Goal: Task Accomplishment & Management: Complete application form

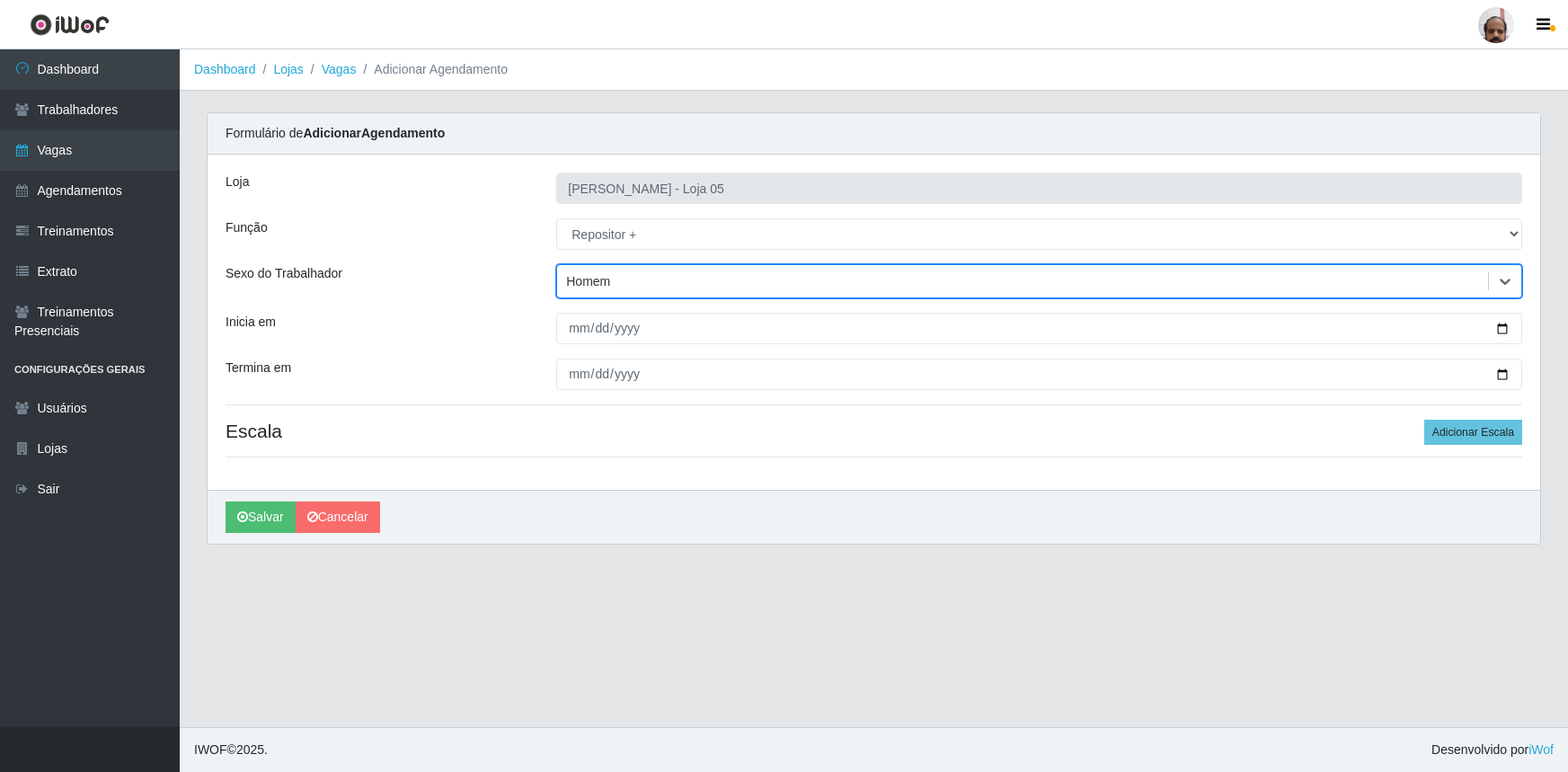
select select "82"
click at [1509, 328] on input "Inicia em" at bounding box center [1039, 328] width 966 height 32
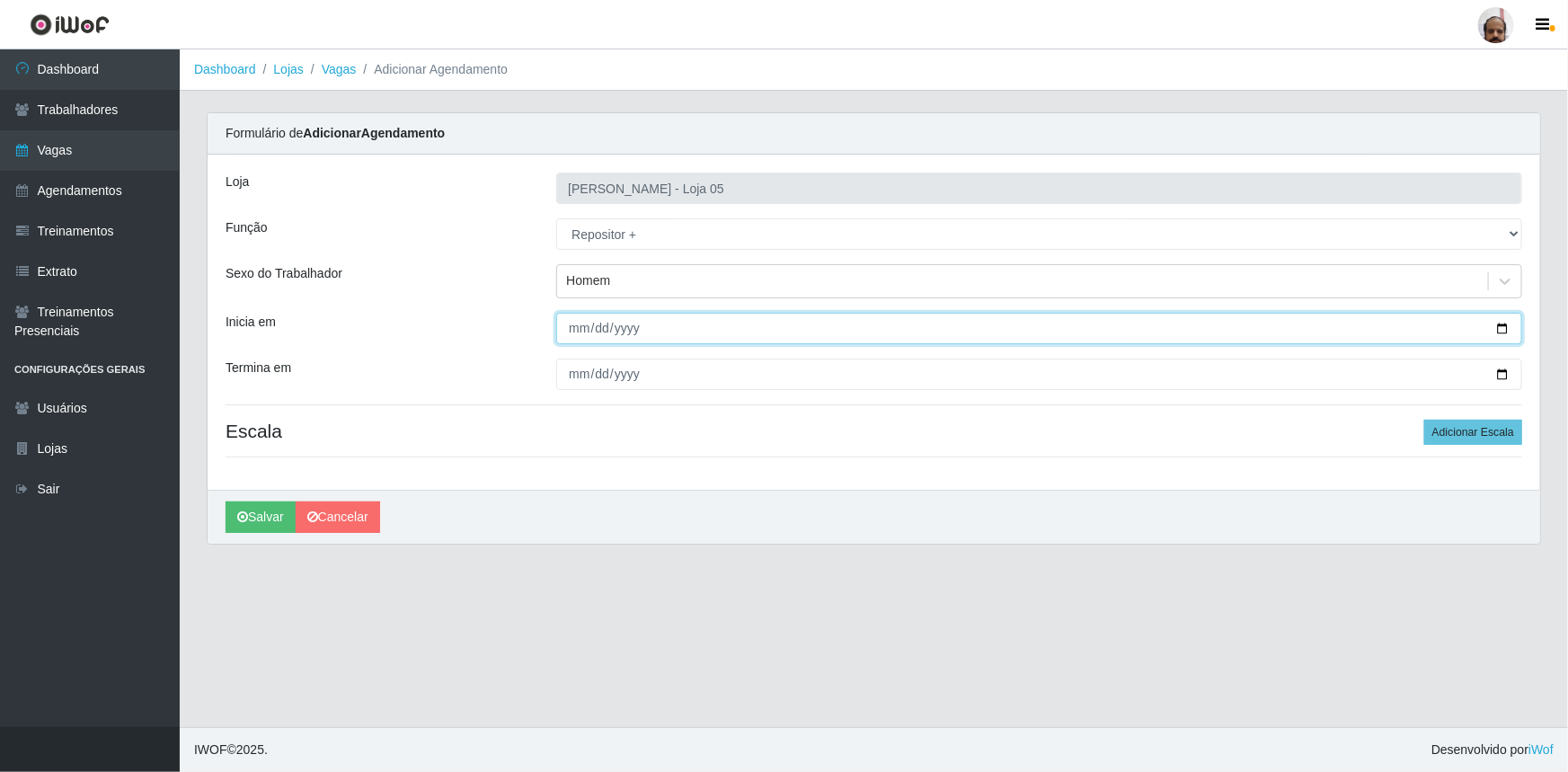
type input "2025-10-03"
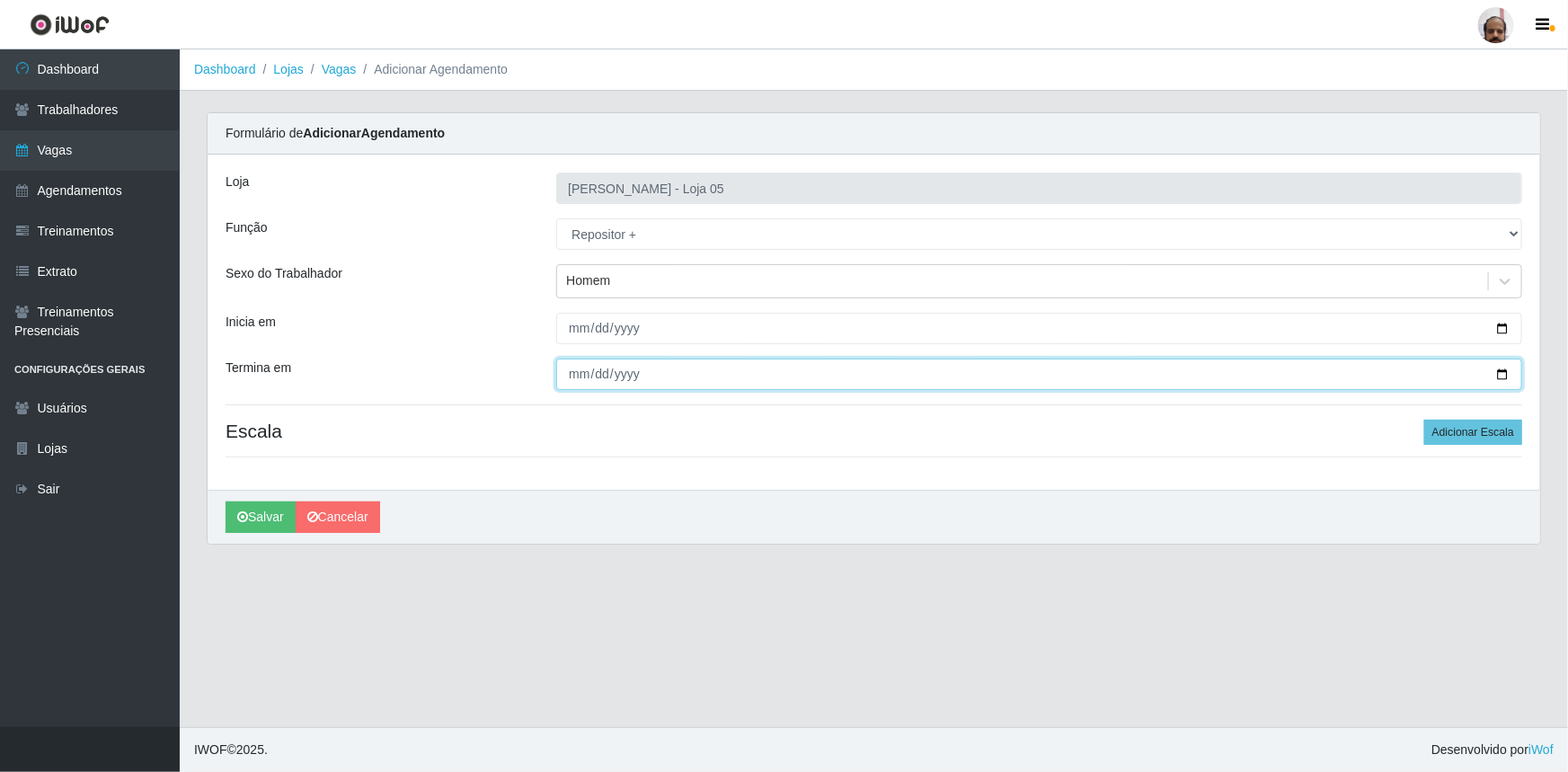
click at [1497, 372] on input "Termina em" at bounding box center [1039, 375] width 966 height 32
type input "2025-10-03"
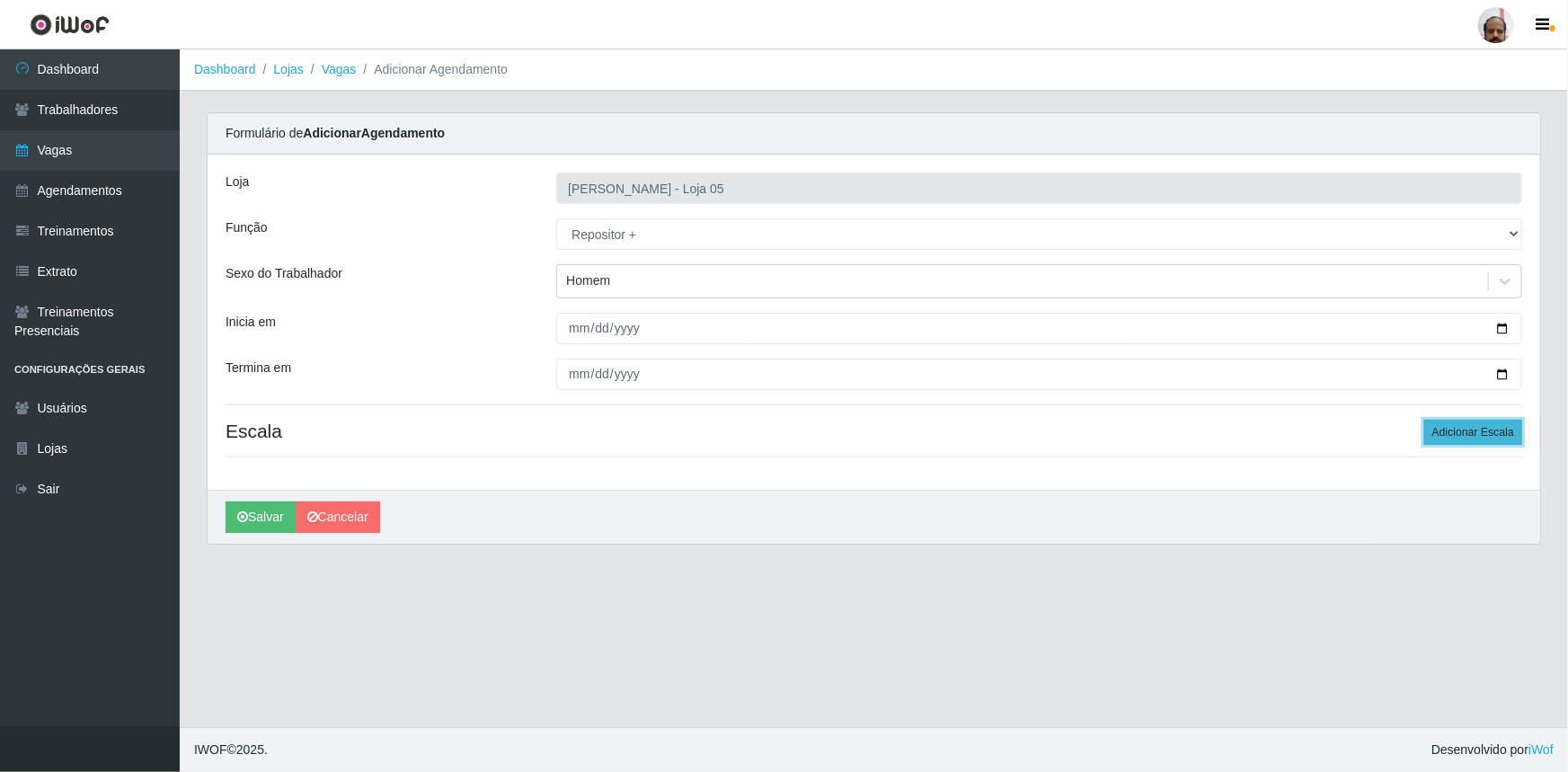
click at [1499, 428] on button "Adicionar Escala" at bounding box center [1473, 433] width 98 height 25
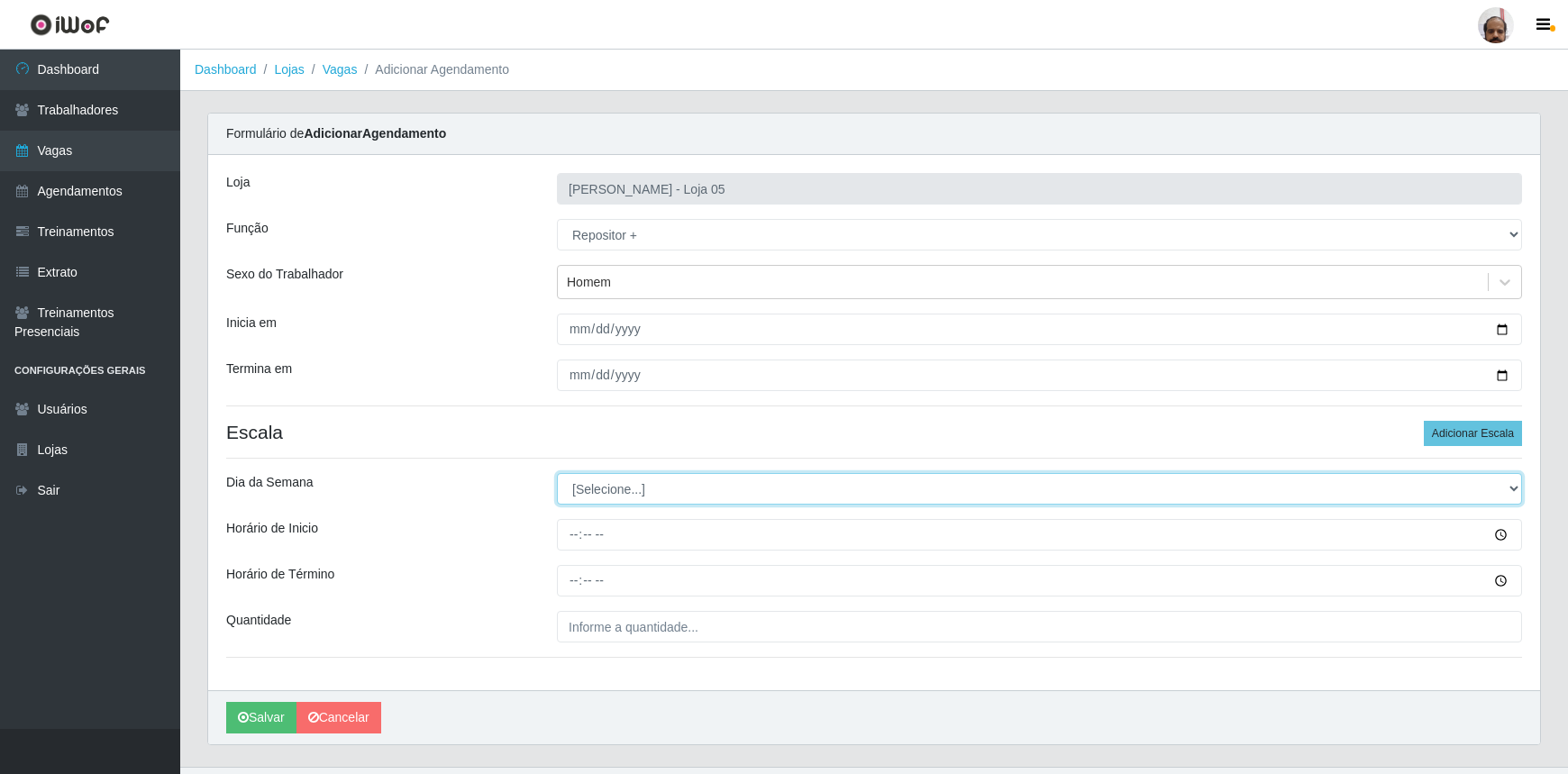
drag, startPoint x: 1515, startPoint y: 489, endPoint x: 1491, endPoint y: 494, distance: 24.5
click at [1515, 489] on select "[Selecione...] Segunda Terça Quarta Quinta Sexta Sábado Domingo" at bounding box center [1039, 489] width 965 height 32
select select "5"
click at [557, 473] on select "[Selecione...] Segunda Terça Quarta Quinta Sexta Sábado Domingo" at bounding box center [1039, 489] width 965 height 32
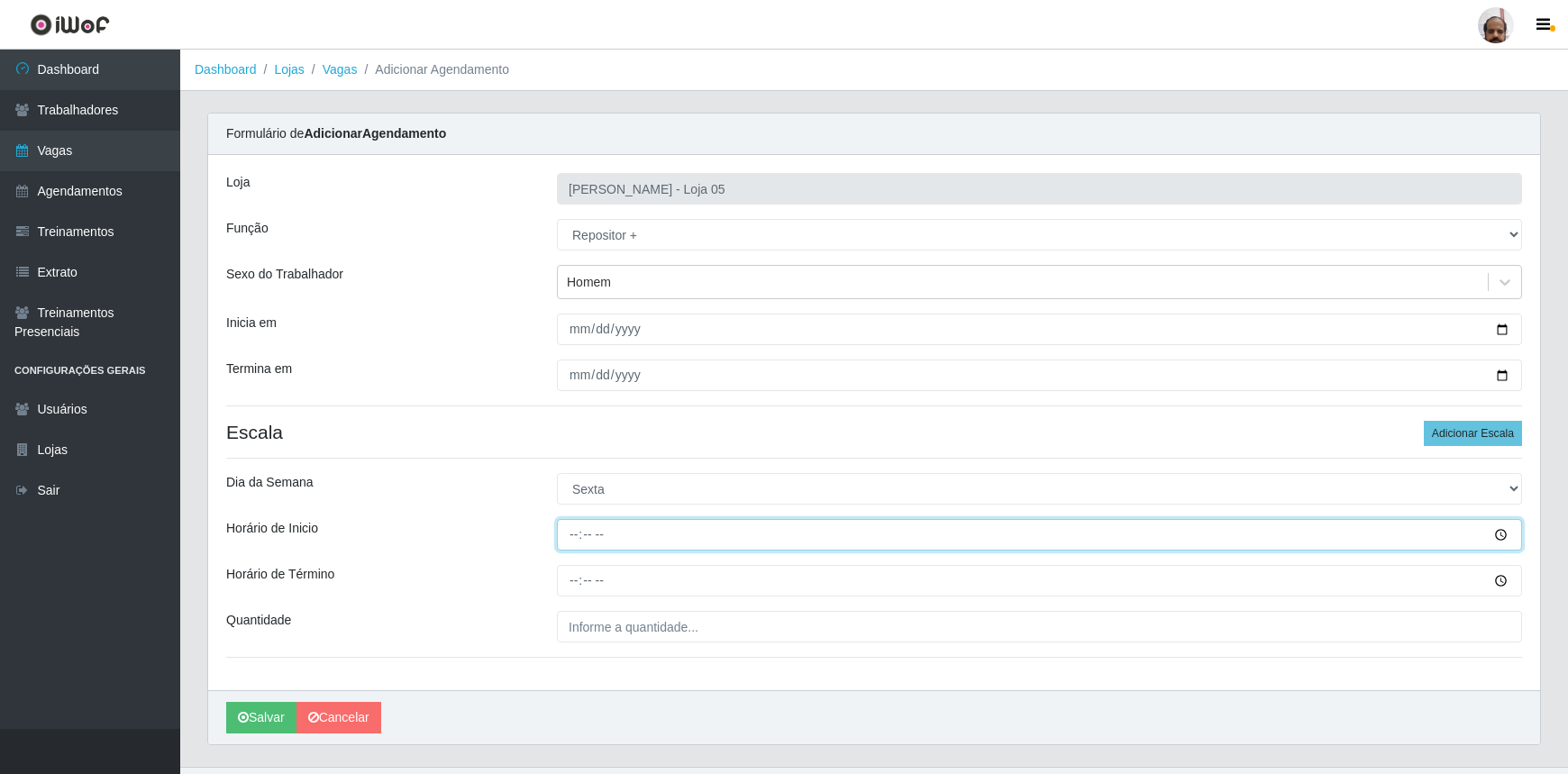
click at [1501, 537] on input "Horário de Inicio" at bounding box center [1039, 535] width 965 height 32
click at [570, 531] on input "Horário de Inicio" at bounding box center [1039, 535] width 965 height 32
type input "23:00"
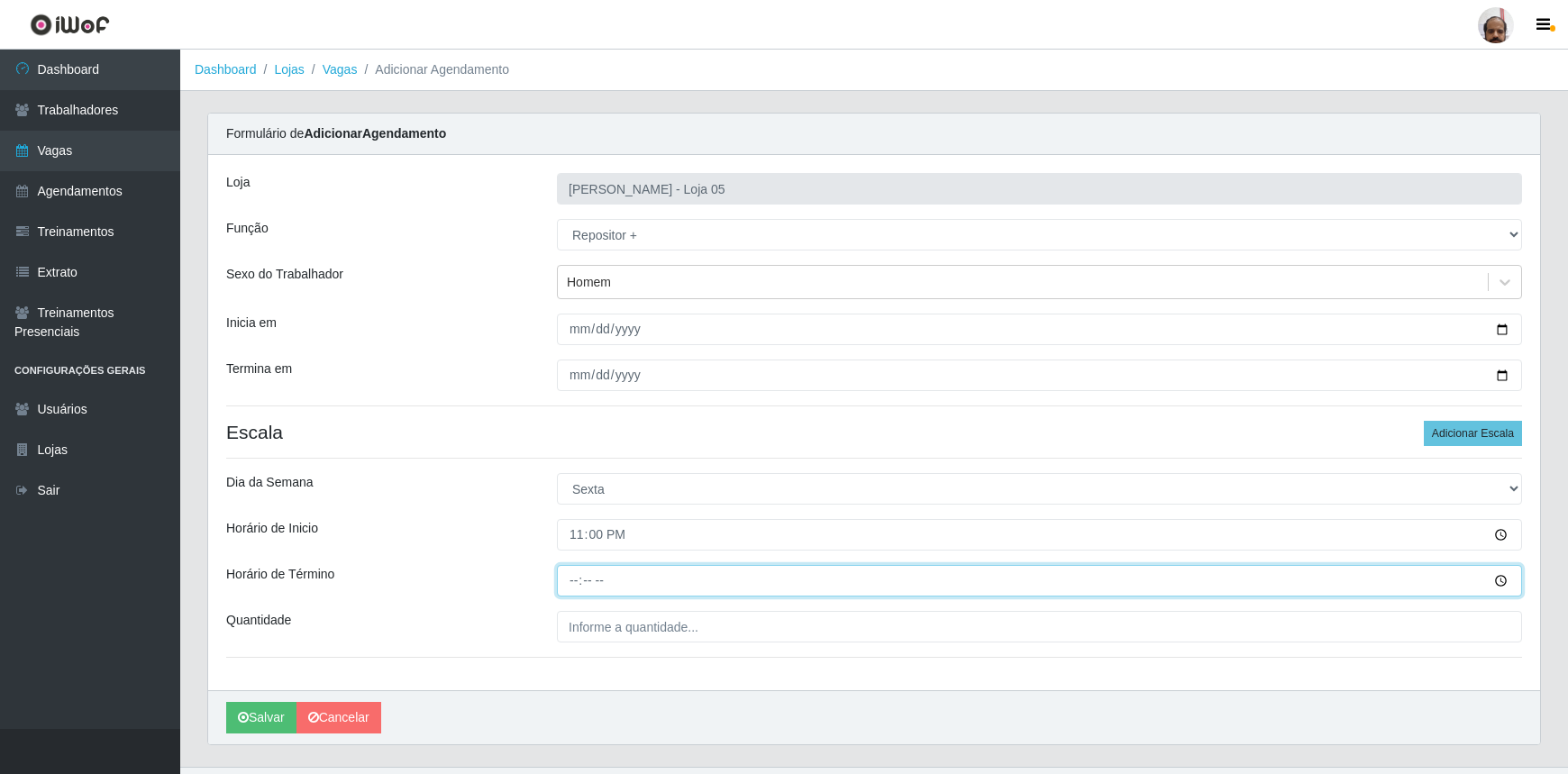
click at [569, 578] on input "Horário de Término" at bounding box center [1039, 581] width 965 height 32
type input "05:00"
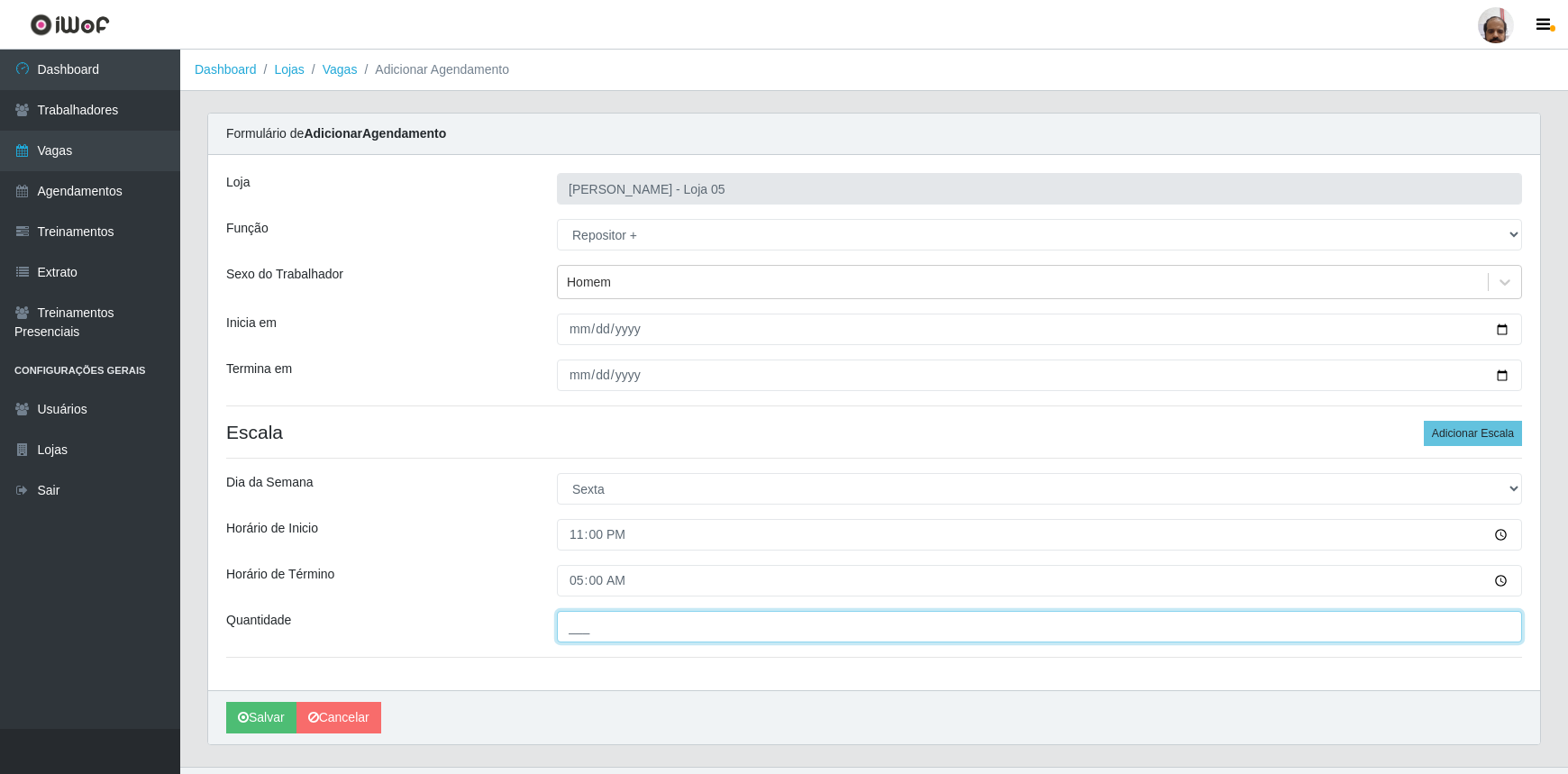
click at [586, 625] on input "___" at bounding box center [1039, 626] width 965 height 32
type input "2__"
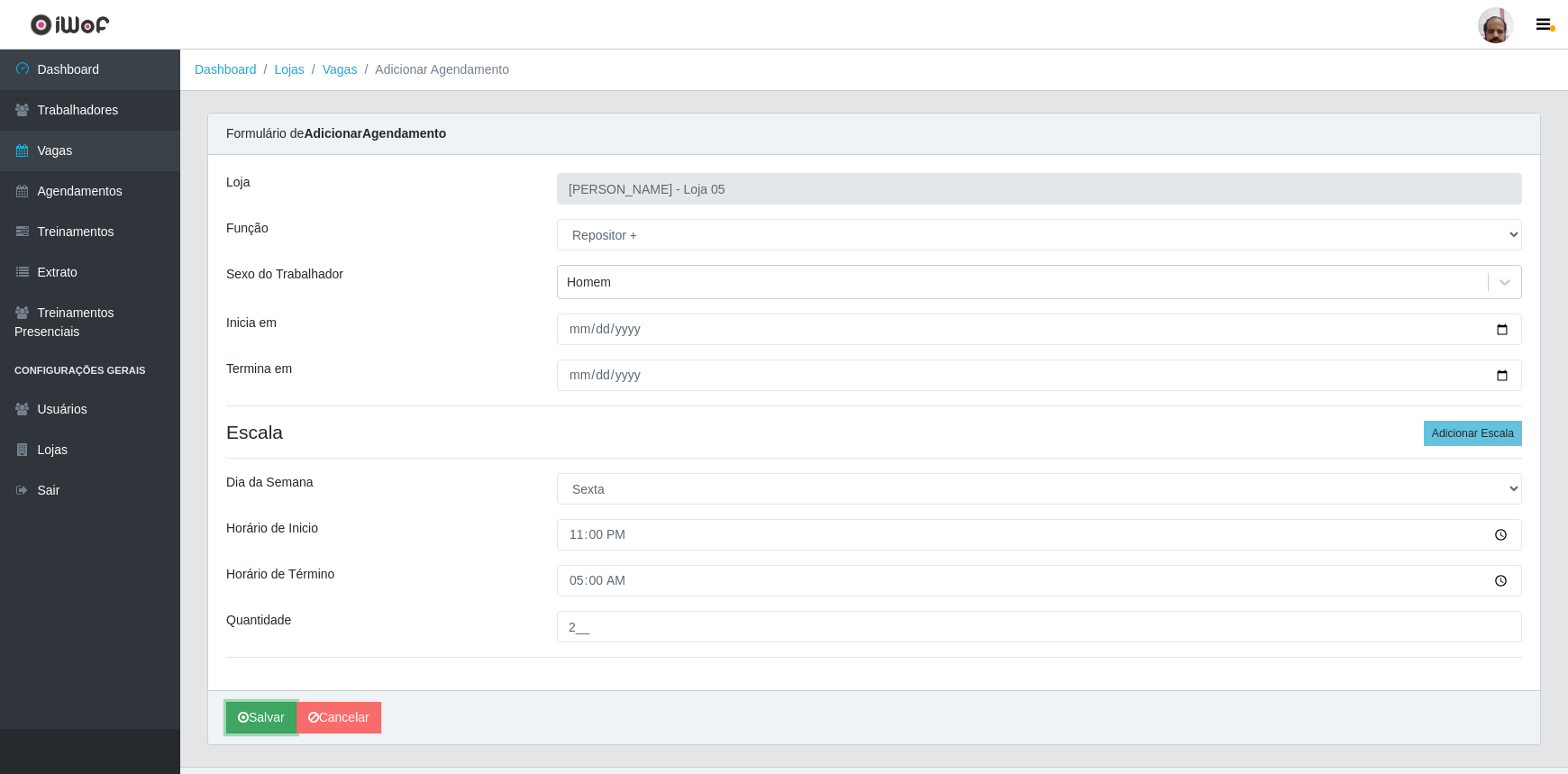
click at [259, 728] on button "Salvar" at bounding box center [261, 717] width 70 height 32
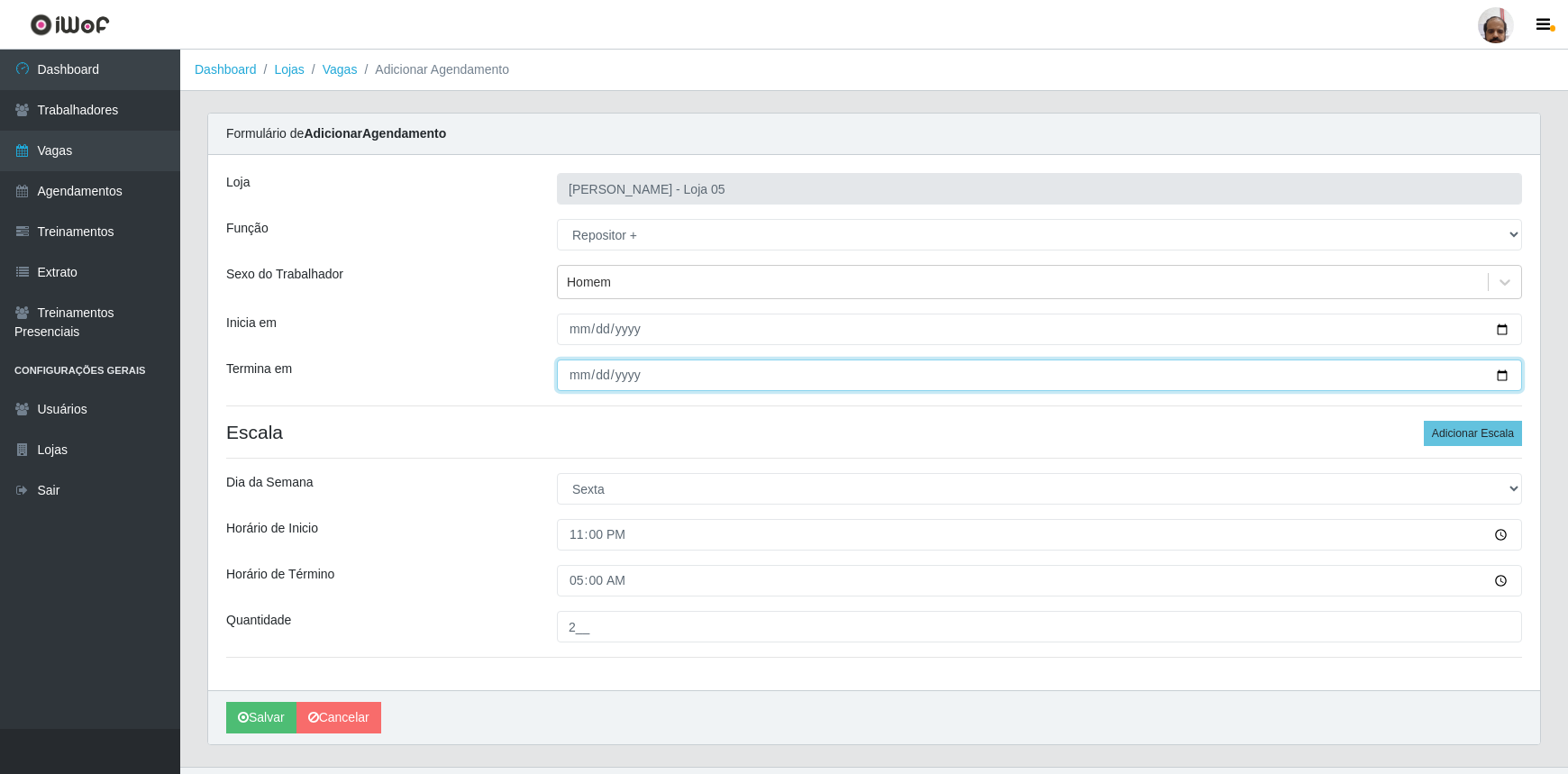
click at [1507, 378] on input "2025-10-03" at bounding box center [1039, 376] width 965 height 32
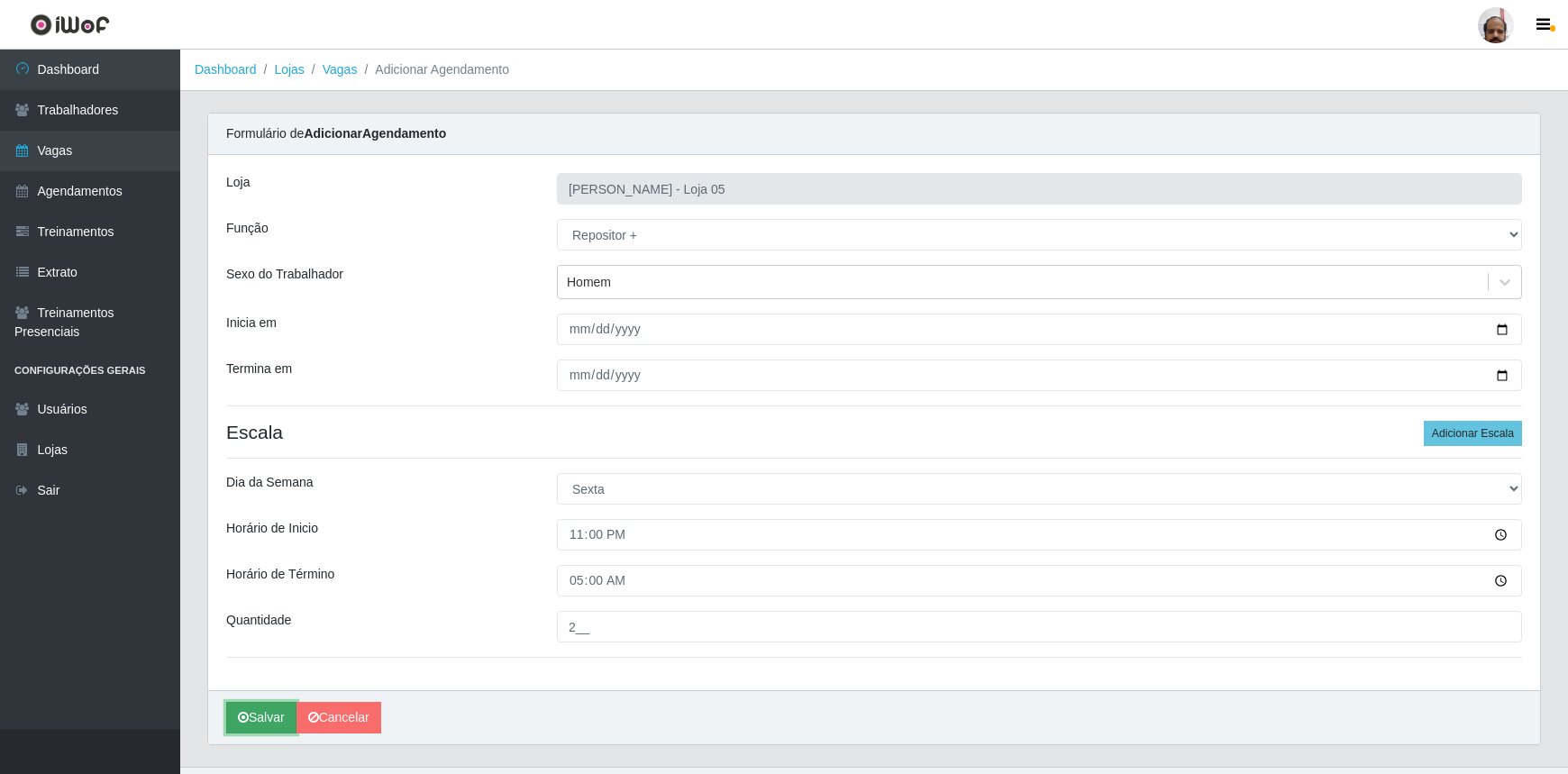
click at [271, 725] on button "Salvar" at bounding box center [261, 717] width 70 height 32
click at [259, 716] on button "Salvar" at bounding box center [261, 717] width 70 height 32
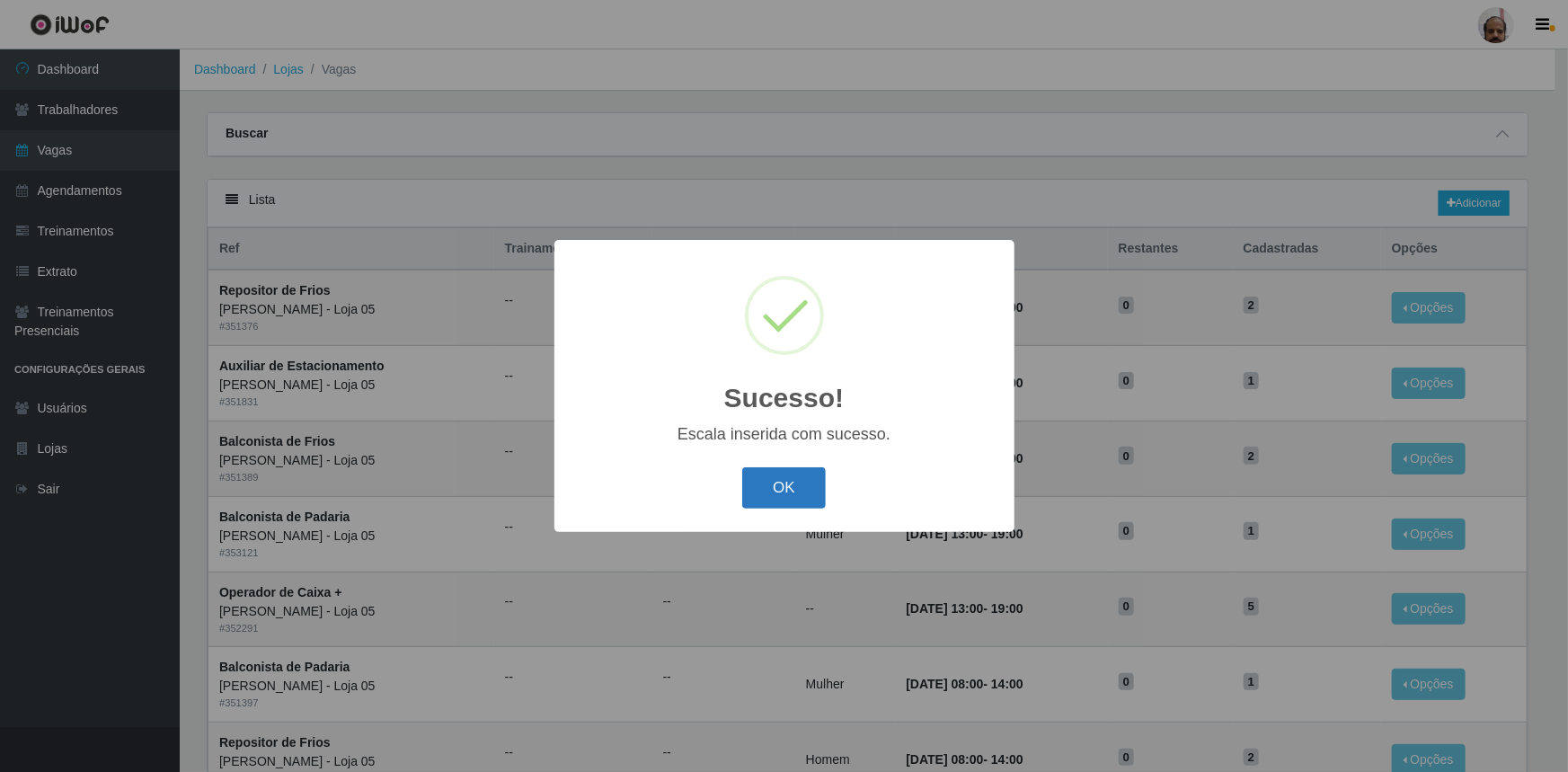
click at [799, 476] on button "OK" at bounding box center [784, 488] width 84 height 42
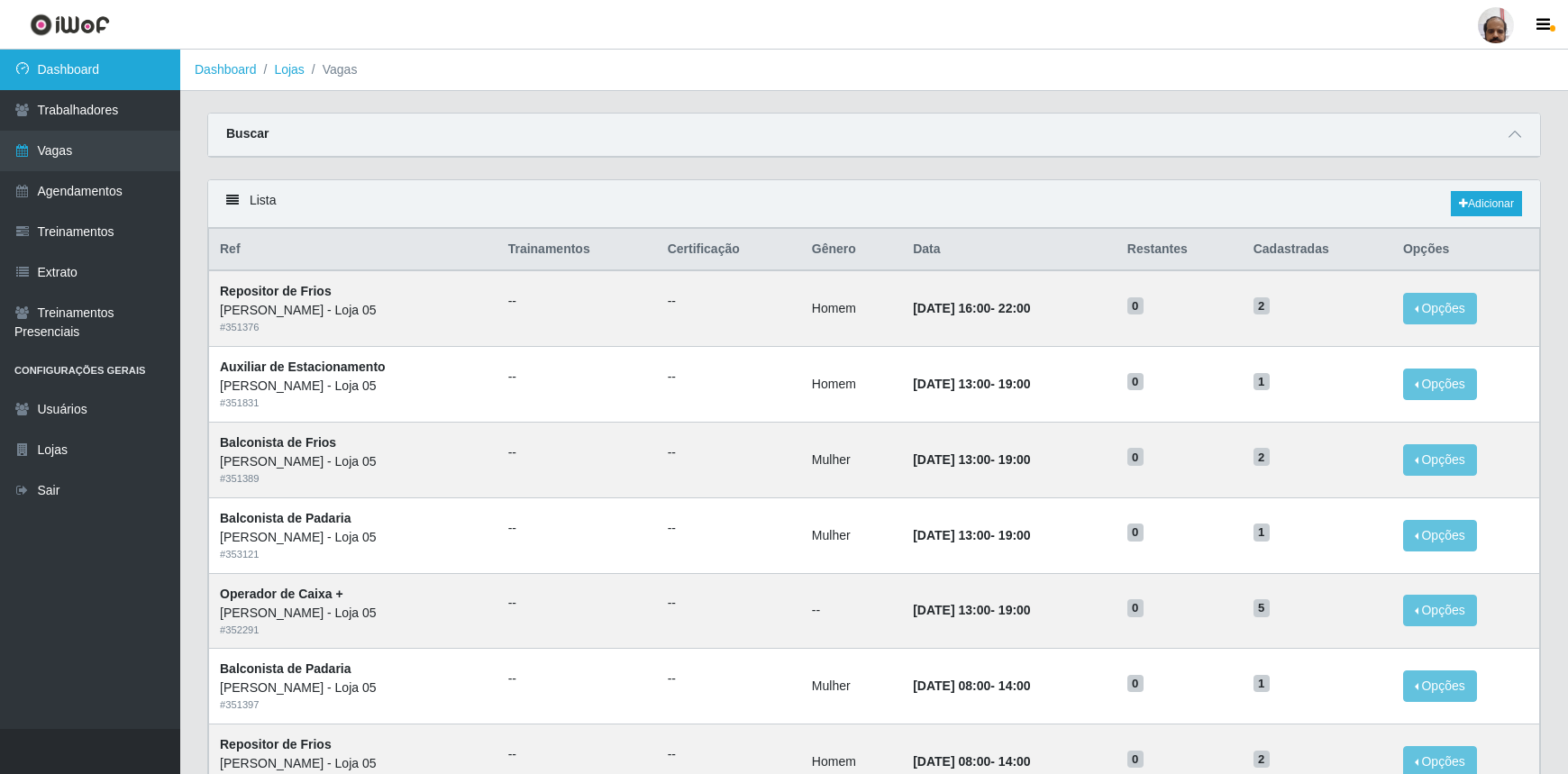
click at [102, 77] on link "Dashboard" at bounding box center [90, 69] width 181 height 40
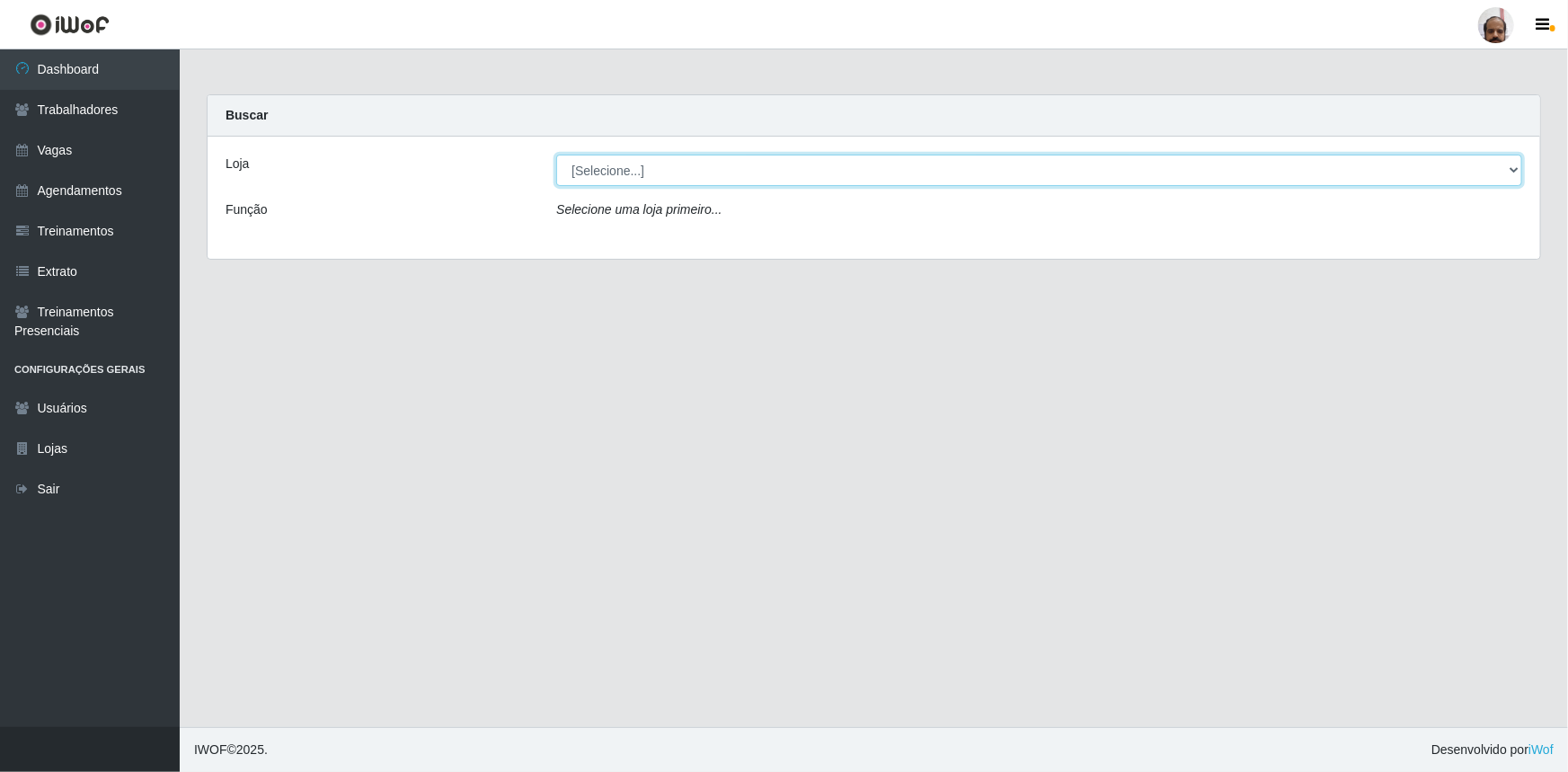
drag, startPoint x: 1513, startPoint y: 170, endPoint x: 1503, endPoint y: 182, distance: 15.6
click at [1513, 170] on select "[Selecione...] Mar Vermelho - Loja 05" at bounding box center [1039, 170] width 966 height 32
select select "252"
click at [556, 155] on select "[Selecione...] Mar Vermelho - Loja 05" at bounding box center [1039, 170] width 966 height 32
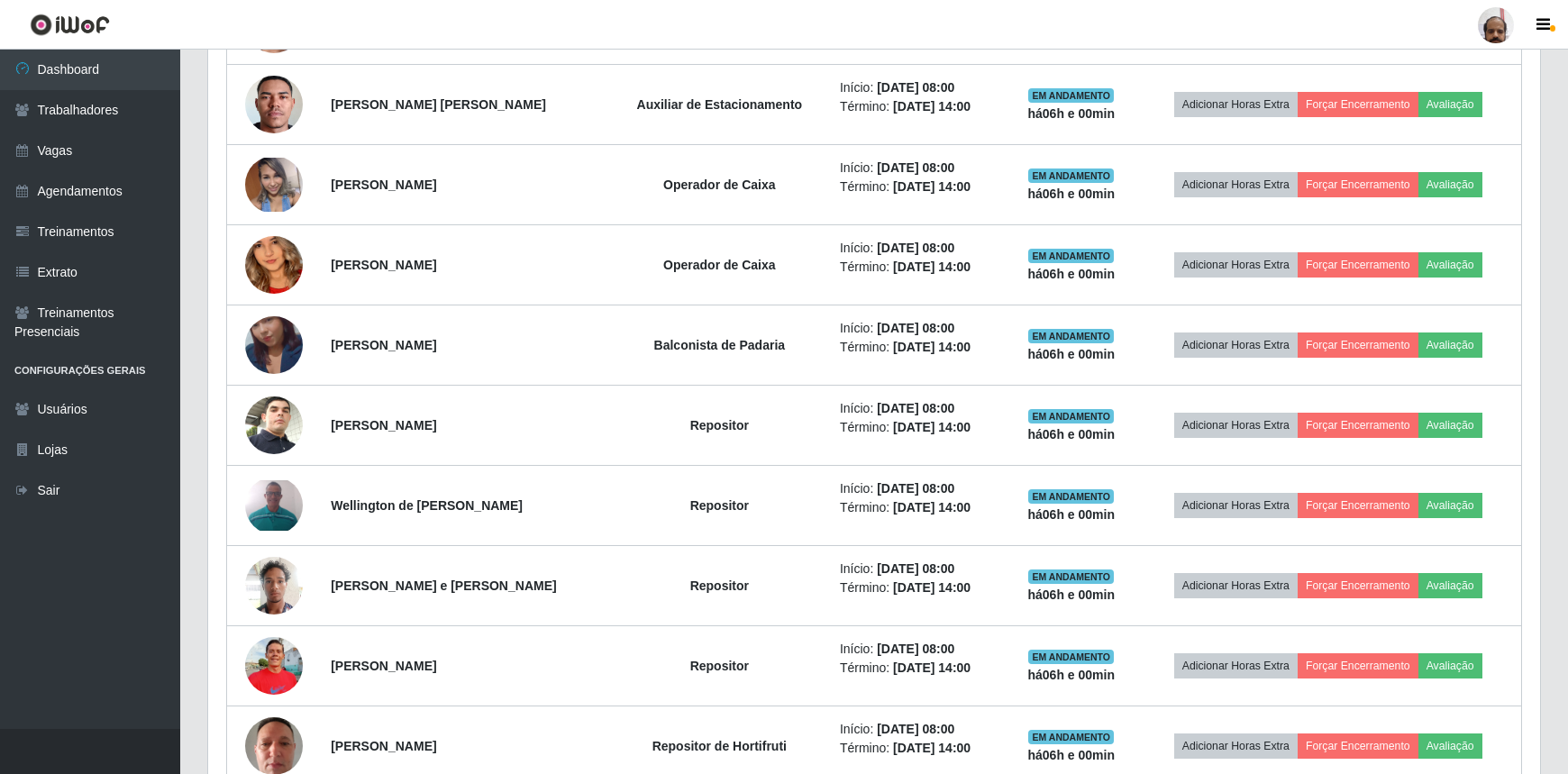
scroll to position [1639, 0]
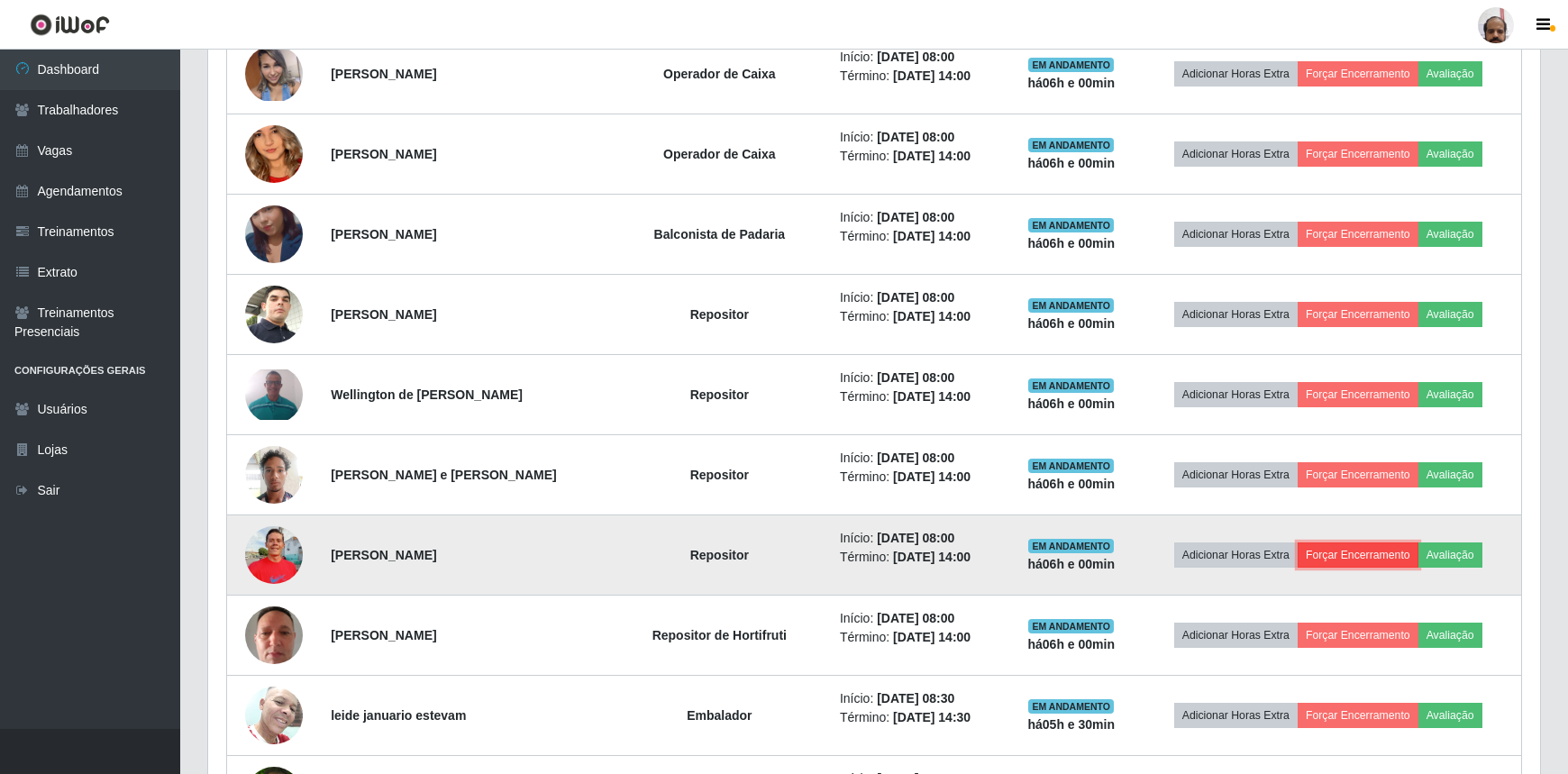
click at [1384, 558] on button "Forçar Encerramento" at bounding box center [1358, 555] width 120 height 26
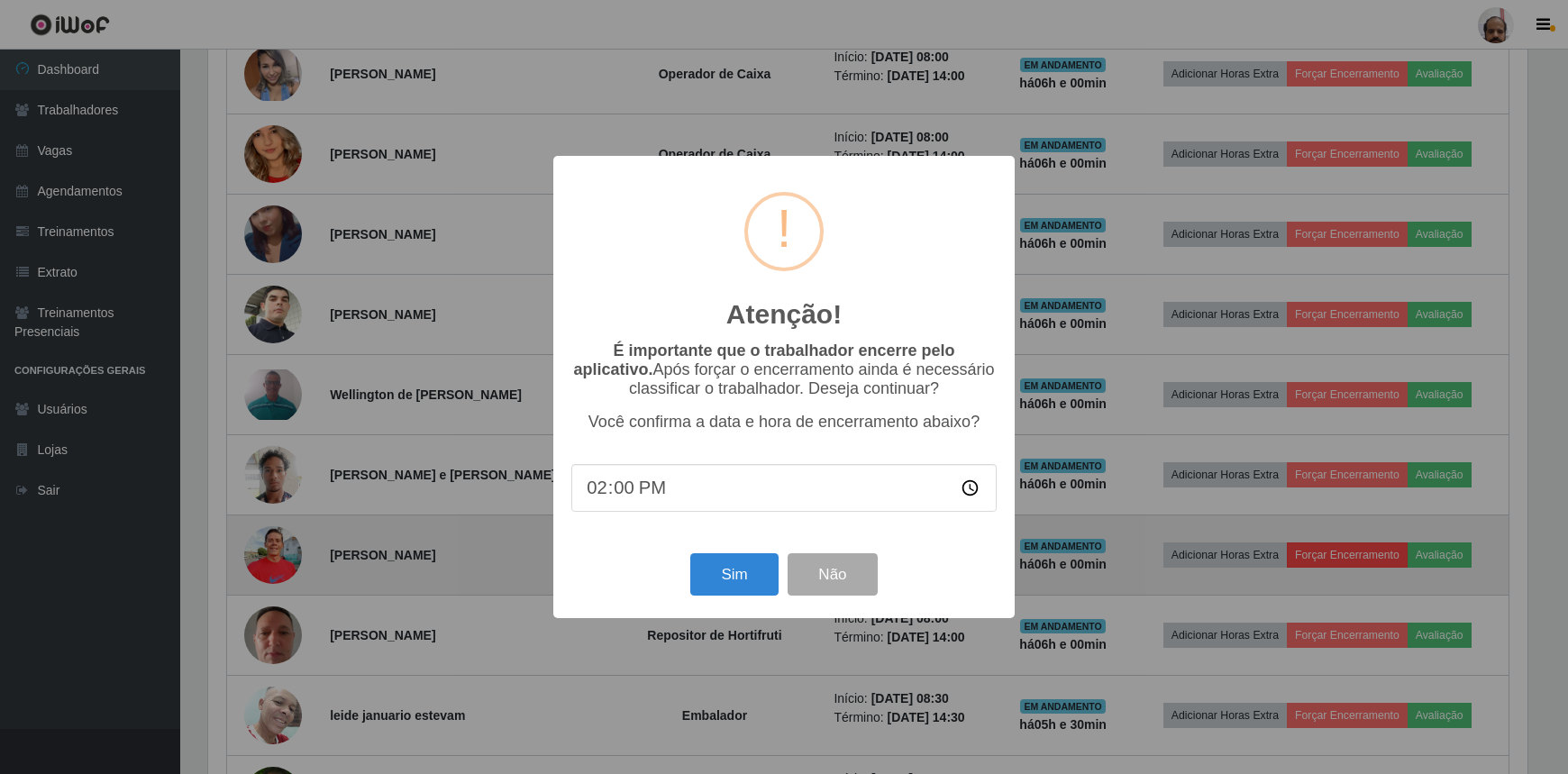
scroll to position [374, 1324]
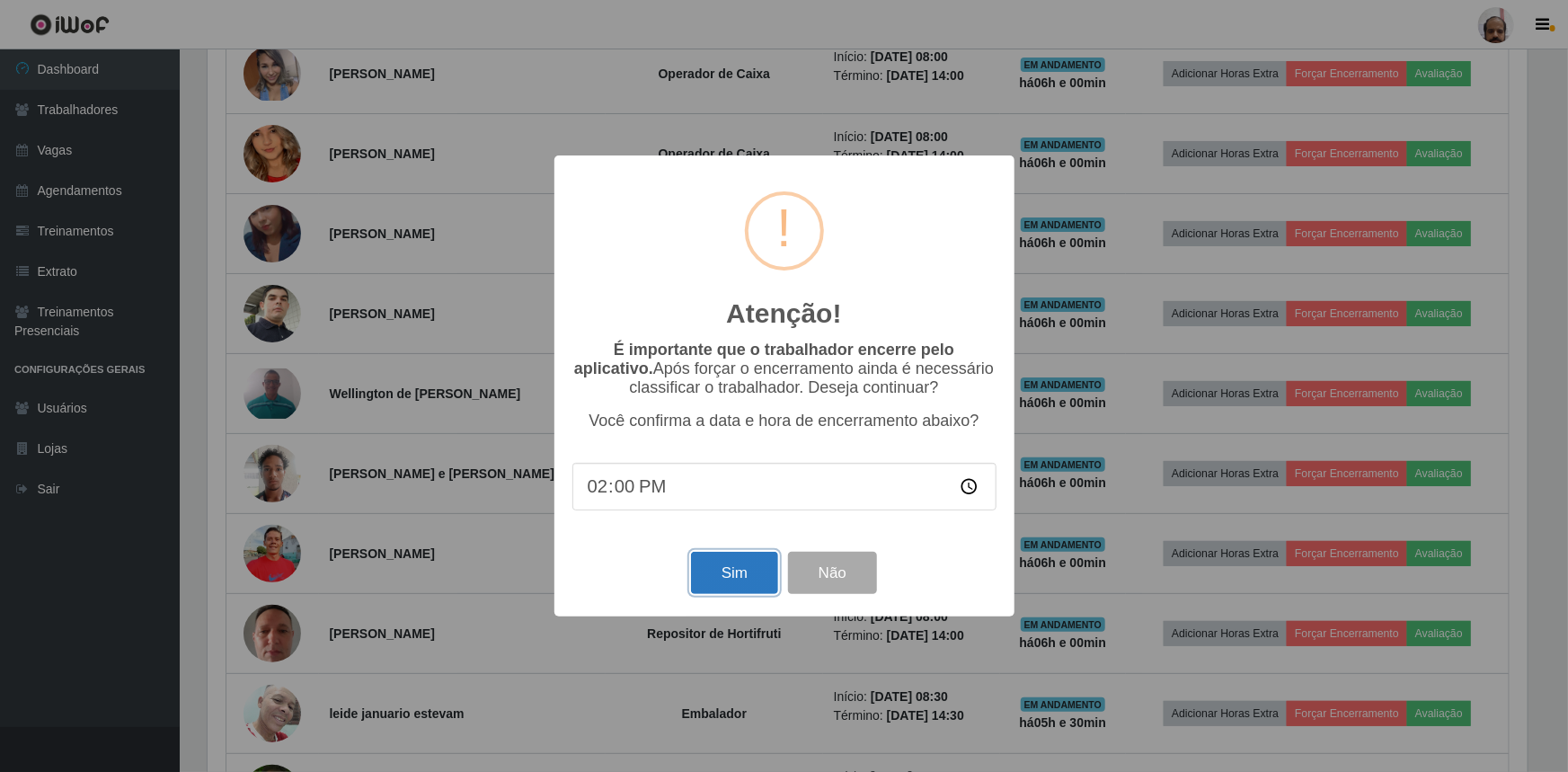
click at [725, 582] on button "Sim" at bounding box center [734, 573] width 87 height 42
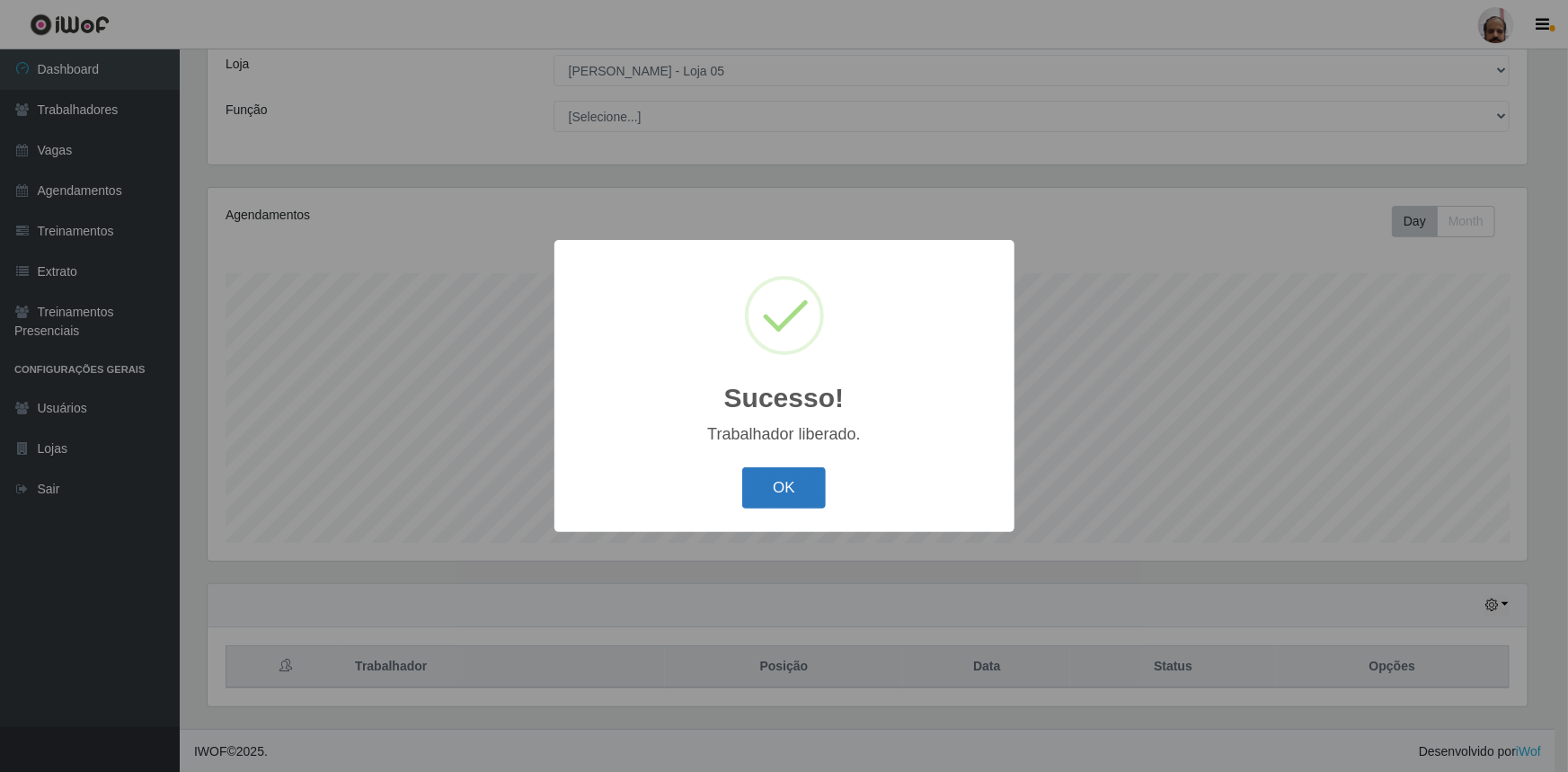
click at [803, 490] on button "OK" at bounding box center [784, 488] width 84 height 42
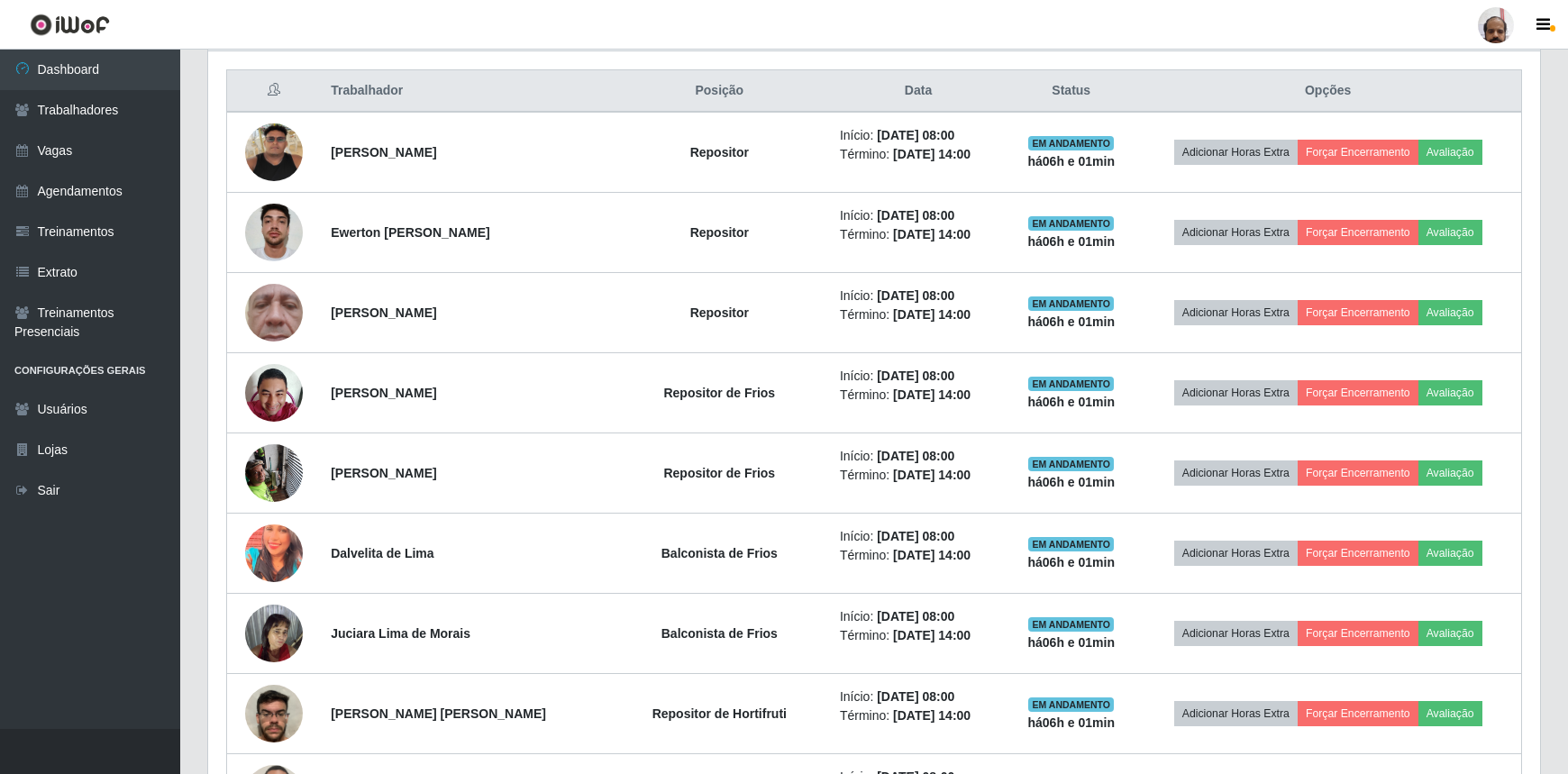
scroll to position [675, 0]
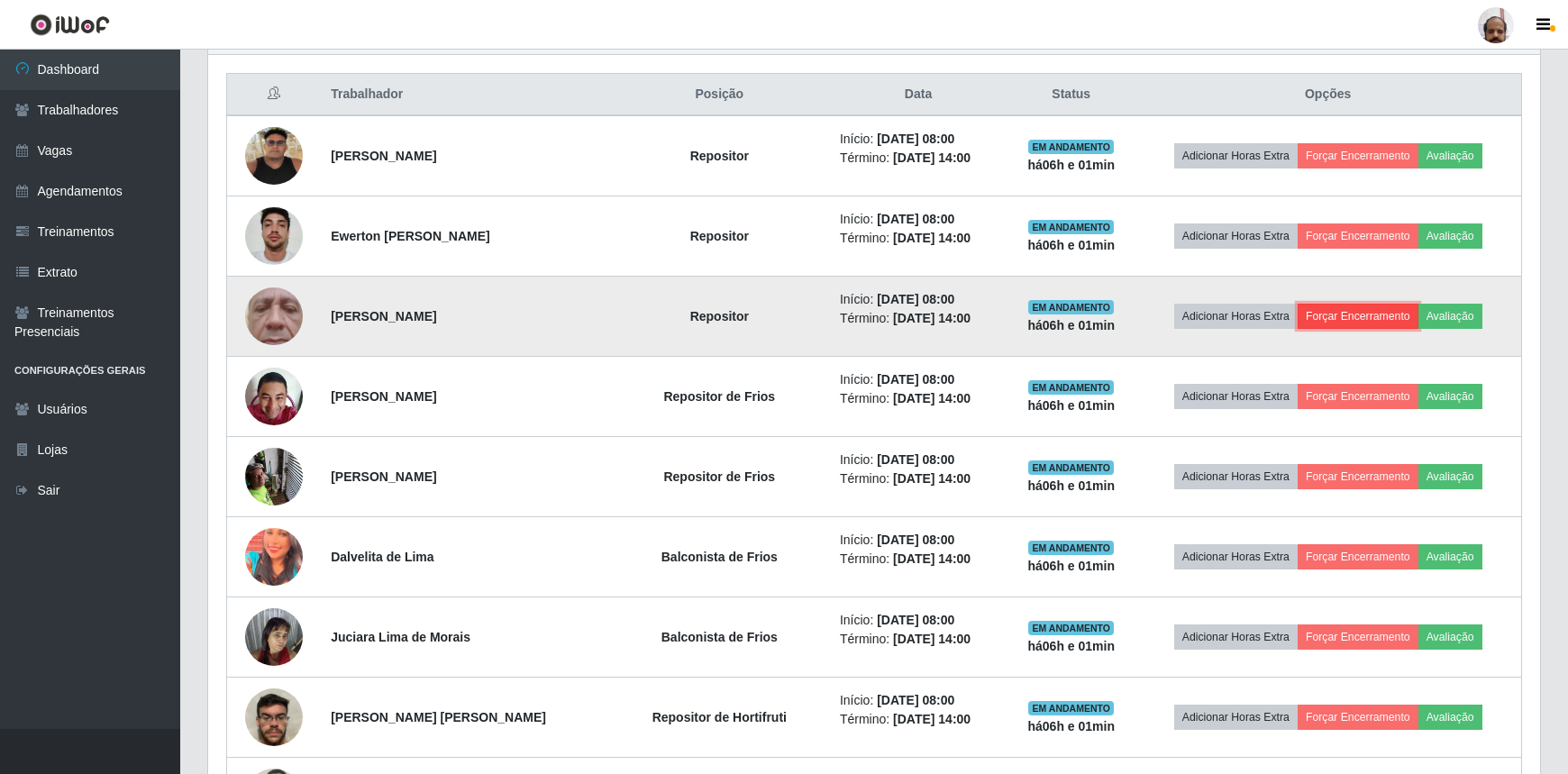
click at [1333, 317] on button "Forçar Encerramento" at bounding box center [1358, 316] width 120 height 26
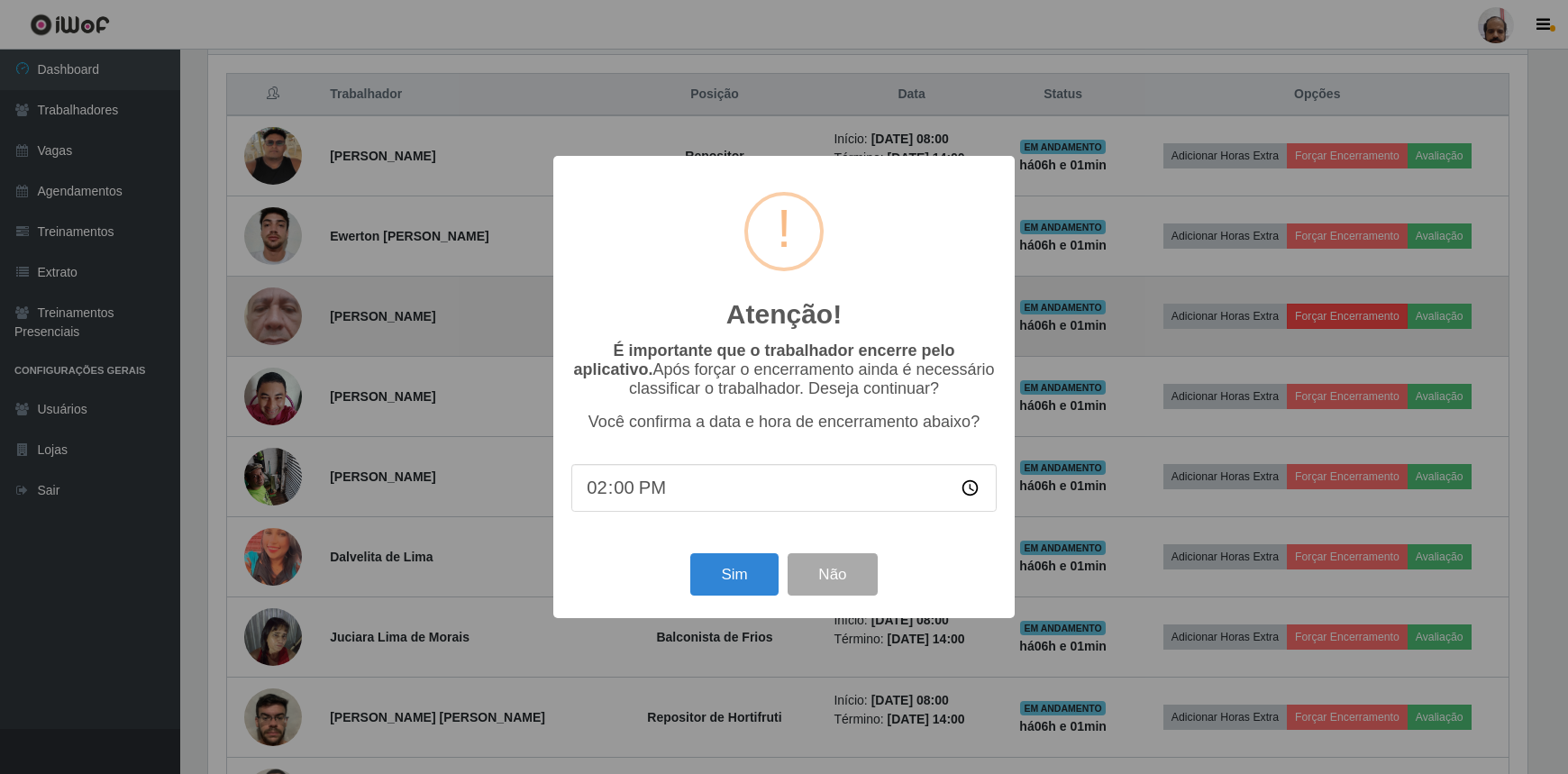
scroll to position [374, 1324]
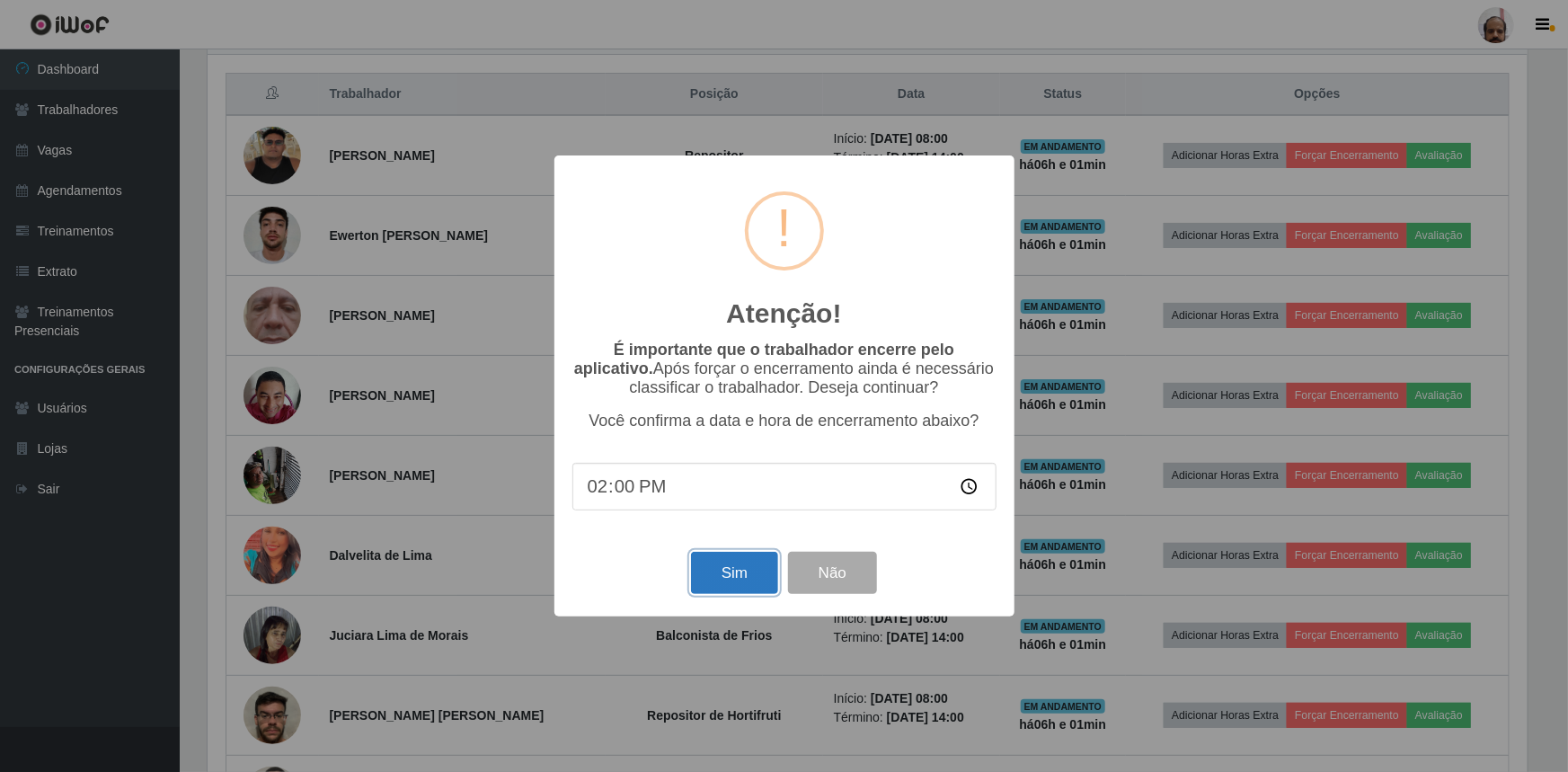
click at [738, 584] on button "Sim" at bounding box center [734, 573] width 87 height 42
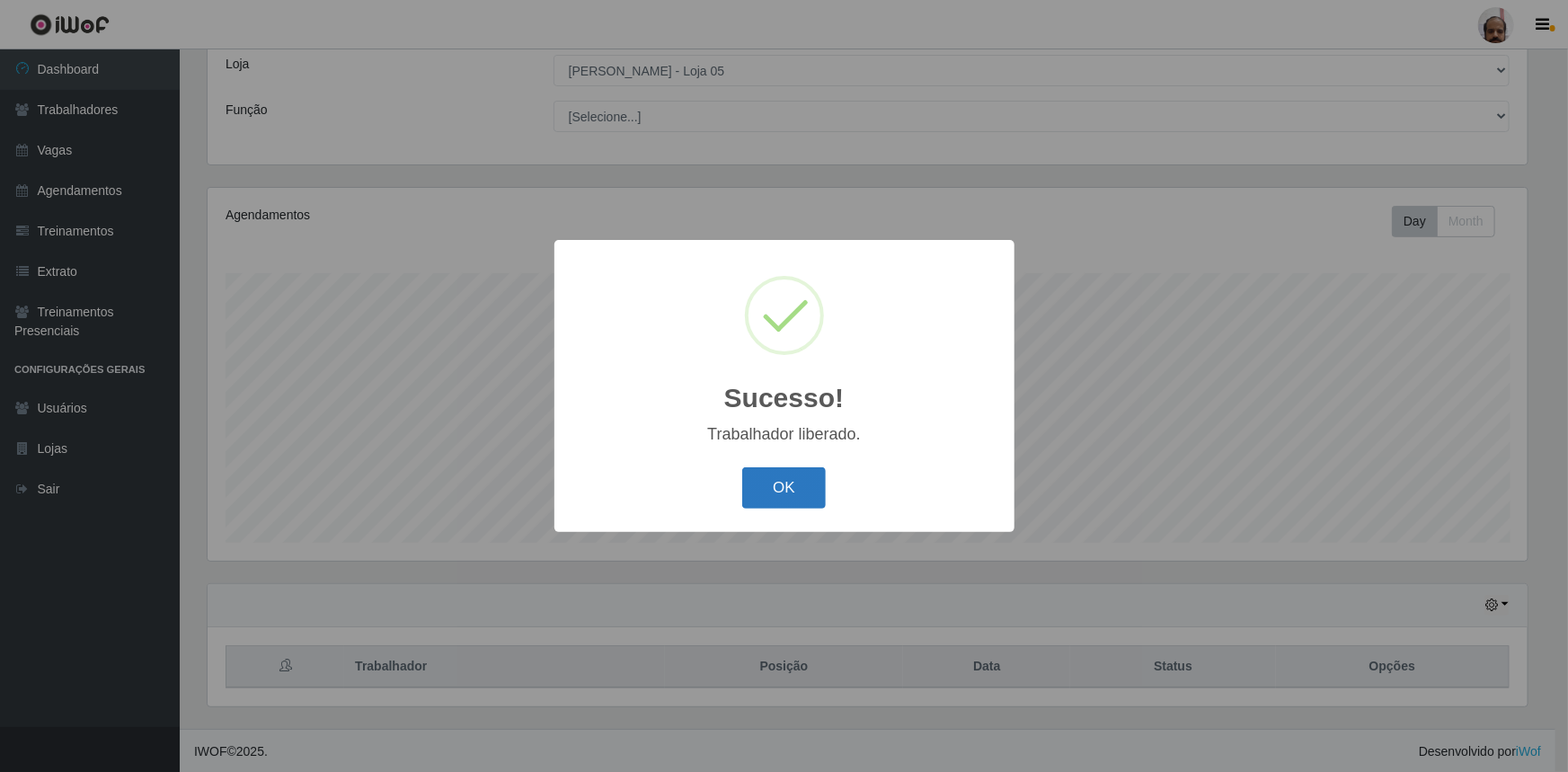
click at [795, 495] on button "OK" at bounding box center [784, 488] width 84 height 42
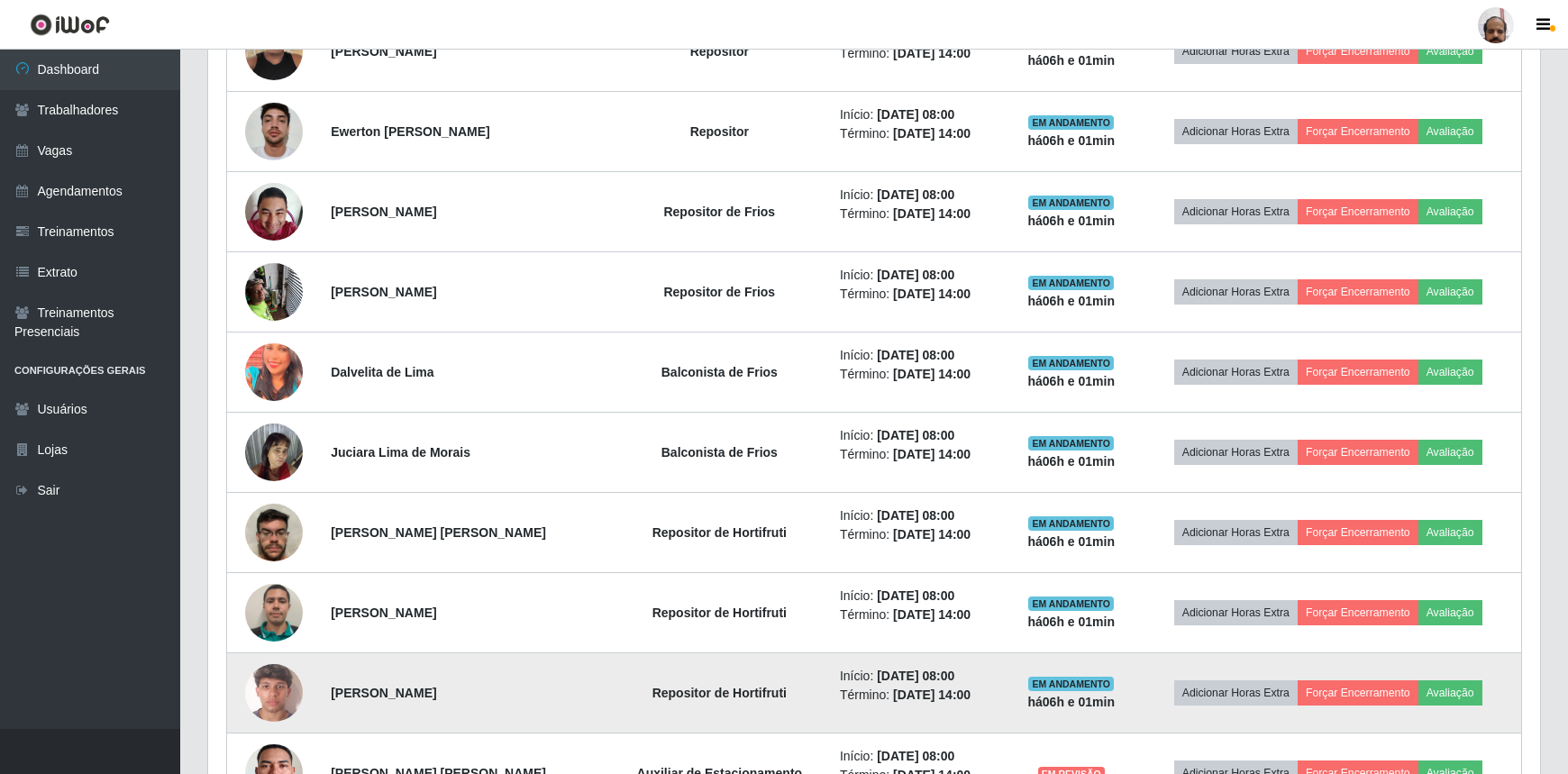
scroll to position [757, 0]
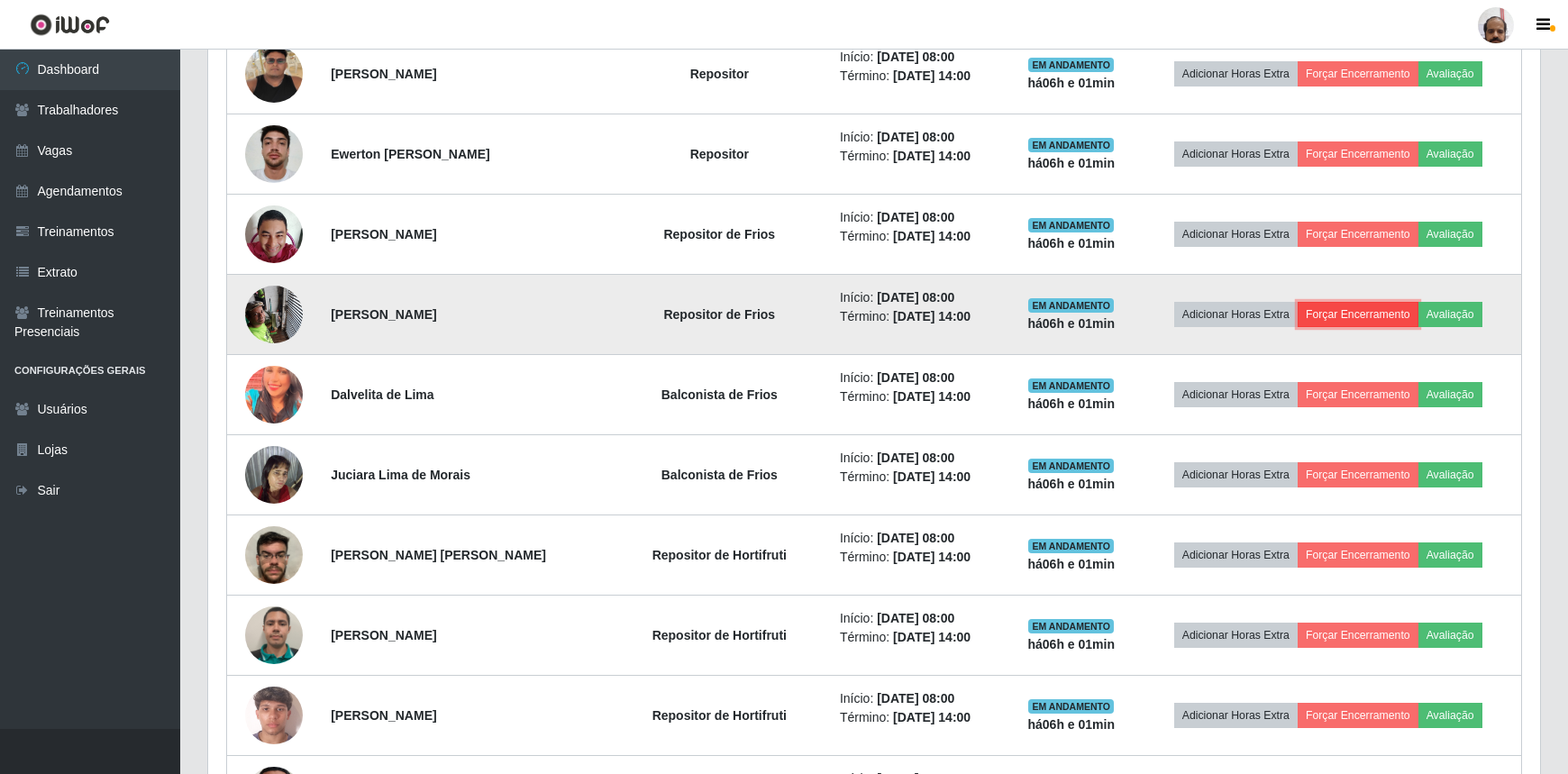
click at [1328, 310] on button "Forçar Encerramento" at bounding box center [1358, 315] width 120 height 26
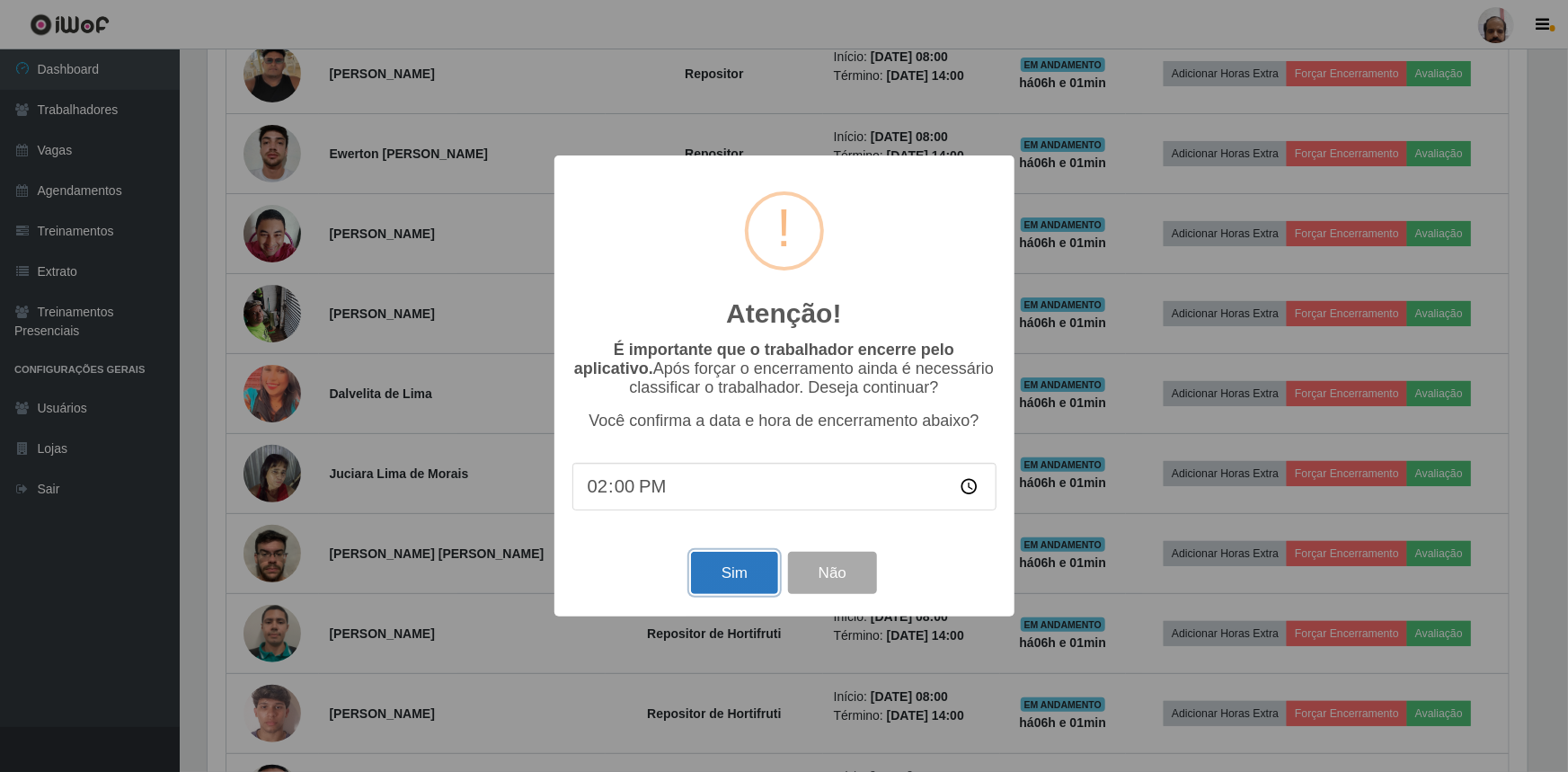
click at [744, 579] on button "Sim" at bounding box center [734, 573] width 87 height 42
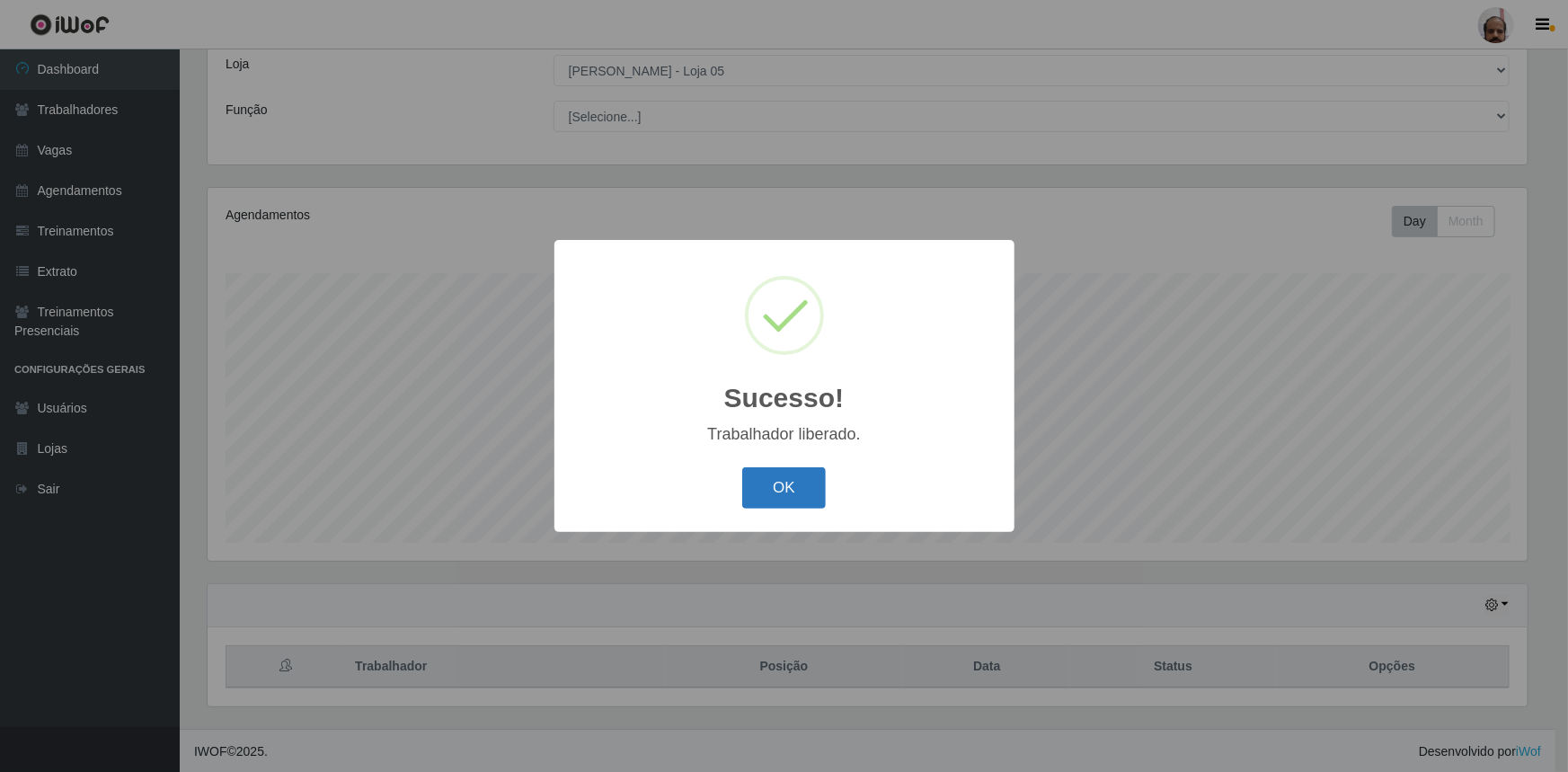
click at [762, 495] on button "OK" at bounding box center [784, 488] width 84 height 42
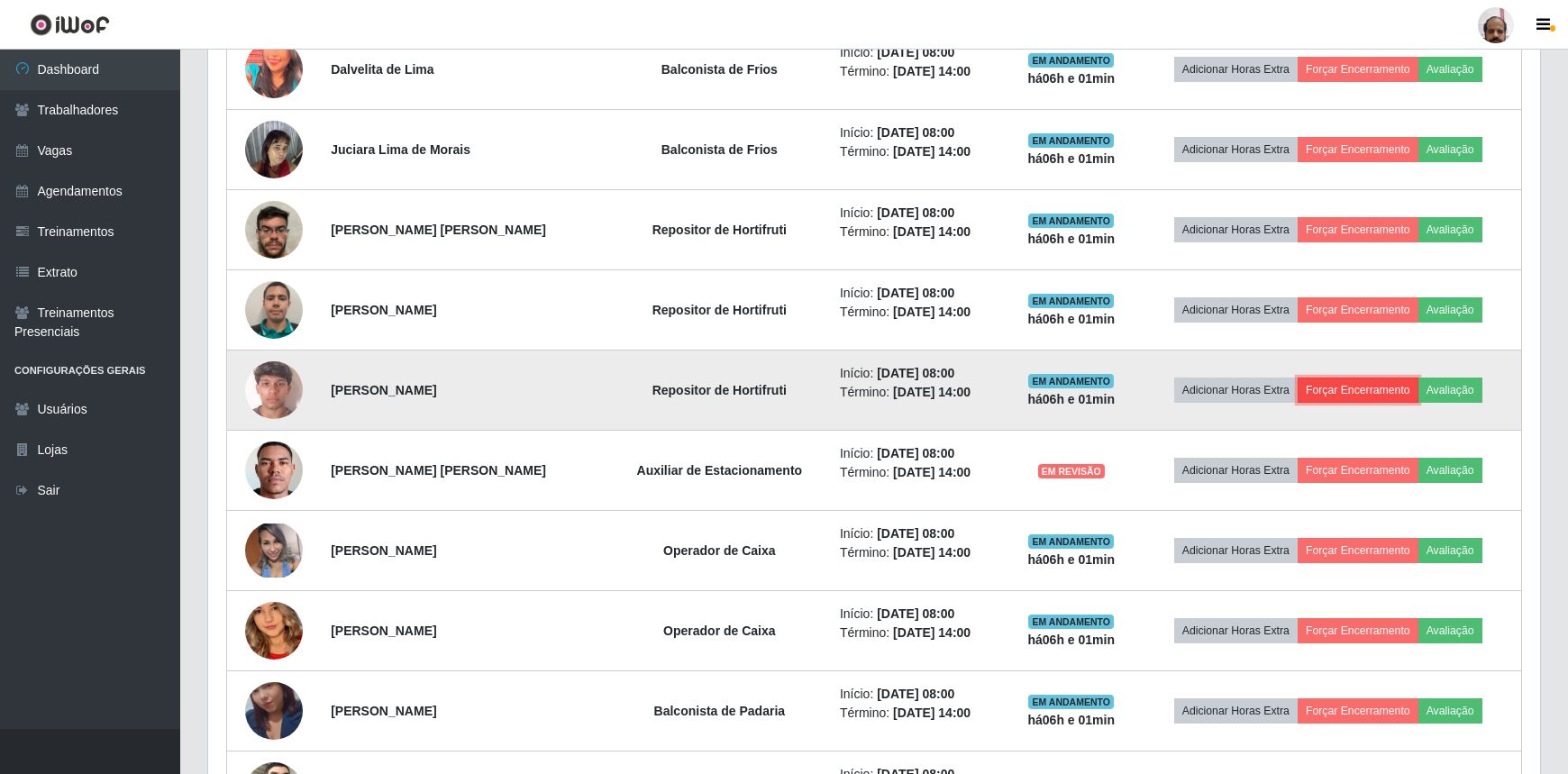
click at [1339, 393] on button "Forçar Encerramento" at bounding box center [1358, 390] width 120 height 26
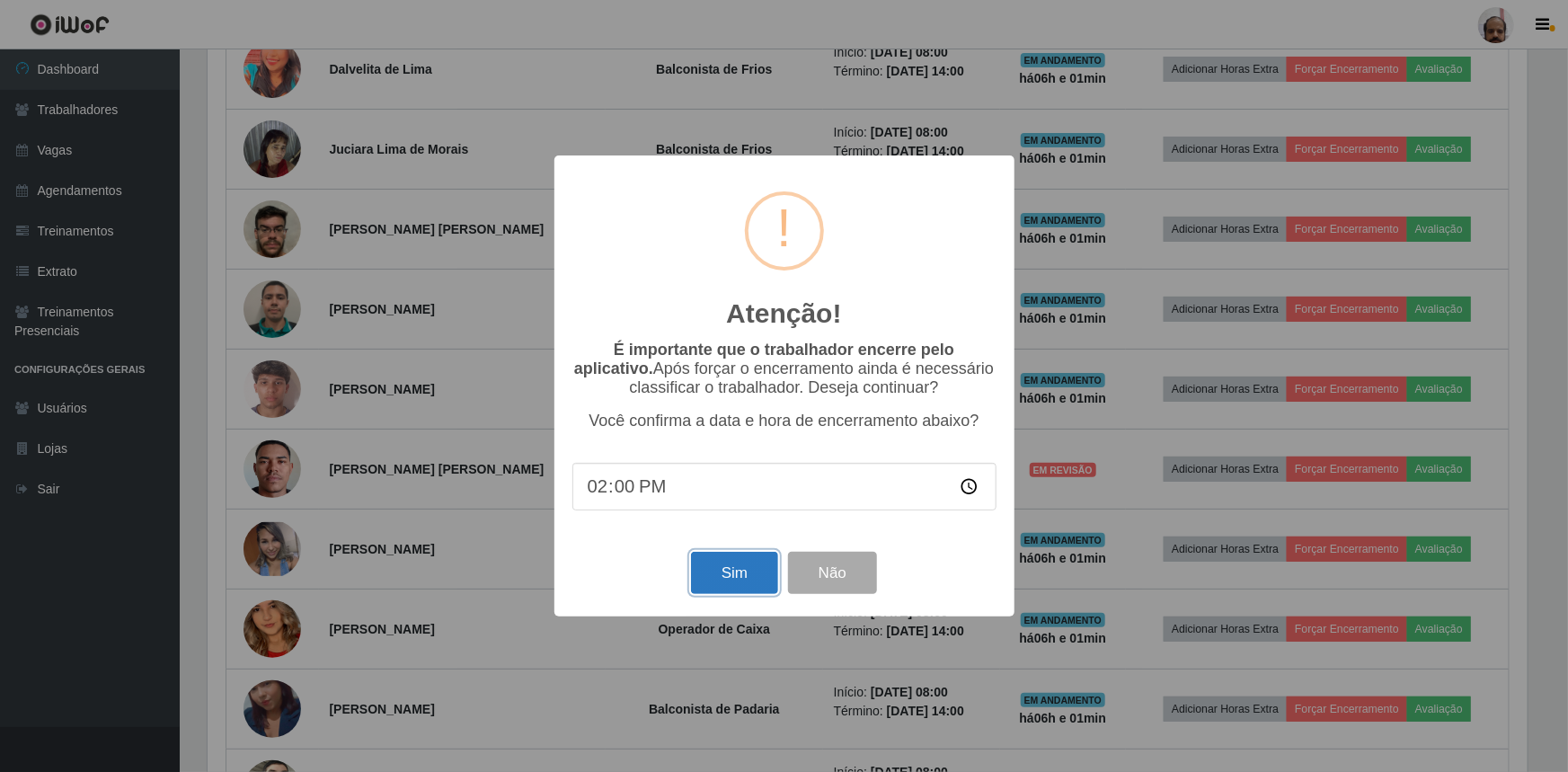
click at [723, 582] on button "Sim" at bounding box center [734, 573] width 87 height 42
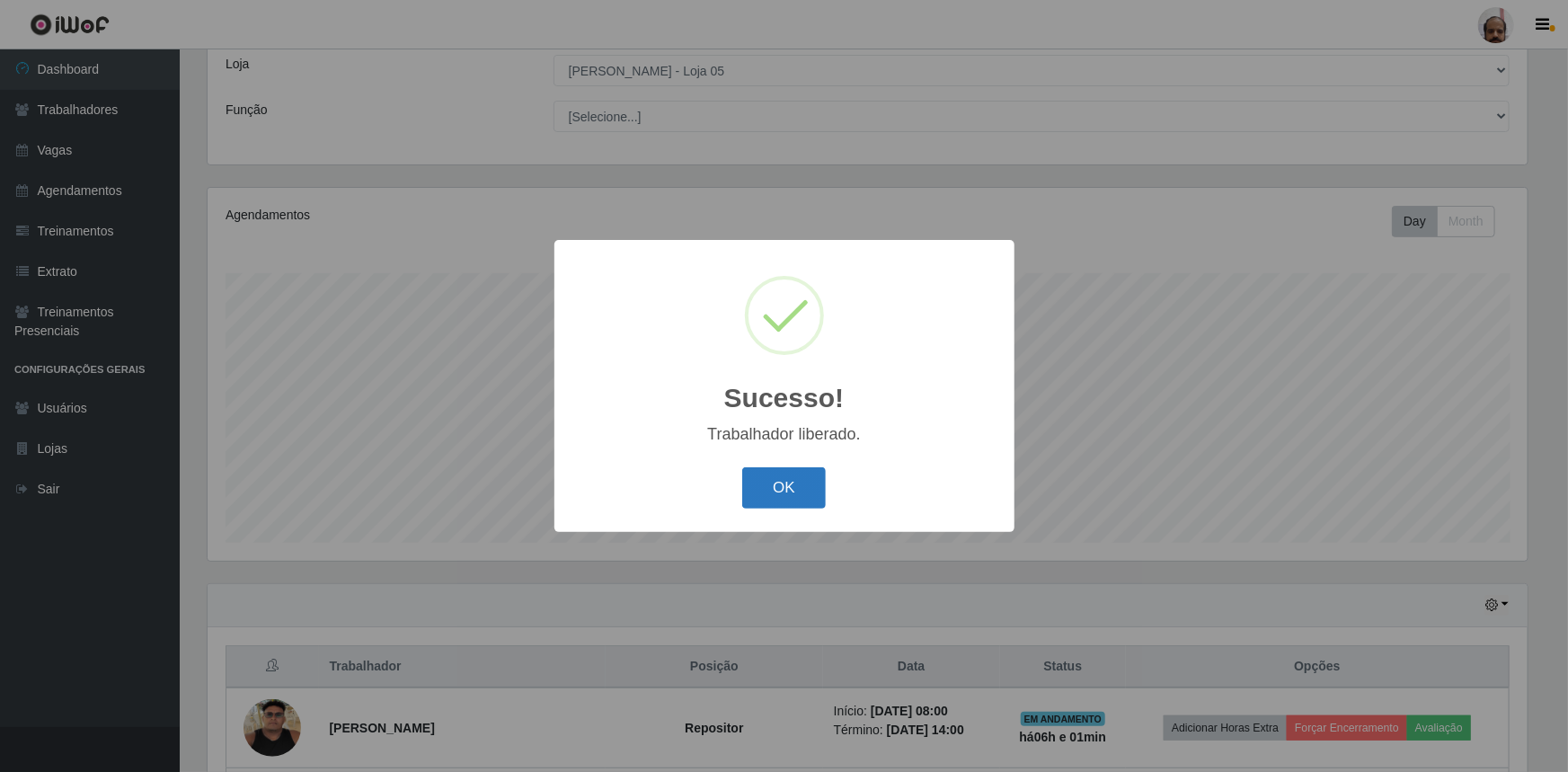
click at [801, 492] on button "OK" at bounding box center [784, 488] width 84 height 42
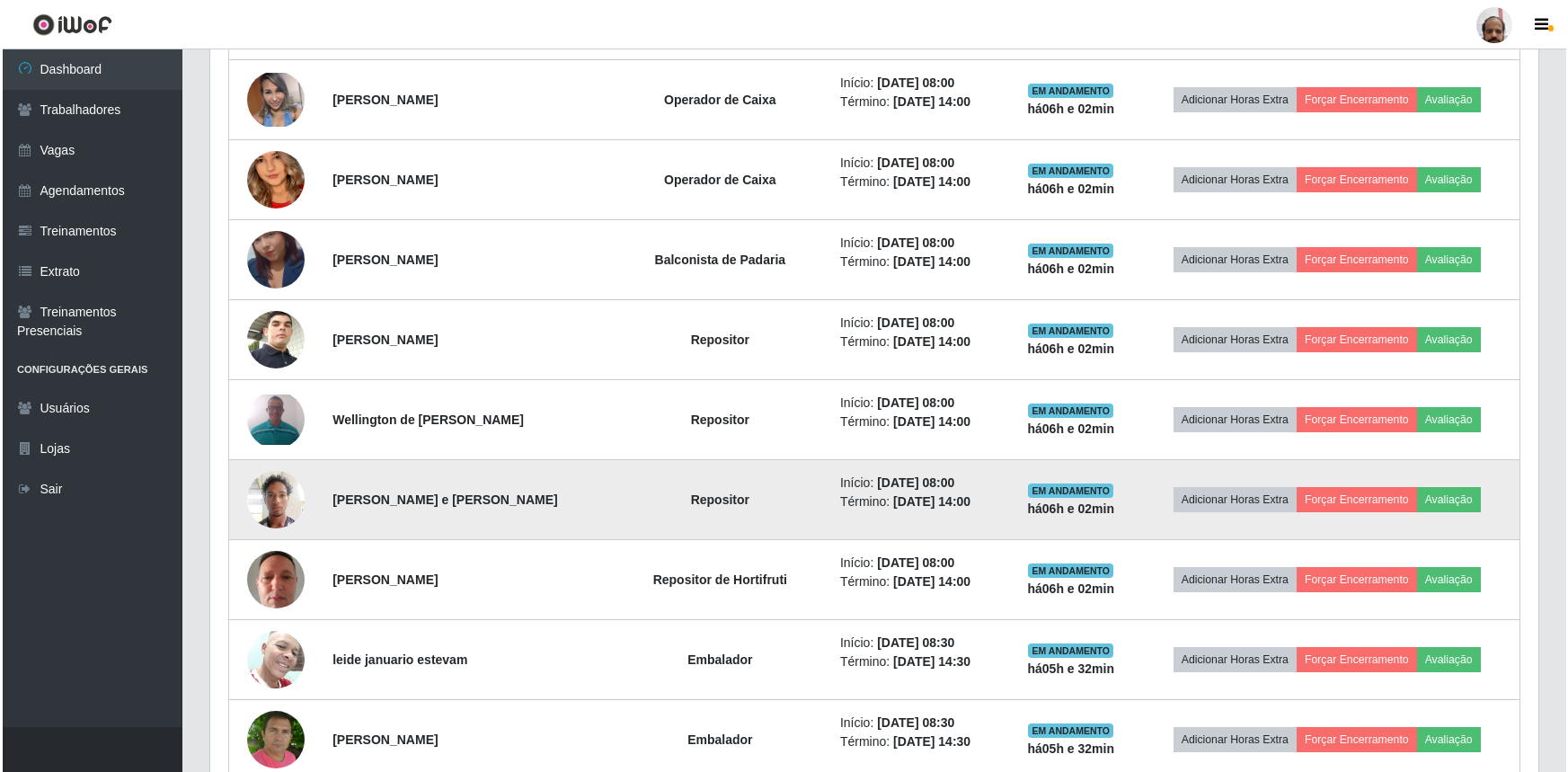
scroll to position [1326, 0]
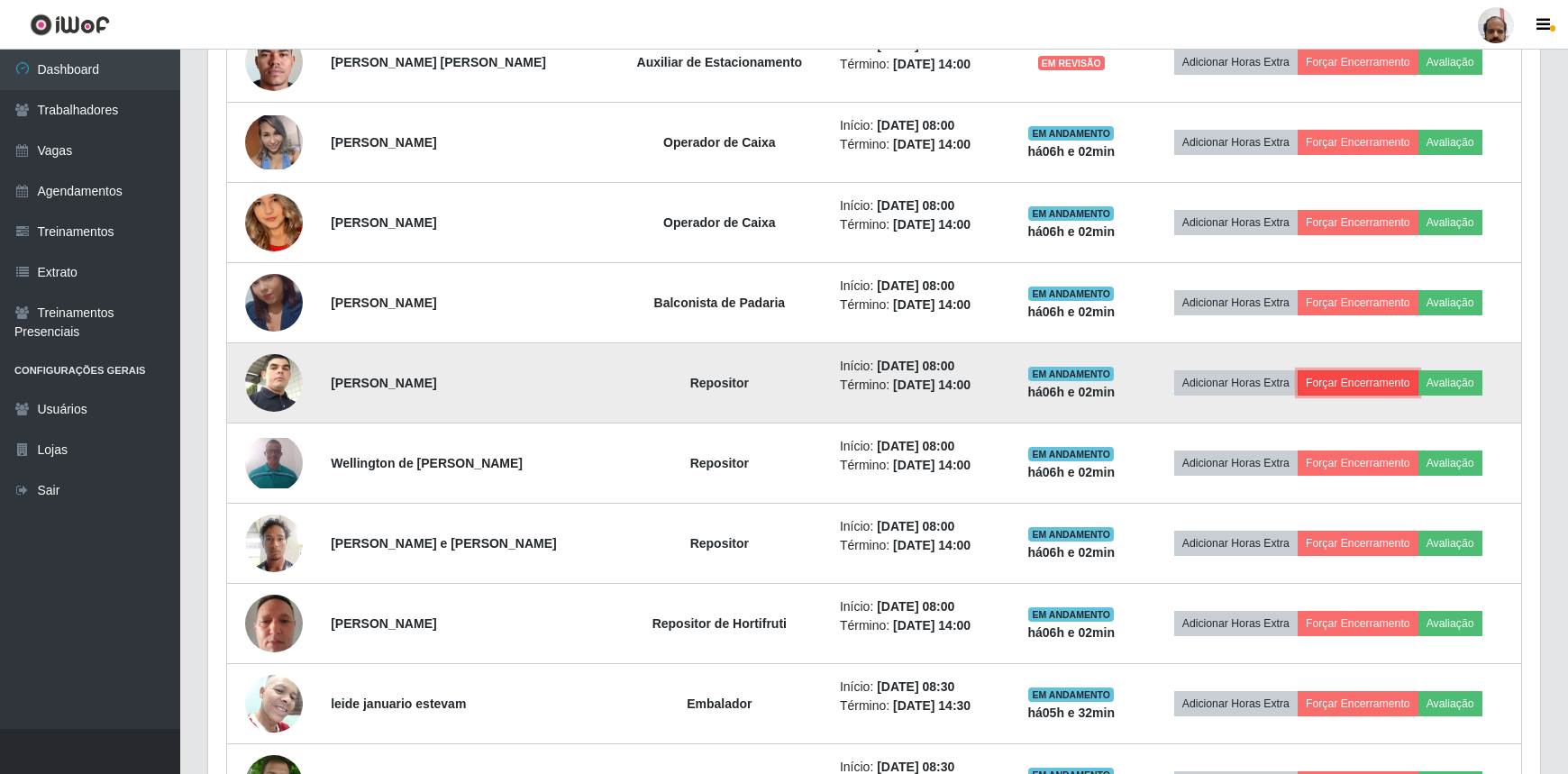
click at [1331, 380] on button "Forçar Encerramento" at bounding box center [1358, 383] width 120 height 26
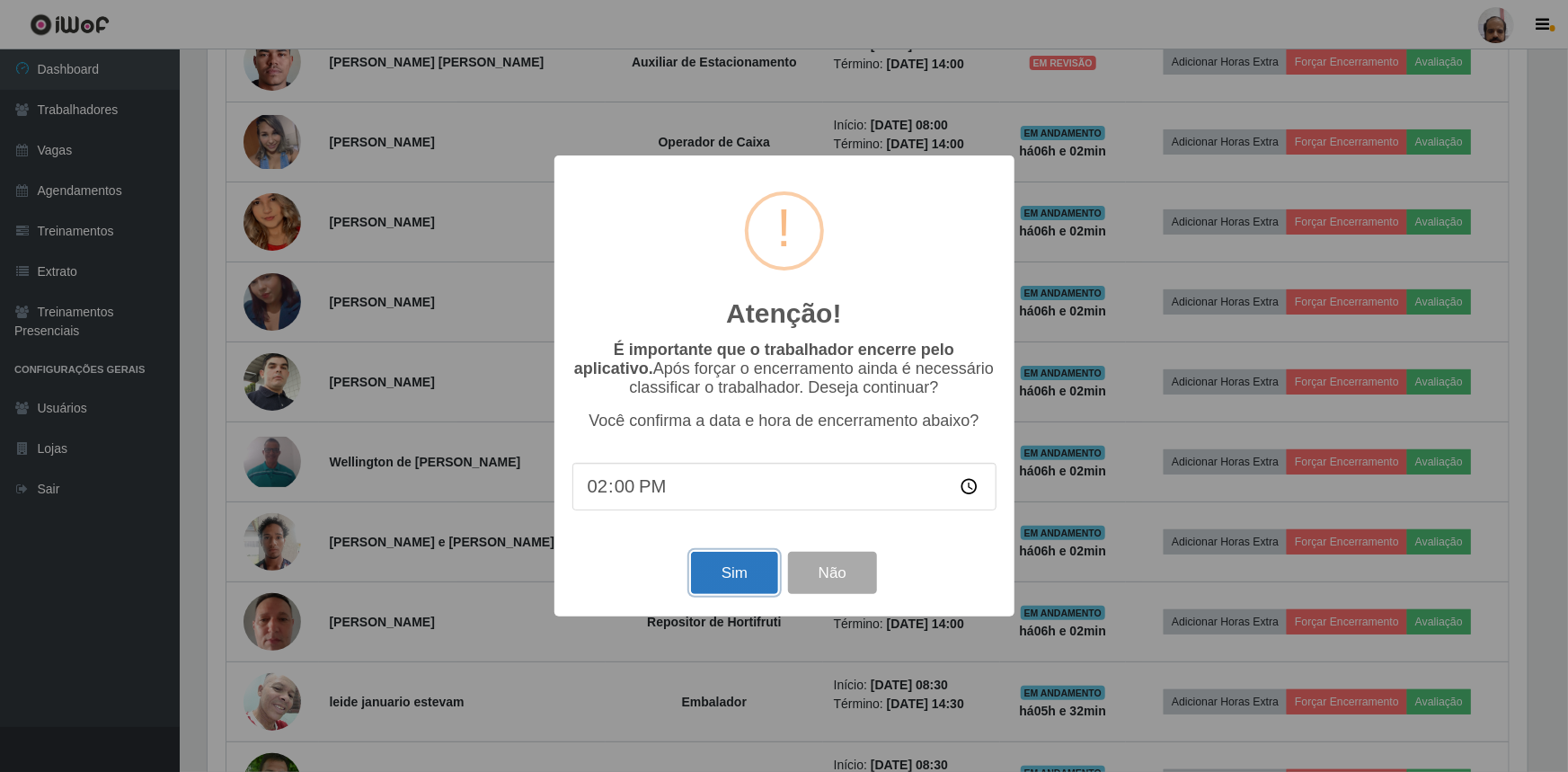
click at [702, 593] on button "Sim" at bounding box center [734, 573] width 87 height 42
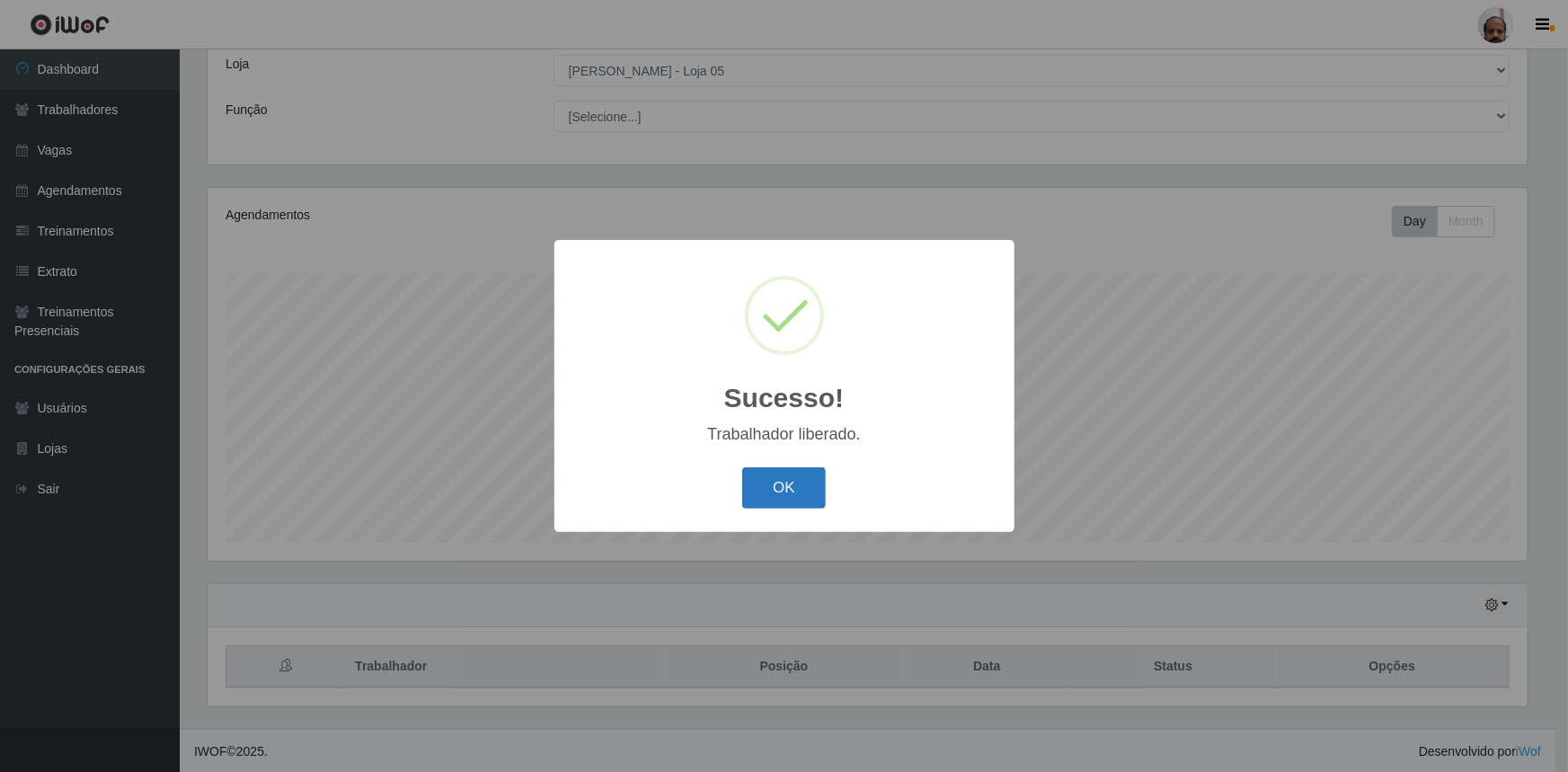
click at [793, 496] on button "OK" at bounding box center [784, 488] width 84 height 42
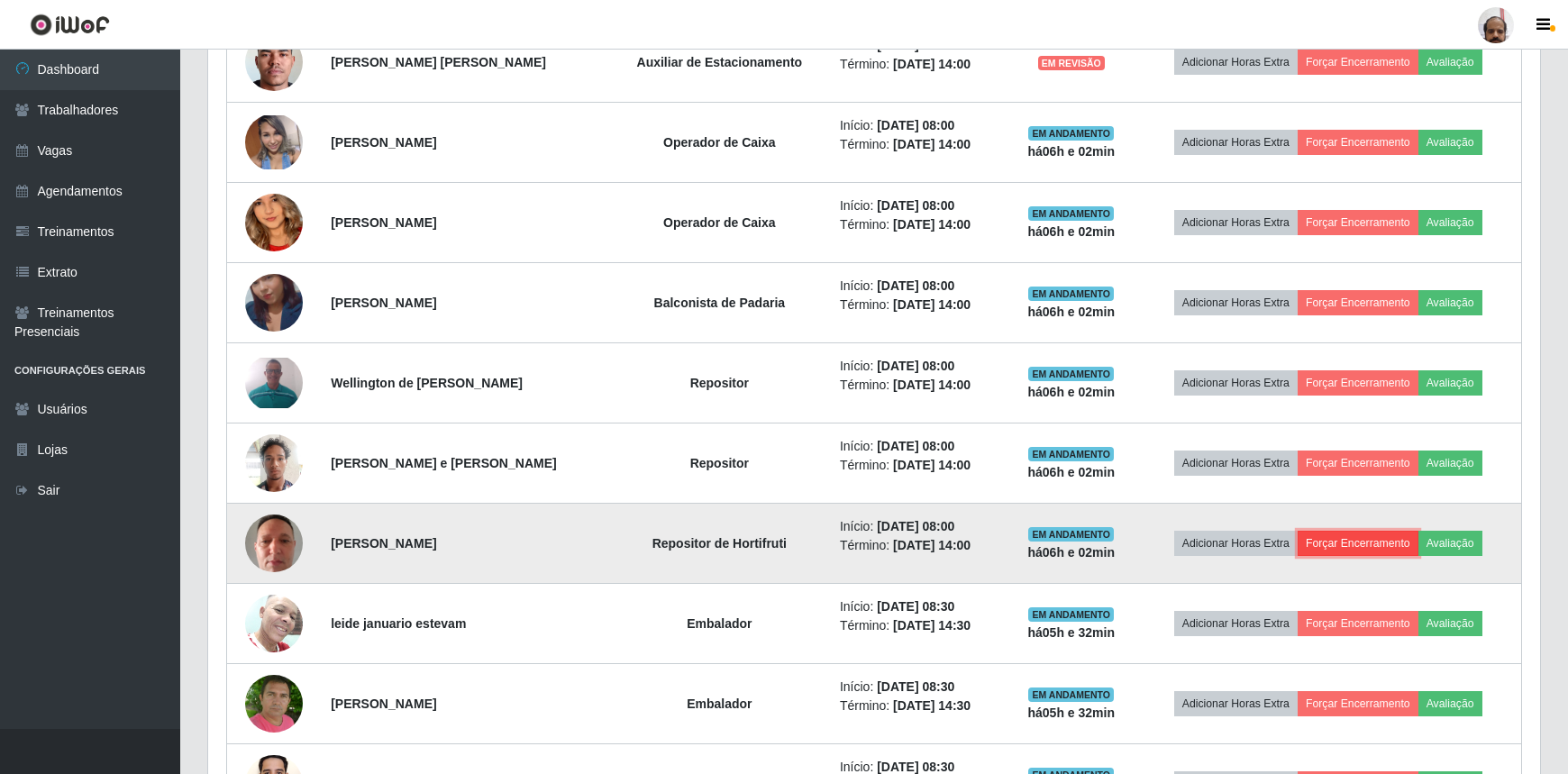
click at [1359, 540] on button "Forçar Encerramento" at bounding box center [1358, 543] width 120 height 26
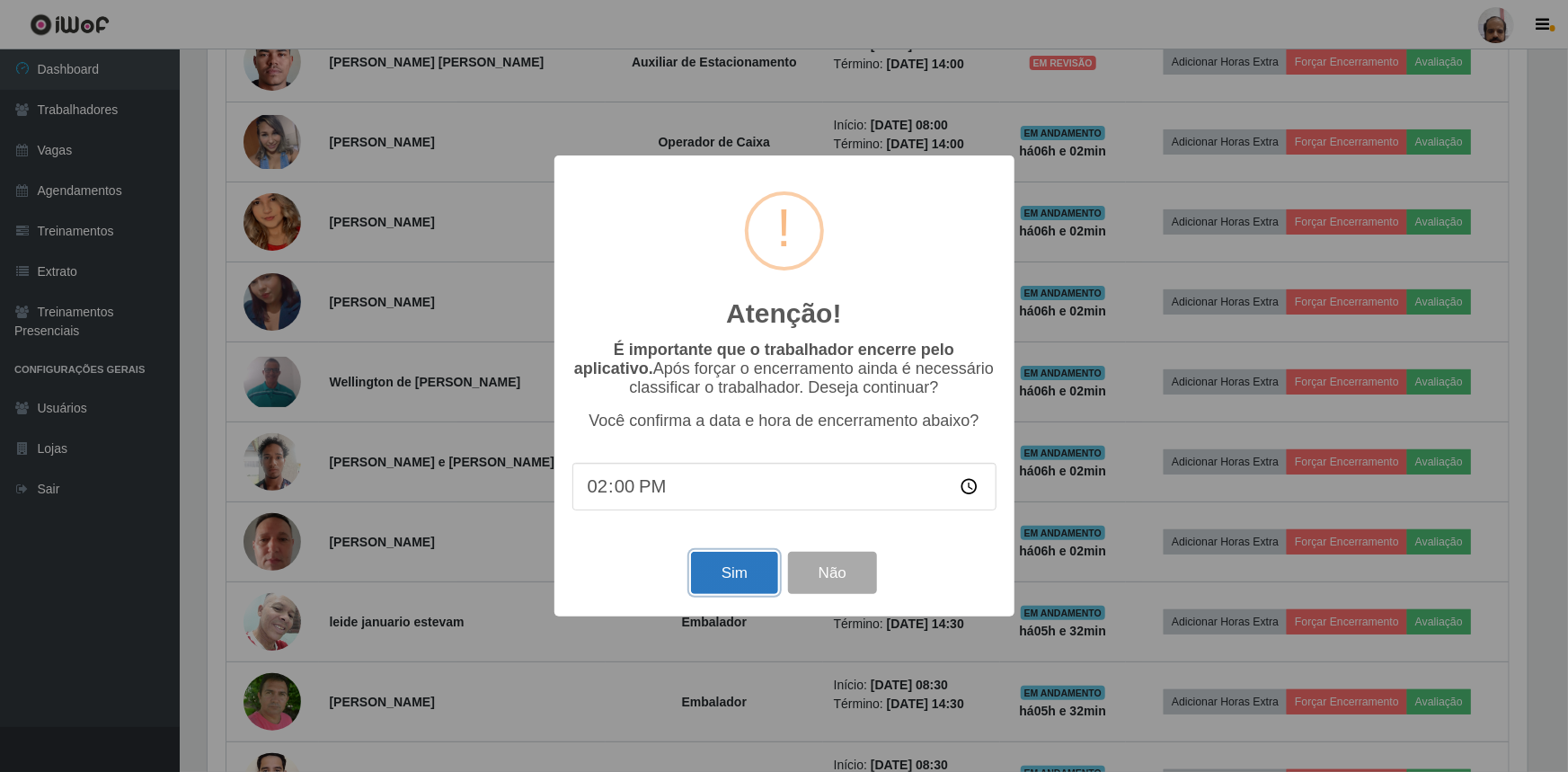
click at [708, 576] on button "Sim" at bounding box center [734, 573] width 87 height 42
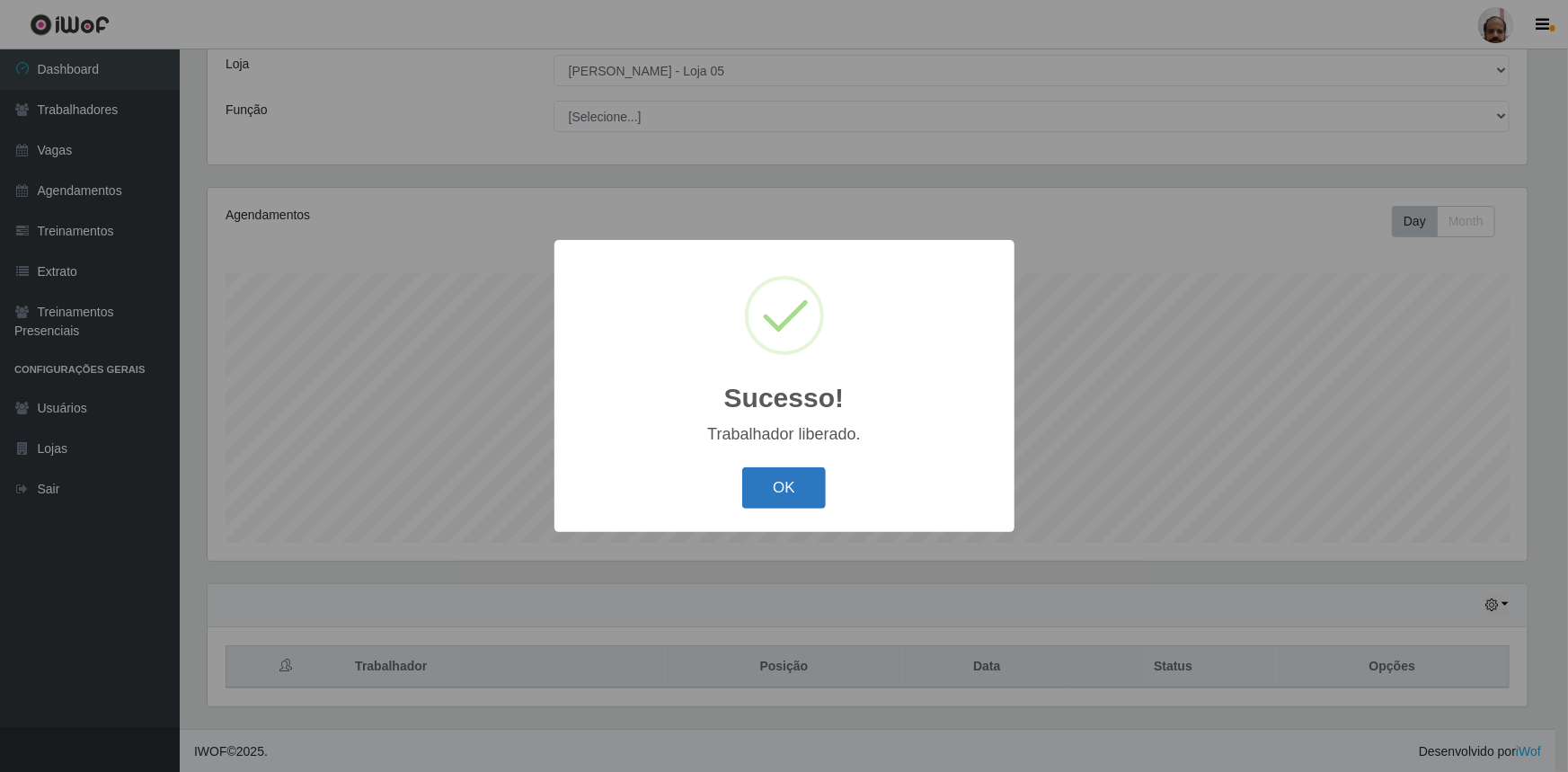
click at [775, 485] on button "OK" at bounding box center [784, 488] width 84 height 42
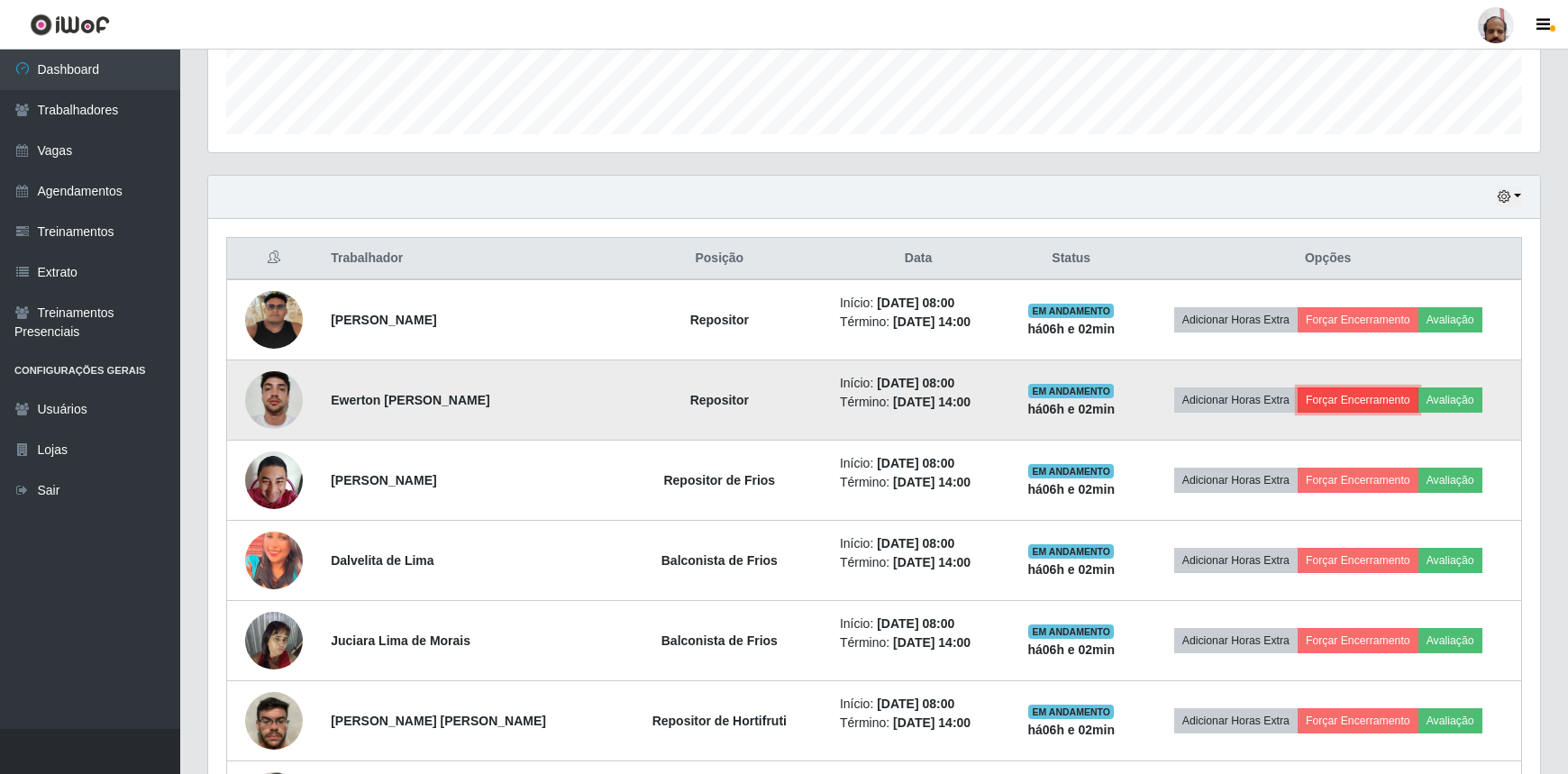
click at [1346, 397] on button "Forçar Encerramento" at bounding box center [1358, 400] width 120 height 26
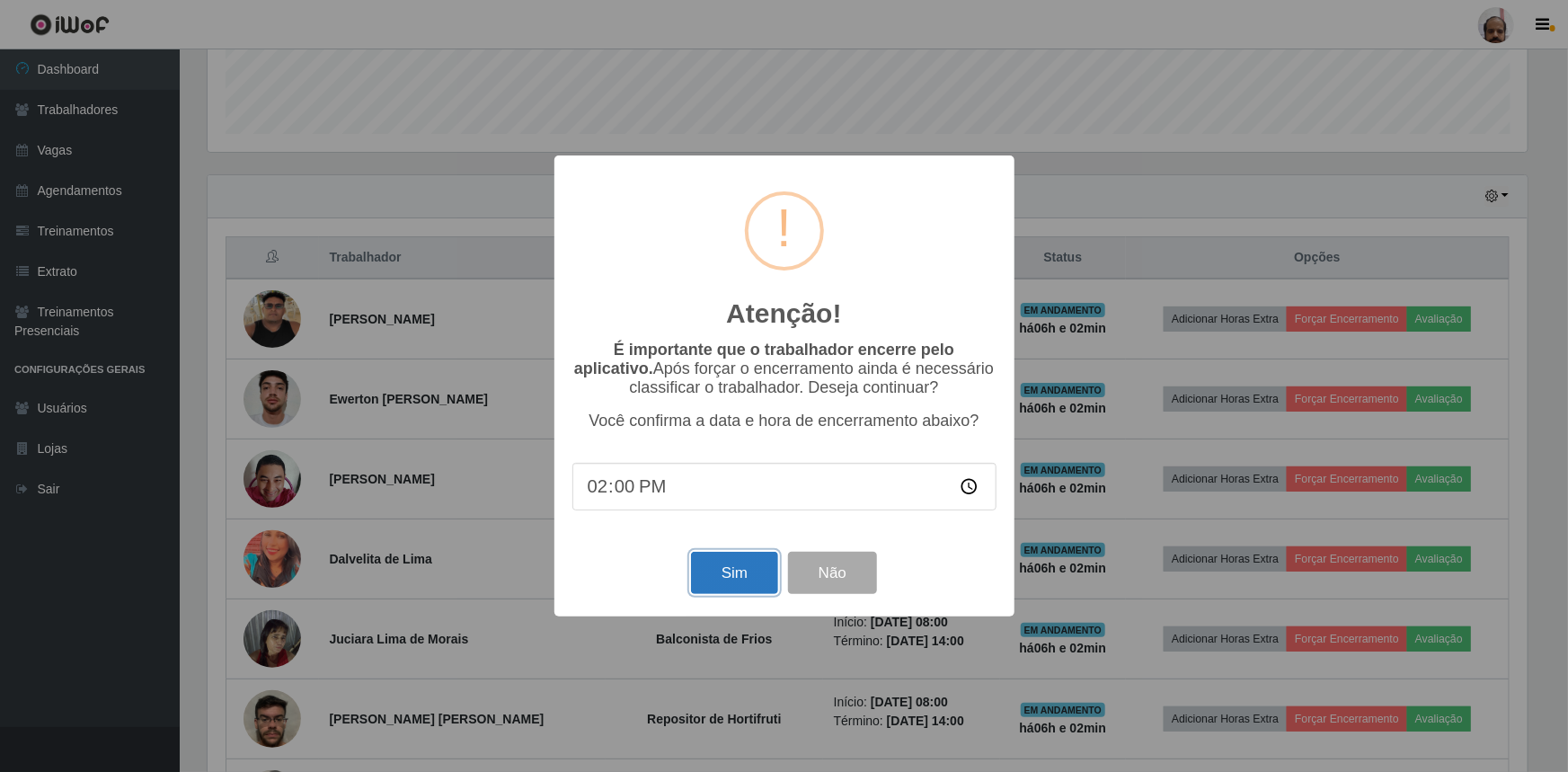
click at [726, 586] on button "Sim" at bounding box center [734, 573] width 87 height 42
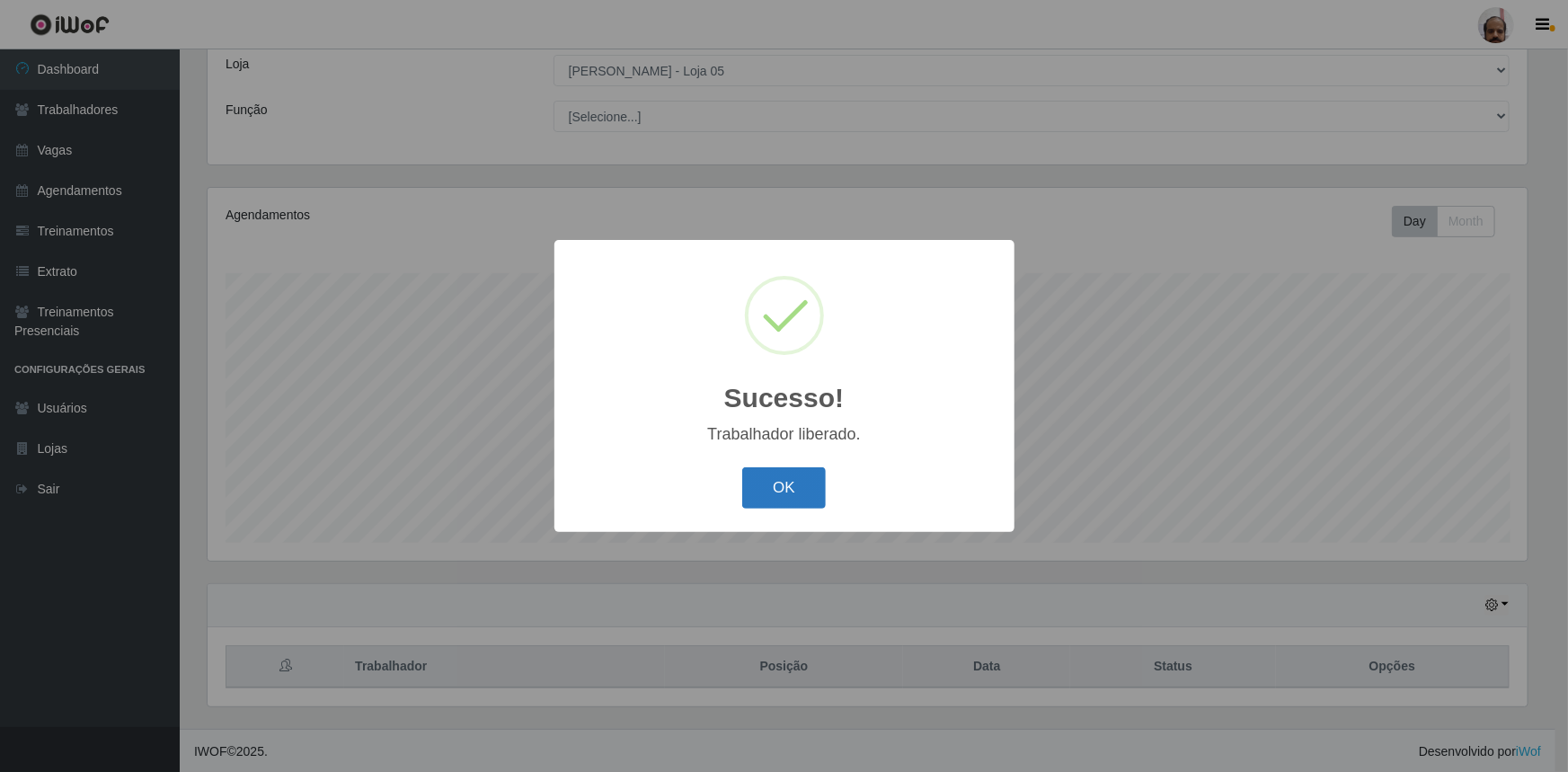
click at [765, 498] on button "OK" at bounding box center [784, 488] width 84 height 42
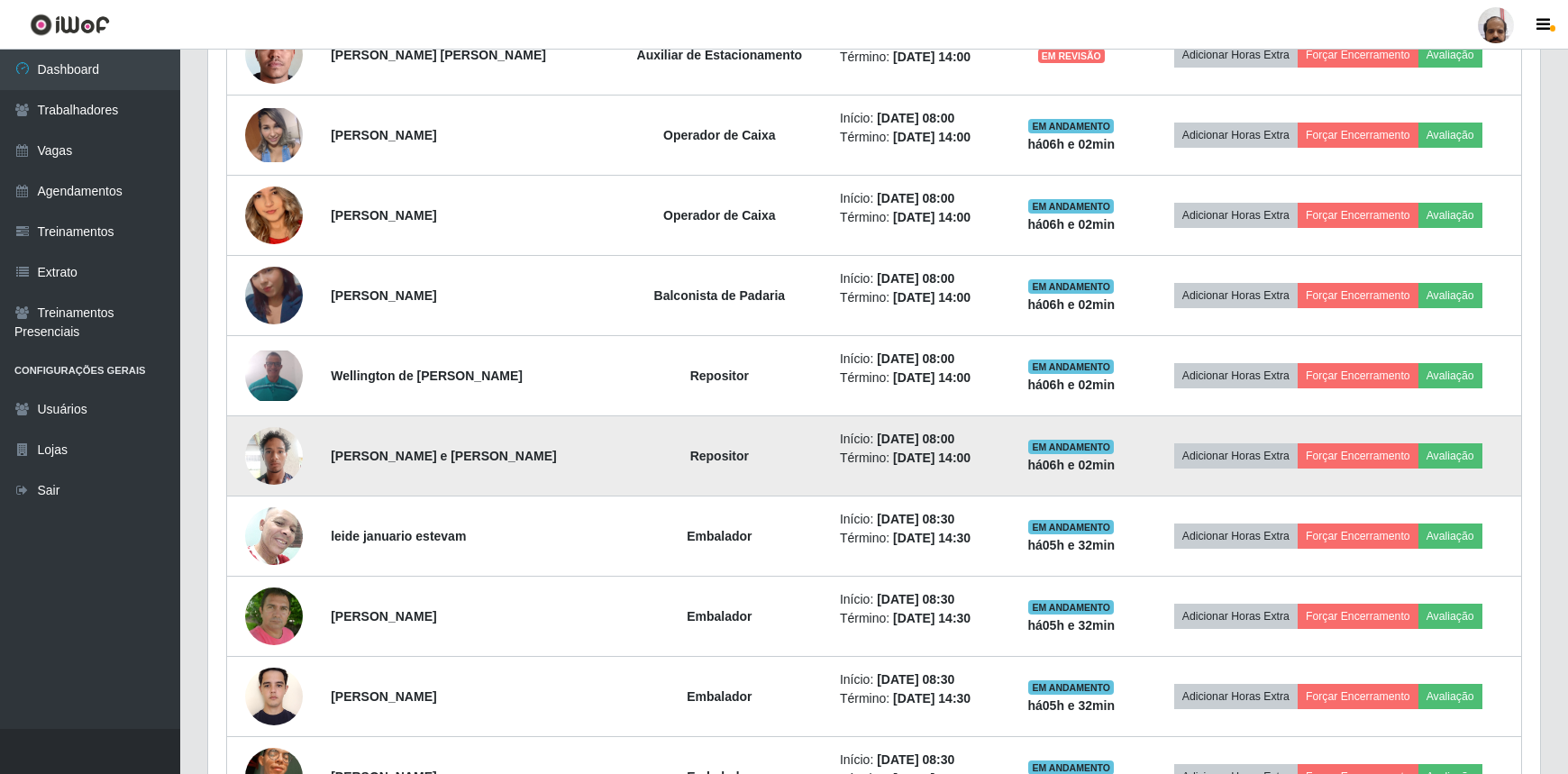
click at [280, 464] on img at bounding box center [273, 456] width 57 height 77
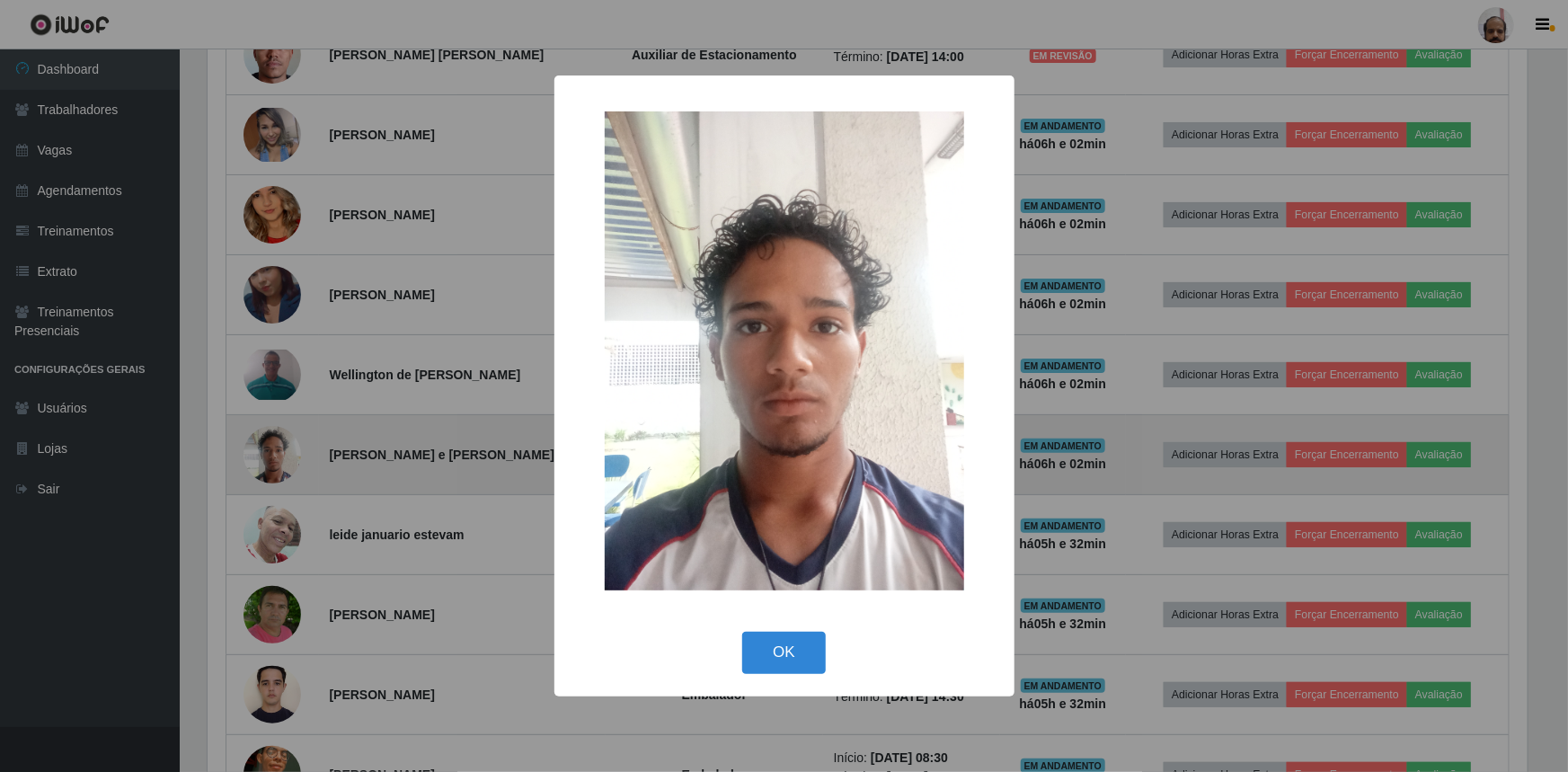
click at [279, 463] on div "× OK Cancel" at bounding box center [784, 386] width 1568 height 772
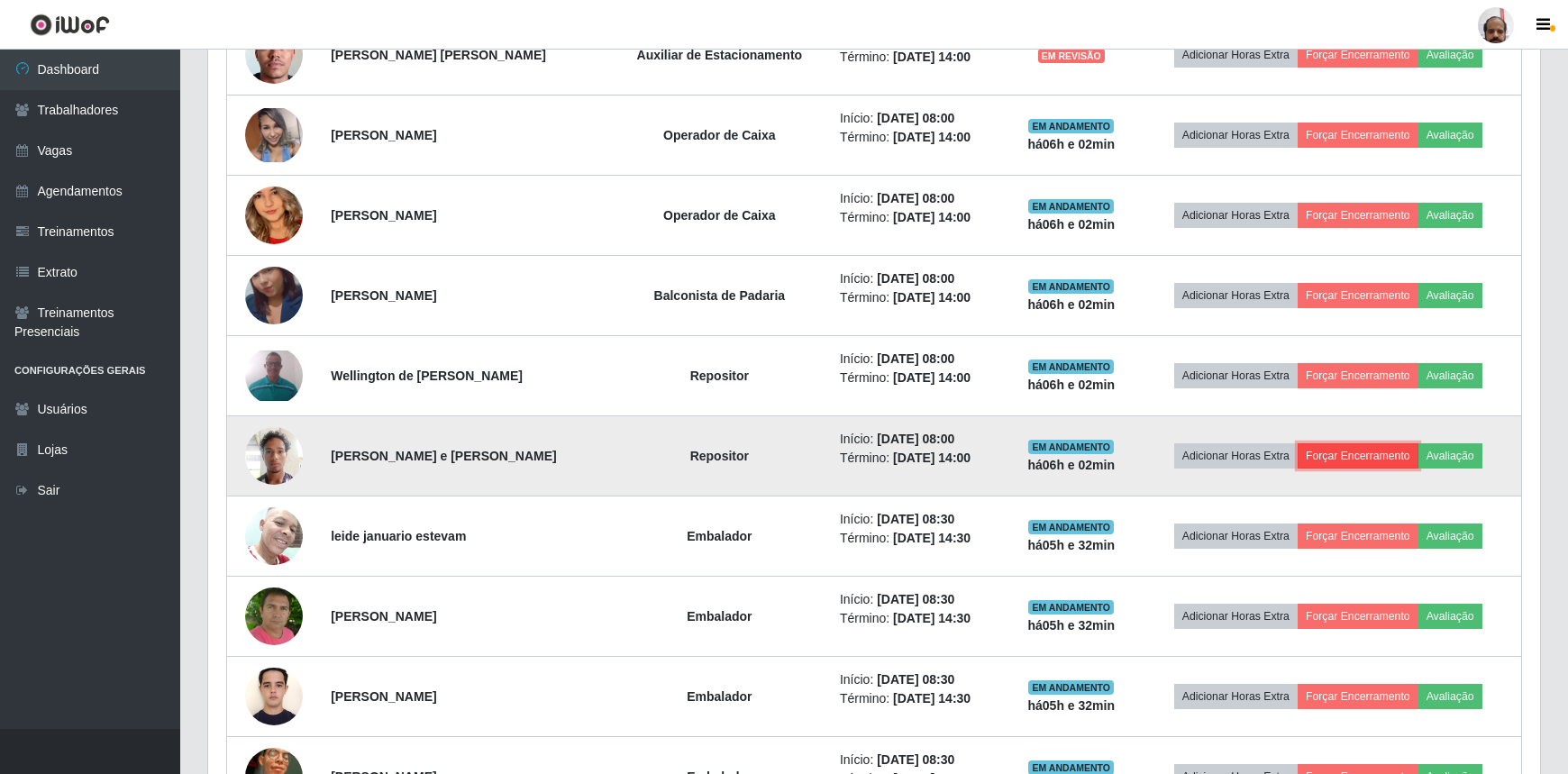
click at [1335, 449] on button "Forçar Encerramento" at bounding box center [1358, 456] width 120 height 26
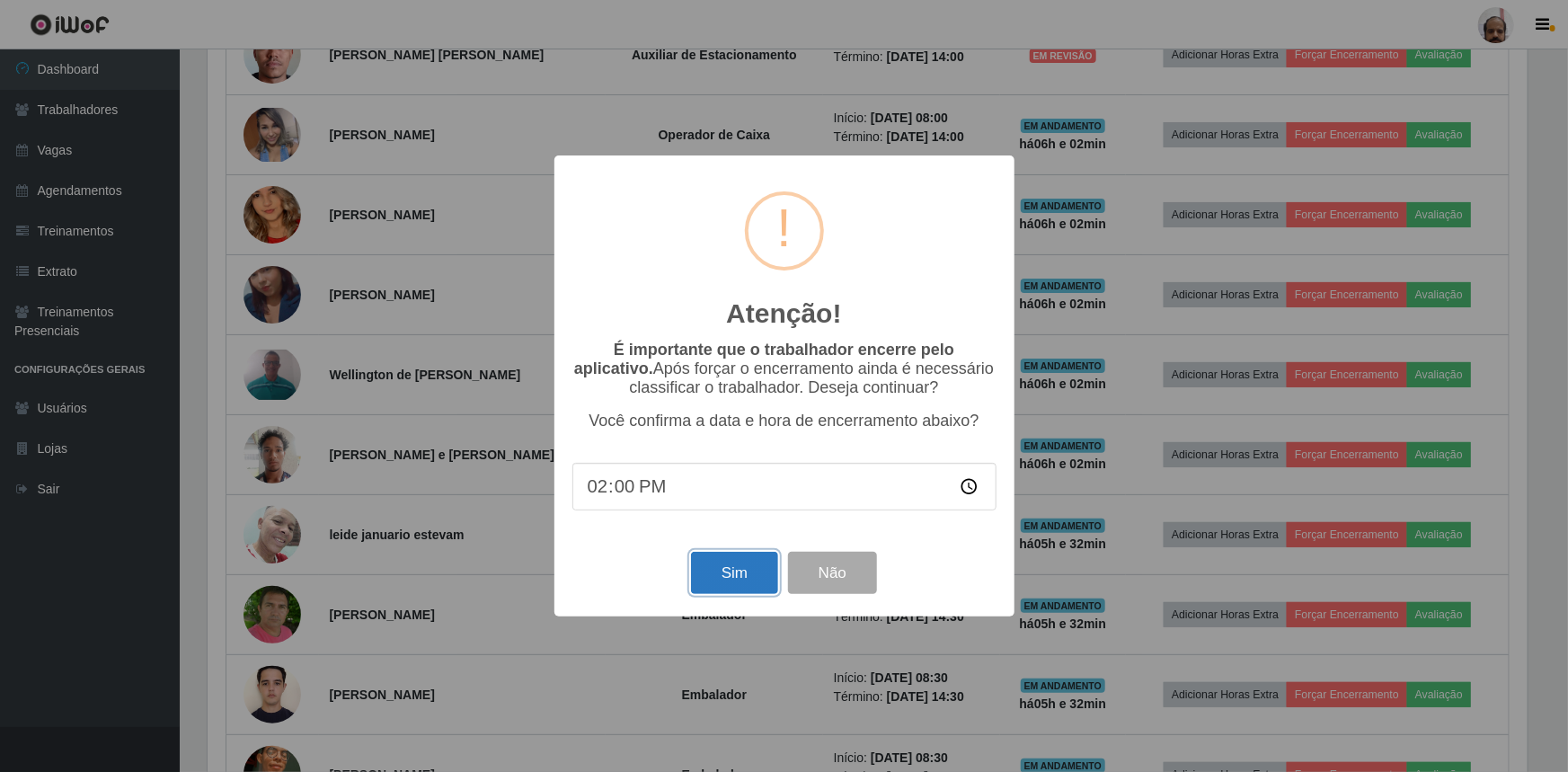
click at [755, 572] on button "Sim" at bounding box center [734, 573] width 87 height 42
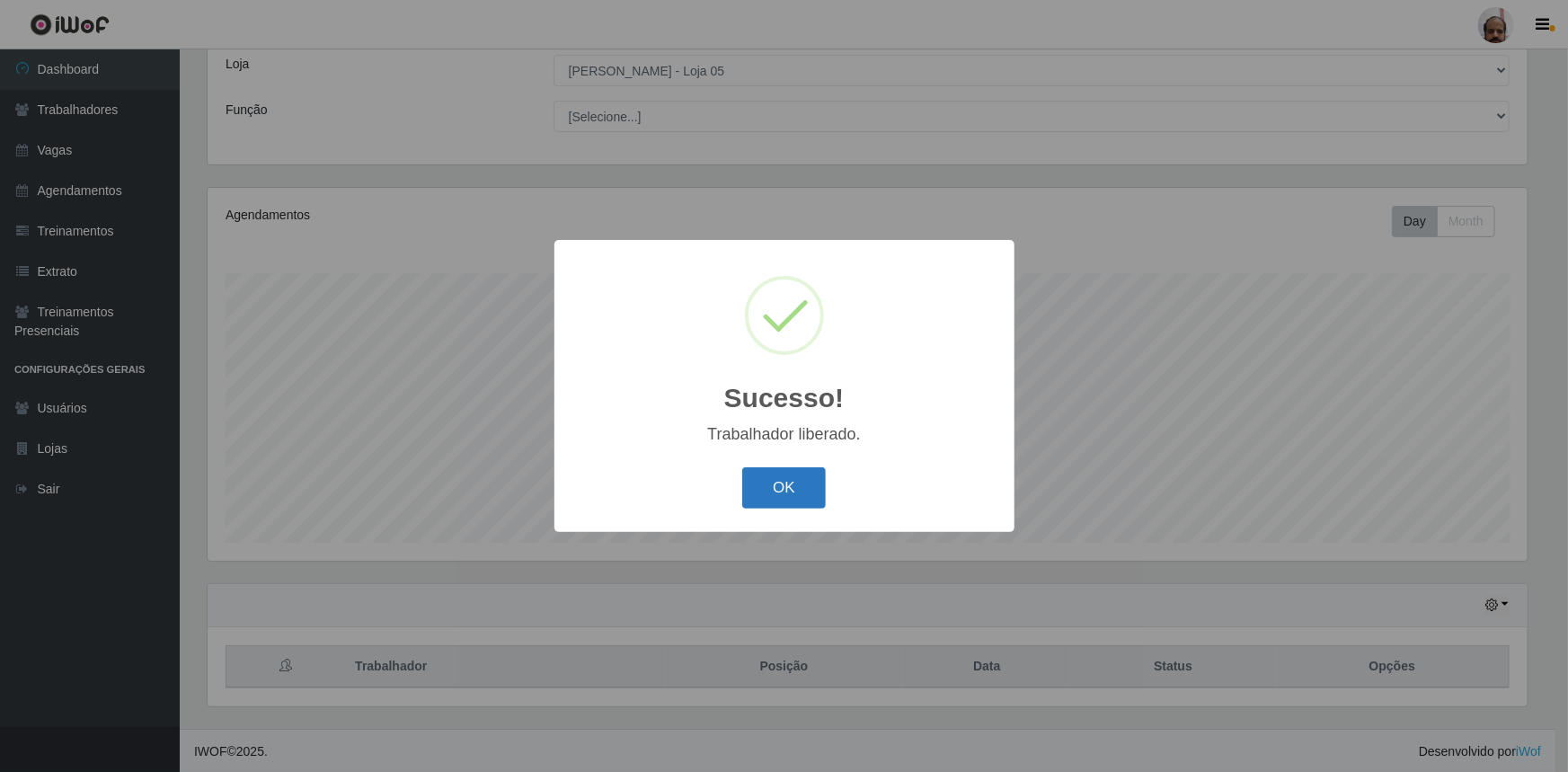
click at [803, 487] on button "OK" at bounding box center [784, 488] width 84 height 42
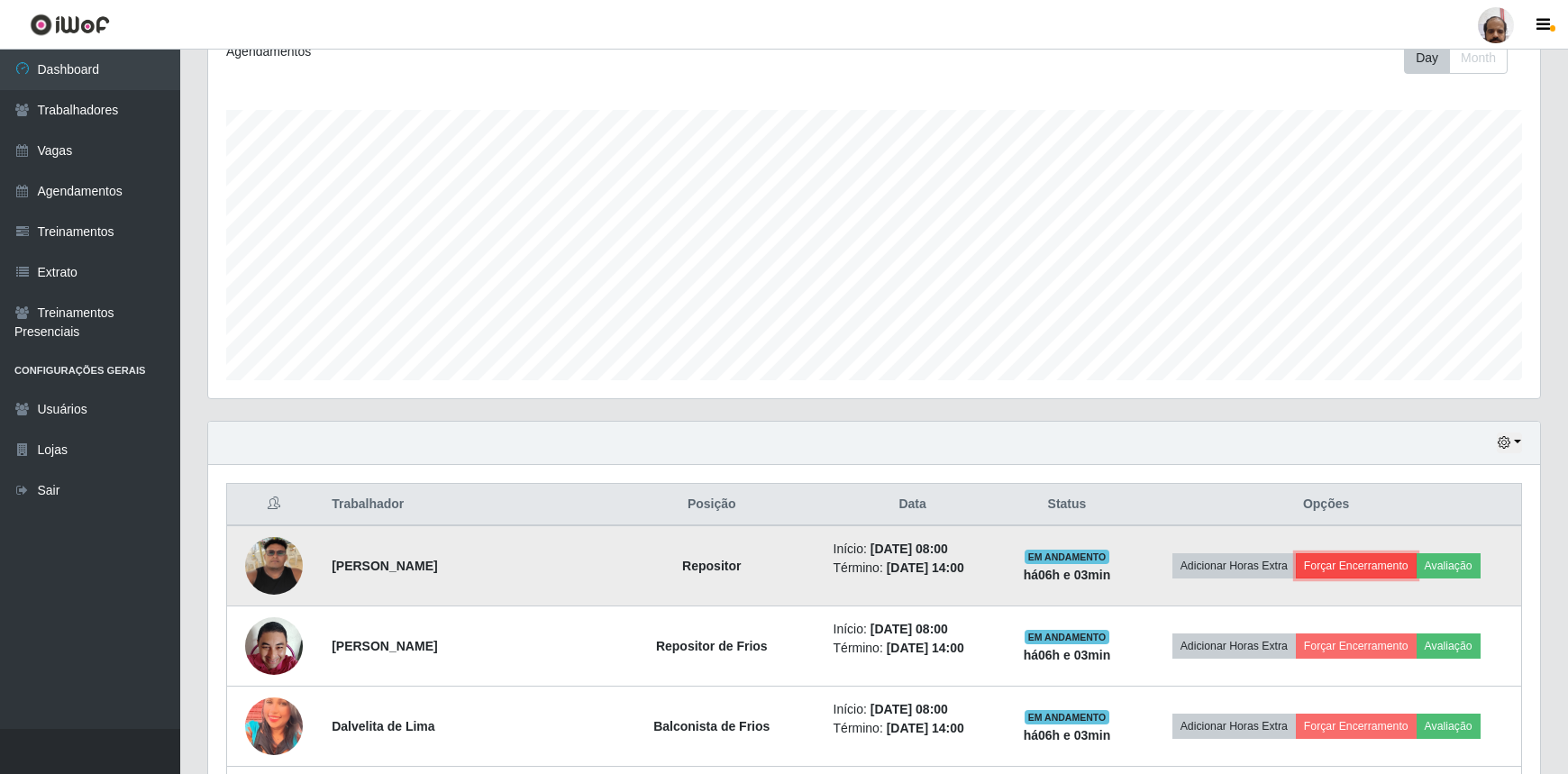
click at [1388, 570] on button "Forçar Encerramento" at bounding box center [1357, 566] width 120 height 26
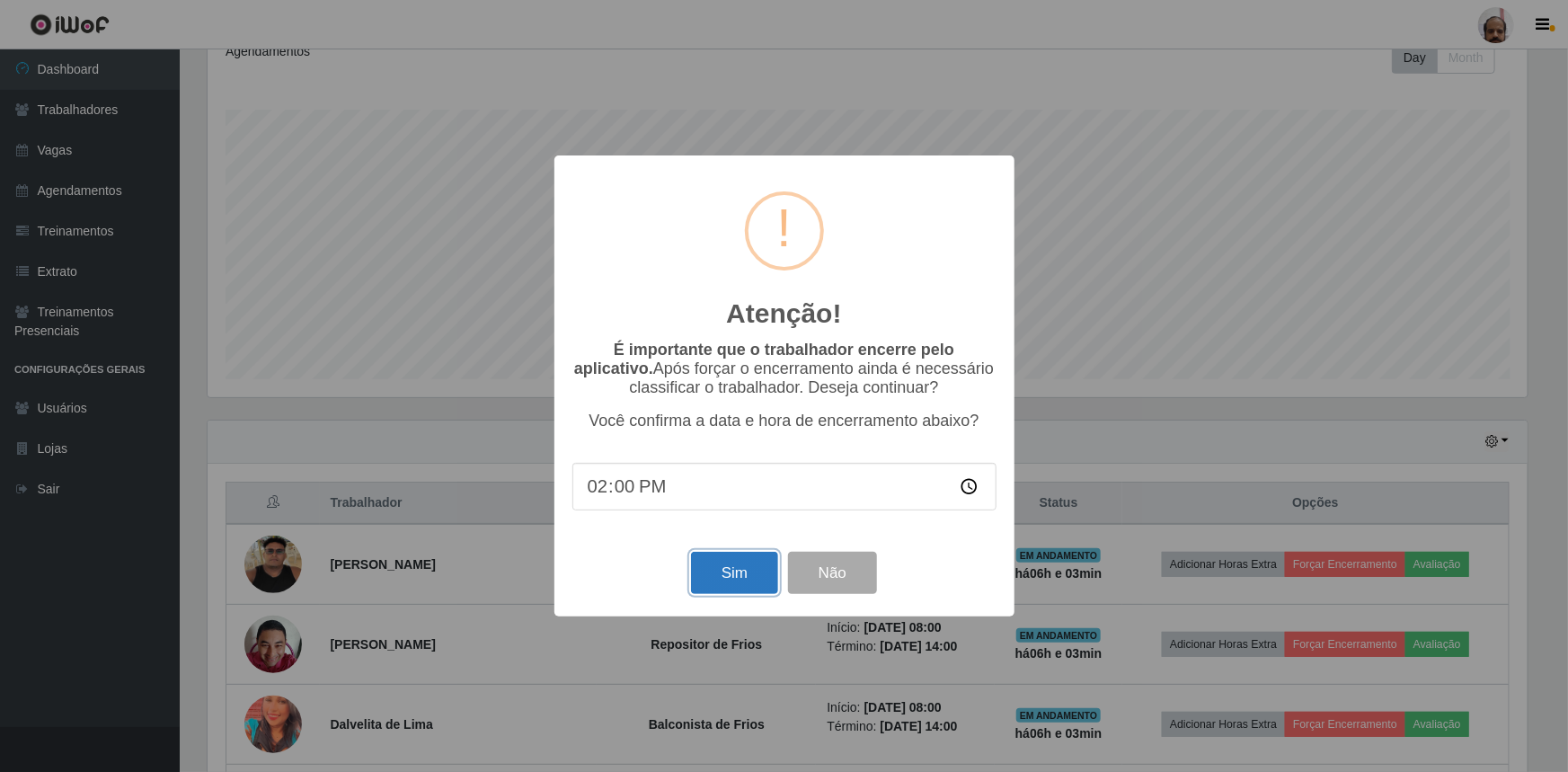
click at [738, 584] on button "Sim" at bounding box center [734, 573] width 87 height 42
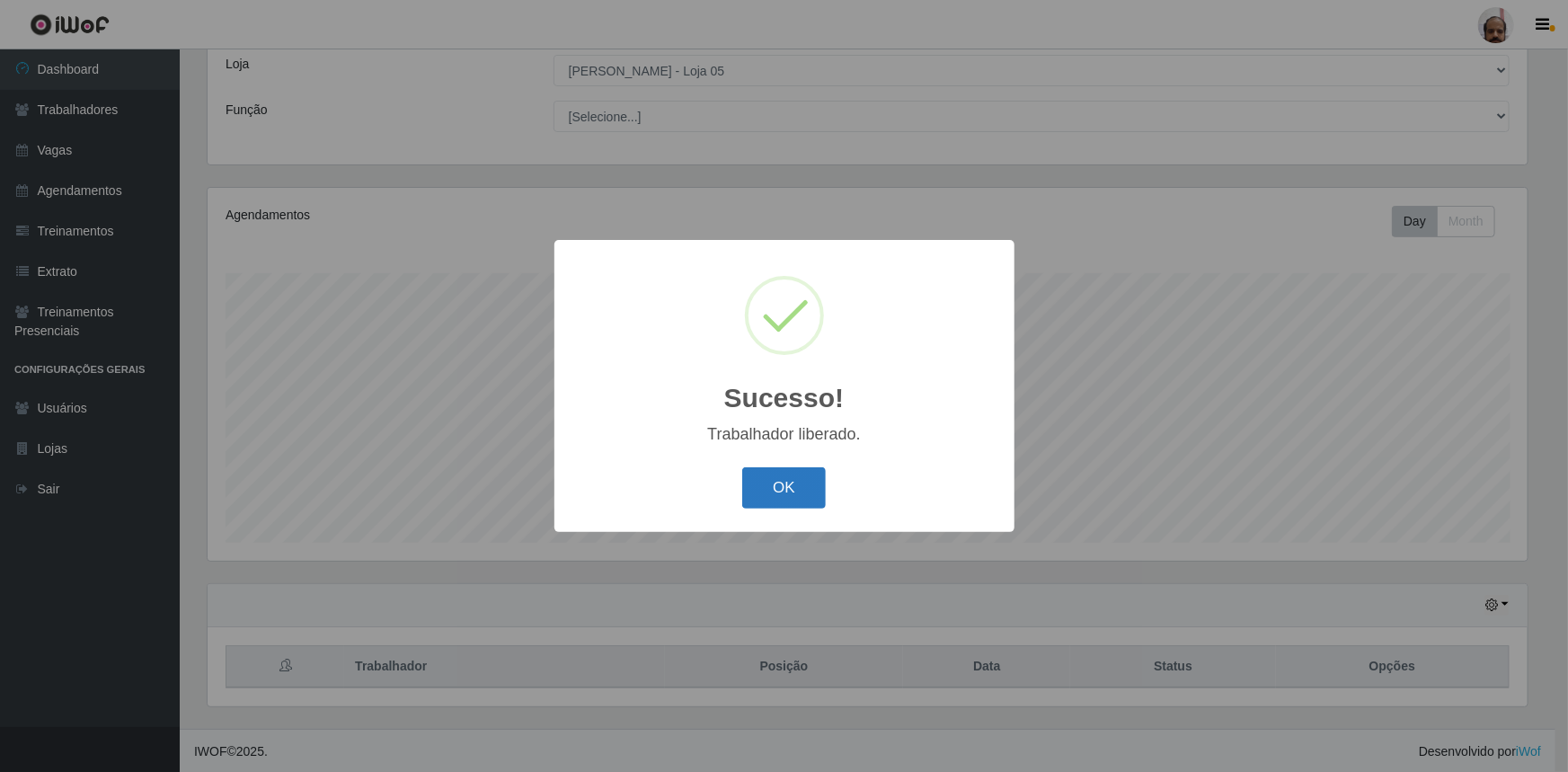
click at [819, 487] on button "OK" at bounding box center [784, 488] width 84 height 42
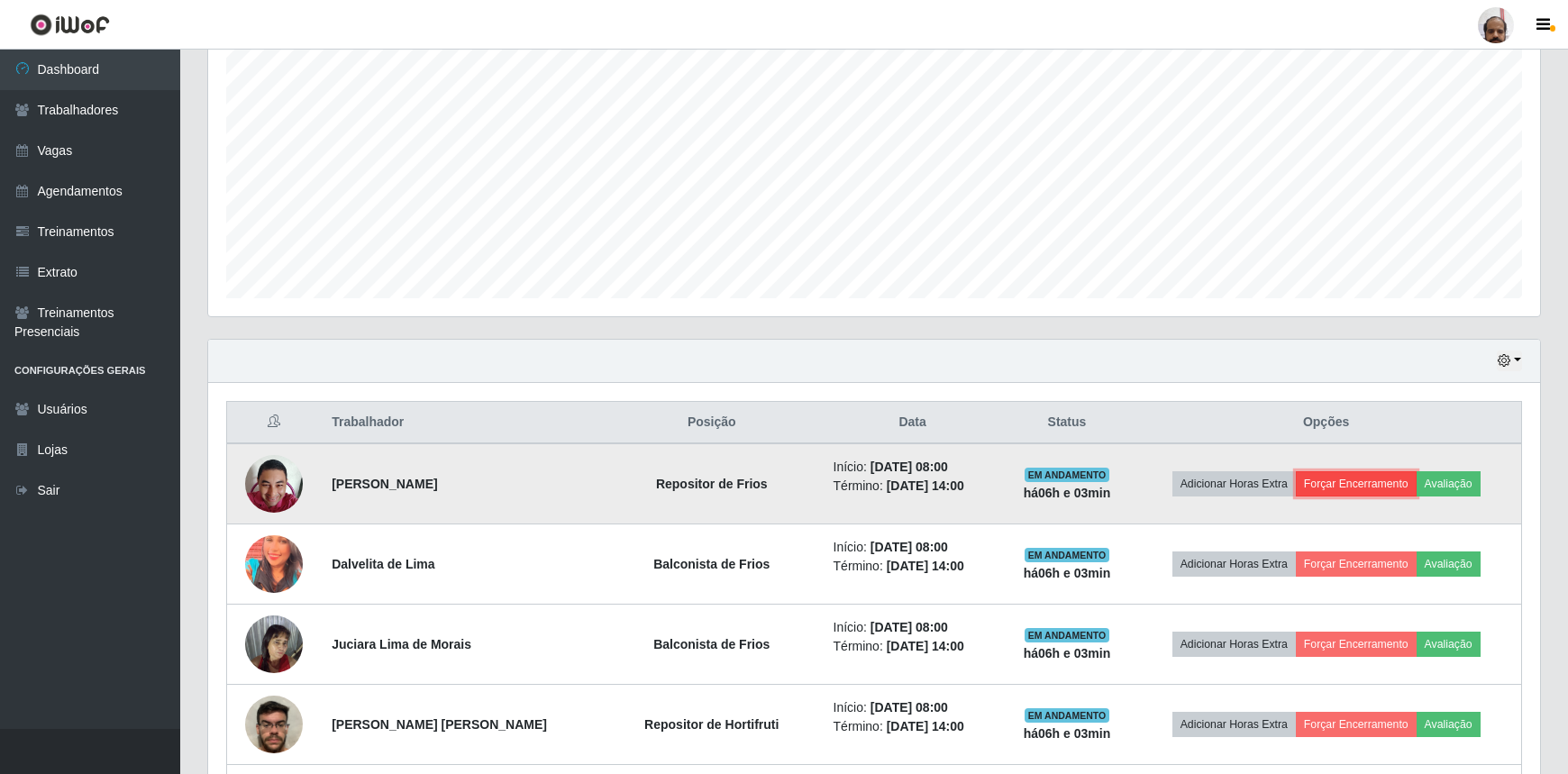
click at [1357, 490] on button "Forçar Encerramento" at bounding box center [1357, 484] width 120 height 26
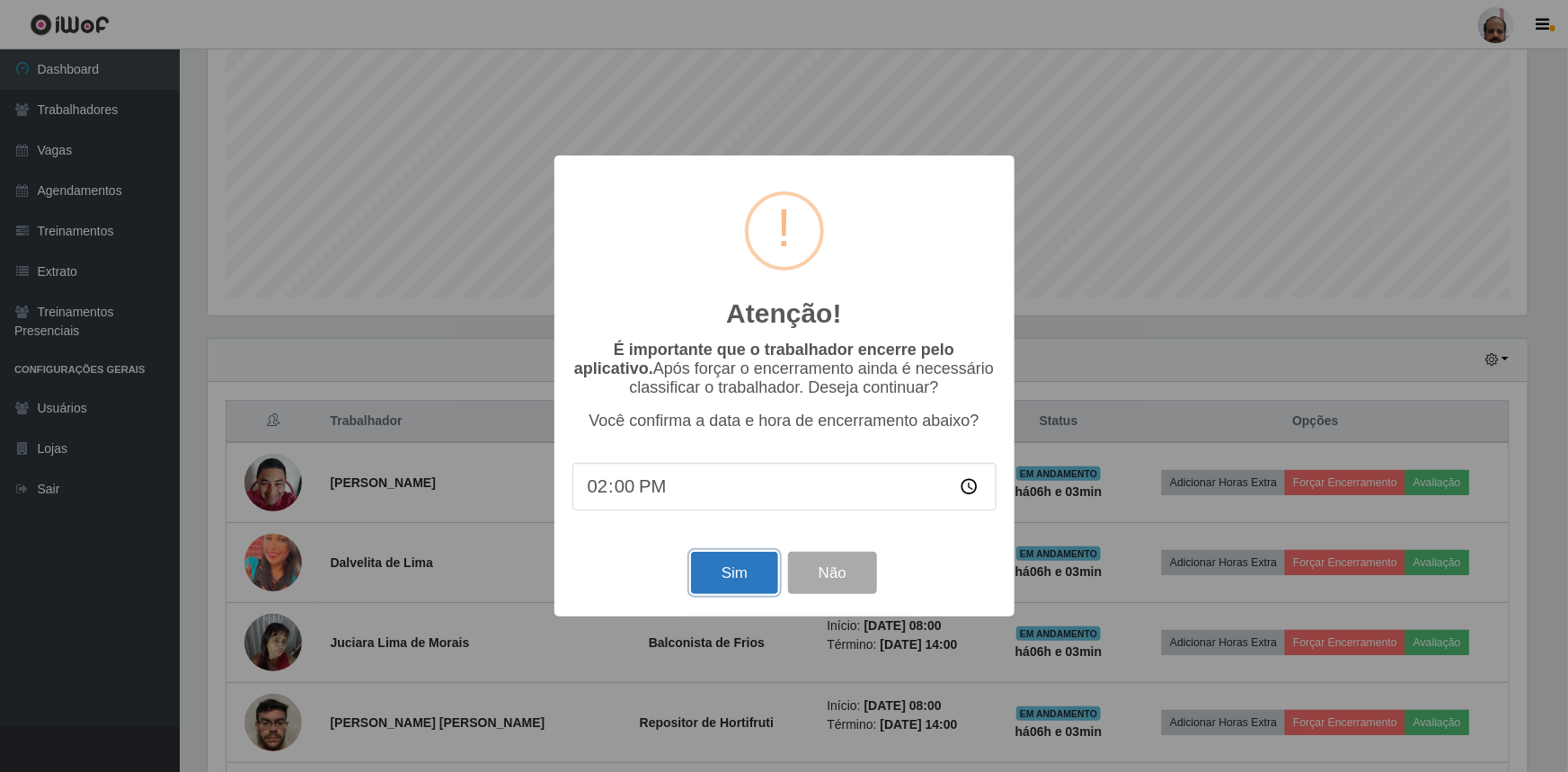
click at [724, 581] on button "Sim" at bounding box center [734, 573] width 87 height 42
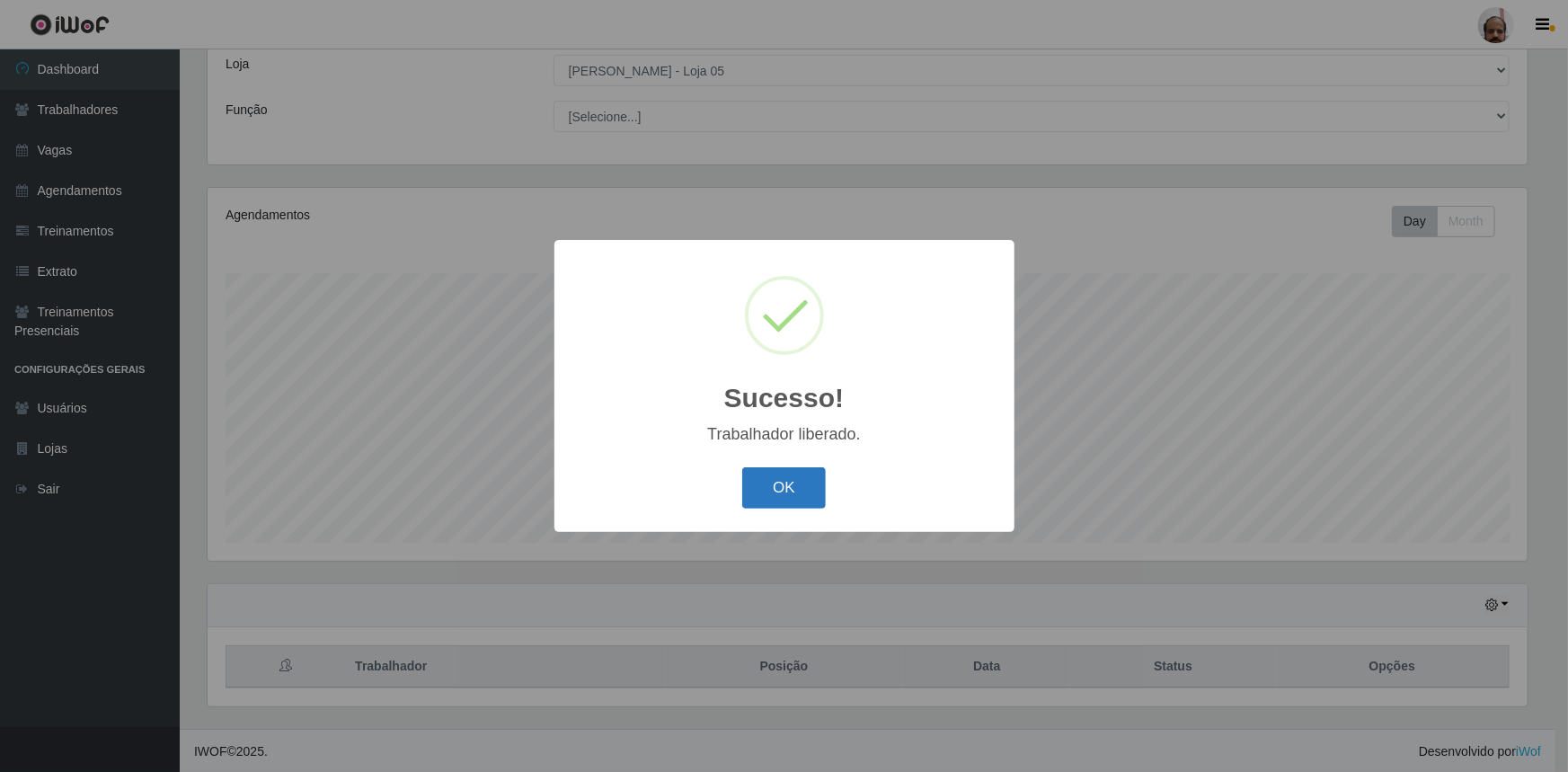
click at [814, 496] on button "OK" at bounding box center [784, 488] width 84 height 42
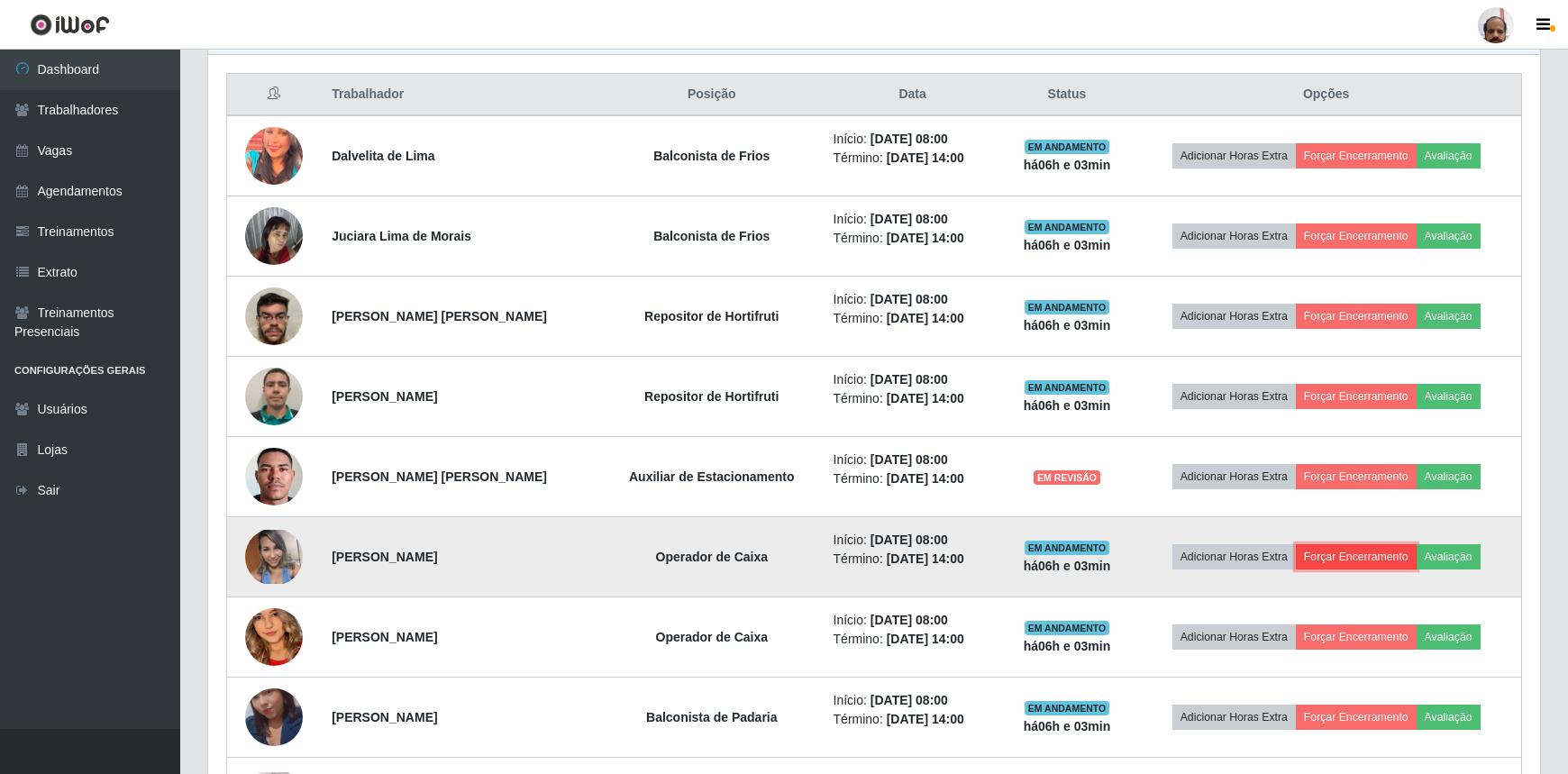
click at [1325, 555] on button "Forçar Encerramento" at bounding box center [1357, 557] width 120 height 26
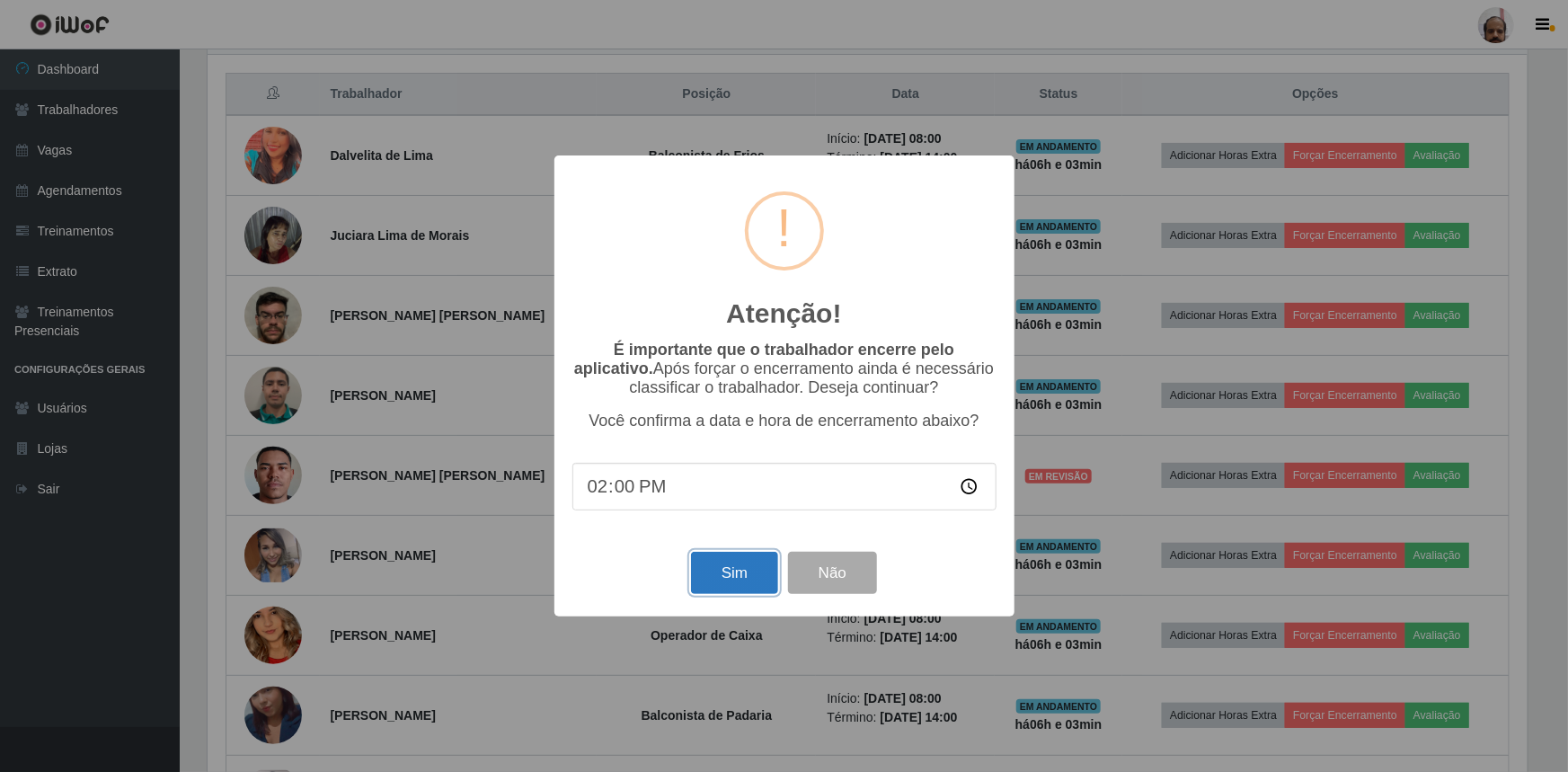
click at [737, 583] on button "Sim" at bounding box center [734, 573] width 87 height 42
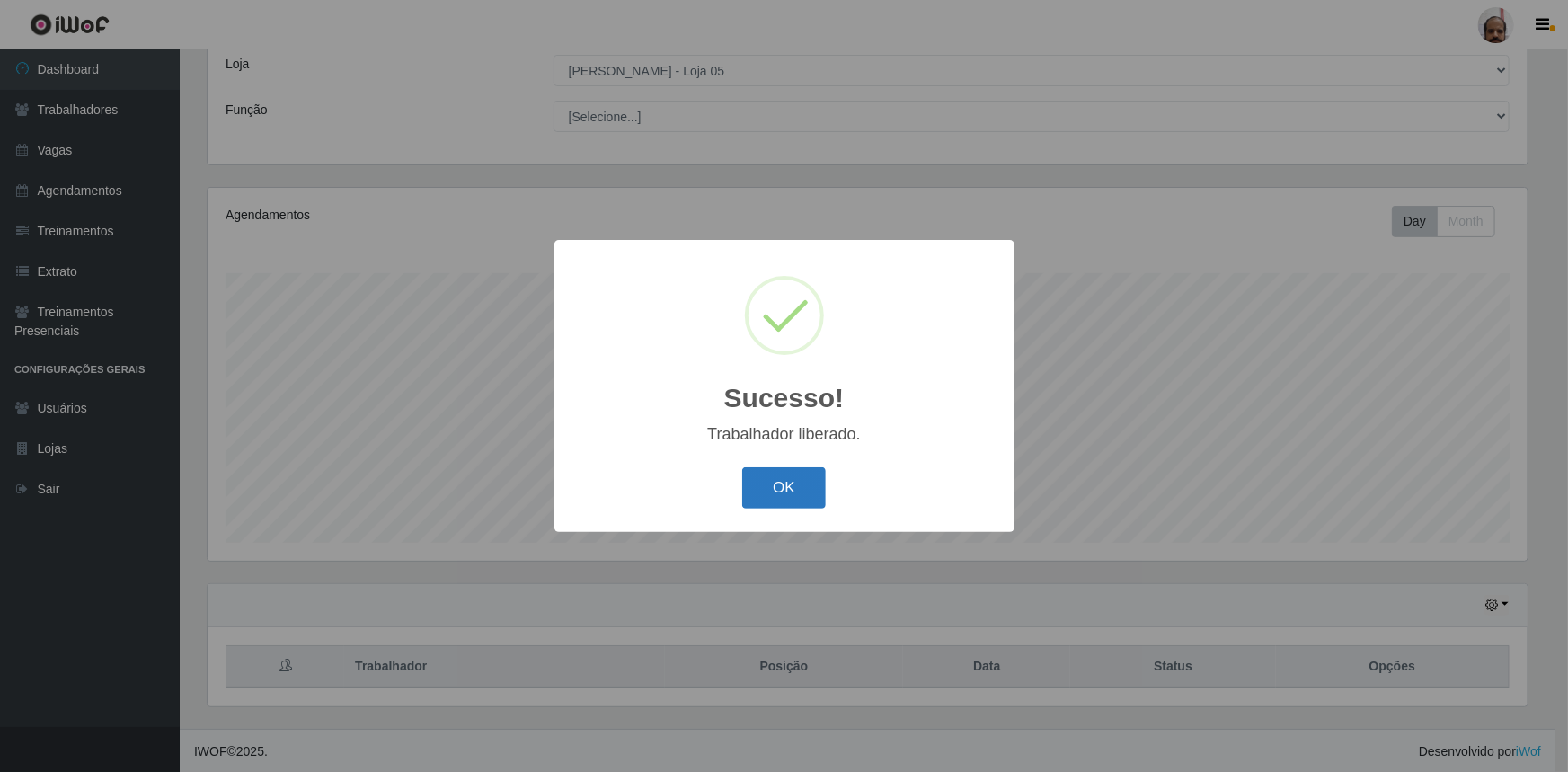
click at [779, 501] on button "OK" at bounding box center [784, 488] width 84 height 42
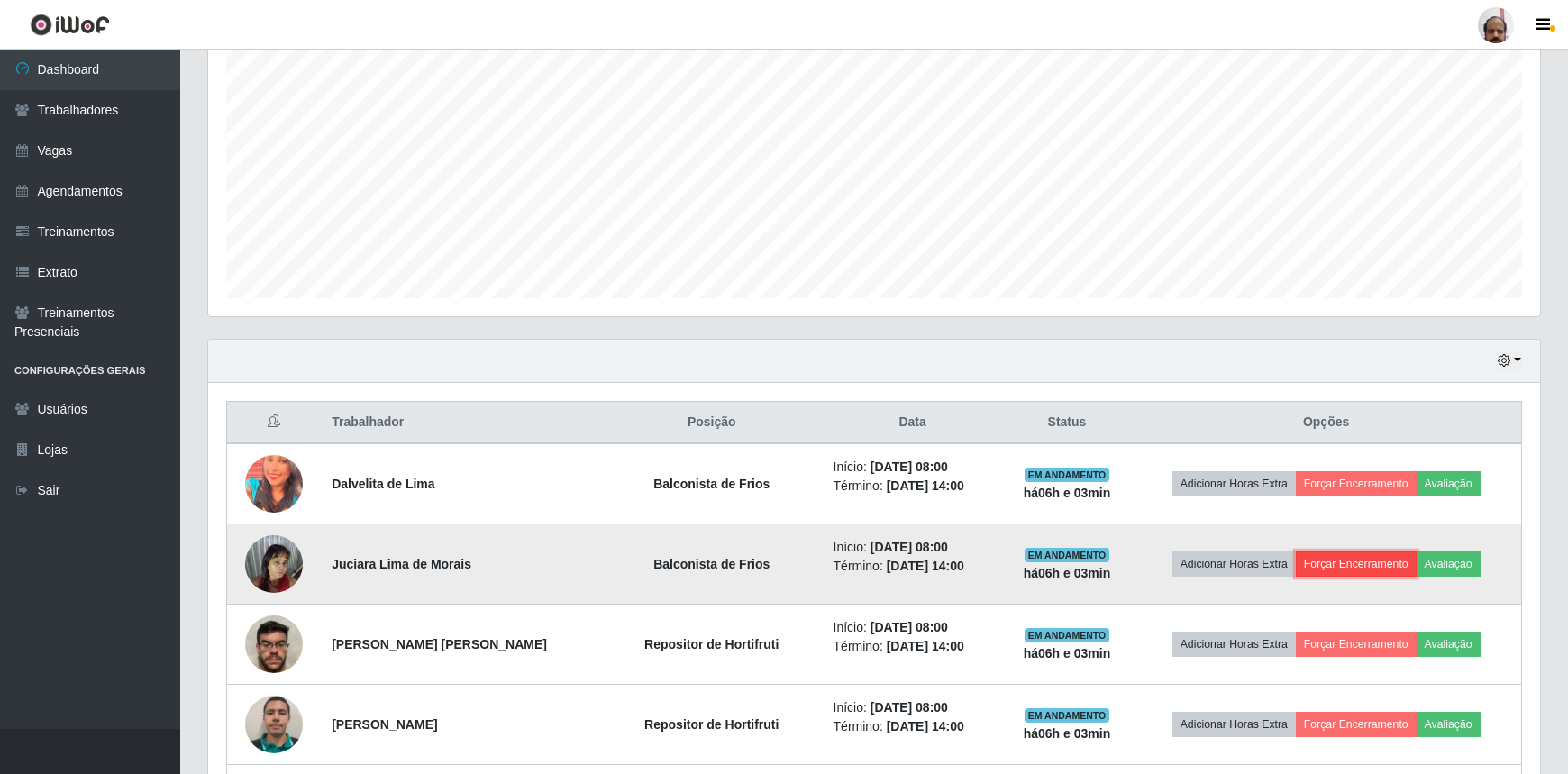
click at [1341, 562] on button "Forçar Encerramento" at bounding box center [1357, 564] width 120 height 26
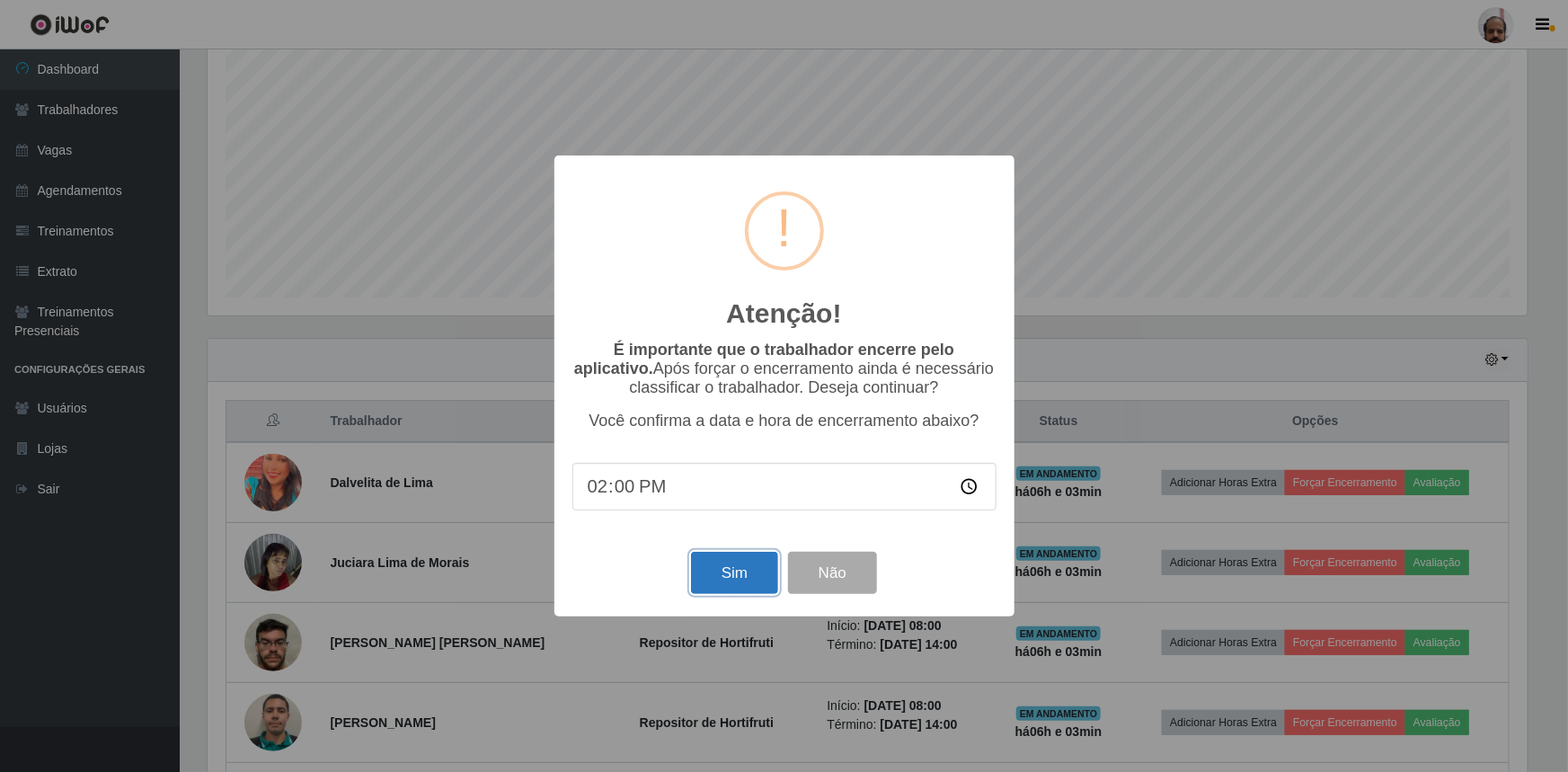
click at [742, 587] on button "Sim" at bounding box center [734, 573] width 87 height 42
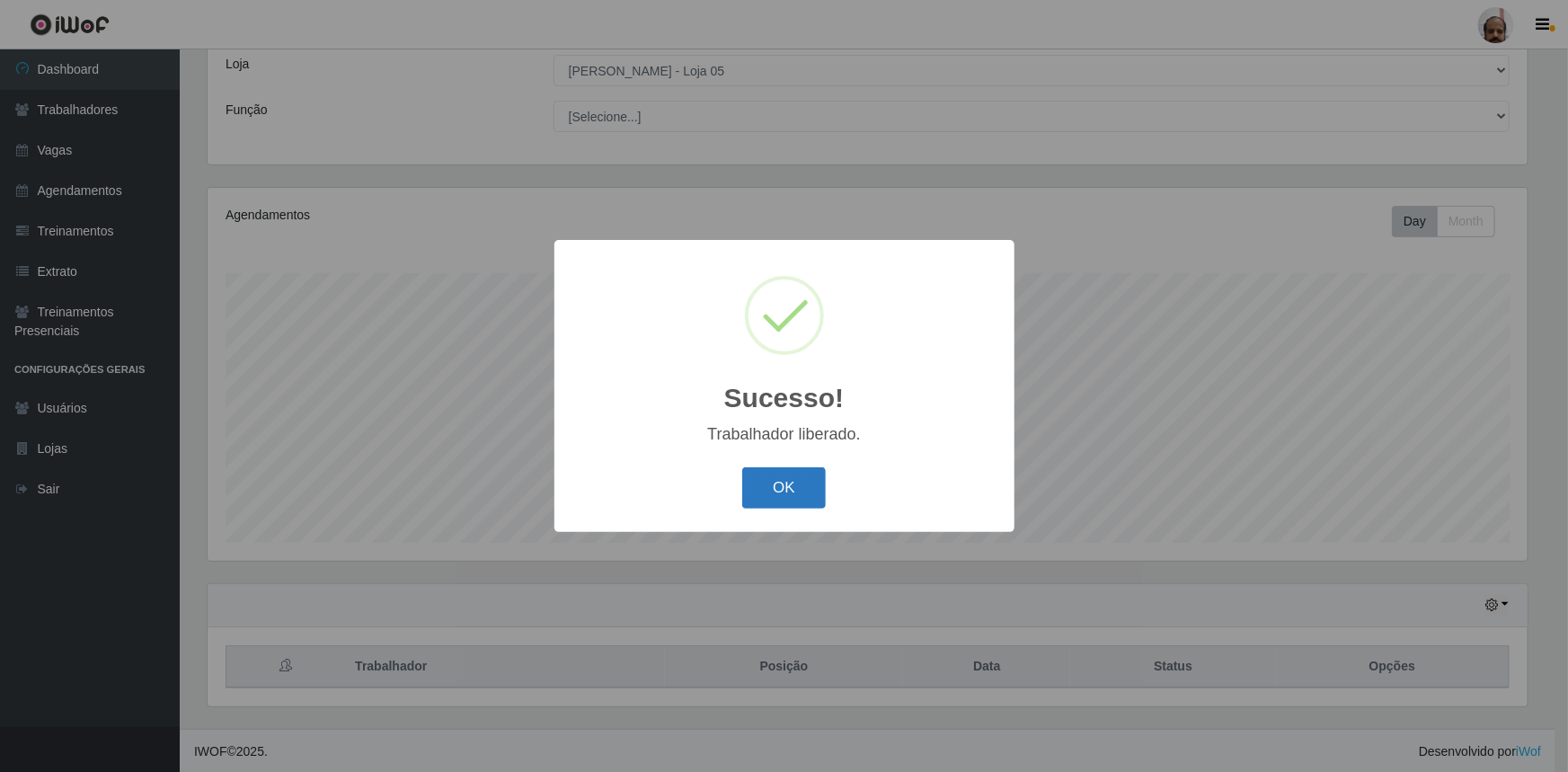
click at [815, 497] on button "OK" at bounding box center [784, 488] width 84 height 42
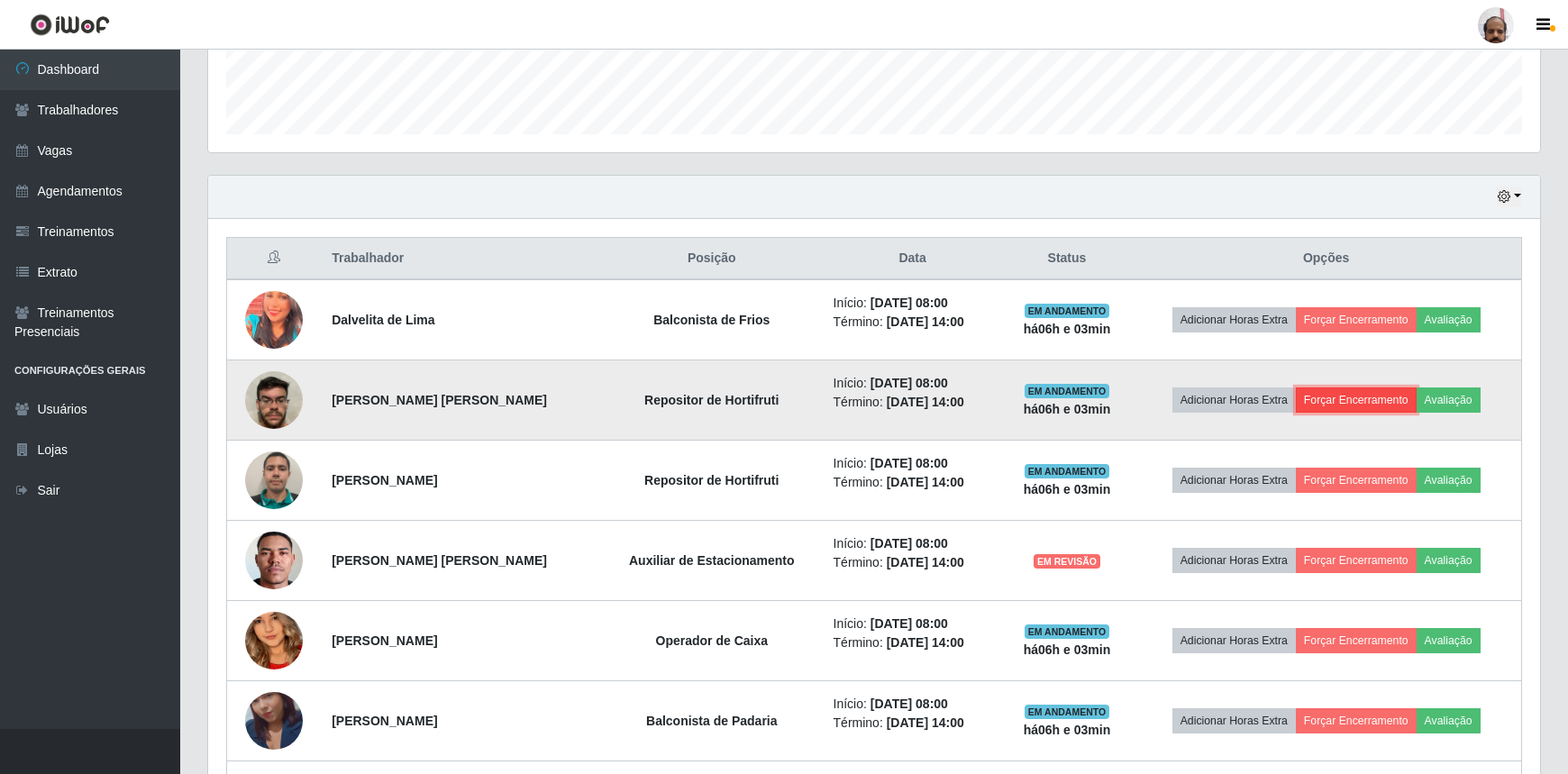
click at [1326, 400] on button "Forçar Encerramento" at bounding box center [1357, 400] width 120 height 26
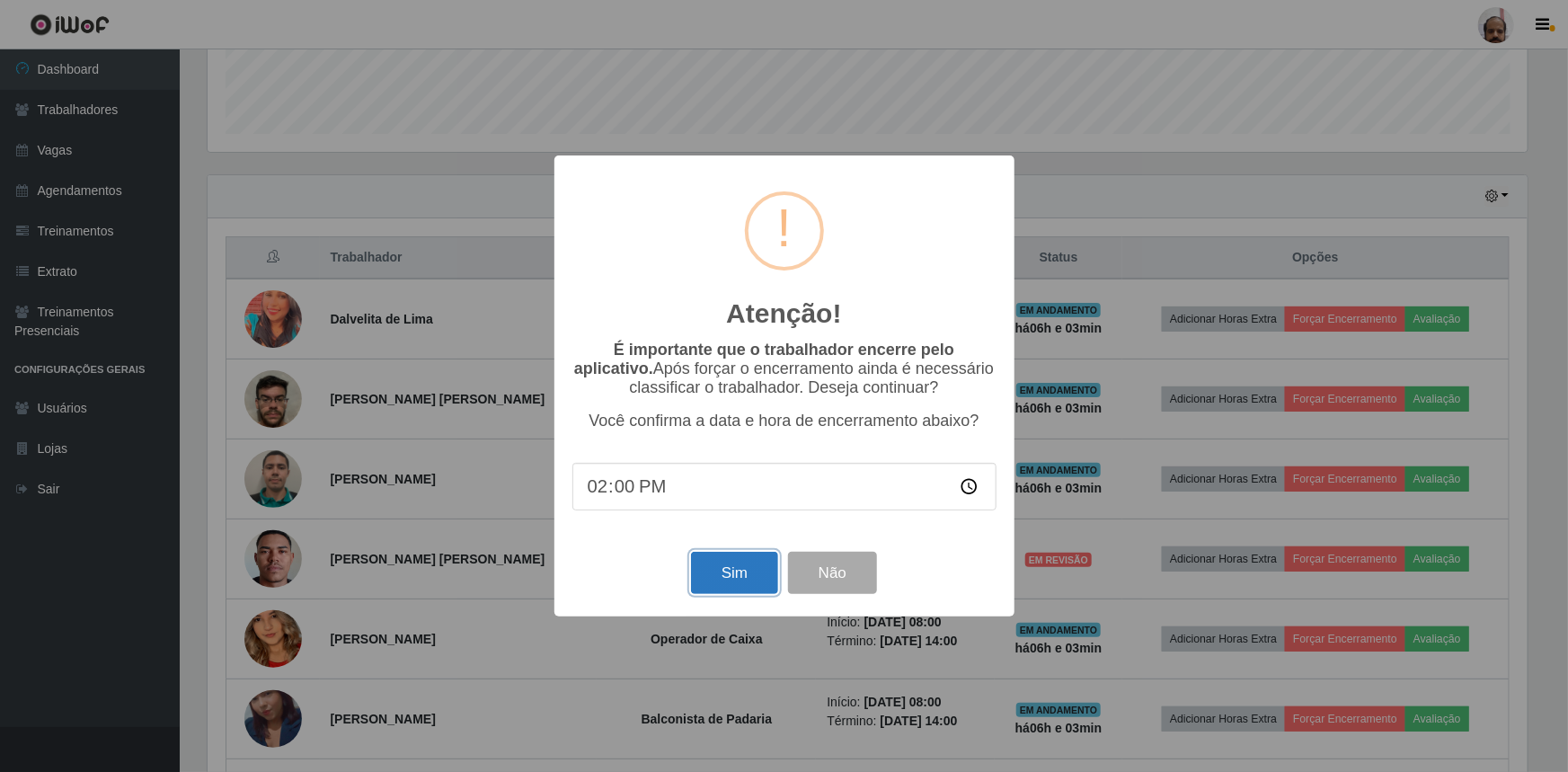
click at [741, 578] on button "Sim" at bounding box center [734, 573] width 87 height 42
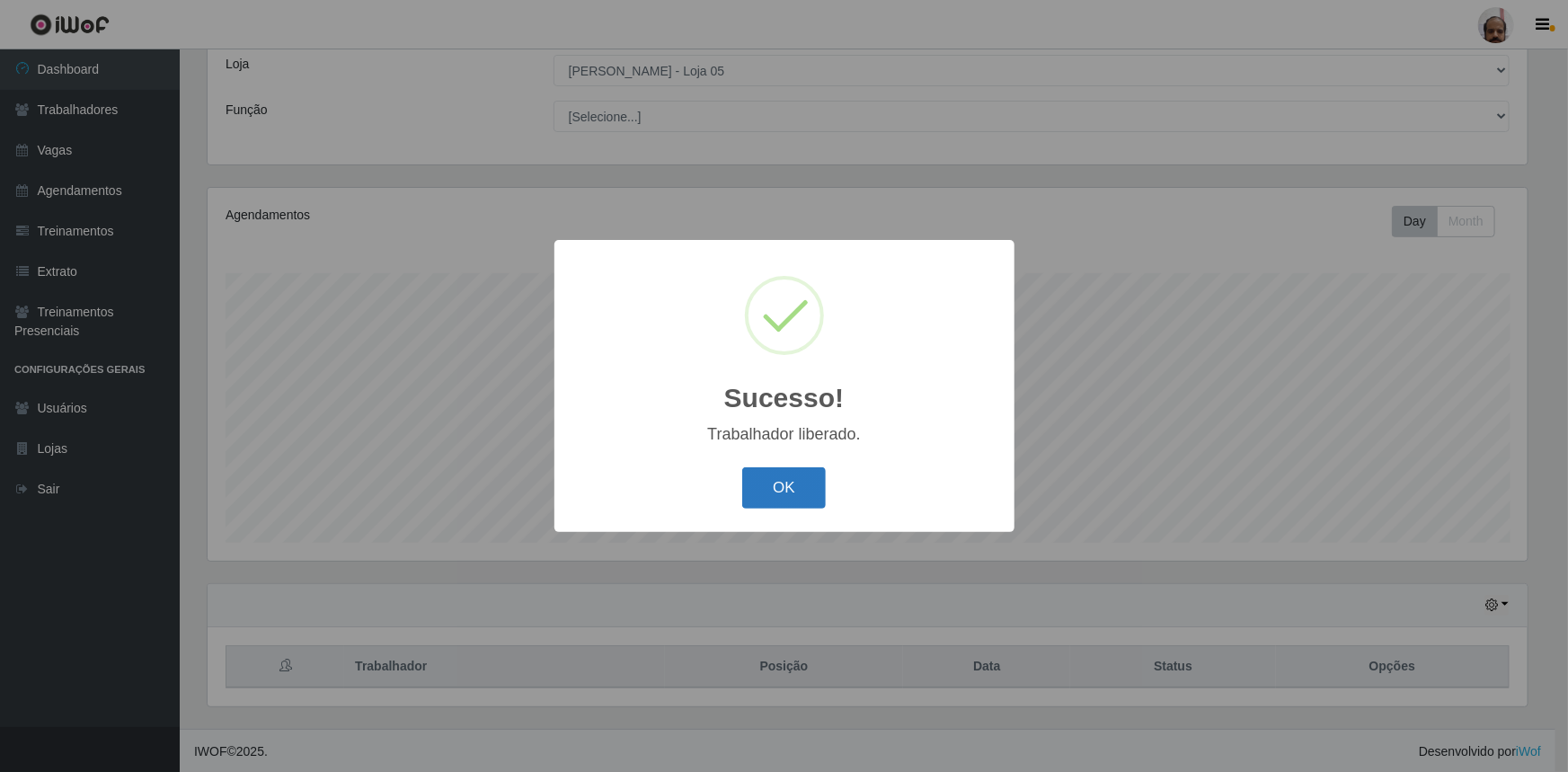
click at [799, 486] on button "OK" at bounding box center [784, 488] width 84 height 42
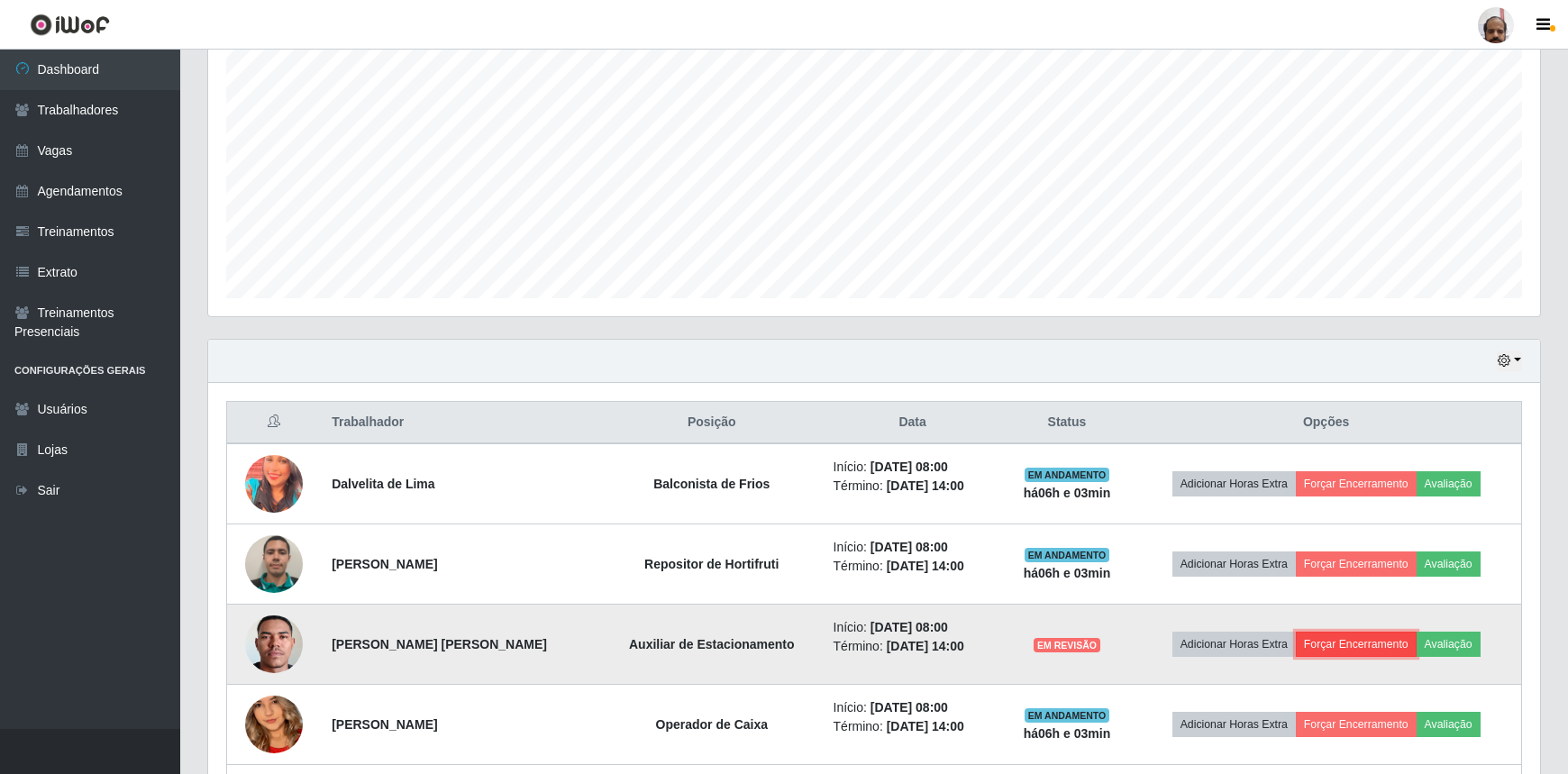
click at [1354, 635] on button "Forçar Encerramento" at bounding box center [1357, 645] width 120 height 26
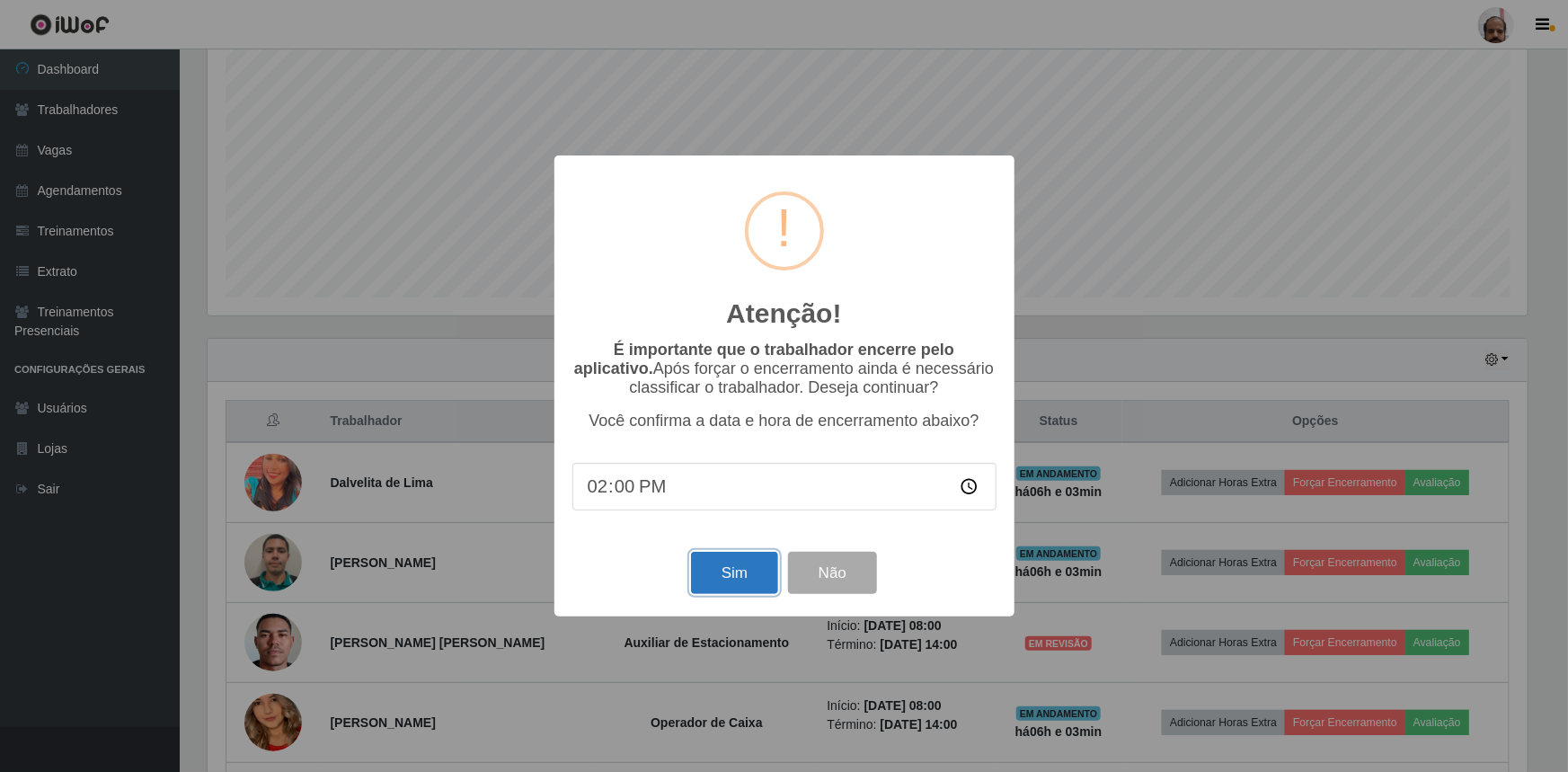
click at [728, 584] on button "Sim" at bounding box center [734, 573] width 87 height 42
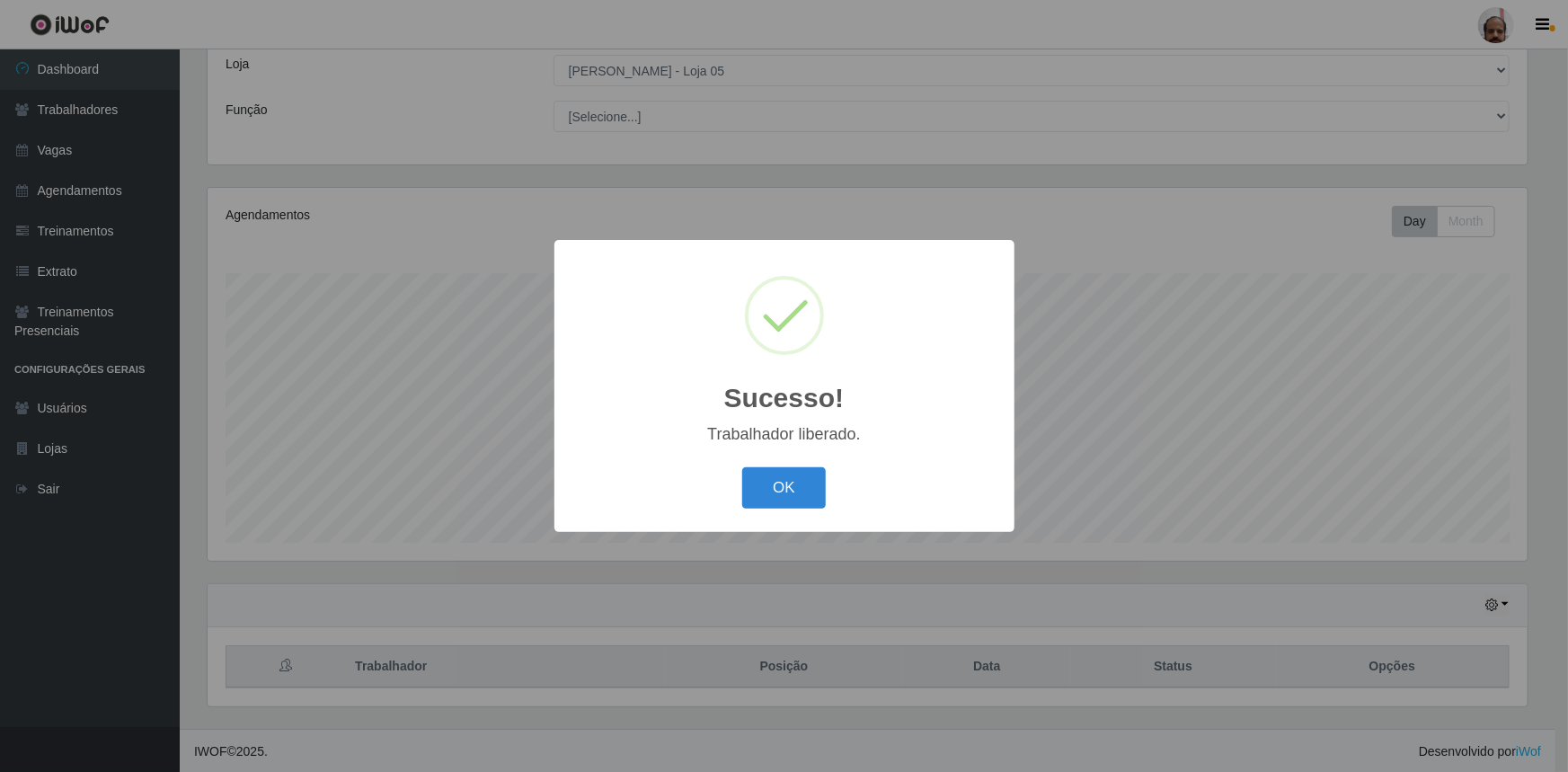
click at [780, 498] on button "OK" at bounding box center [784, 488] width 84 height 42
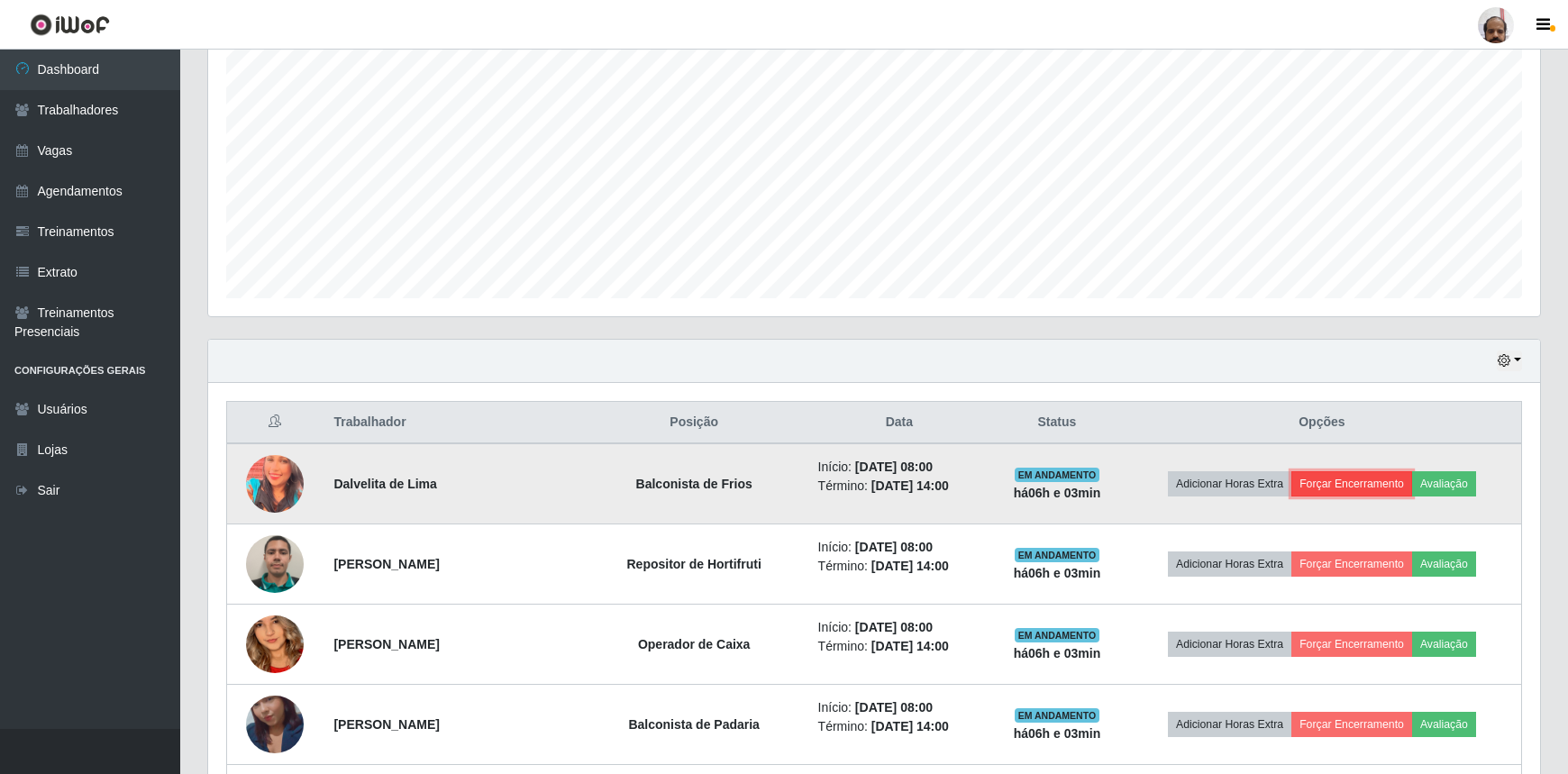
click at [1345, 481] on button "Forçar Encerramento" at bounding box center [1352, 484] width 120 height 26
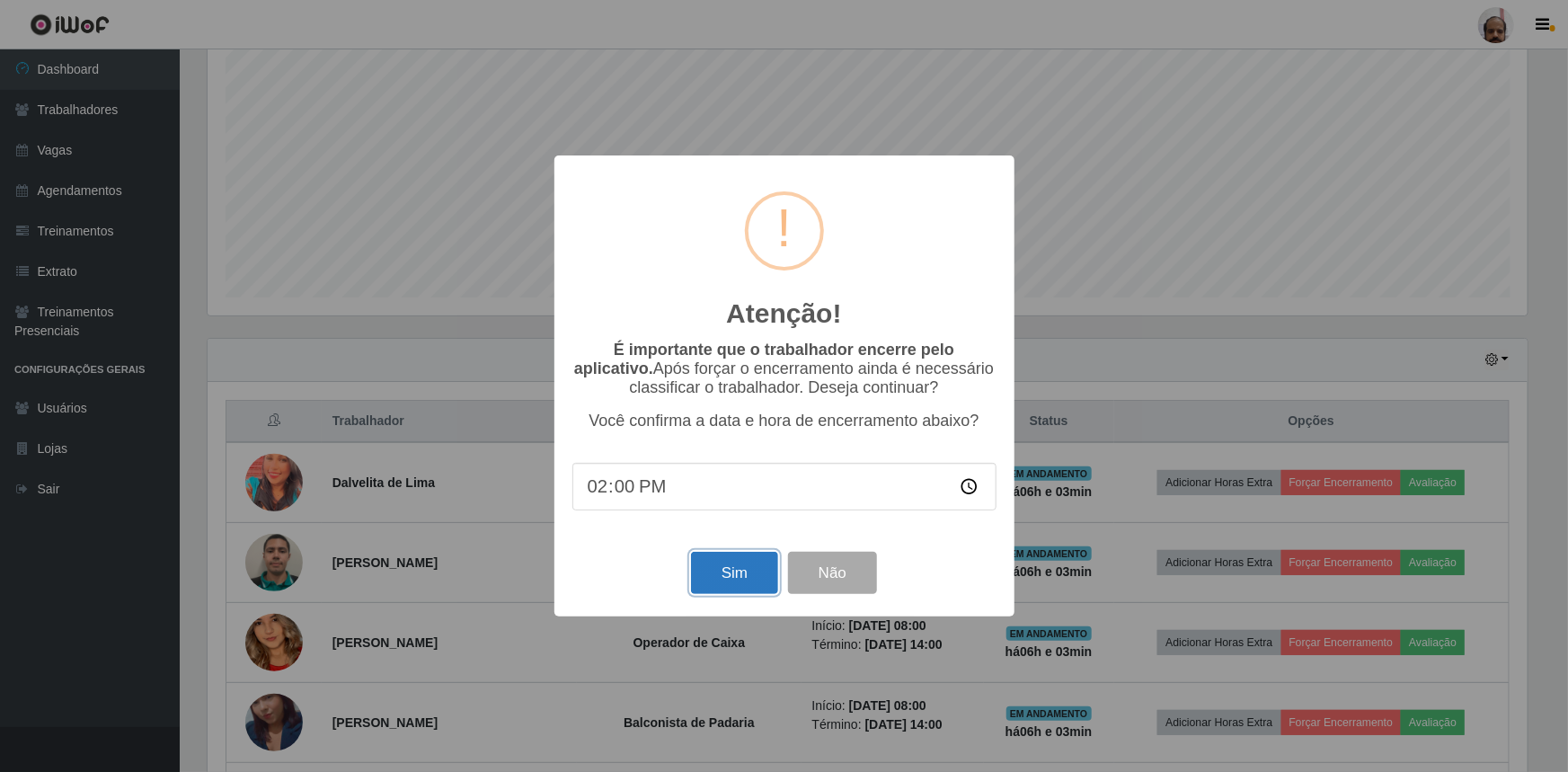
click at [748, 584] on button "Sim" at bounding box center [734, 573] width 87 height 42
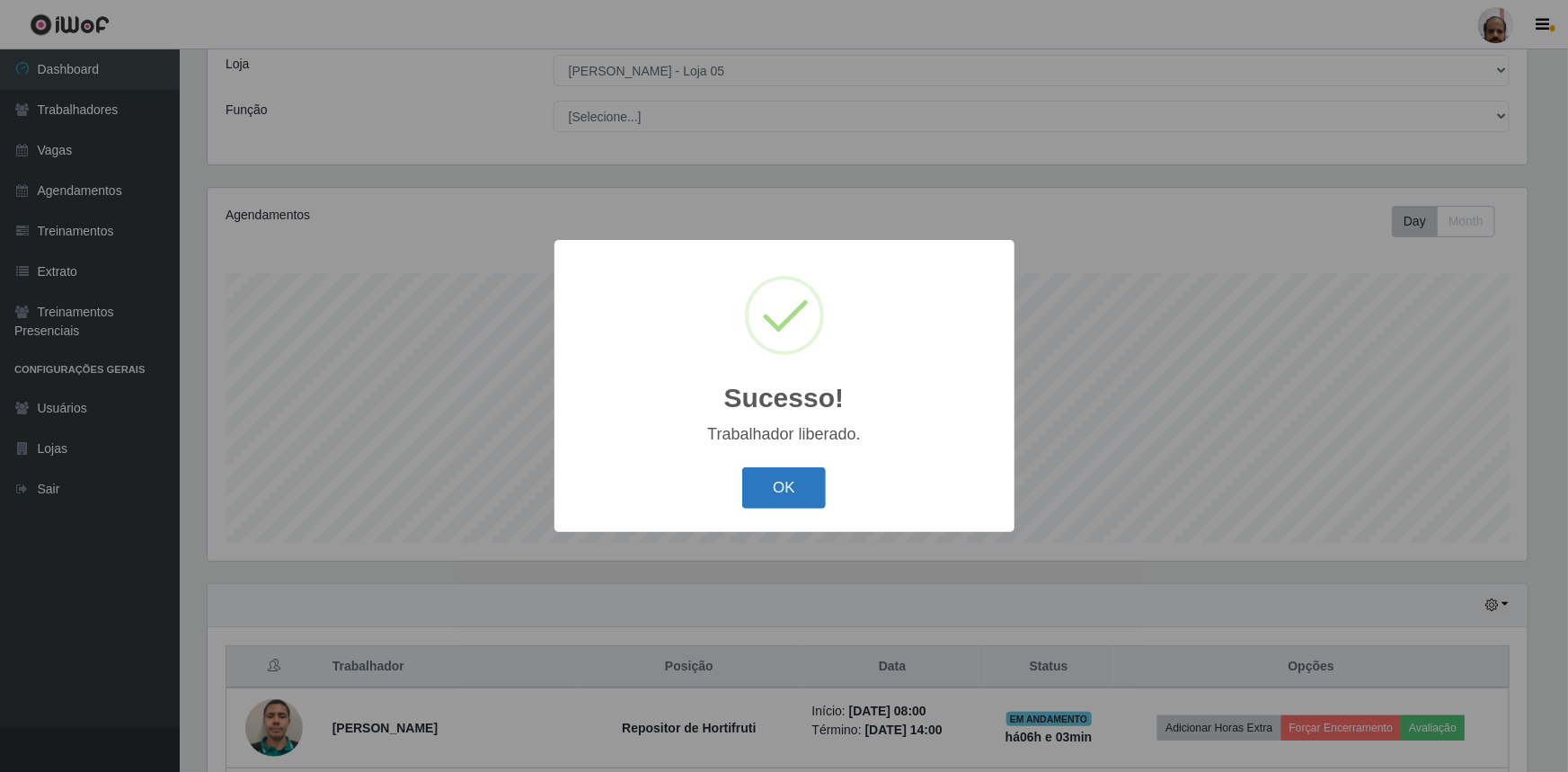
click at [811, 493] on button "OK" at bounding box center [784, 488] width 84 height 42
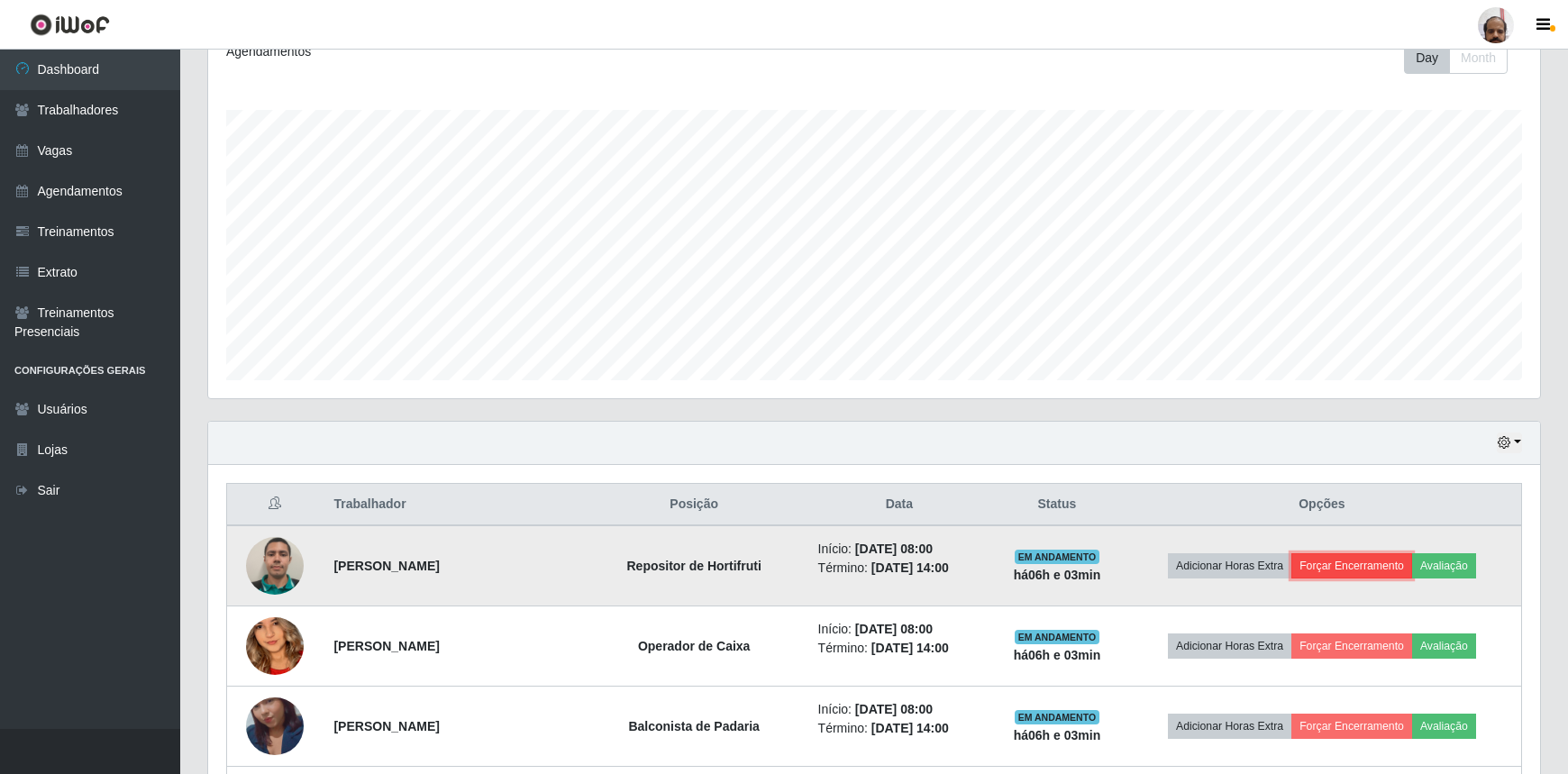
click at [1349, 567] on button "Forçar Encerramento" at bounding box center [1352, 566] width 120 height 26
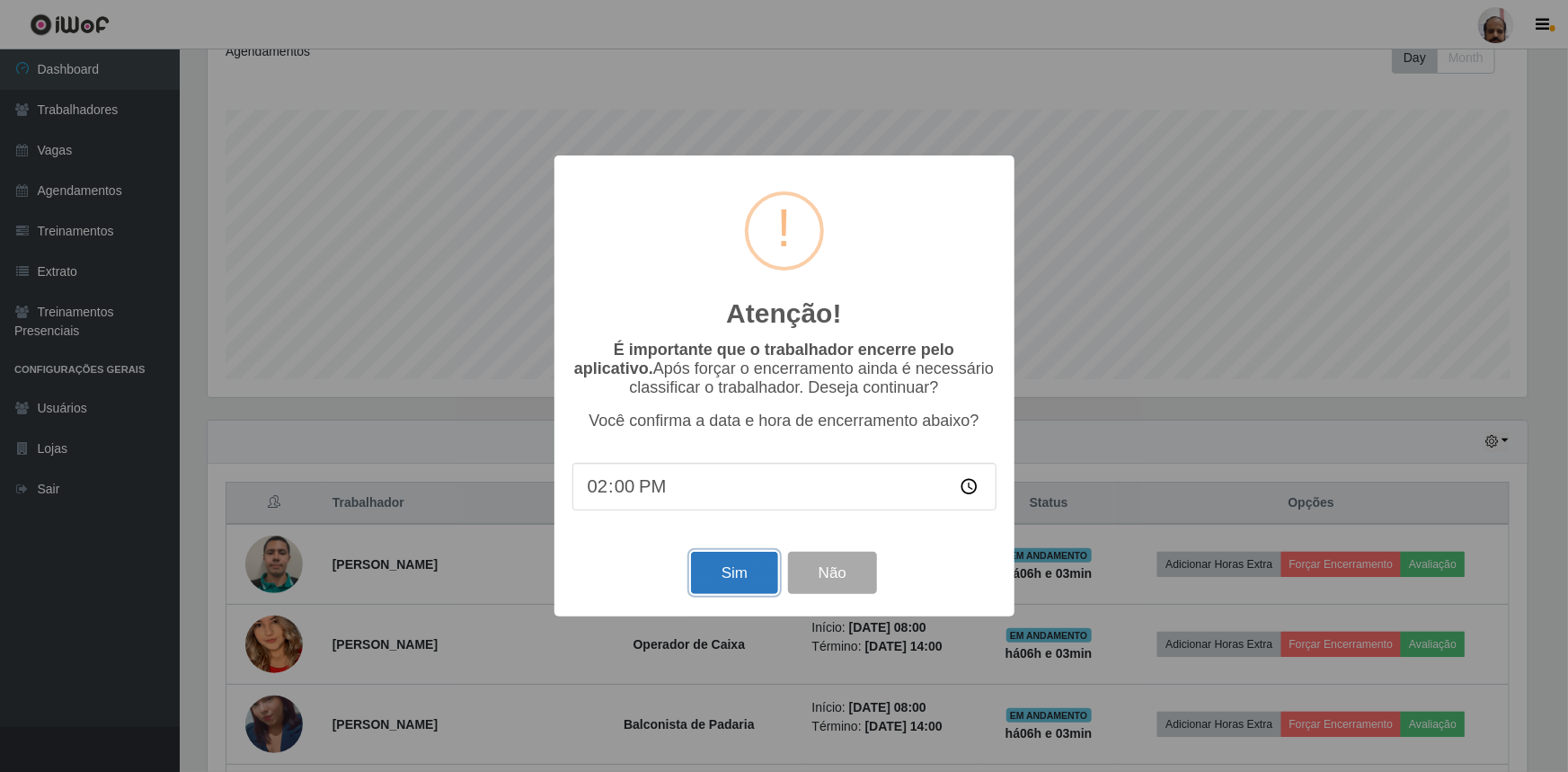
click at [746, 577] on button "Sim" at bounding box center [734, 573] width 87 height 42
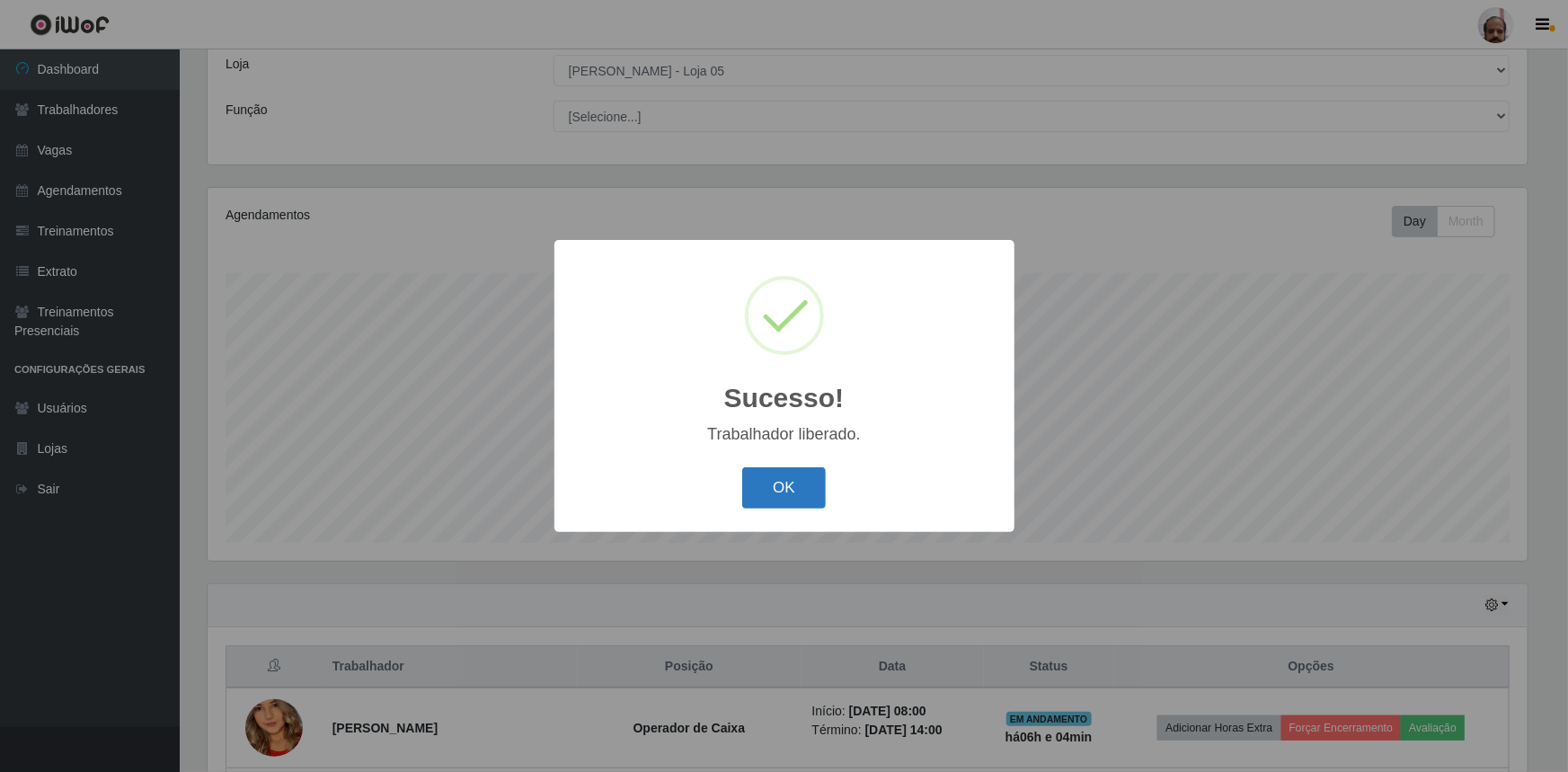
click at [809, 484] on button "OK" at bounding box center [784, 488] width 84 height 42
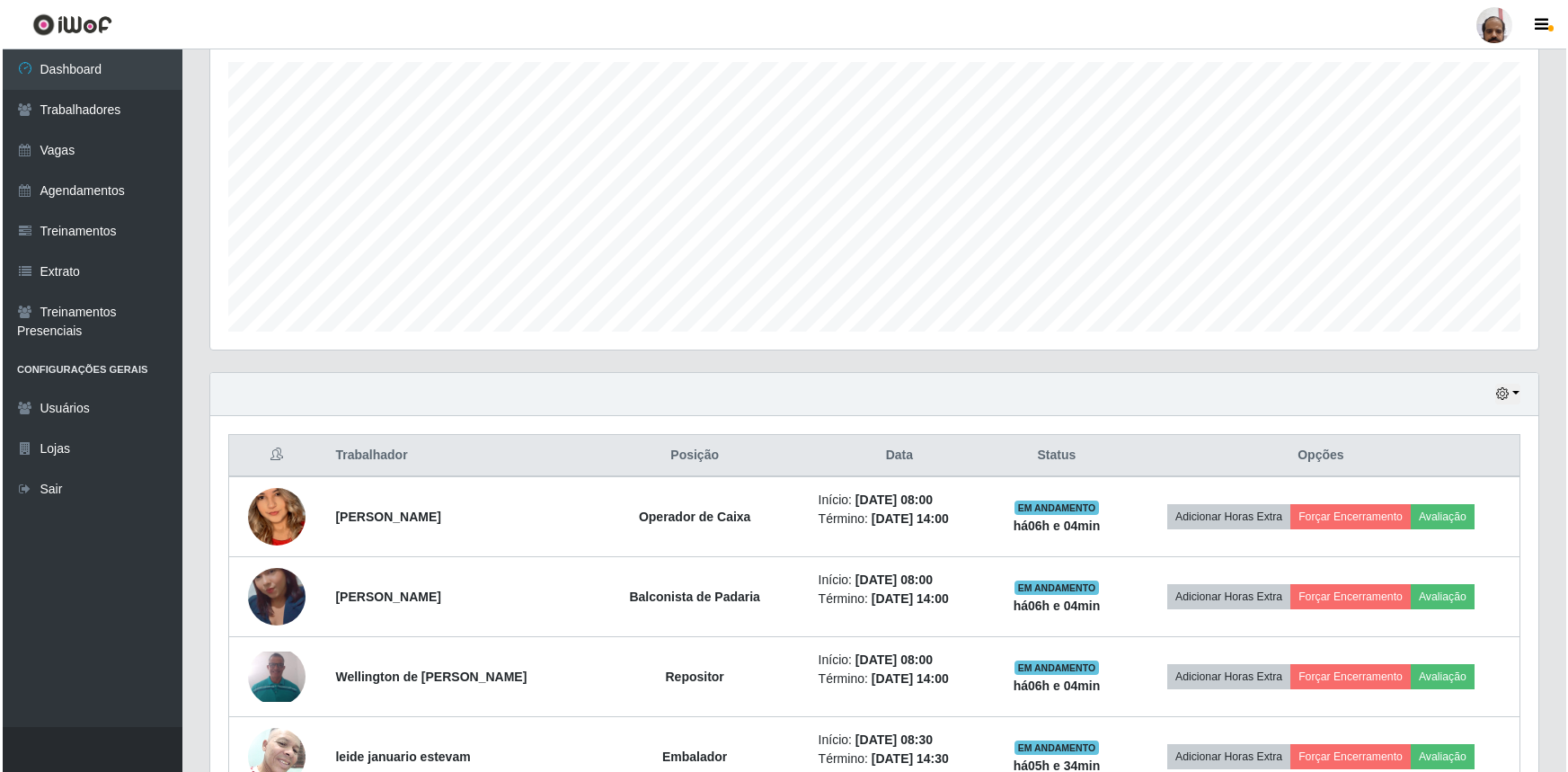
scroll to position [346, 0]
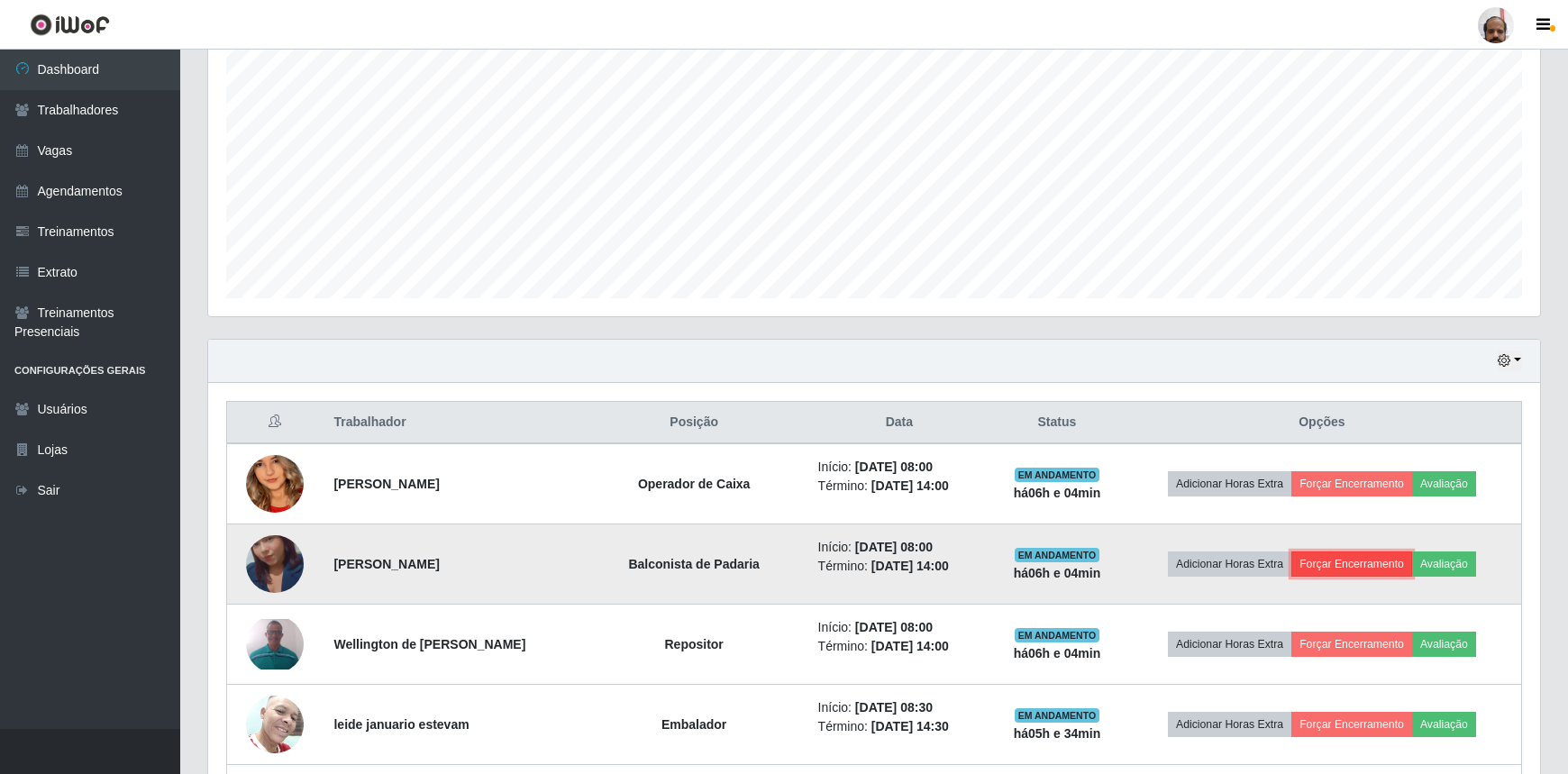
click at [1362, 571] on button "Forçar Encerramento" at bounding box center [1352, 564] width 120 height 26
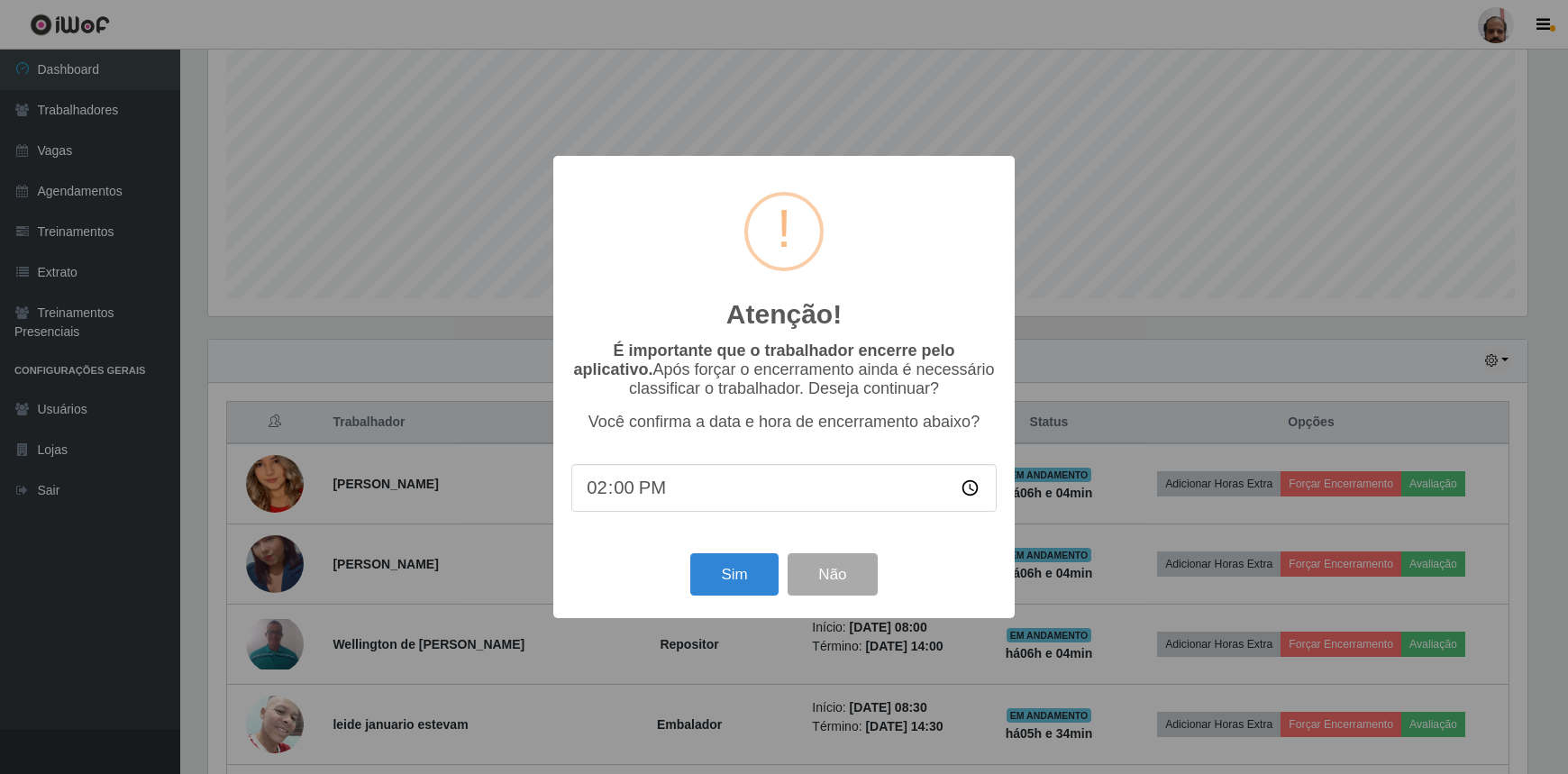
scroll to position [374, 1324]
drag, startPoint x: 744, startPoint y: 581, endPoint x: 720, endPoint y: 586, distance: 24.5
click at [744, 582] on button "Sim" at bounding box center [737, 574] width 88 height 42
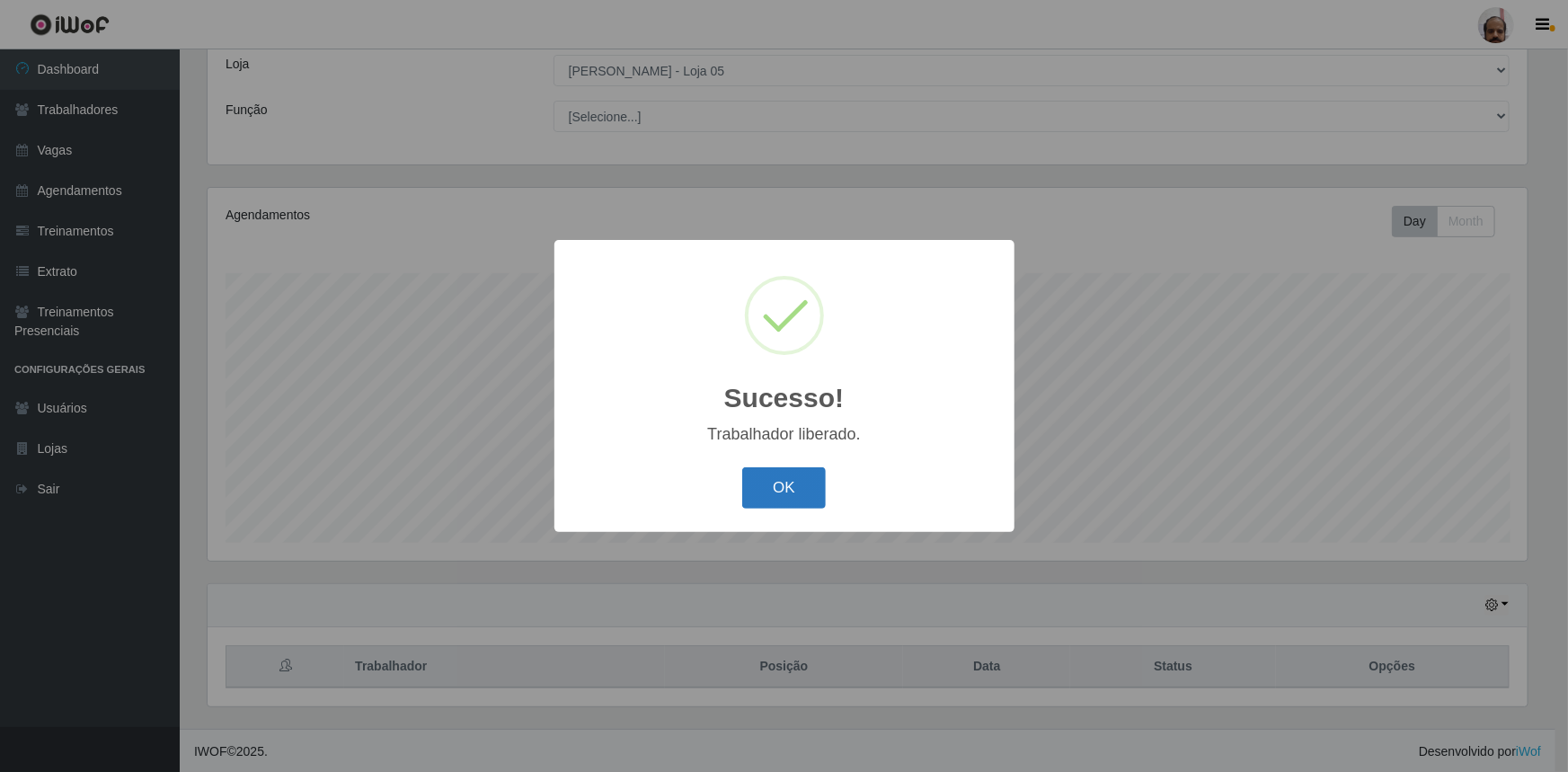
click at [814, 471] on button "OK" at bounding box center [784, 488] width 84 height 42
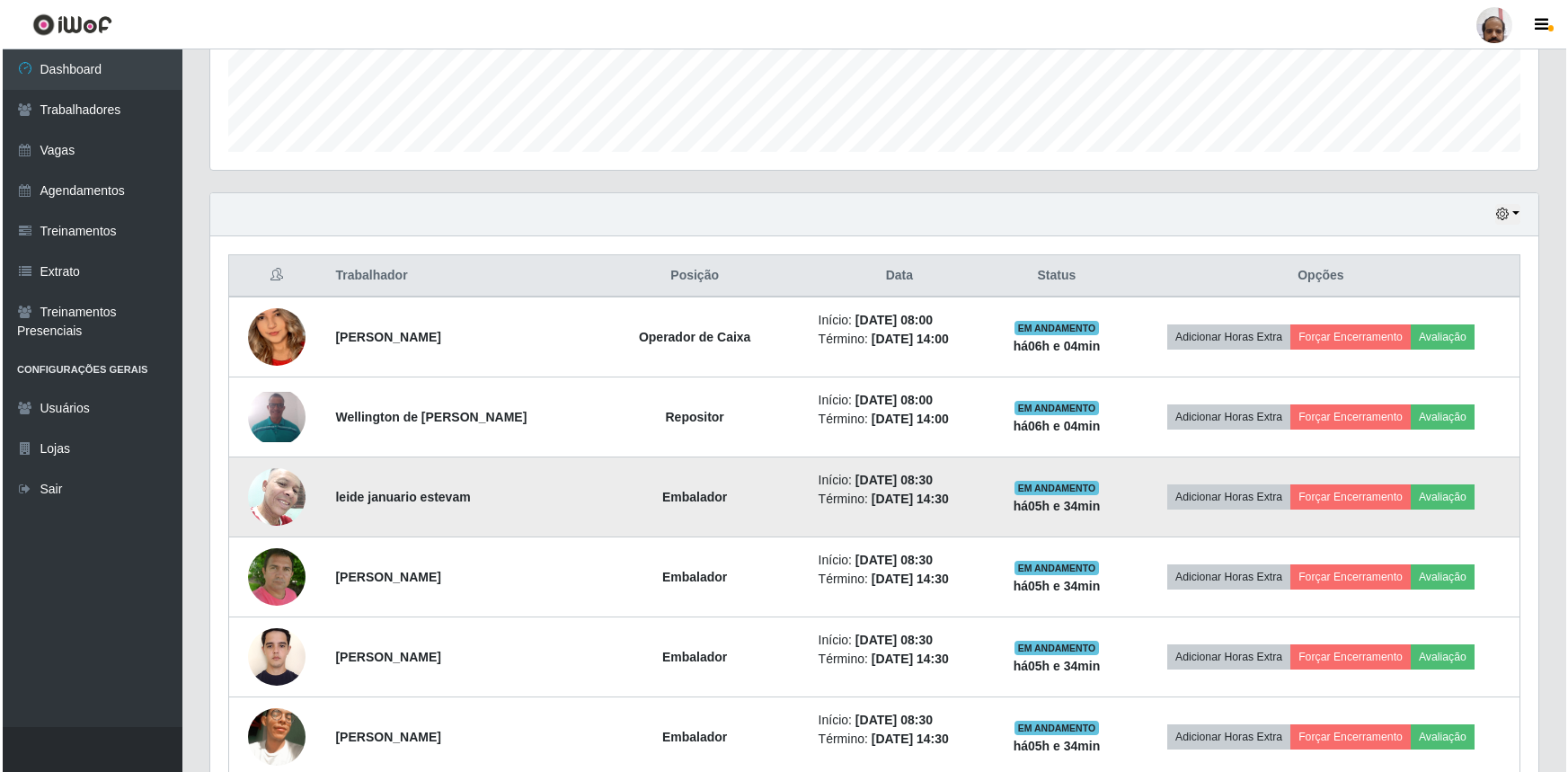
scroll to position [591, 0]
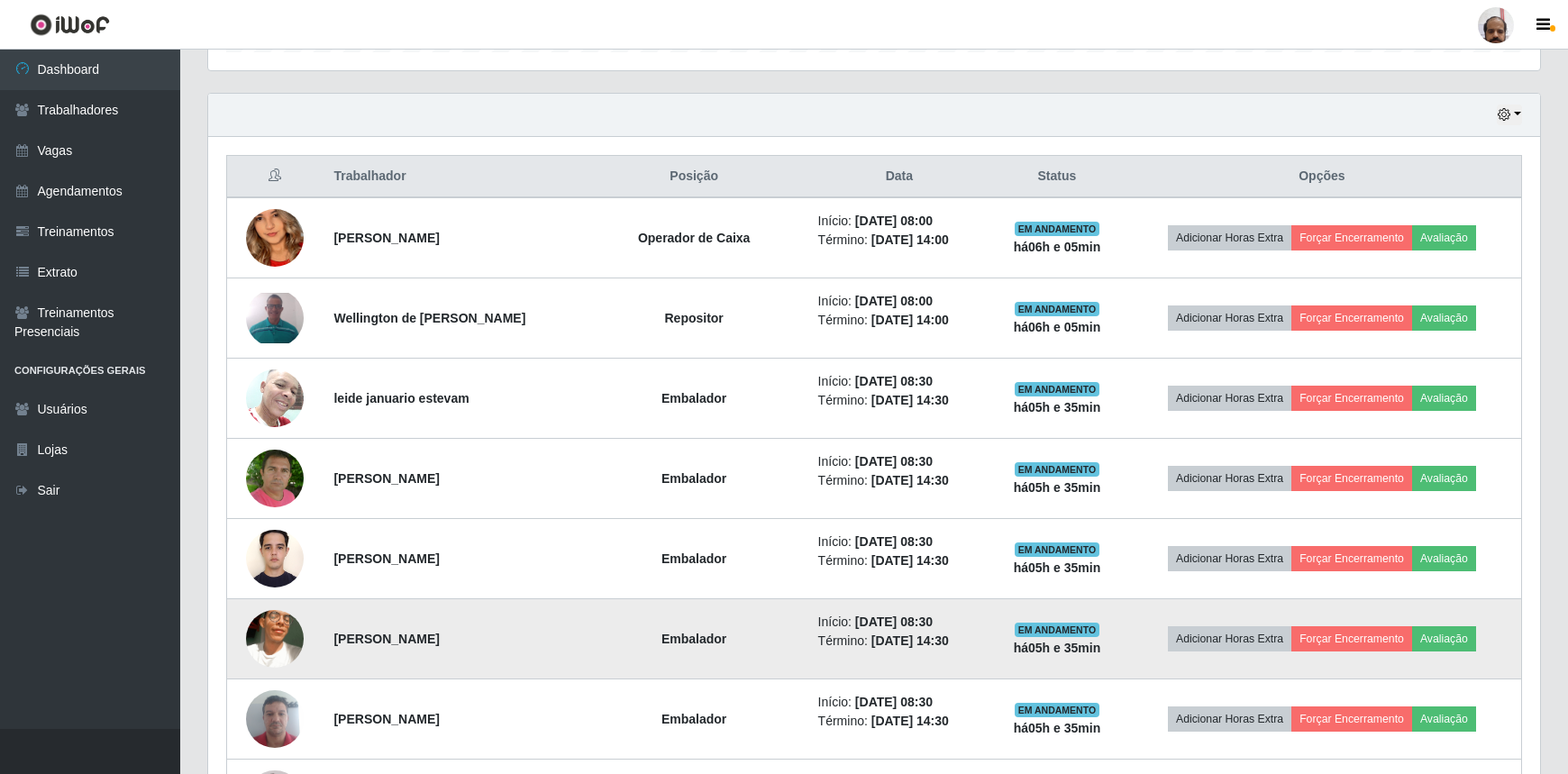
click at [268, 629] on img at bounding box center [274, 639] width 57 height 103
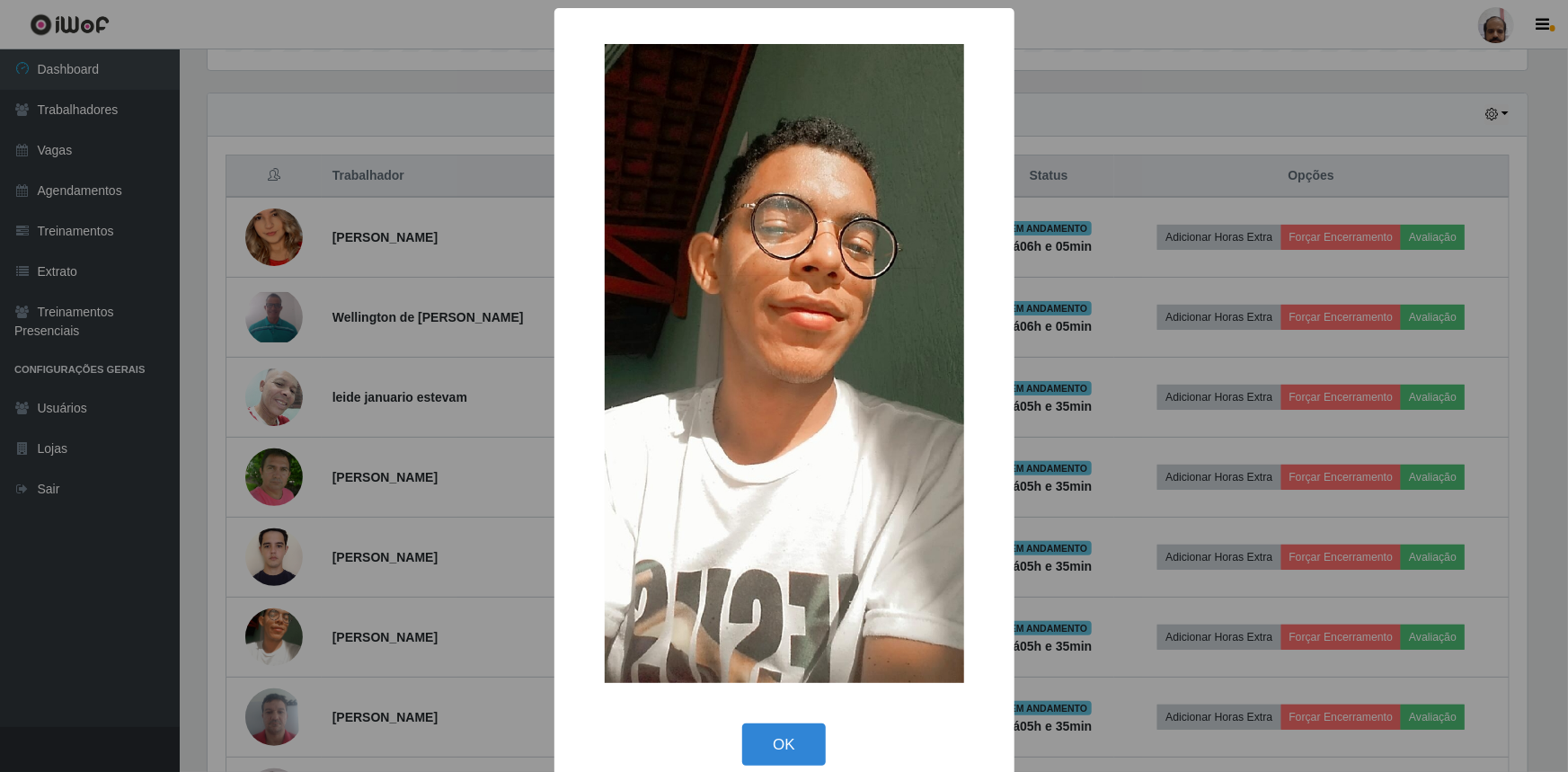
click at [270, 627] on div "× OK Cancel" at bounding box center [784, 386] width 1568 height 772
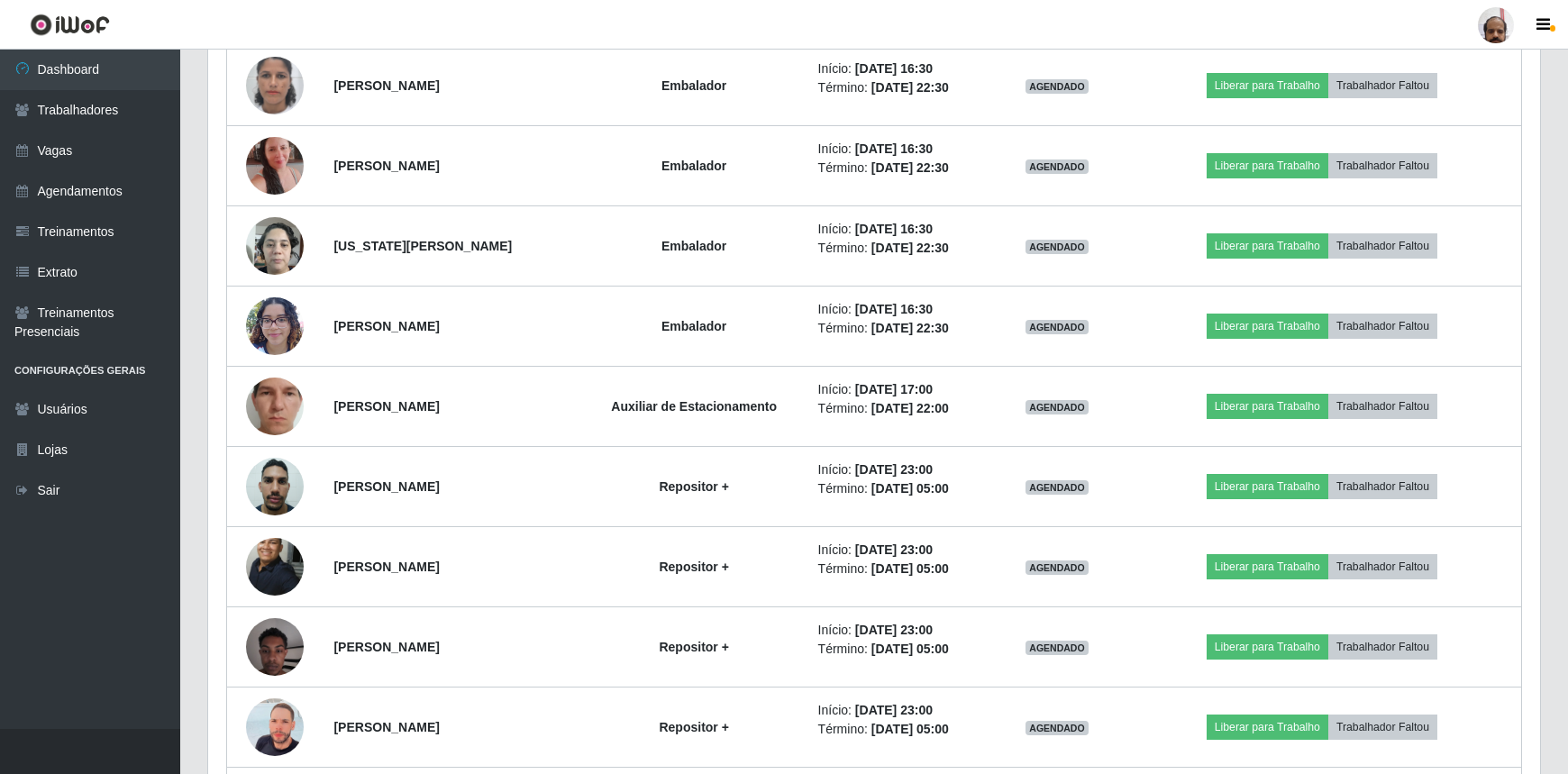
scroll to position [4198, 0]
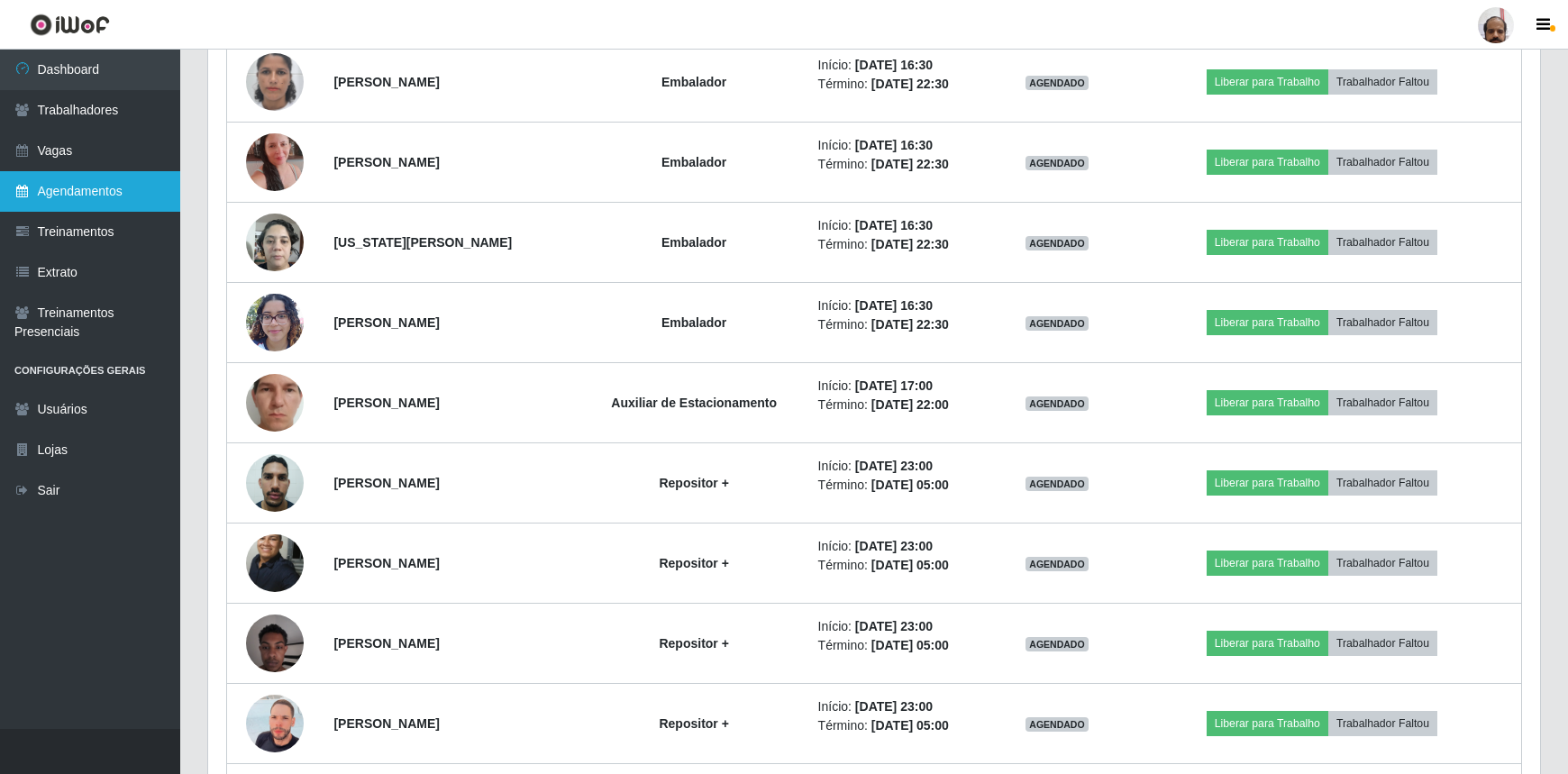
click at [70, 181] on link "Agendamentos" at bounding box center [90, 191] width 181 height 40
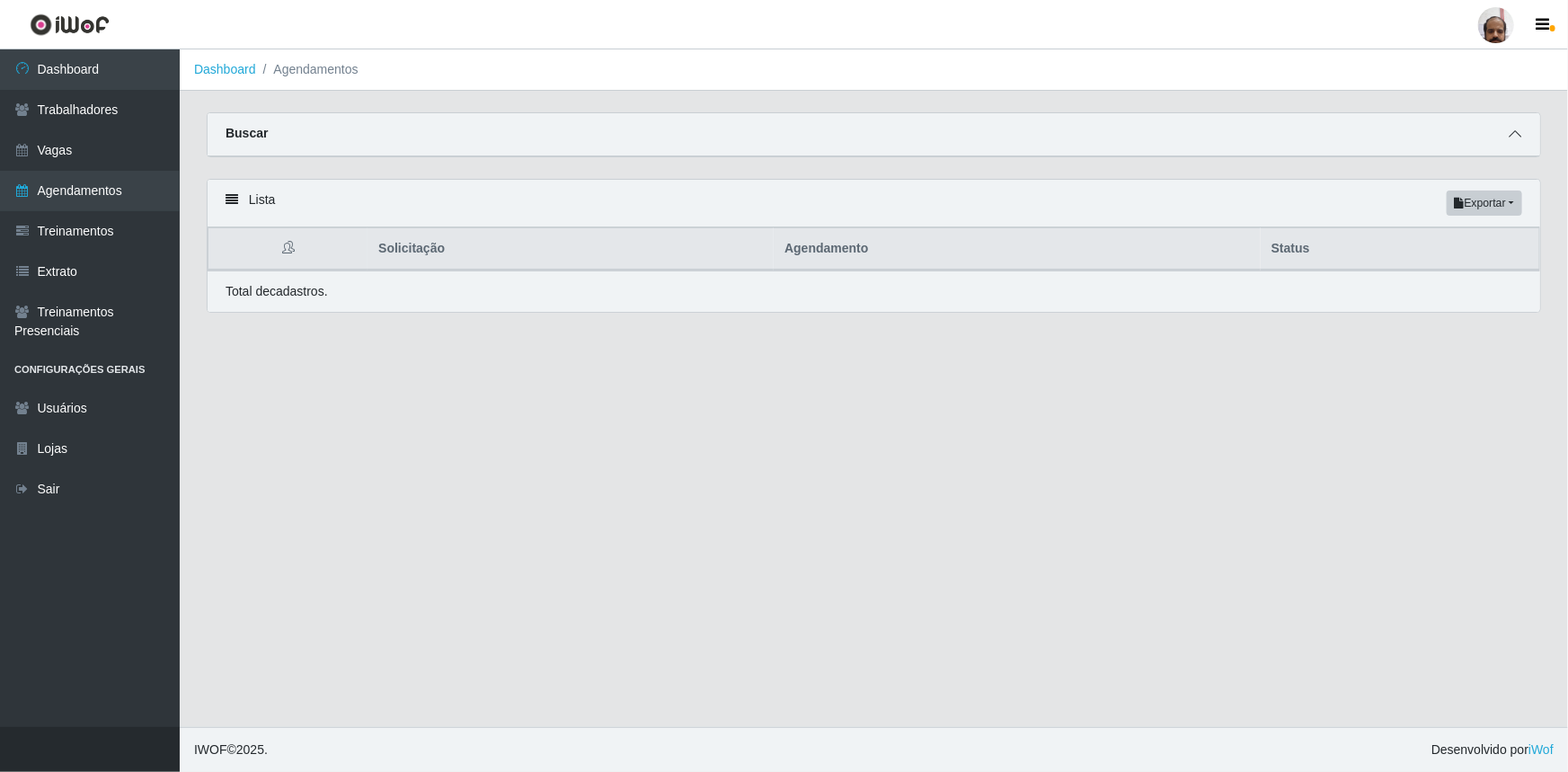
click at [1519, 135] on icon at bounding box center [1515, 134] width 13 height 13
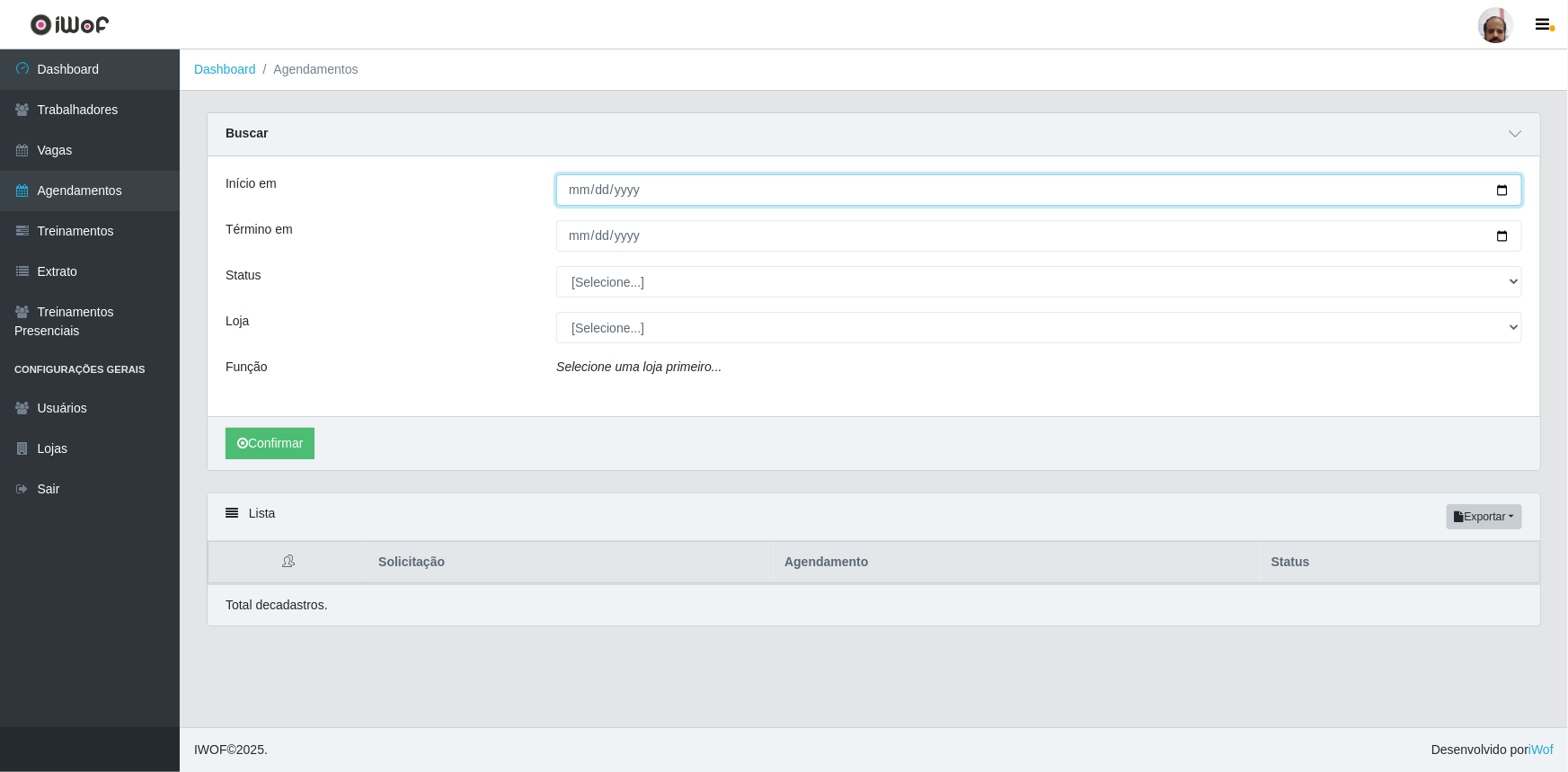
click at [1503, 196] on input "Início em" at bounding box center [1039, 190] width 966 height 32
type input "2025-10-04"
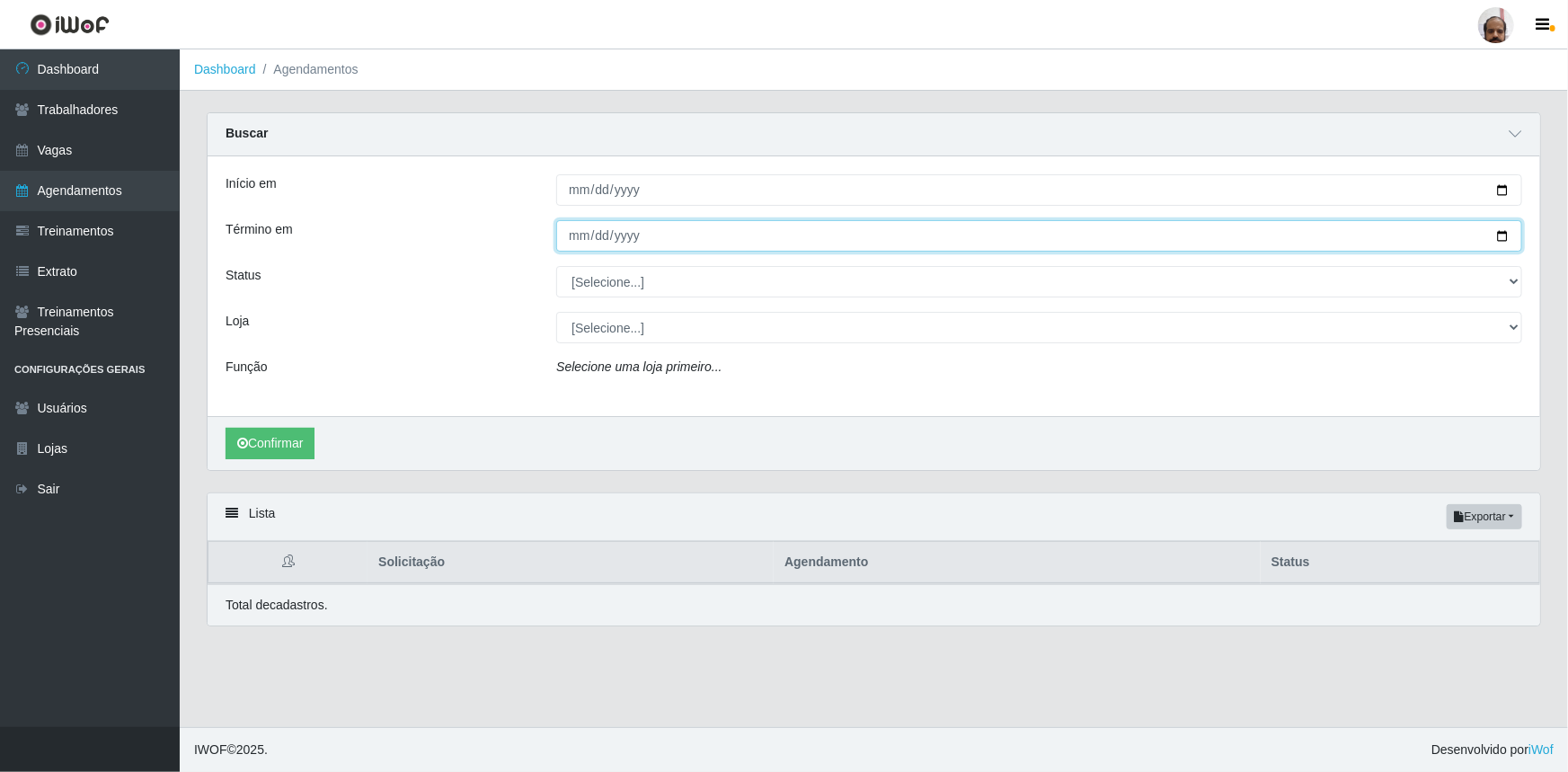
click at [1500, 236] on input "Término em" at bounding box center [1039, 236] width 966 height 32
type input "2025-10-04"
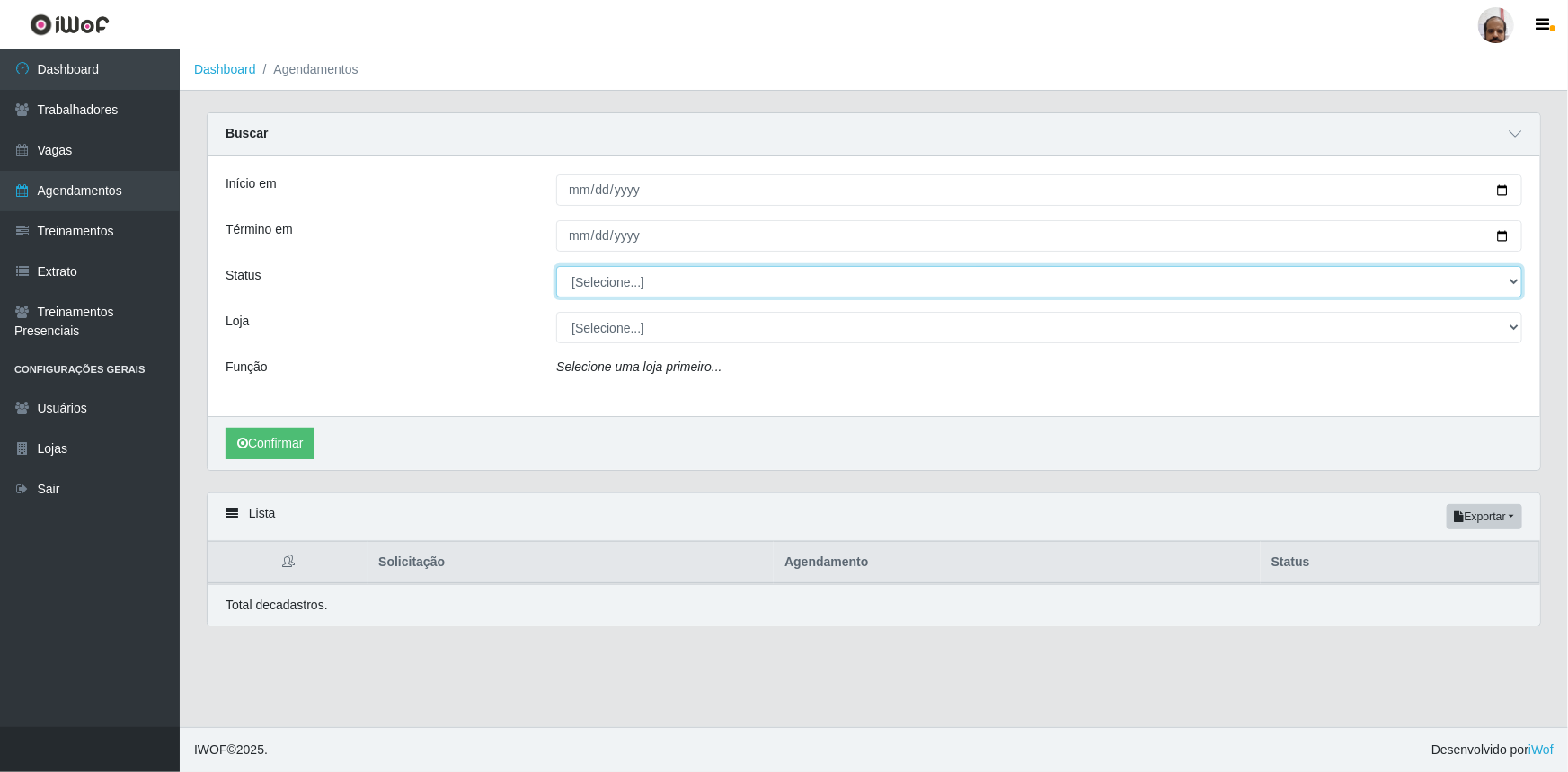
click at [1515, 286] on select "[Selecione...] AGENDADO AGUARDANDO LIBERAR EM ANDAMENTO EM REVISÃO FINALIZADO C…" at bounding box center [1039, 282] width 966 height 32
select select "AGENDADO"
click at [556, 266] on select "[Selecione...] AGENDADO AGUARDANDO LIBERAR EM ANDAMENTO EM REVISÃO FINALIZADO C…" at bounding box center [1039, 282] width 966 height 32
drag, startPoint x: 1513, startPoint y: 329, endPoint x: 1495, endPoint y: 343, distance: 22.8
click at [1513, 329] on select "[Selecione...] Mar Vermelho - Loja 05" at bounding box center [1039, 327] width 966 height 32
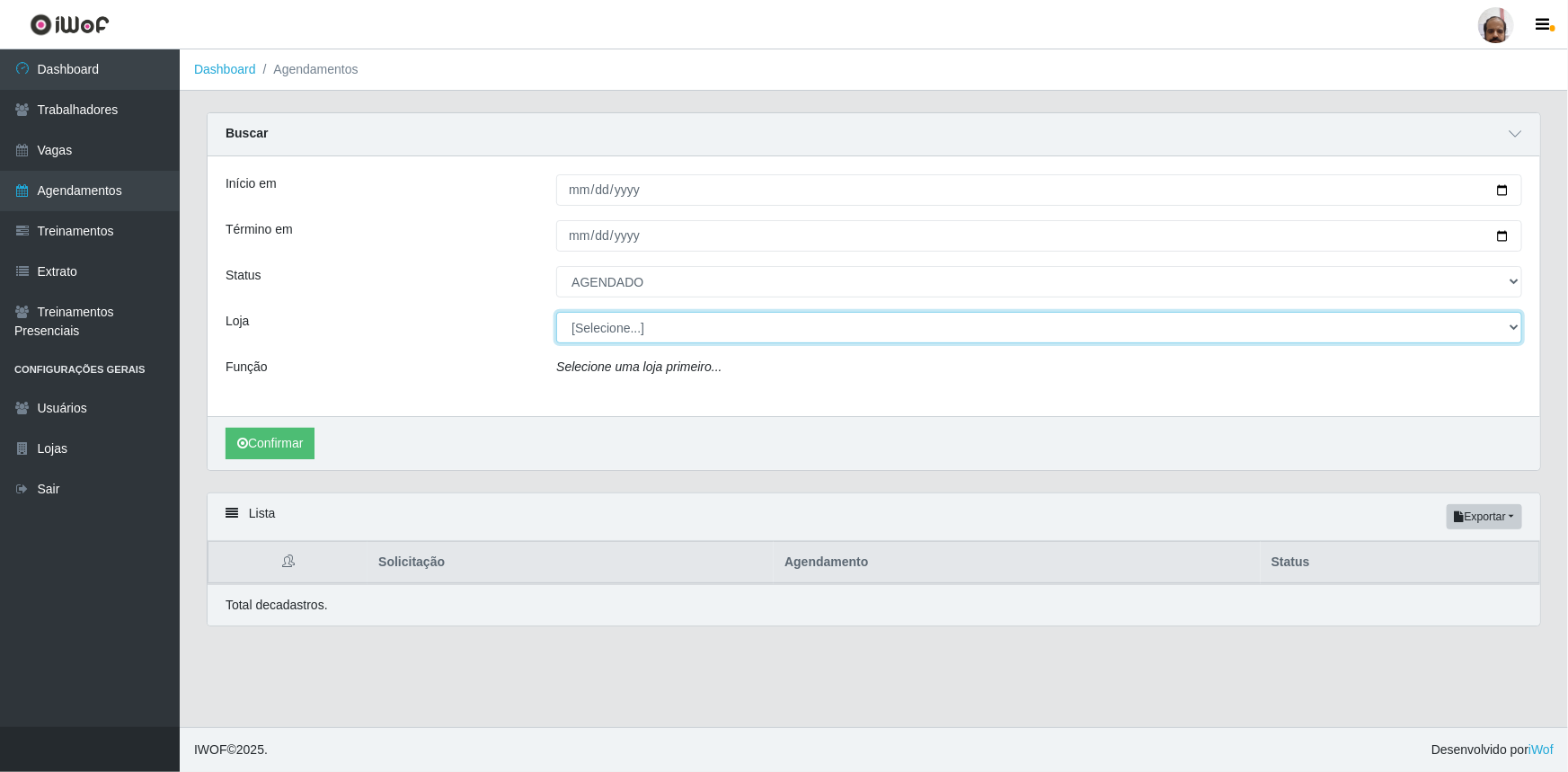
select select "252"
click at [556, 312] on select "[Selecione...] Mar Vermelho - Loja 05" at bounding box center [1039, 327] width 966 height 32
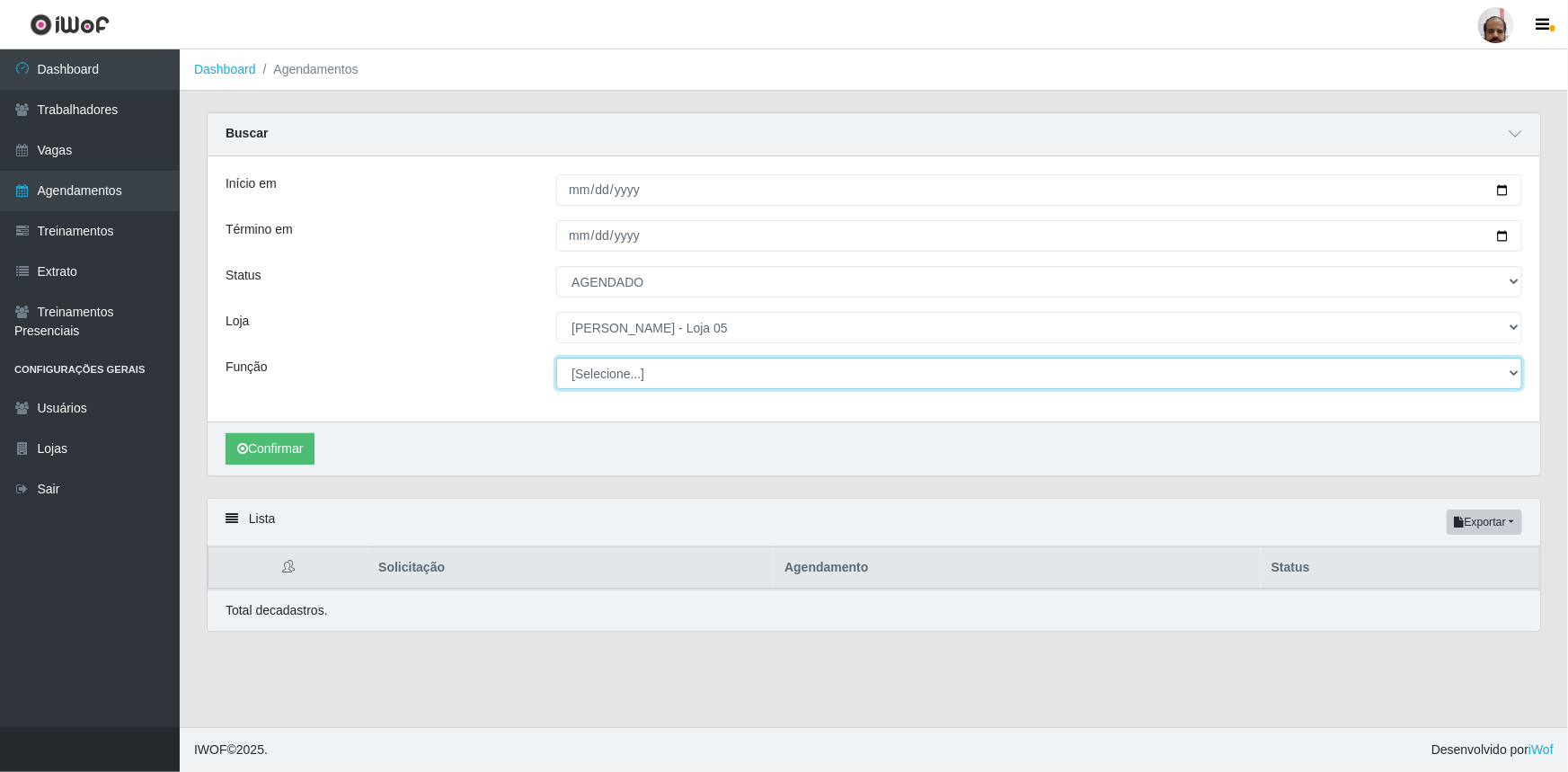
drag, startPoint x: 1515, startPoint y: 378, endPoint x: 1481, endPoint y: 389, distance: 35.7
click at [1515, 378] on select "[Selecione...] ASG ASG + ASG ++ Auxiliar de Depósito Auxiliar de Depósito + Aux…" at bounding box center [1039, 374] width 966 height 32
click at [556, 358] on select "[Selecione...] ASG ASG + ASG ++ Auxiliar de Depósito Auxiliar de Depósito + Aux…" at bounding box center [1039, 374] width 966 height 32
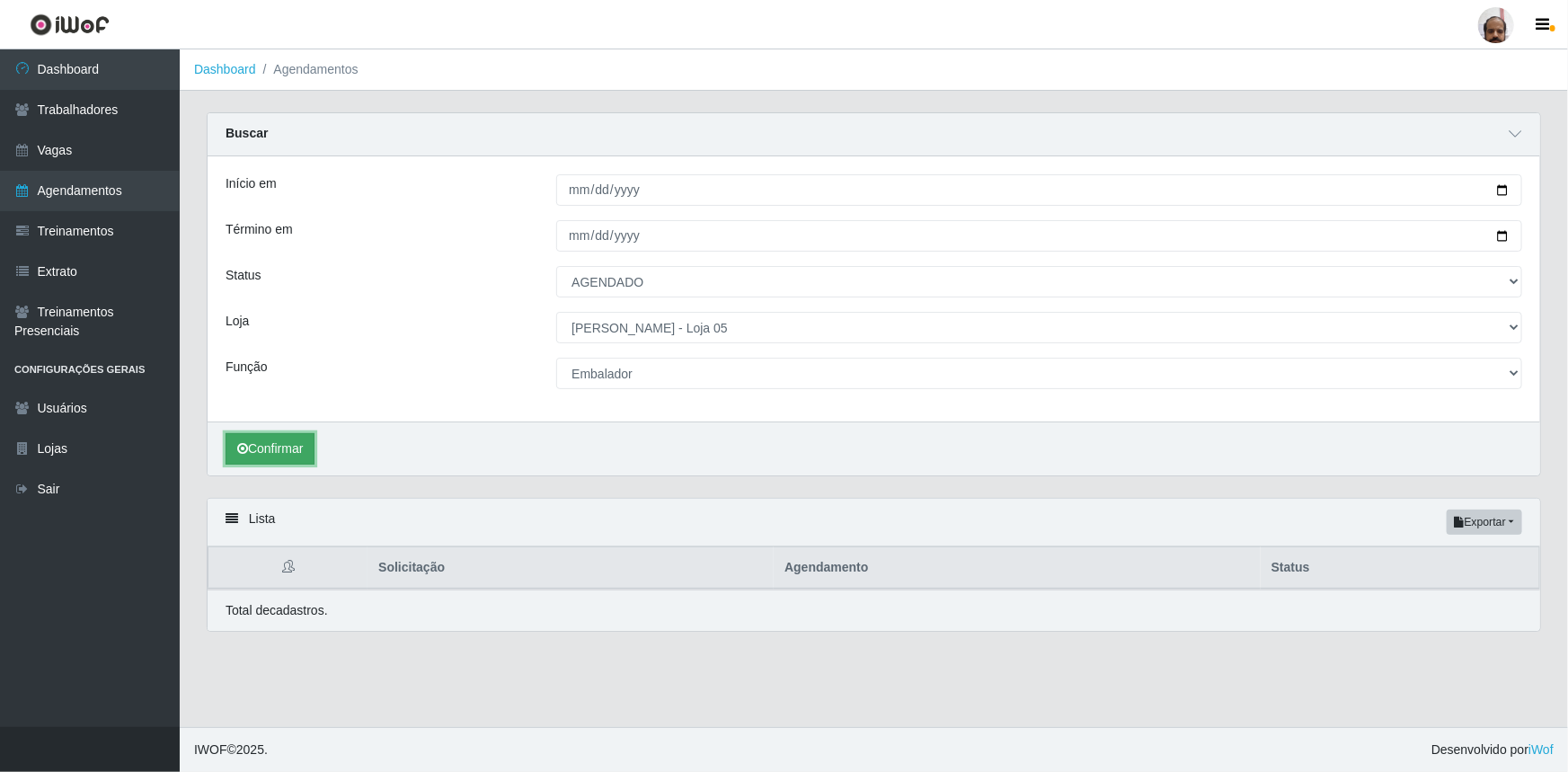
click at [275, 447] on button "Confirmar" at bounding box center [270, 449] width 89 height 32
click at [296, 450] on button "Confirmar" at bounding box center [270, 449] width 89 height 32
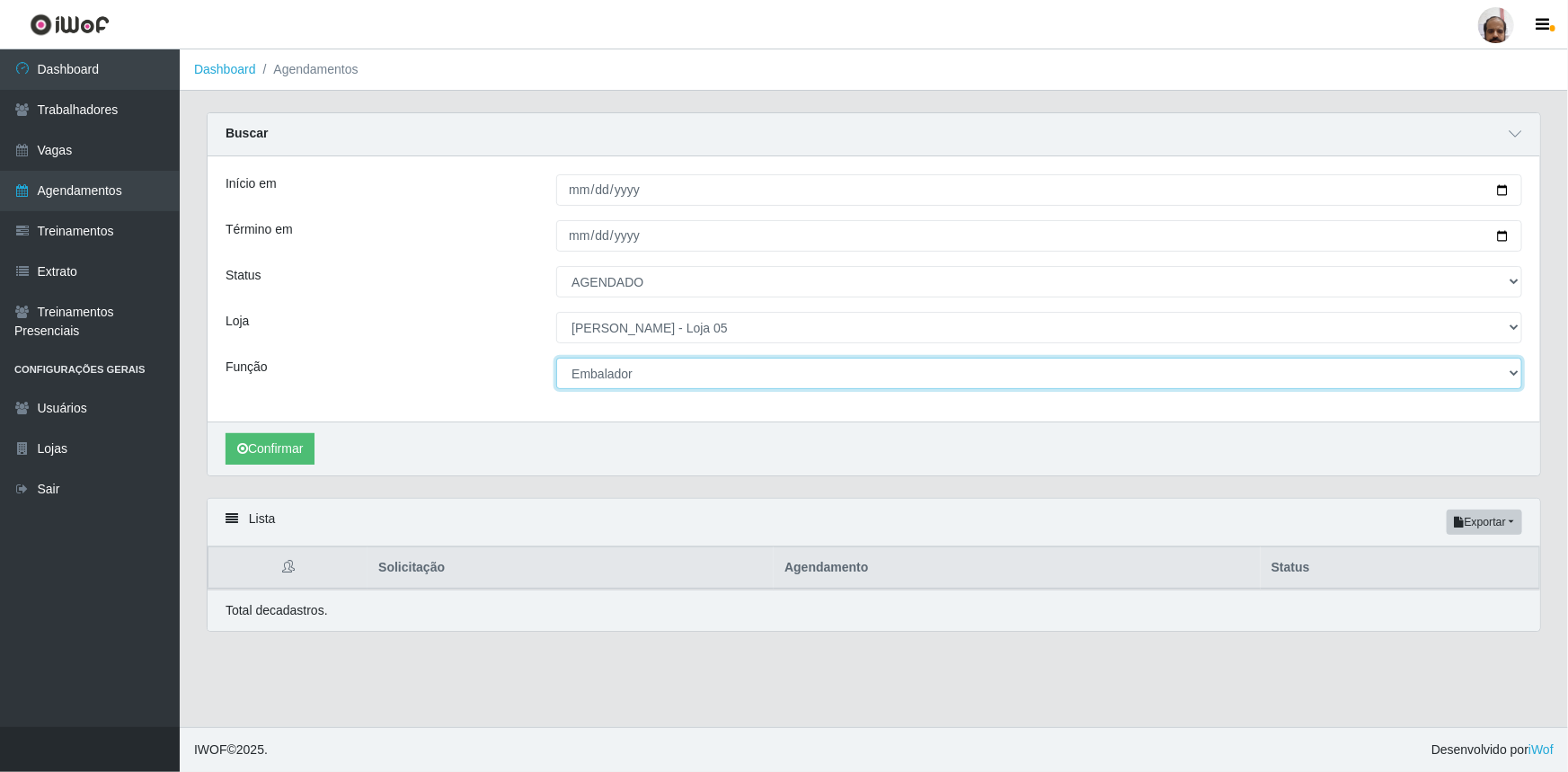
click at [1513, 368] on select "[Selecione...] ASG ASG + ASG ++ Auxiliar de Depósito Auxiliar de Depósito + Aux…" at bounding box center [1039, 374] width 966 height 32
click at [556, 358] on select "[Selecione...] ASG ASG + ASG ++ Auxiliar de Depósito Auxiliar de Depósito + Aux…" at bounding box center [1039, 374] width 966 height 32
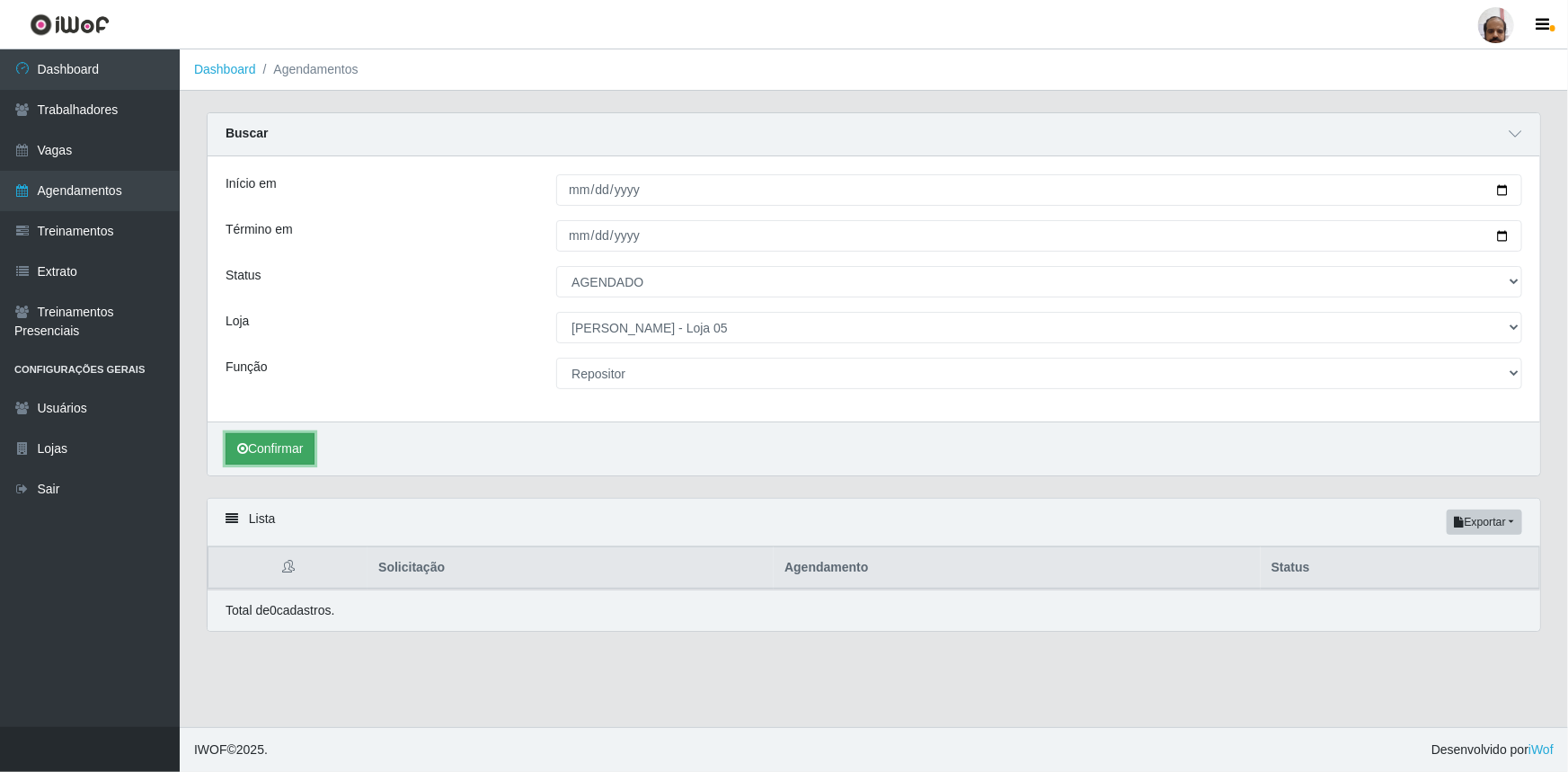
click at [305, 451] on button "Confirmar" at bounding box center [270, 449] width 89 height 32
click at [302, 452] on button "Confirmar" at bounding box center [270, 449] width 89 height 32
click at [295, 456] on button "Confirmar" at bounding box center [270, 449] width 89 height 32
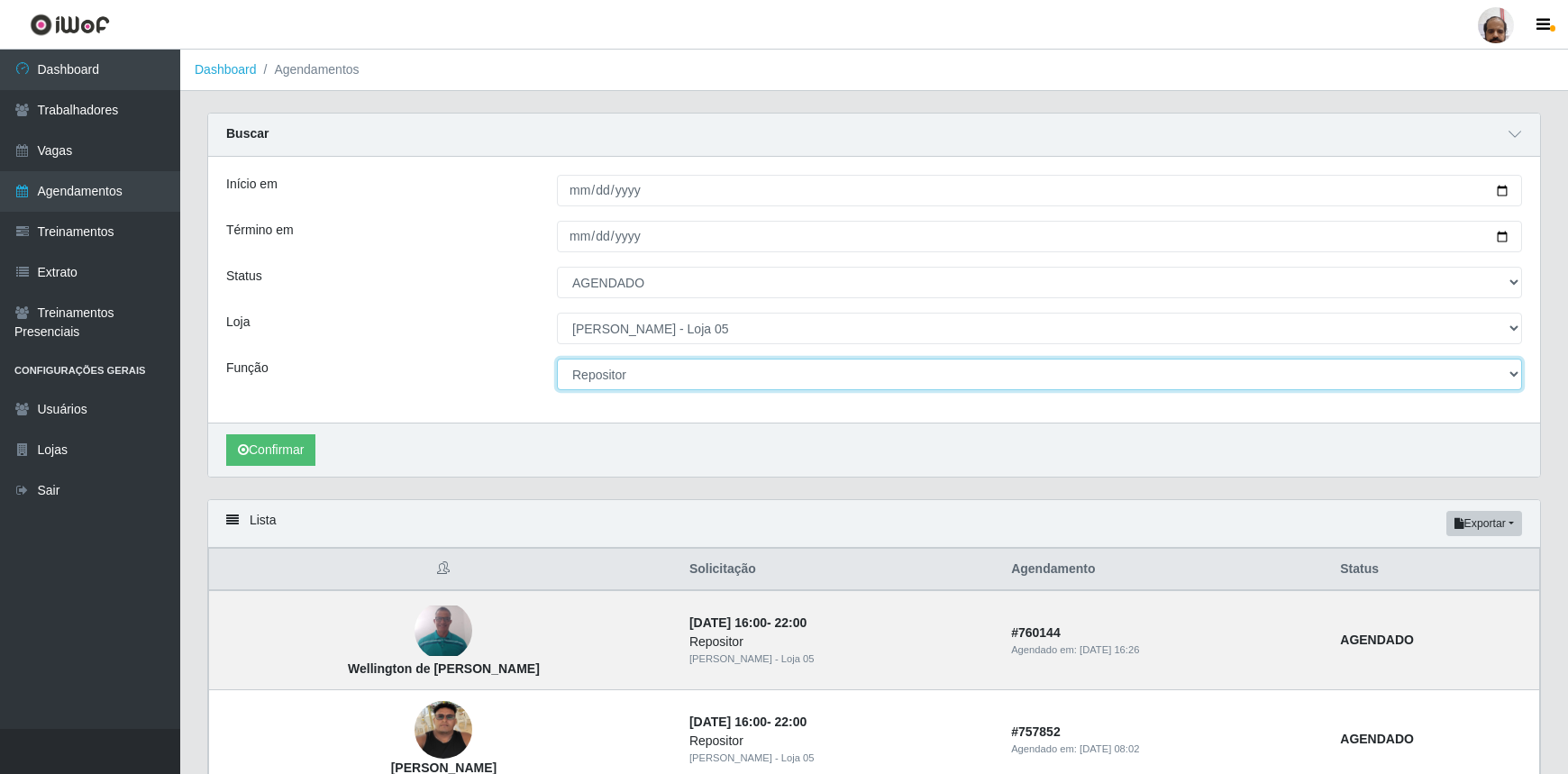
click at [1515, 376] on select "[Selecione...] ASG ASG + ASG ++ Auxiliar de Depósito Auxiliar de Depósito + Aux…" at bounding box center [1039, 375] width 965 height 32
select select "1"
click at [557, 359] on select "[Selecione...] ASG ASG + ASG ++ Auxiliar de Depósito Auxiliar de Depósito + Aux…" at bounding box center [1039, 375] width 965 height 32
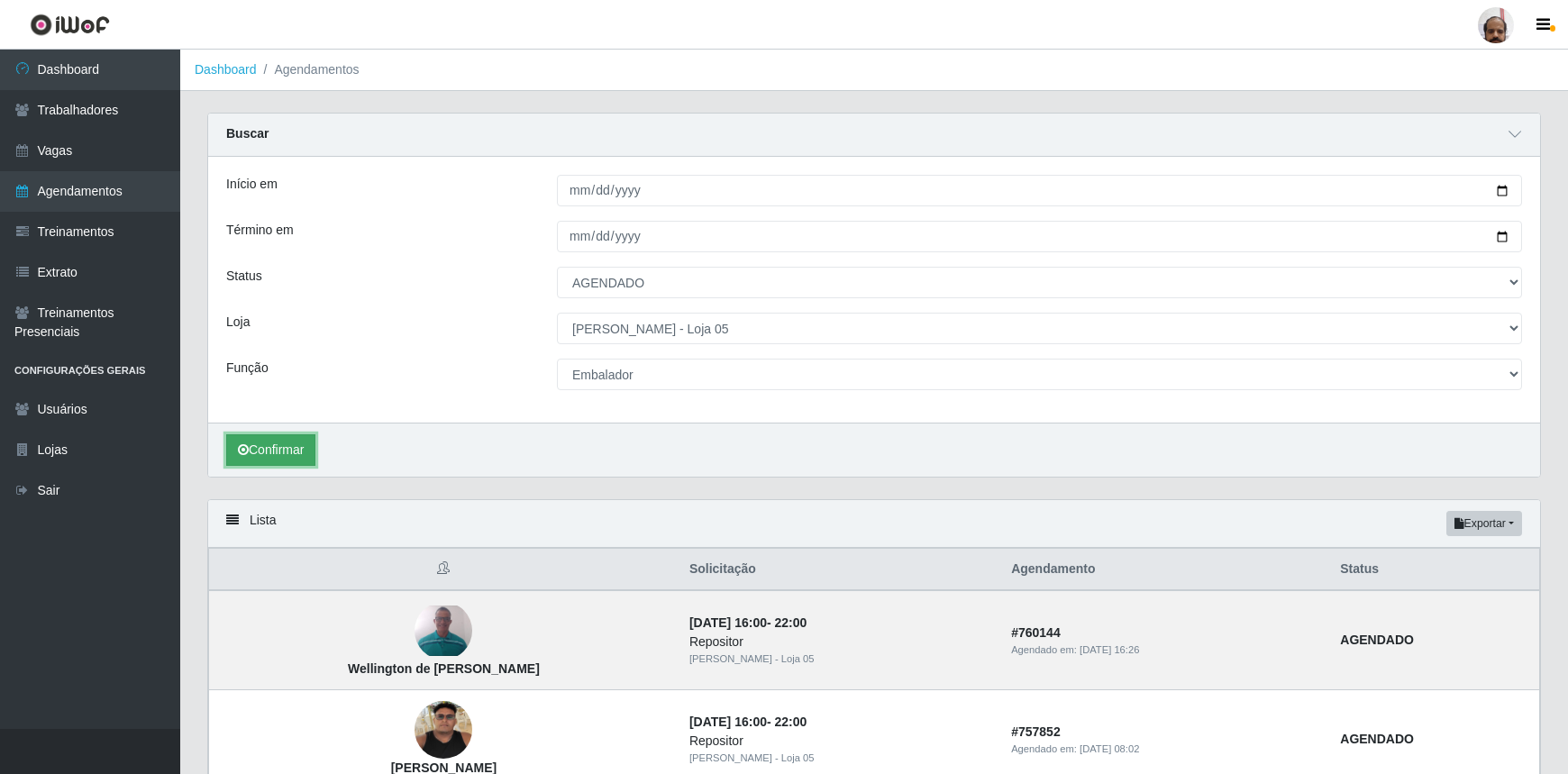
click at [285, 448] on button "Confirmar" at bounding box center [271, 450] width 89 height 32
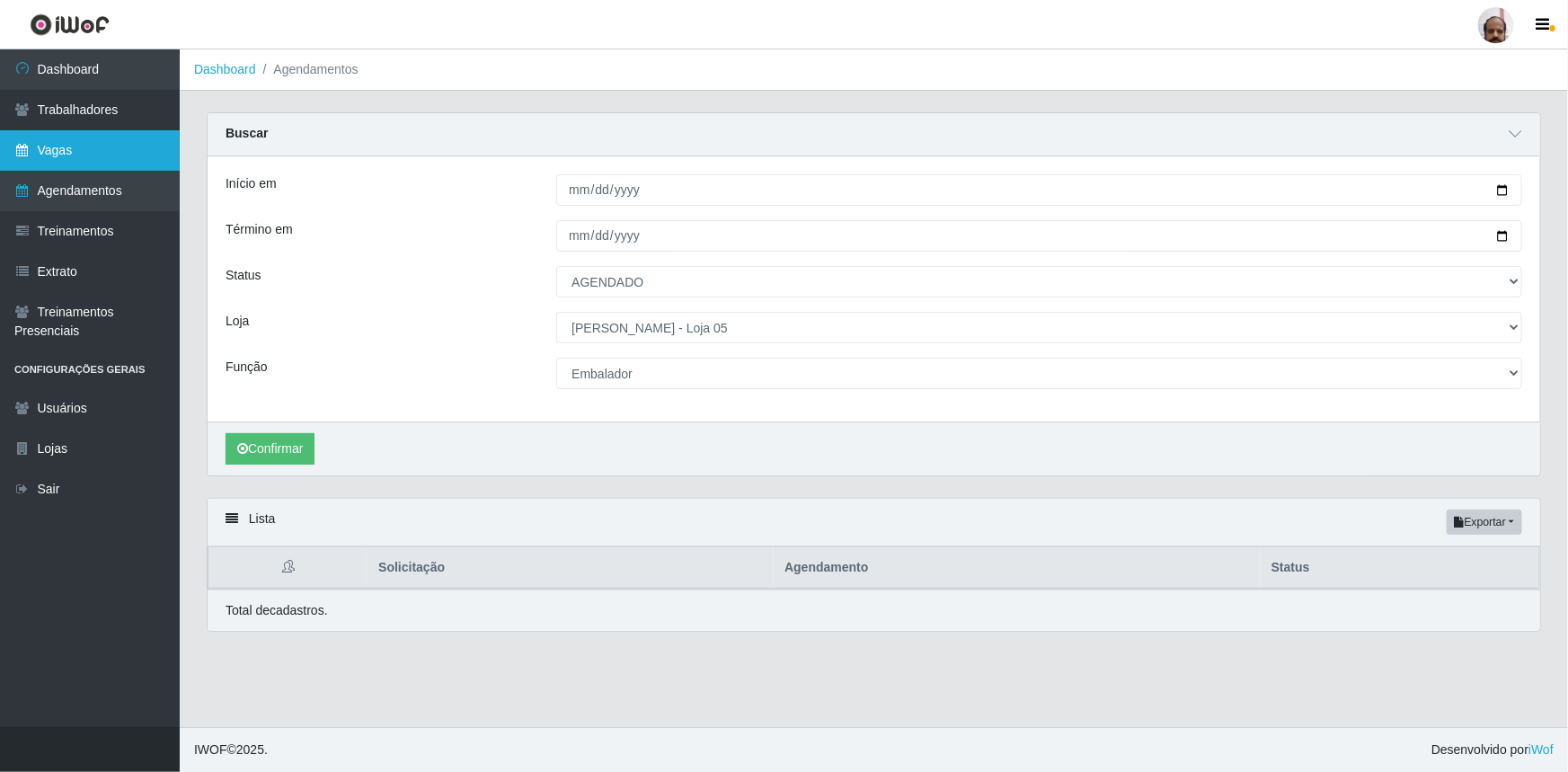
click at [102, 144] on link "Vagas" at bounding box center [90, 150] width 180 height 40
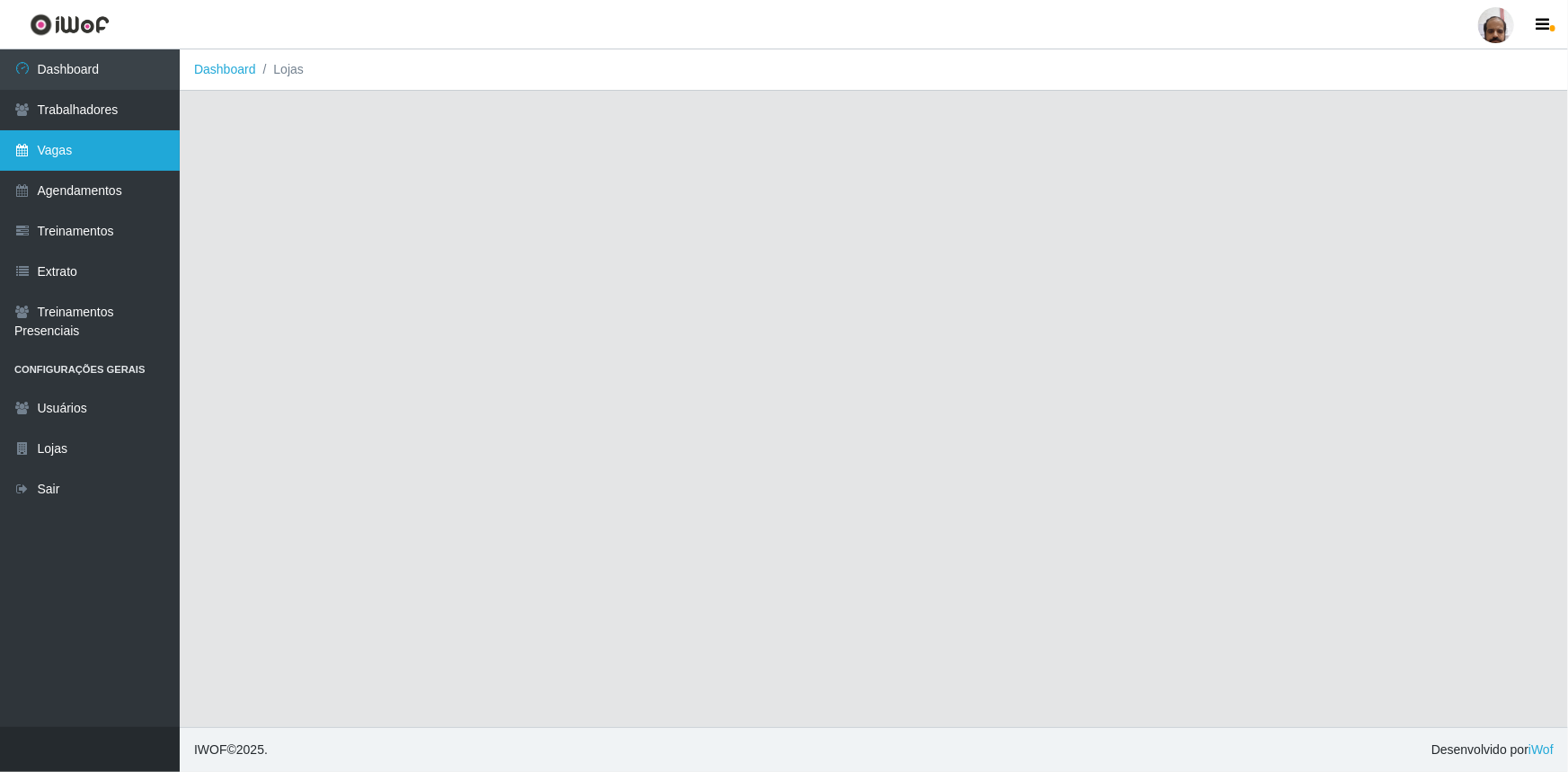
click at [80, 146] on link "Vagas" at bounding box center [90, 150] width 180 height 40
click at [99, 159] on link "Vagas" at bounding box center [90, 150] width 180 height 40
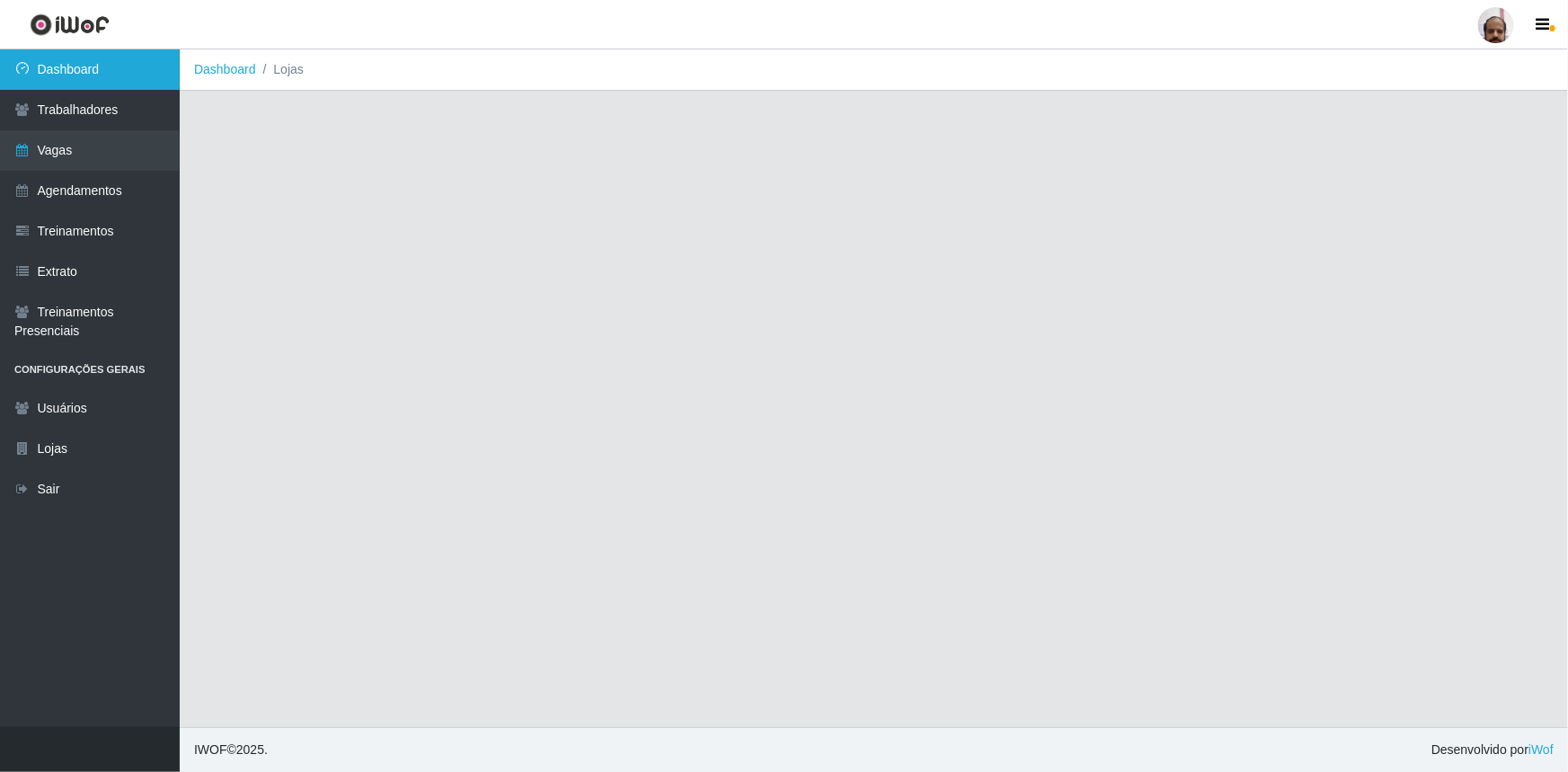
click at [90, 63] on link "Dashboard" at bounding box center [90, 69] width 180 height 40
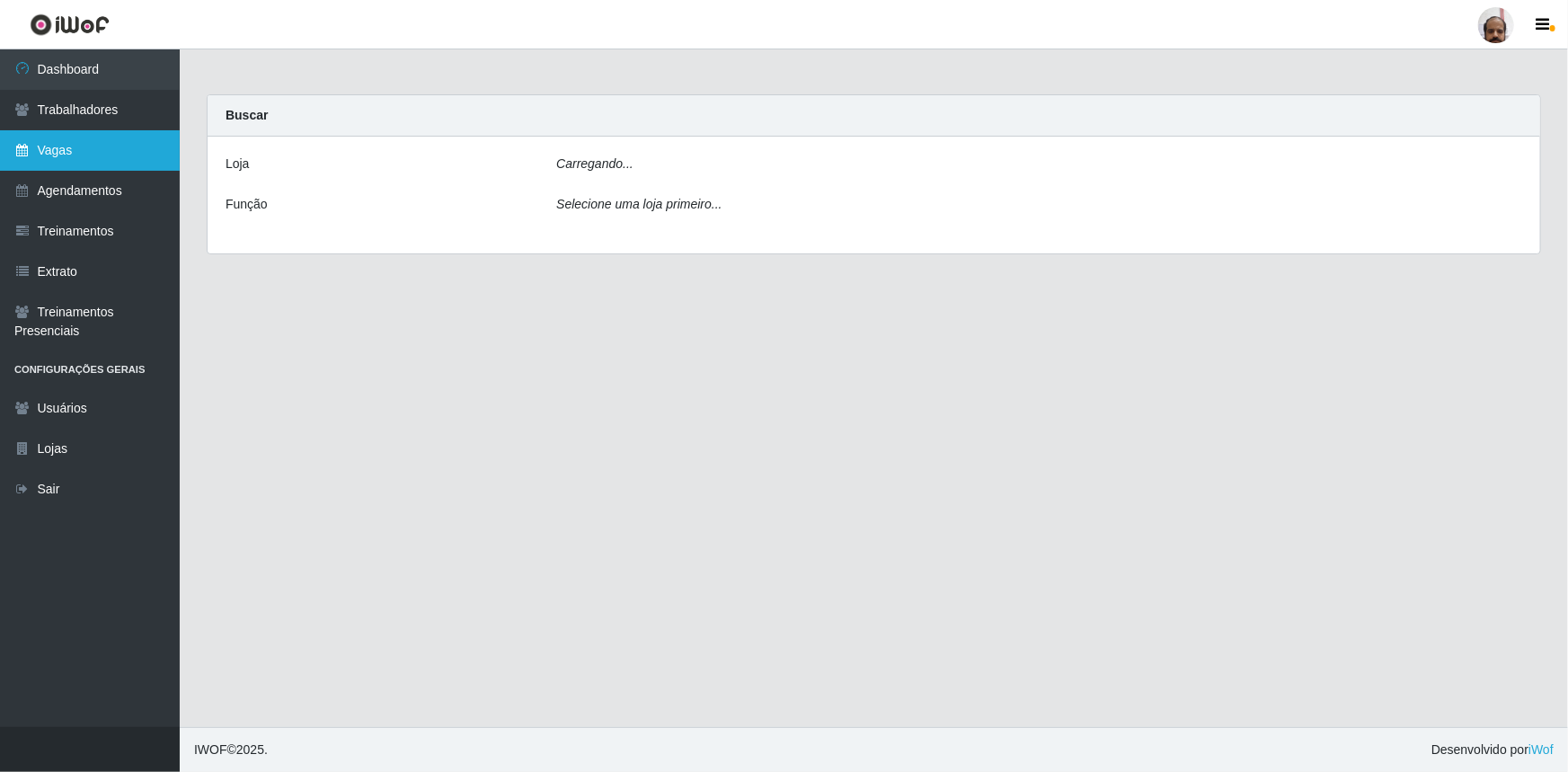
click at [103, 152] on link "Vagas" at bounding box center [90, 150] width 180 height 40
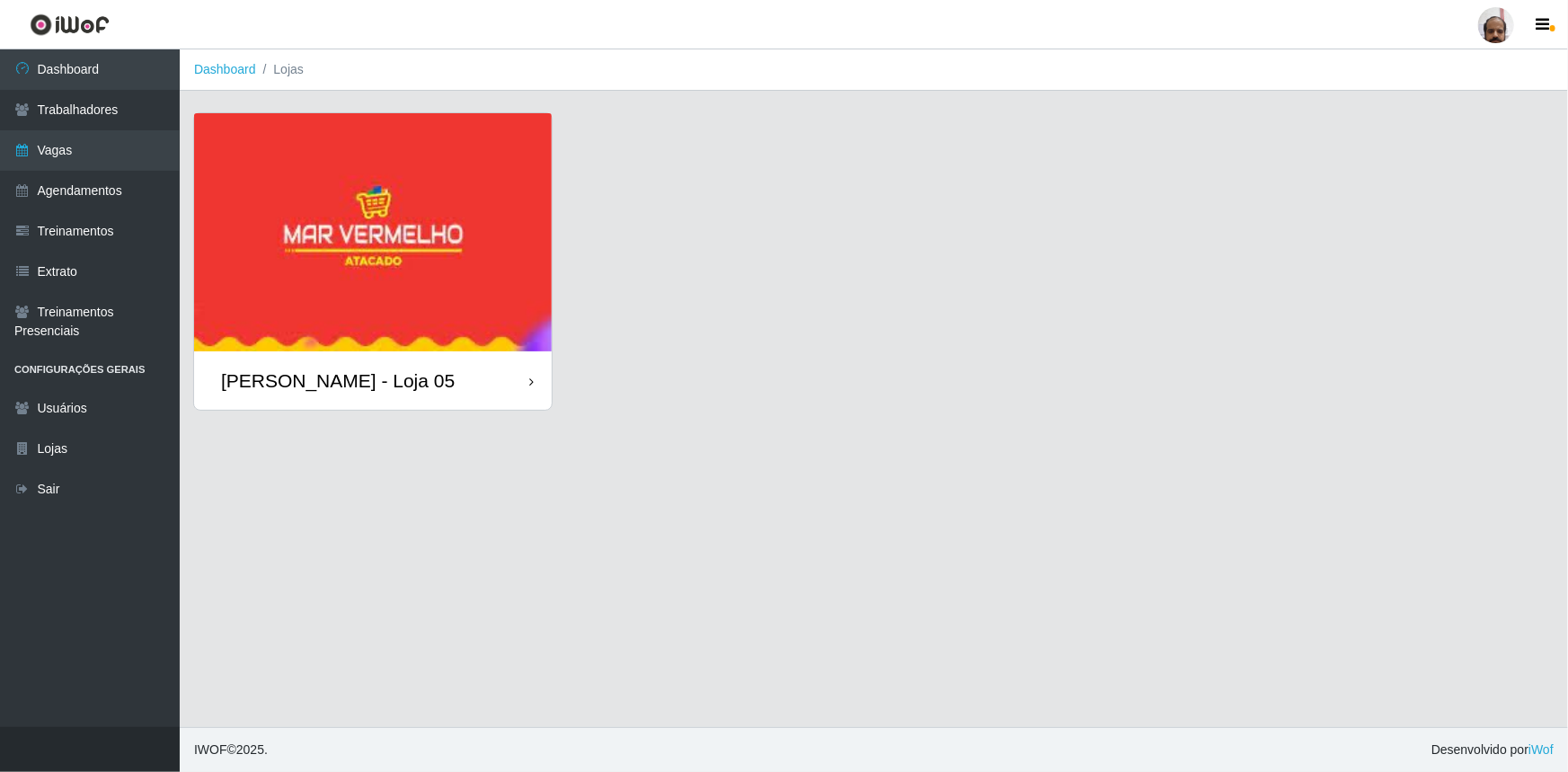
click at [365, 389] on div "[PERSON_NAME] - Loja 05" at bounding box center [337, 380] width 234 height 23
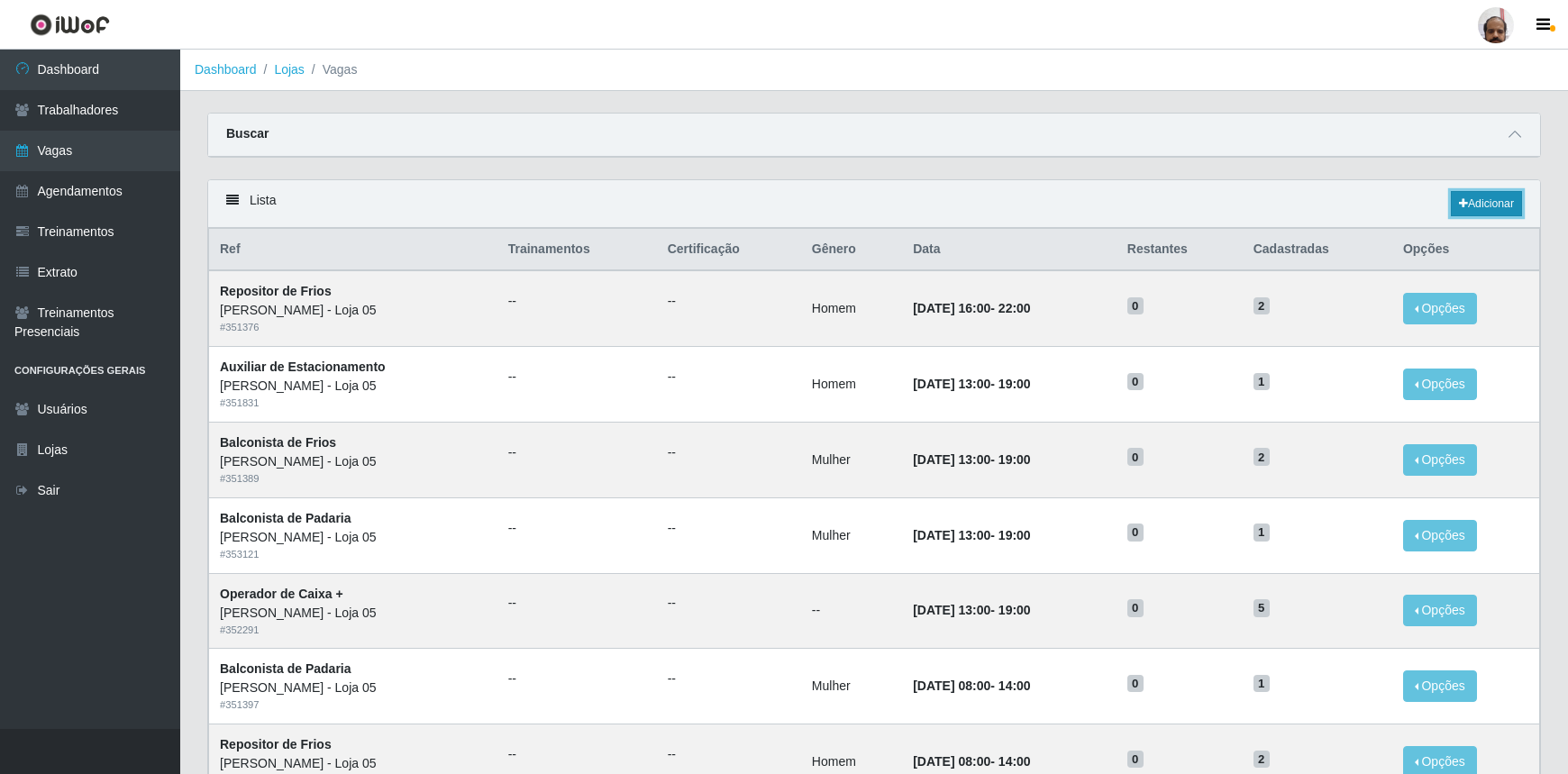
click at [1493, 201] on link "Adicionar" at bounding box center [1487, 204] width 71 height 26
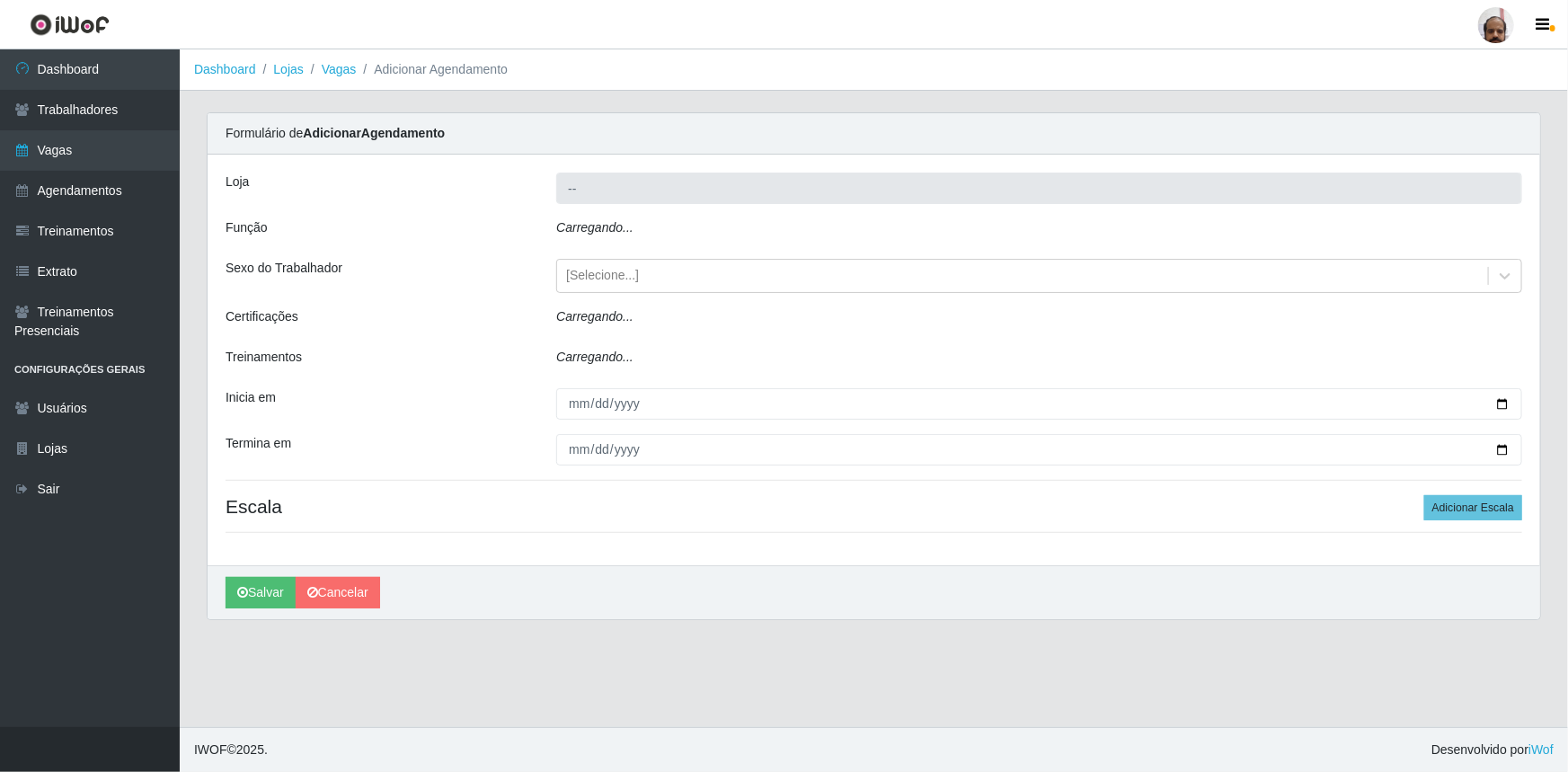
type input "[PERSON_NAME] - Loja 05"
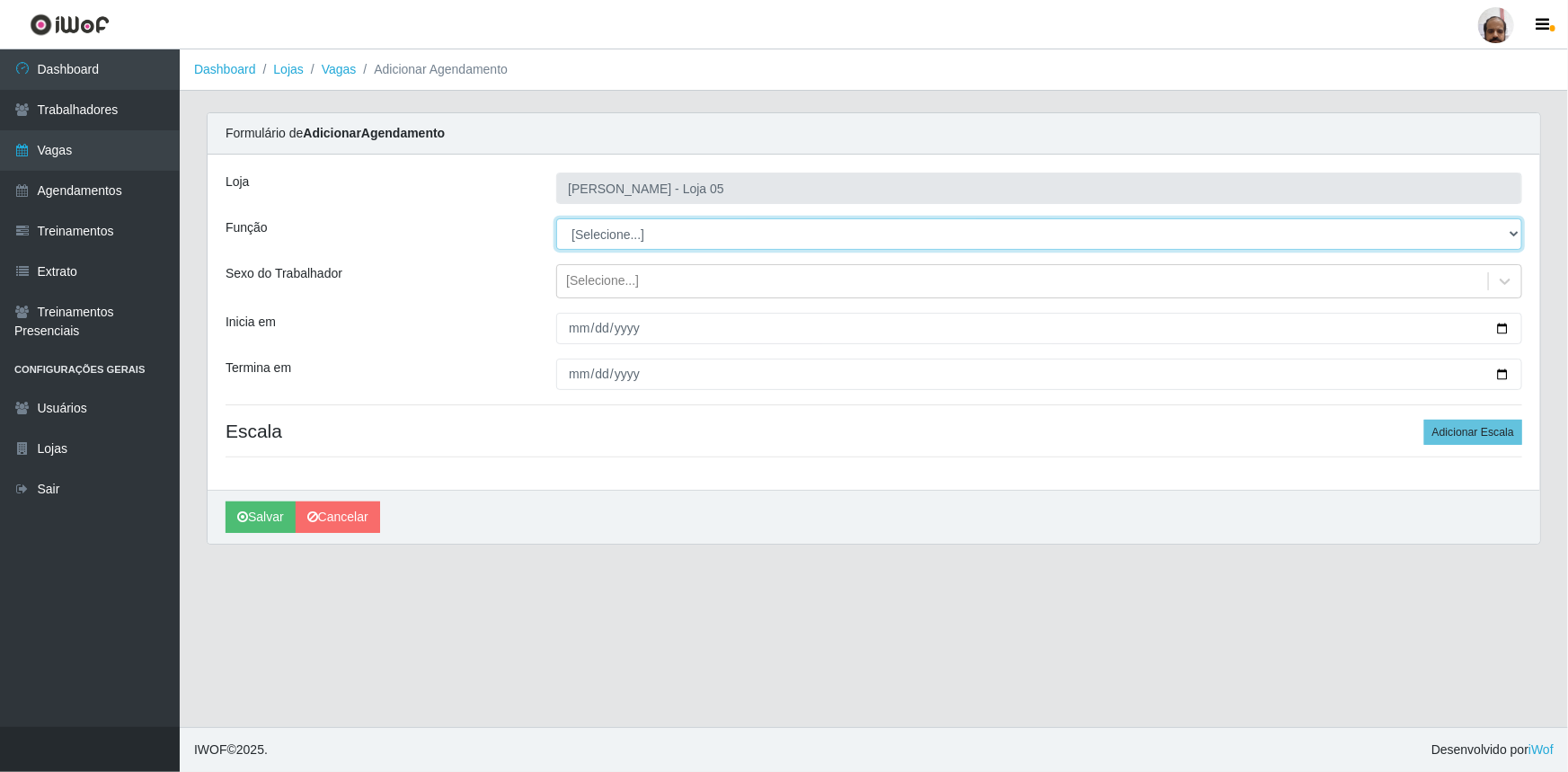
click at [1516, 234] on select "[Selecione...] ASG ASG + ASG ++ Auxiliar de Depósito Auxiliar de Depósito + Aux…" at bounding box center [1039, 234] width 966 height 32
select select "1"
click at [556, 218] on select "[Selecione...] ASG ASG + ASG ++ Auxiliar de Depósito Auxiliar de Depósito + Aux…" at bounding box center [1039, 234] width 966 height 32
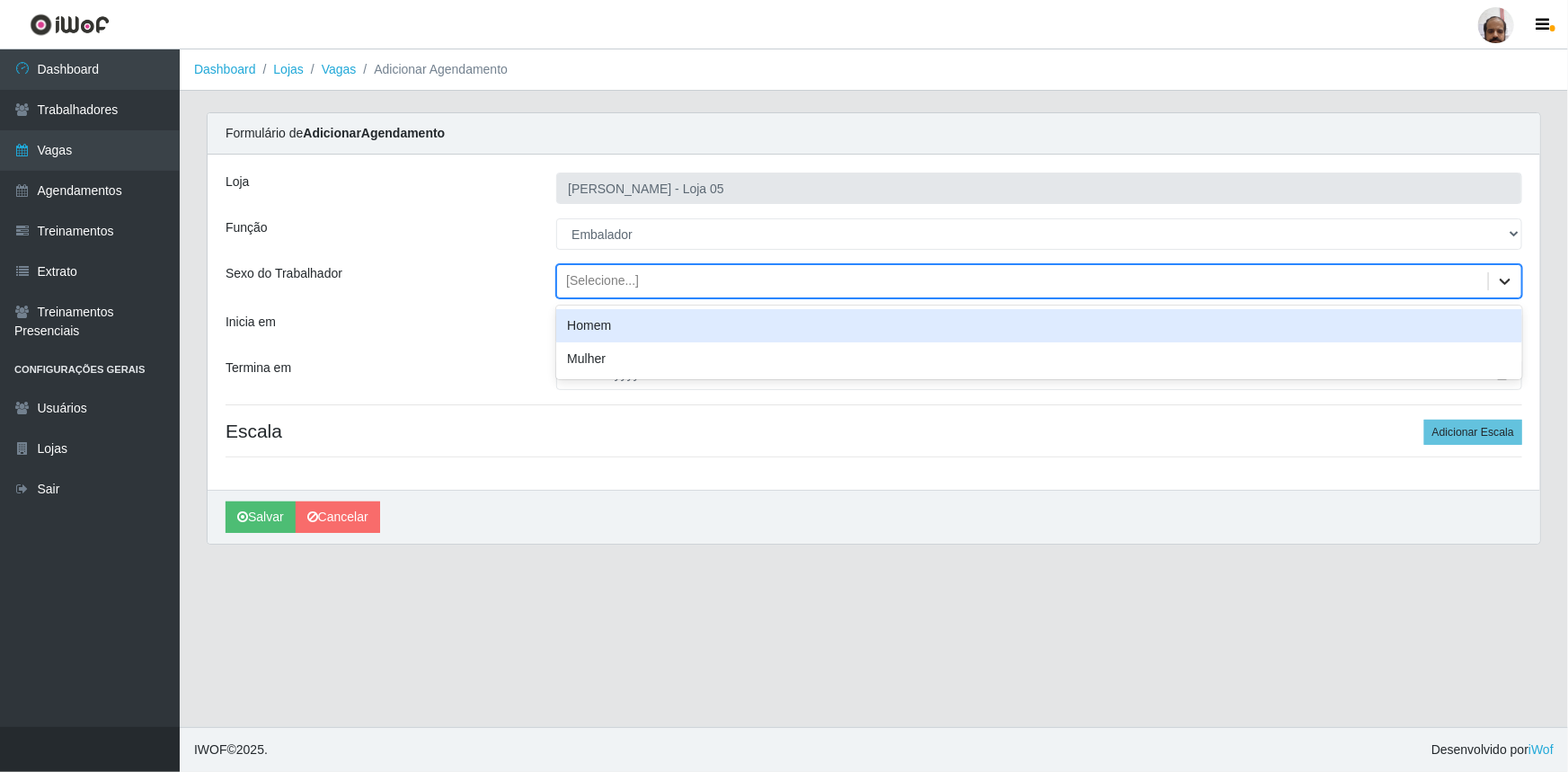
click at [1501, 282] on icon at bounding box center [1505, 282] width 18 height 18
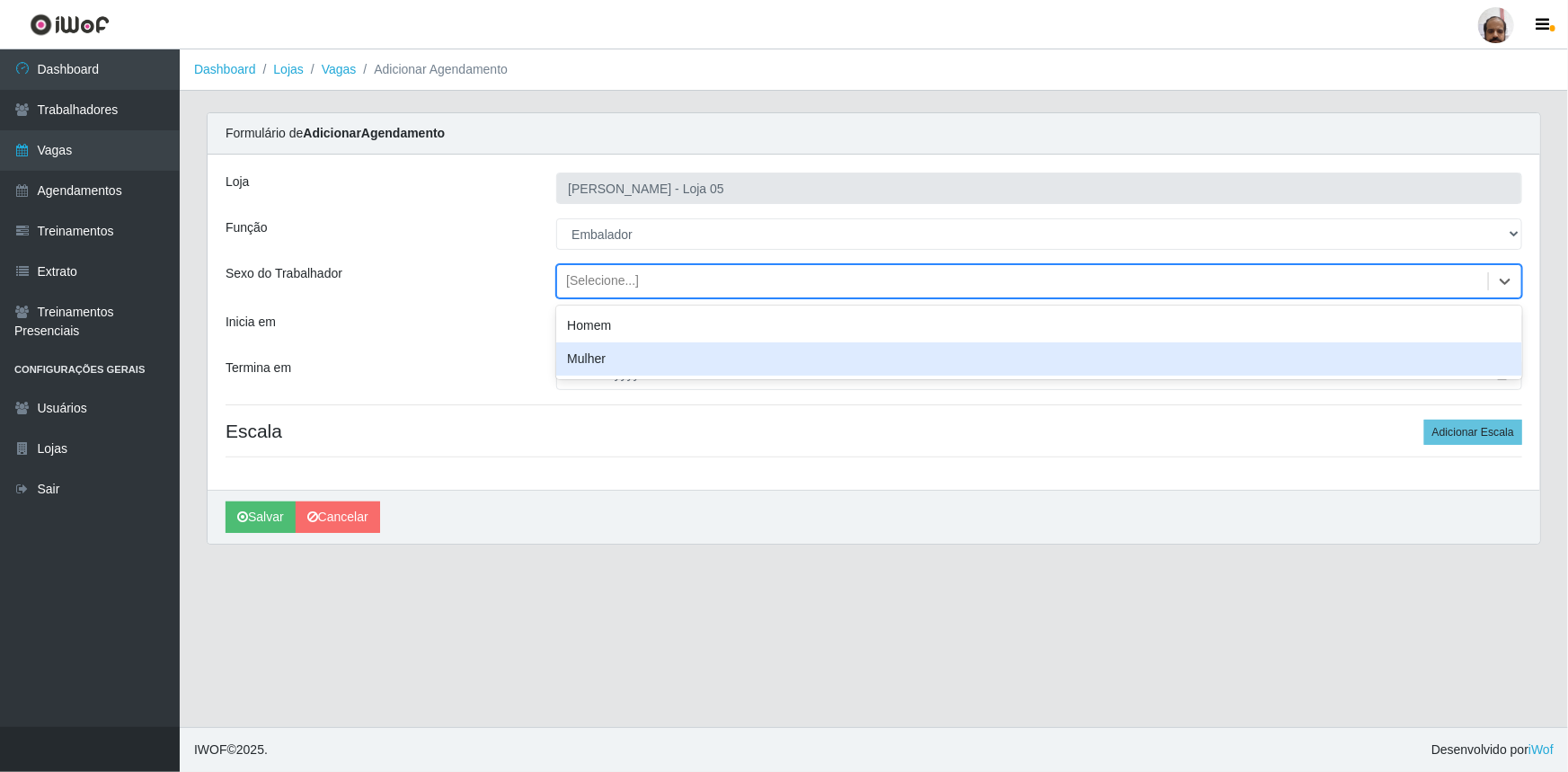
click at [623, 365] on div "Mulher" at bounding box center [1039, 359] width 966 height 34
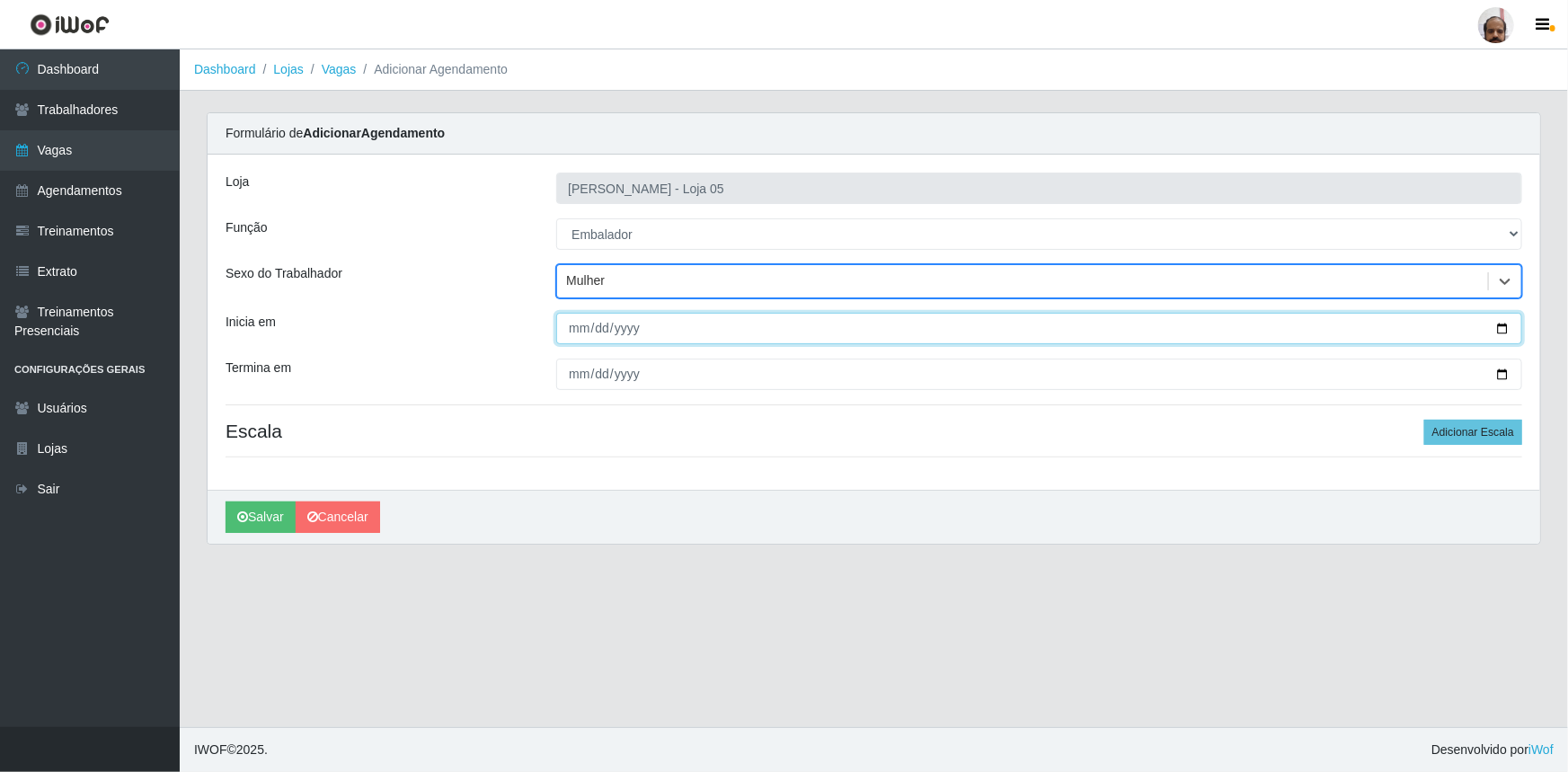
click at [1502, 326] on input "Inicia em" at bounding box center [1039, 328] width 966 height 32
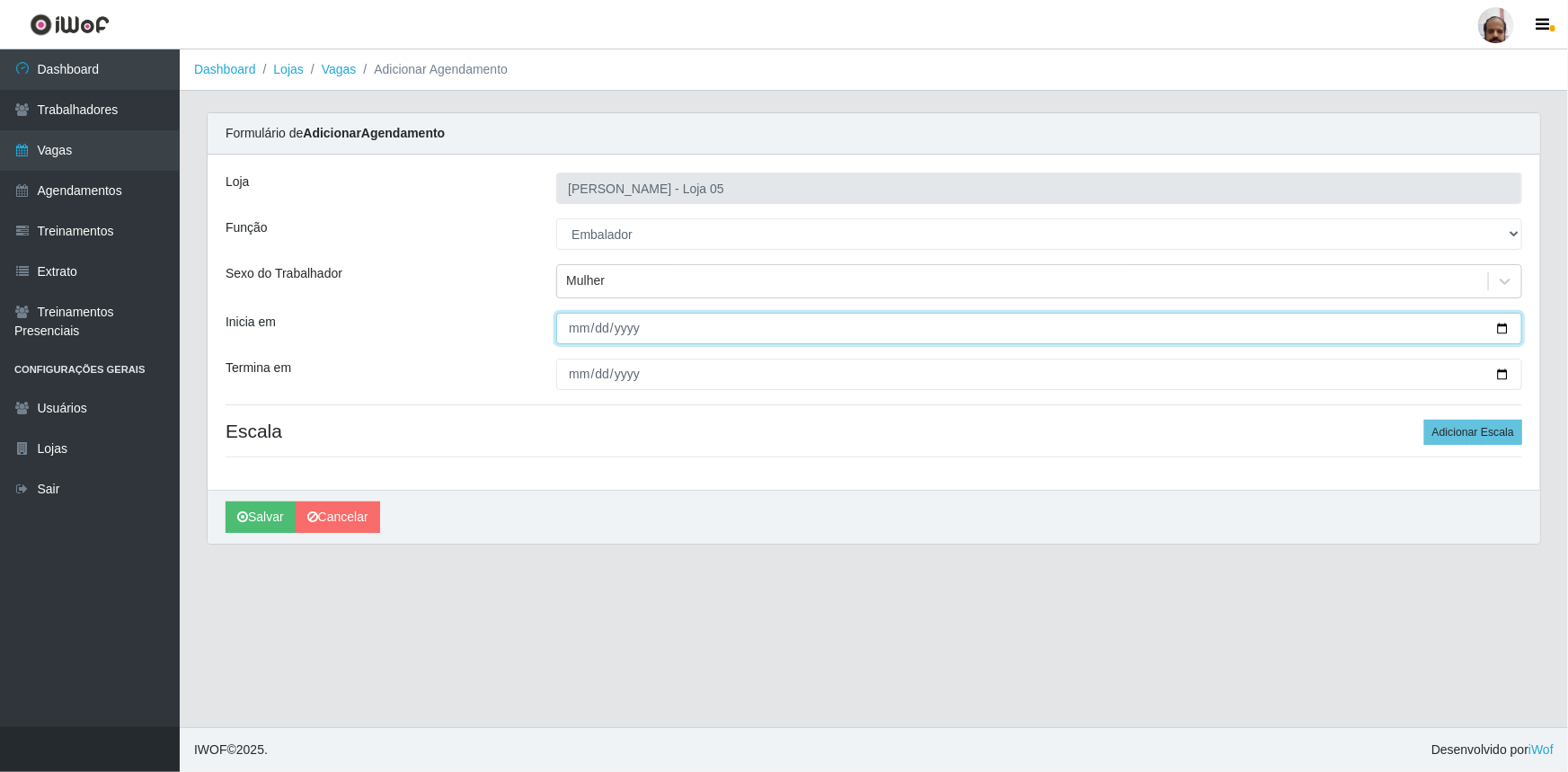
type input "2025-10-04"
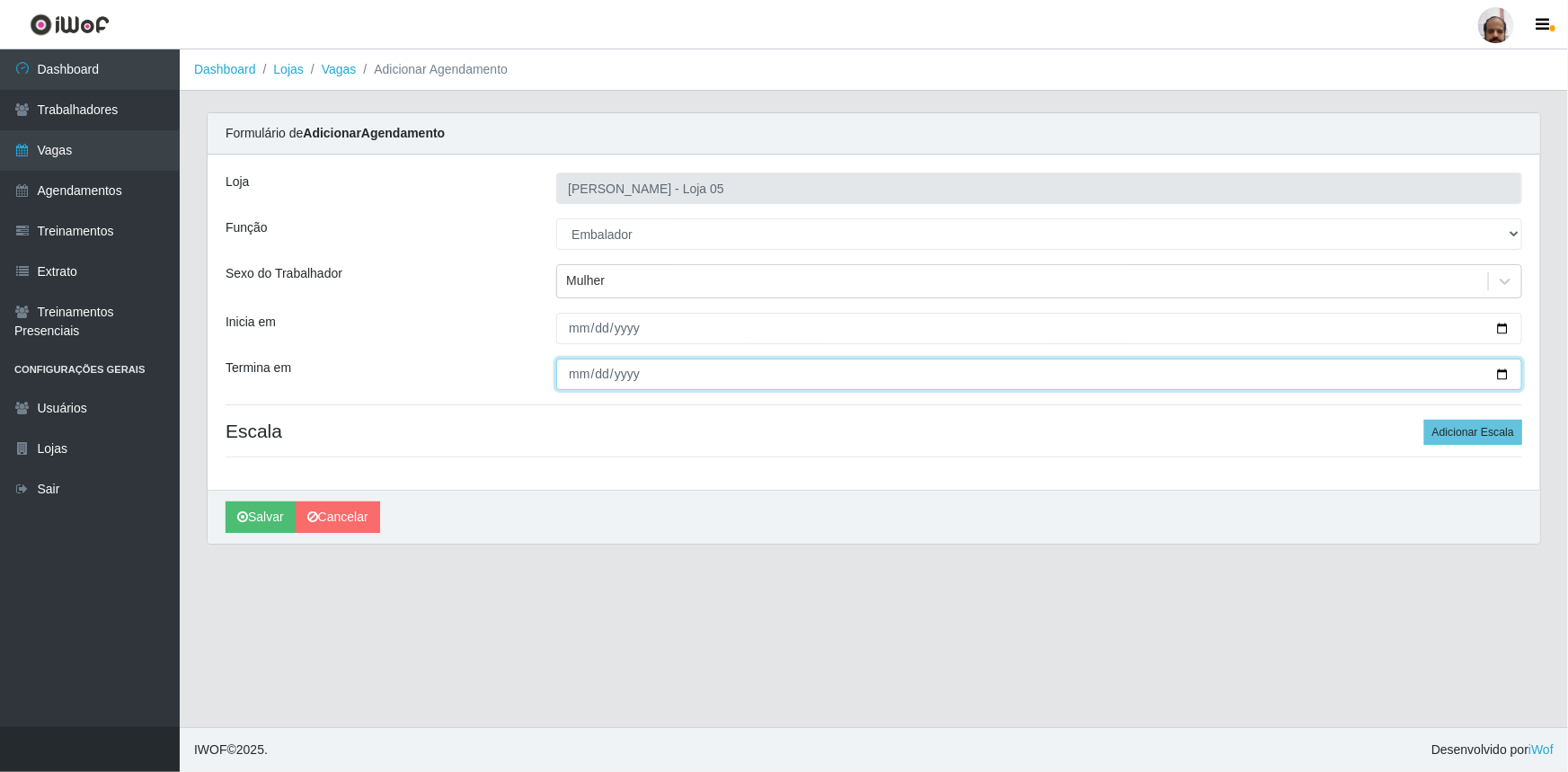
click at [1500, 376] on input "Termina em" at bounding box center [1039, 375] width 966 height 32
type input "2025-10-04"
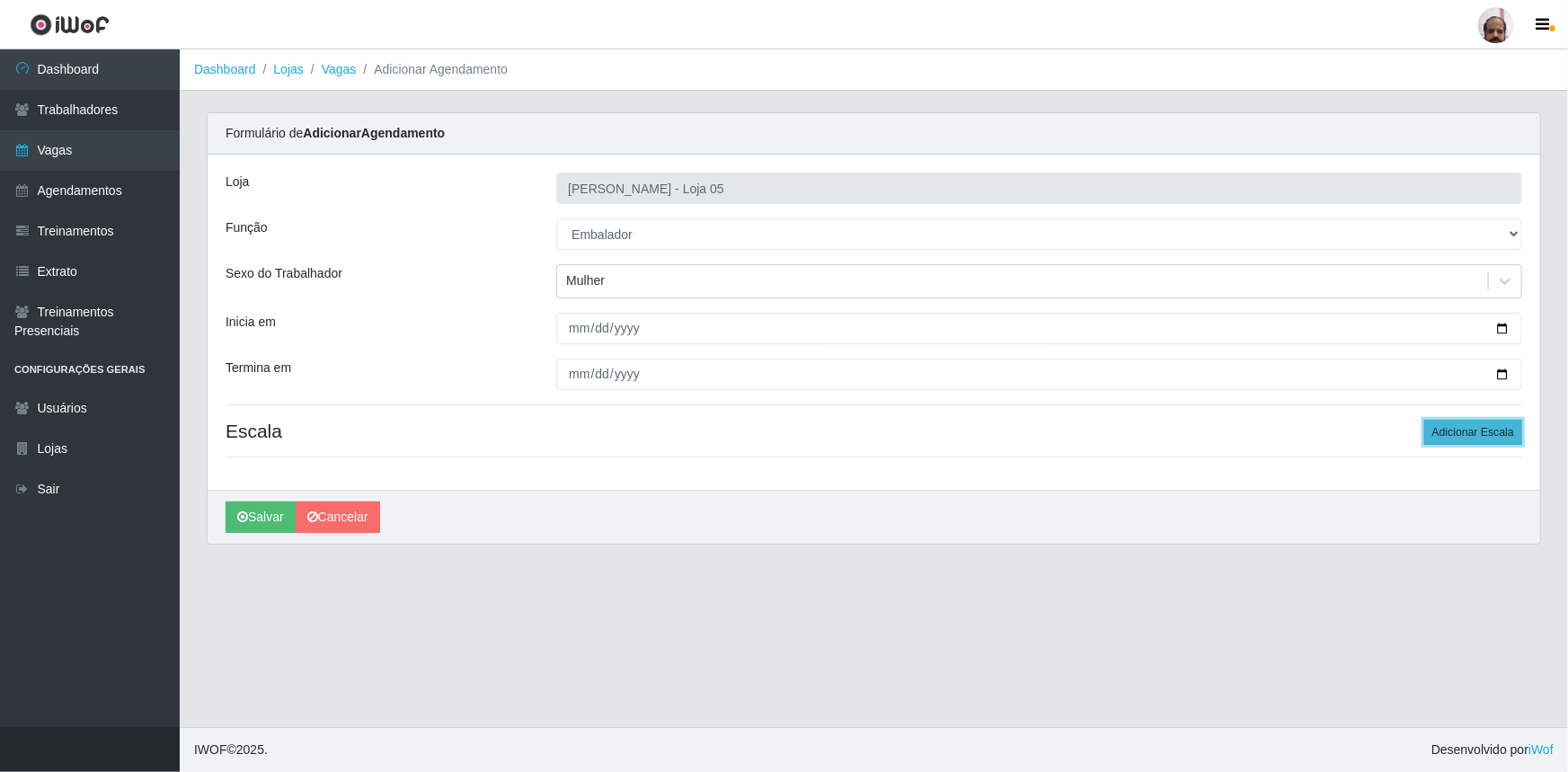
click at [1485, 435] on button "Adicionar Escala" at bounding box center [1473, 433] width 98 height 25
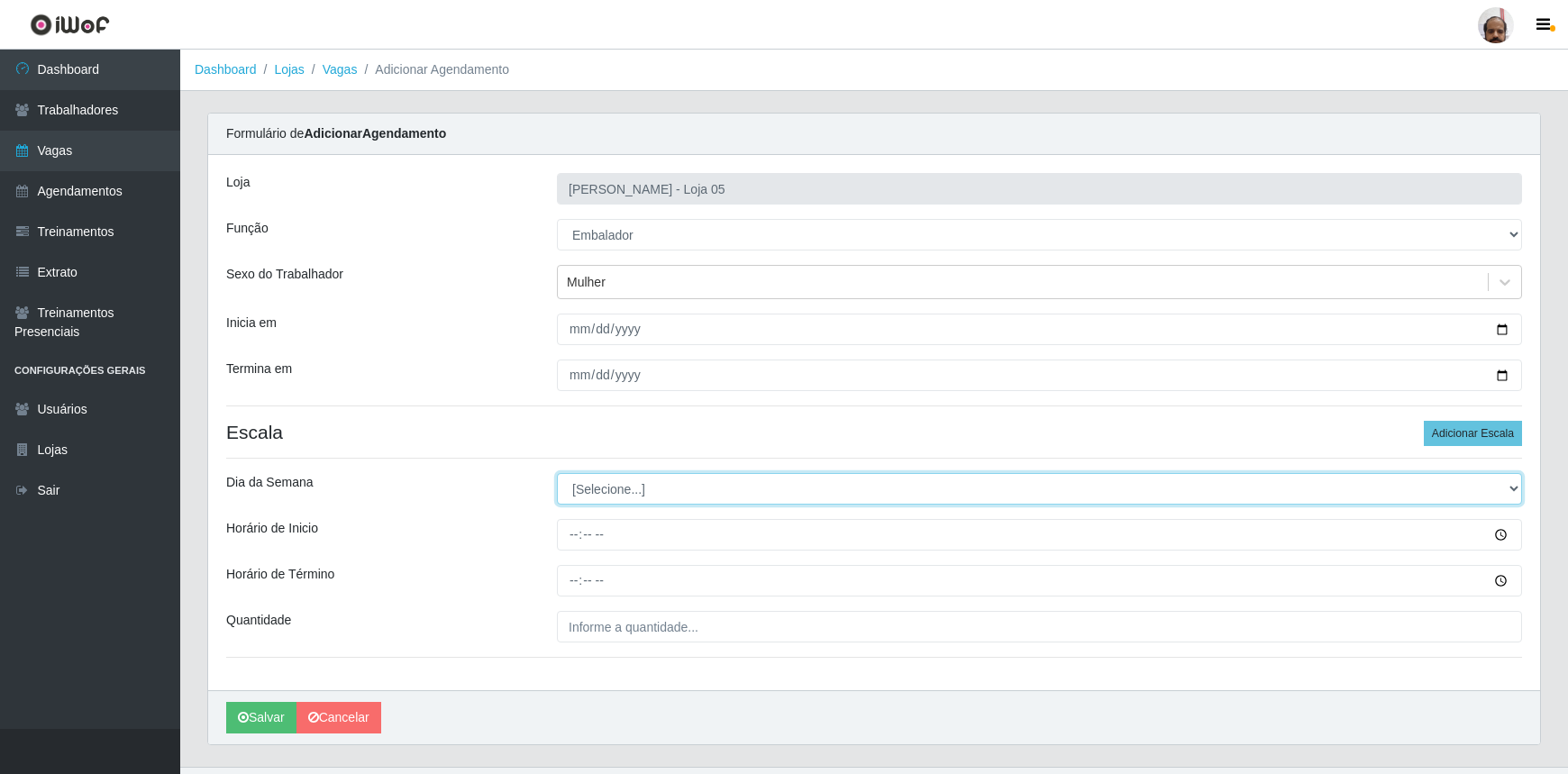
drag, startPoint x: 1512, startPoint y: 486, endPoint x: 1494, endPoint y: 497, distance: 21.1
click at [1512, 486] on select "[Selecione...] Segunda Terça Quarta Quinta Sexta Sábado Domingo" at bounding box center [1039, 489] width 965 height 32
select select "6"
click at [557, 473] on select "[Selecione...] Segunda Terça Quarta Quinta Sexta Sábado Domingo" at bounding box center [1039, 489] width 965 height 32
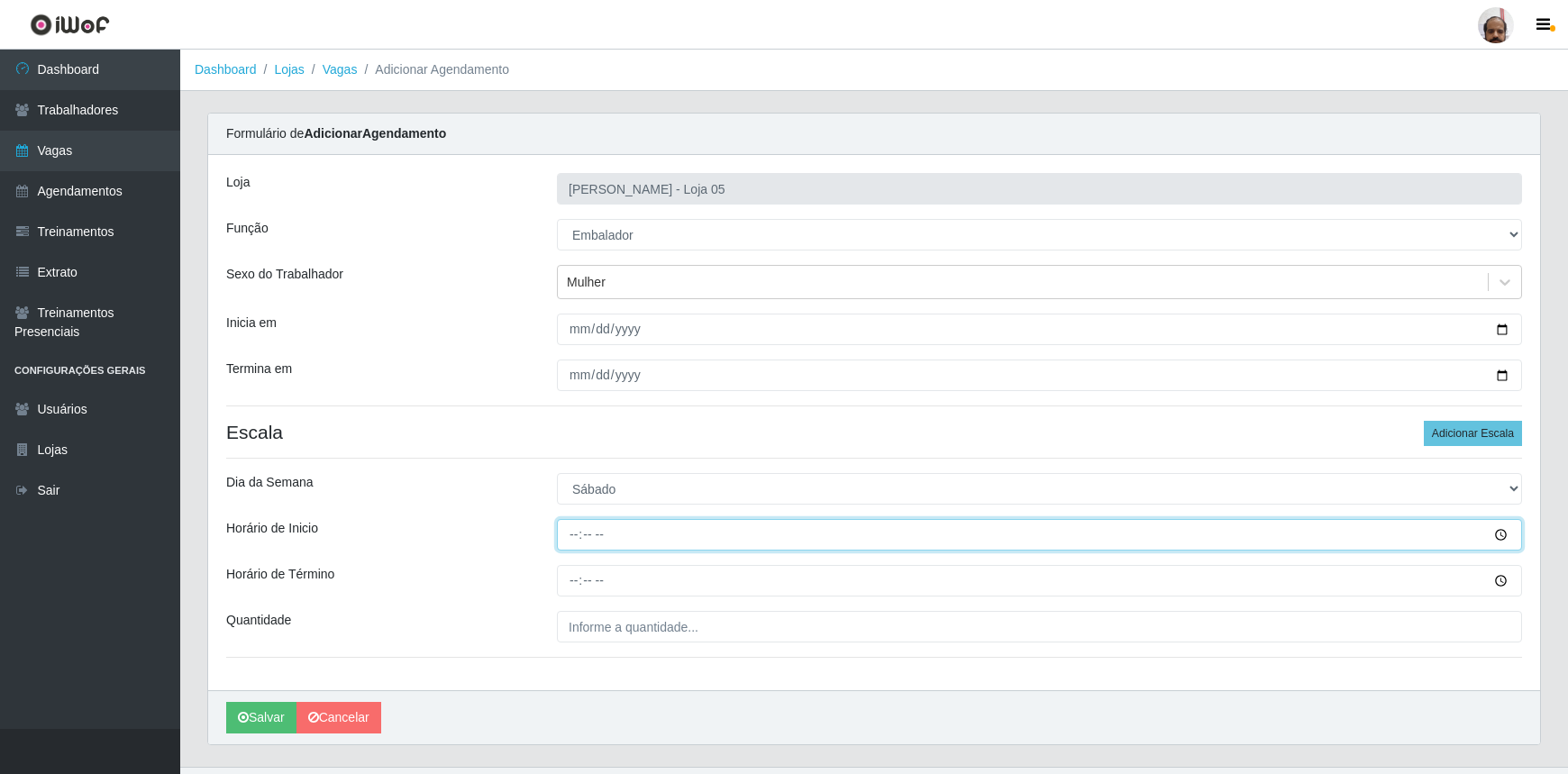
click at [571, 535] on input "Horário de Inicio" at bounding box center [1039, 535] width 965 height 32
click at [570, 537] on input "16:00" at bounding box center [1039, 535] width 965 height 32
type input "08:30"
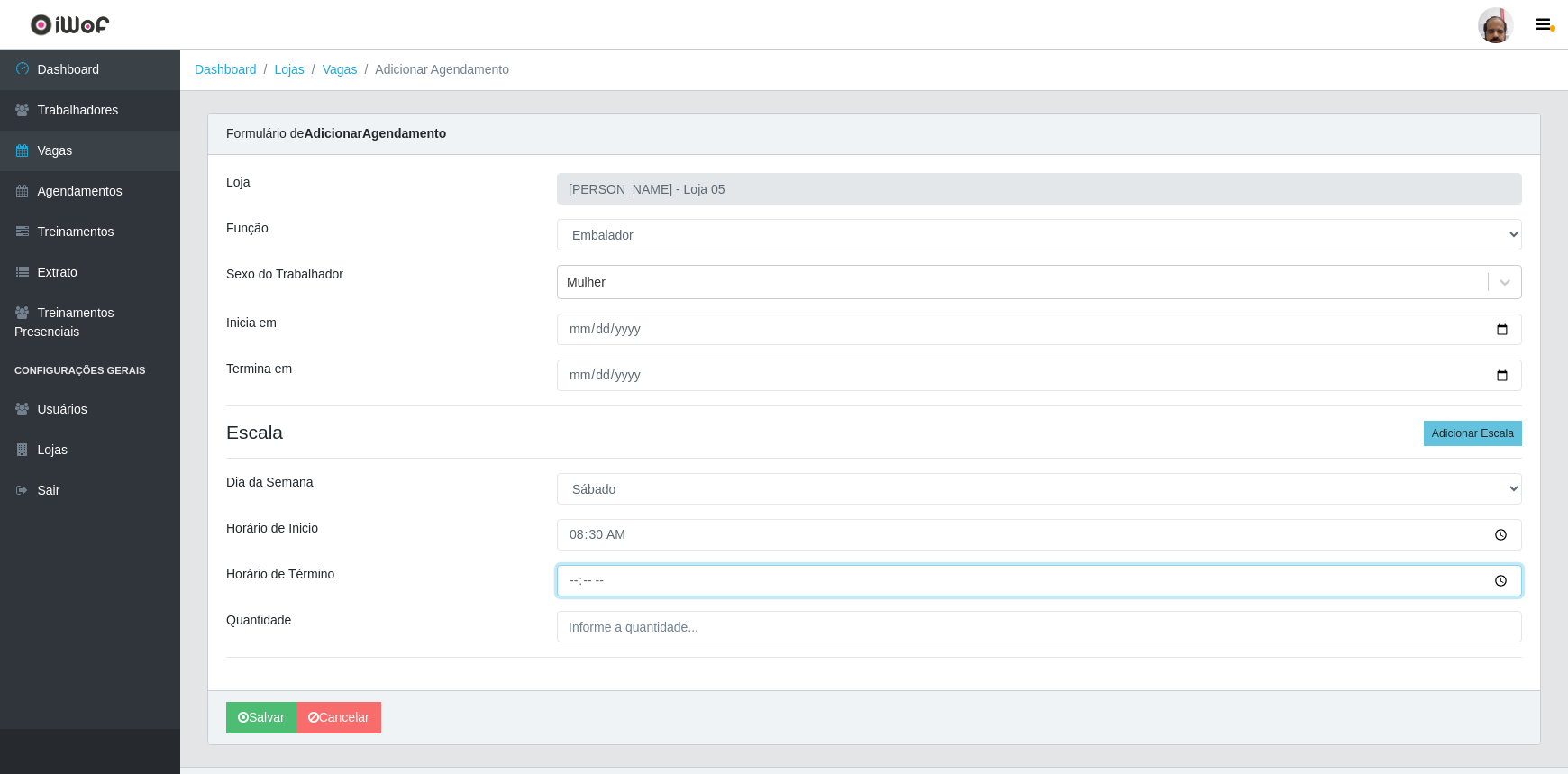
click at [572, 582] on input "Horário de Término" at bounding box center [1039, 581] width 965 height 32
type input "14:30"
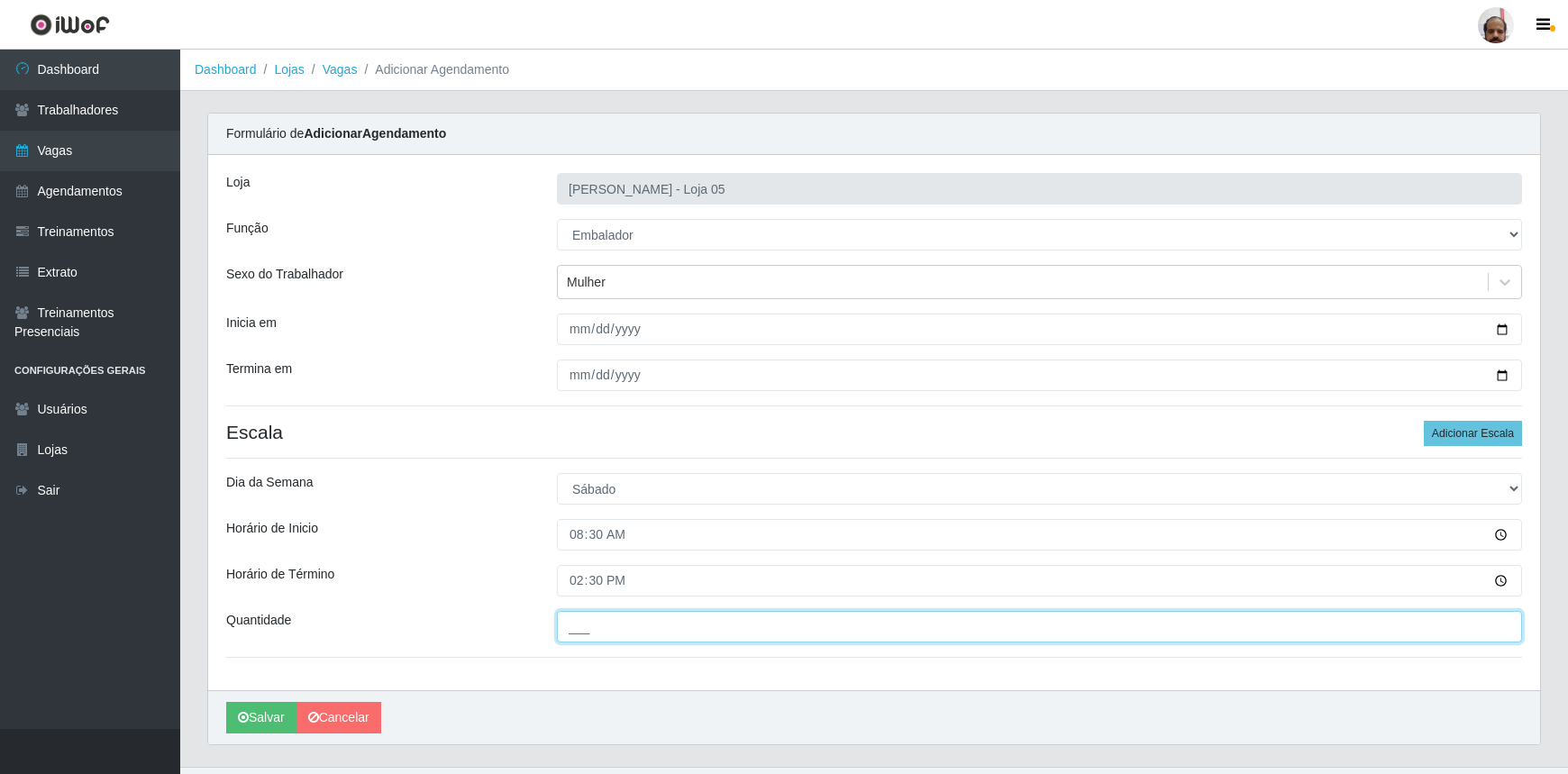
click at [560, 630] on input "___" at bounding box center [1039, 626] width 965 height 32
type input "7__"
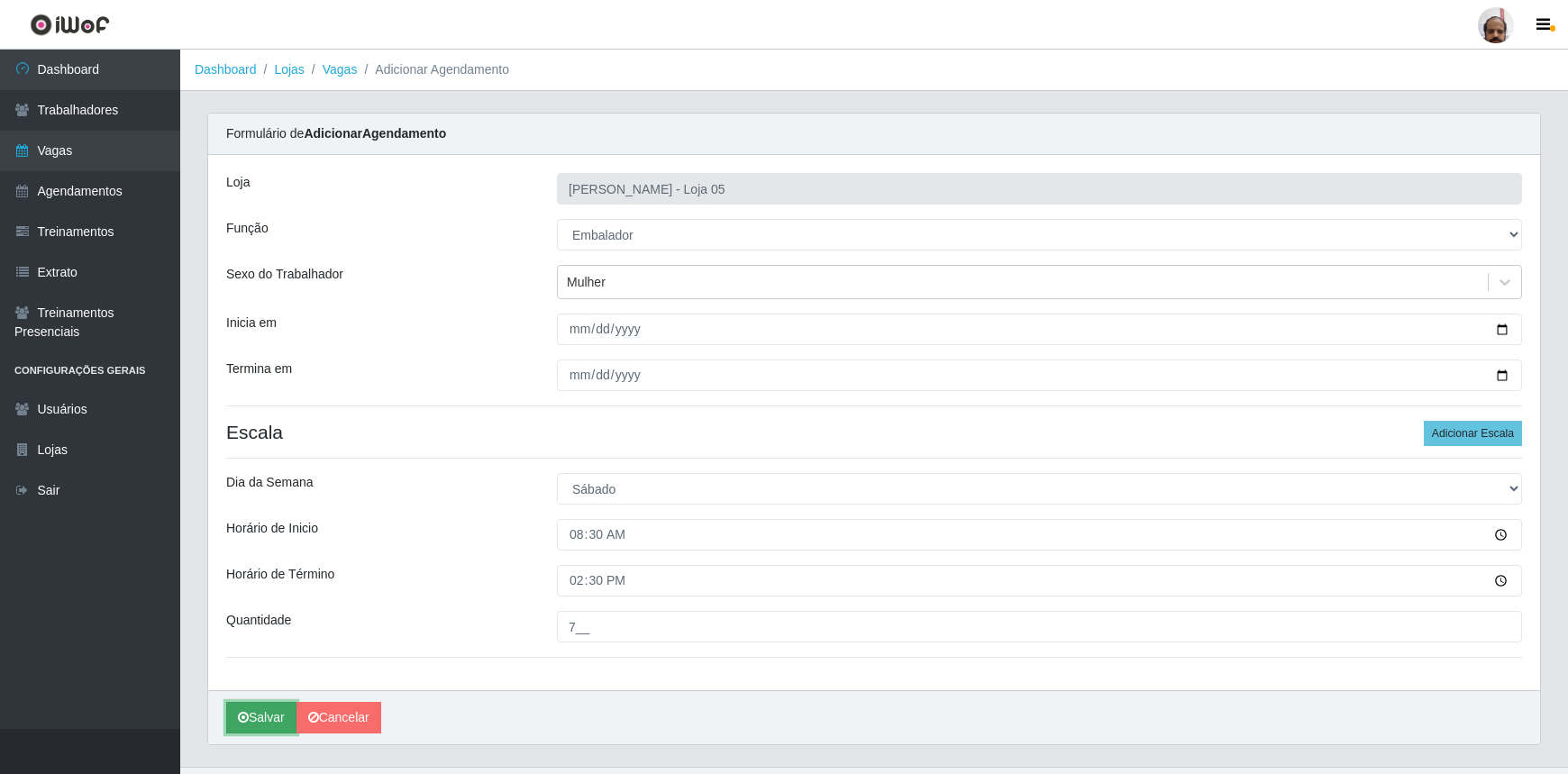
click at [266, 715] on button "Salvar" at bounding box center [261, 717] width 70 height 32
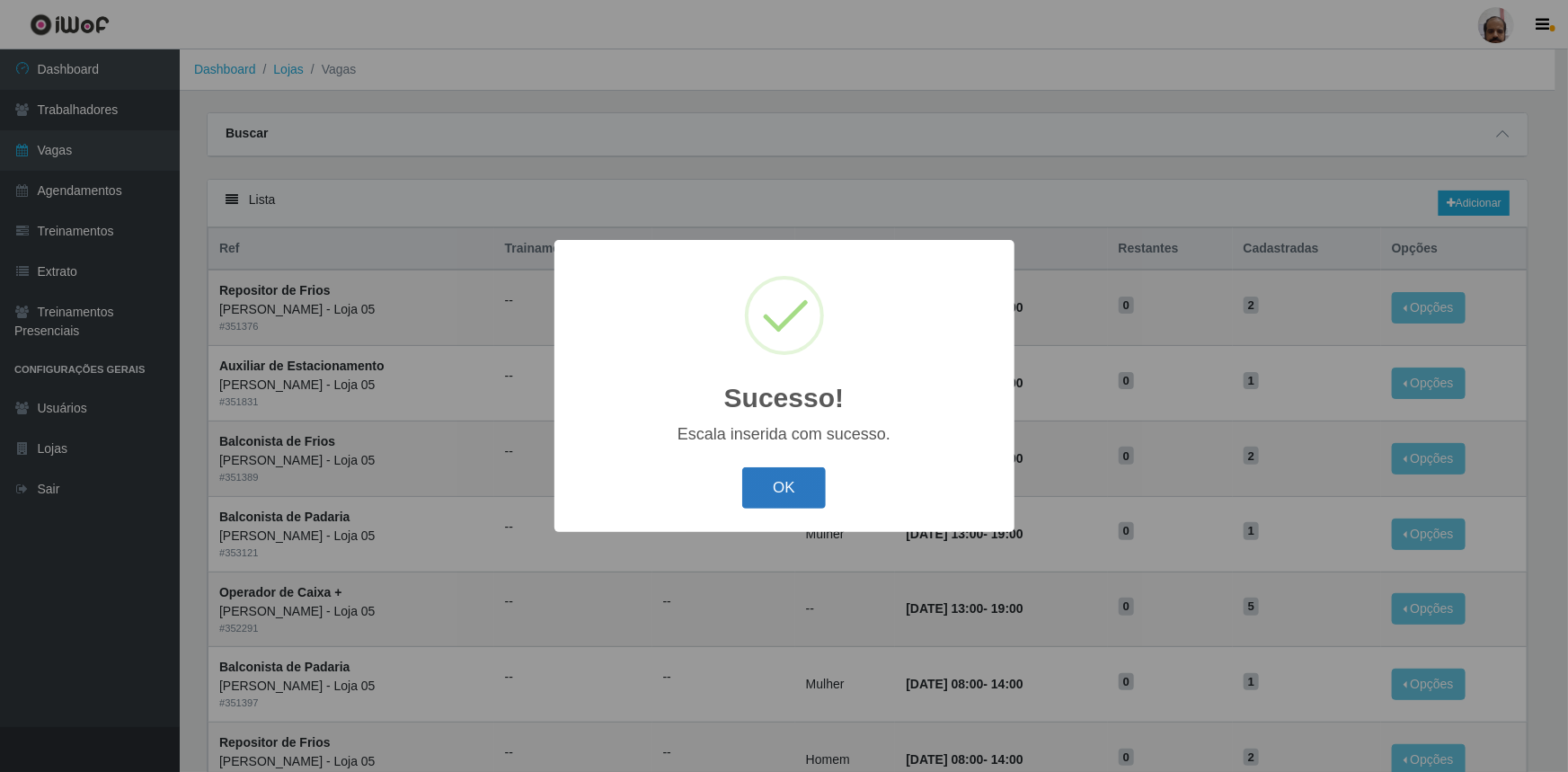
click at [801, 487] on button "OK" at bounding box center [784, 488] width 84 height 42
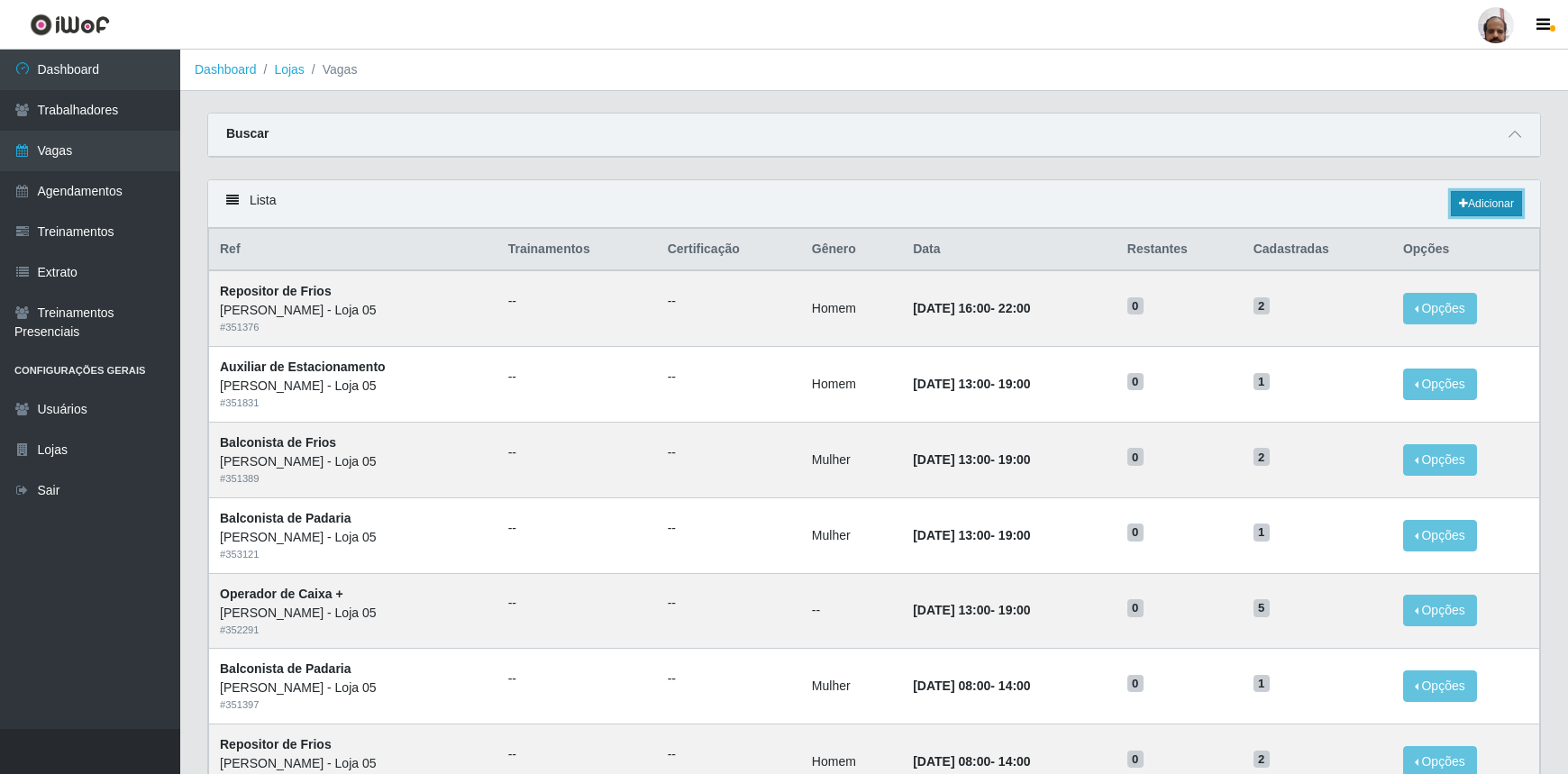
click at [1505, 204] on link "Adicionar" at bounding box center [1487, 204] width 71 height 26
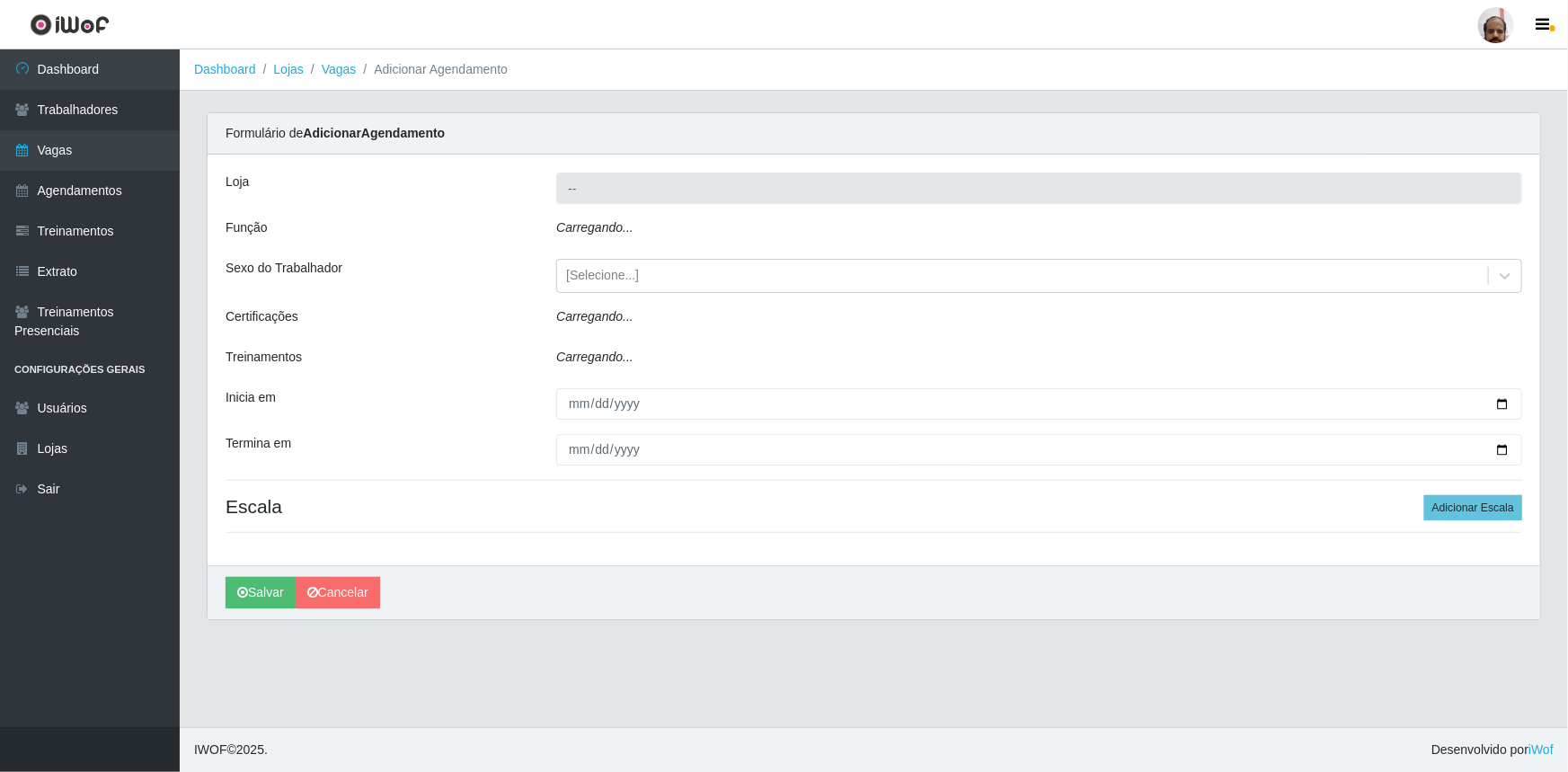
type input "[PERSON_NAME] - Loja 05"
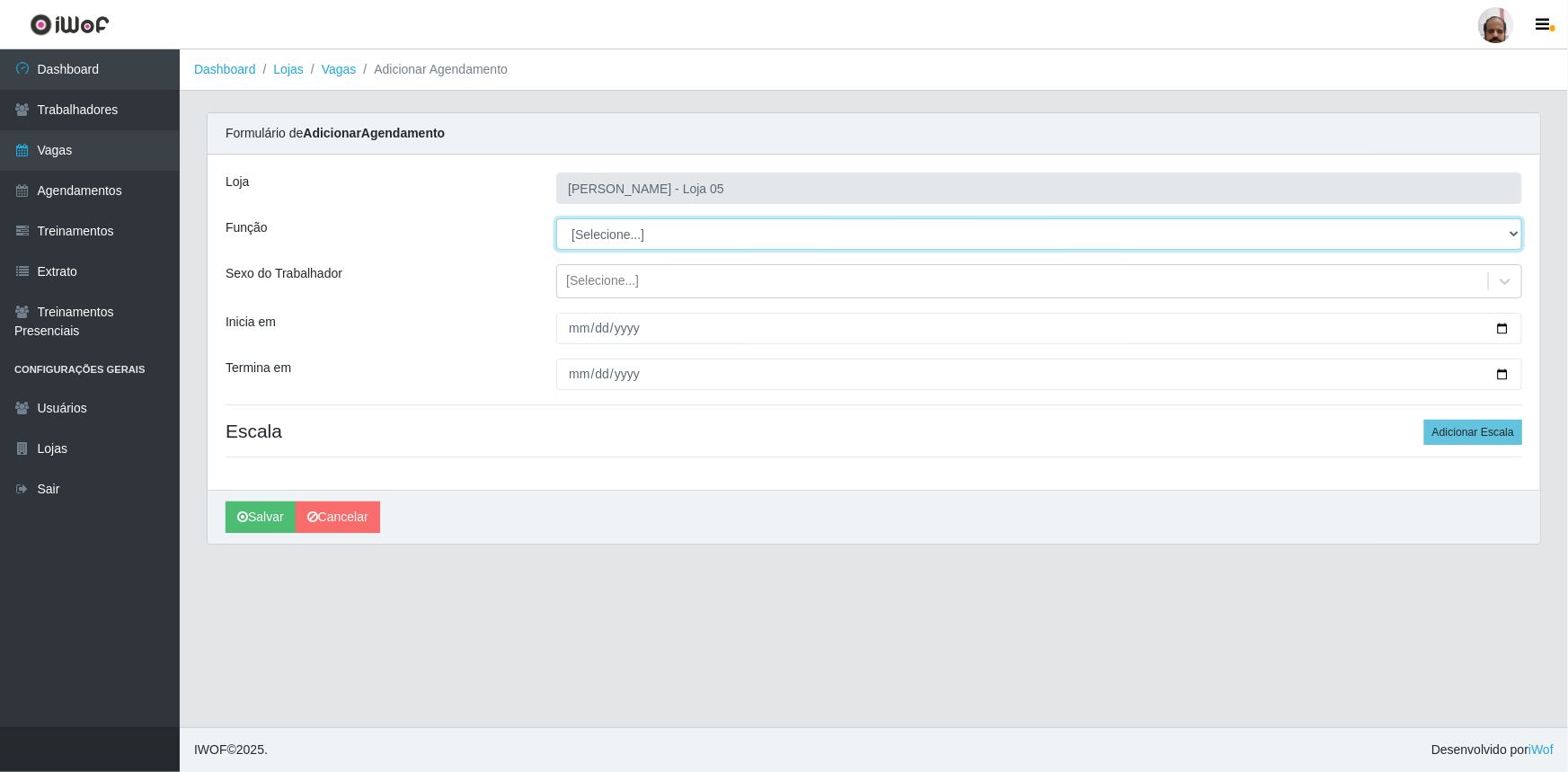
click at [1515, 228] on select "[Selecione...] ASG ASG + ASG ++ Auxiliar de Depósito Auxiliar de Depósito + Aux…" at bounding box center [1039, 234] width 966 height 32
select select "24"
click at [556, 218] on select "[Selecione...] ASG ASG + ASG ++ Auxiliar de Depósito Auxiliar de Depósito + Aux…" at bounding box center [1039, 234] width 966 height 32
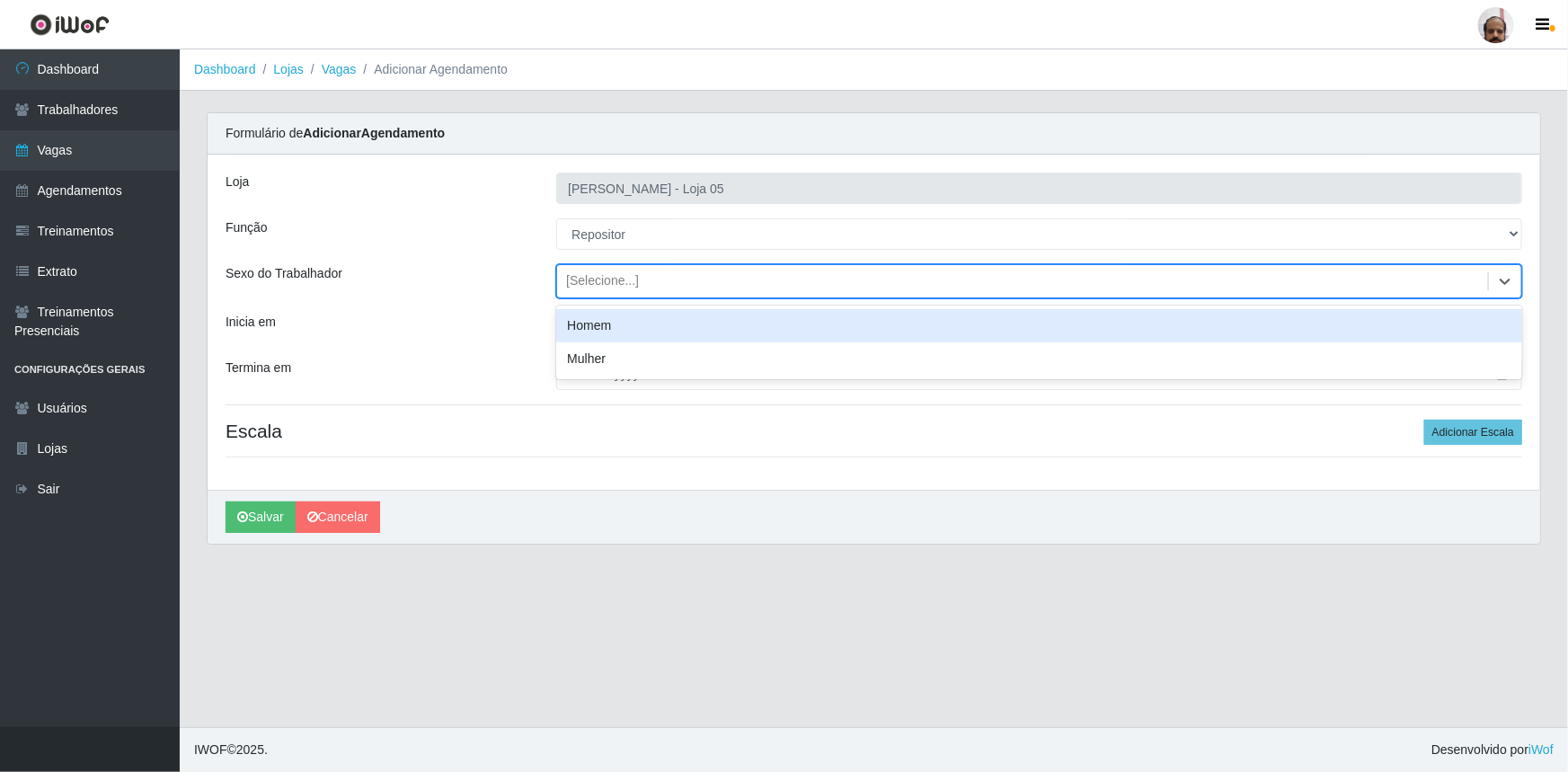
drag, startPoint x: 1510, startPoint y: 281, endPoint x: 1452, endPoint y: 282, distance: 58.0
click at [1510, 280] on icon at bounding box center [1505, 282] width 18 height 18
click at [564, 319] on div "Homem" at bounding box center [1039, 326] width 966 height 34
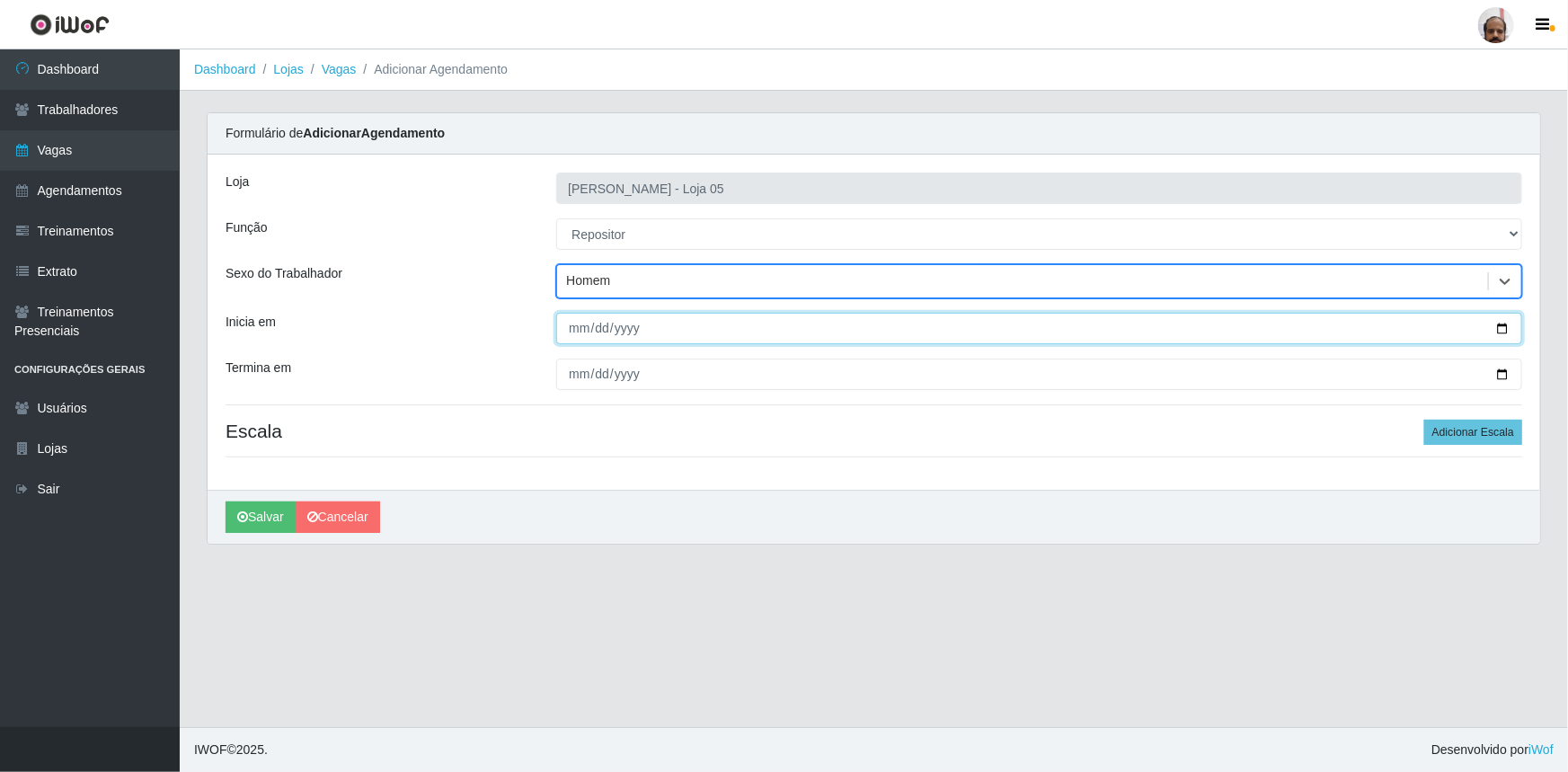
click at [1501, 324] on input "Inicia em" at bounding box center [1039, 328] width 966 height 32
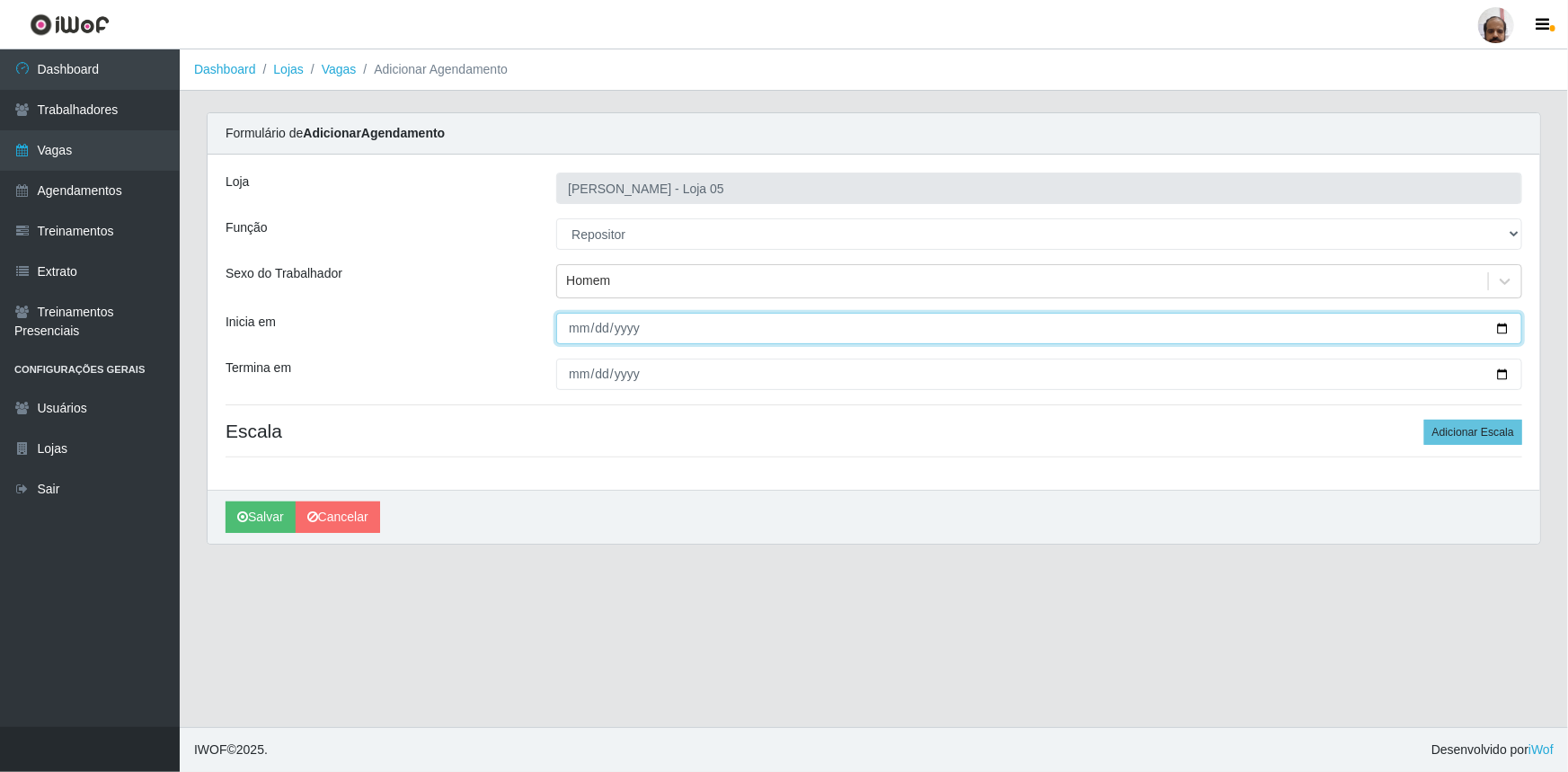
type input "2025-10-04"
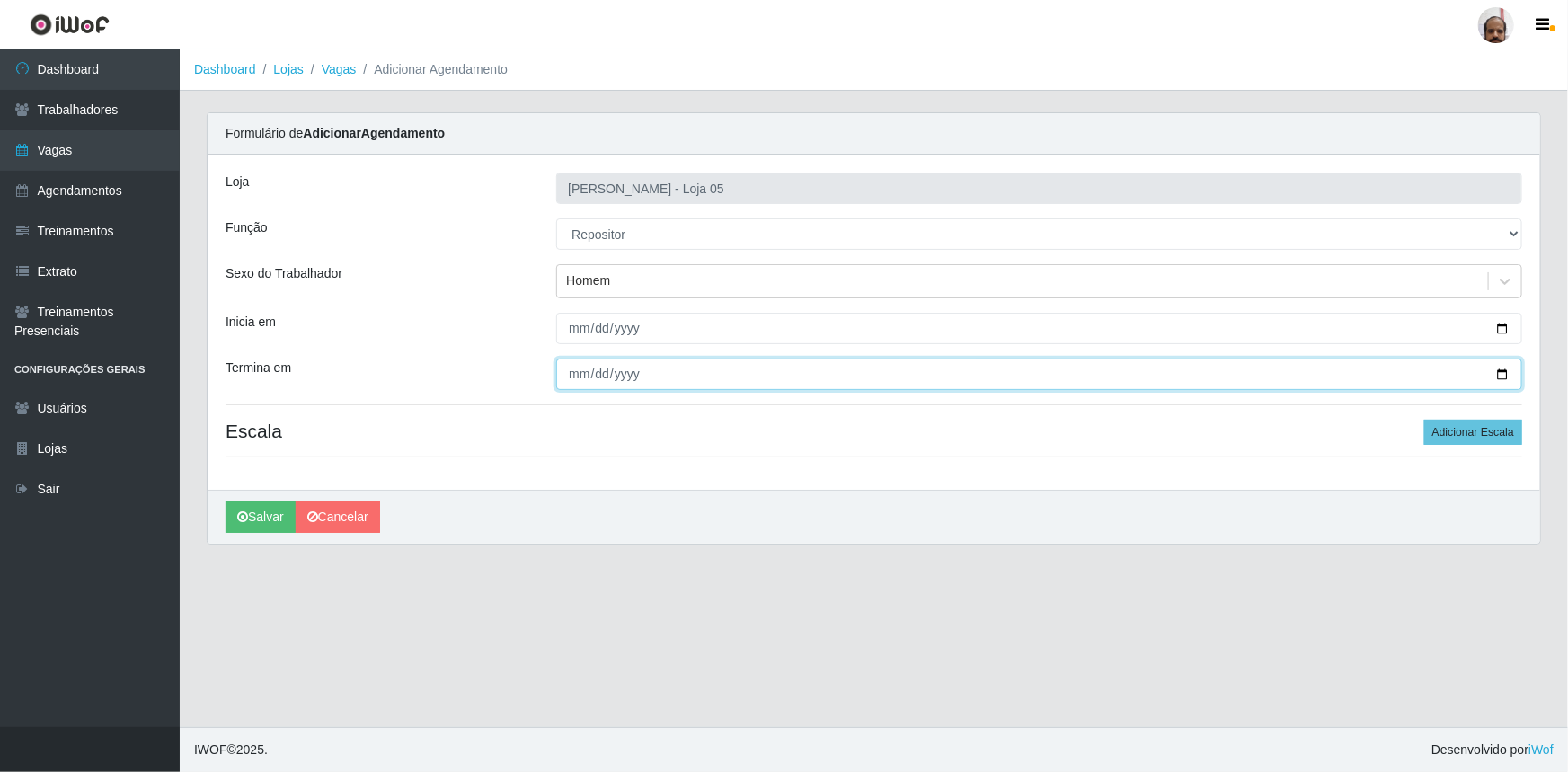
click at [1503, 378] on input "Termina em" at bounding box center [1039, 375] width 966 height 32
type input "2025-10-04"
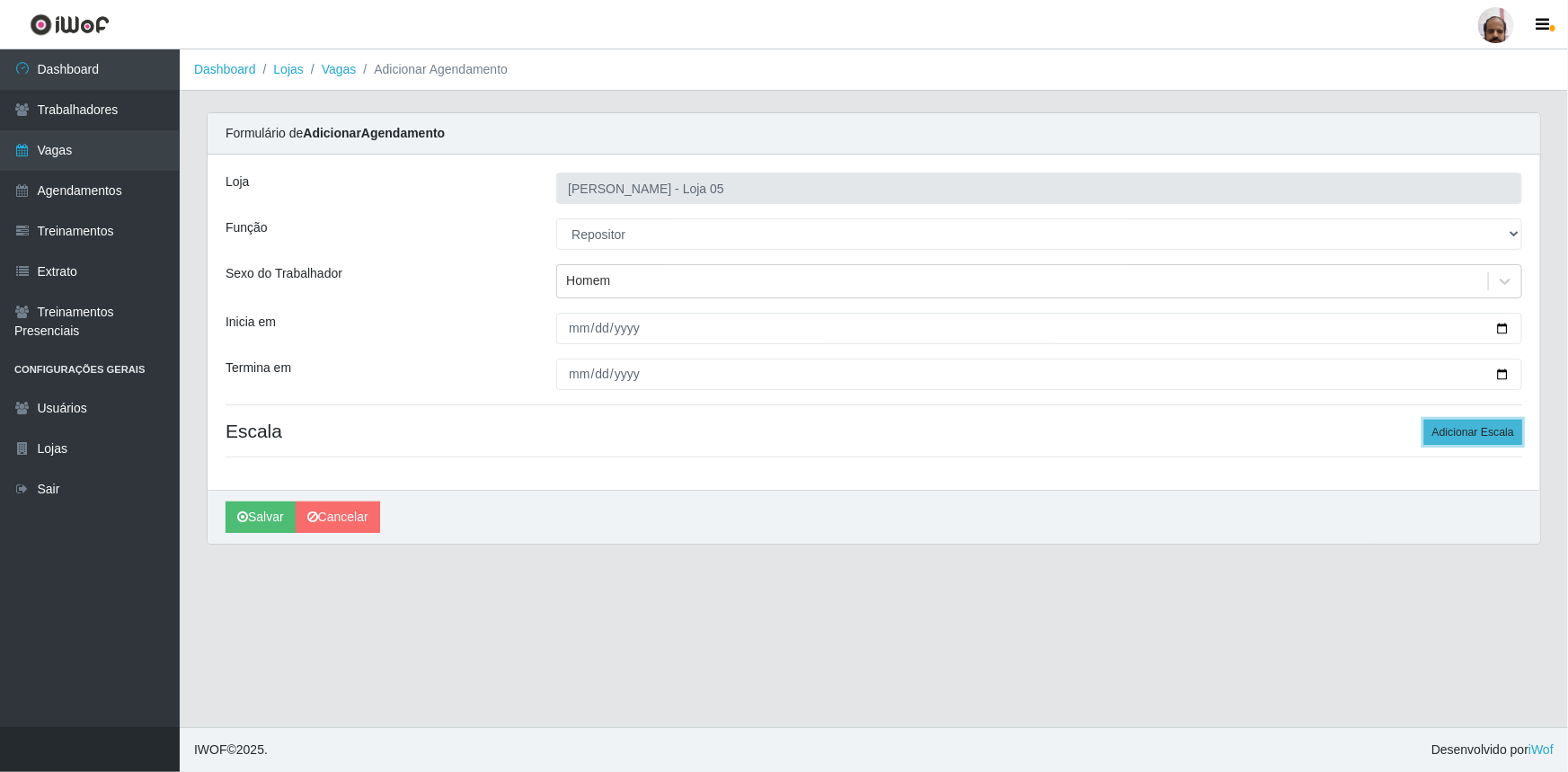
click at [1501, 429] on button "Adicionar Escala" at bounding box center [1473, 433] width 98 height 25
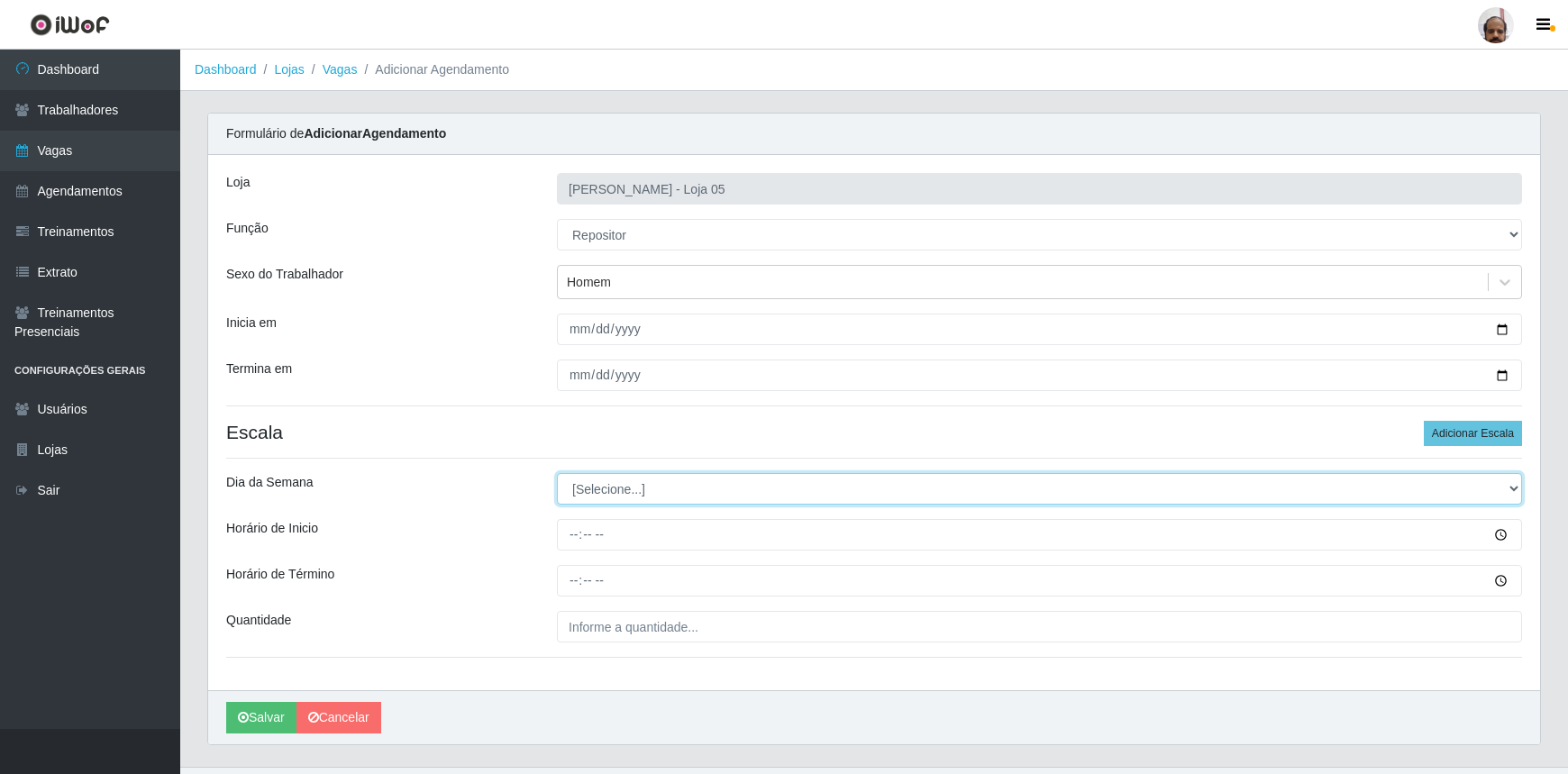
drag, startPoint x: 1514, startPoint y: 487, endPoint x: 1488, endPoint y: 502, distance: 30.0
click at [1514, 487] on select "[Selecione...] Segunda Terça Quarta Quinta Sexta Sábado Domingo" at bounding box center [1039, 489] width 965 height 32
click at [557, 473] on select "[Selecione...] Segunda Terça Quarta Quinta Sexta Sábado Domingo" at bounding box center [1039, 489] width 965 height 32
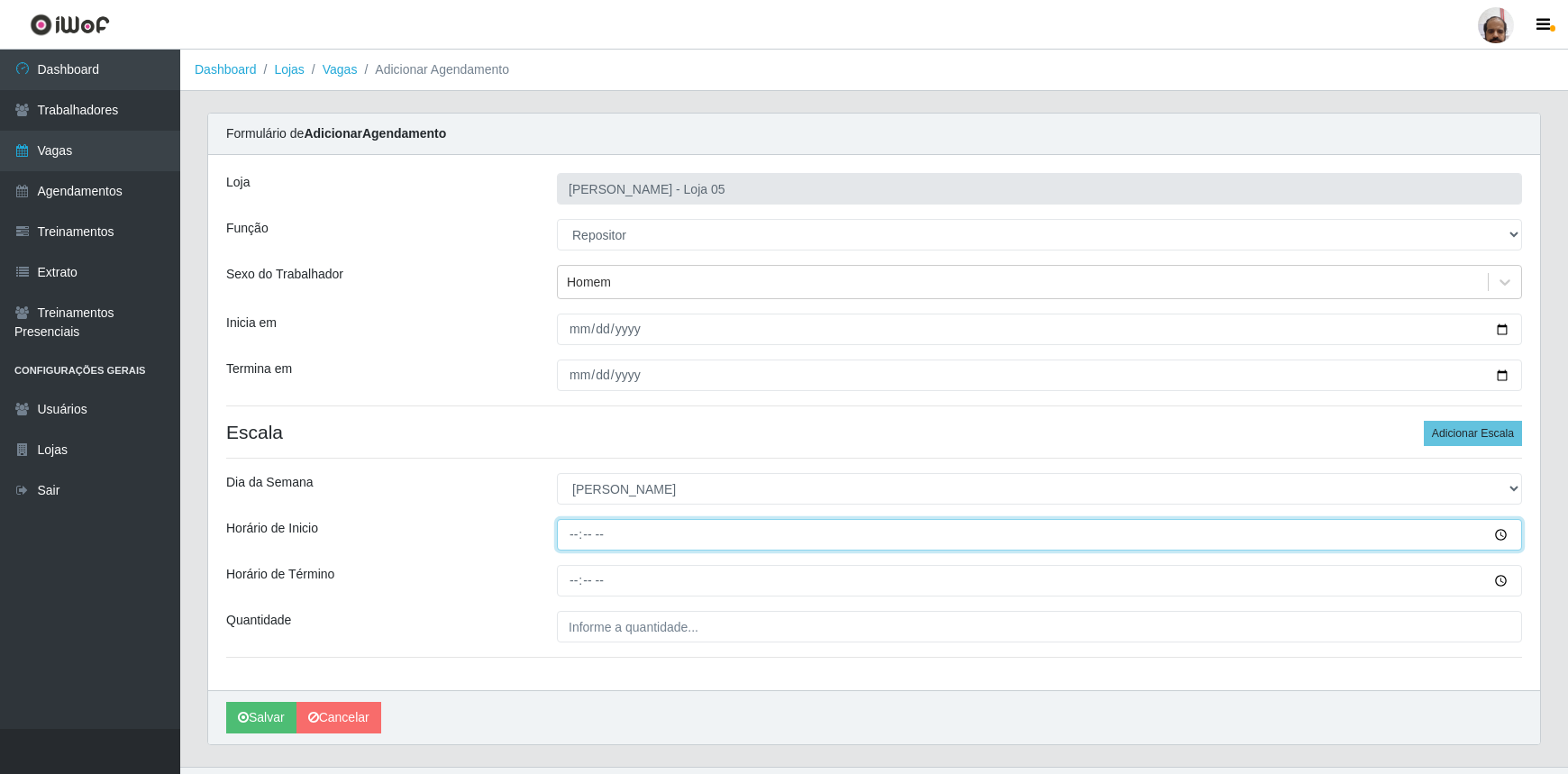
click at [565, 530] on input "Horário de Inicio" at bounding box center [1039, 535] width 965 height 32
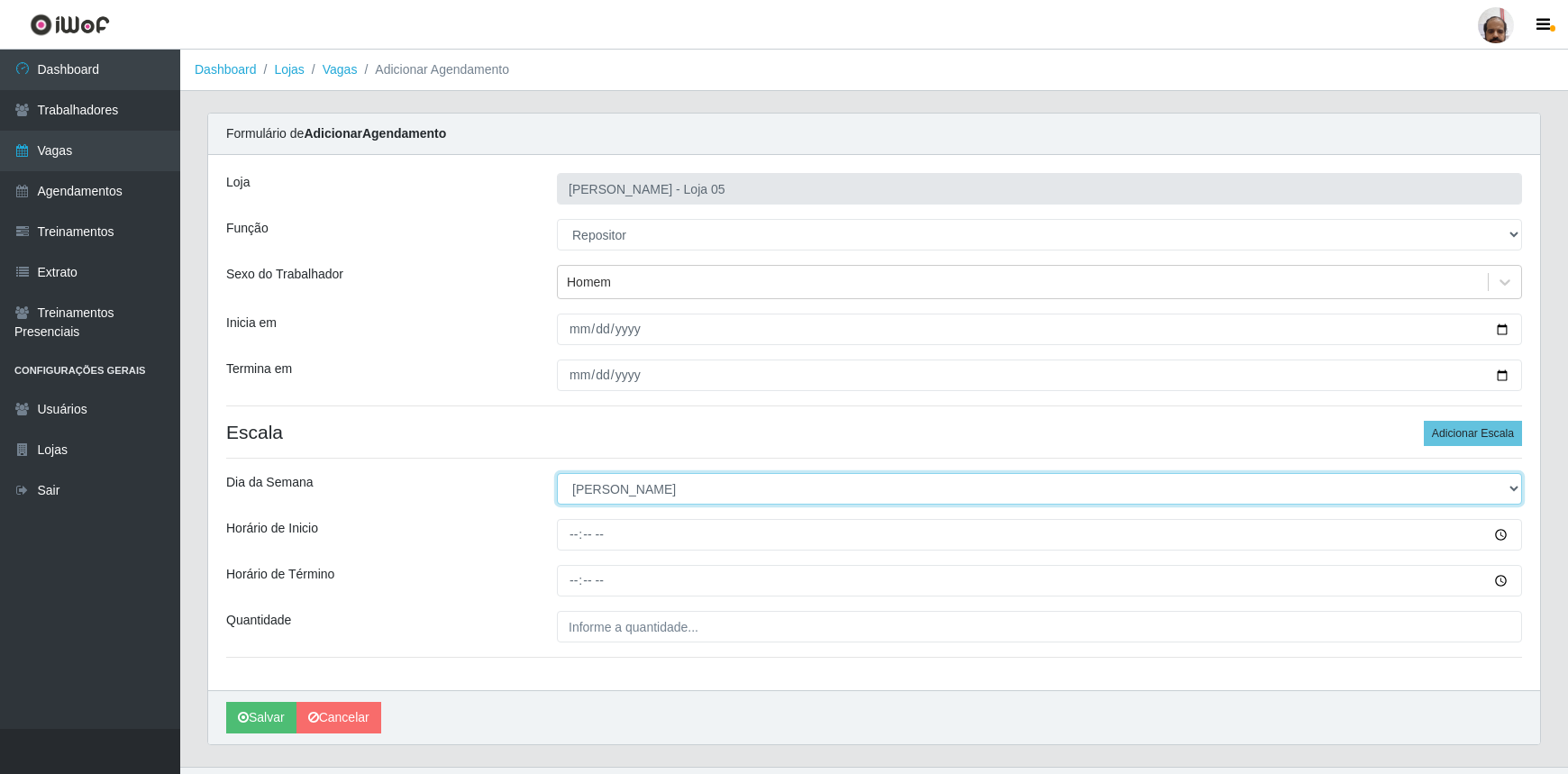
click at [1510, 486] on select "[Selecione...] Segunda Terça Quarta Quinta Sexta Sábado Domingo" at bounding box center [1039, 489] width 965 height 32
select select "6"
click at [557, 473] on select "[Selecione...] Segunda Terça Quarta Quinta Sexta Sábado Domingo" at bounding box center [1039, 489] width 965 height 32
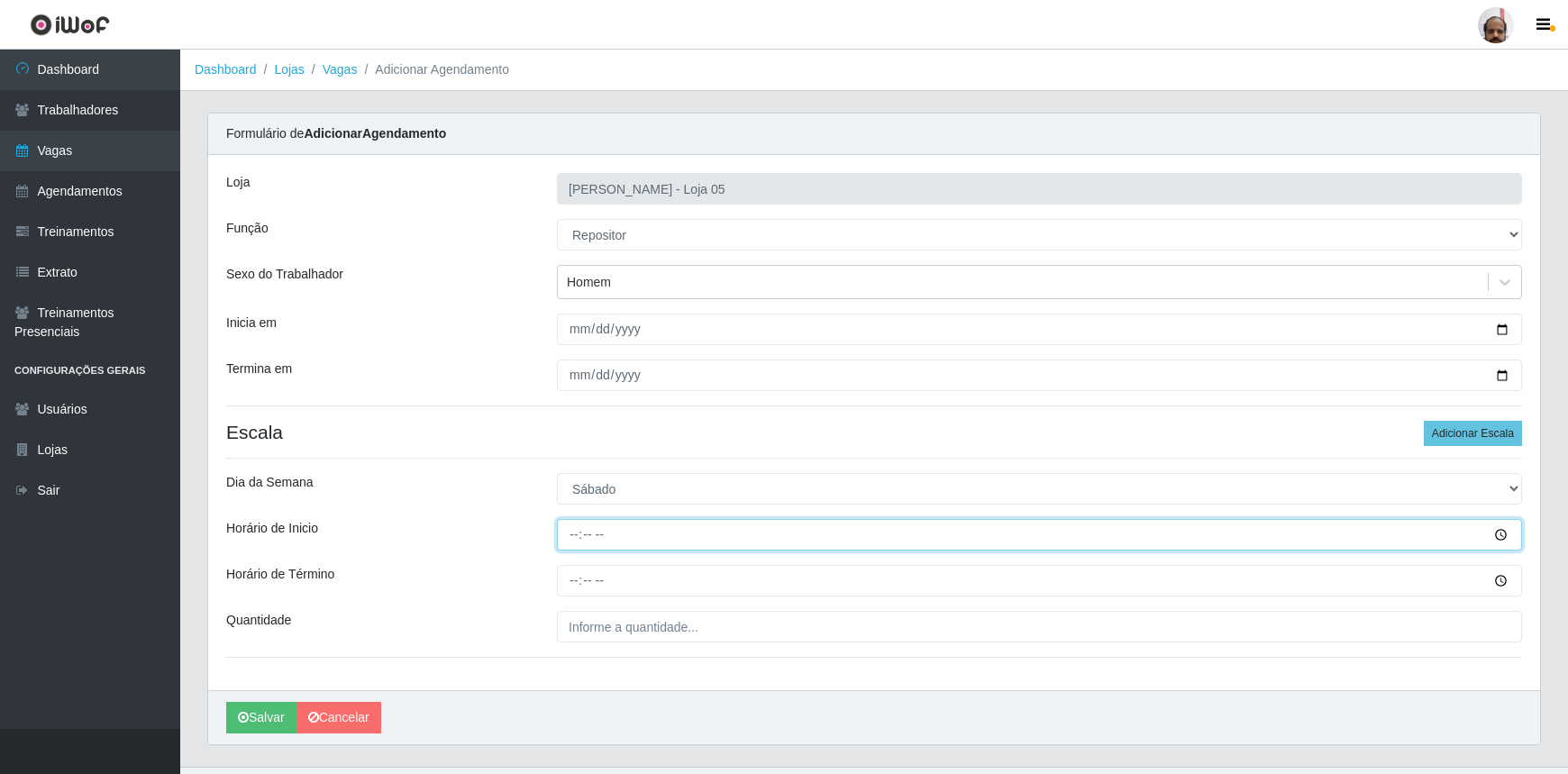
click at [572, 531] on input "Horário de Inicio" at bounding box center [1039, 535] width 965 height 32
type input "08:00"
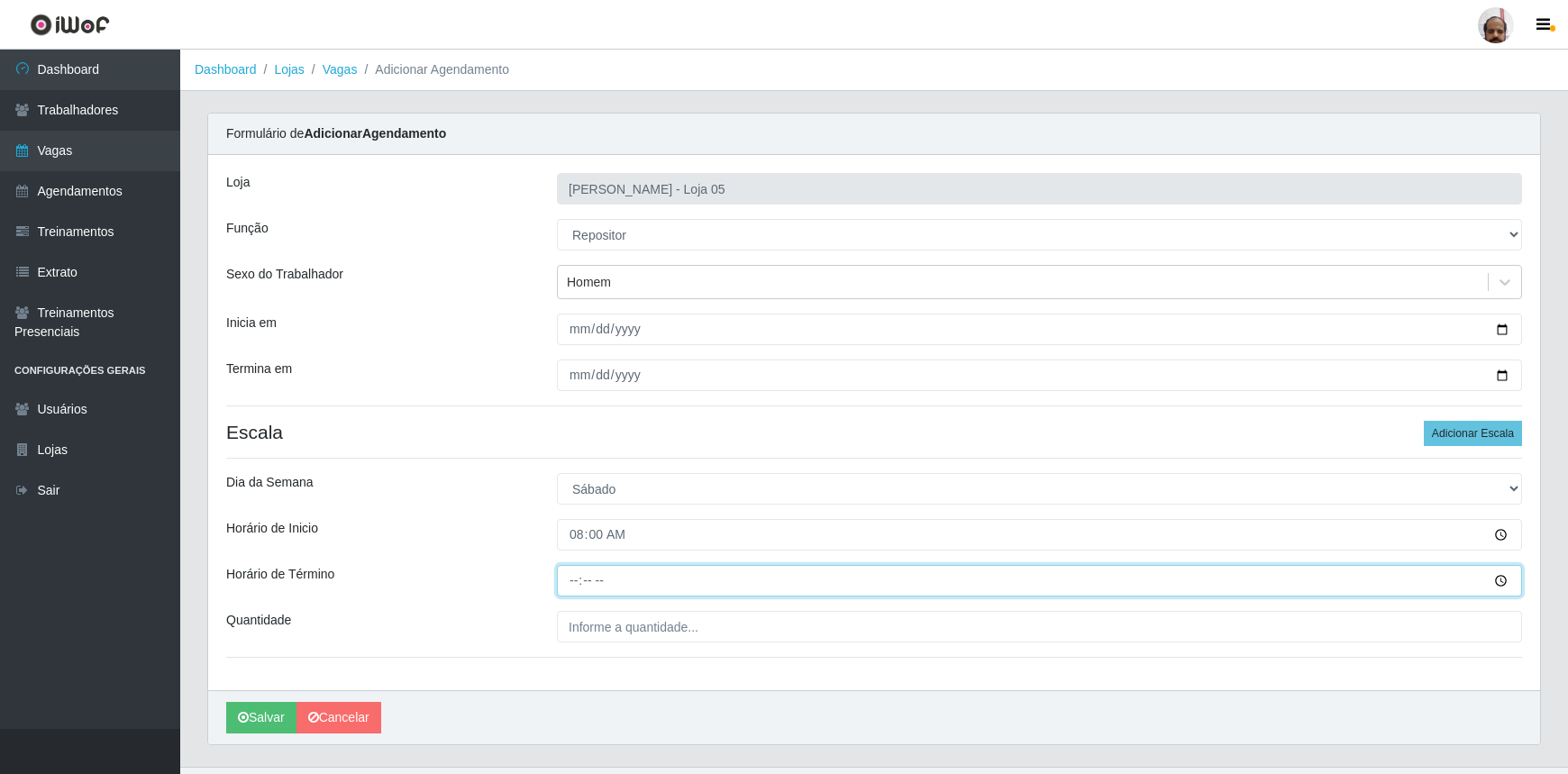
click at [573, 579] on input "Horário de Término" at bounding box center [1039, 581] width 965 height 32
type input "14:00"
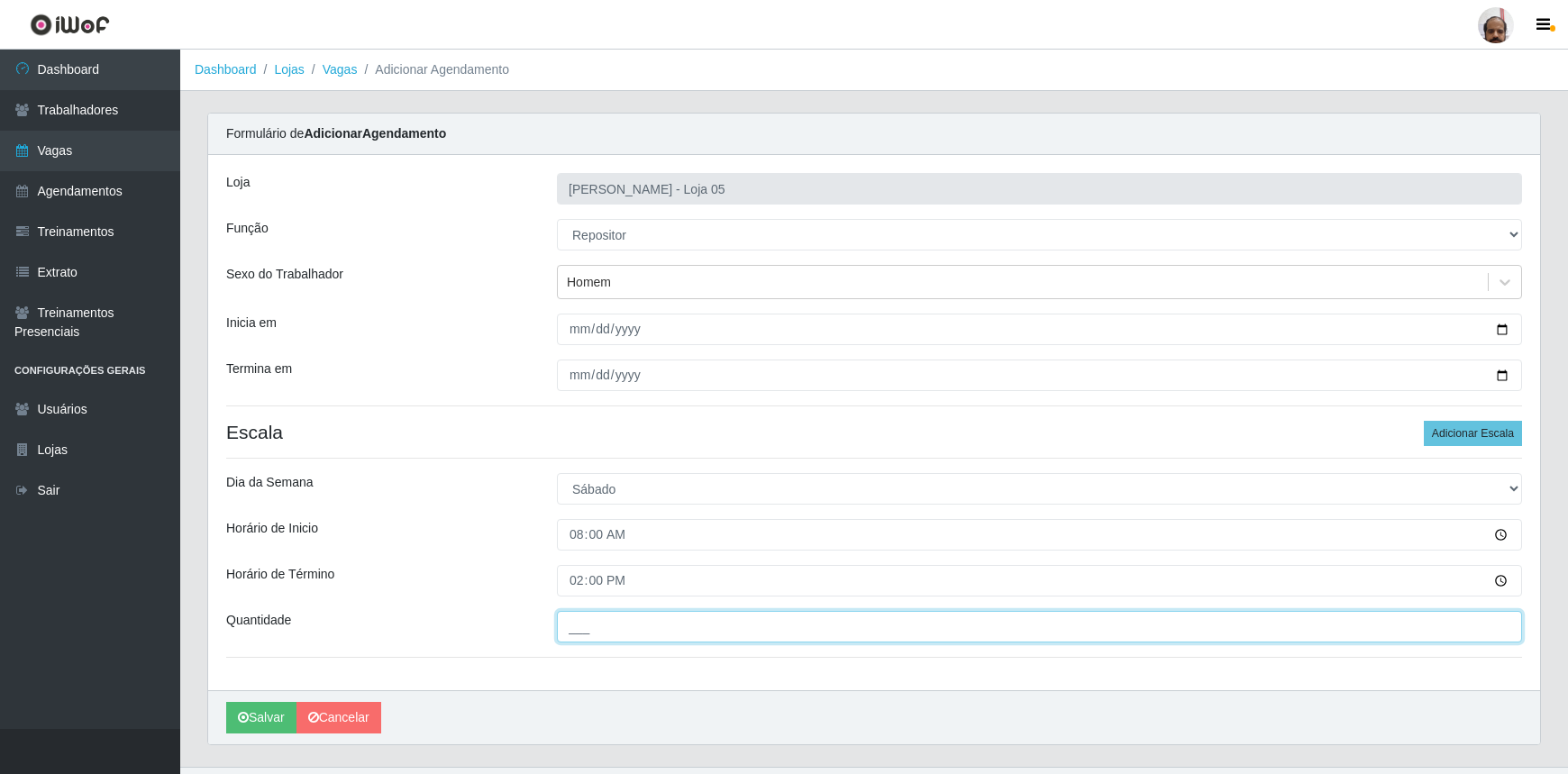
click at [586, 616] on input "___" at bounding box center [1039, 626] width 965 height 32
type input "4__"
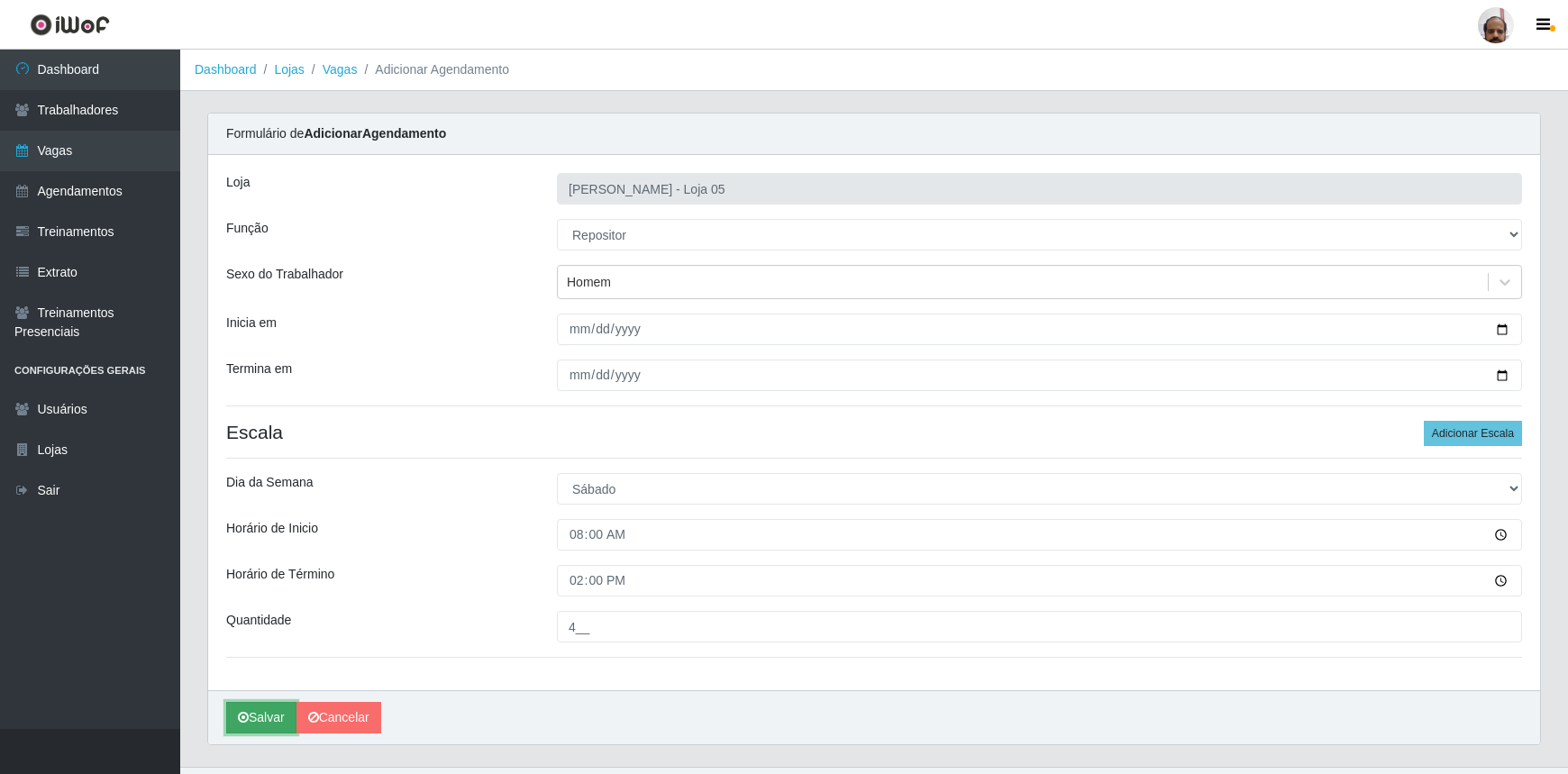
click at [271, 717] on button "Salvar" at bounding box center [261, 717] width 70 height 32
click at [271, 721] on button "Salvar" at bounding box center [261, 717] width 70 height 32
click at [266, 722] on button "Salvar" at bounding box center [261, 717] width 70 height 32
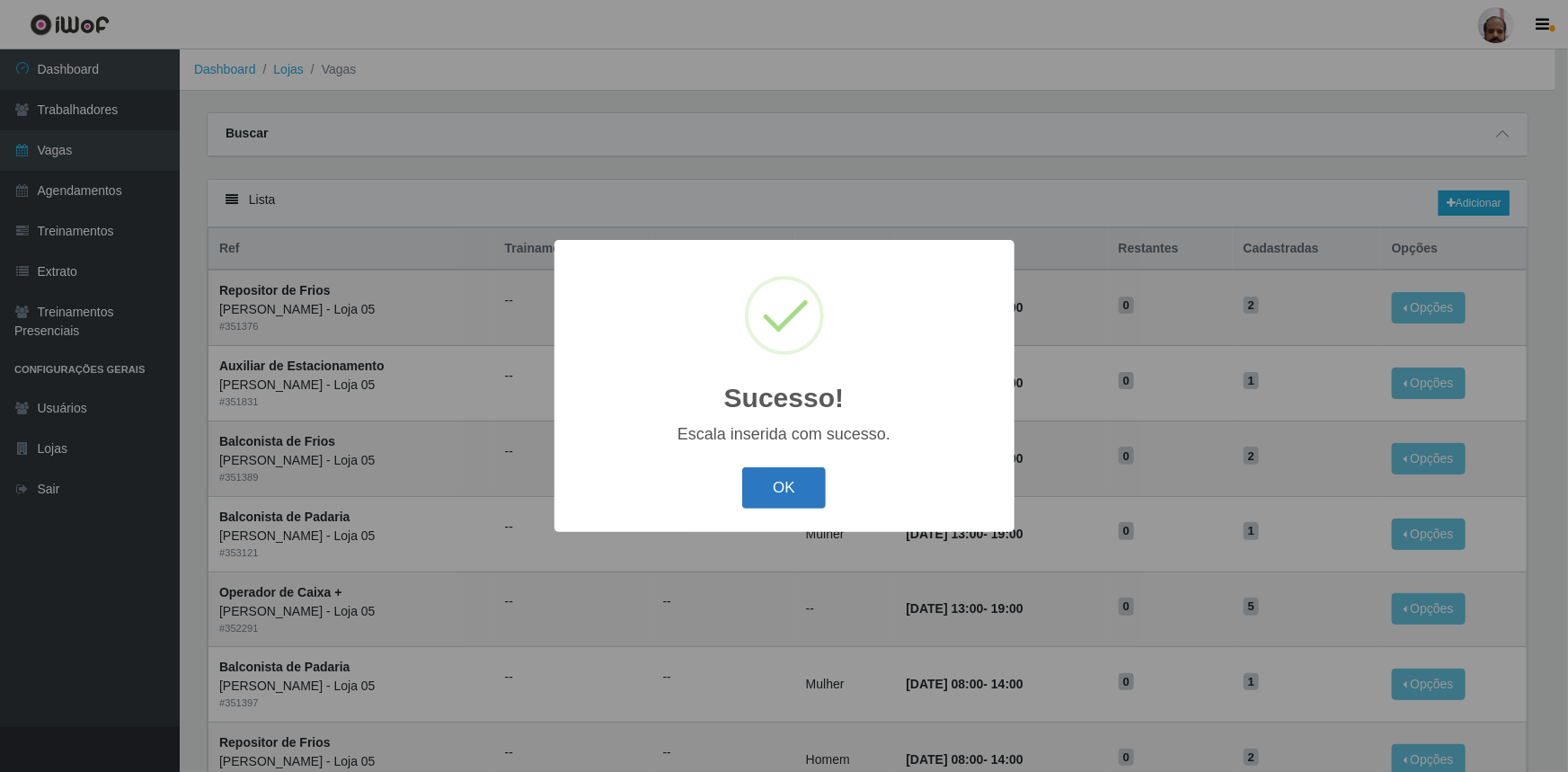
click at [778, 496] on button "OK" at bounding box center [784, 488] width 84 height 42
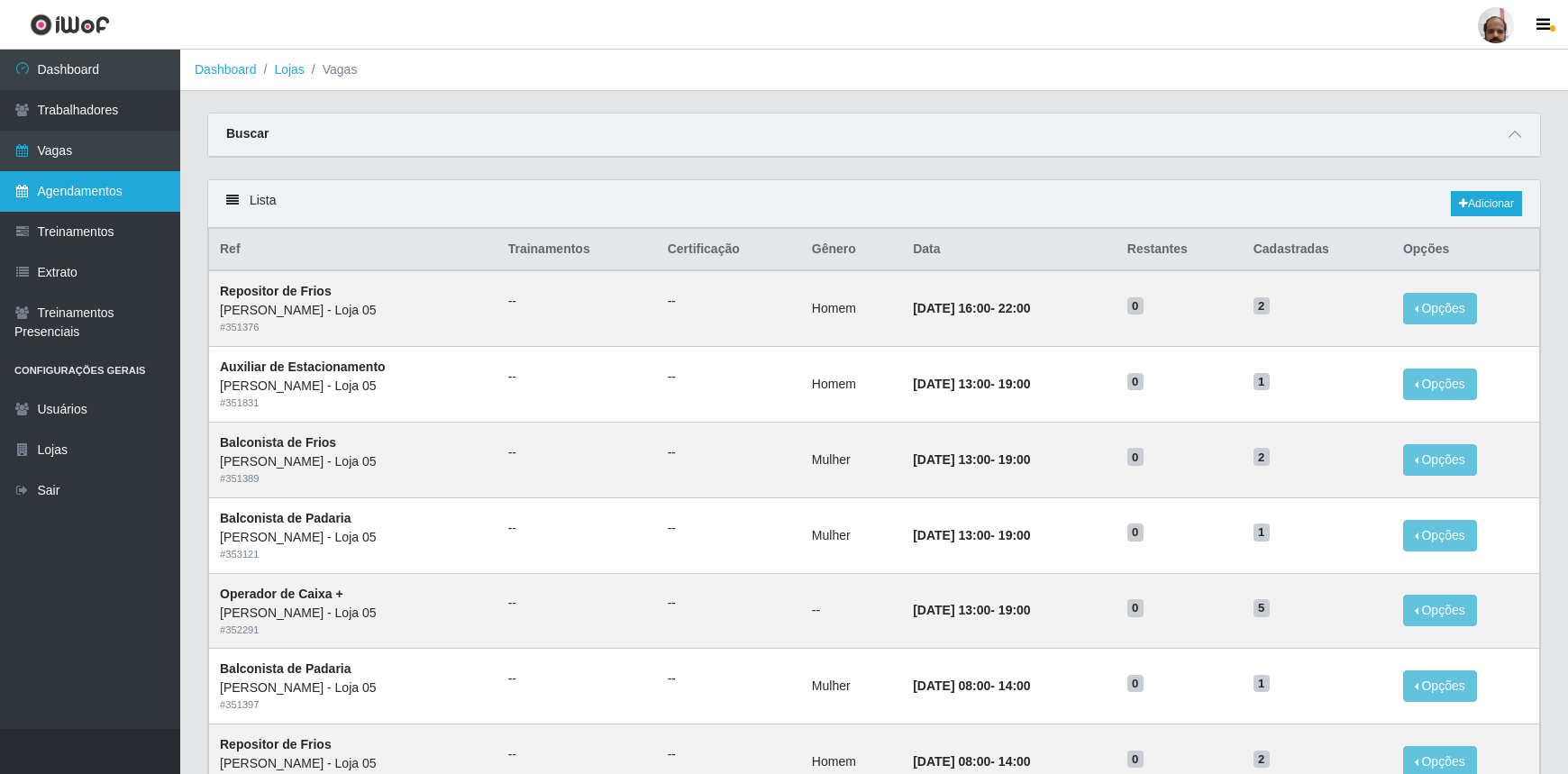
click at [108, 203] on link "Agendamentos" at bounding box center [90, 191] width 181 height 40
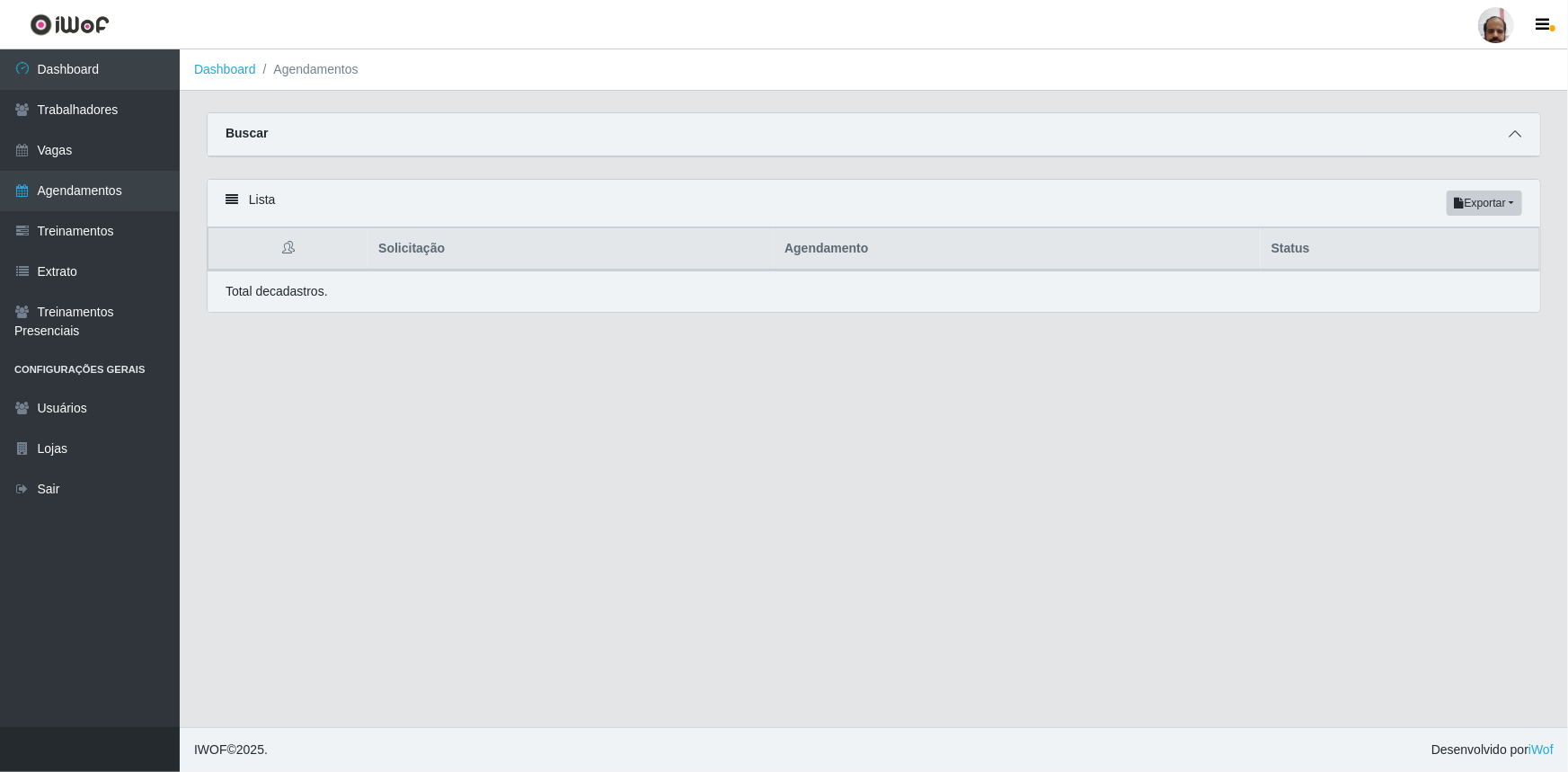
click at [1510, 135] on icon at bounding box center [1515, 134] width 13 height 13
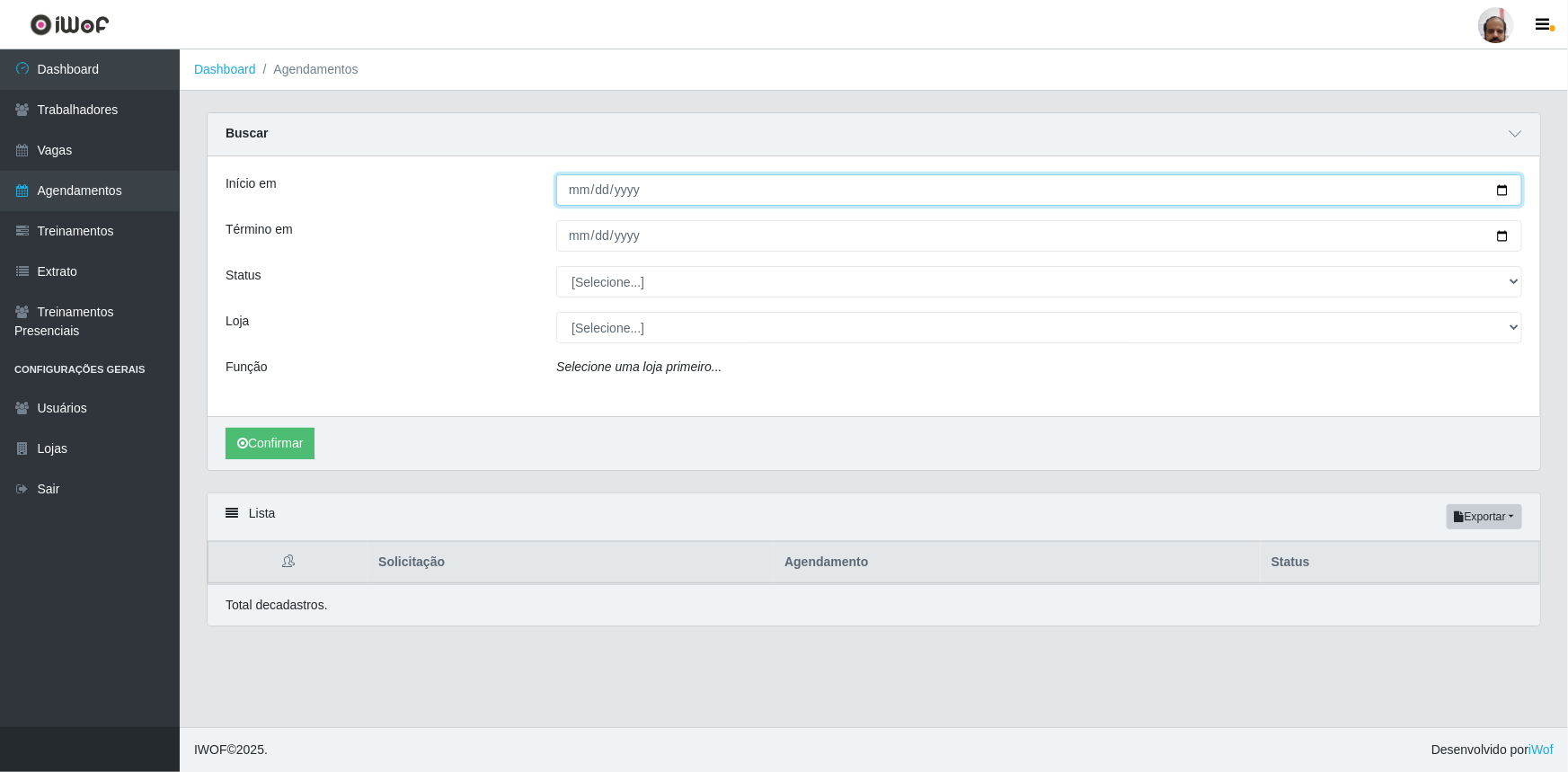
click at [1501, 194] on input "Início em" at bounding box center [1039, 190] width 966 height 32
type input "2025-10-04"
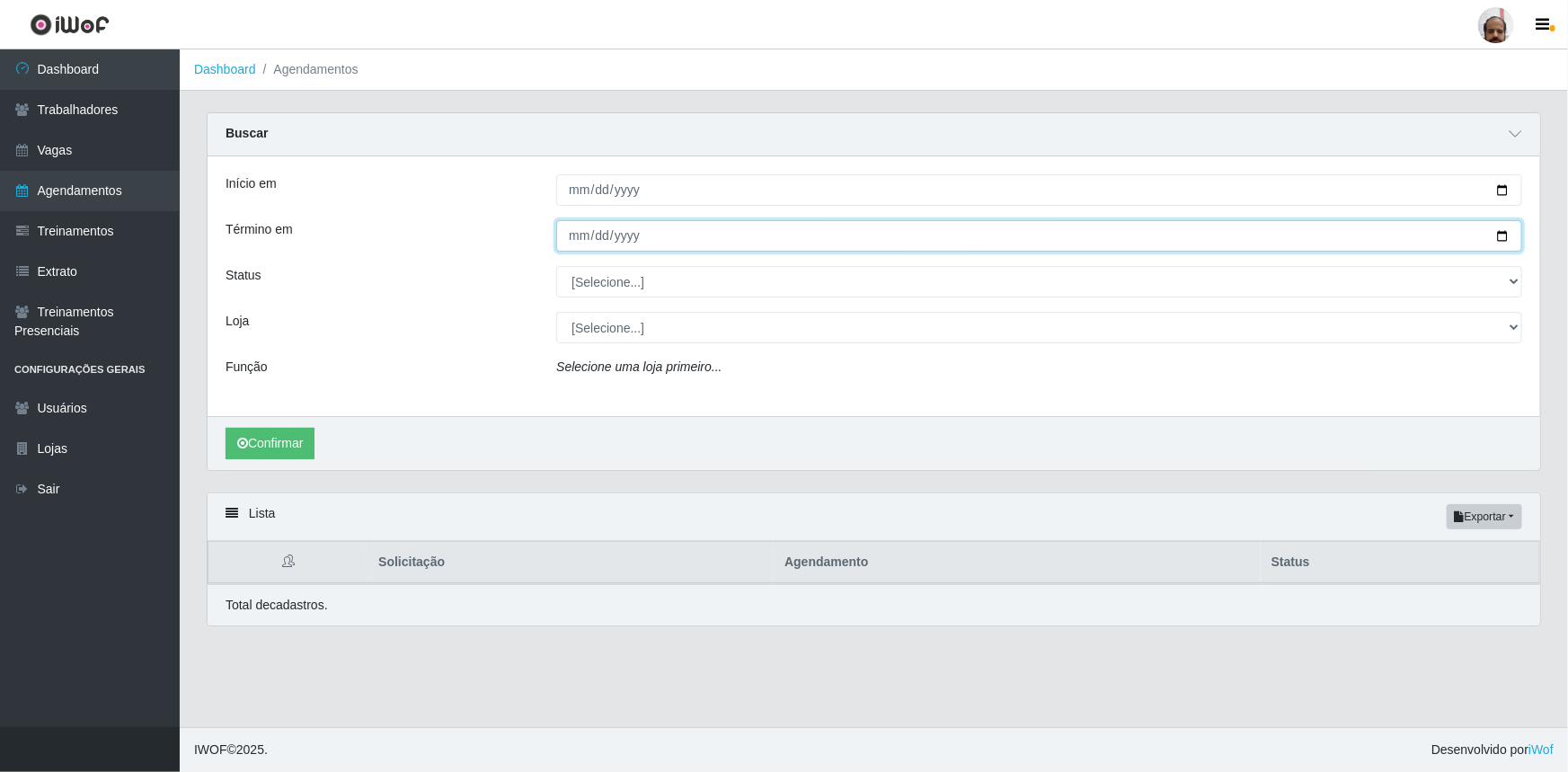
click at [1500, 241] on input "Término em" at bounding box center [1039, 236] width 966 height 32
type input "2025-10-04"
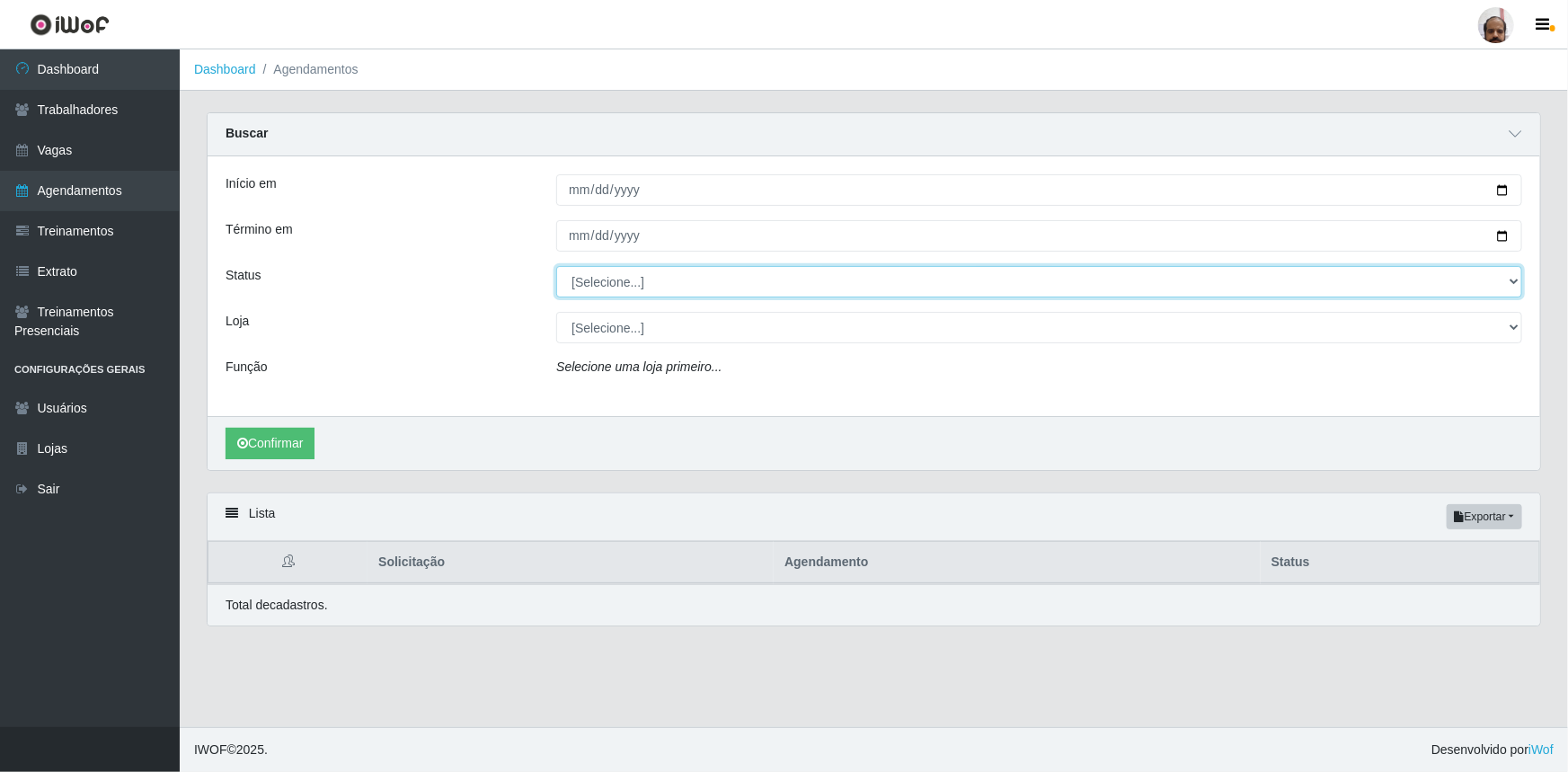
click at [1515, 279] on select "[Selecione...] AGENDADO AGUARDANDO LIBERAR EM ANDAMENTO EM REVISÃO FINALIZADO C…" at bounding box center [1039, 282] width 966 height 32
select select "AGENDADO"
click at [556, 266] on select "[Selecione...] AGENDADO AGUARDANDO LIBERAR EM ANDAMENTO EM REVISÃO FINALIZADO C…" at bounding box center [1039, 282] width 966 height 32
drag, startPoint x: 1514, startPoint y: 324, endPoint x: 1493, endPoint y: 338, distance: 25.2
click at [1514, 324] on select "[Selecione...] Mar Vermelho - Loja 05" at bounding box center [1039, 327] width 966 height 32
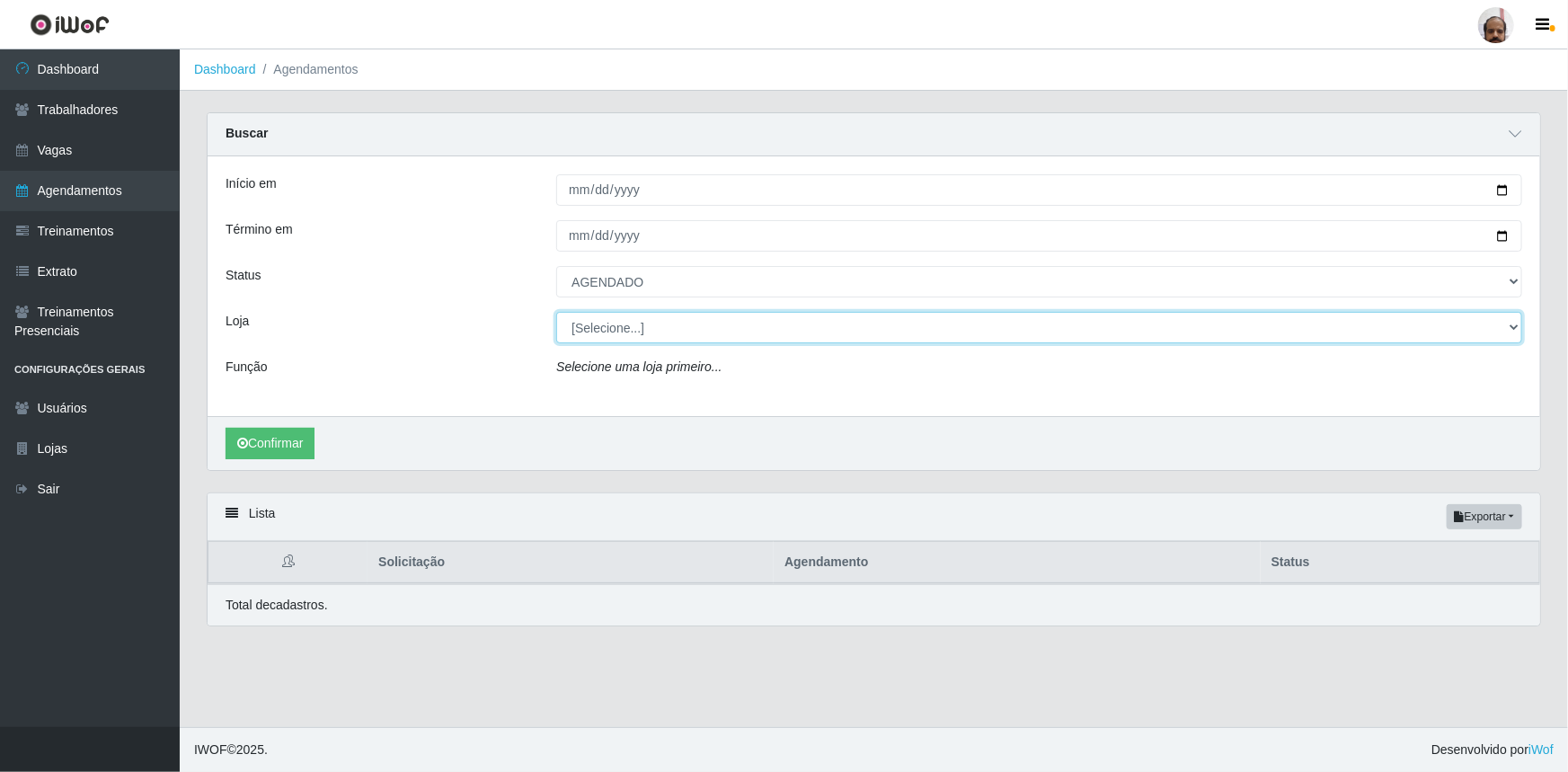
select select "252"
click at [556, 312] on select "[Selecione...] Mar Vermelho - Loja 05" at bounding box center [1039, 327] width 966 height 32
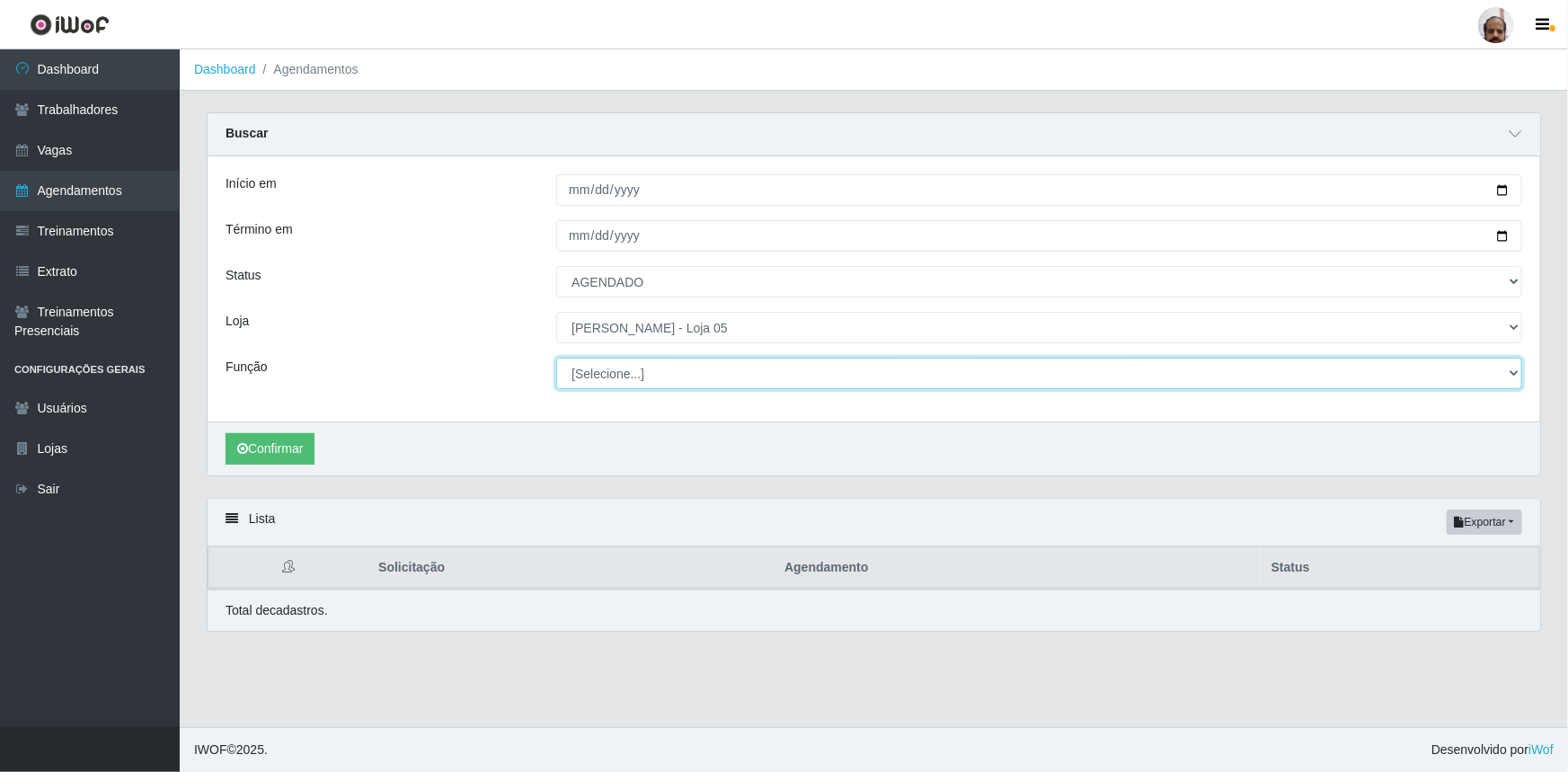
drag, startPoint x: 1510, startPoint y: 376, endPoint x: 1402, endPoint y: 422, distance: 117.4
click at [1510, 376] on select "[Selecione...] ASG ASG + ASG ++ Auxiliar de Depósito Auxiliar de Depósito + Aux…" at bounding box center [1039, 374] width 966 height 32
select select "4"
click at [556, 358] on select "[Selecione...] ASG ASG + ASG ++ Auxiliar de Depósito Auxiliar de Depósito + Aux…" at bounding box center [1039, 374] width 966 height 32
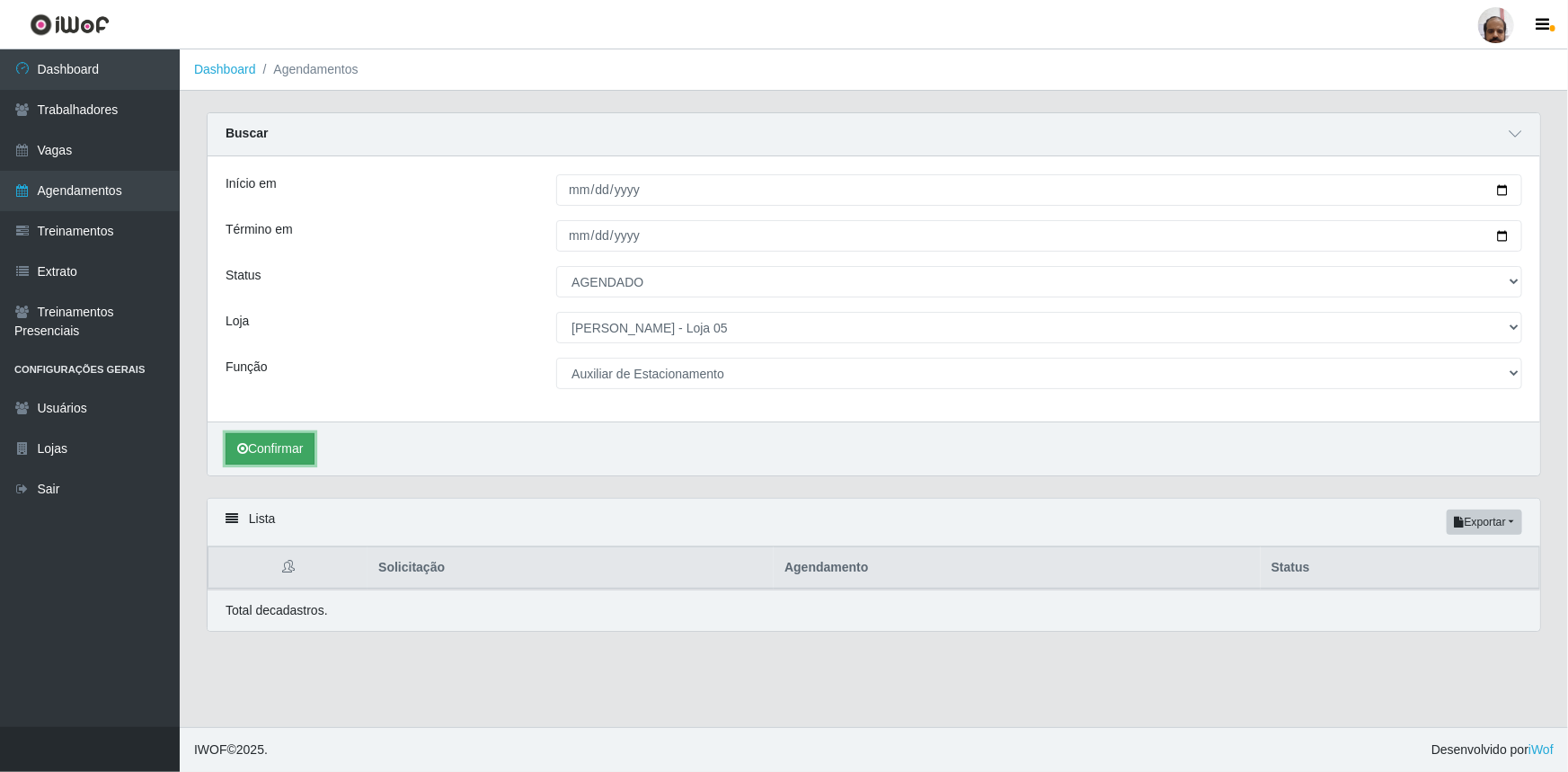
click at [300, 441] on button "Confirmar" at bounding box center [270, 449] width 89 height 32
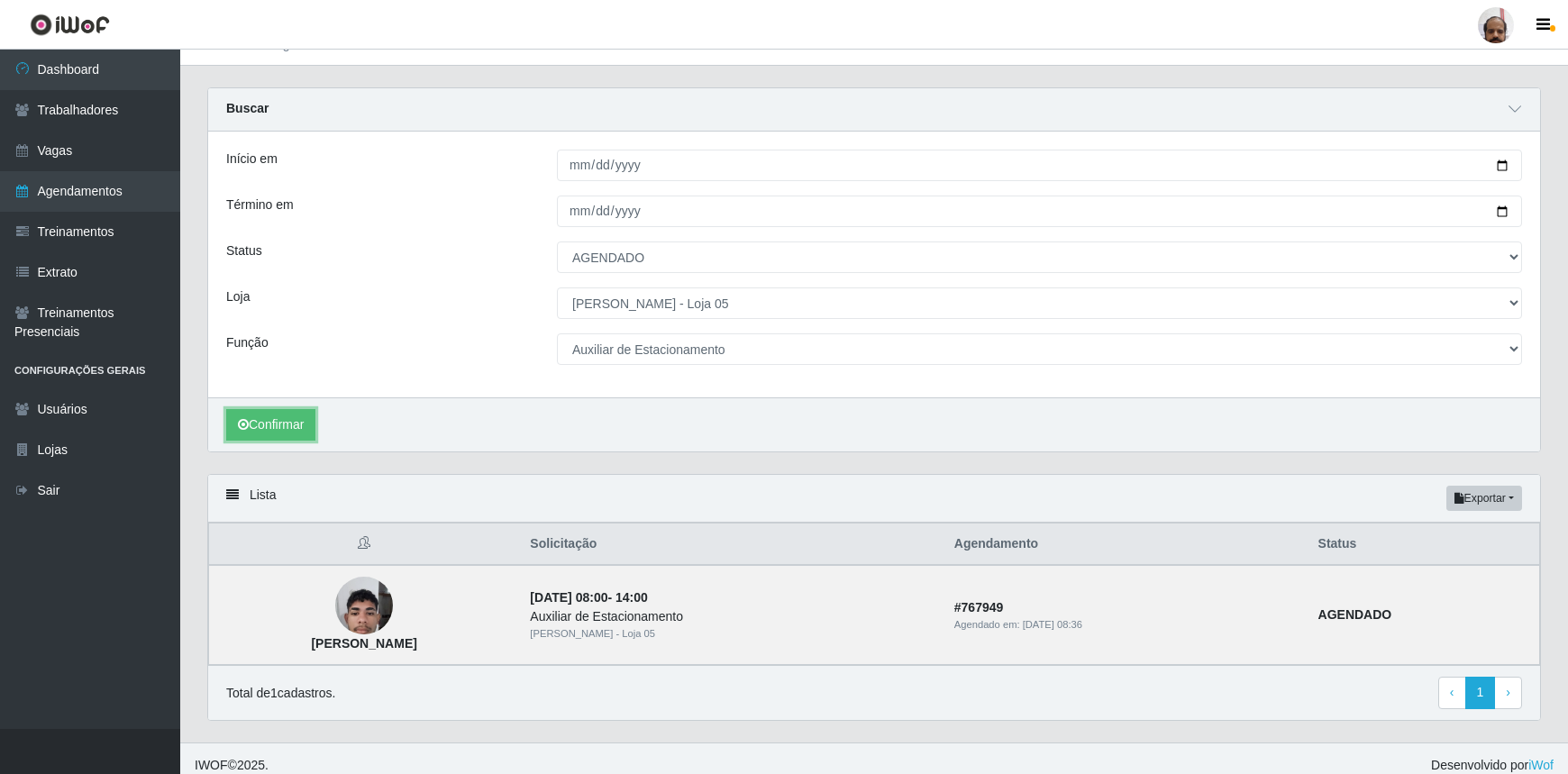
scroll to position [37, 0]
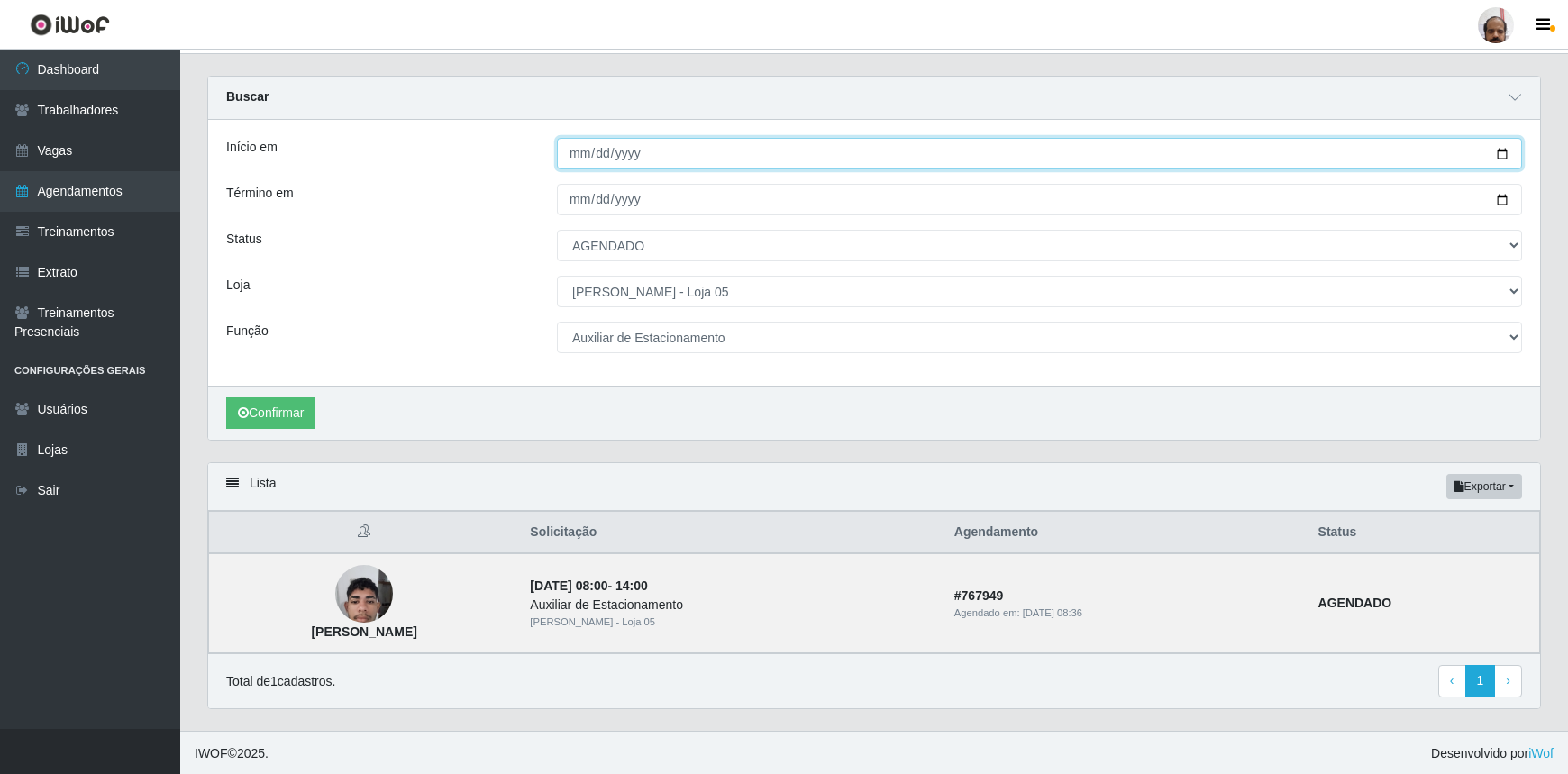
click at [1502, 150] on input "2025-10-04" at bounding box center [1039, 153] width 965 height 32
type input "2025-10-05"
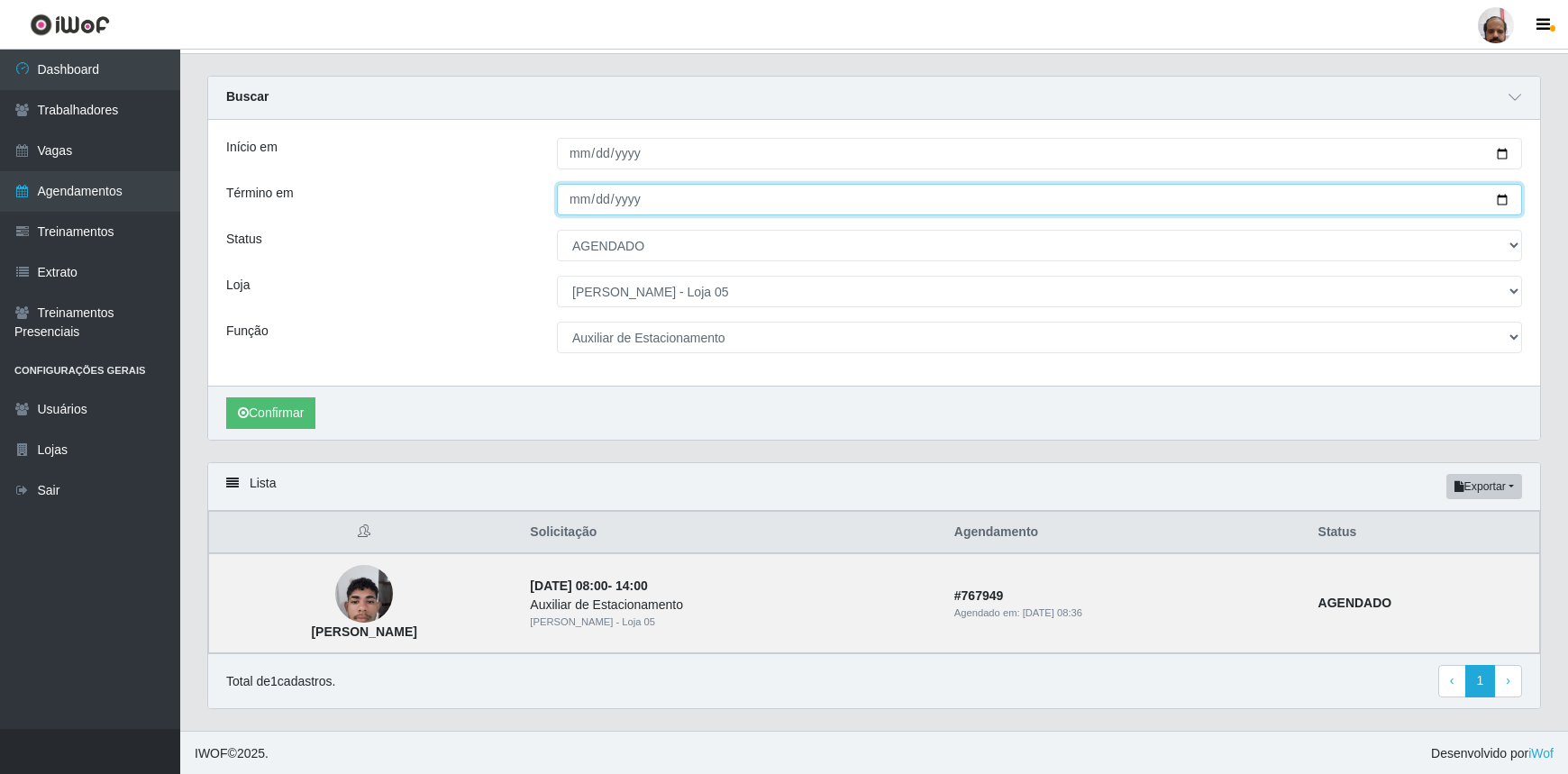
click at [1502, 196] on input "2025-10-04" at bounding box center [1039, 200] width 965 height 32
type input "2025-10-05"
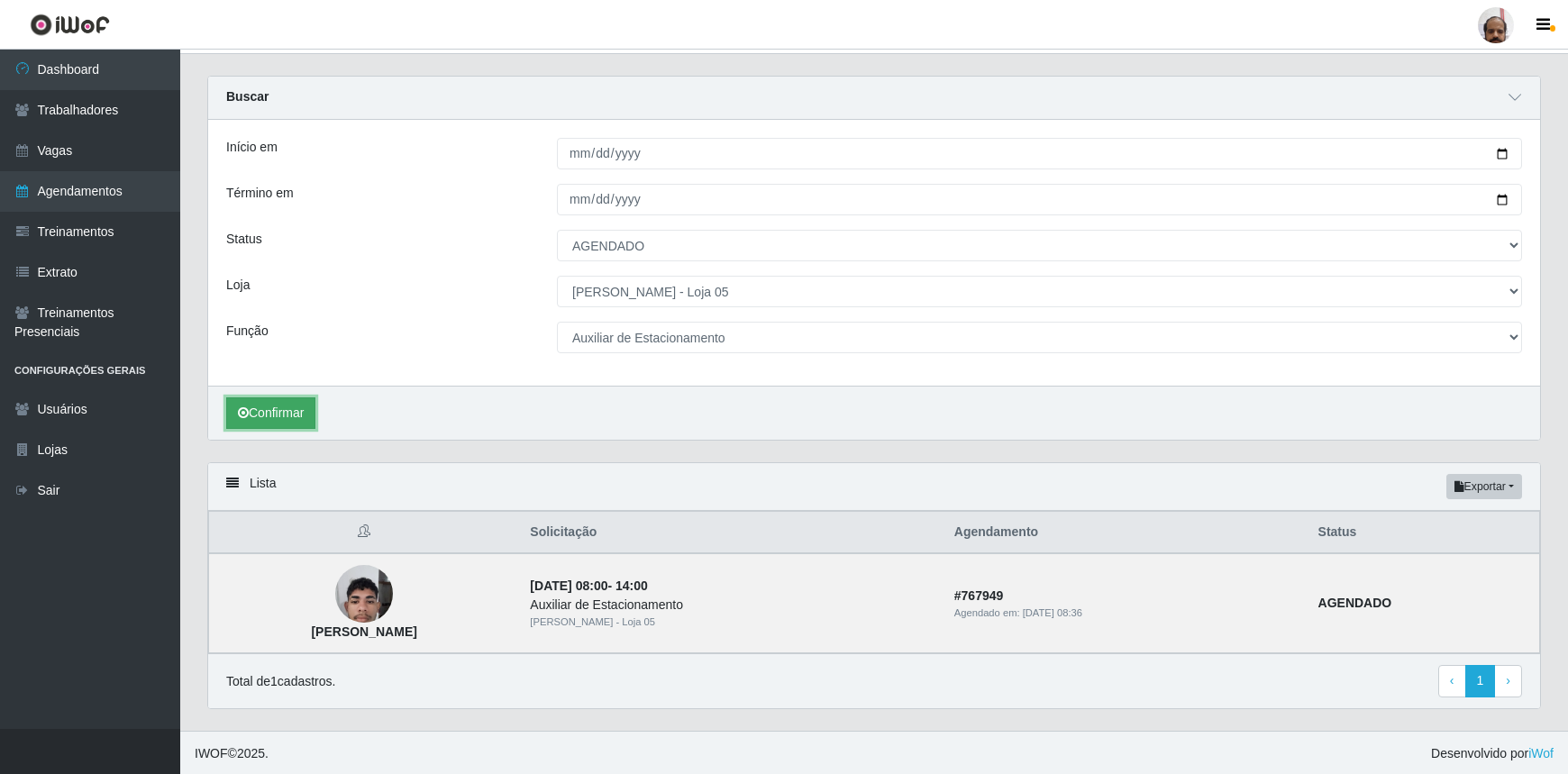
click at [256, 415] on button "Confirmar" at bounding box center [271, 413] width 89 height 32
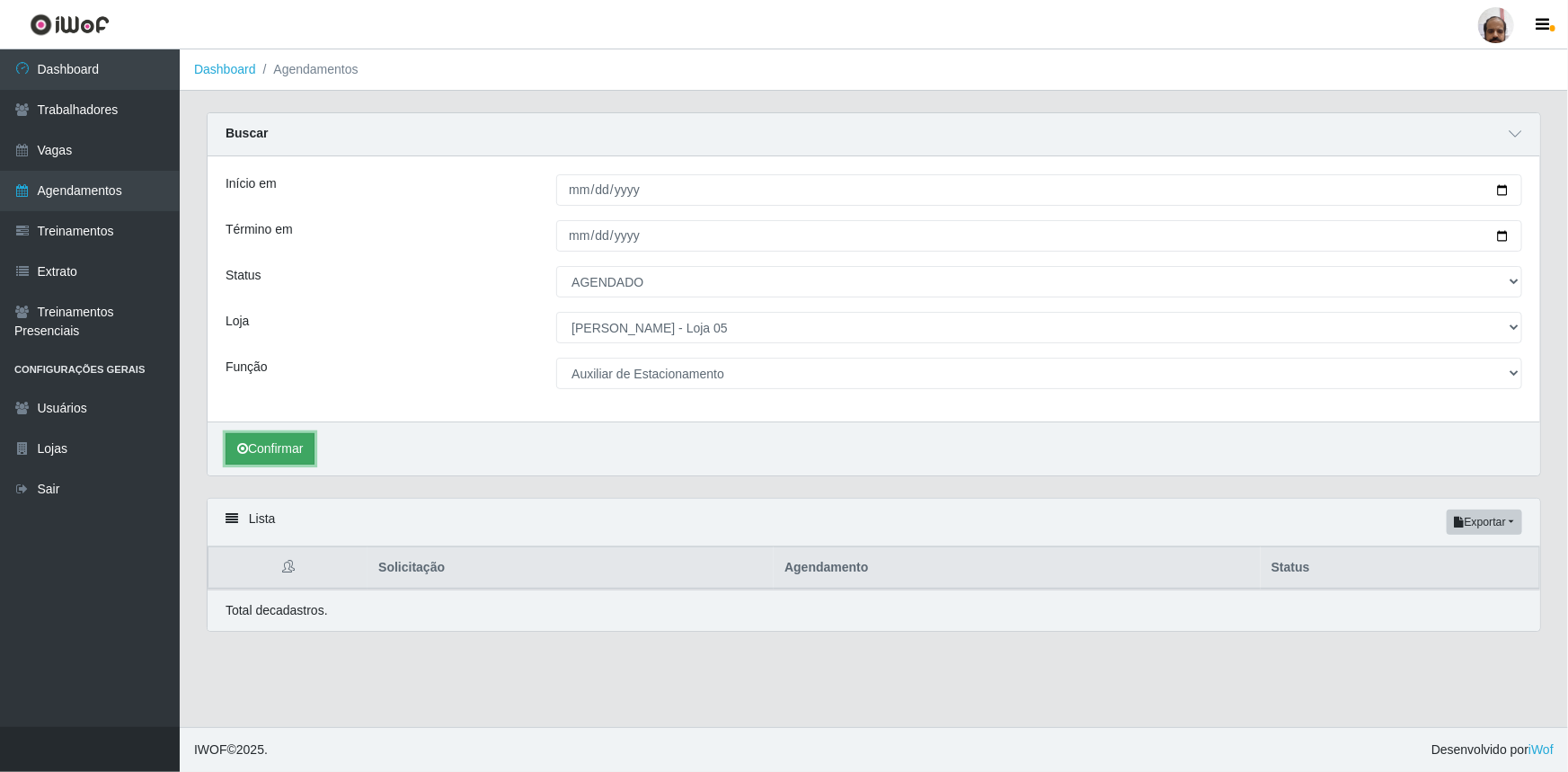
click at [305, 446] on button "Confirmar" at bounding box center [270, 449] width 89 height 32
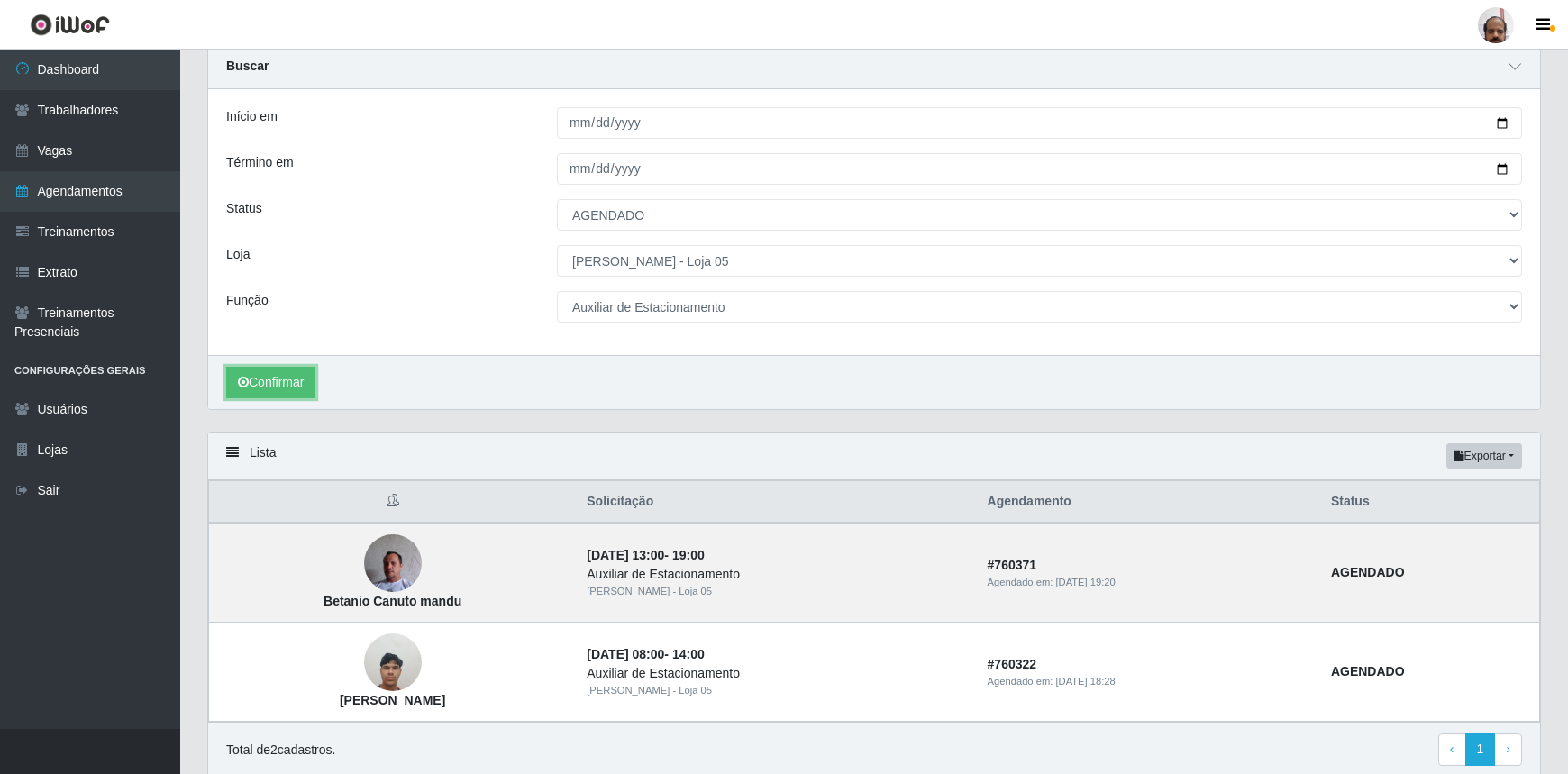
scroll to position [136, 0]
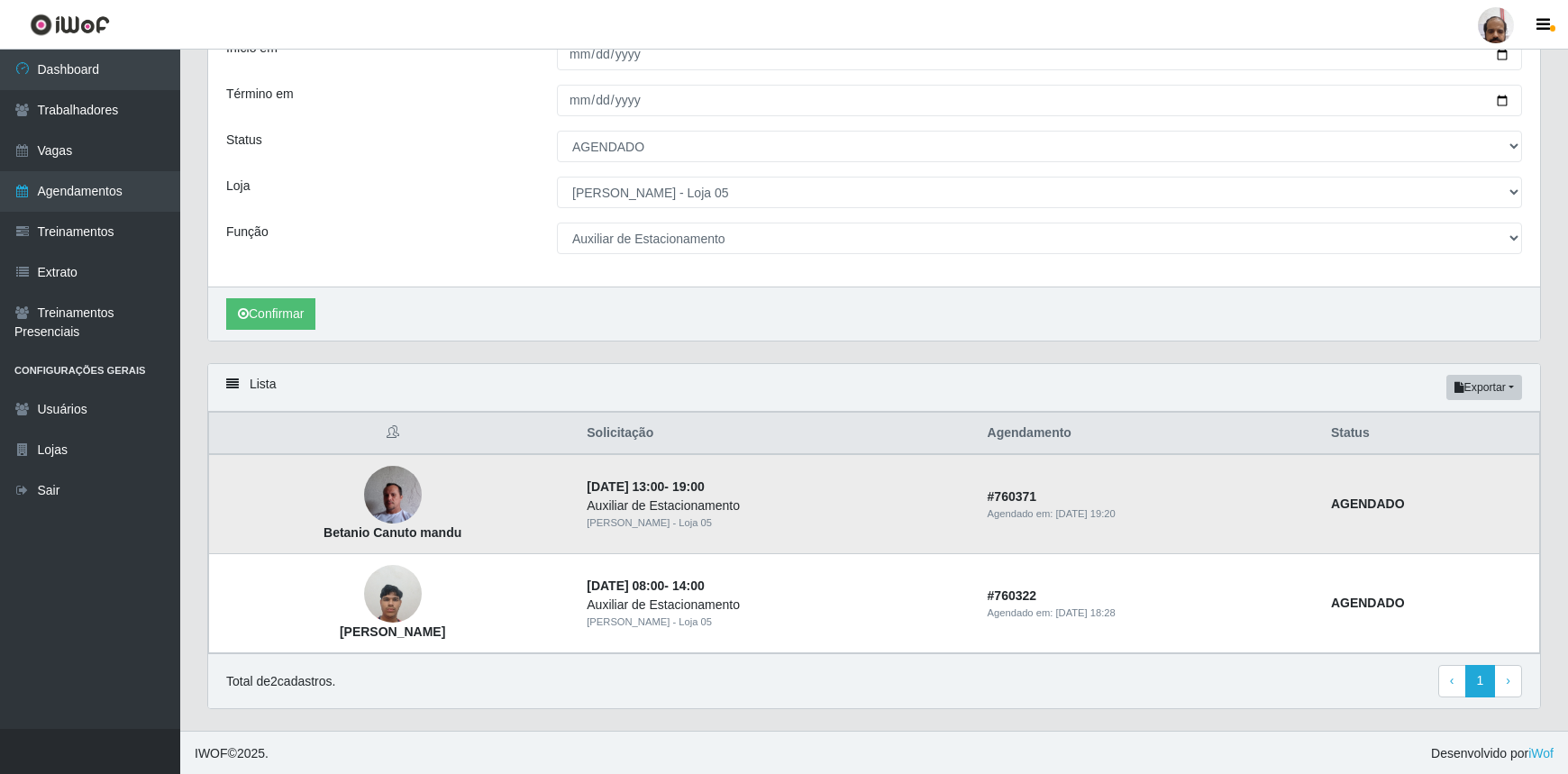
click at [411, 503] on img at bounding box center [392, 495] width 57 height 77
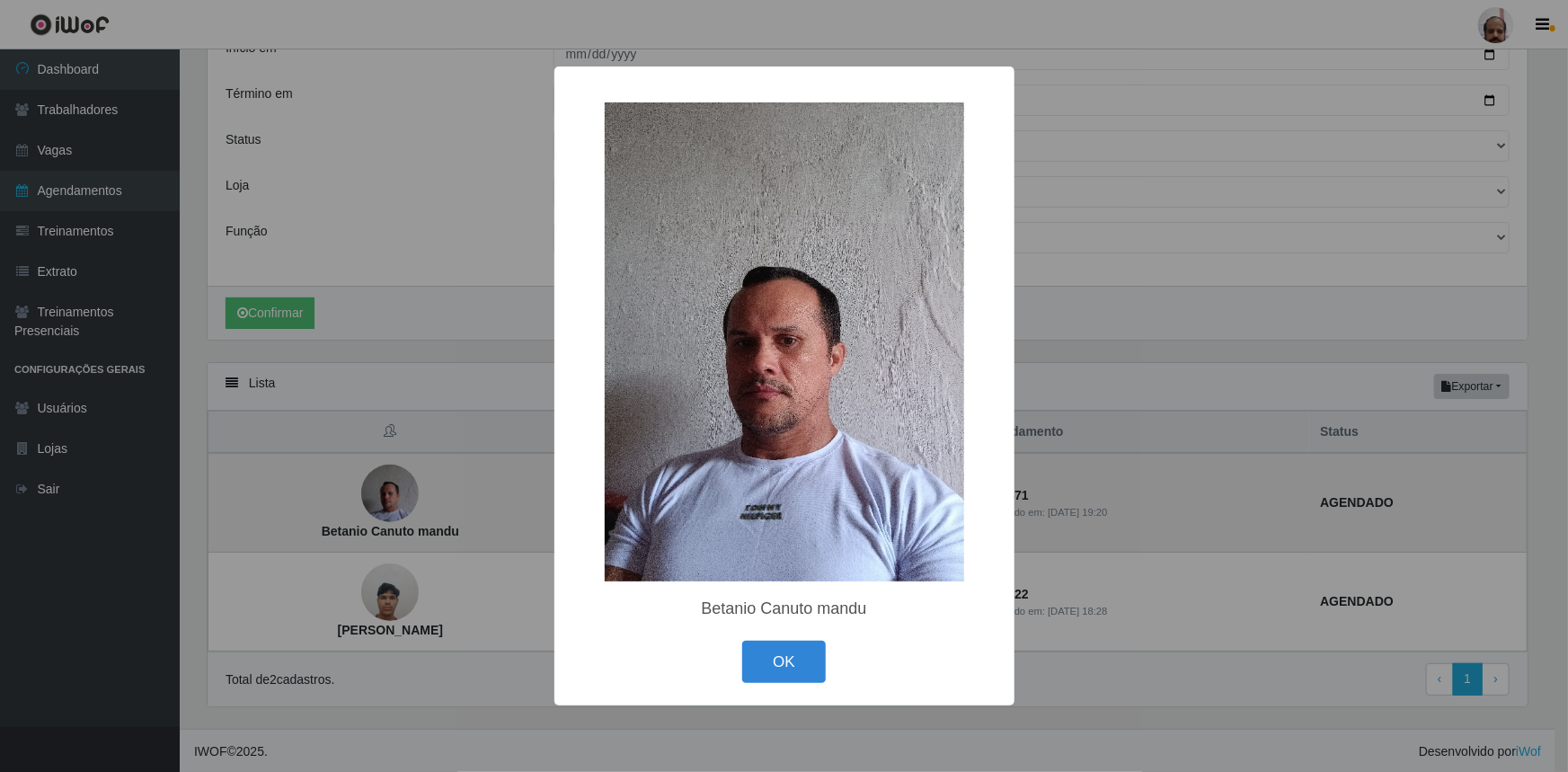
click at [403, 502] on div "× Betanio Canuto mandu OK Cancel" at bounding box center [784, 386] width 1568 height 772
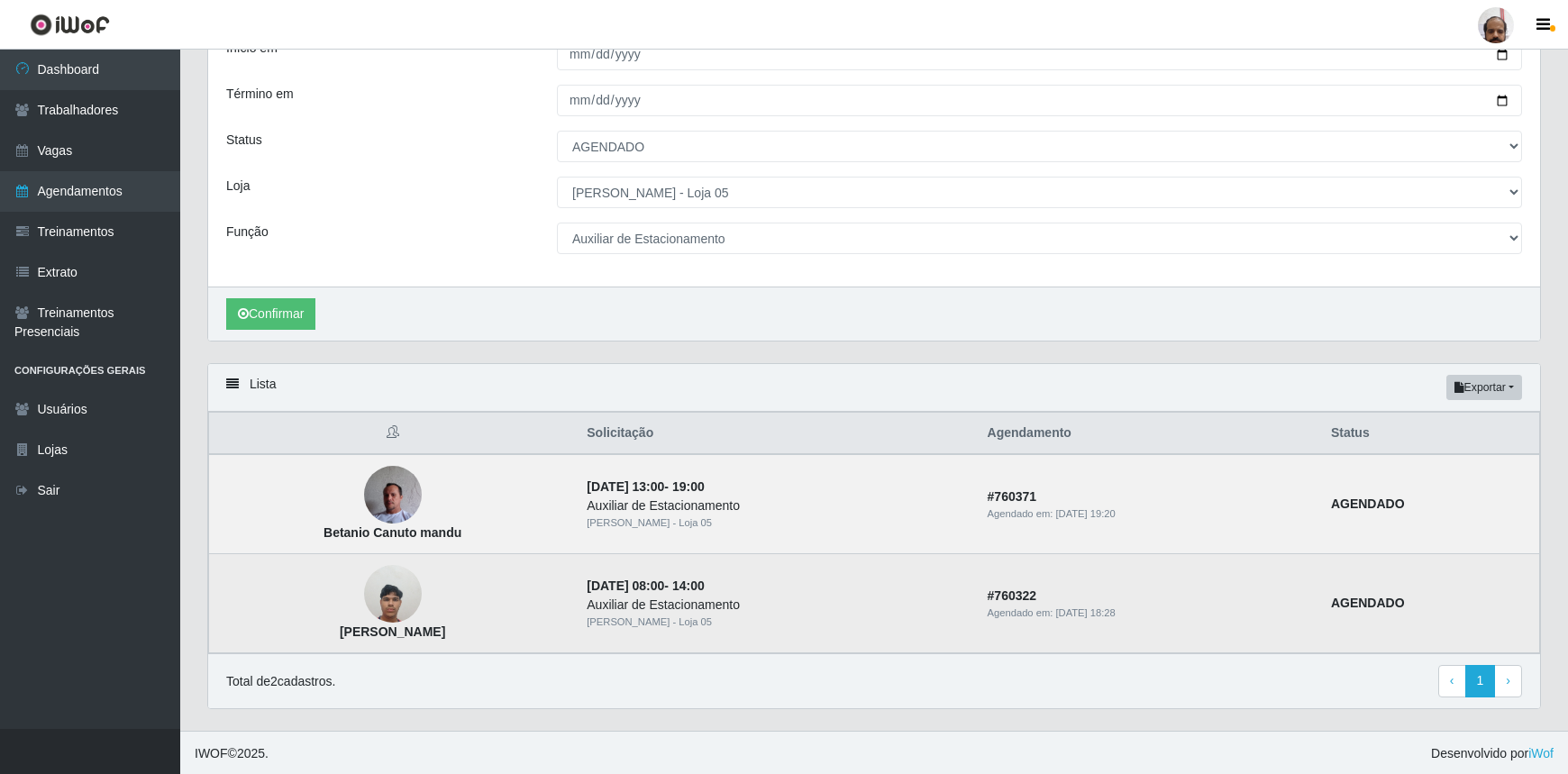
click at [377, 595] on img at bounding box center [392, 594] width 57 height 77
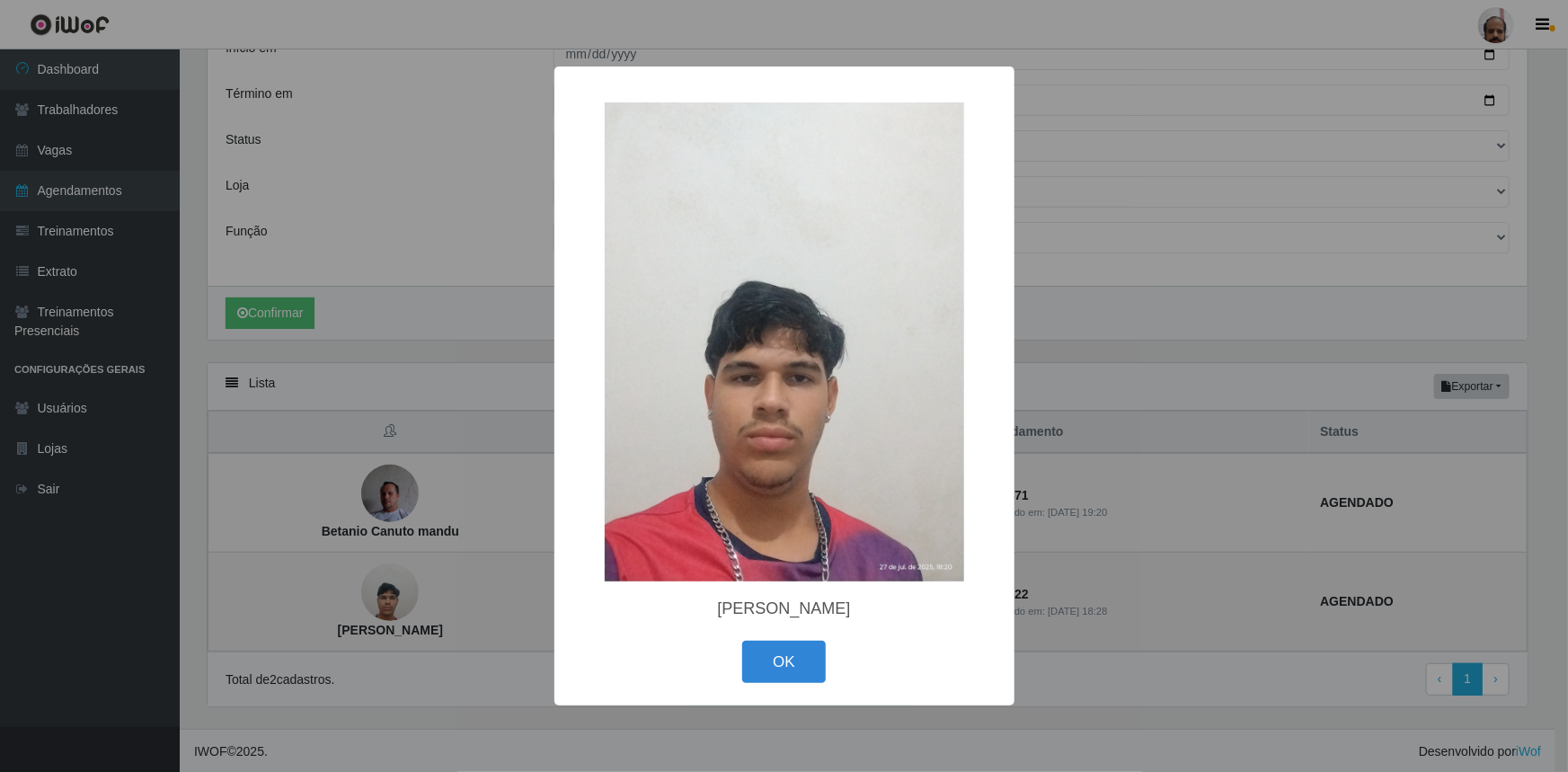
click at [376, 594] on div "× Daniel Gomes crisanto OK Cancel" at bounding box center [784, 386] width 1568 height 772
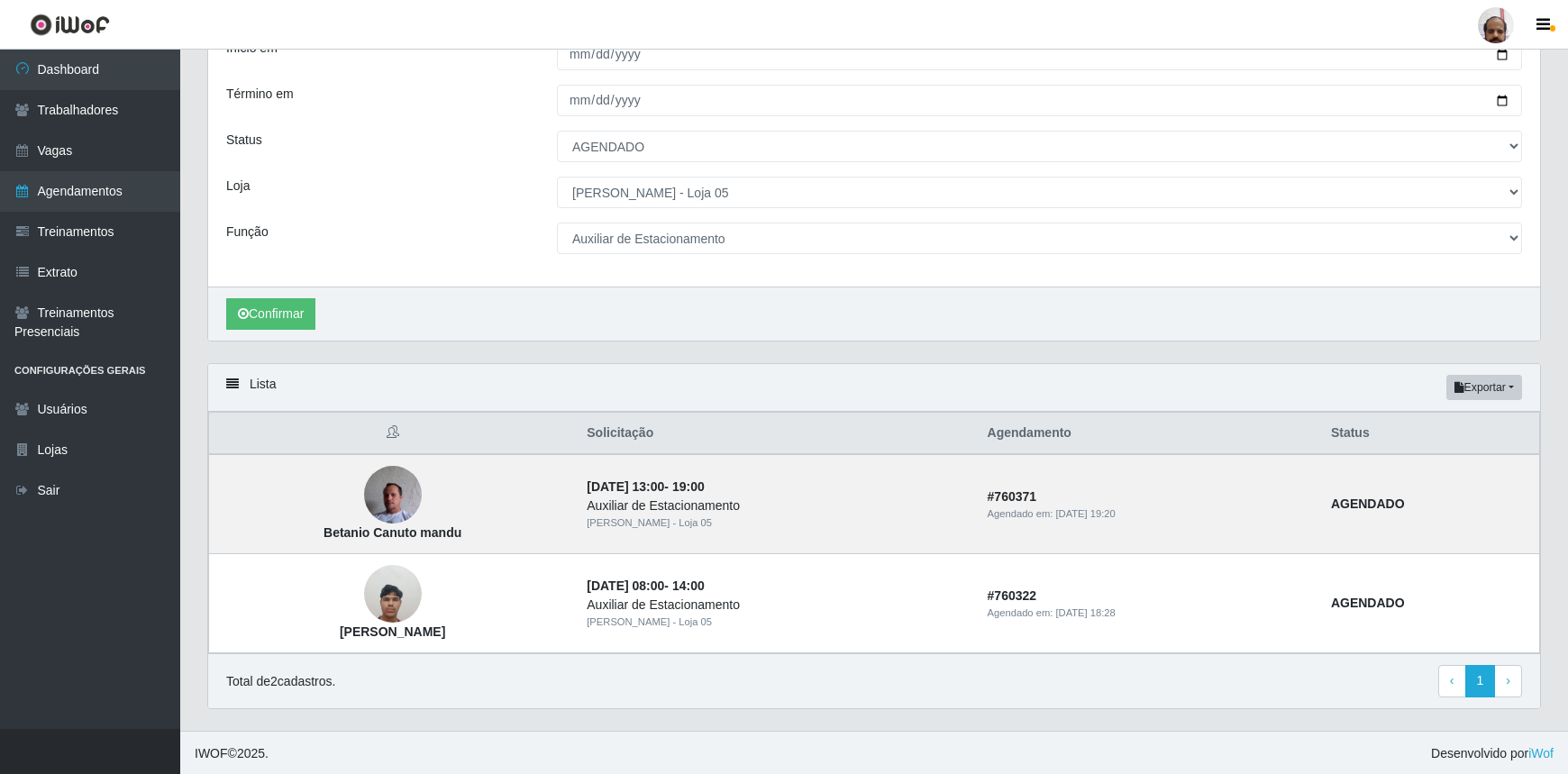
scroll to position [0, 0]
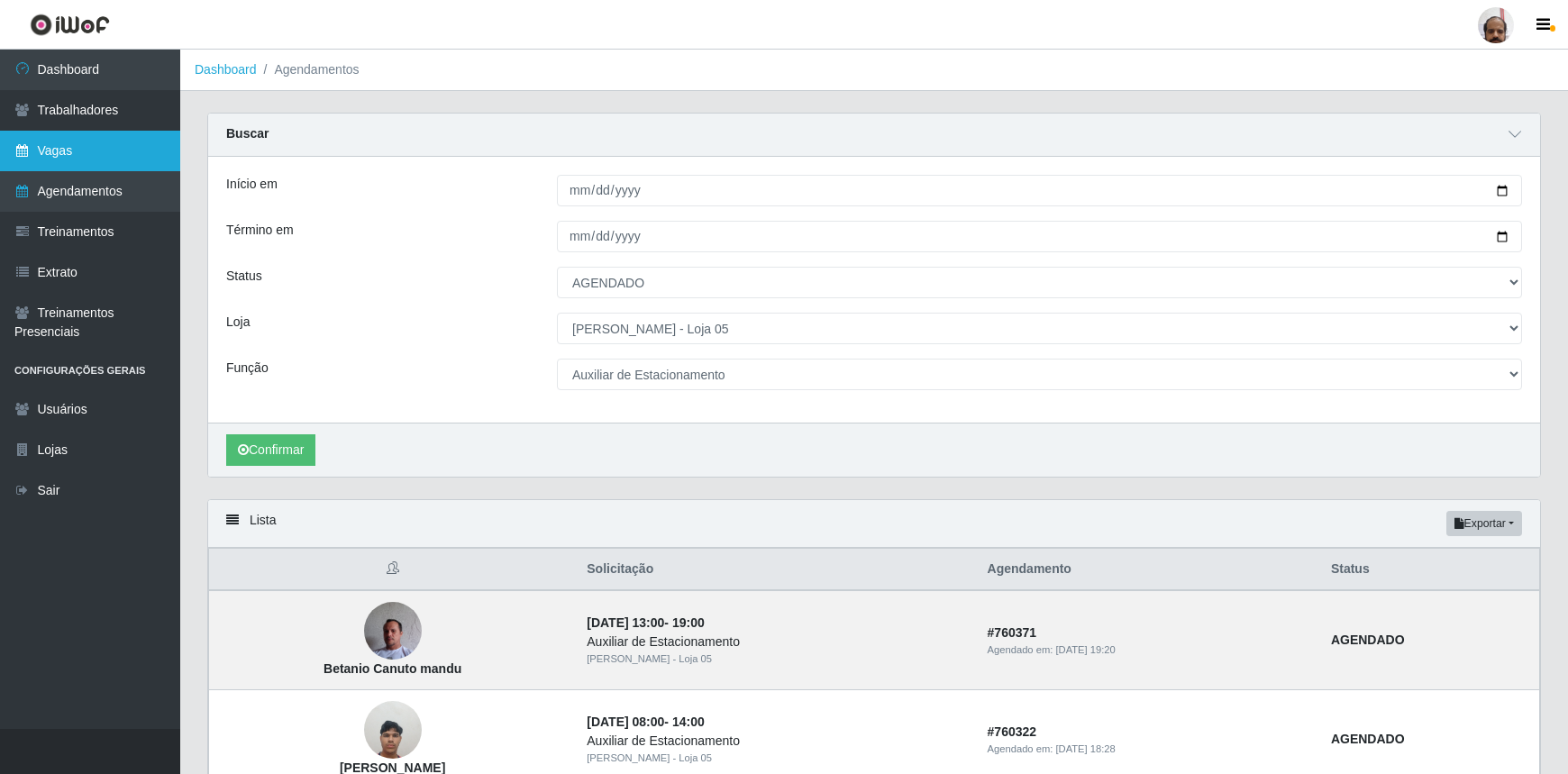
drag, startPoint x: 88, startPoint y: 142, endPoint x: 108, endPoint y: 160, distance: 26.9
click at [88, 142] on link "Vagas" at bounding box center [90, 150] width 181 height 40
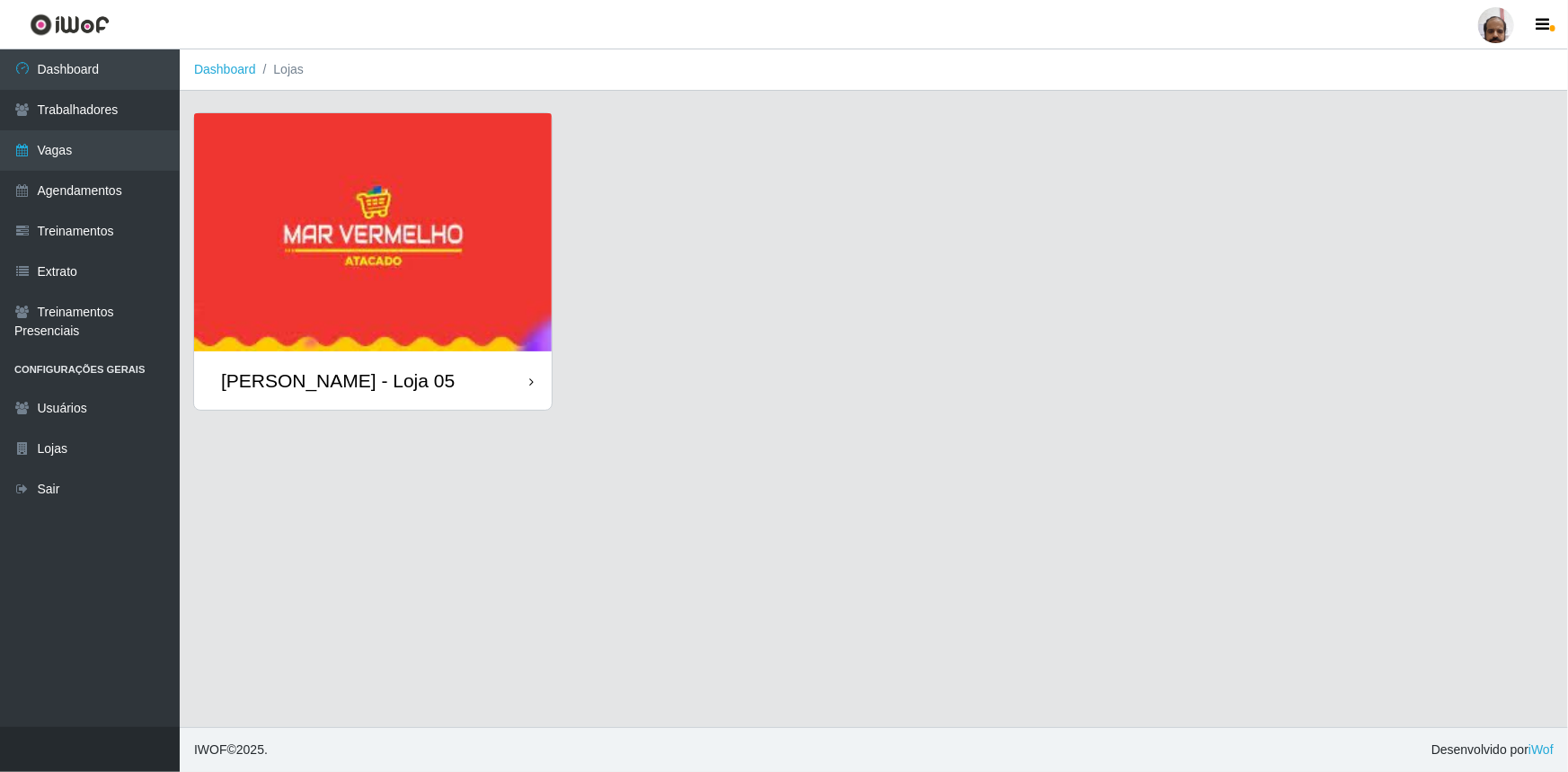
click at [431, 393] on div "[PERSON_NAME] - Loja 05" at bounding box center [374, 381] width 358 height 58
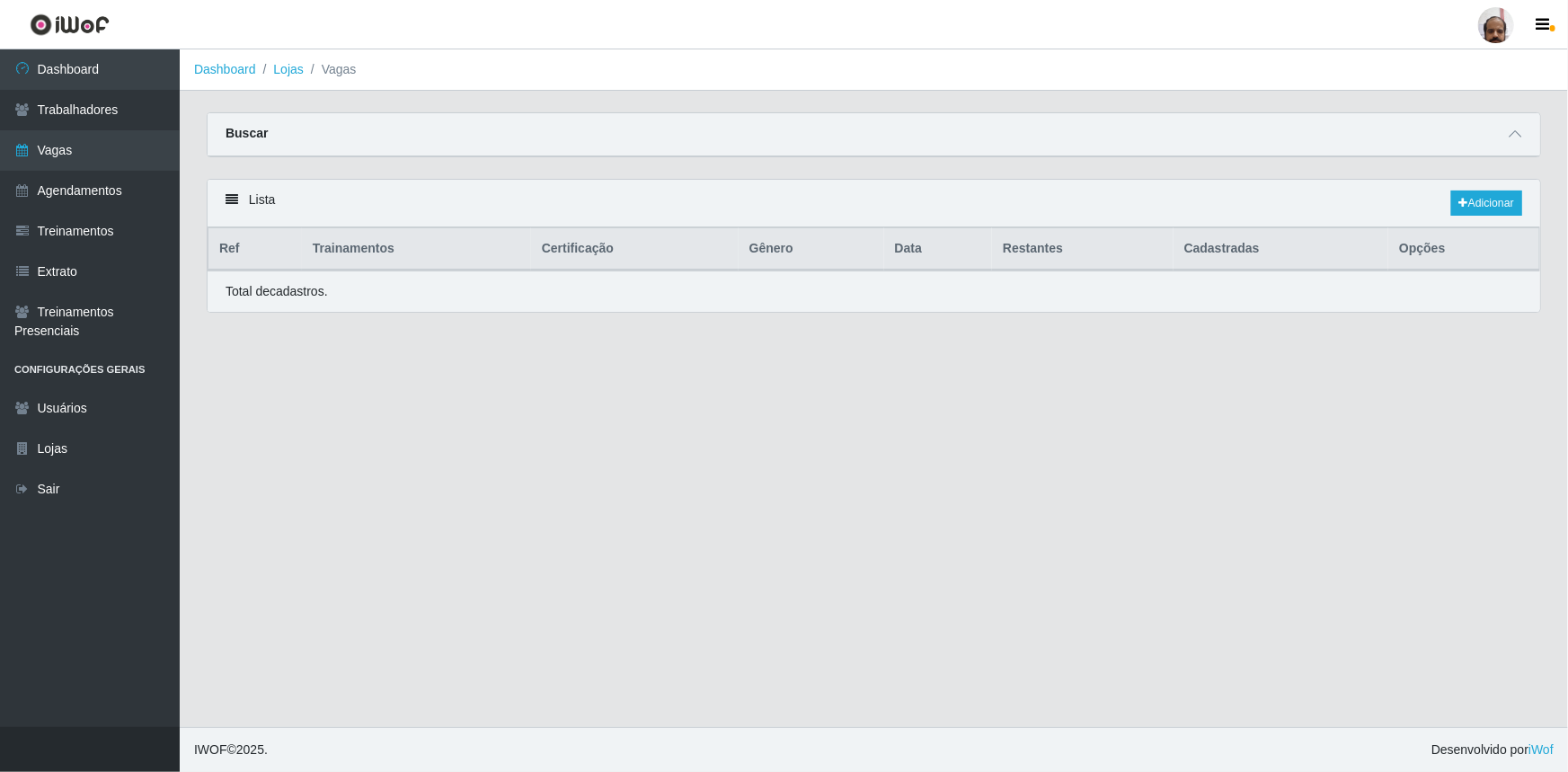
click at [1523, 136] on div "Buscar" at bounding box center [874, 135] width 1333 height 43
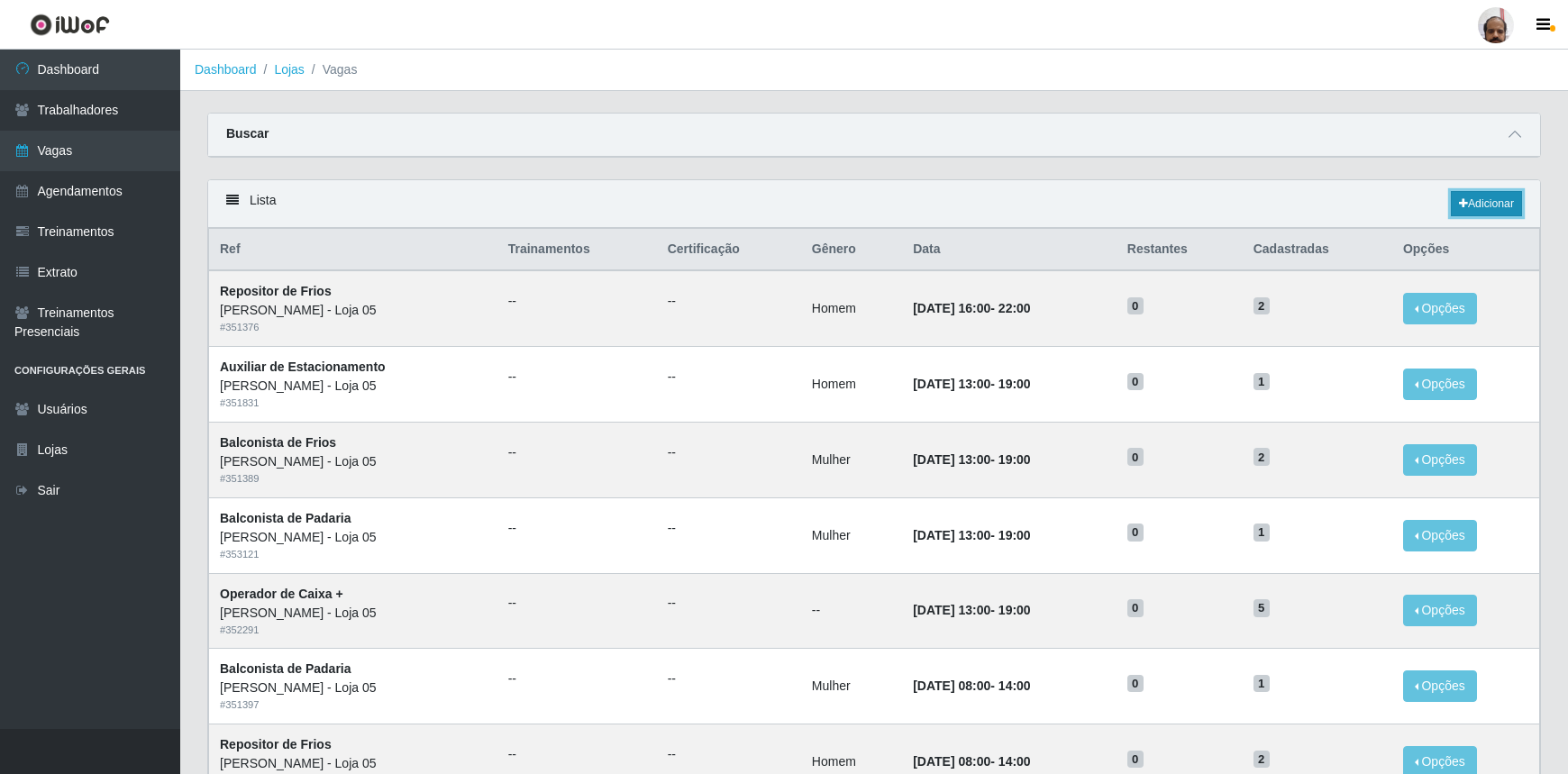
click at [1509, 201] on link "Adicionar" at bounding box center [1487, 204] width 71 height 26
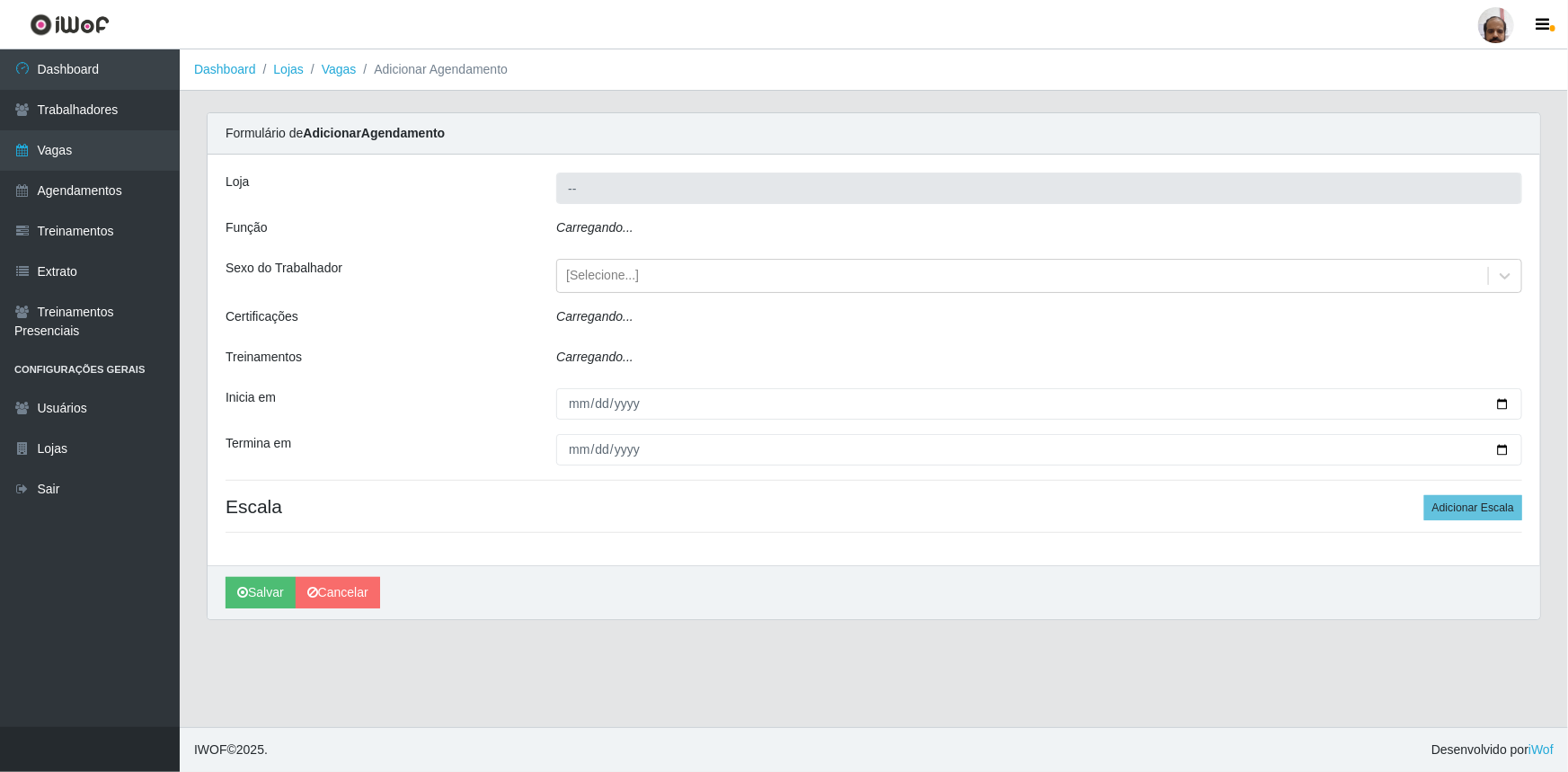
type input "[PERSON_NAME] - Loja 05"
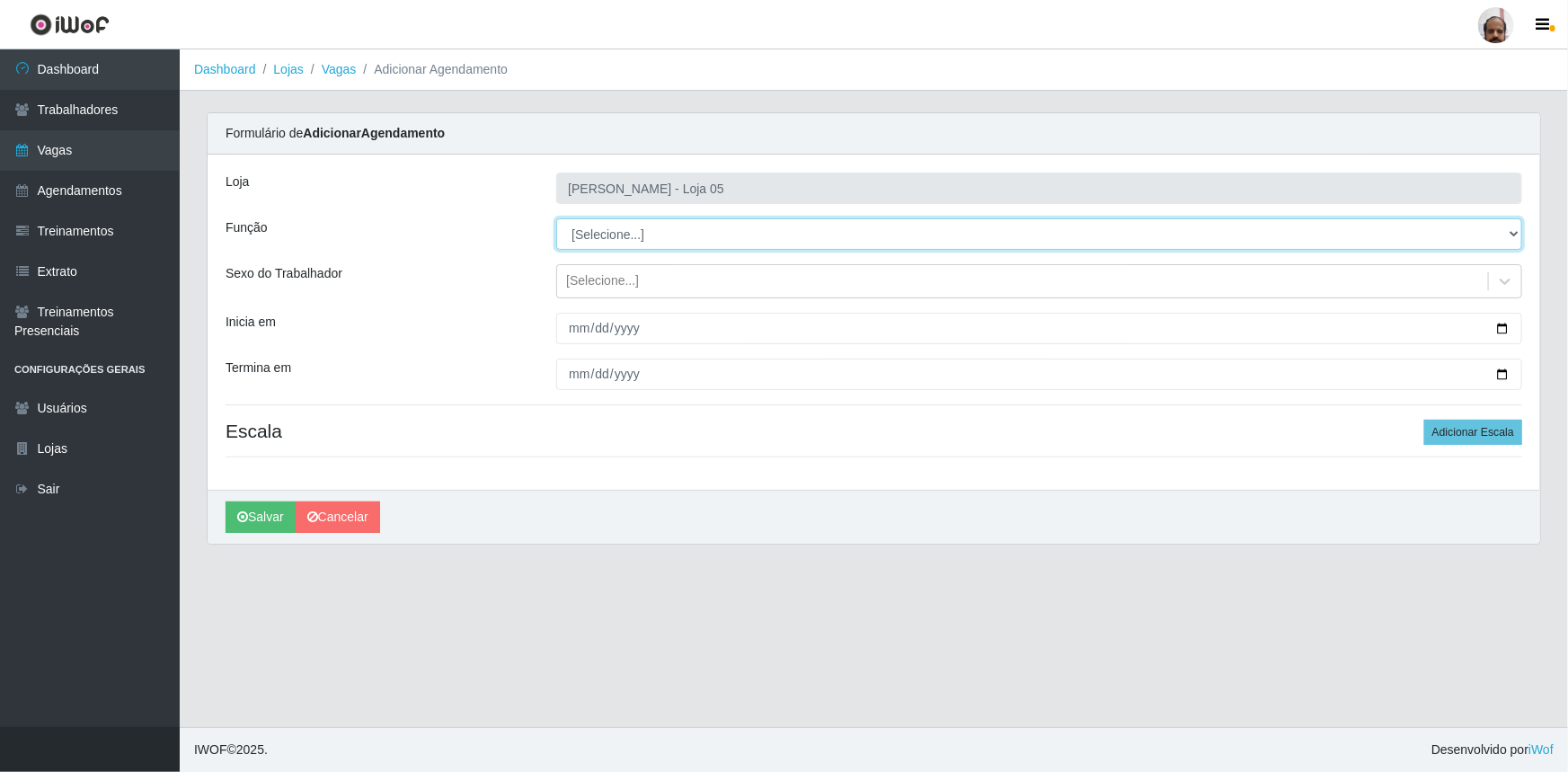
drag, startPoint x: 1515, startPoint y: 232, endPoint x: 1509, endPoint y: 246, distance: 15.2
click at [1515, 232] on select "[Selecione...] ASG ASG + ASG ++ Auxiliar de Depósito Auxiliar de Depósito + Aux…" at bounding box center [1039, 234] width 966 height 32
select select "4"
click at [556, 218] on select "[Selecione...] ASG ASG + ASG ++ Auxiliar de Depósito Auxiliar de Depósito + Aux…" at bounding box center [1039, 234] width 966 height 32
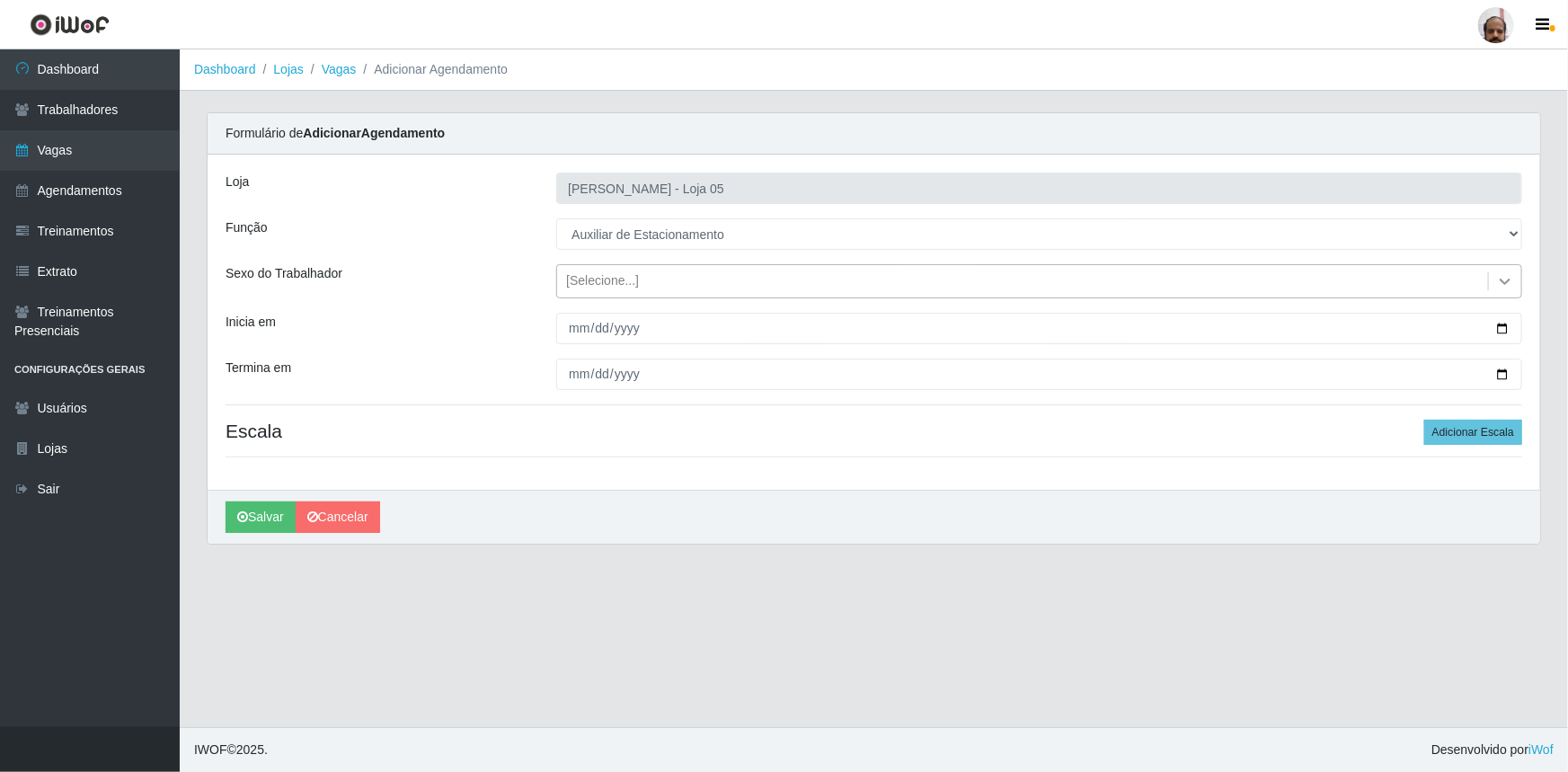
click at [1510, 284] on icon at bounding box center [1505, 282] width 18 height 18
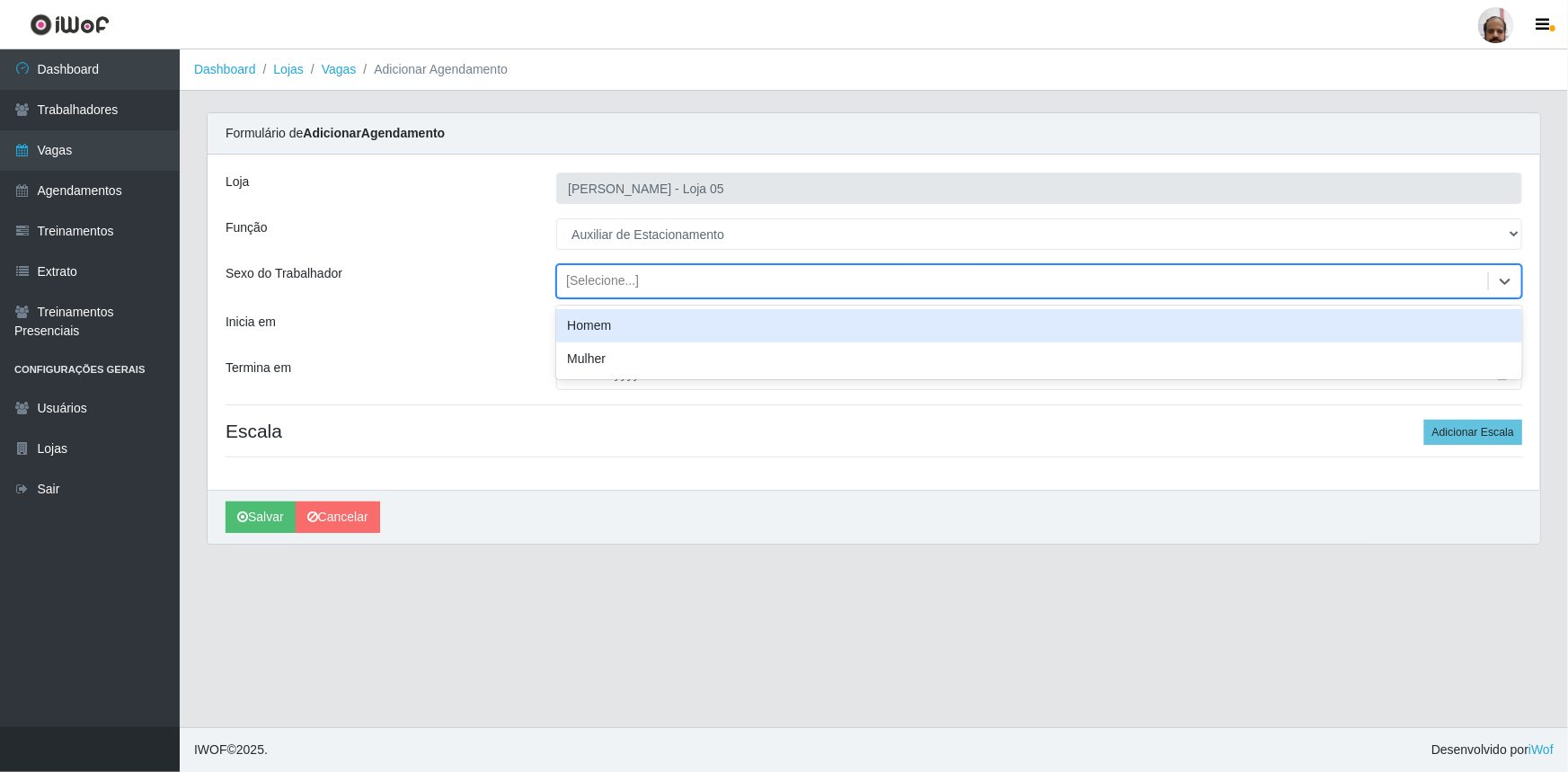
click at [704, 331] on div "Homem" at bounding box center [1039, 326] width 966 height 34
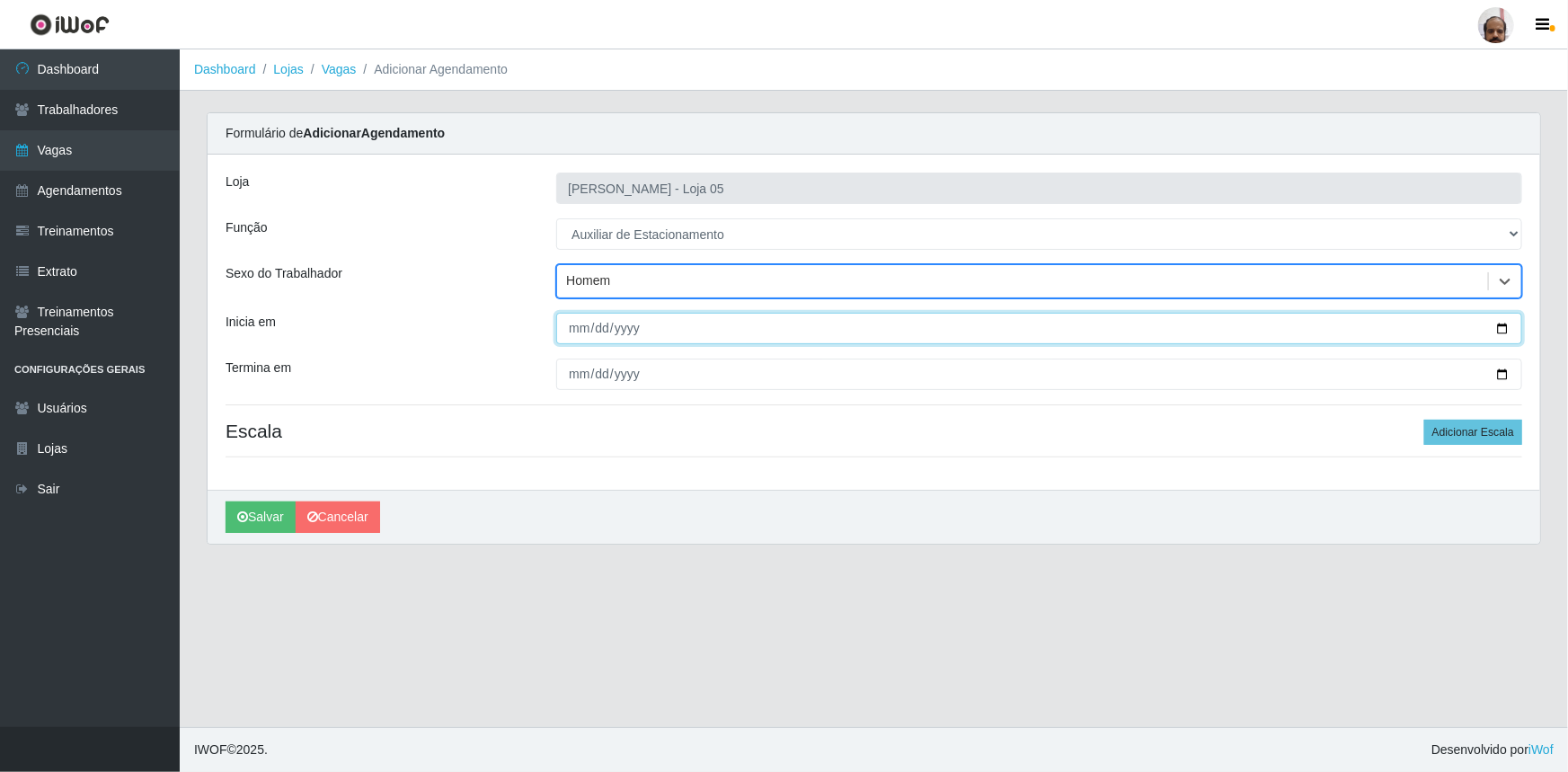
click at [1500, 328] on input "Inicia em" at bounding box center [1039, 328] width 966 height 32
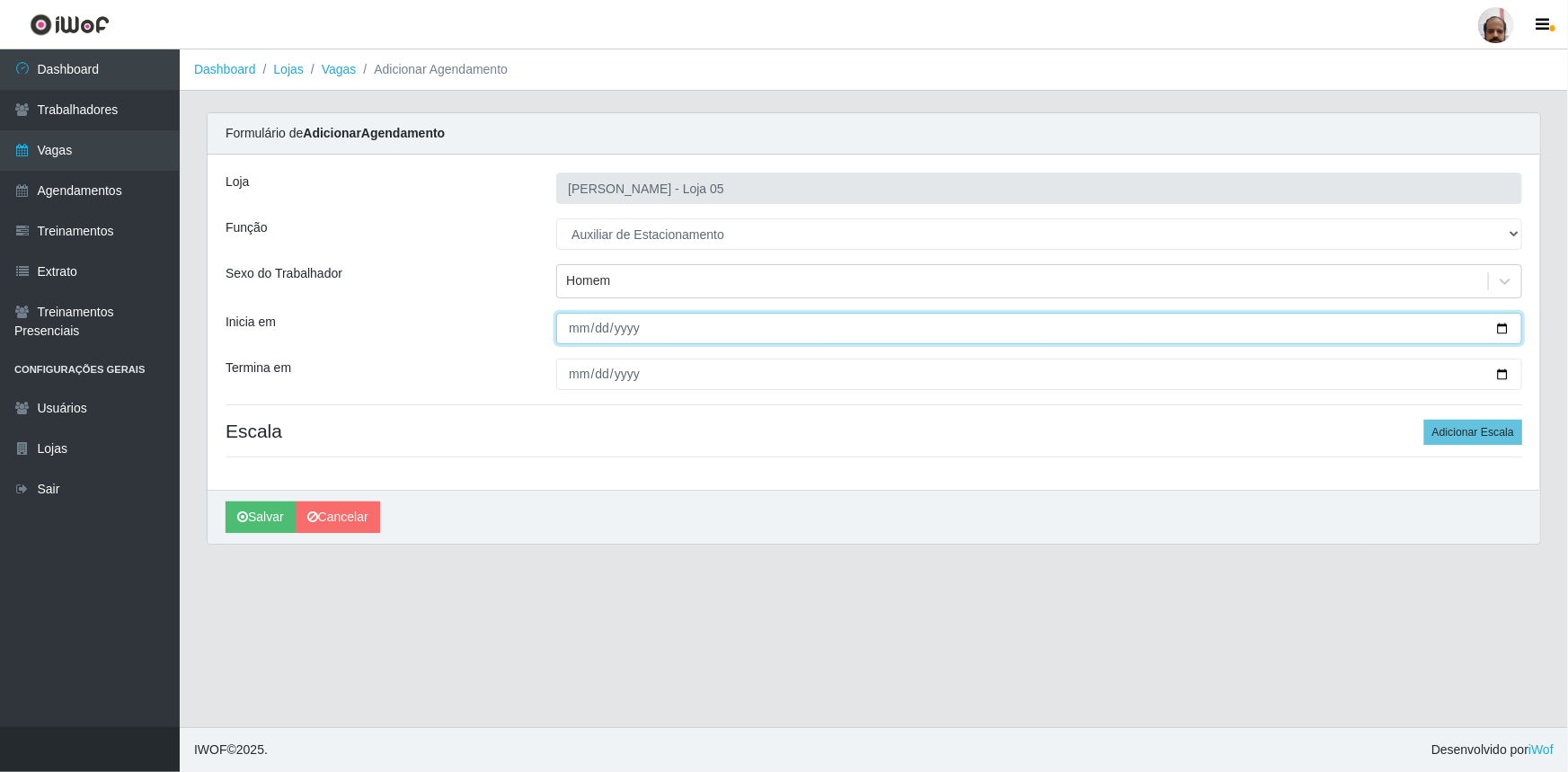
type input "2025-10-04"
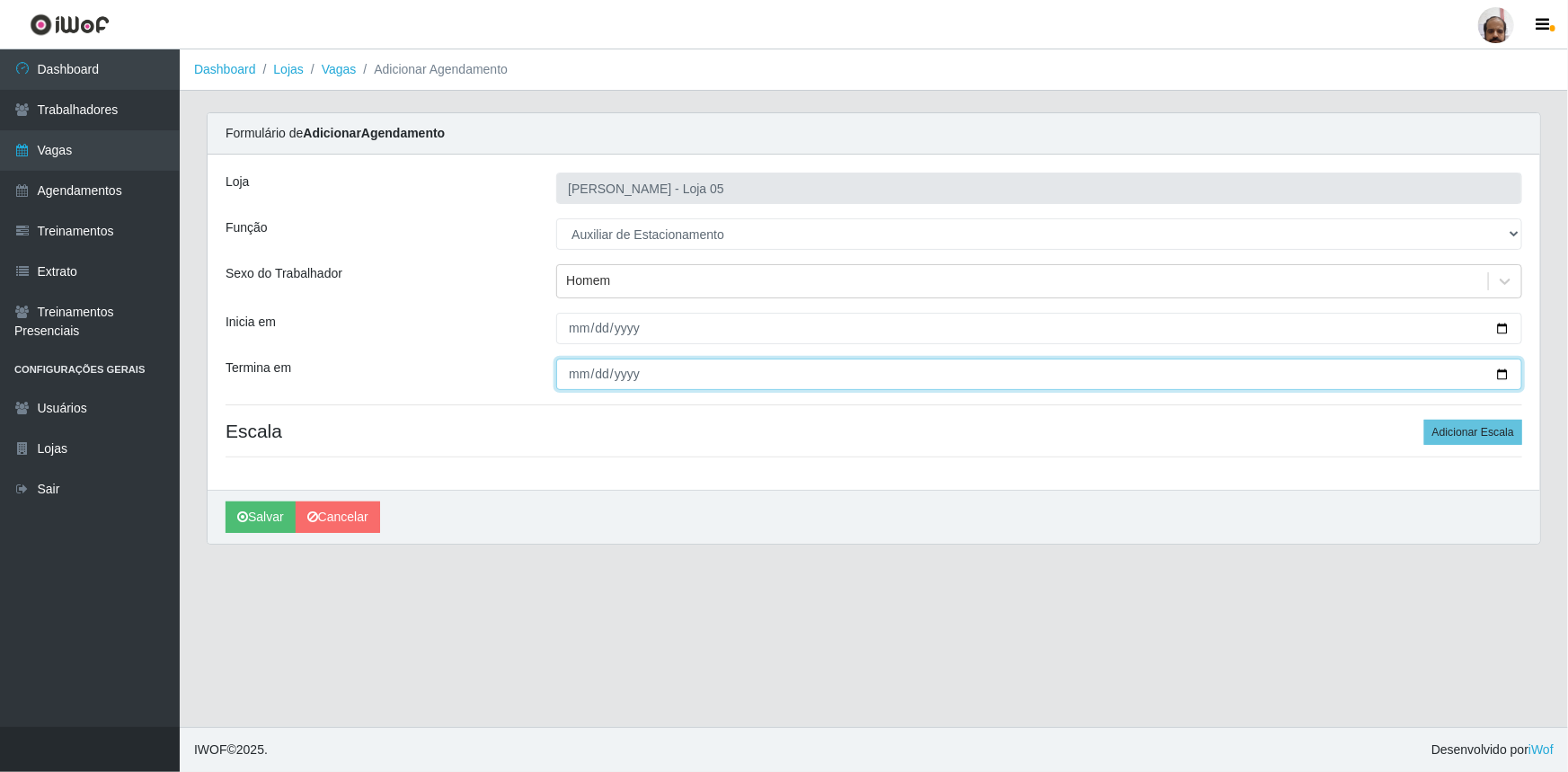
click at [1501, 370] on input "Termina em" at bounding box center [1039, 375] width 966 height 32
type input "2025-10-04"
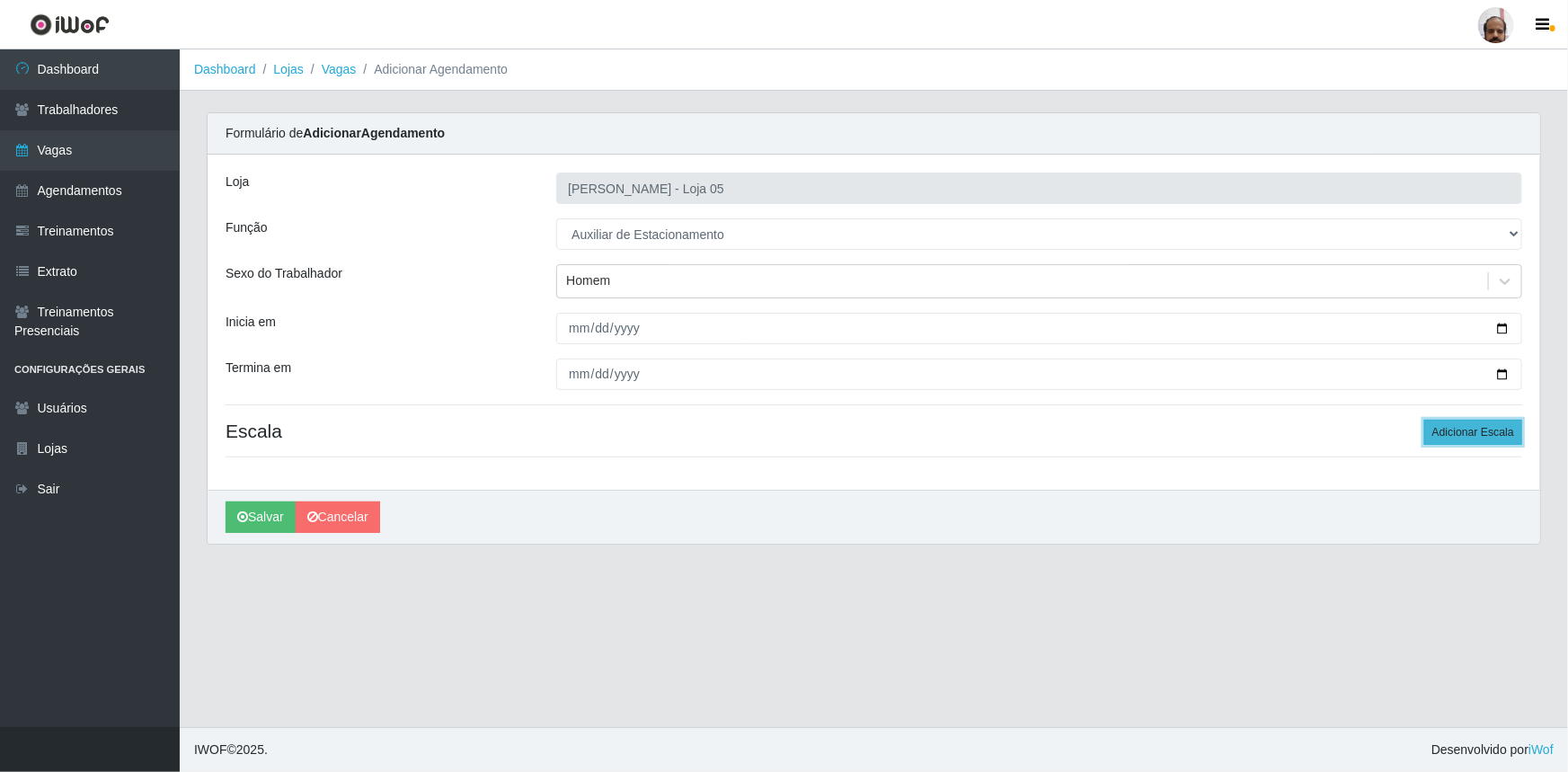
click at [1482, 431] on button "Adicionar Escala" at bounding box center [1473, 433] width 98 height 25
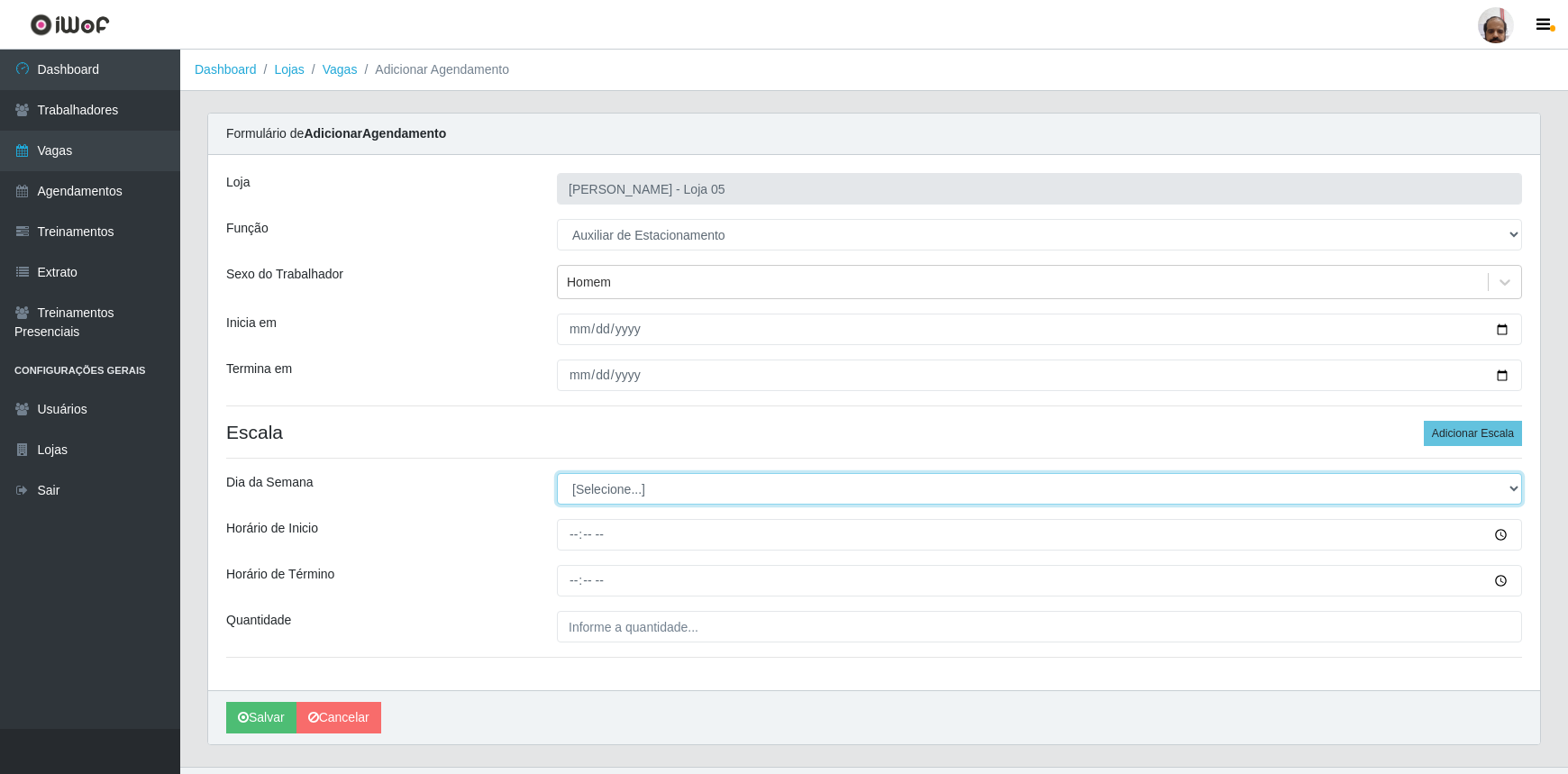
drag, startPoint x: 1512, startPoint y: 490, endPoint x: 1487, endPoint y: 503, distance: 28.2
click at [1512, 490] on select "[Selecione...] Segunda Terça Quarta Quinta Sexta Sábado Domingo" at bounding box center [1039, 489] width 965 height 32
select select "6"
click at [557, 473] on select "[Selecione...] Segunda Terça Quarta Quinta Sexta Sábado Domingo" at bounding box center [1039, 489] width 965 height 32
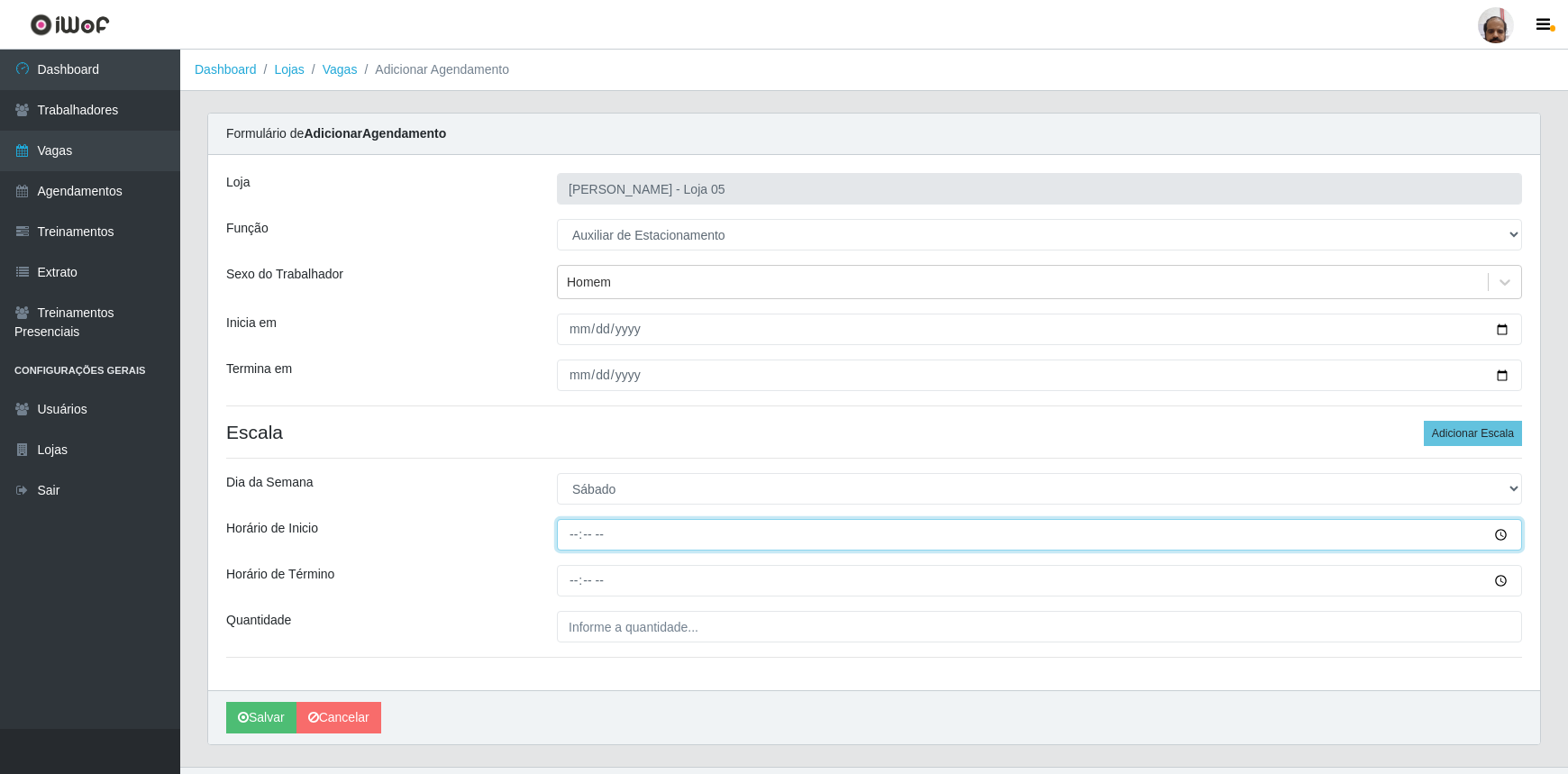
click at [572, 542] on input "Horário de Inicio" at bounding box center [1039, 535] width 965 height 32
type input "09:00"
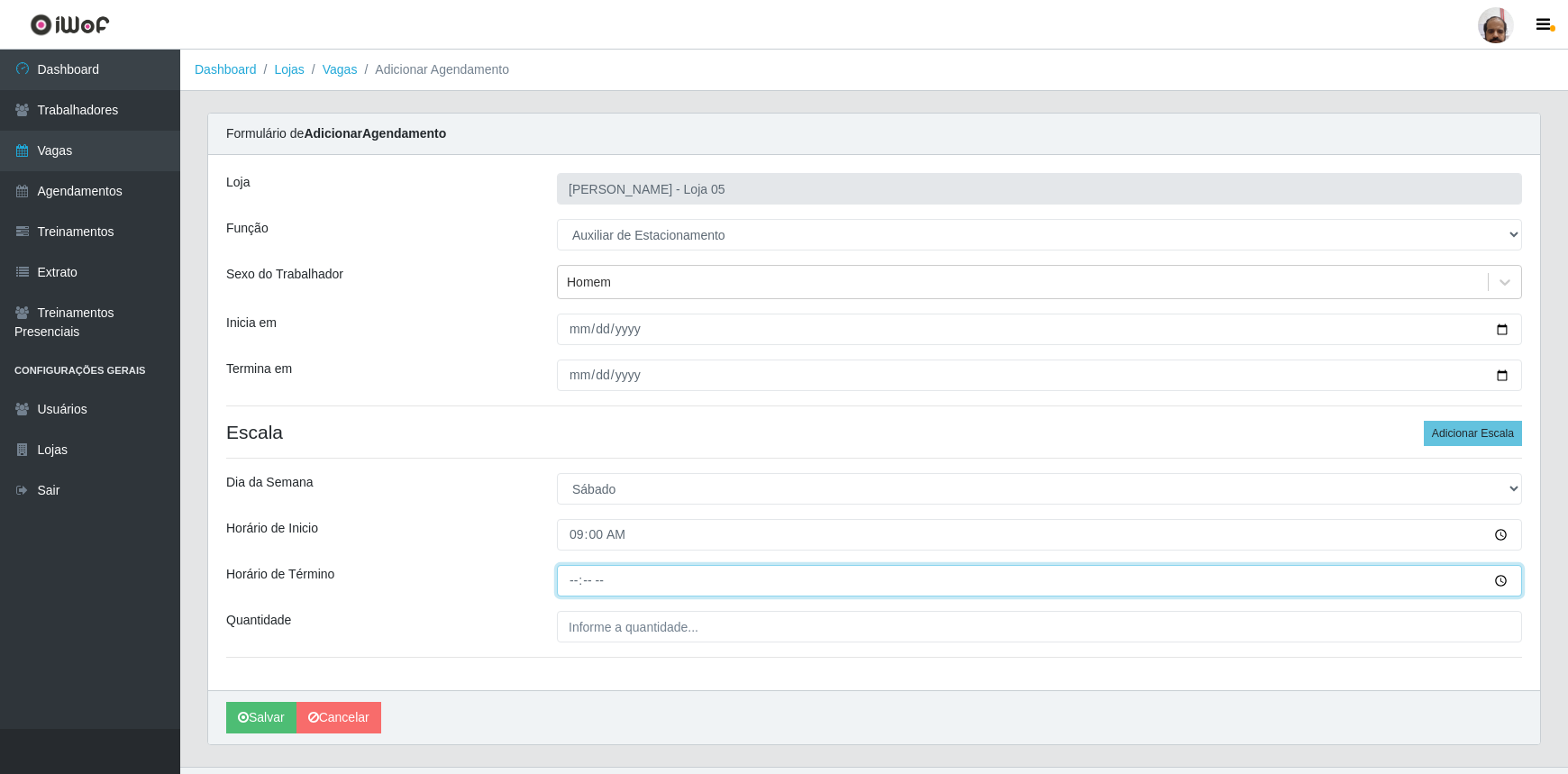
click at [578, 581] on input "Horário de Término" at bounding box center [1039, 581] width 965 height 32
type input "15:00"
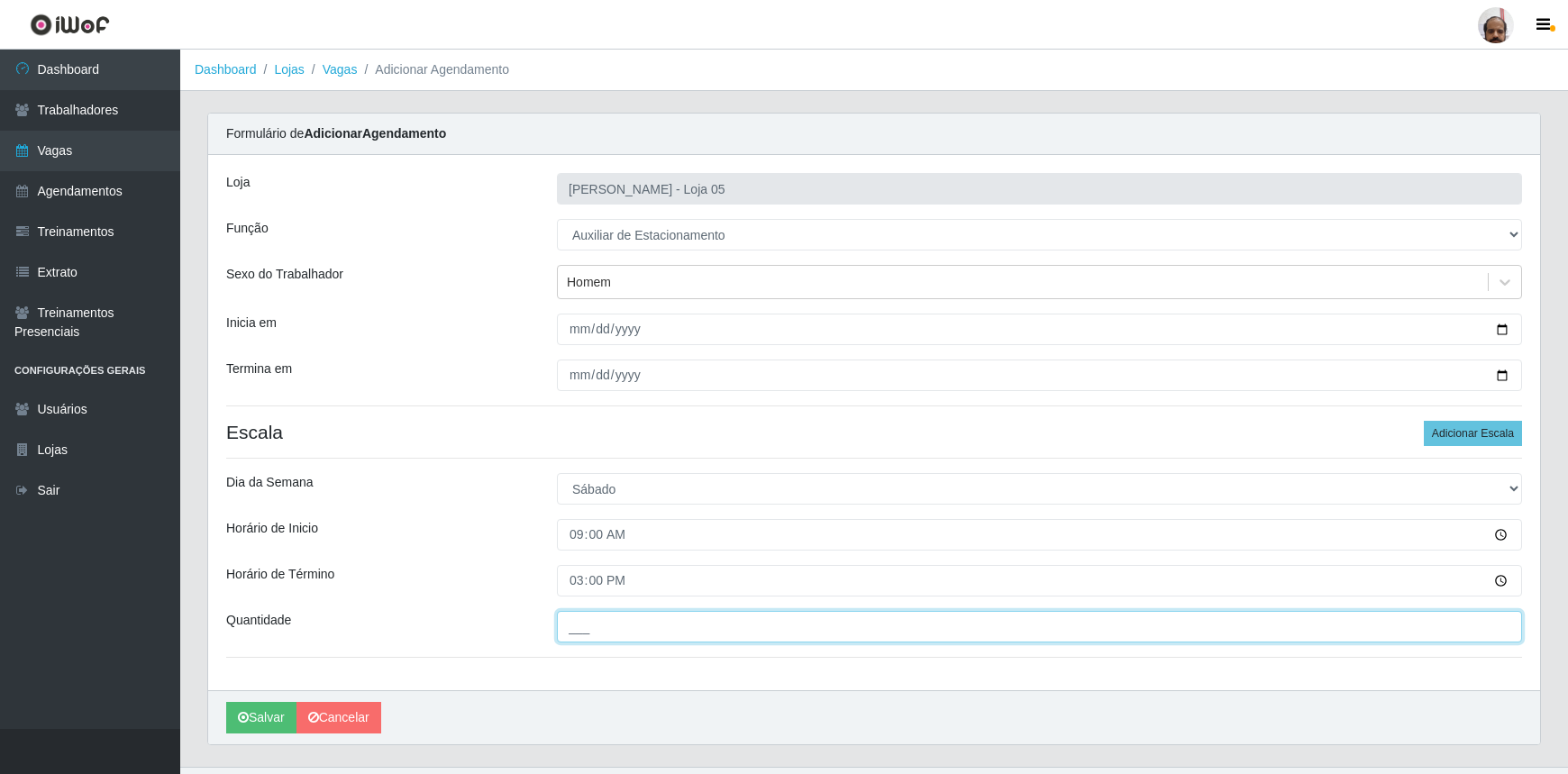
click at [614, 631] on input "___" at bounding box center [1039, 626] width 965 height 32
type input "1__"
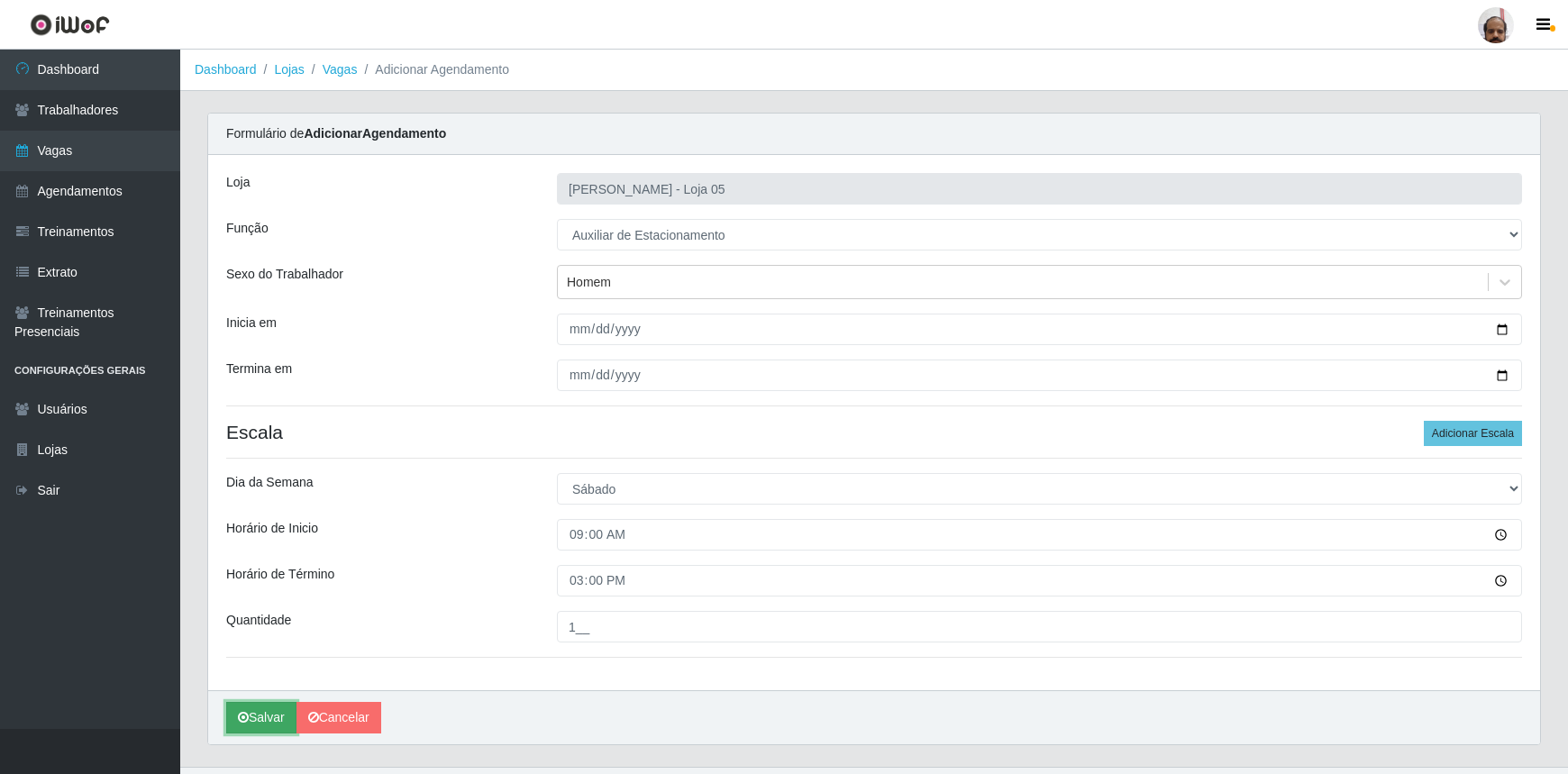
drag, startPoint x: 273, startPoint y: 719, endPoint x: 262, endPoint y: 719, distance: 11.0
click at [273, 719] on button "Salvar" at bounding box center [261, 717] width 70 height 32
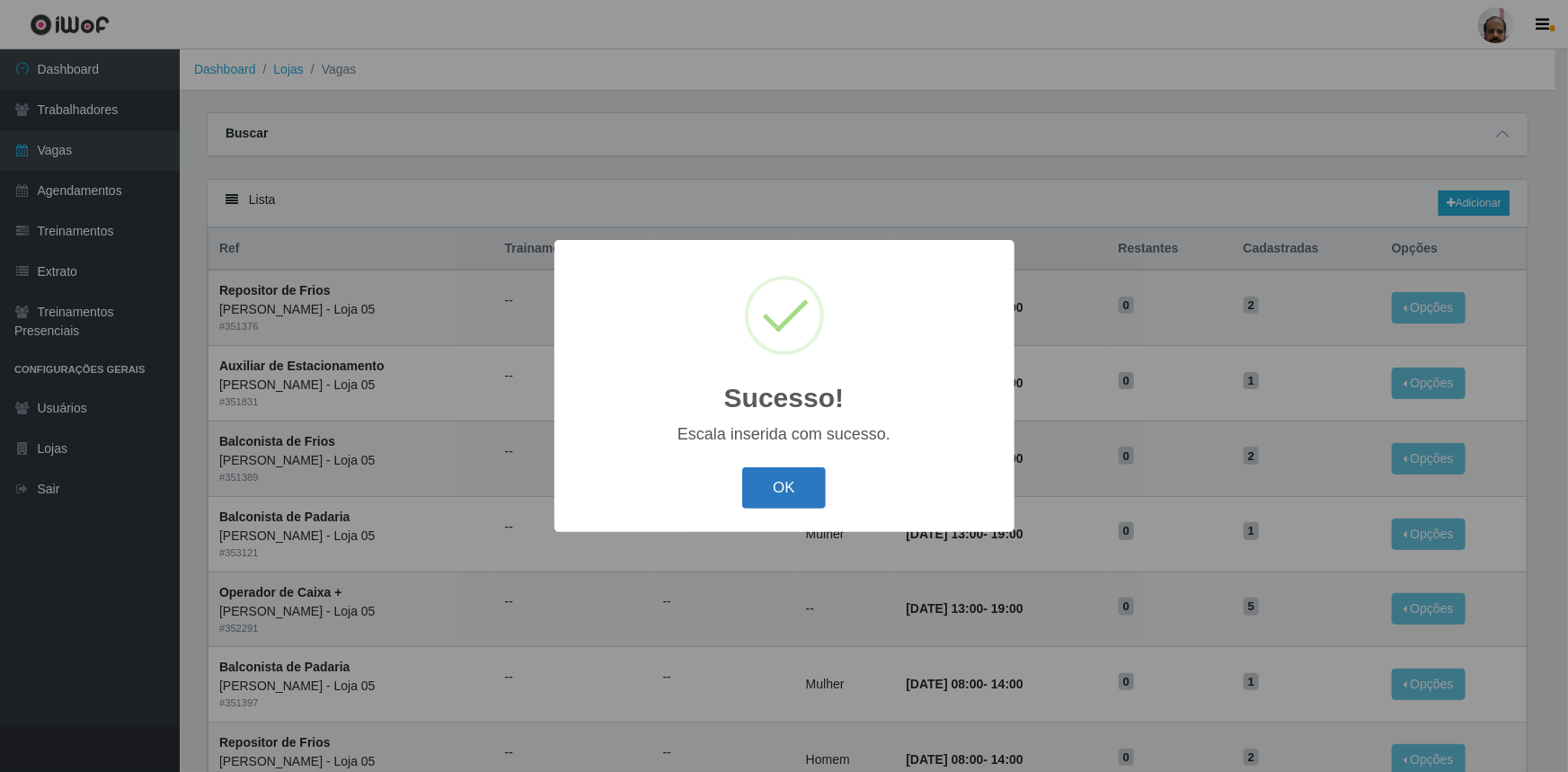
click at [803, 483] on button "OK" at bounding box center [784, 488] width 84 height 42
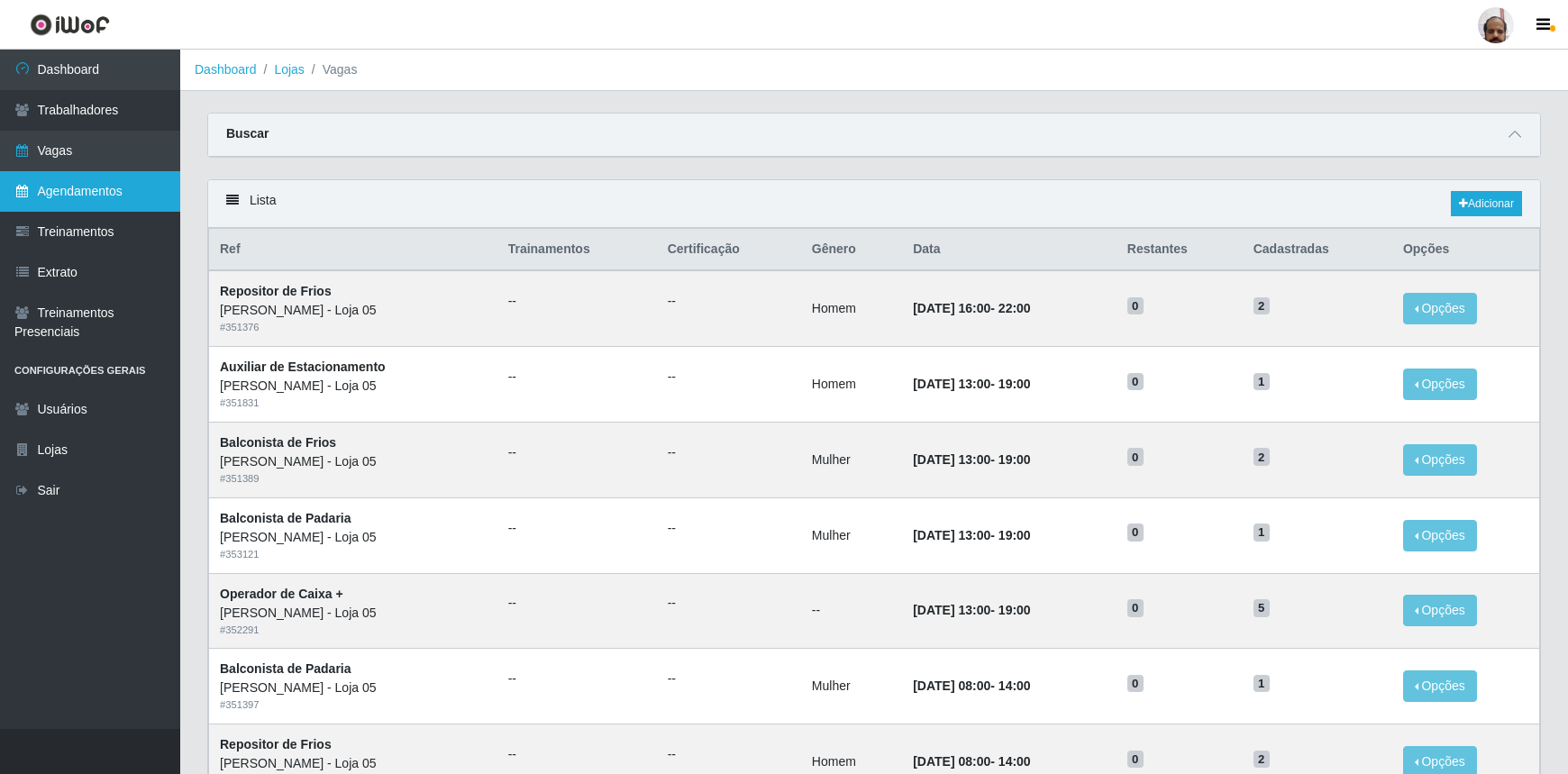
click at [153, 198] on link "Agendamentos" at bounding box center [90, 191] width 181 height 40
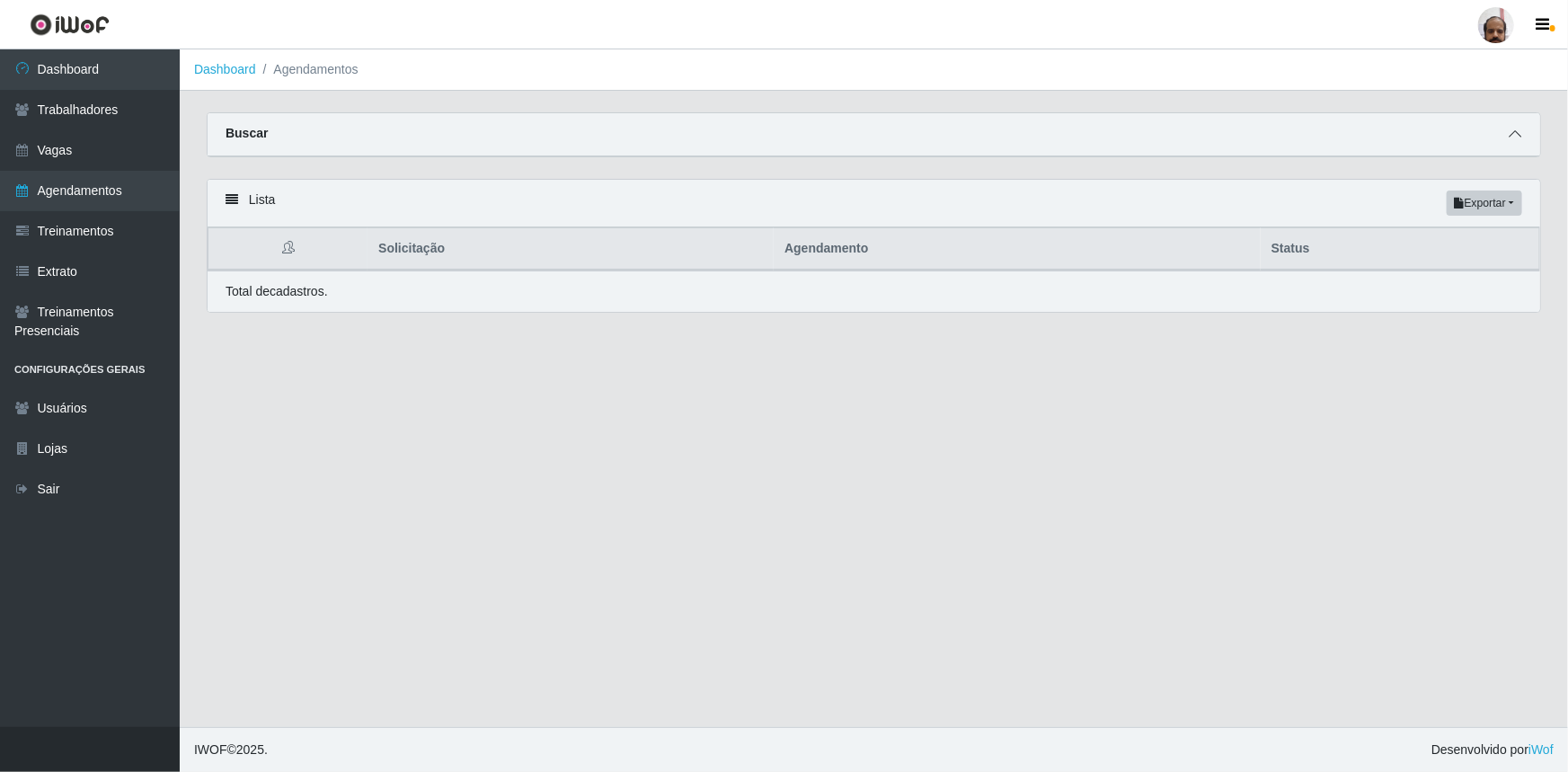
click at [1519, 140] on icon at bounding box center [1515, 134] width 13 height 13
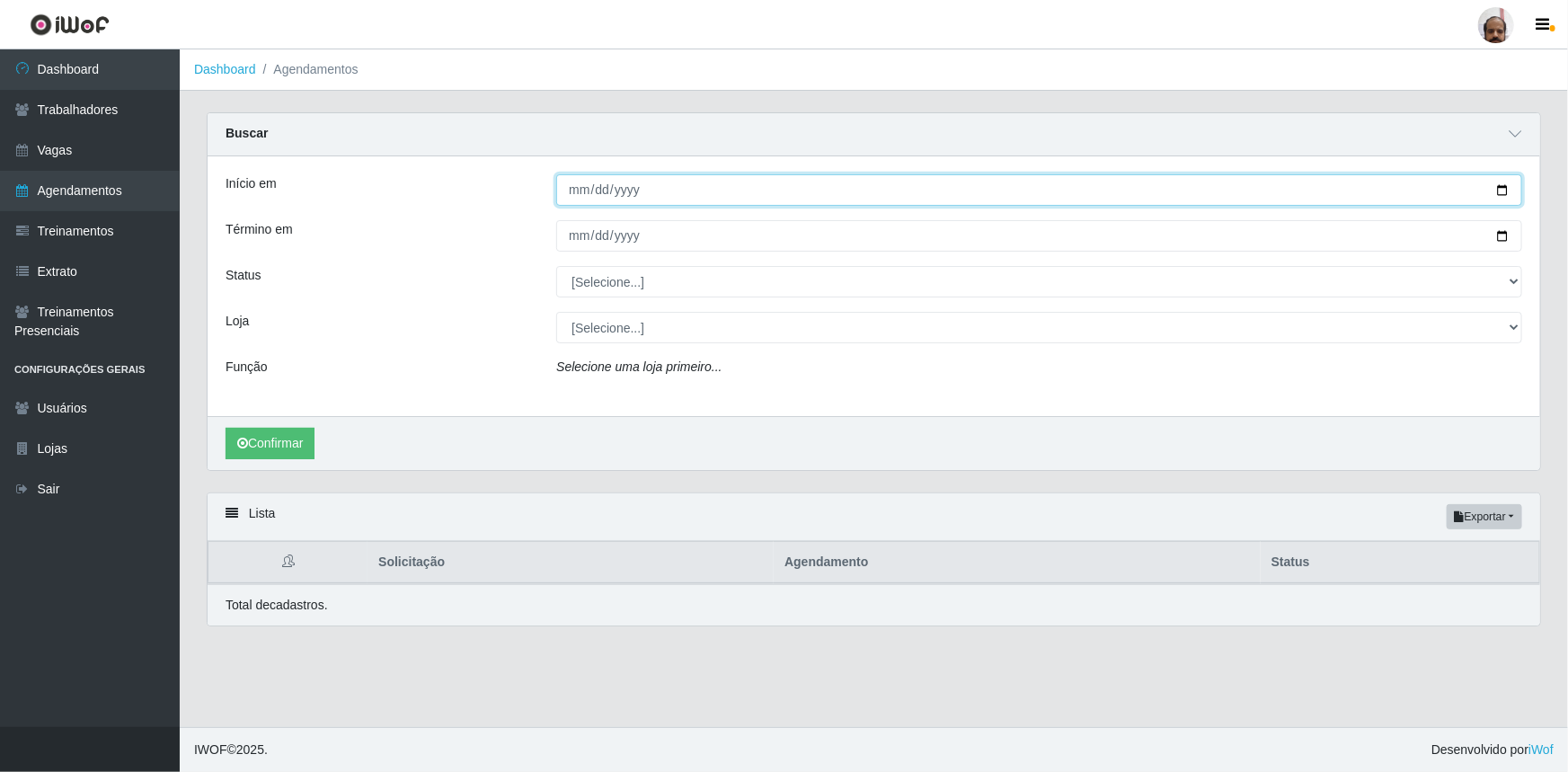
click at [1502, 189] on input "Início em" at bounding box center [1039, 190] width 966 height 32
type input "2025-10-04"
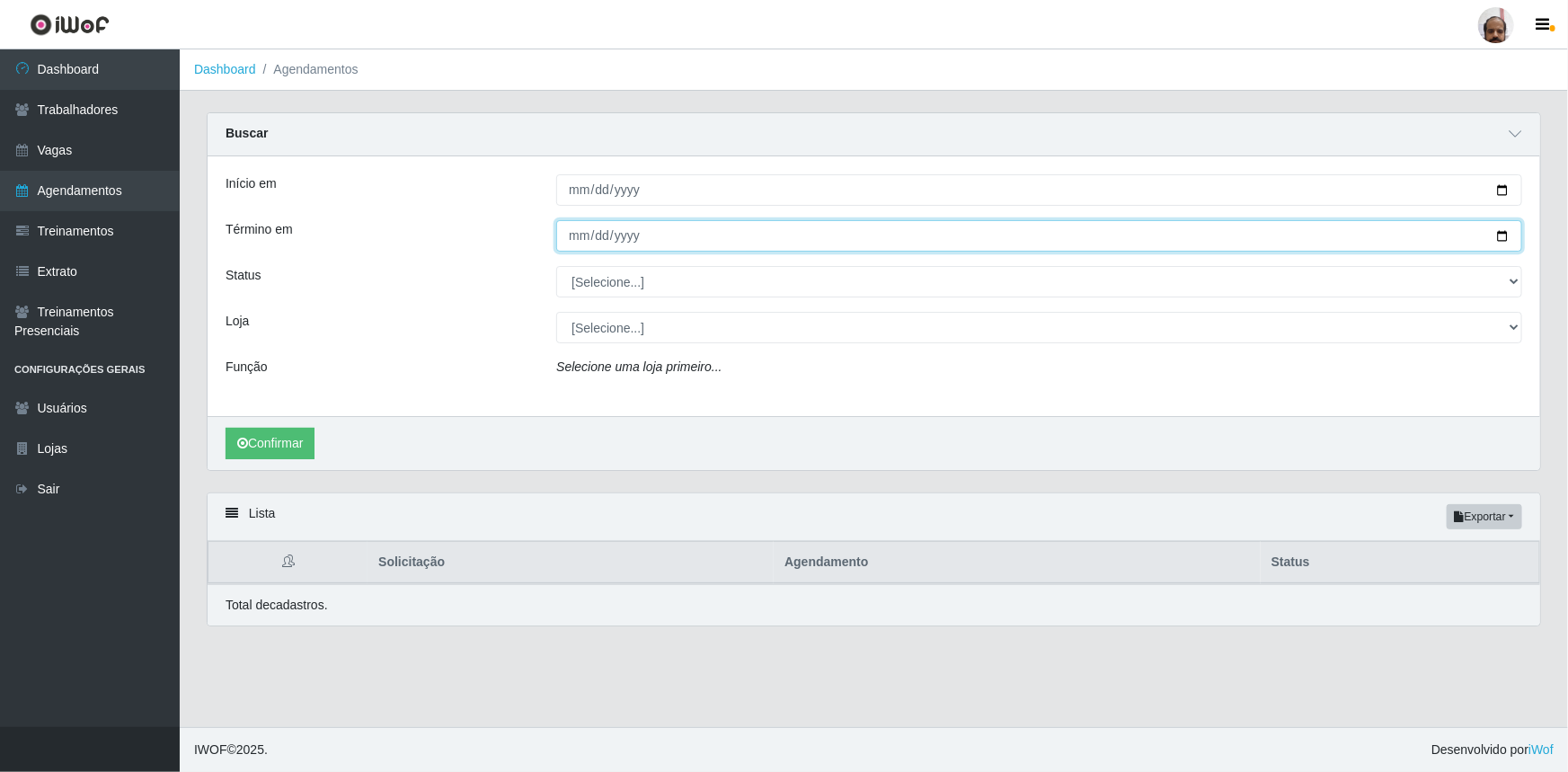
click at [1508, 242] on input "Término em" at bounding box center [1039, 236] width 966 height 32
type input "2025-10-04"
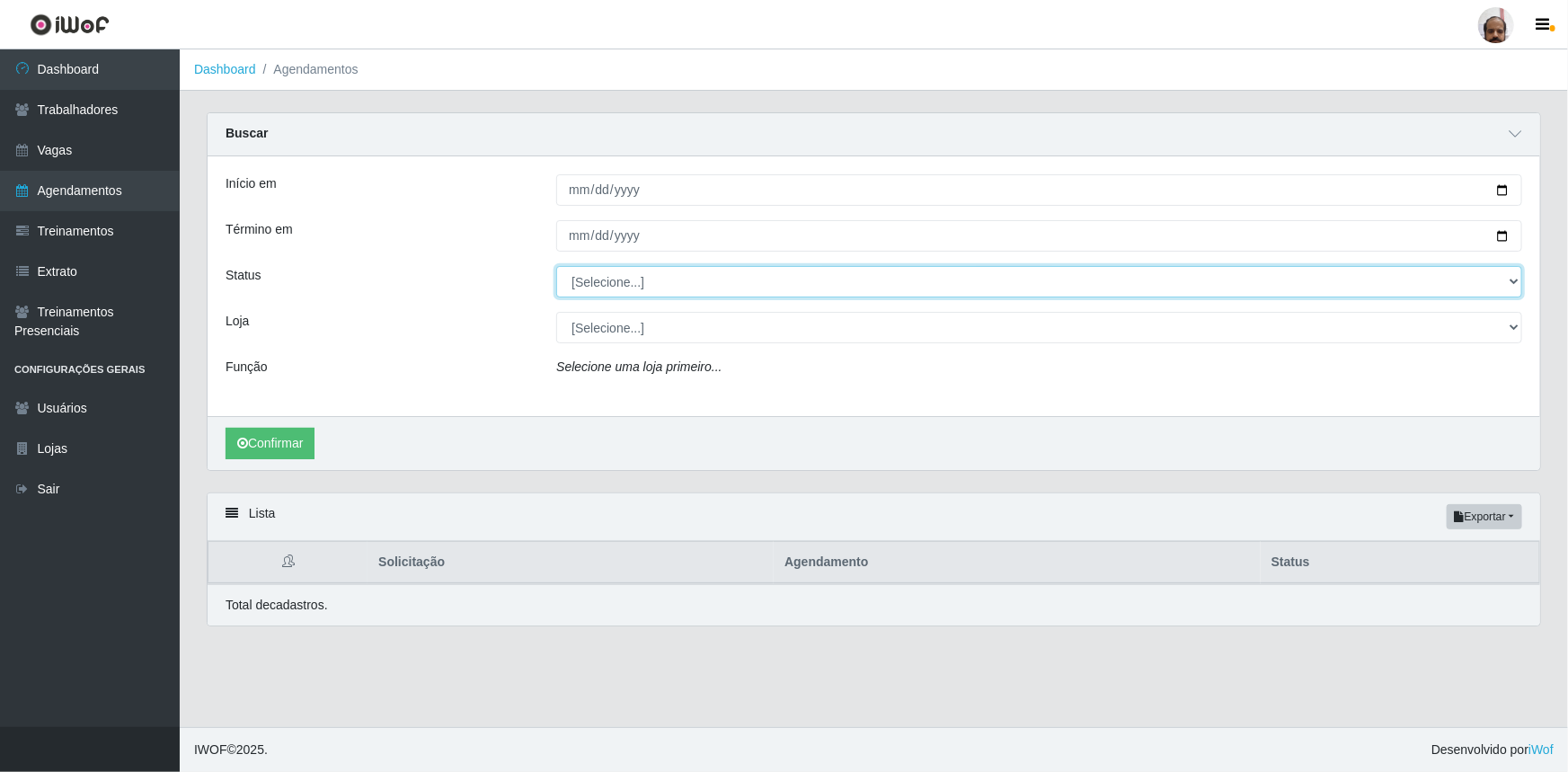
click at [1512, 282] on select "[Selecione...] AGENDADO AGUARDANDO LIBERAR EM ANDAMENTO EM REVISÃO FINALIZADO C…" at bounding box center [1039, 282] width 966 height 32
select select "AGENDADO"
click at [556, 266] on select "[Selecione...] AGENDADO AGUARDANDO LIBERAR EM ANDAMENTO EM REVISÃO FINALIZADO C…" at bounding box center [1039, 282] width 966 height 32
click at [1515, 329] on select "[Selecione...] Mar Vermelho - Loja 05" at bounding box center [1039, 327] width 966 height 32
select select "252"
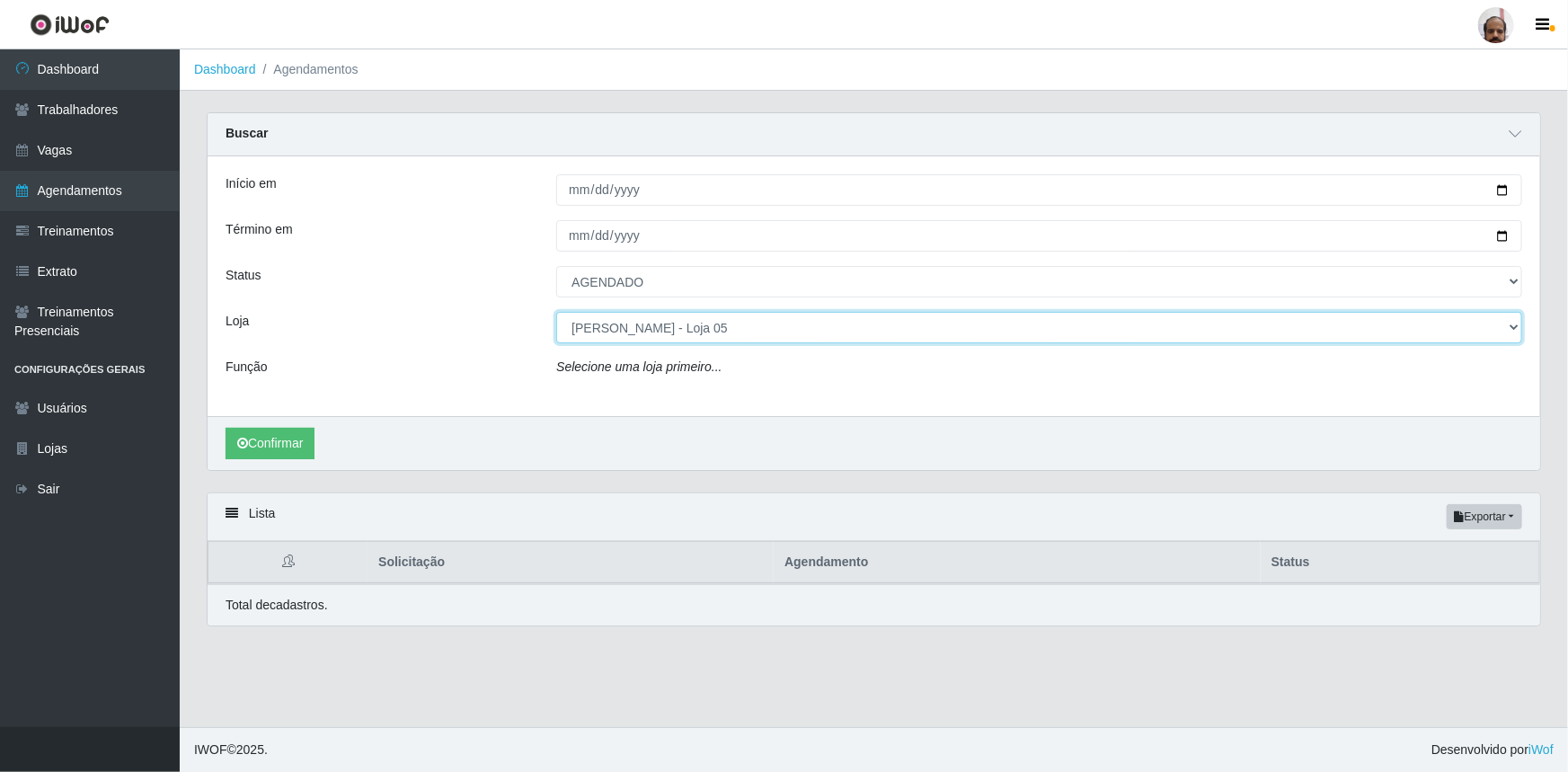
click at [556, 312] on select "[Selecione...] Mar Vermelho - Loja 05" at bounding box center [1039, 327] width 966 height 32
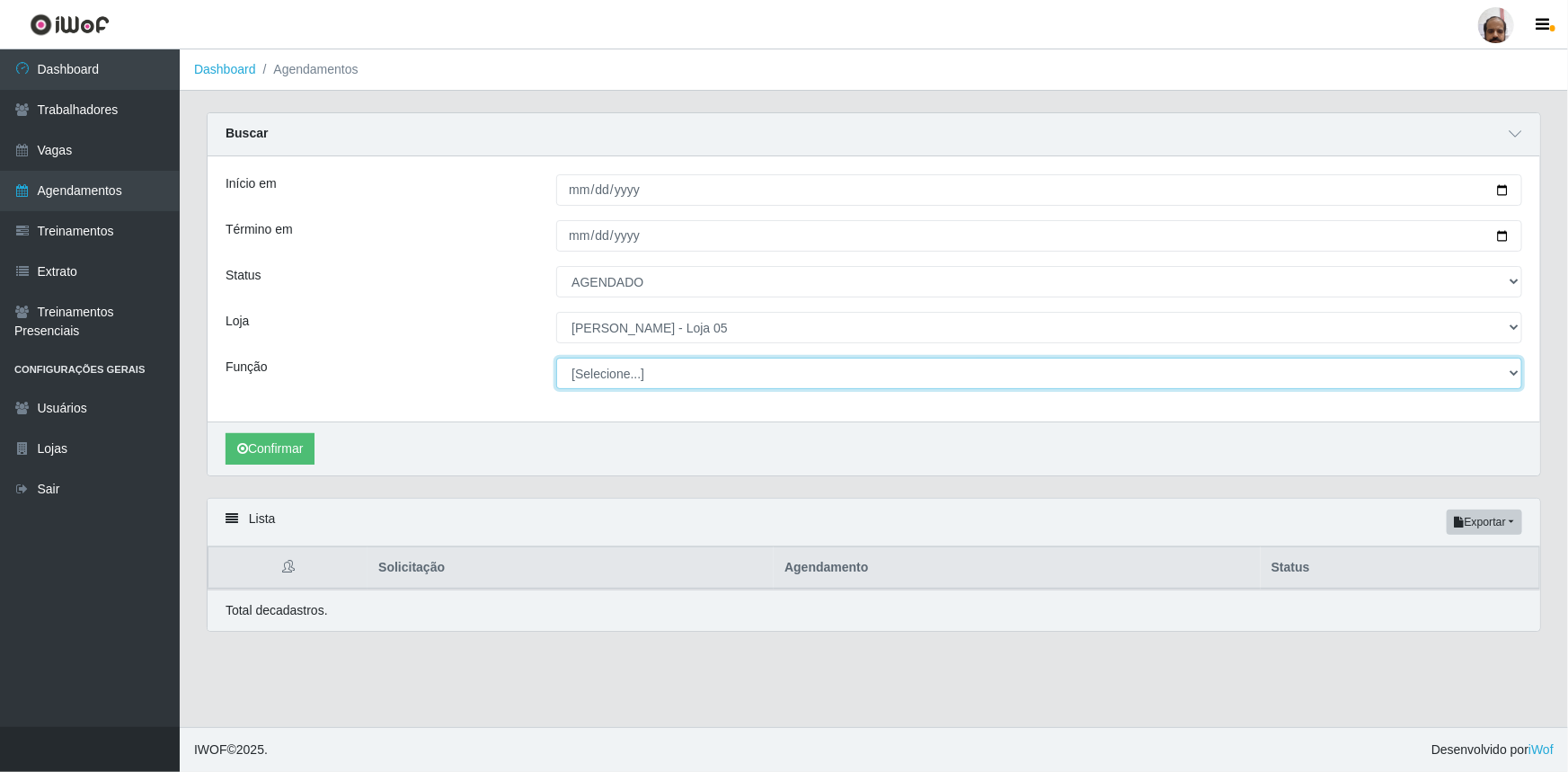
drag, startPoint x: 1513, startPoint y: 370, endPoint x: 1475, endPoint y: 388, distance: 42.0
click at [1513, 370] on select "[Selecione...] ASG ASG + ASG ++ Auxiliar de Depósito Auxiliar de Depósito + Aux…" at bounding box center [1039, 374] width 966 height 32
select select "1"
click at [556, 358] on select "[Selecione...] ASG ASG + ASG ++ Auxiliar de Depósito Auxiliar de Depósito + Aux…" at bounding box center [1039, 374] width 966 height 32
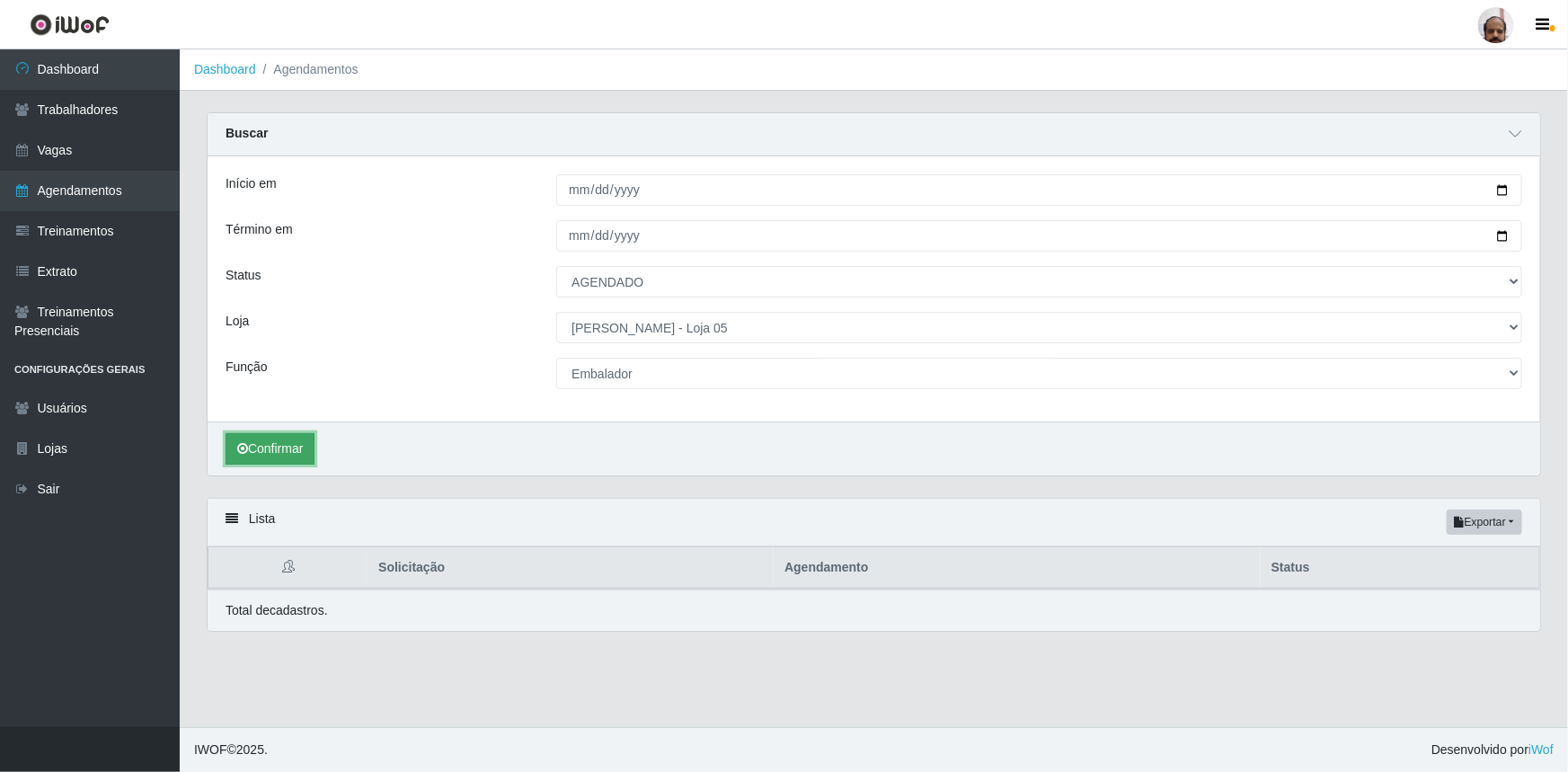
click at [305, 448] on button "Confirmar" at bounding box center [270, 449] width 89 height 32
click at [305, 451] on button "Confirmar" at bounding box center [270, 449] width 89 height 32
click at [87, 197] on link "Agendamentos" at bounding box center [90, 191] width 180 height 40
select select "[Selecione...]"
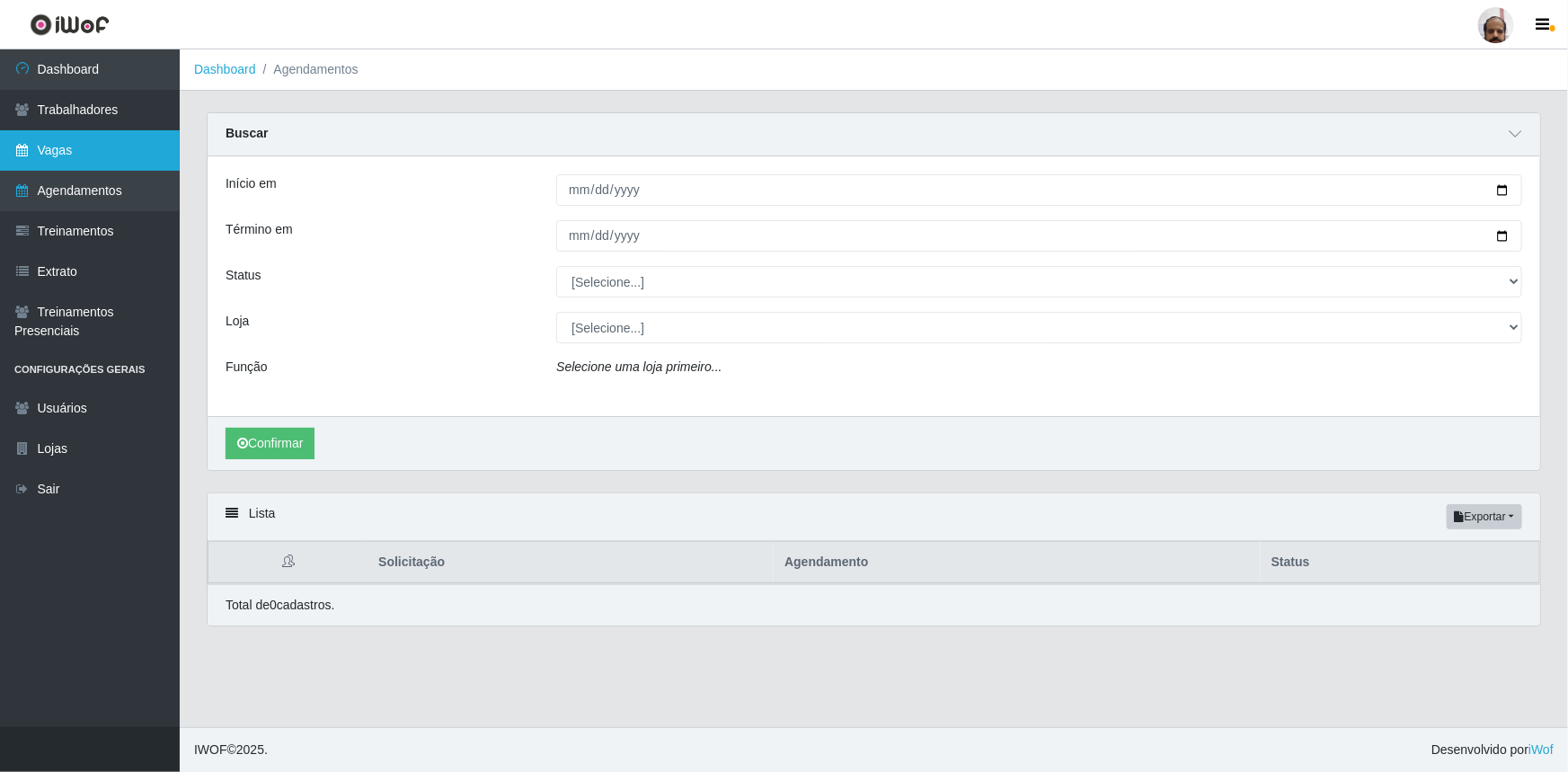
click at [94, 157] on link "Vagas" at bounding box center [90, 150] width 180 height 40
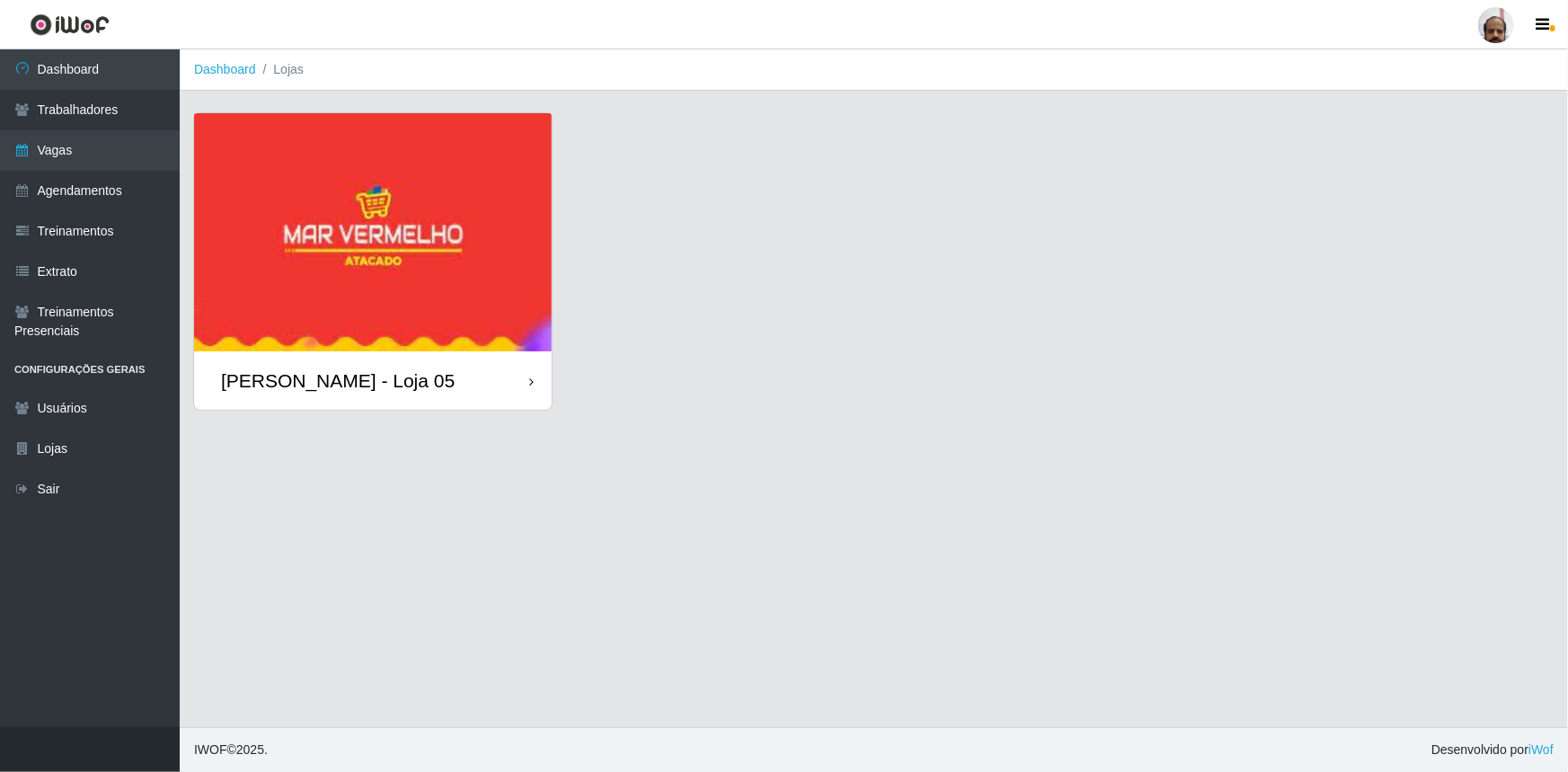
click at [365, 390] on div "[PERSON_NAME] - Loja 05" at bounding box center [337, 380] width 234 height 23
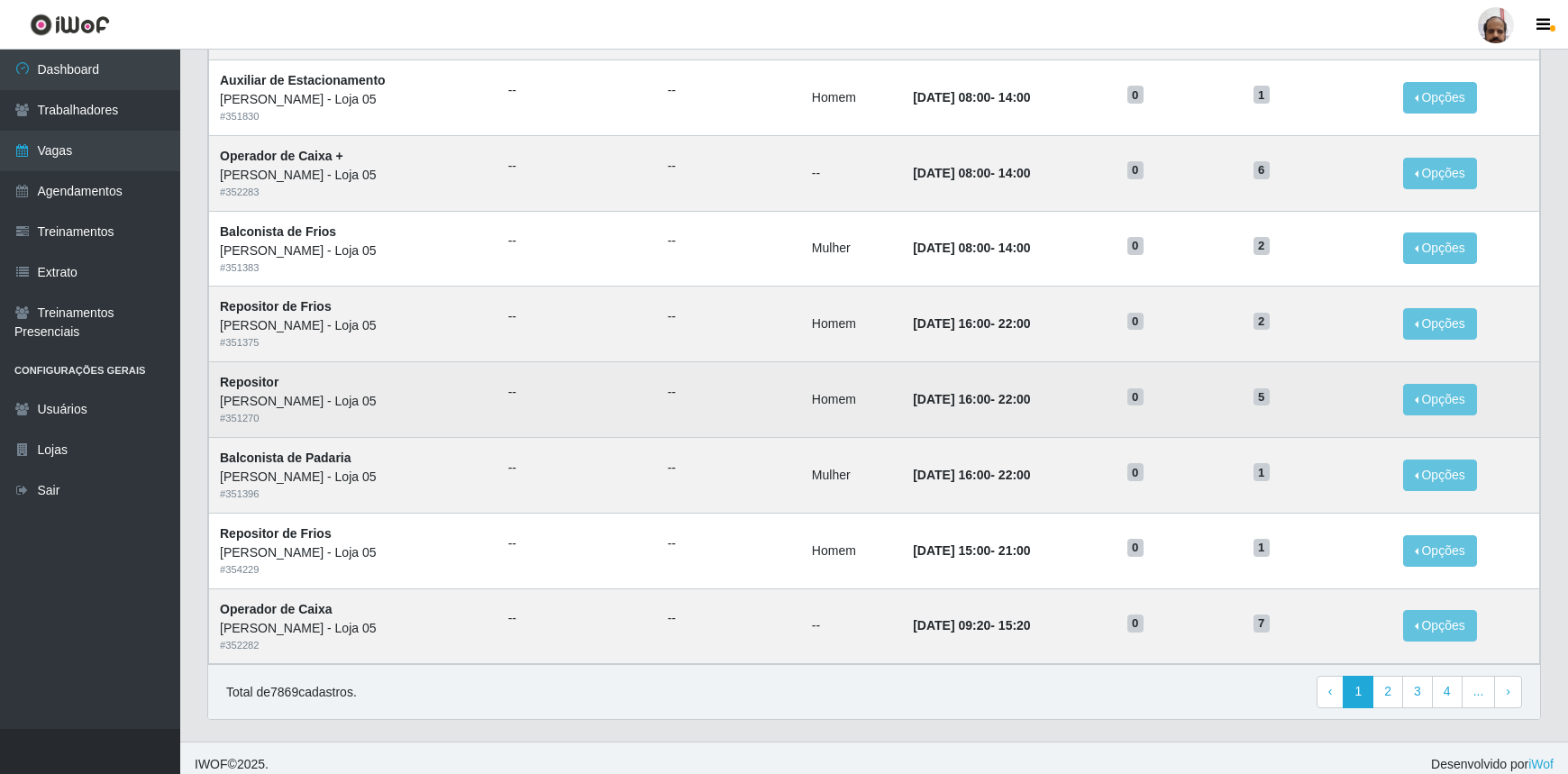
scroll to position [750, 0]
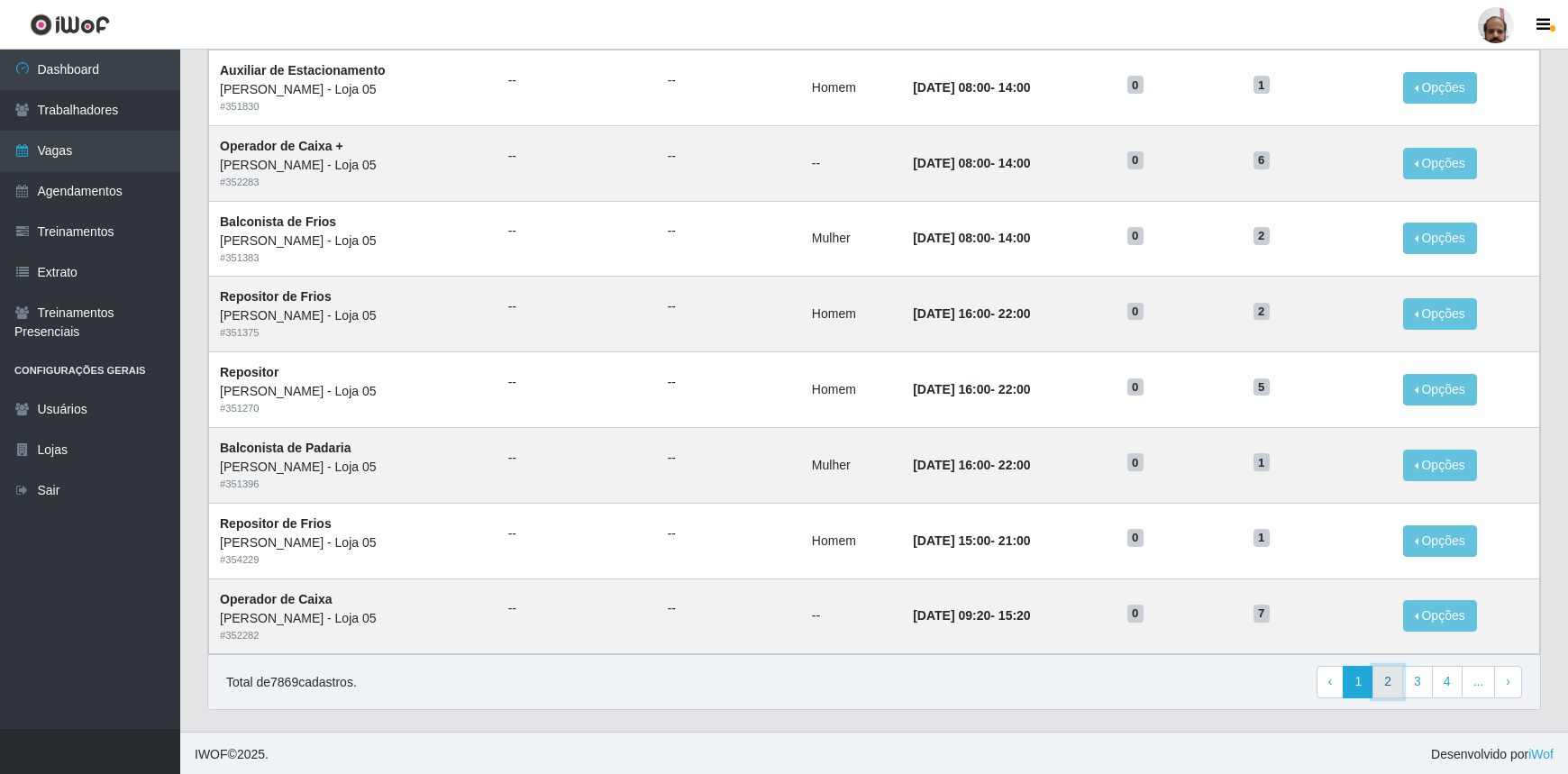
click at [1395, 685] on link "2" at bounding box center [1388, 683] width 31 height 33
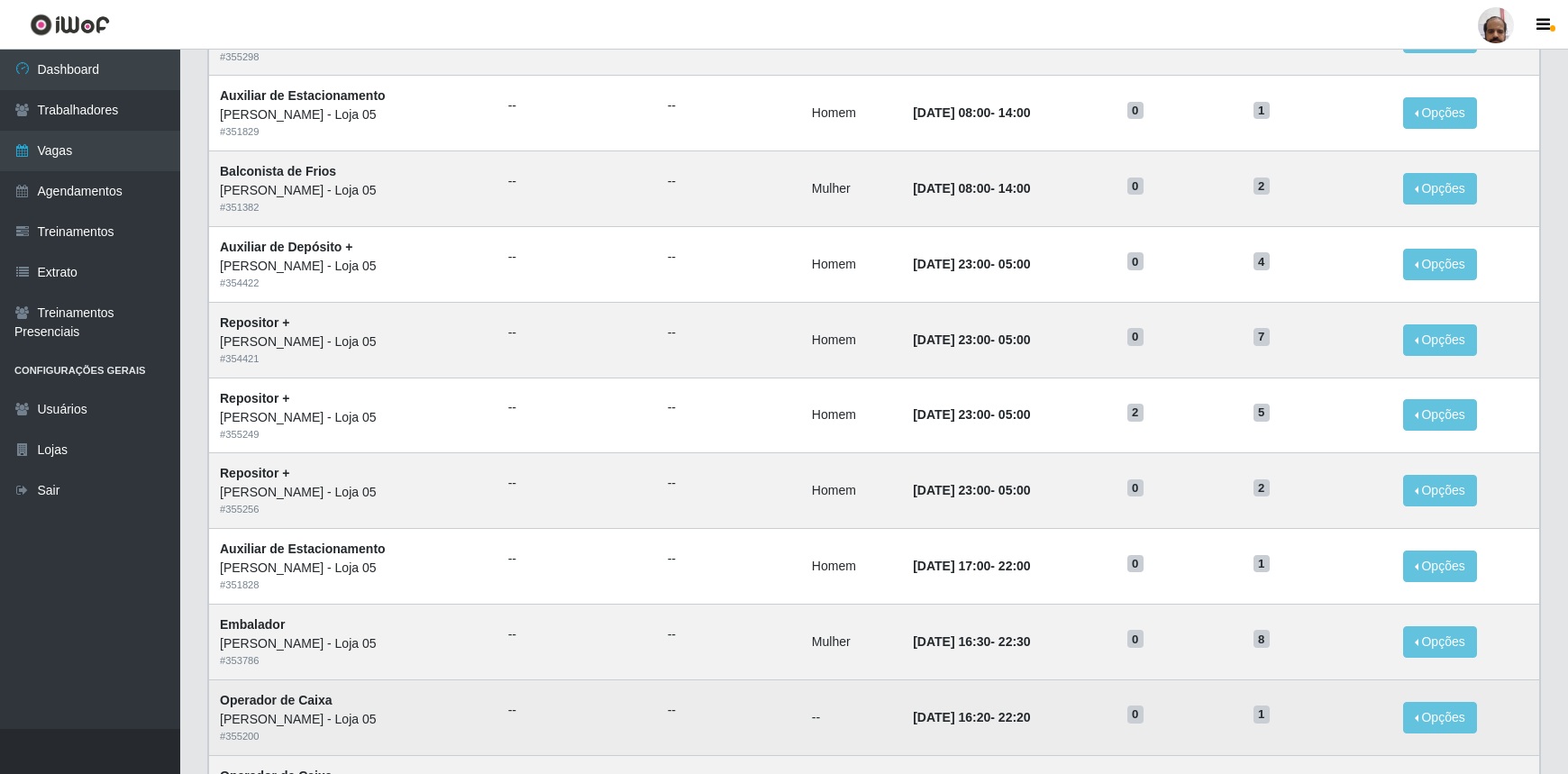
scroll to position [750, 0]
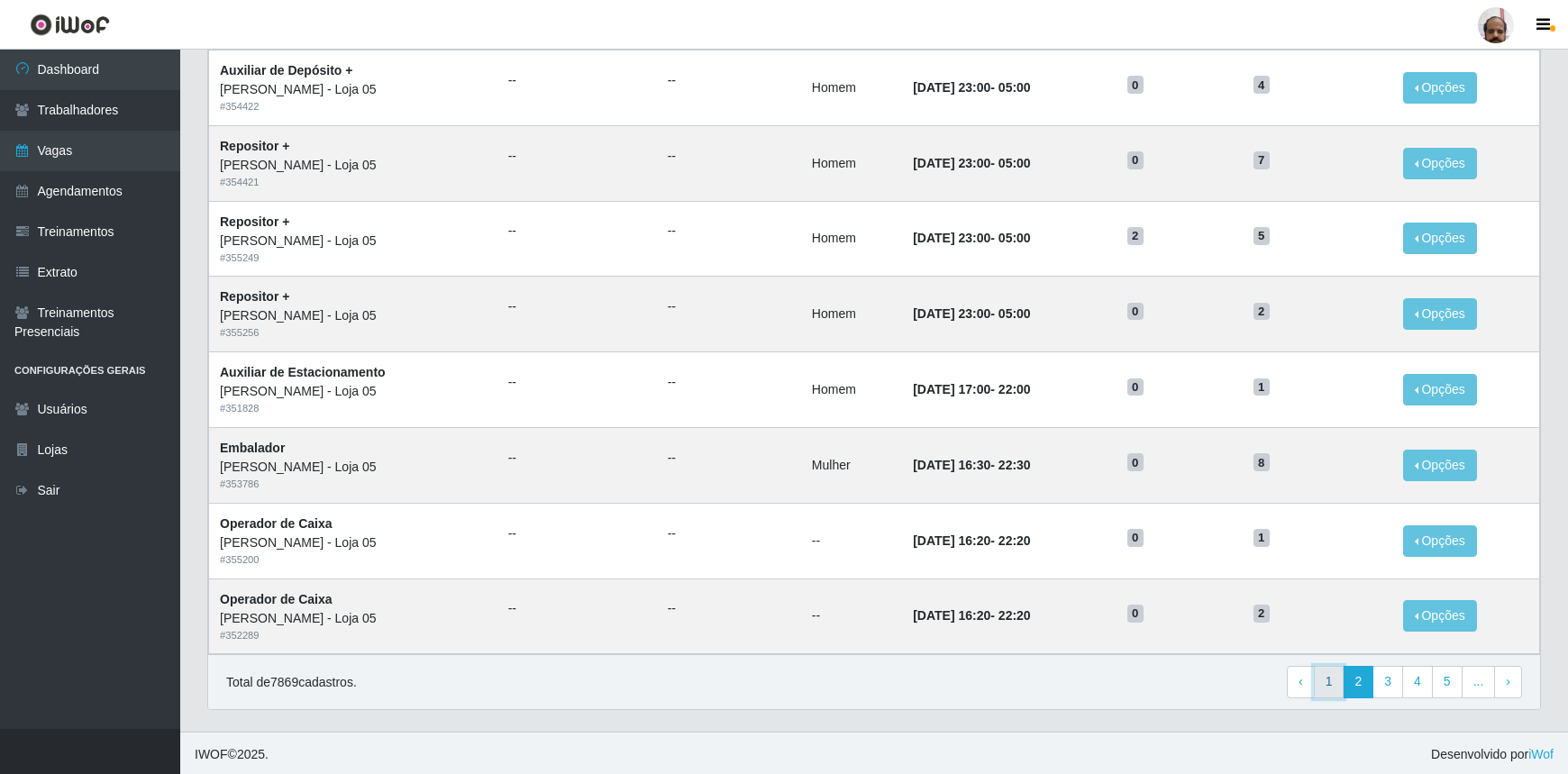
click at [1334, 688] on link "1" at bounding box center [1330, 683] width 31 height 33
click at [1335, 685] on link "1" at bounding box center [1330, 683] width 31 height 33
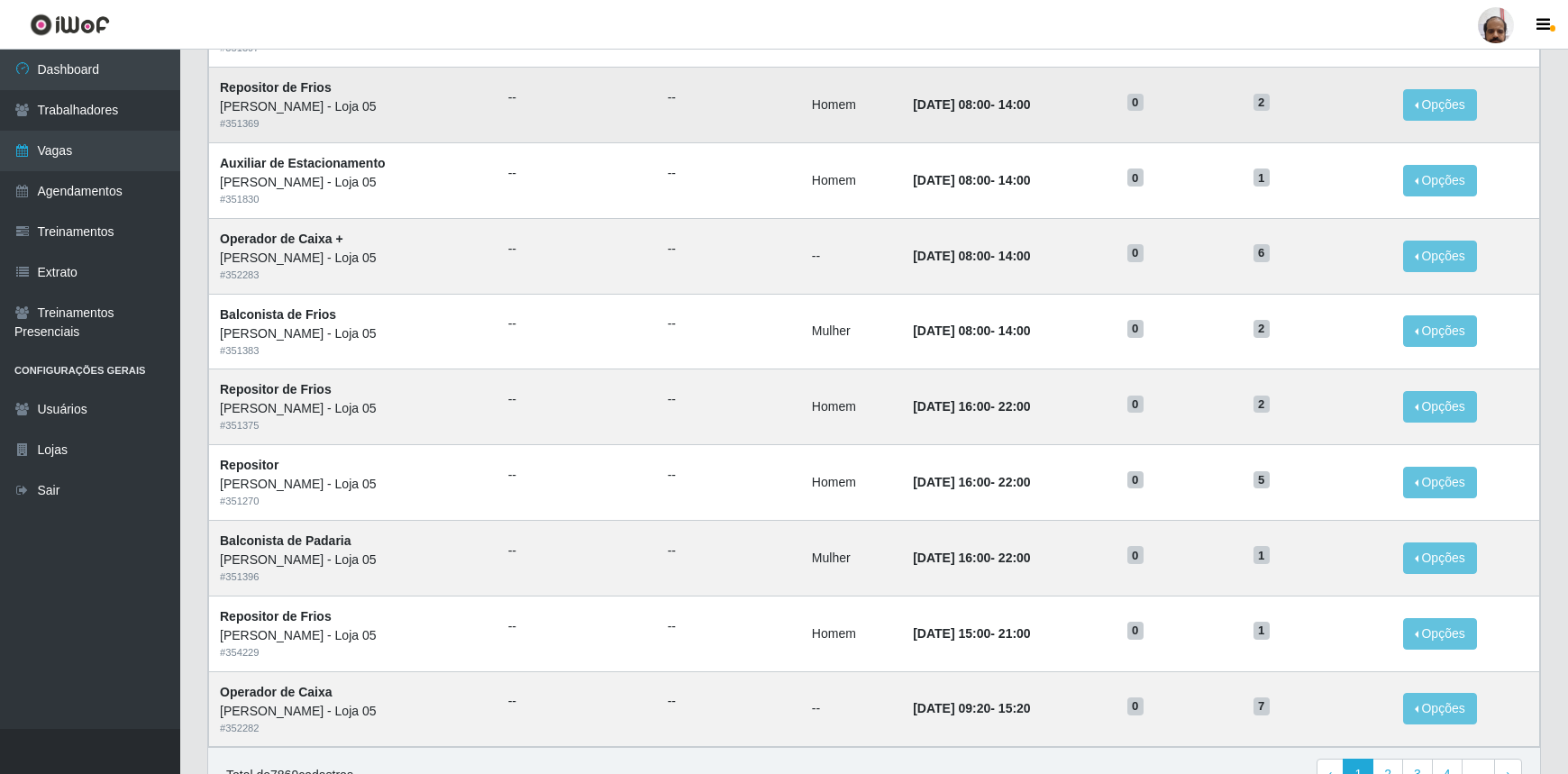
scroll to position [738, 0]
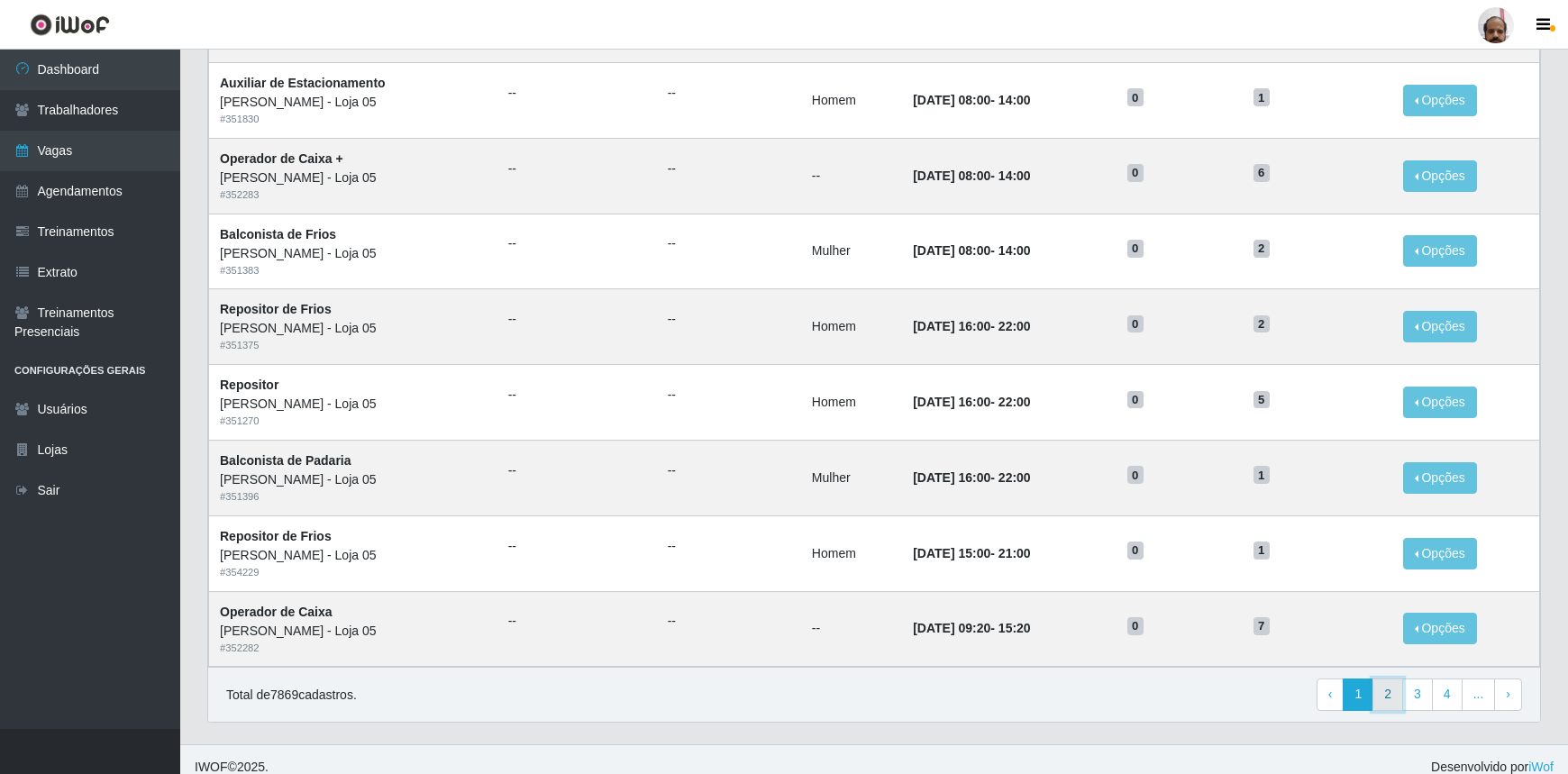
click at [1398, 704] on link "2" at bounding box center [1388, 696] width 31 height 33
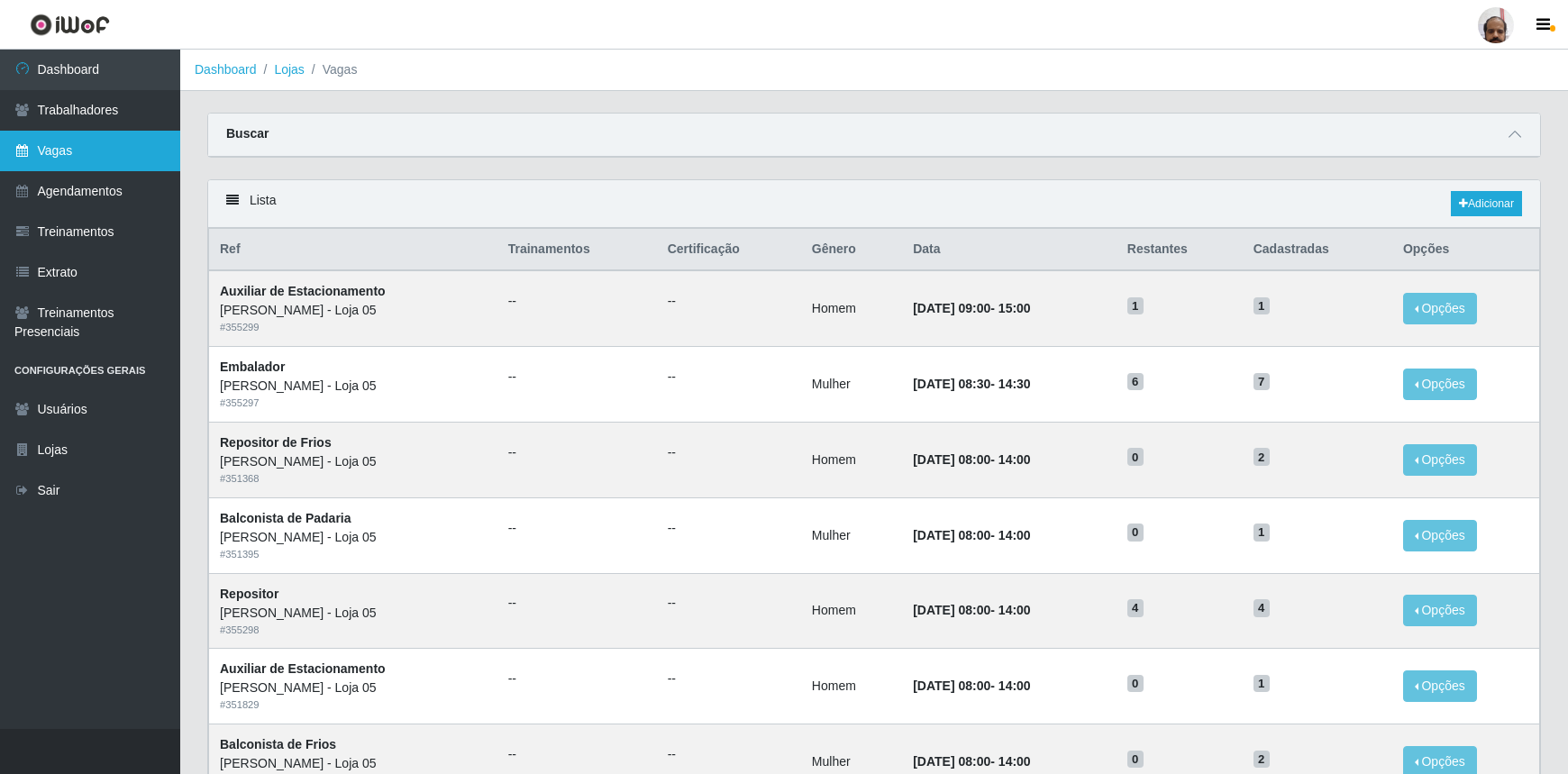
click at [108, 163] on link "Vagas" at bounding box center [90, 150] width 181 height 40
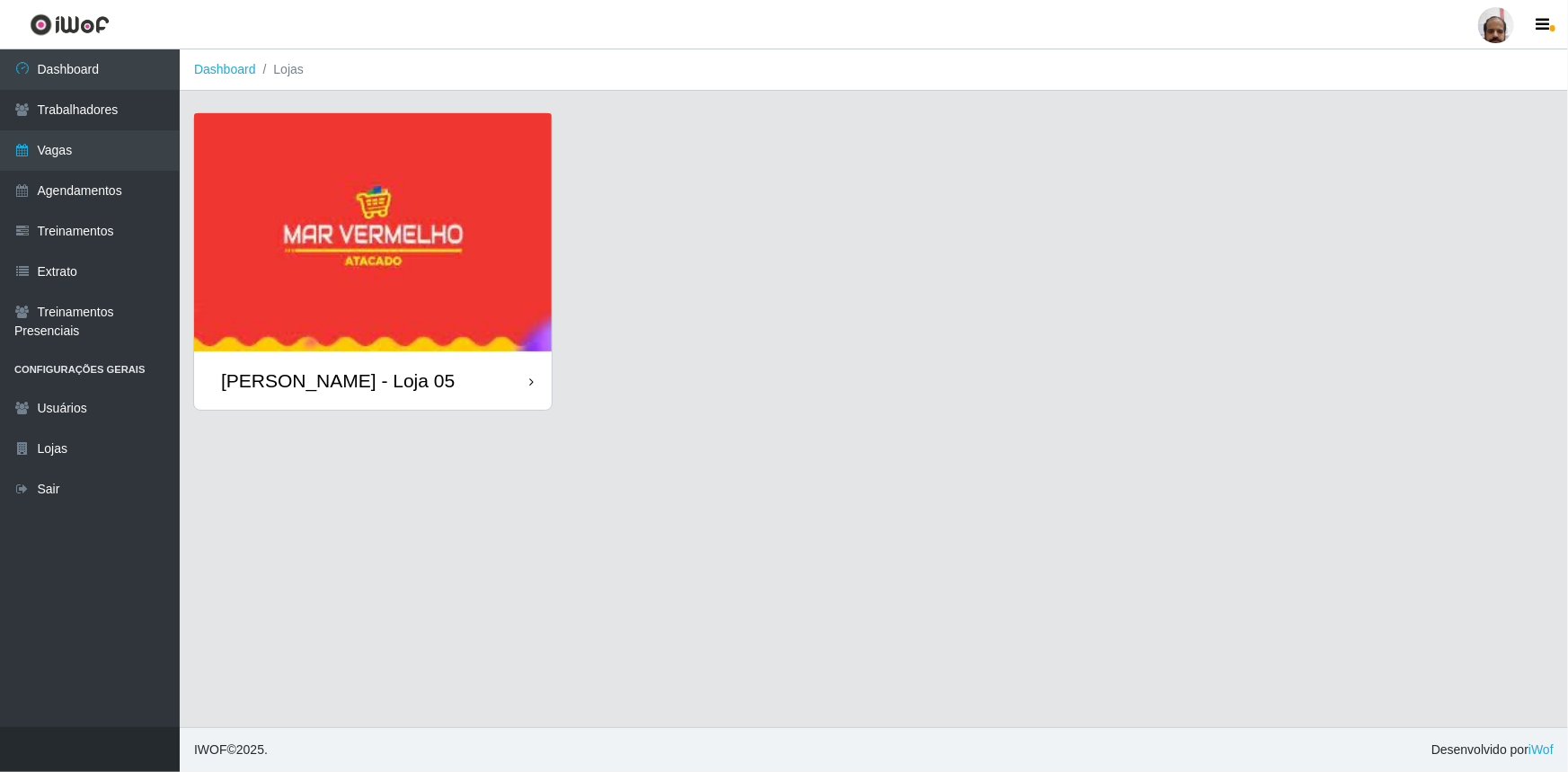
click at [345, 377] on div "[PERSON_NAME] - Loja 05" at bounding box center [337, 380] width 234 height 23
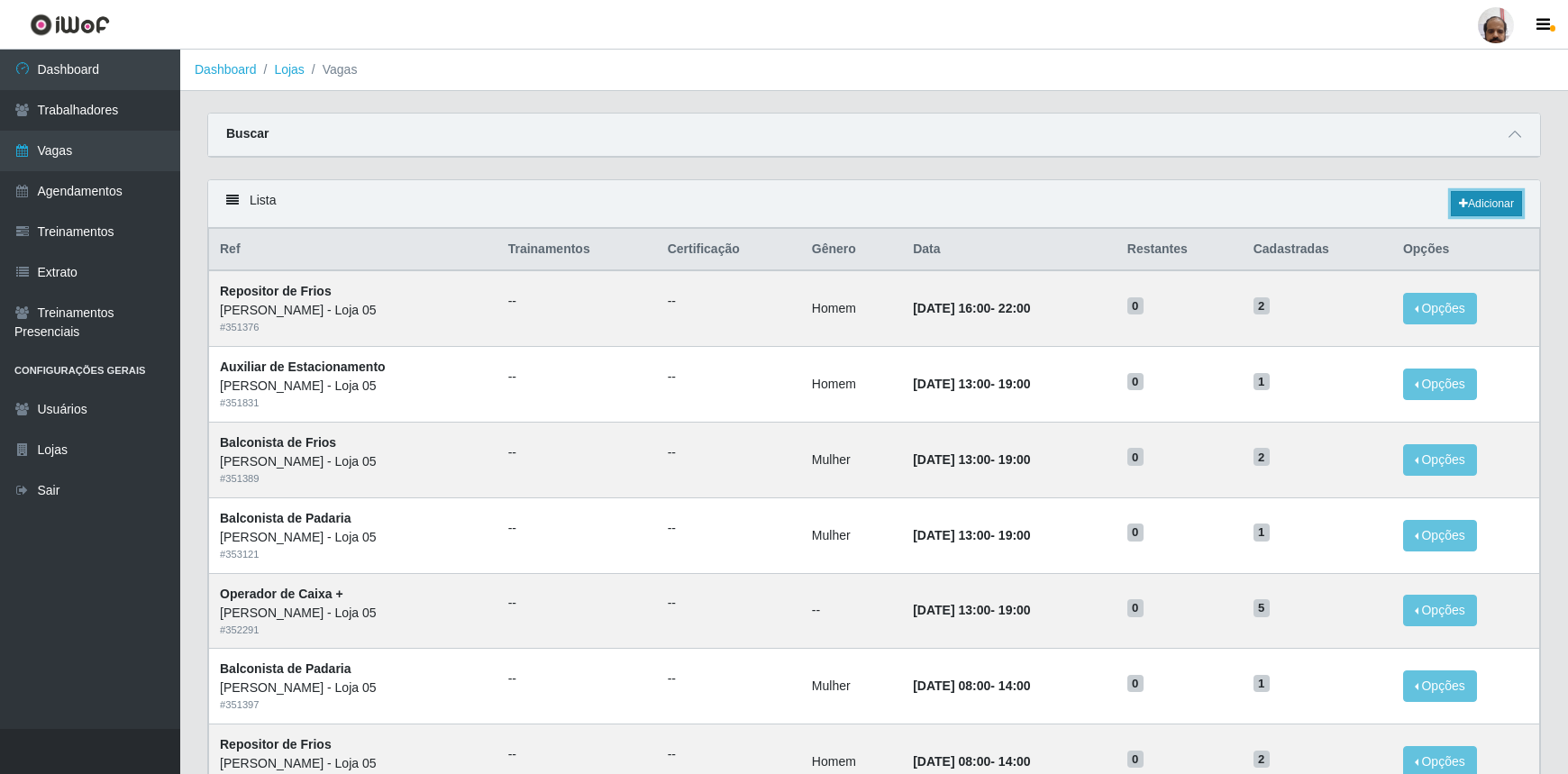
click at [1513, 201] on link "Adicionar" at bounding box center [1487, 204] width 71 height 26
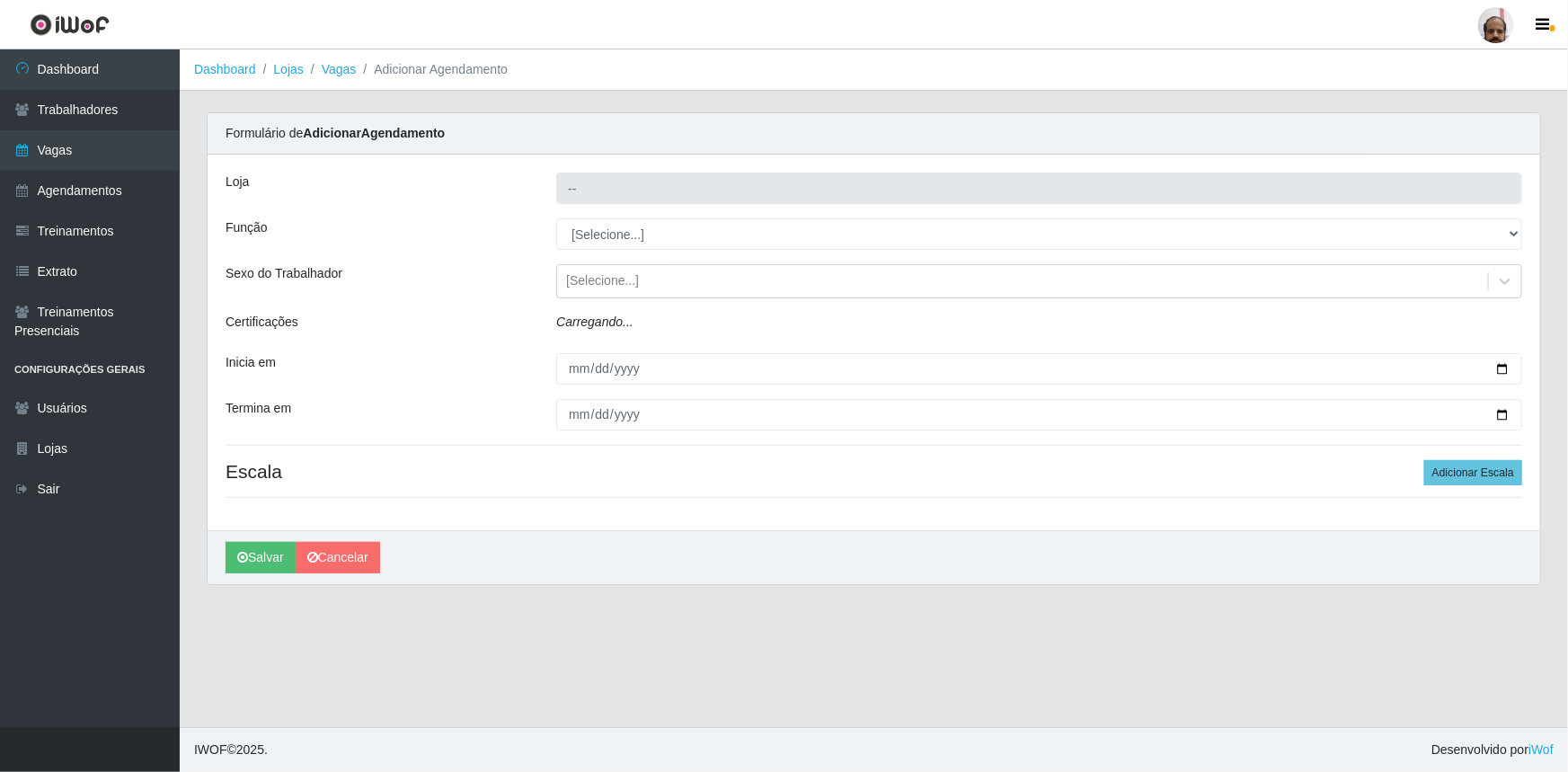
type input "[PERSON_NAME] - Loja 05"
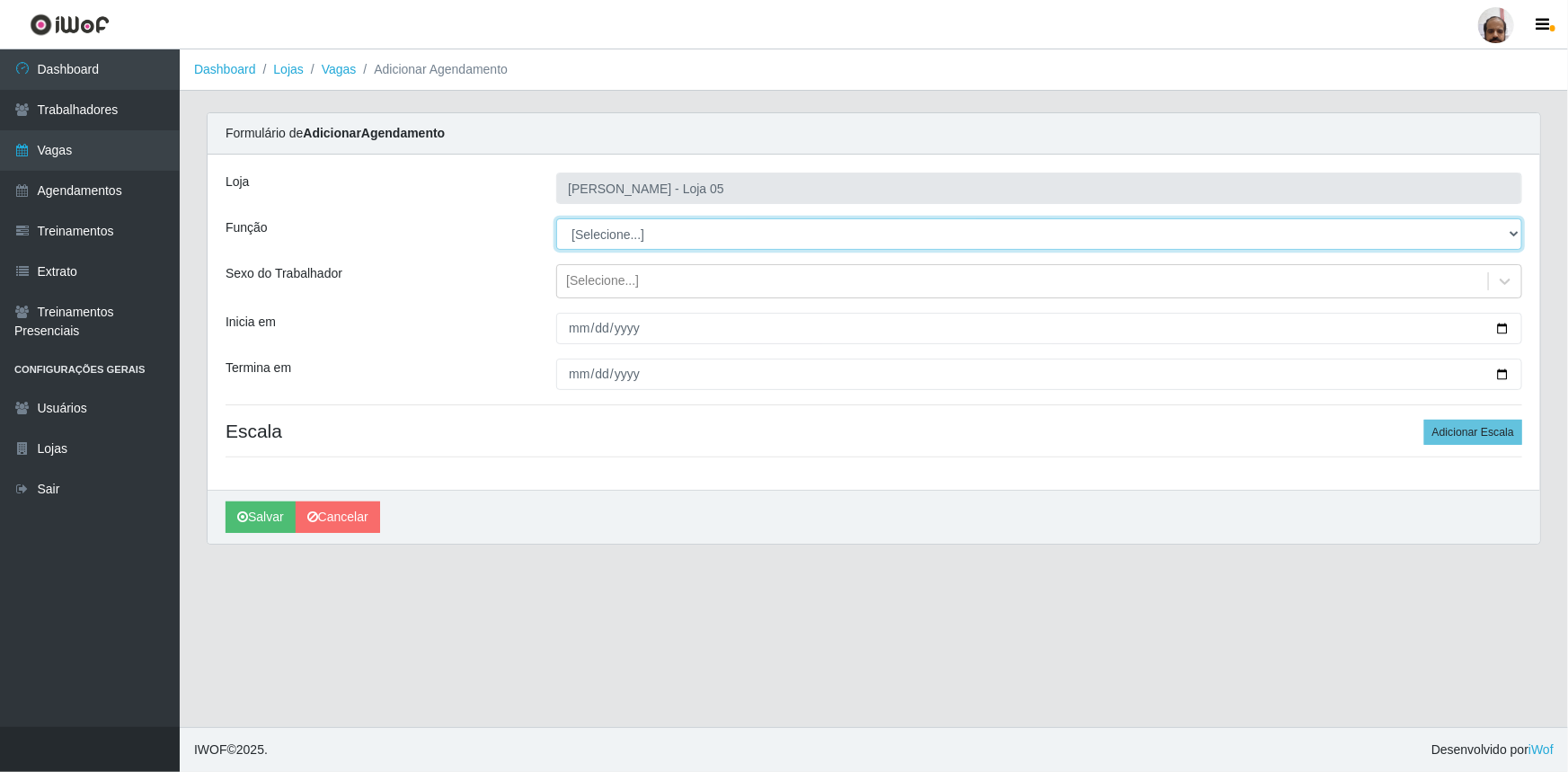
drag, startPoint x: 1511, startPoint y: 232, endPoint x: 1497, endPoint y: 241, distance: 16.6
click at [1512, 232] on select "[Selecione...] ASG ASG + ASG ++ Auxiliar de Depósito Auxiliar de Depósito + Aux…" at bounding box center [1039, 234] width 966 height 32
select select "1"
click at [556, 218] on select "[Selecione...] ASG ASG + ASG ++ Auxiliar de Depósito Auxiliar de Depósito + Aux…" at bounding box center [1039, 234] width 966 height 32
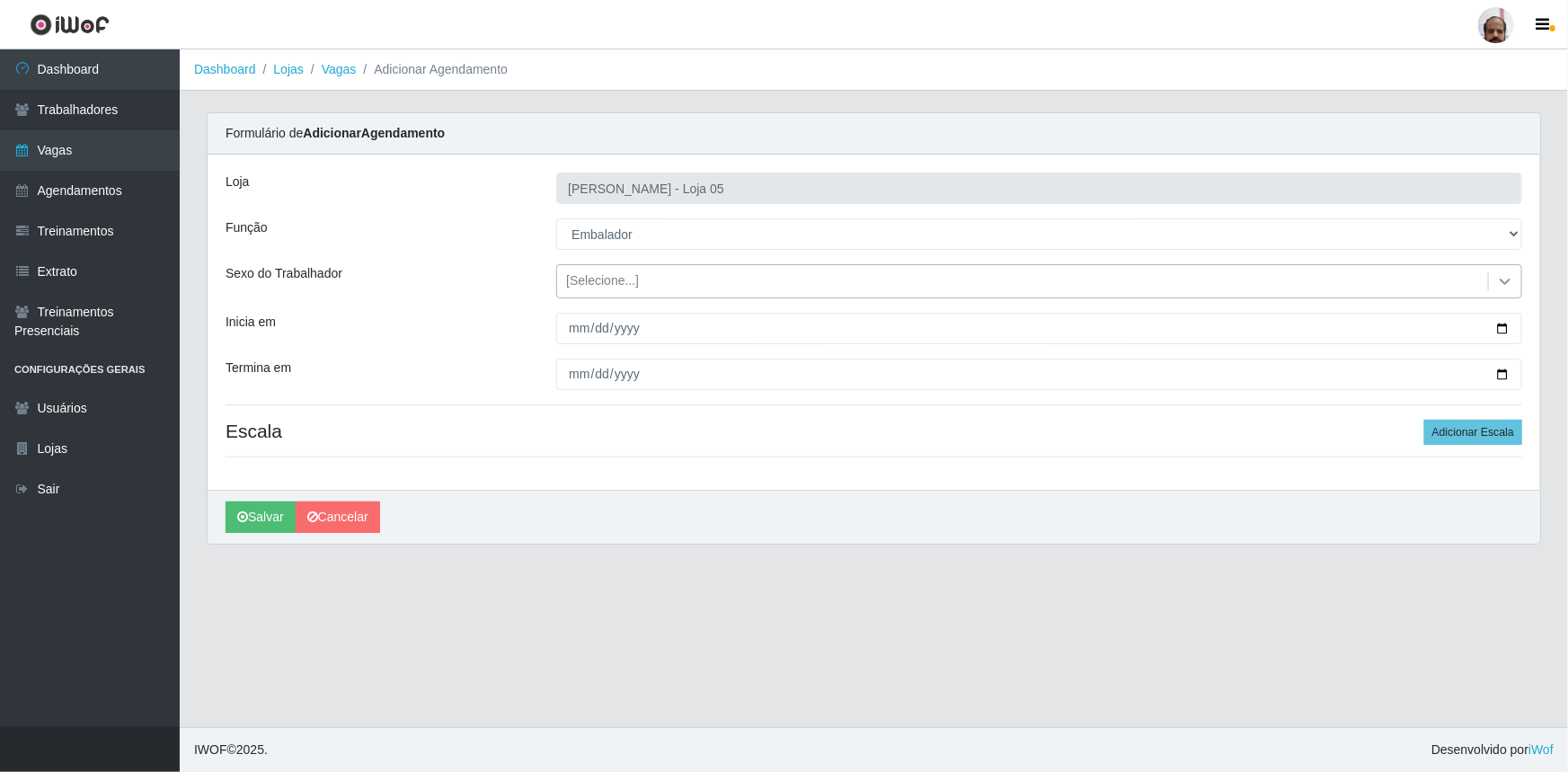
click at [1503, 281] on icon at bounding box center [1505, 282] width 11 height 6
drag, startPoint x: 92, startPoint y: 74, endPoint x: 150, endPoint y: 124, distance: 76.6
click at [95, 73] on link "Dashboard" at bounding box center [90, 69] width 180 height 40
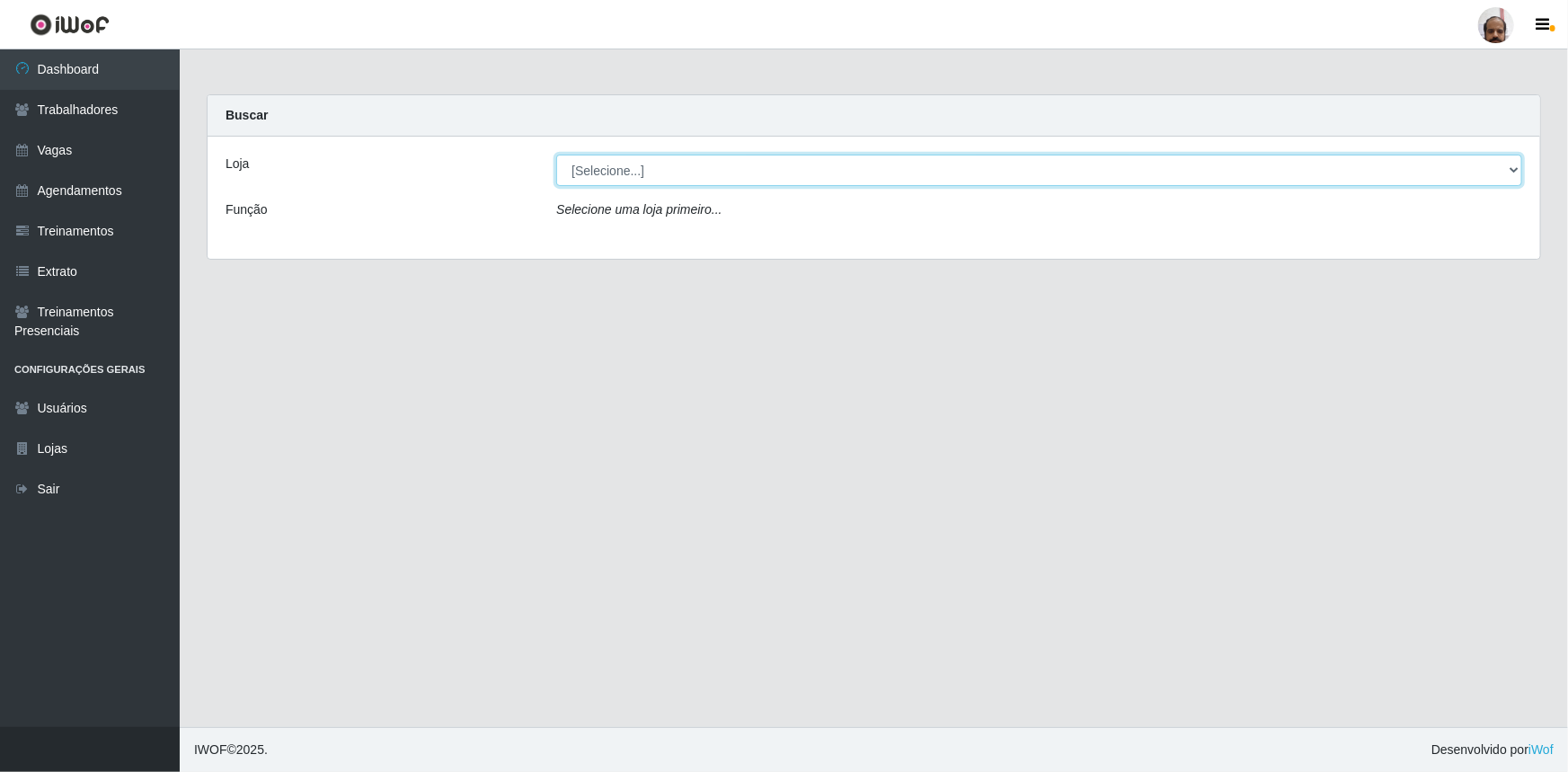
drag, startPoint x: 1512, startPoint y: 168, endPoint x: 1475, endPoint y: 183, distance: 39.9
click at [1512, 168] on select "[Selecione...] Mar Vermelho - Loja 05" at bounding box center [1039, 170] width 966 height 32
select select "252"
click at [556, 155] on select "[Selecione...] Mar Vermelho - Loja 05" at bounding box center [1039, 170] width 966 height 32
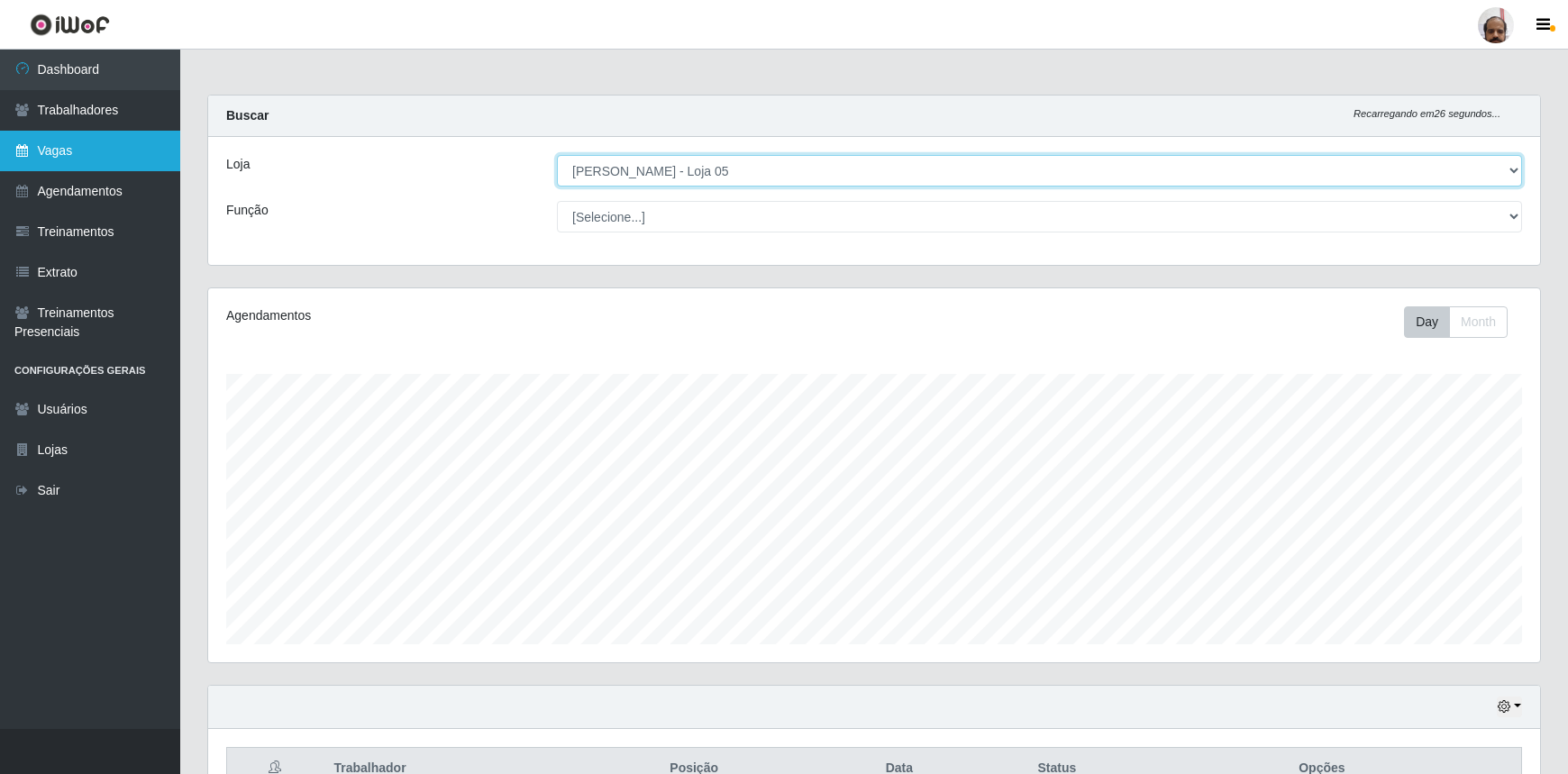
scroll to position [374, 1332]
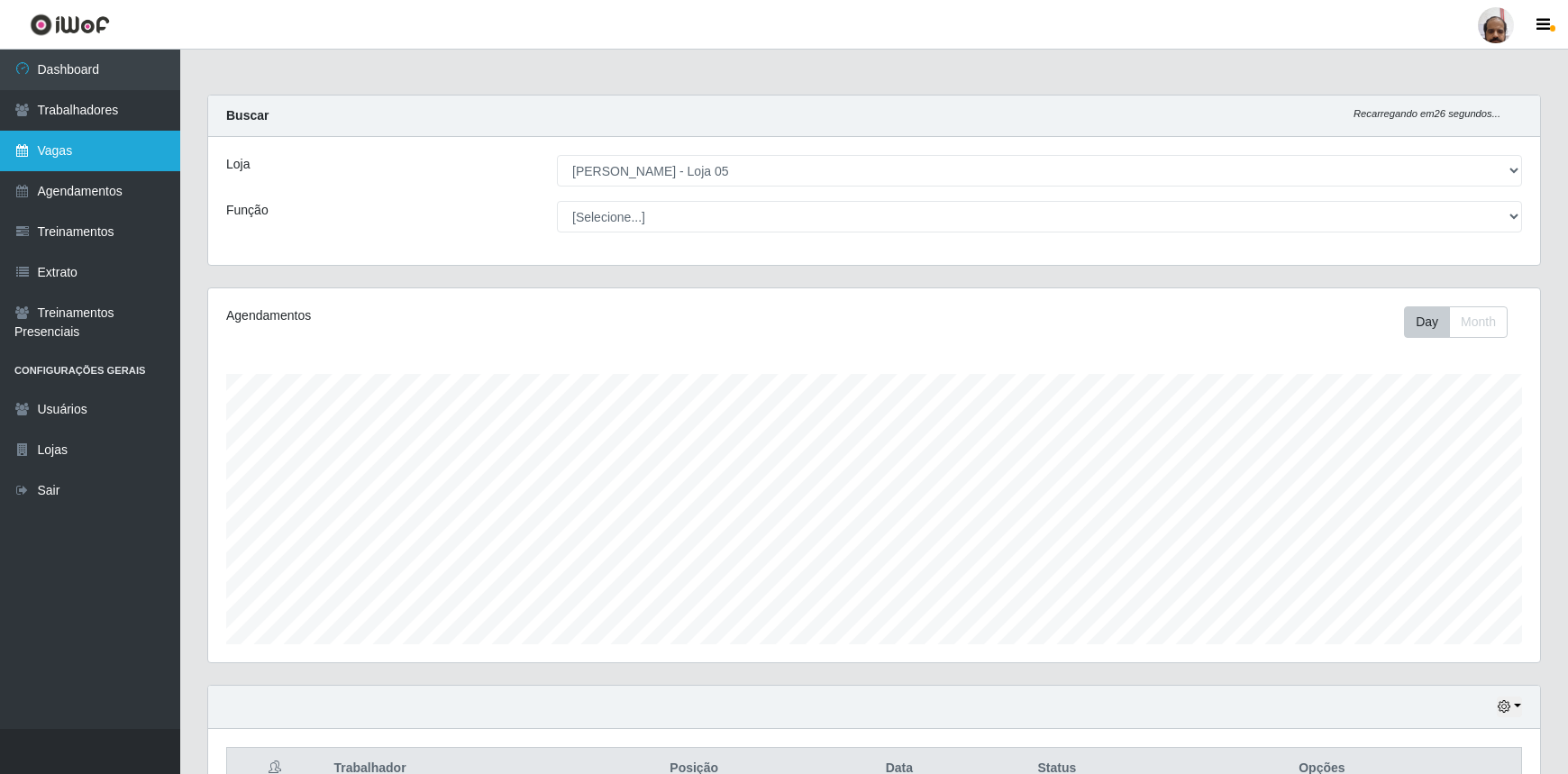
click at [87, 152] on link "Vagas" at bounding box center [90, 150] width 181 height 40
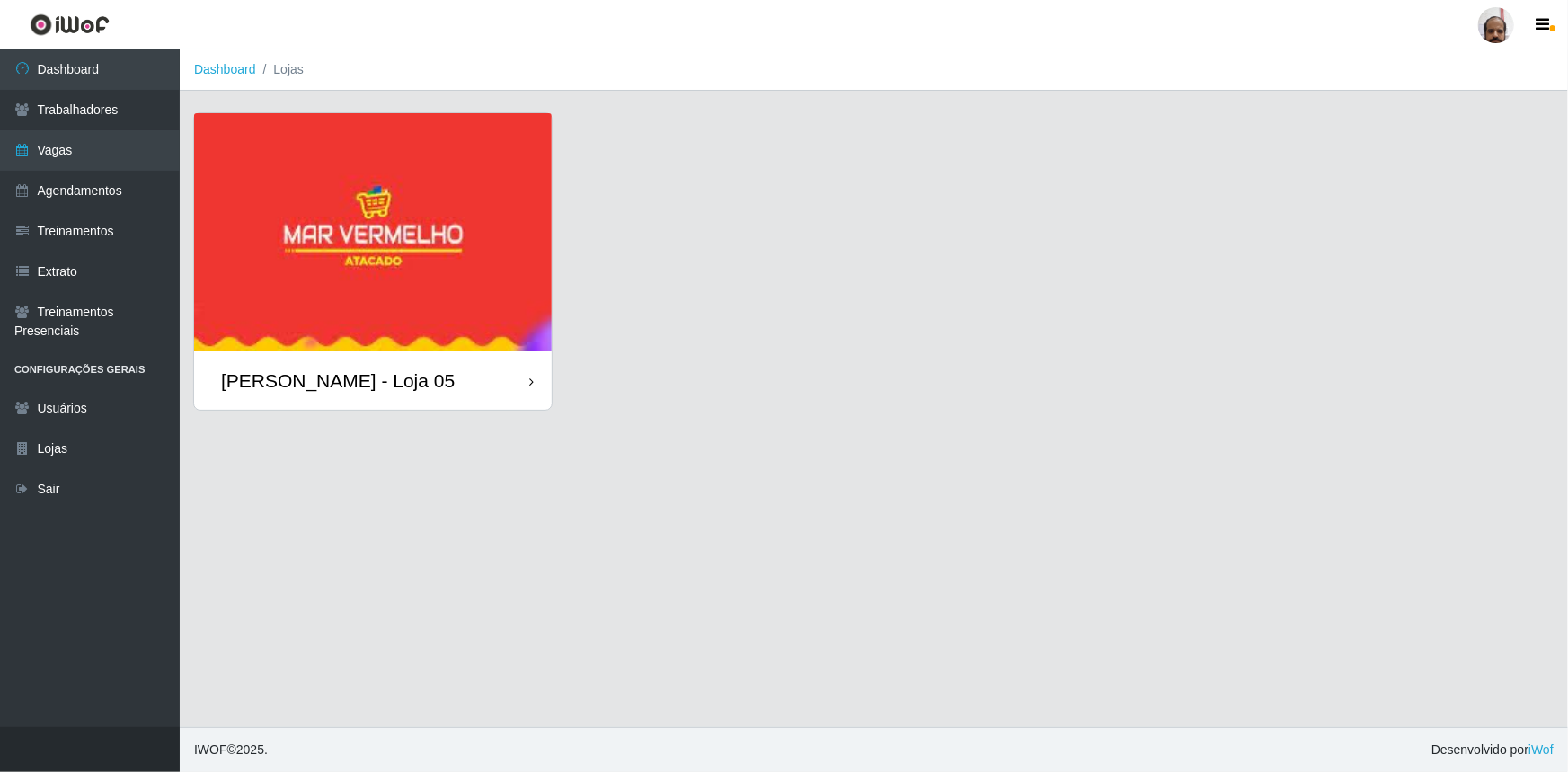
click at [396, 376] on div "[PERSON_NAME] - Loja 05" at bounding box center [337, 380] width 234 height 23
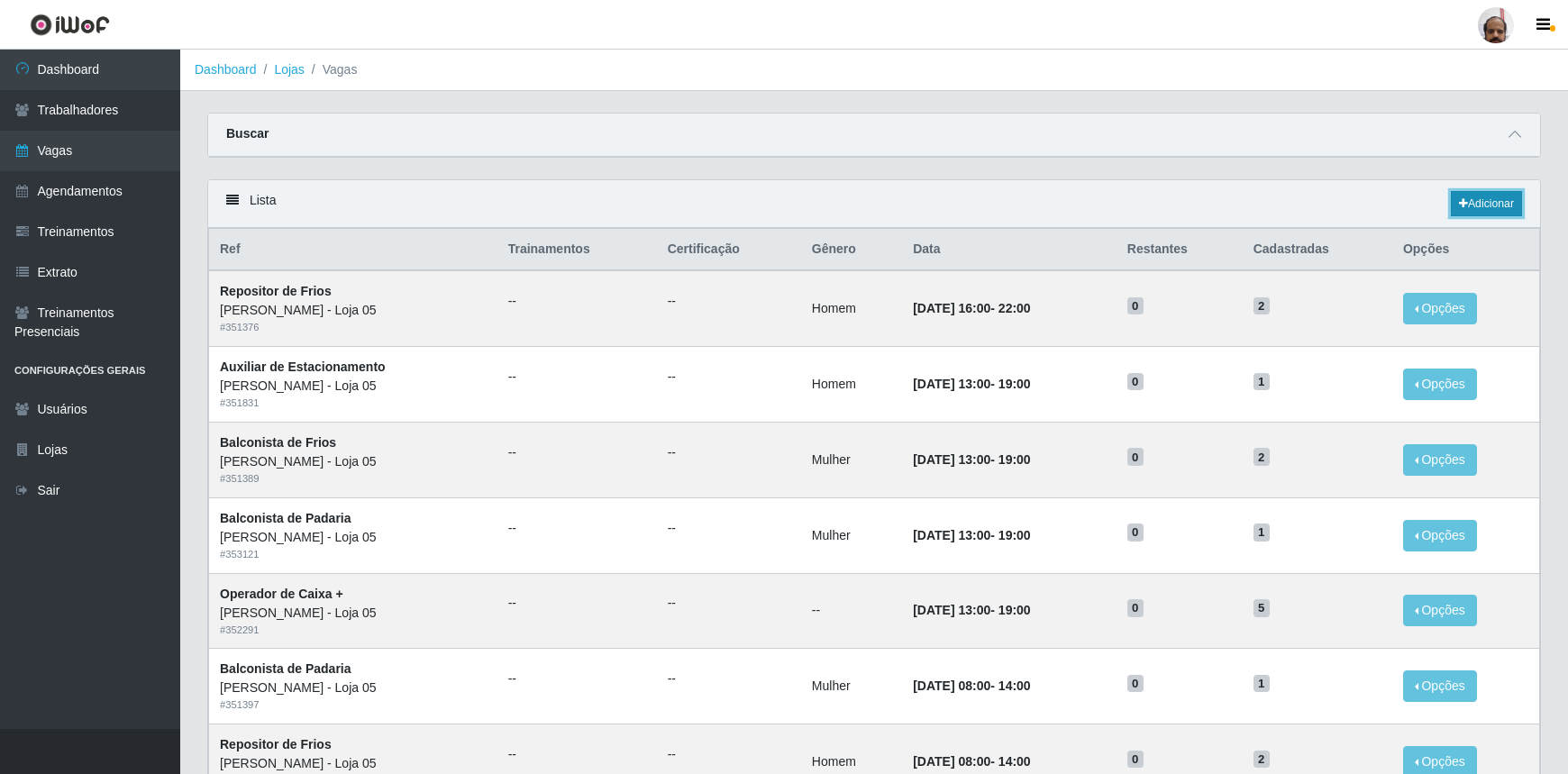
click at [1490, 205] on link "Adicionar" at bounding box center [1487, 204] width 71 height 26
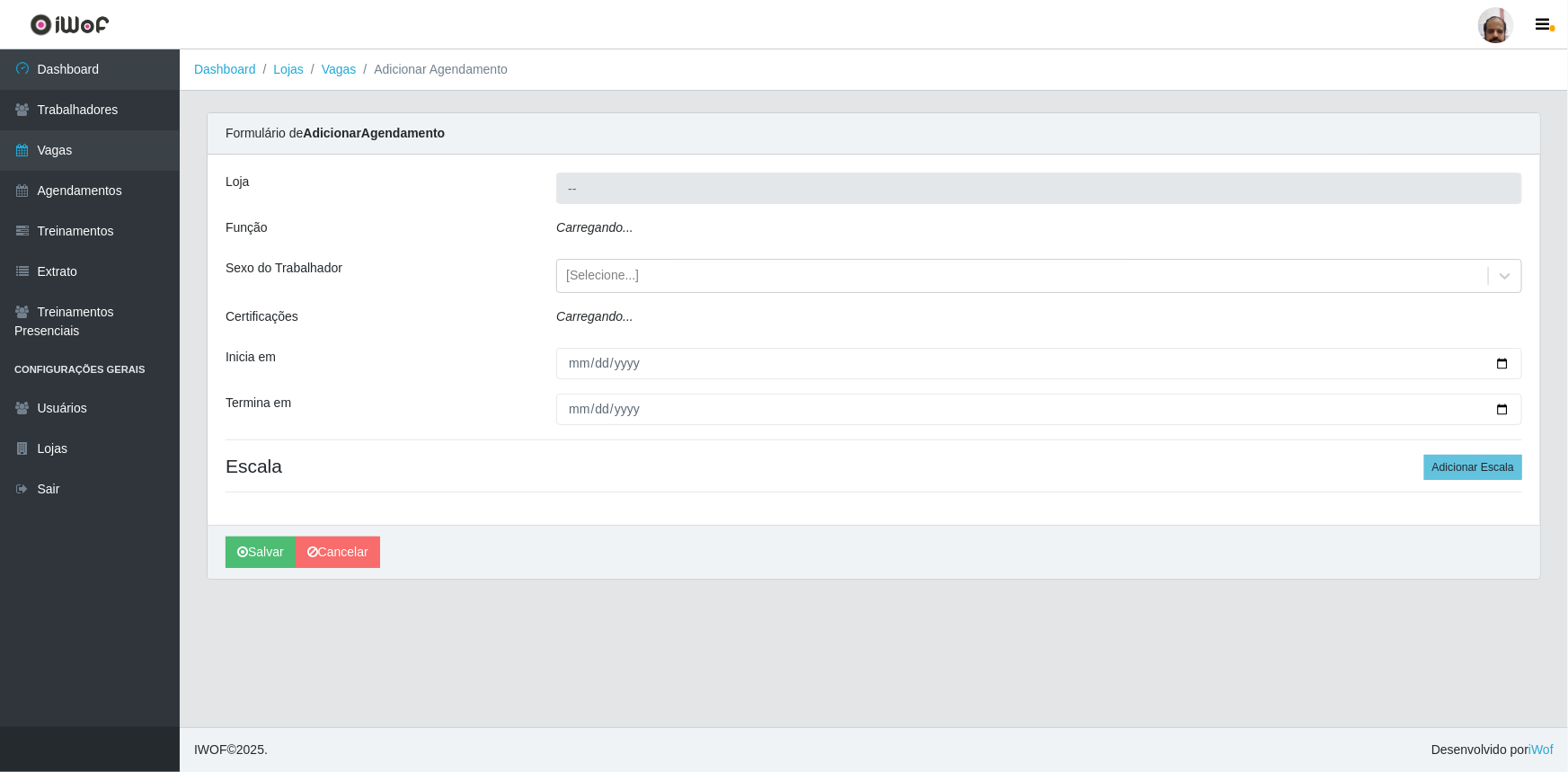
type input "[PERSON_NAME] - Loja 05"
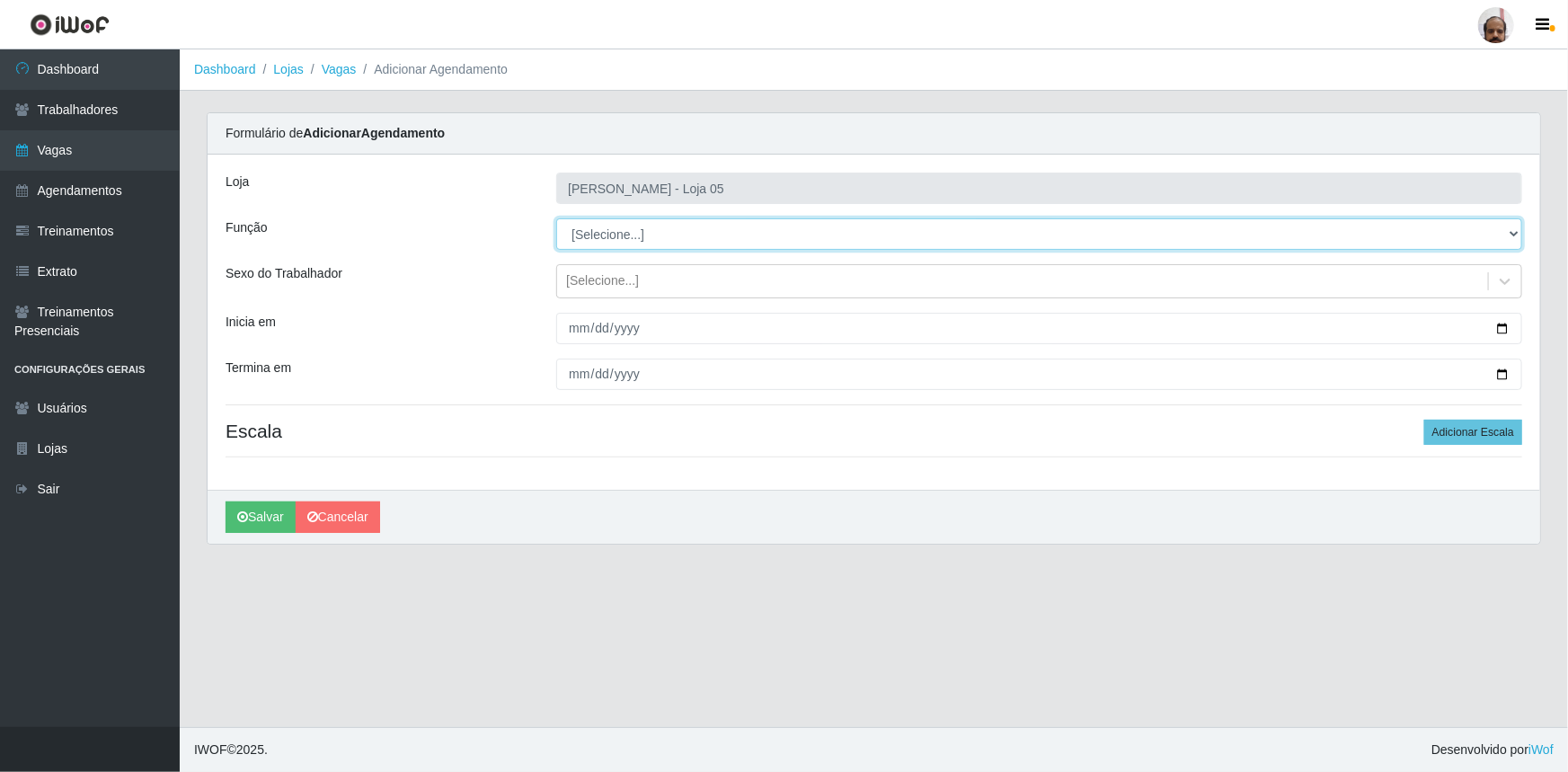
click at [1518, 227] on select "[Selecione...] ASG ASG + ASG ++ Auxiliar de Depósito Auxiliar de Depósito + Aux…" at bounding box center [1039, 234] width 966 height 32
select select "1"
click at [556, 218] on select "[Selecione...] ASG ASG + ASG ++ Auxiliar de Depósito Auxiliar de Depósito + Aux…" at bounding box center [1039, 234] width 966 height 32
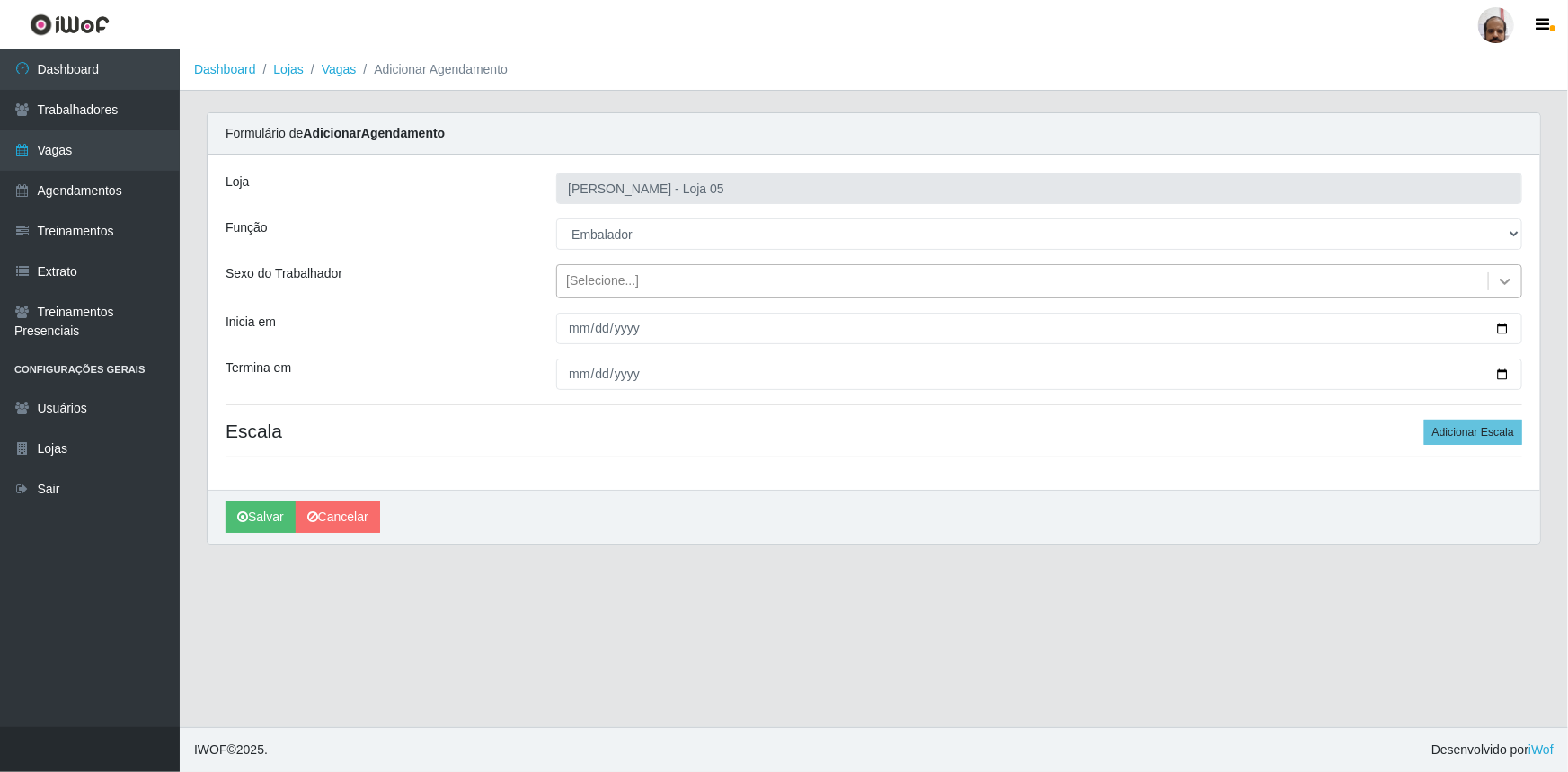
click at [1503, 283] on icon at bounding box center [1505, 282] width 18 height 18
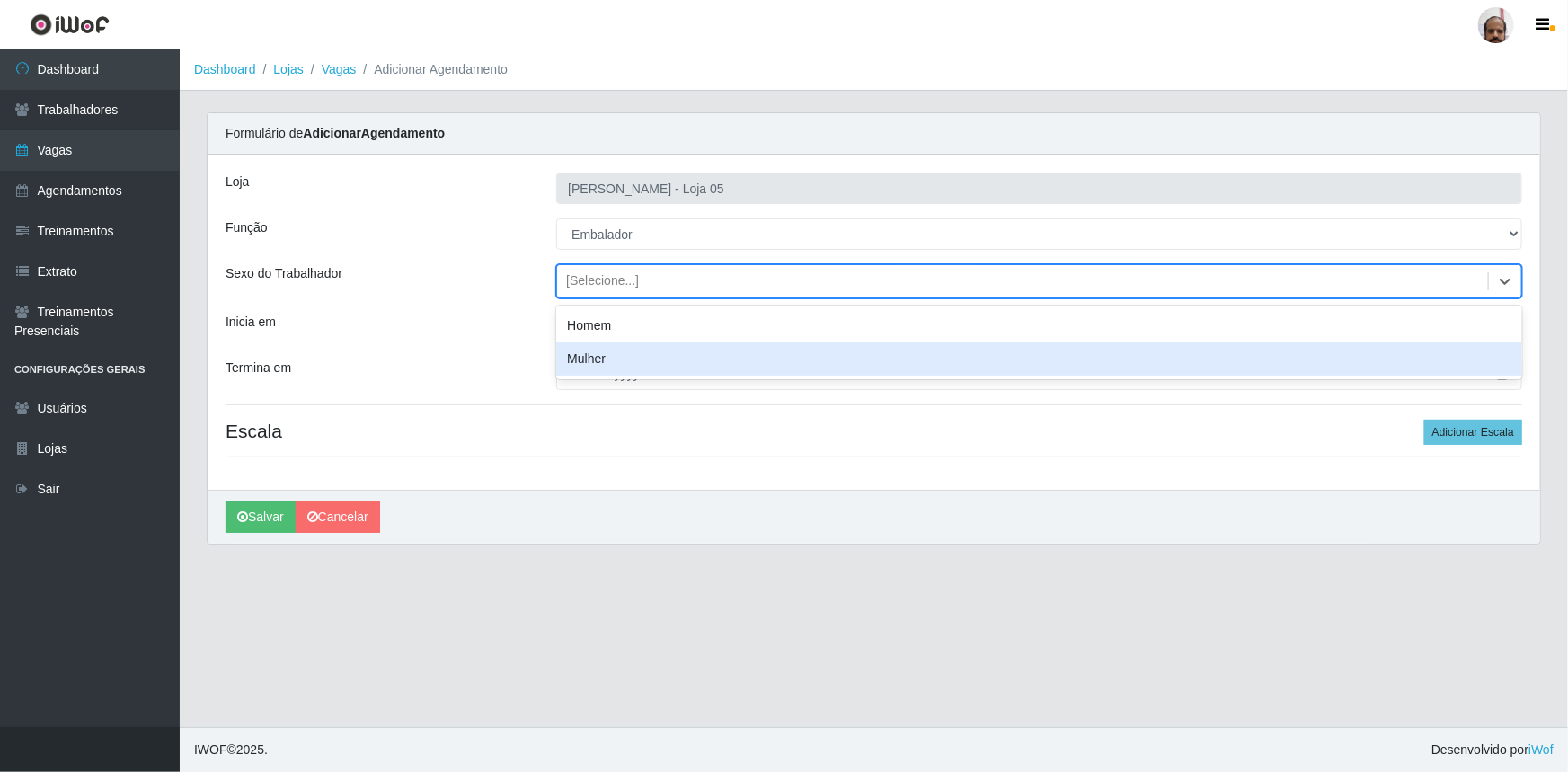
click at [569, 366] on div "Mulher" at bounding box center [1039, 359] width 966 height 34
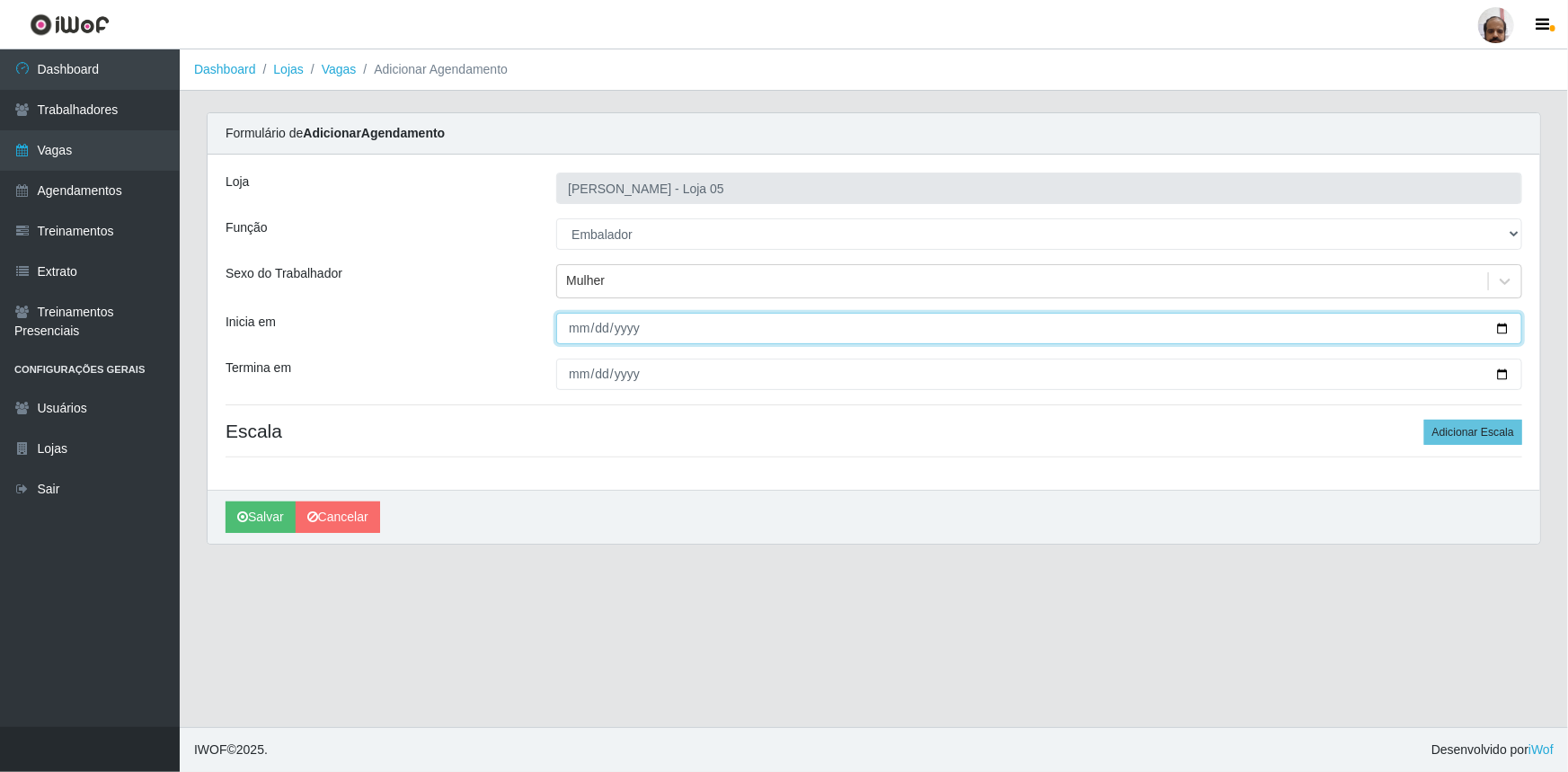
click at [1506, 328] on input "Inicia em" at bounding box center [1039, 328] width 966 height 32
type input "2025-10-04"
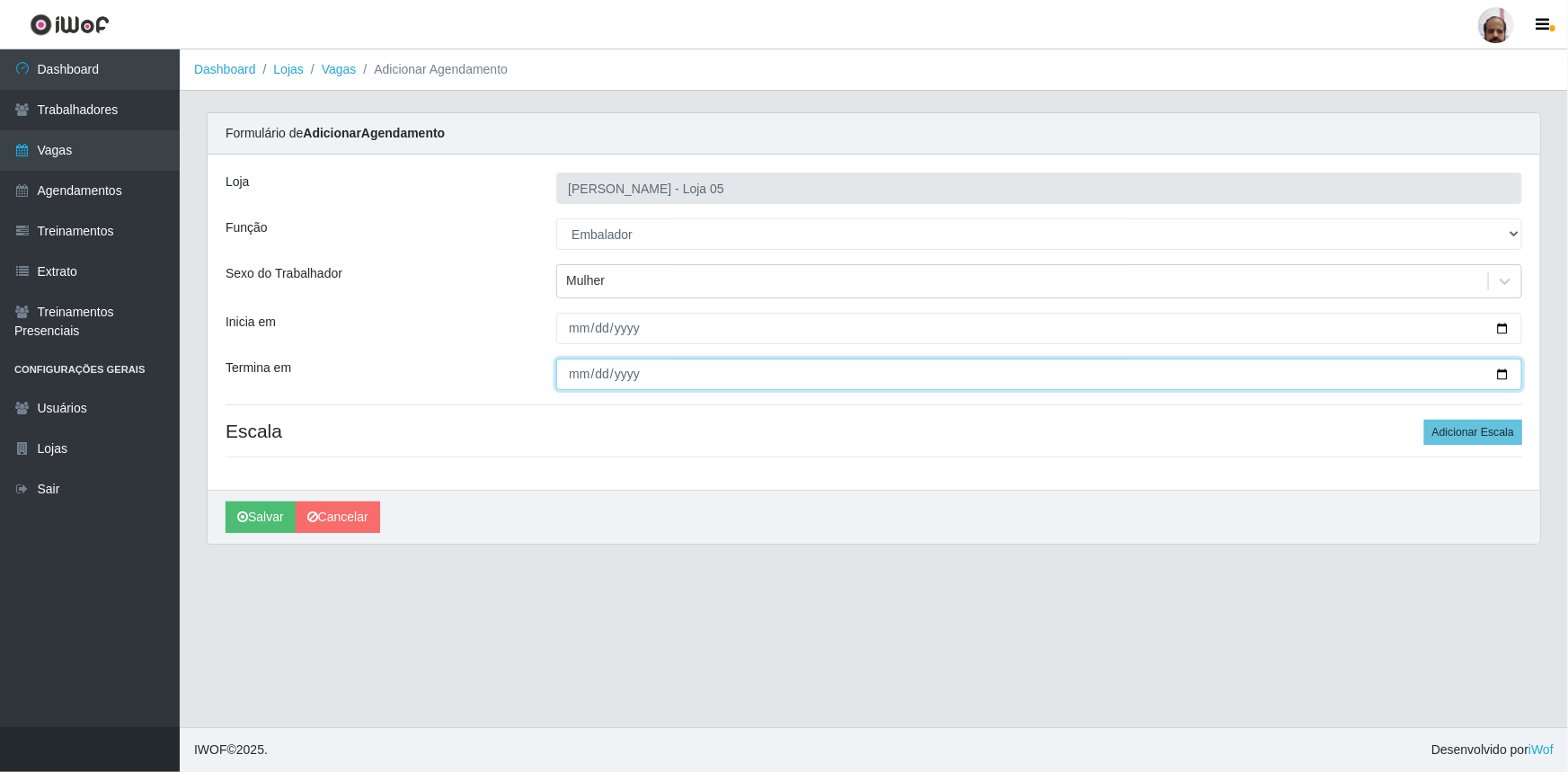
click at [1506, 376] on input "Termina em" at bounding box center [1039, 375] width 966 height 32
type input "2025-10-04"
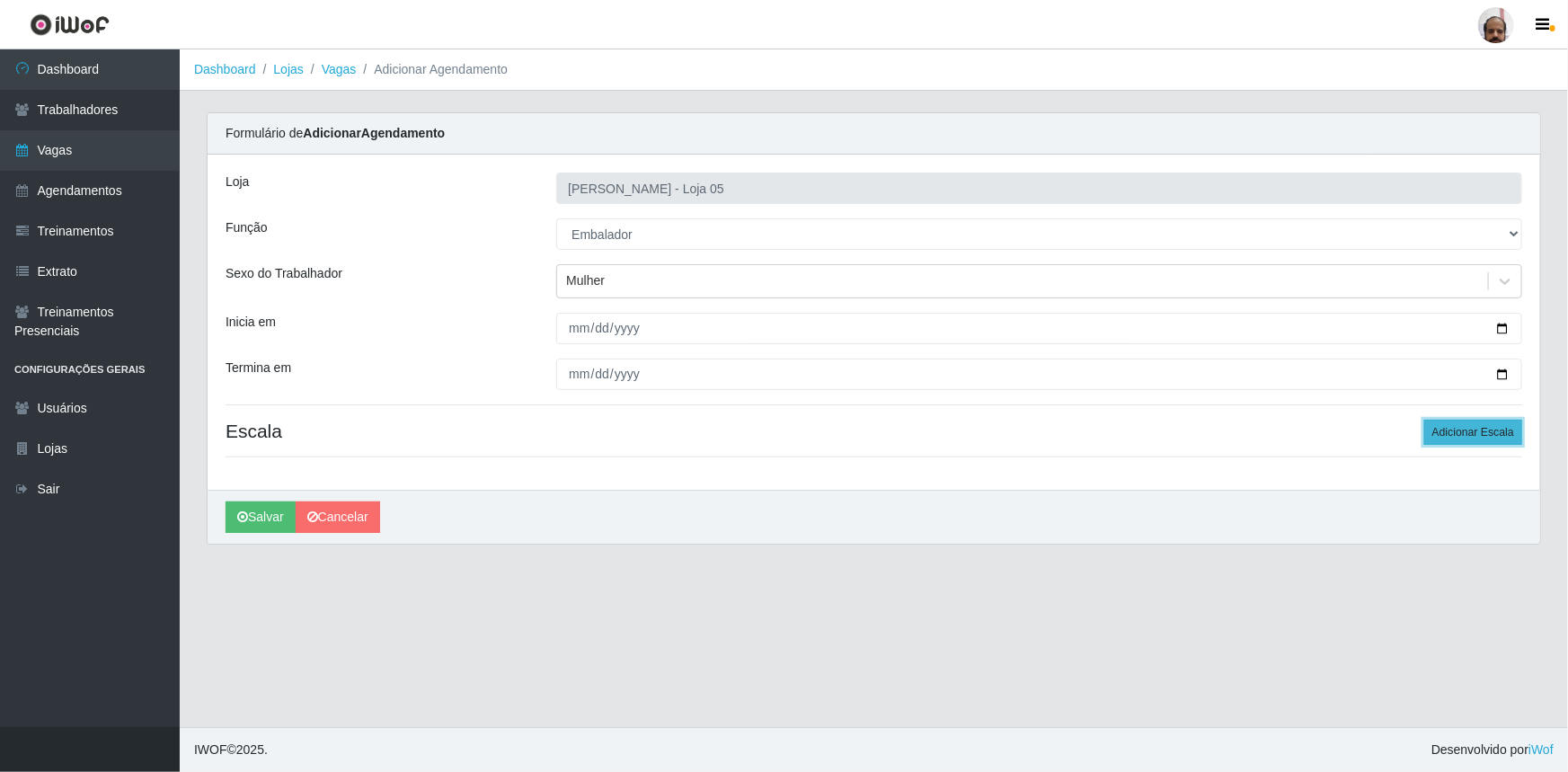
click at [1501, 436] on button "Adicionar Escala" at bounding box center [1473, 433] width 98 height 25
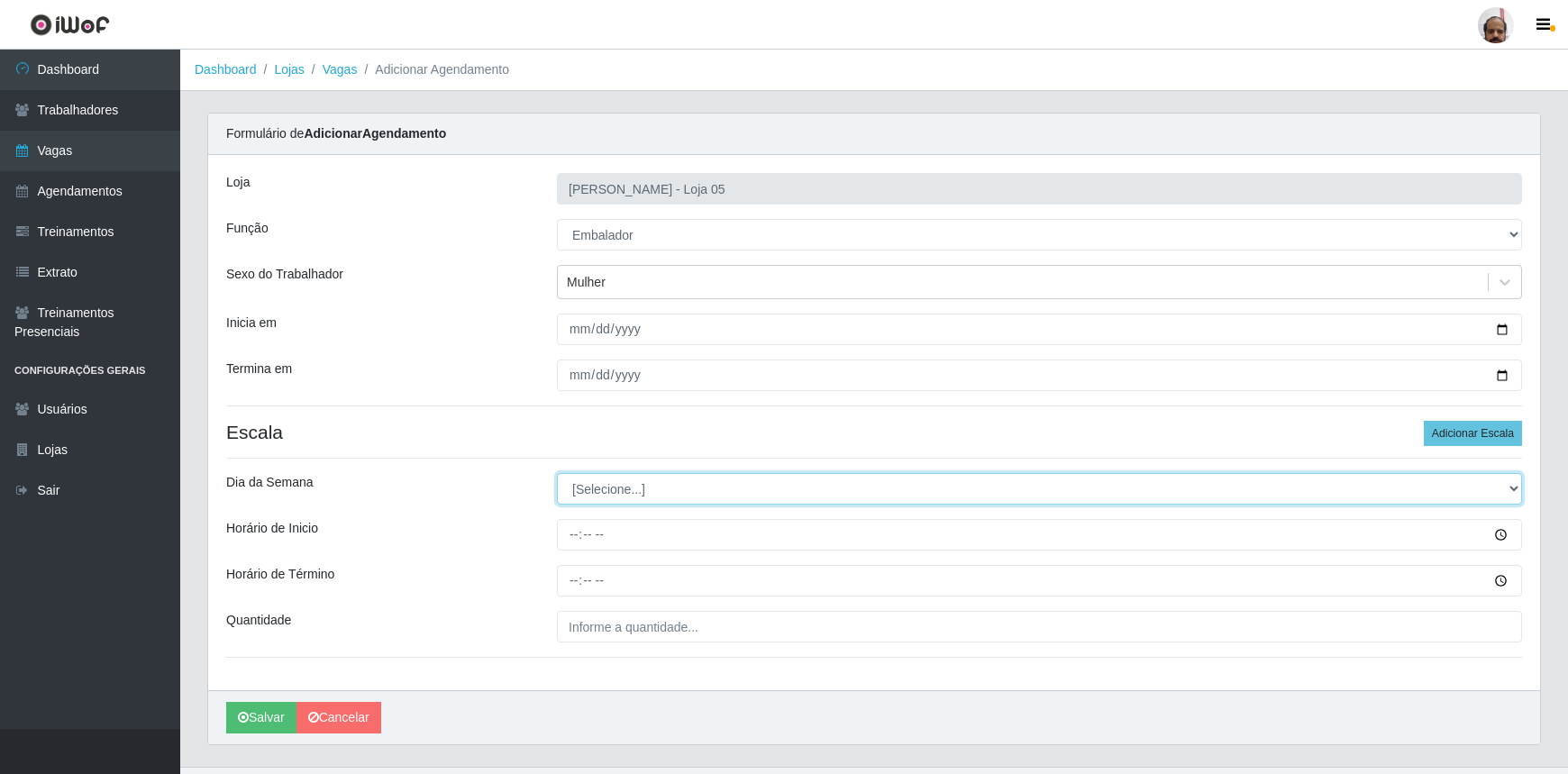
drag, startPoint x: 1514, startPoint y: 490, endPoint x: 1491, endPoint y: 493, distance: 23.2
click at [1514, 490] on select "[Selecione...] Segunda Terça Quarta Quinta Sexta Sábado Domingo" at bounding box center [1039, 489] width 965 height 32
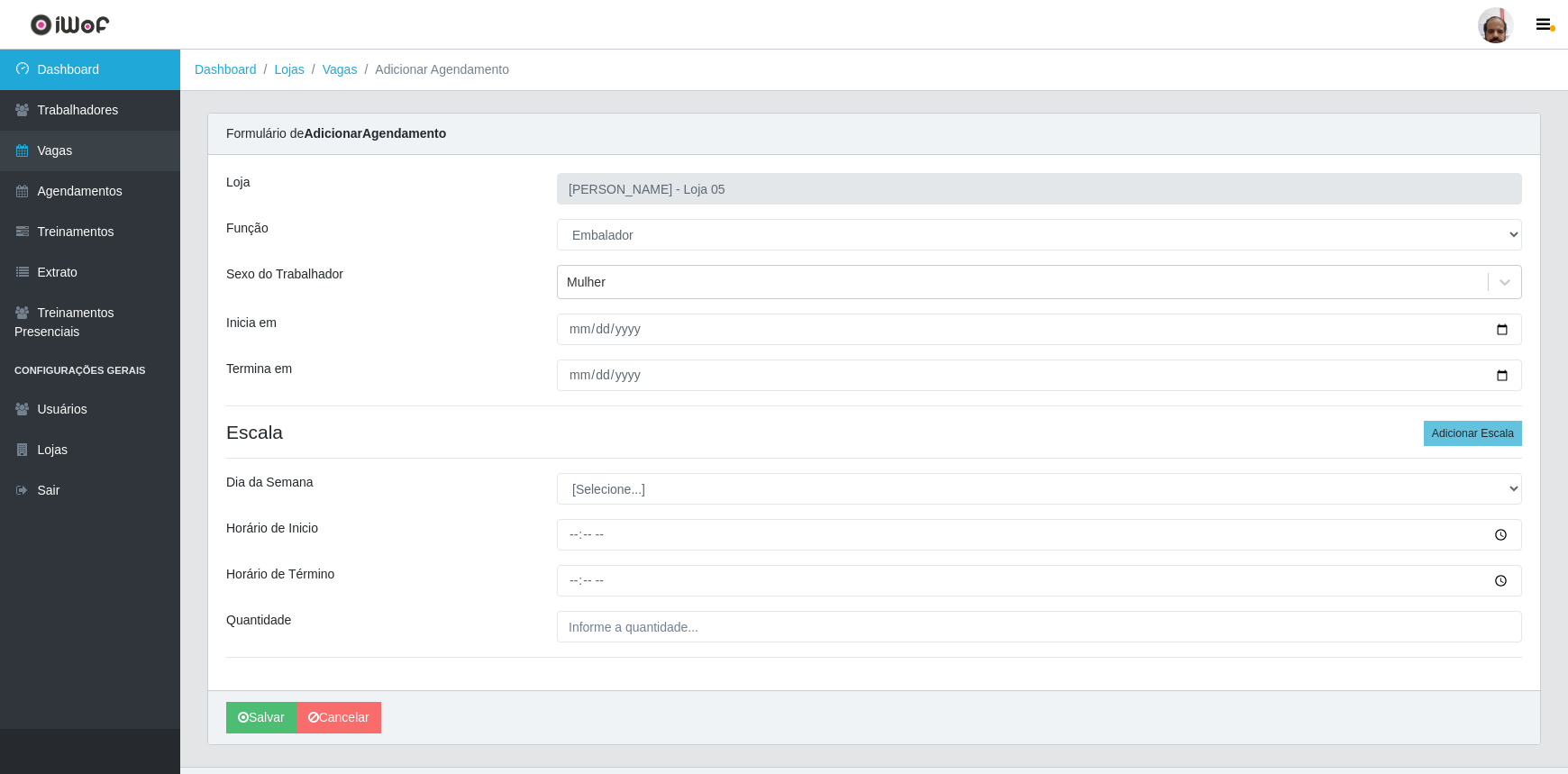
click at [93, 77] on link "Dashboard" at bounding box center [90, 69] width 181 height 40
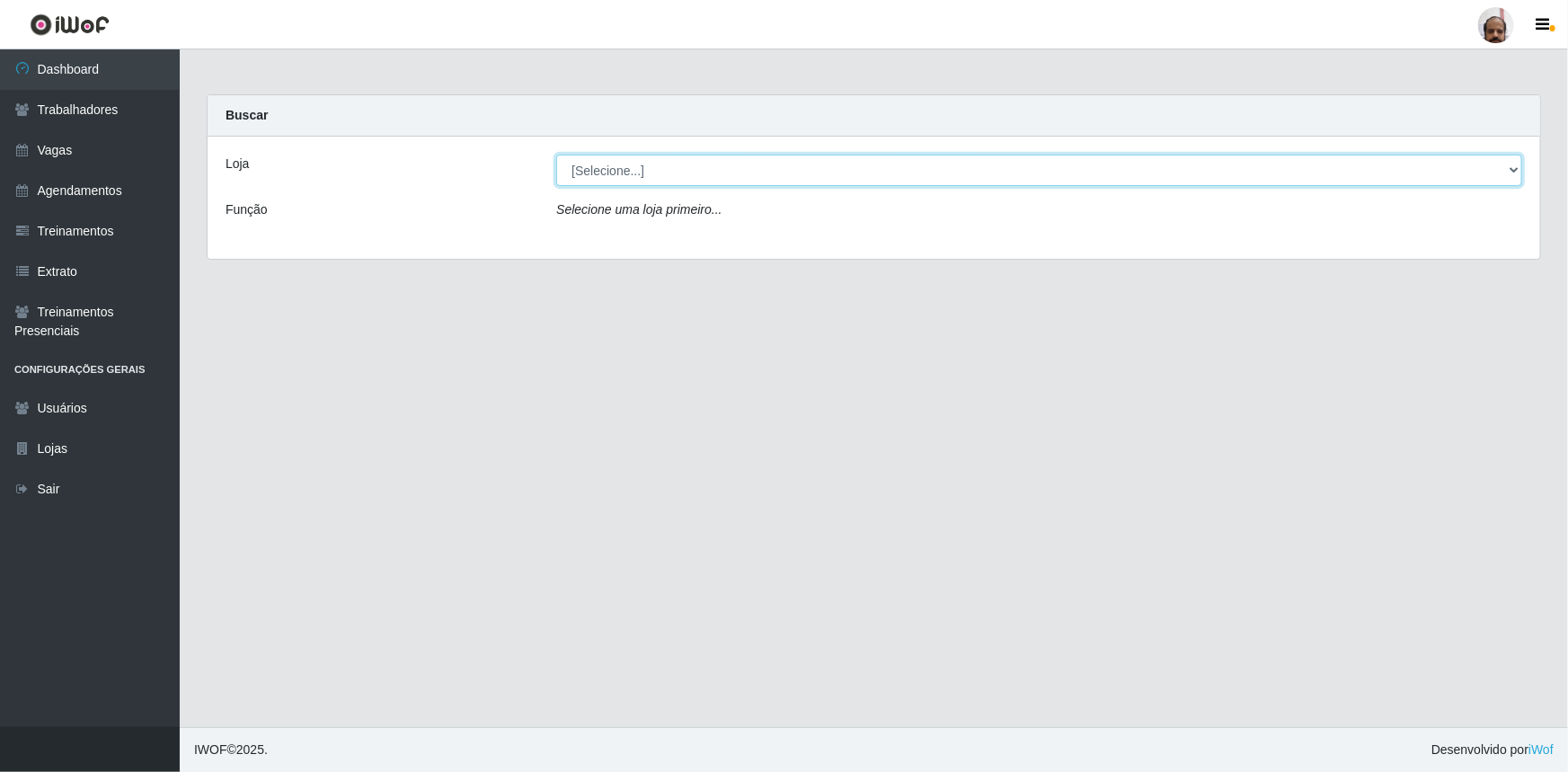
click at [1512, 171] on select "[Selecione...] Mar Vermelho - Loja 05" at bounding box center [1039, 170] width 966 height 32
select select "252"
click at [556, 155] on select "[Selecione...] Mar Vermelho - Loja 05" at bounding box center [1039, 170] width 966 height 32
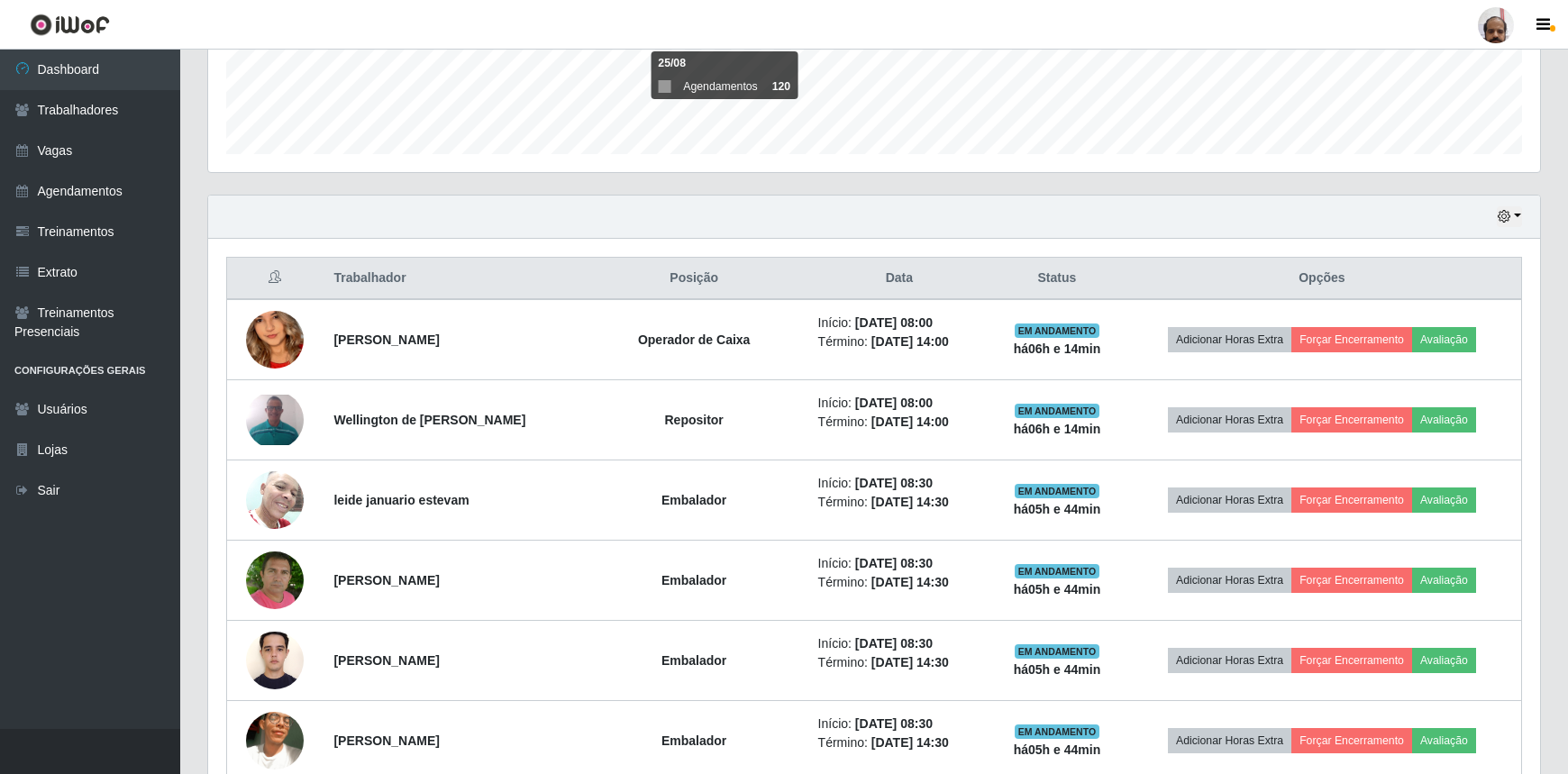
scroll to position [491, 0]
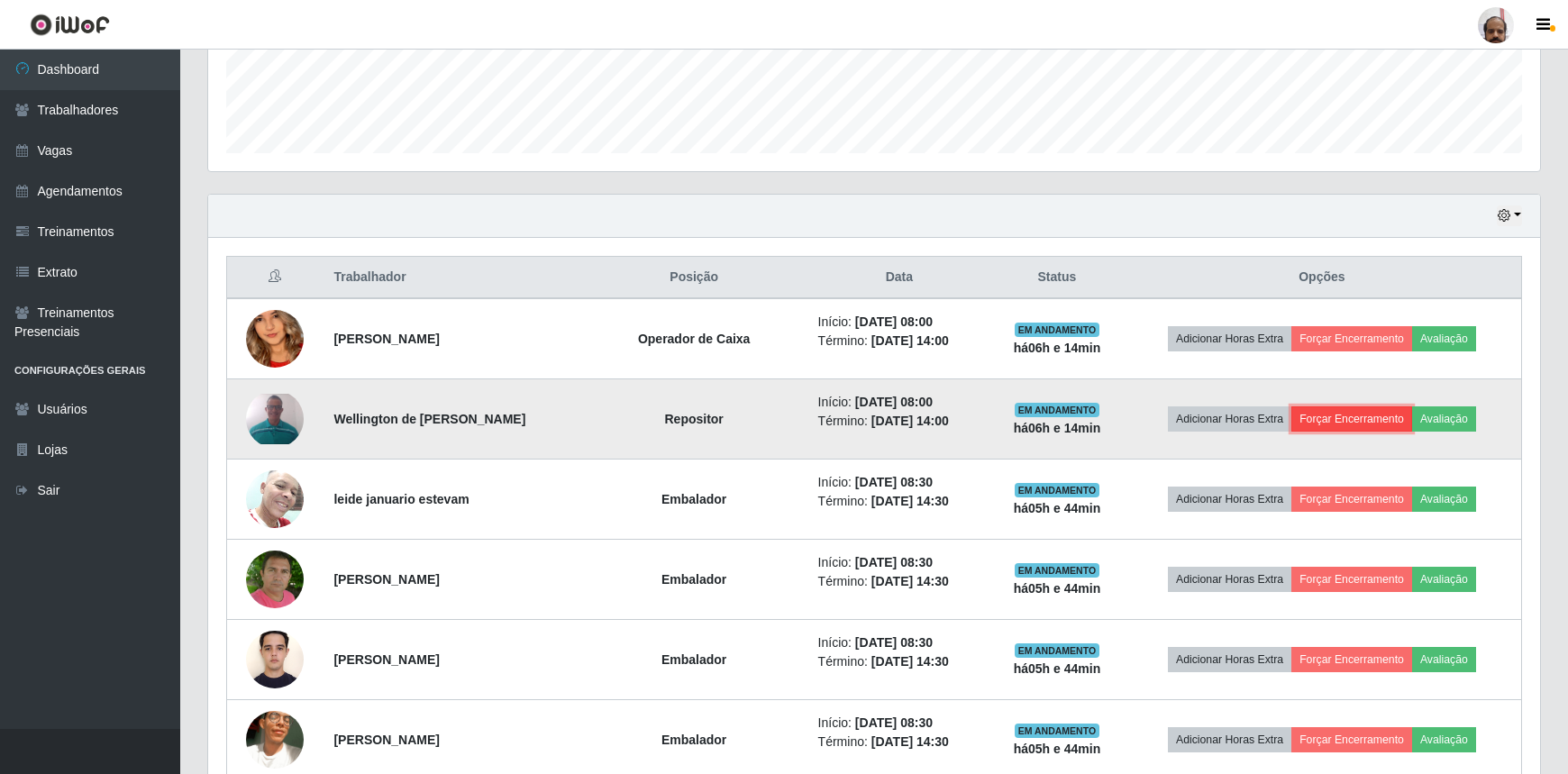
click at [1364, 419] on button "Forçar Encerramento" at bounding box center [1352, 419] width 120 height 26
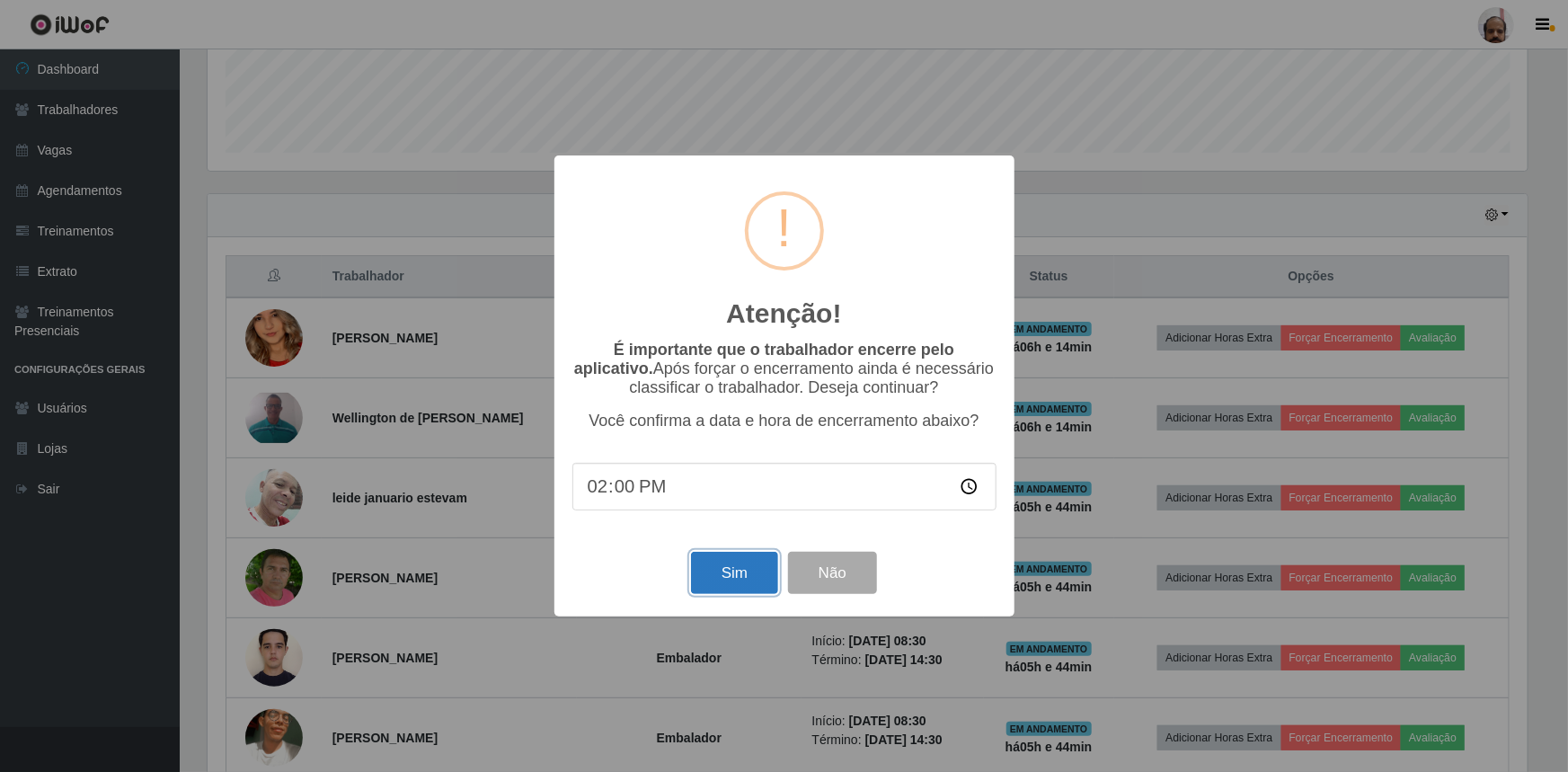
click at [726, 582] on button "Sim" at bounding box center [734, 573] width 87 height 42
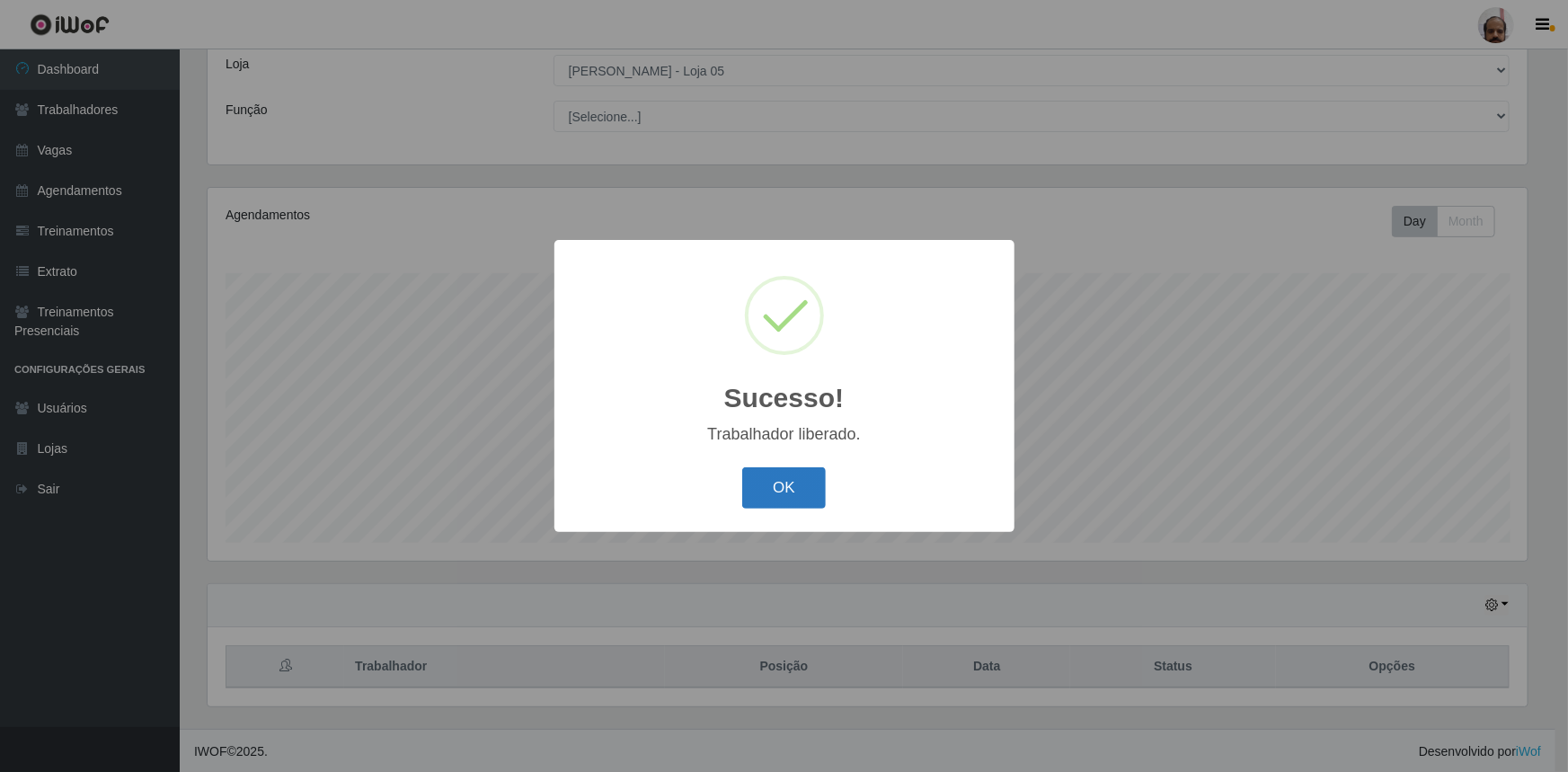
click at [794, 496] on button "OK" at bounding box center [784, 488] width 84 height 42
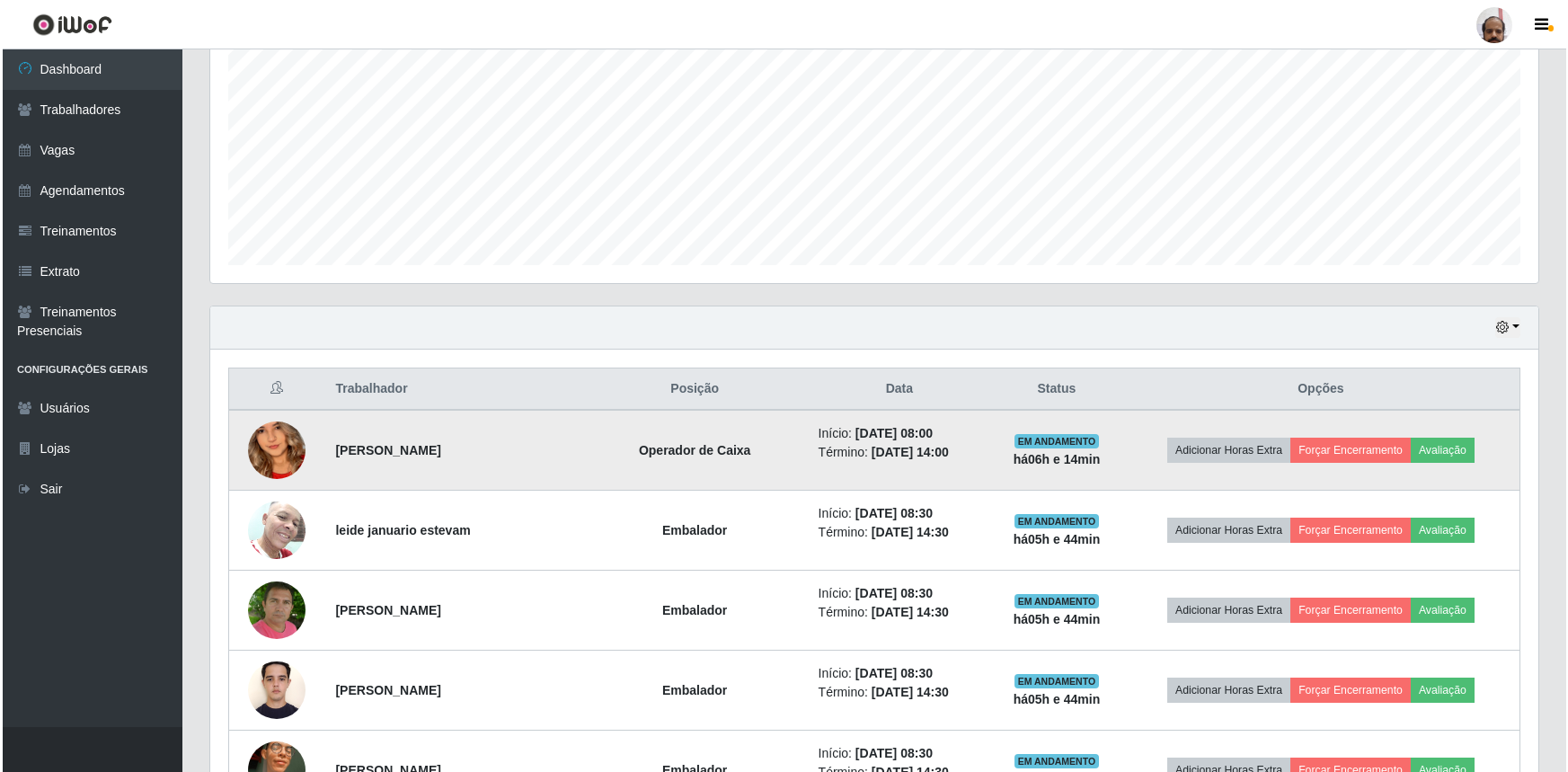
scroll to position [427, 0]
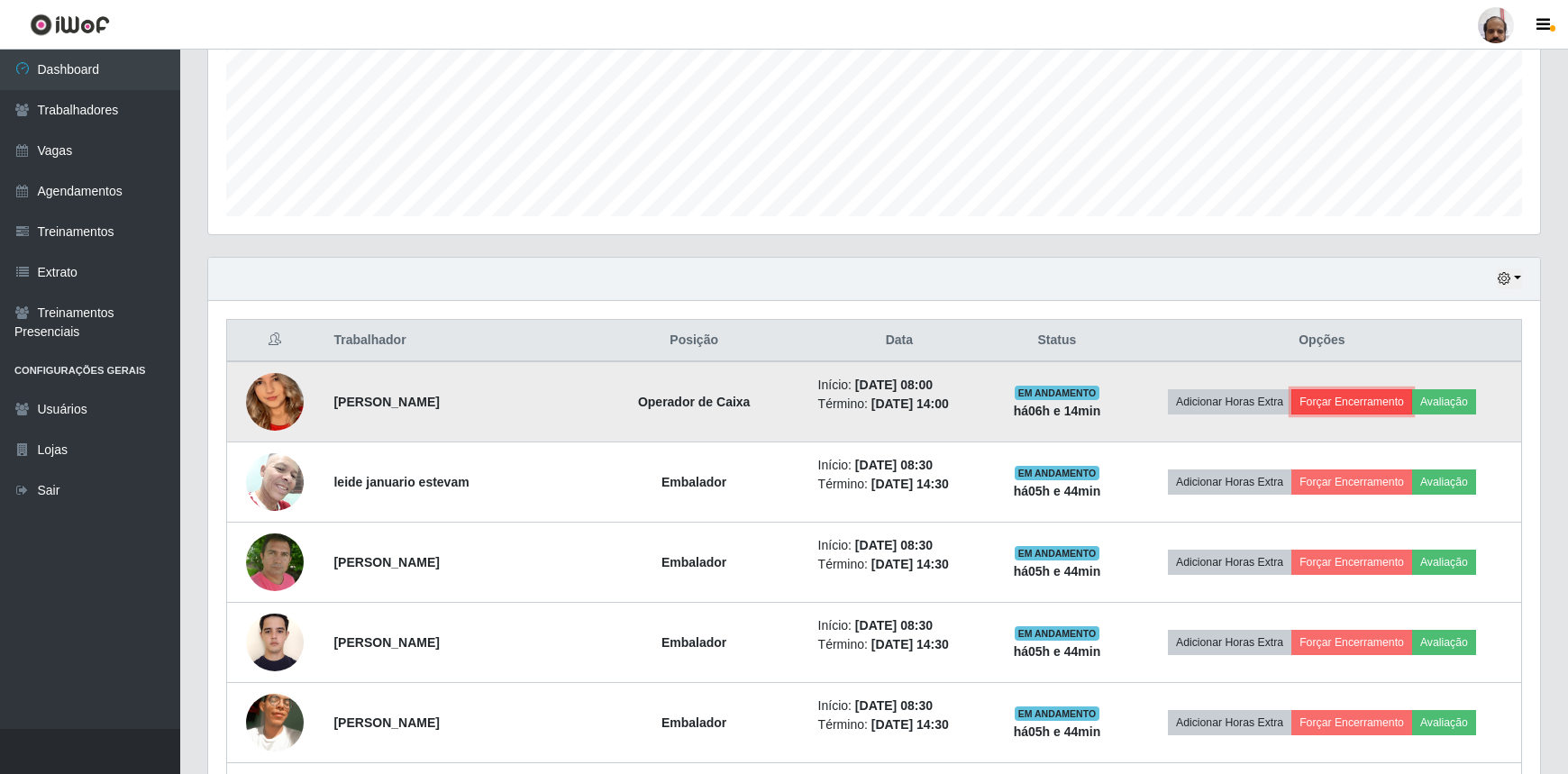
click at [1342, 405] on button "Forçar Encerramento" at bounding box center [1352, 402] width 120 height 26
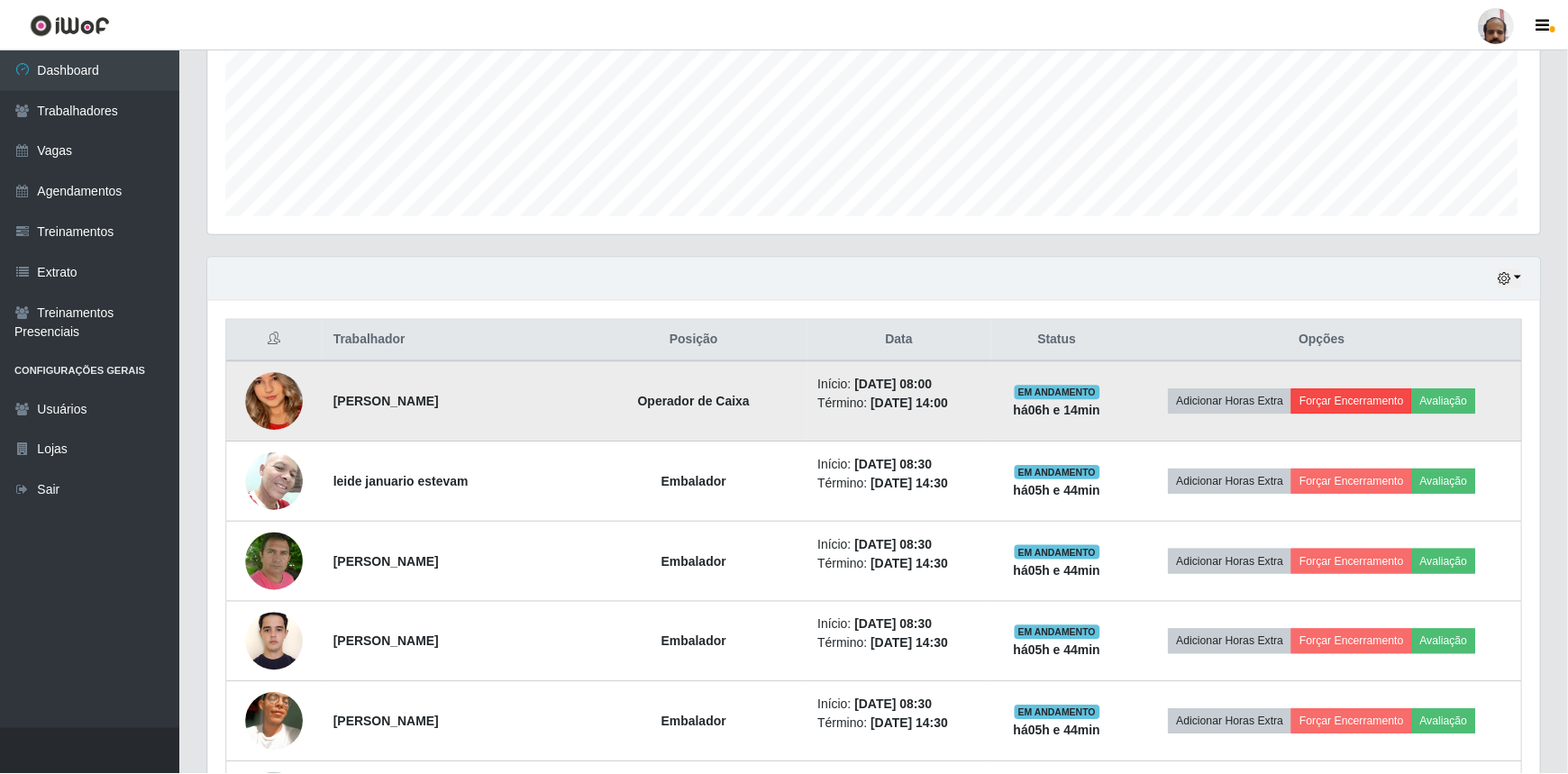
scroll to position [374, 1324]
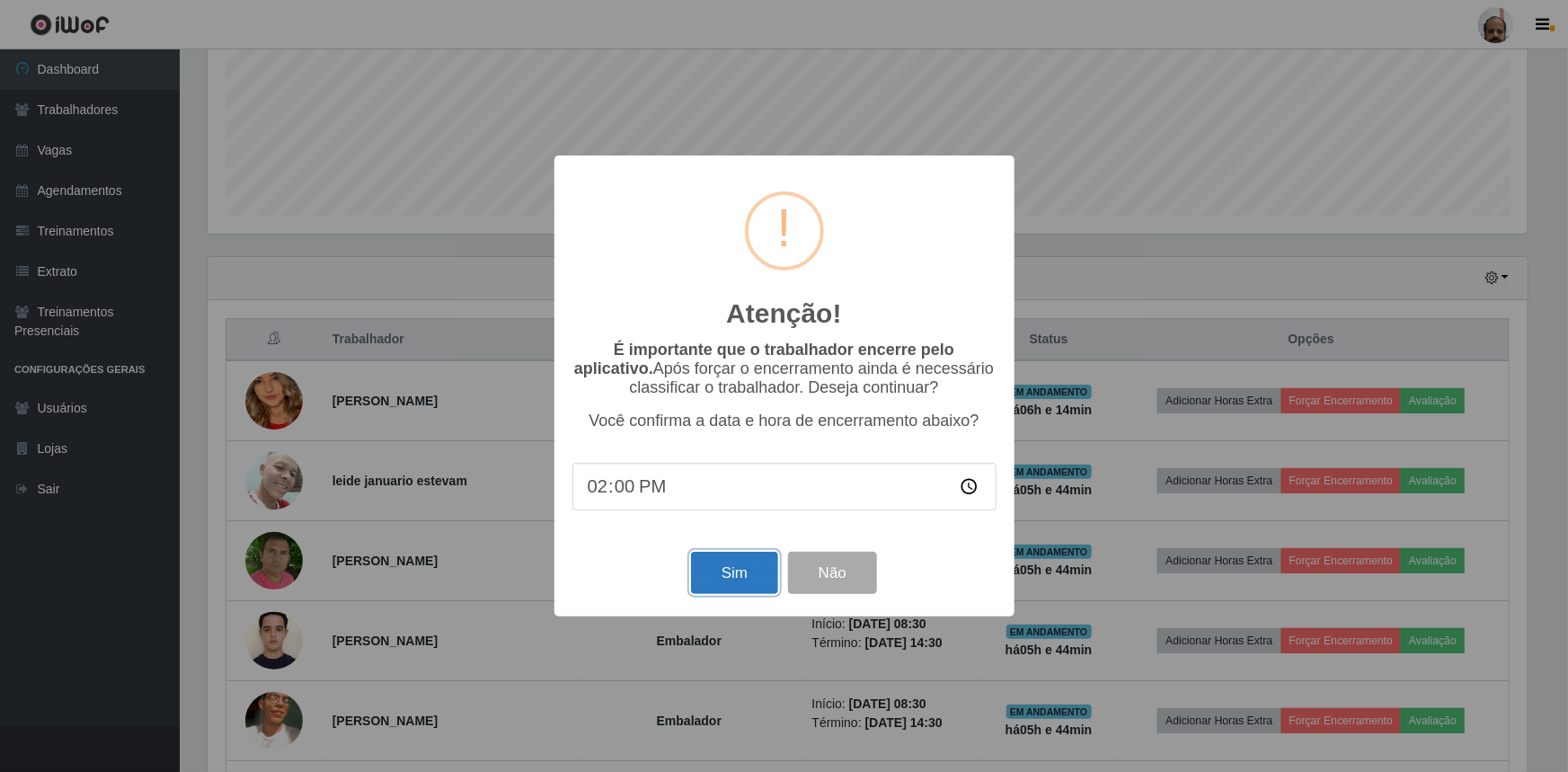
click at [747, 582] on button "Sim" at bounding box center [734, 573] width 87 height 42
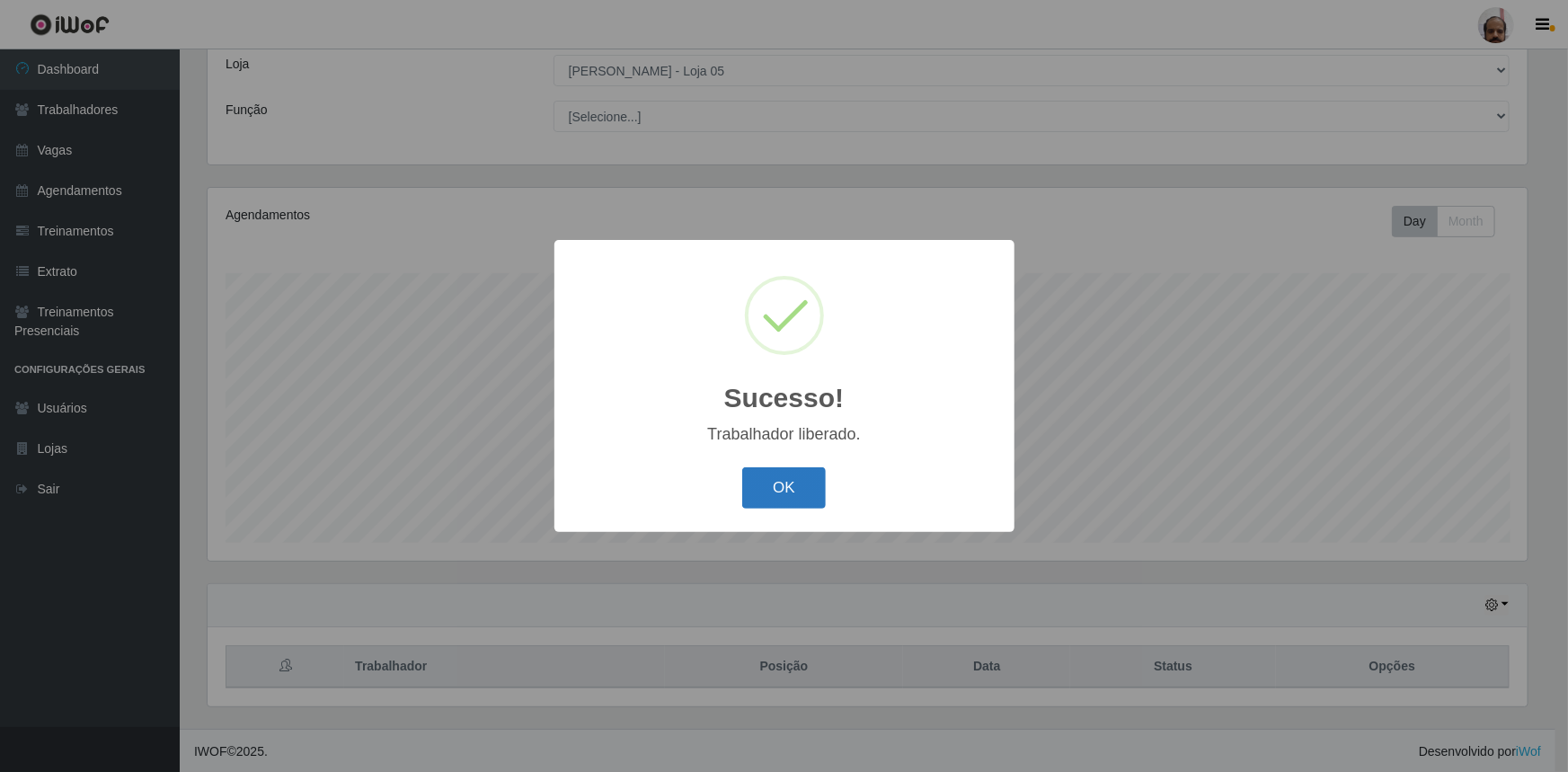
click at [809, 496] on button "OK" at bounding box center [784, 488] width 84 height 42
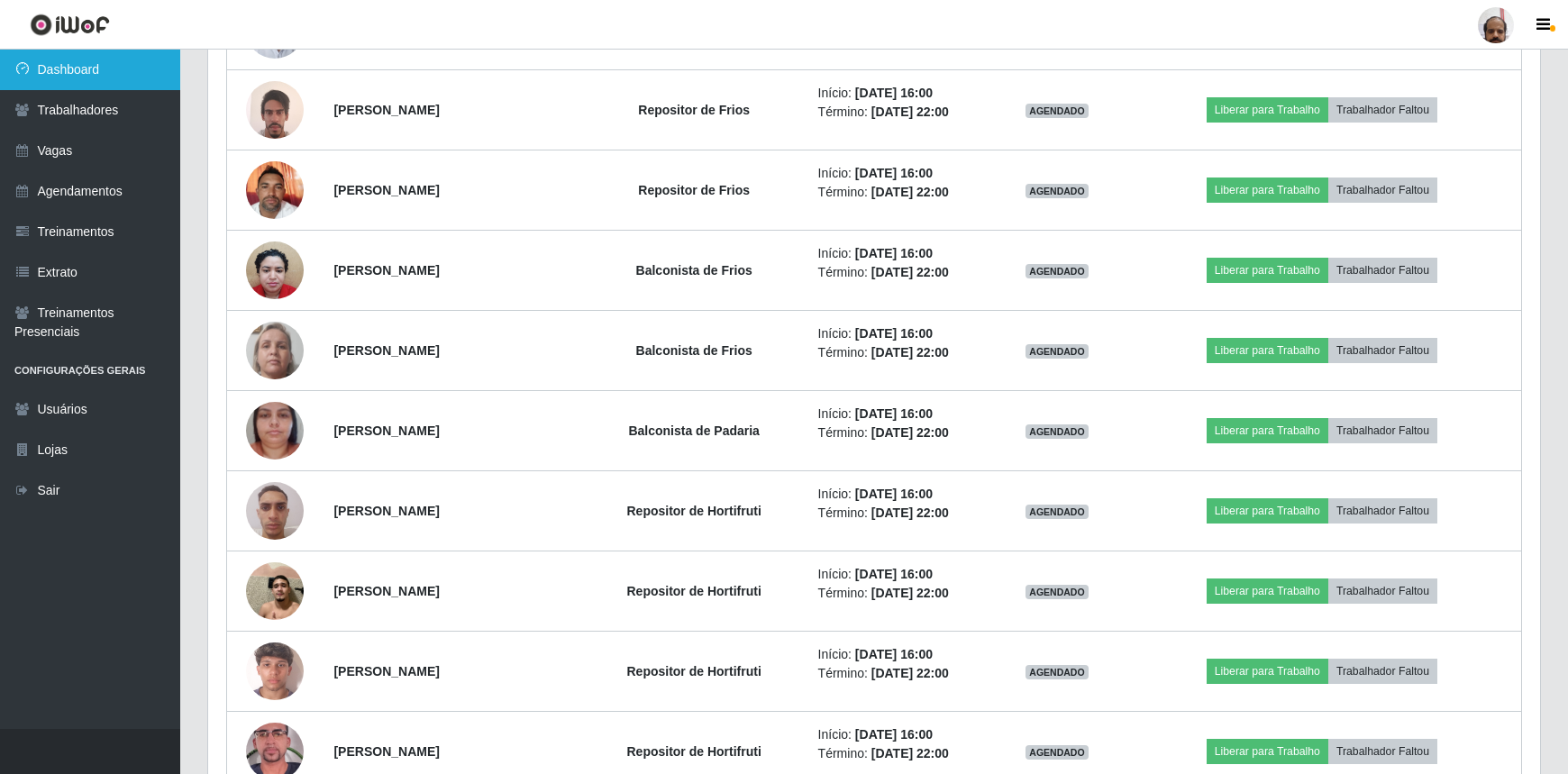
scroll to position [2313, 0]
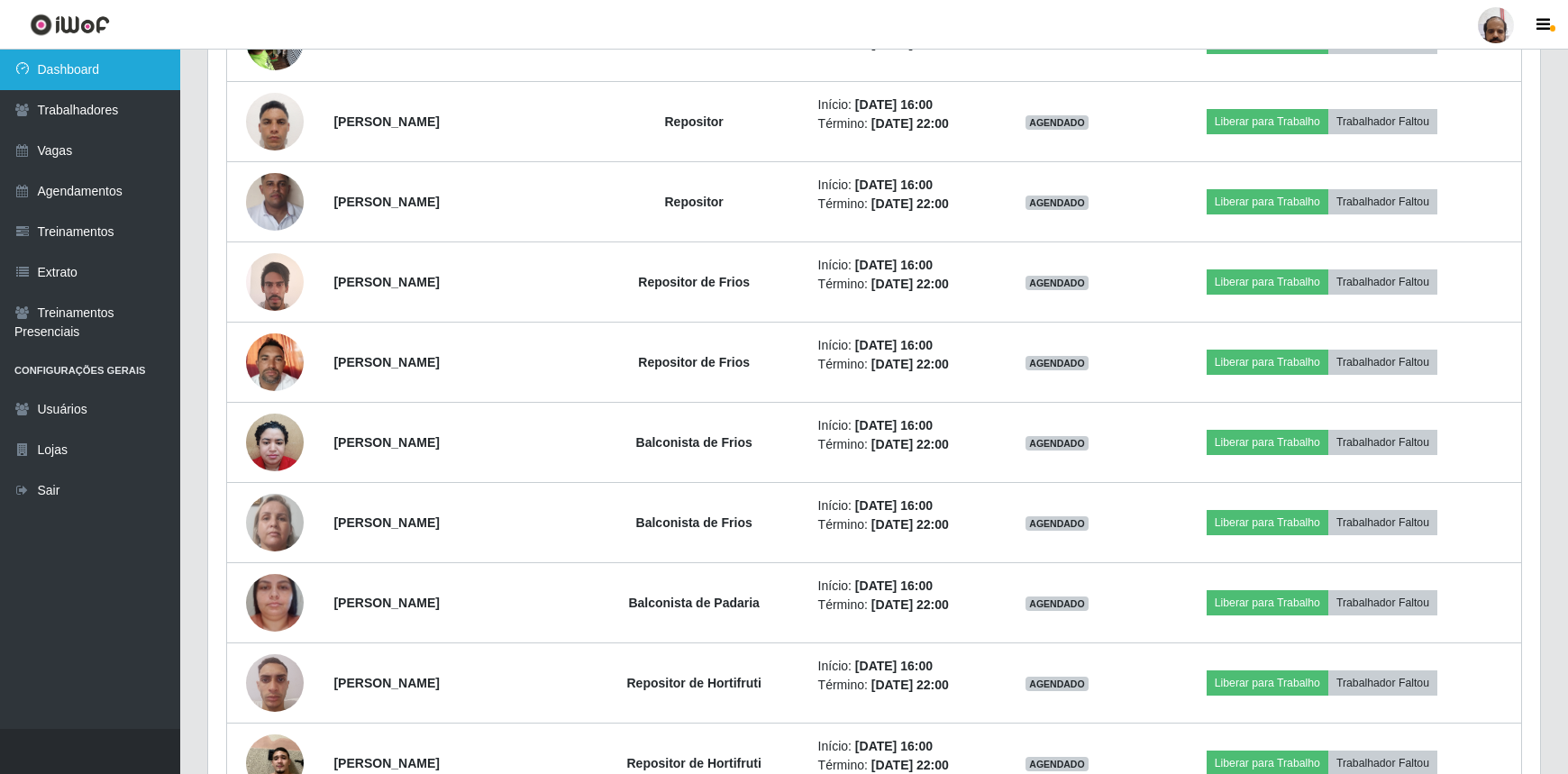
click at [116, 81] on link "Dashboard" at bounding box center [90, 69] width 181 height 40
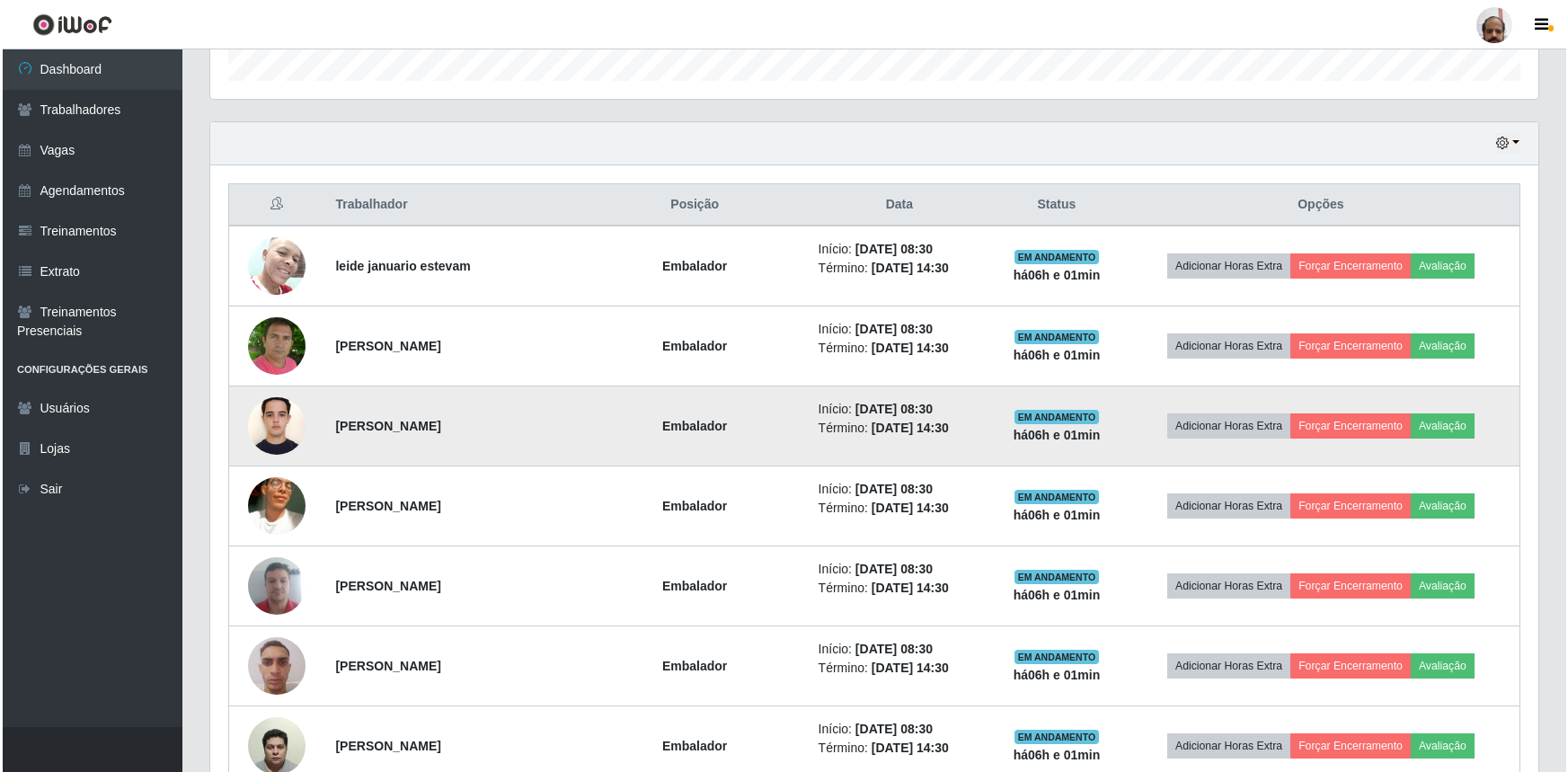
scroll to position [591, 0]
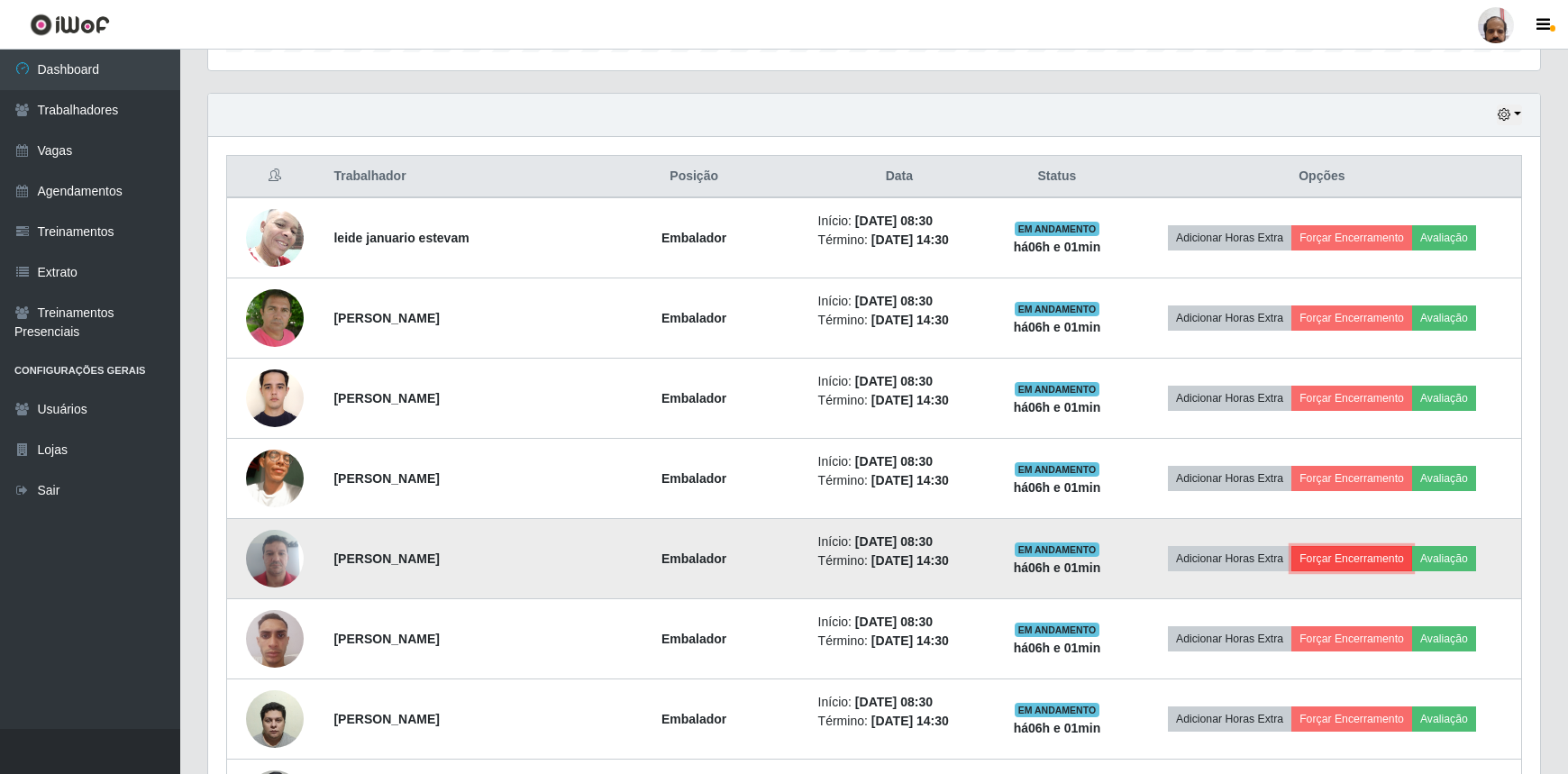
click at [1378, 553] on button "Forçar Encerramento" at bounding box center [1352, 559] width 120 height 26
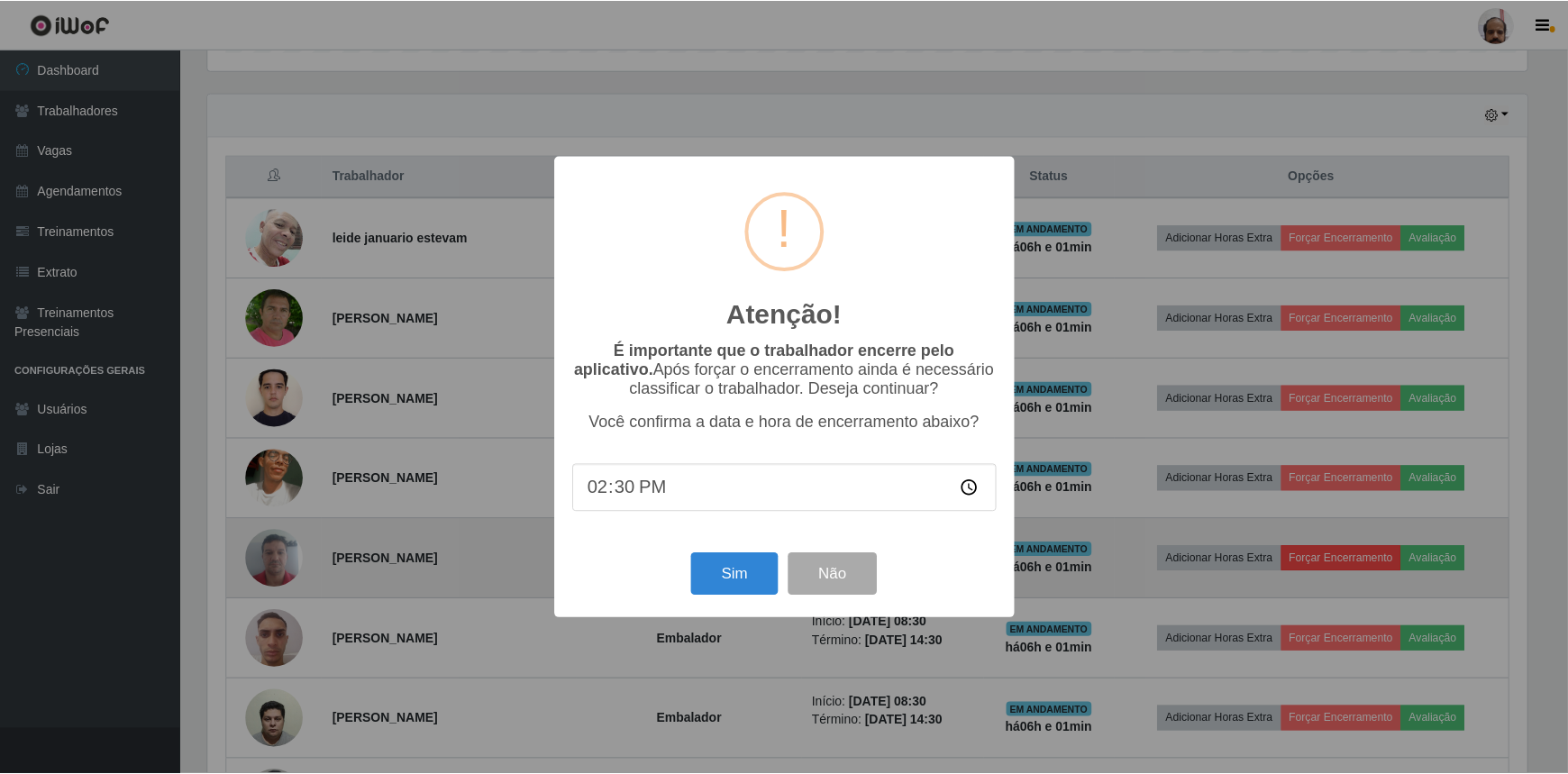
scroll to position [374, 1324]
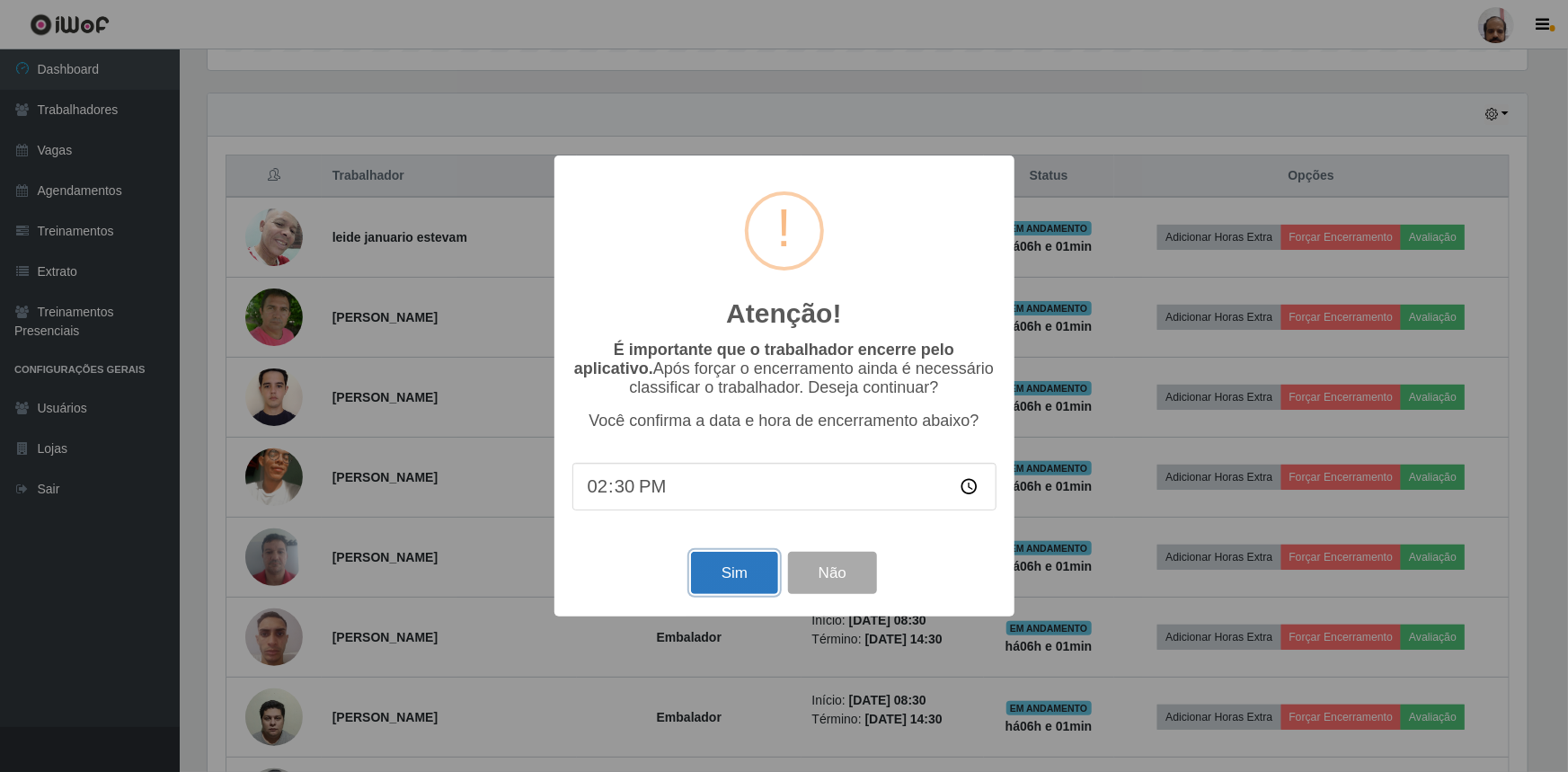
click at [762, 574] on button "Sim" at bounding box center [734, 573] width 87 height 42
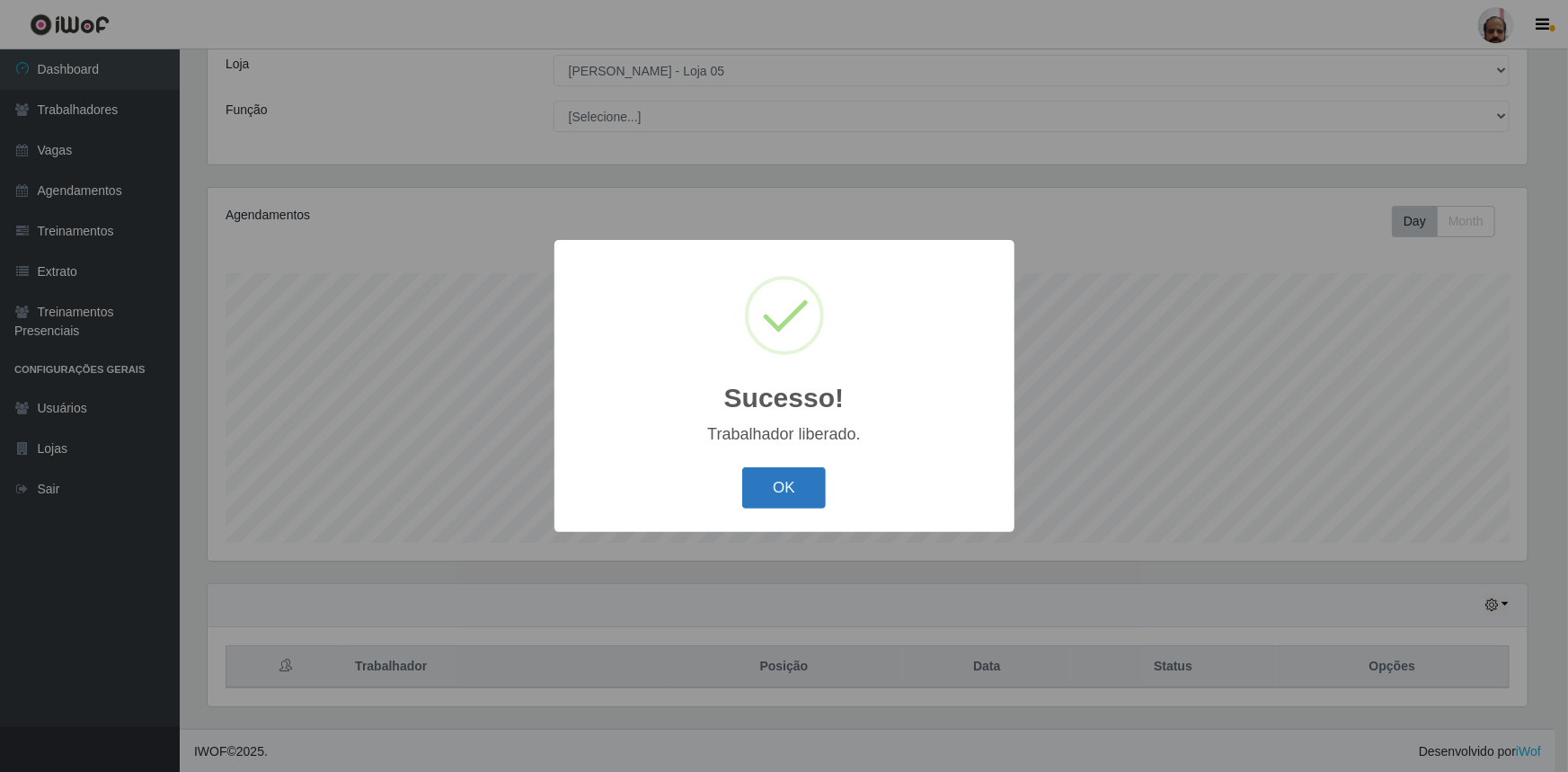
click at [804, 478] on button "OK" at bounding box center [784, 488] width 84 height 42
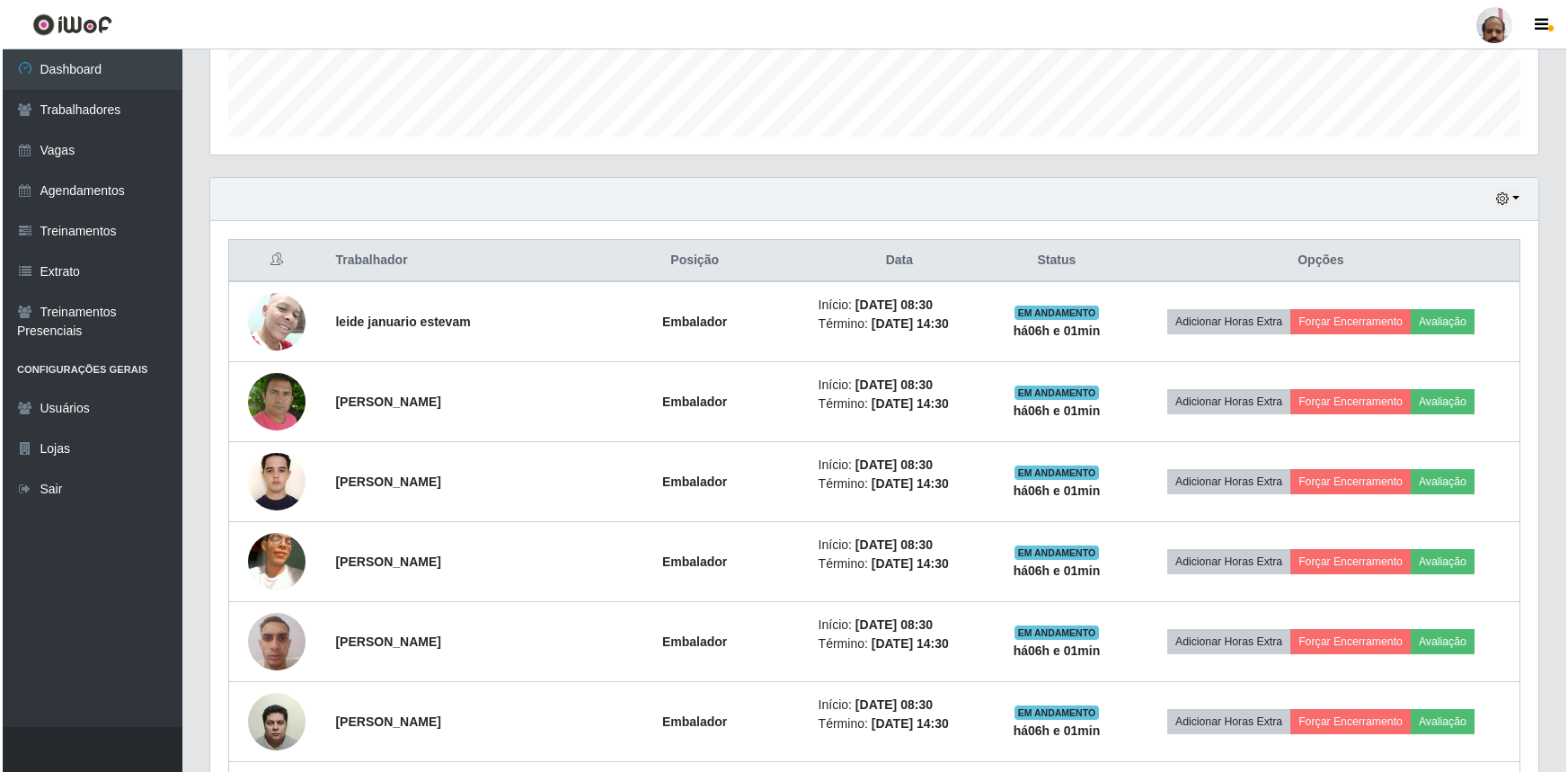
scroll to position [509, 0]
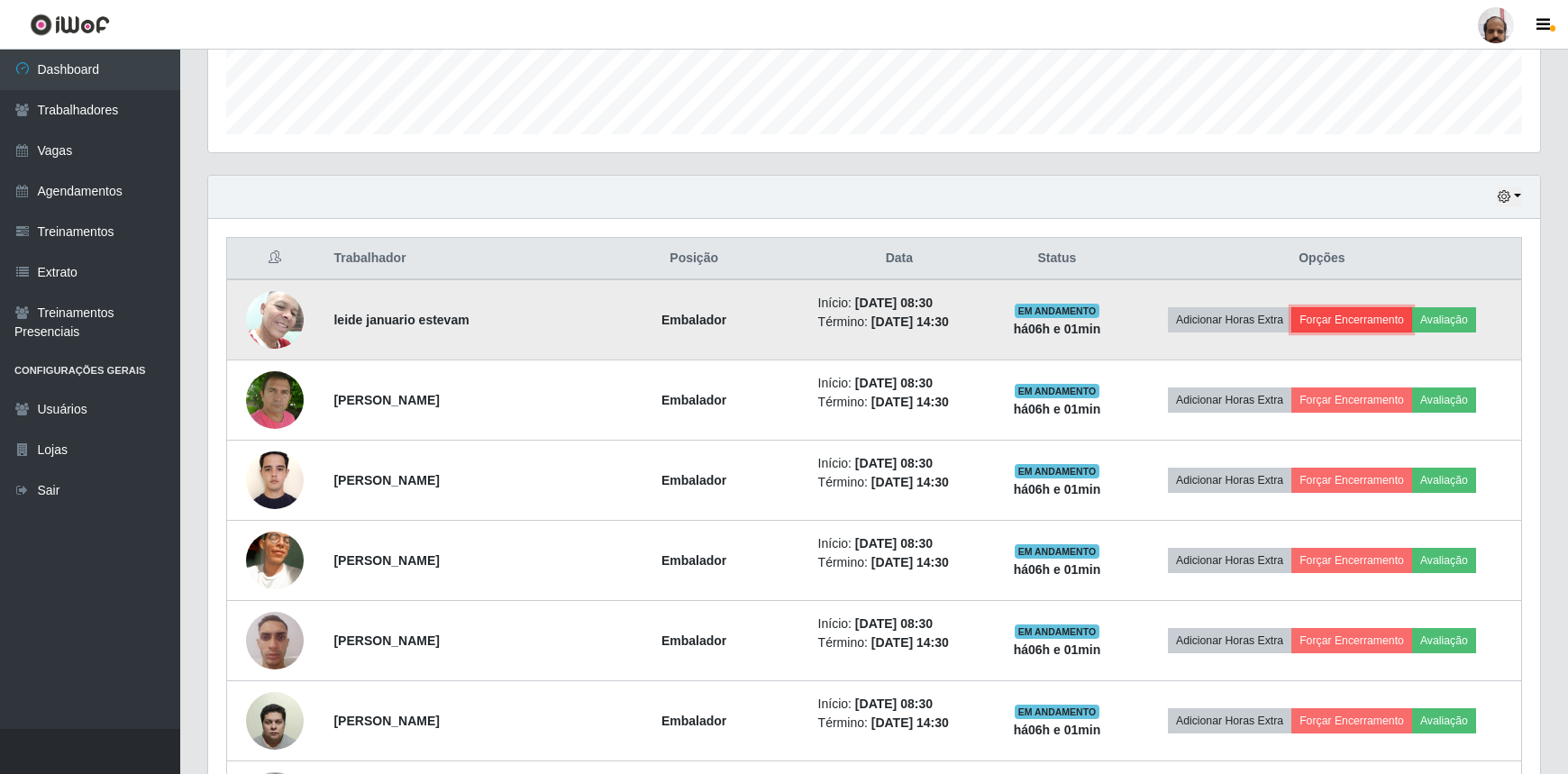
click at [1372, 320] on button "Forçar Encerramento" at bounding box center [1352, 320] width 120 height 26
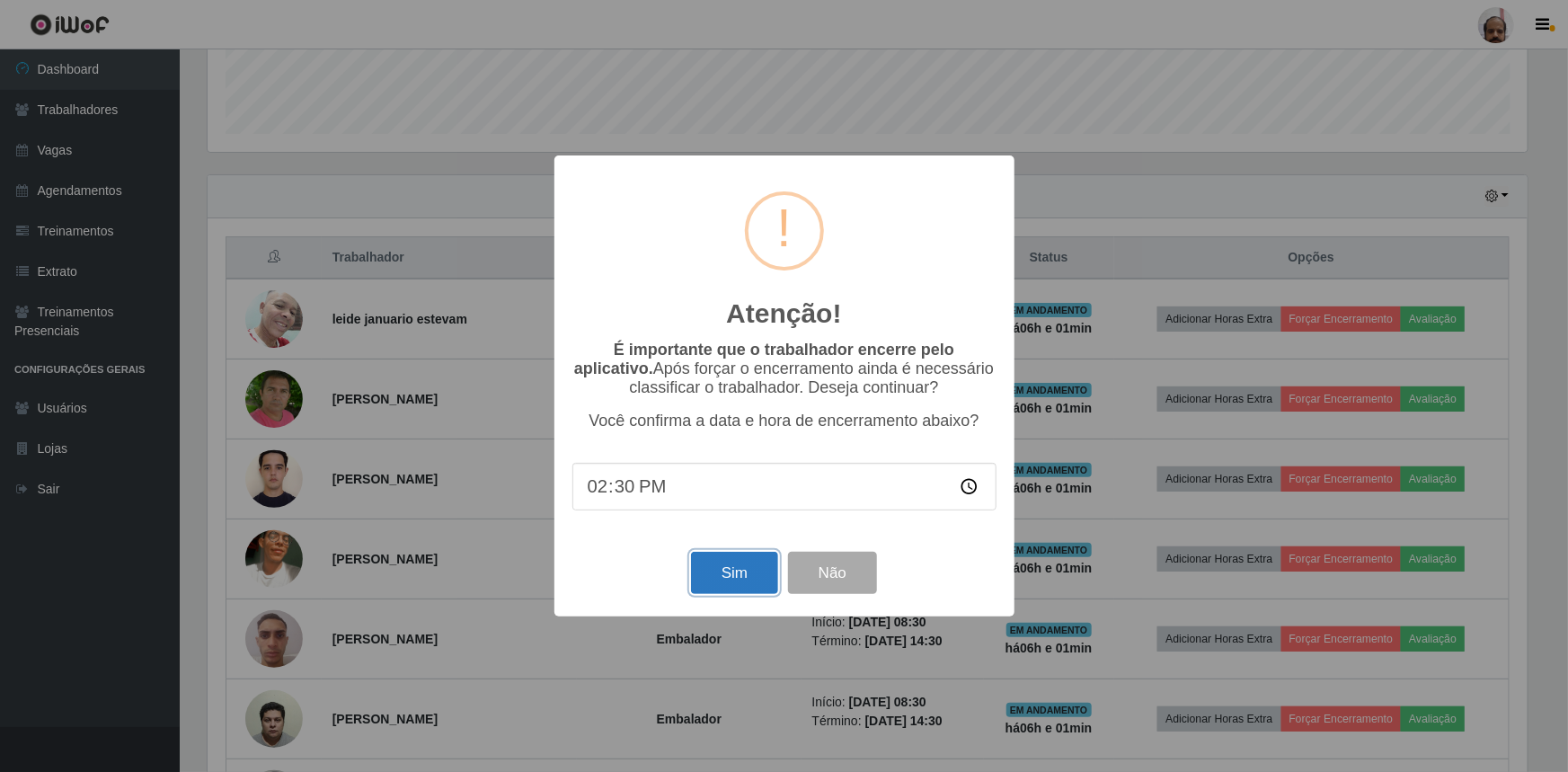
click at [729, 586] on button "Sim" at bounding box center [734, 573] width 87 height 42
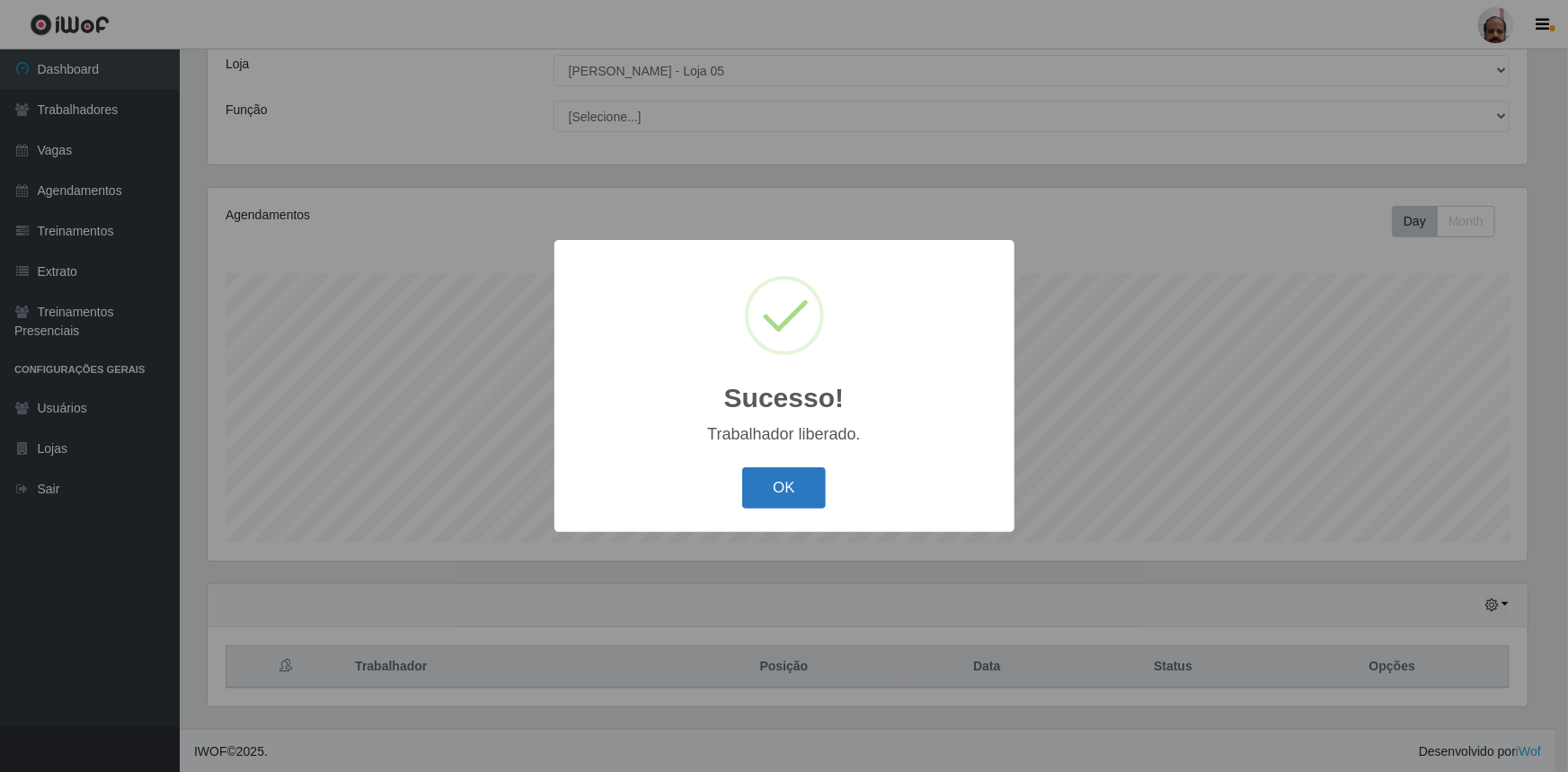
click at [782, 507] on button "OK" at bounding box center [784, 488] width 84 height 42
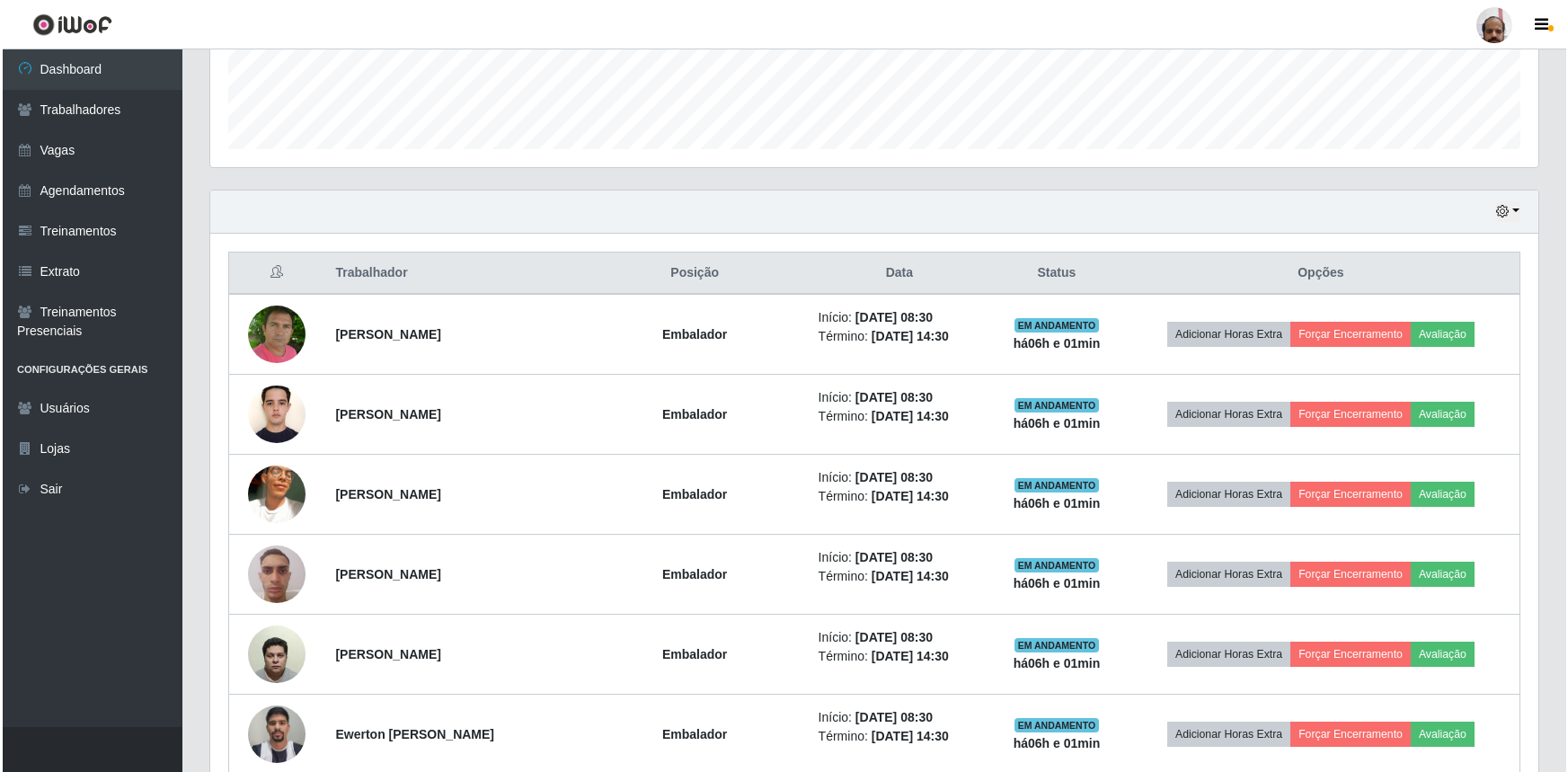
scroll to position [509, 0]
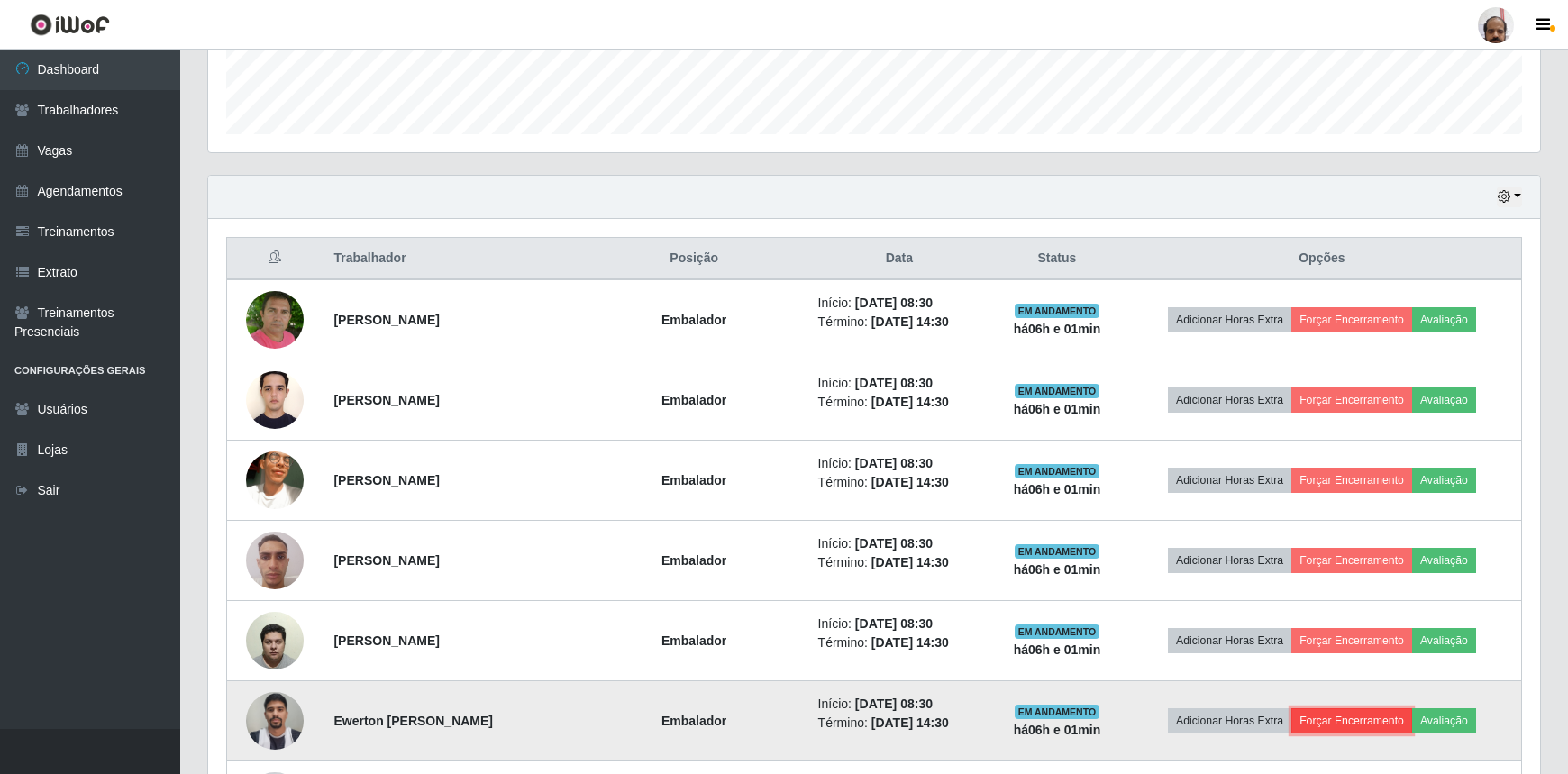
click at [1359, 719] on button "Forçar Encerramento" at bounding box center [1352, 721] width 120 height 26
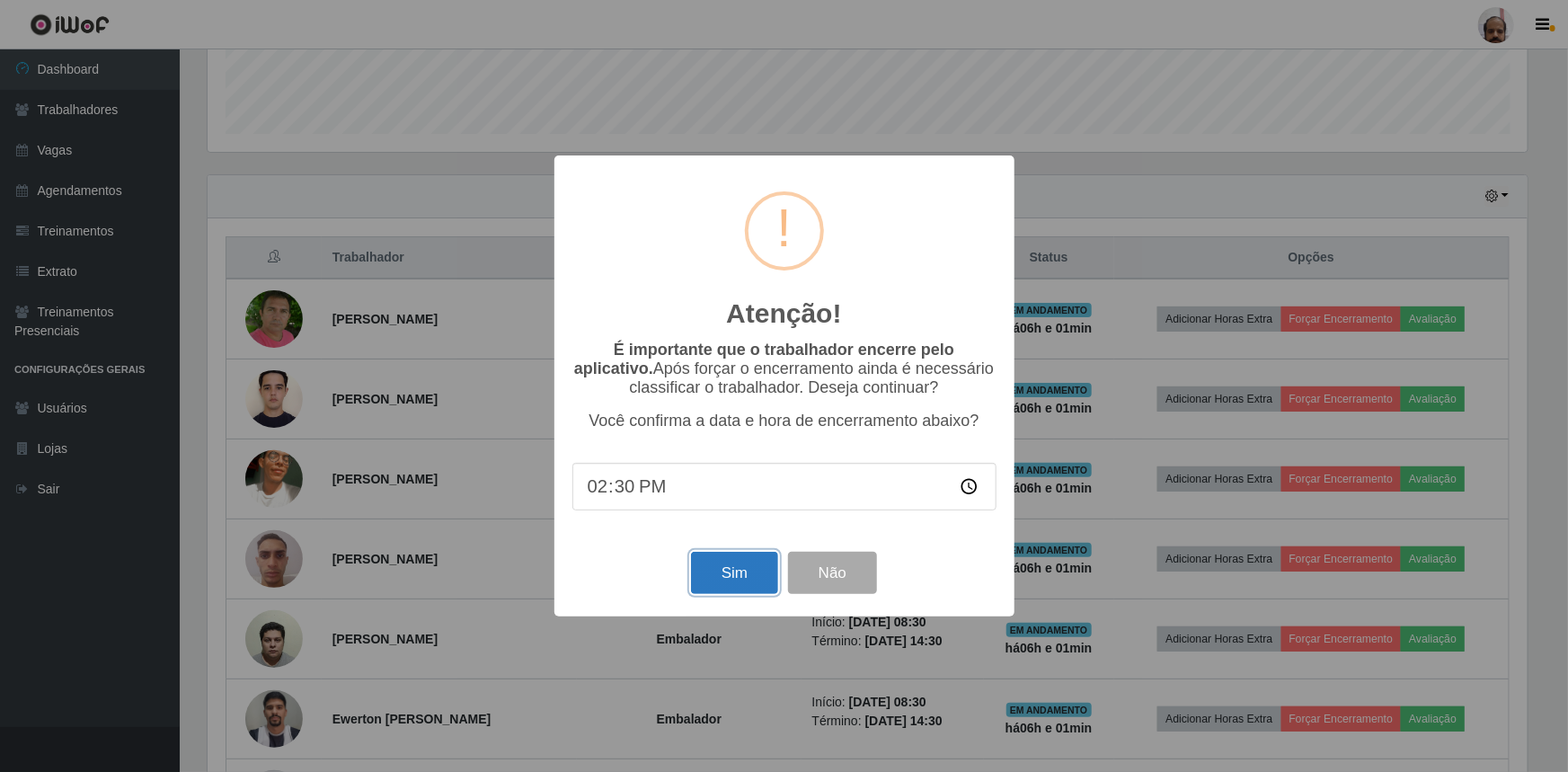
click at [728, 578] on button "Sim" at bounding box center [734, 573] width 87 height 42
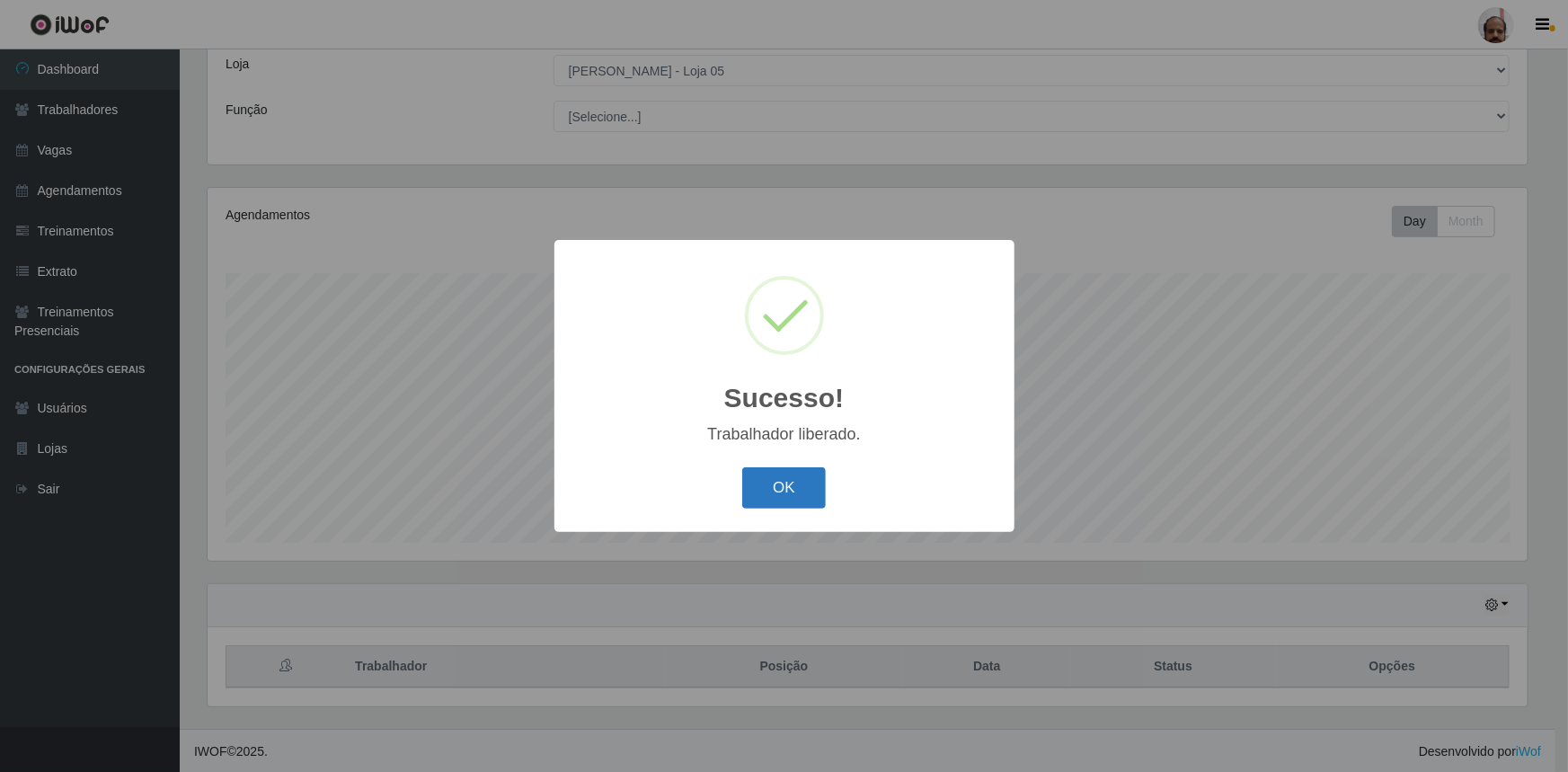
click at [800, 499] on button "OK" at bounding box center [784, 488] width 84 height 42
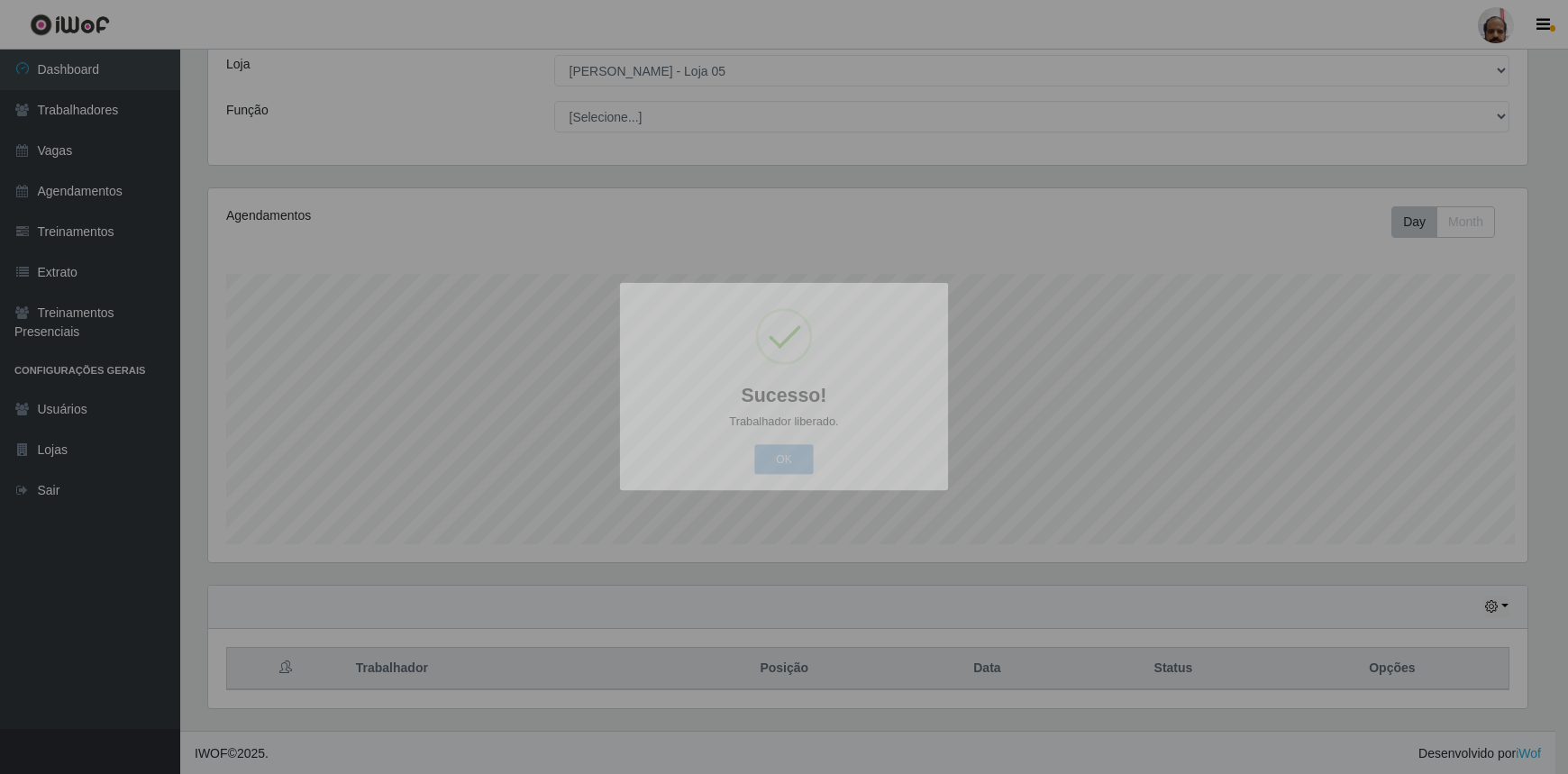
scroll to position [0, 0]
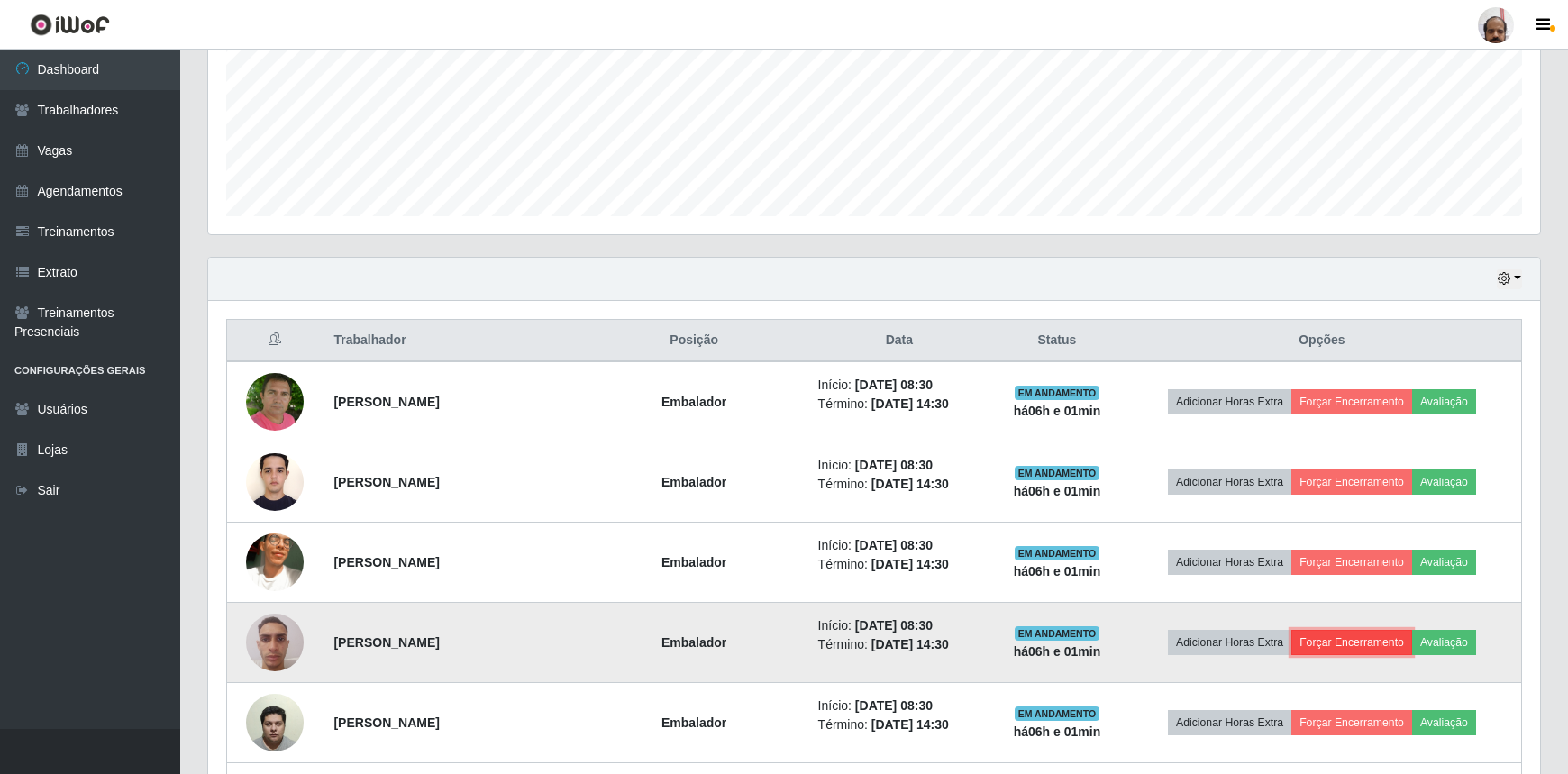
click at [1361, 641] on button "Forçar Encerramento" at bounding box center [1352, 643] width 120 height 26
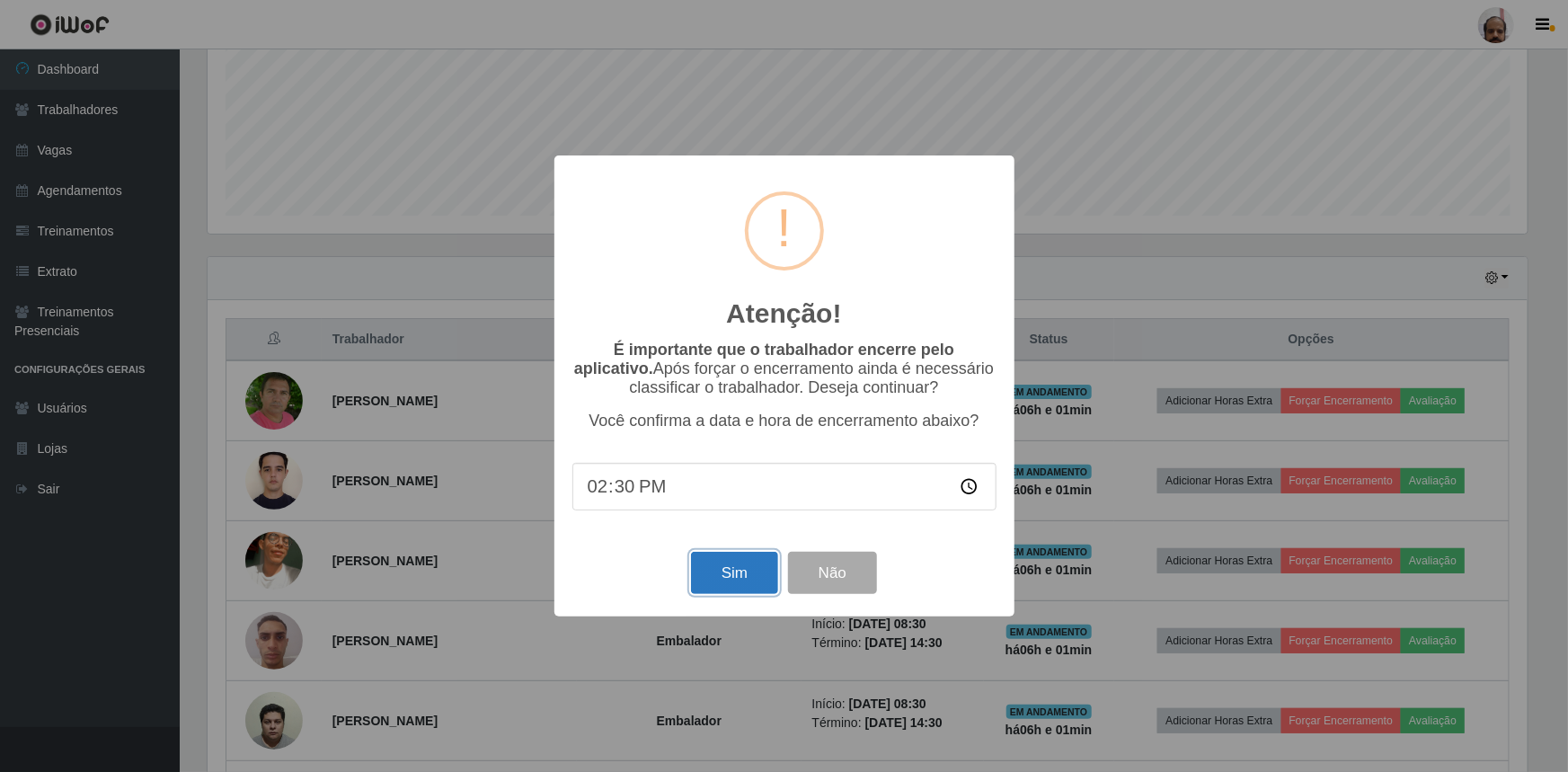
click at [733, 576] on button "Sim" at bounding box center [734, 573] width 87 height 42
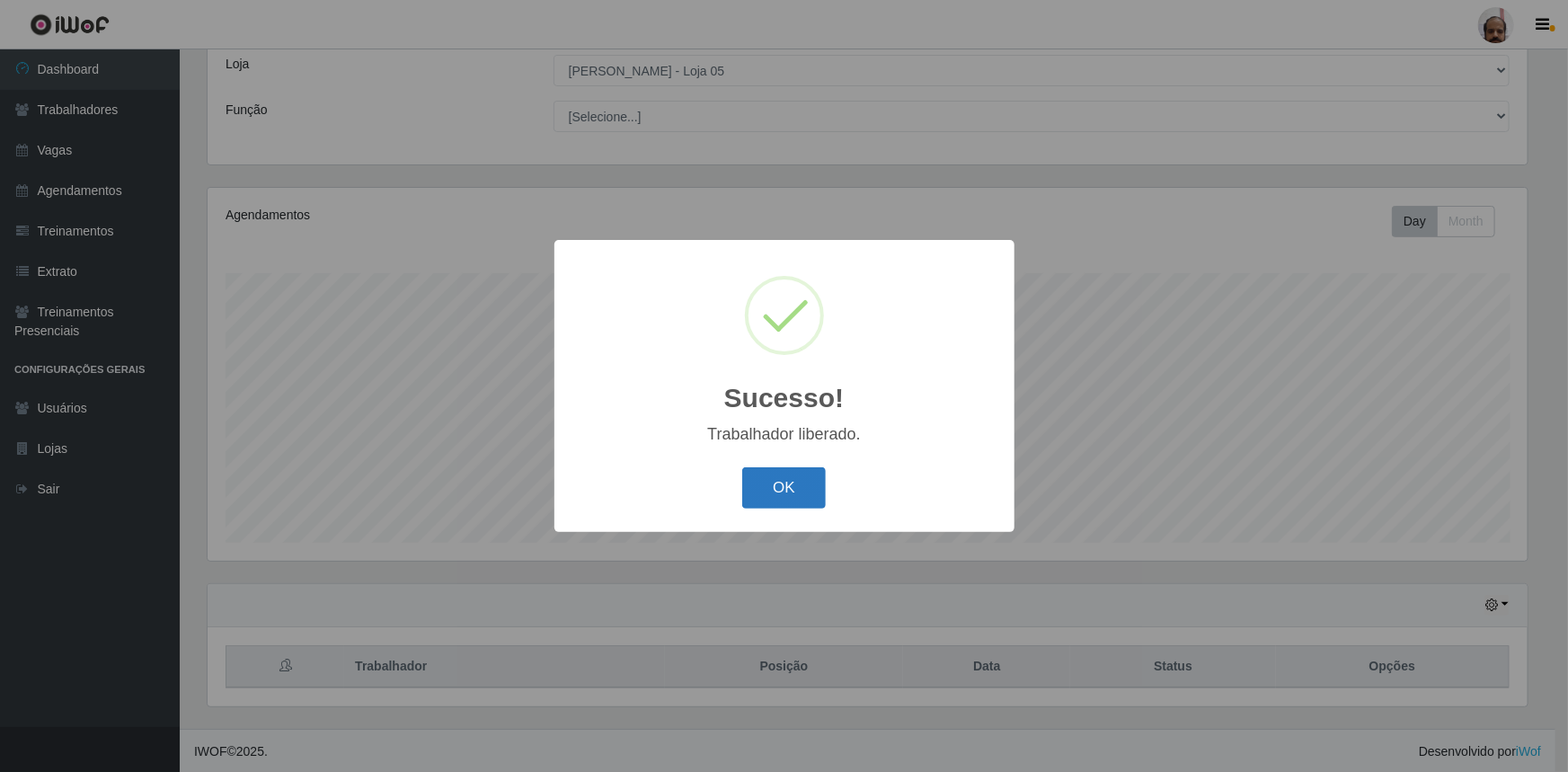
click at [783, 494] on button "OK" at bounding box center [784, 488] width 84 height 42
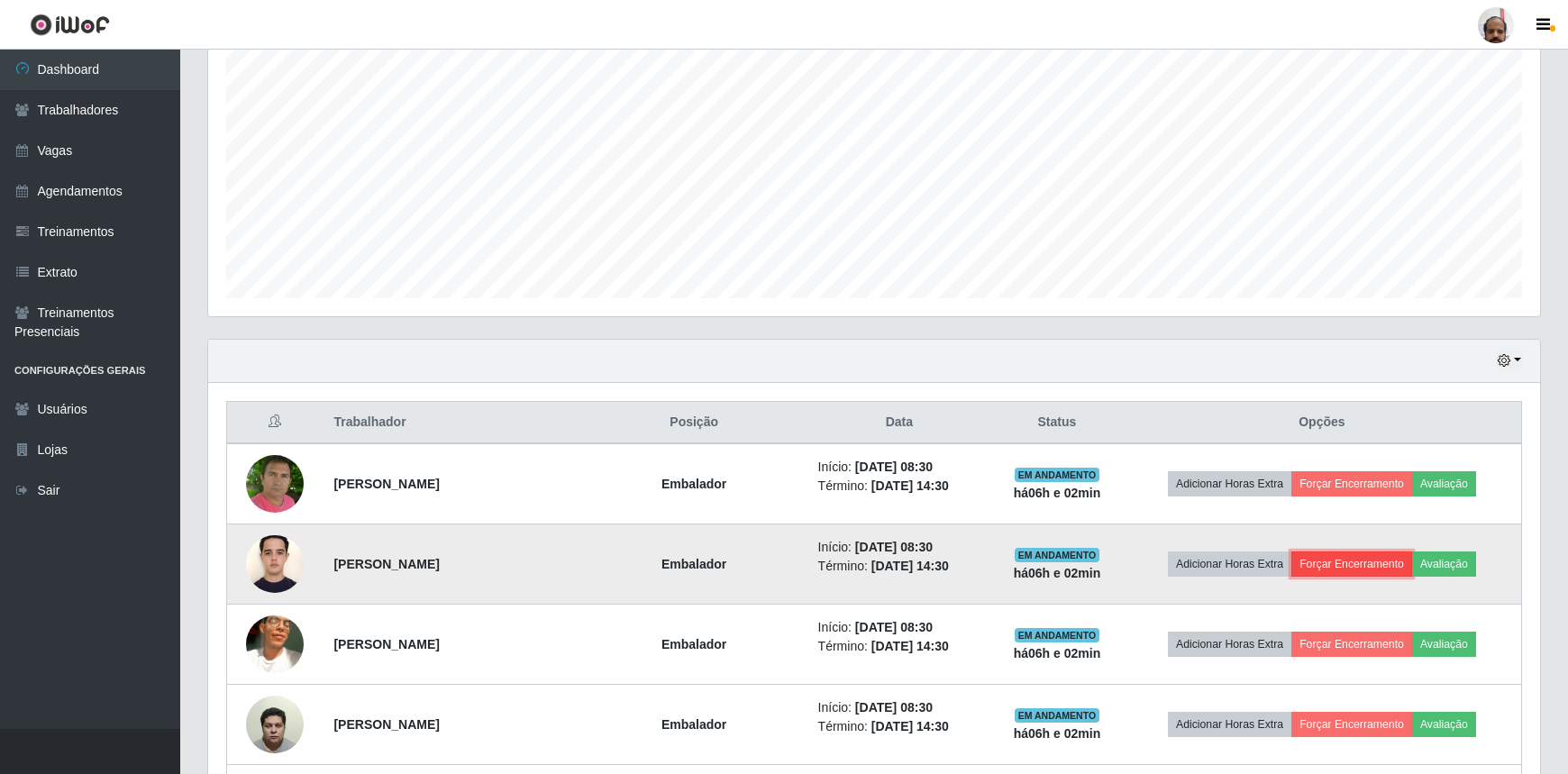
click at [1333, 566] on button "Forçar Encerramento" at bounding box center [1352, 564] width 120 height 26
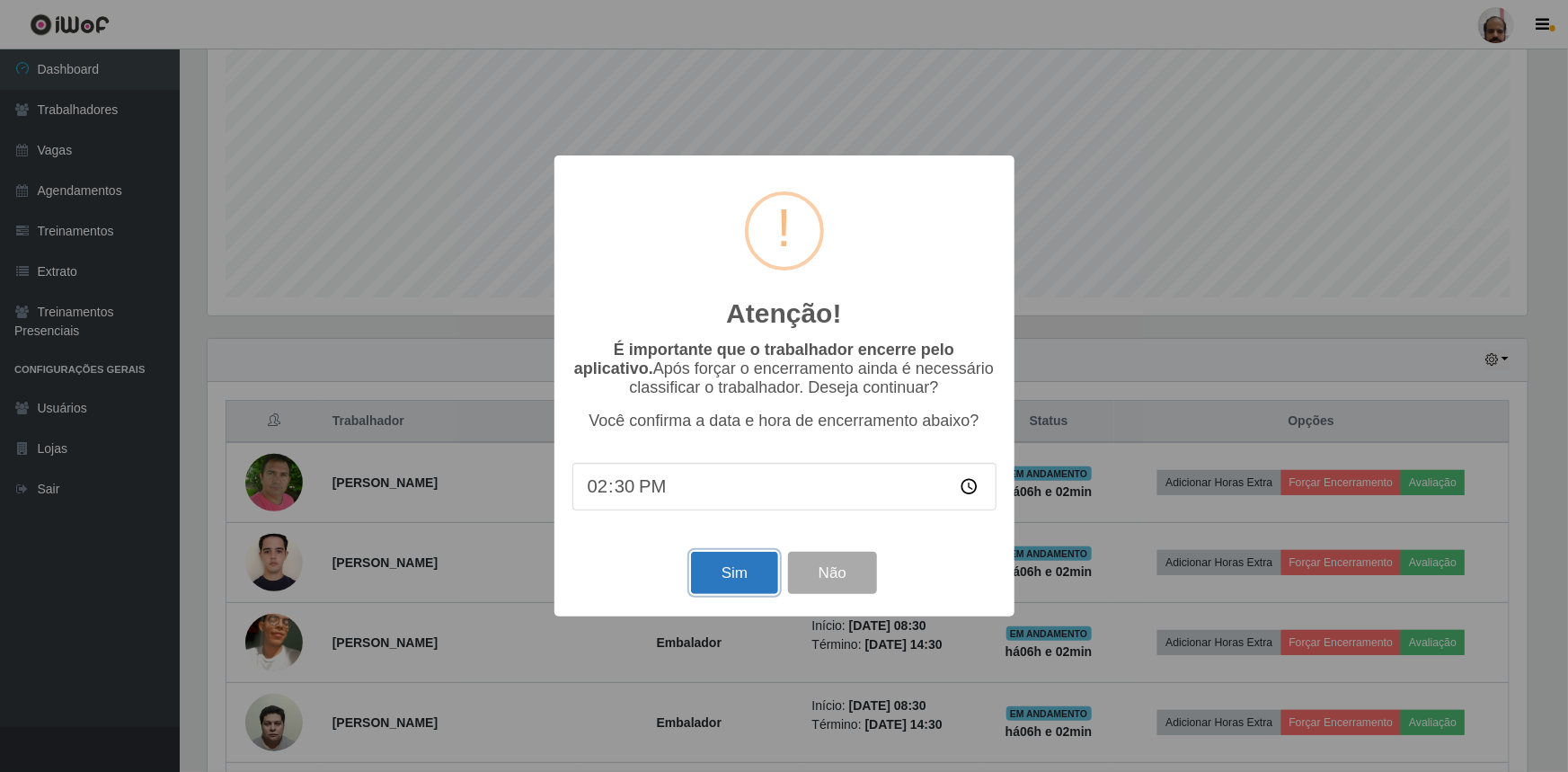
click at [758, 574] on button "Sim" at bounding box center [734, 573] width 87 height 42
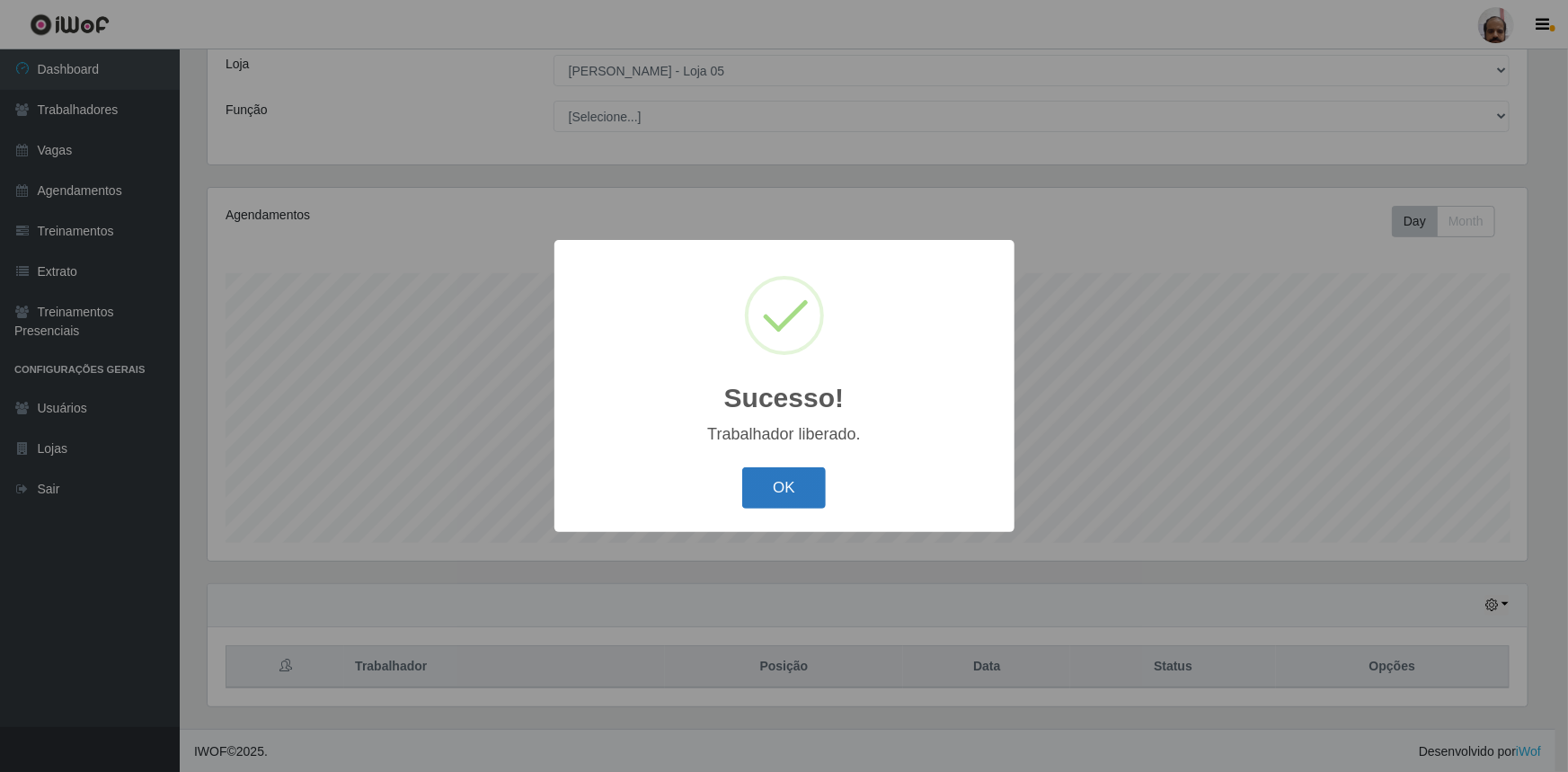
click at [804, 505] on button "OK" at bounding box center [784, 488] width 84 height 42
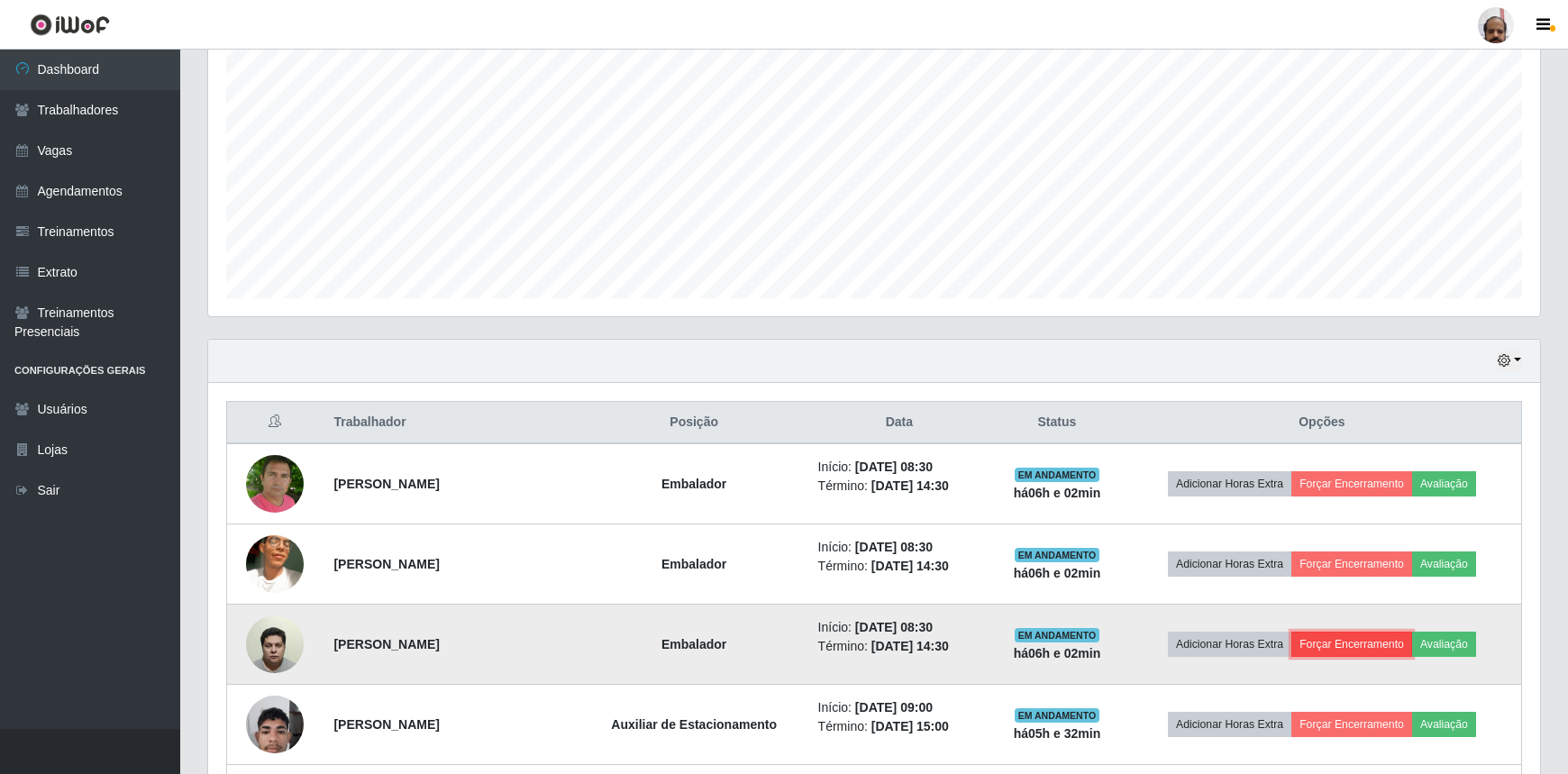
click at [1351, 638] on button "Forçar Encerramento" at bounding box center [1352, 645] width 120 height 26
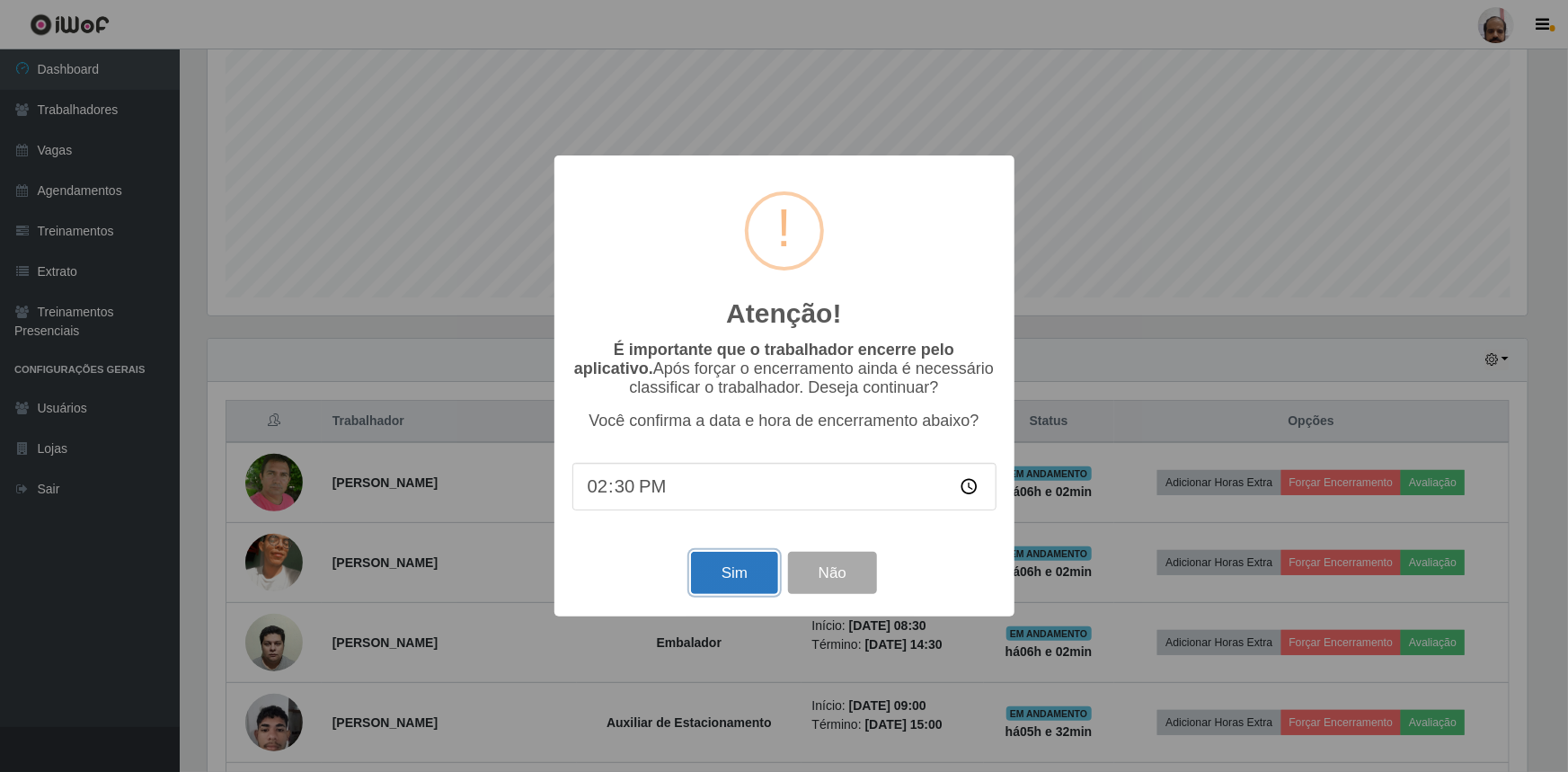
click at [740, 580] on button "Sim" at bounding box center [734, 573] width 87 height 42
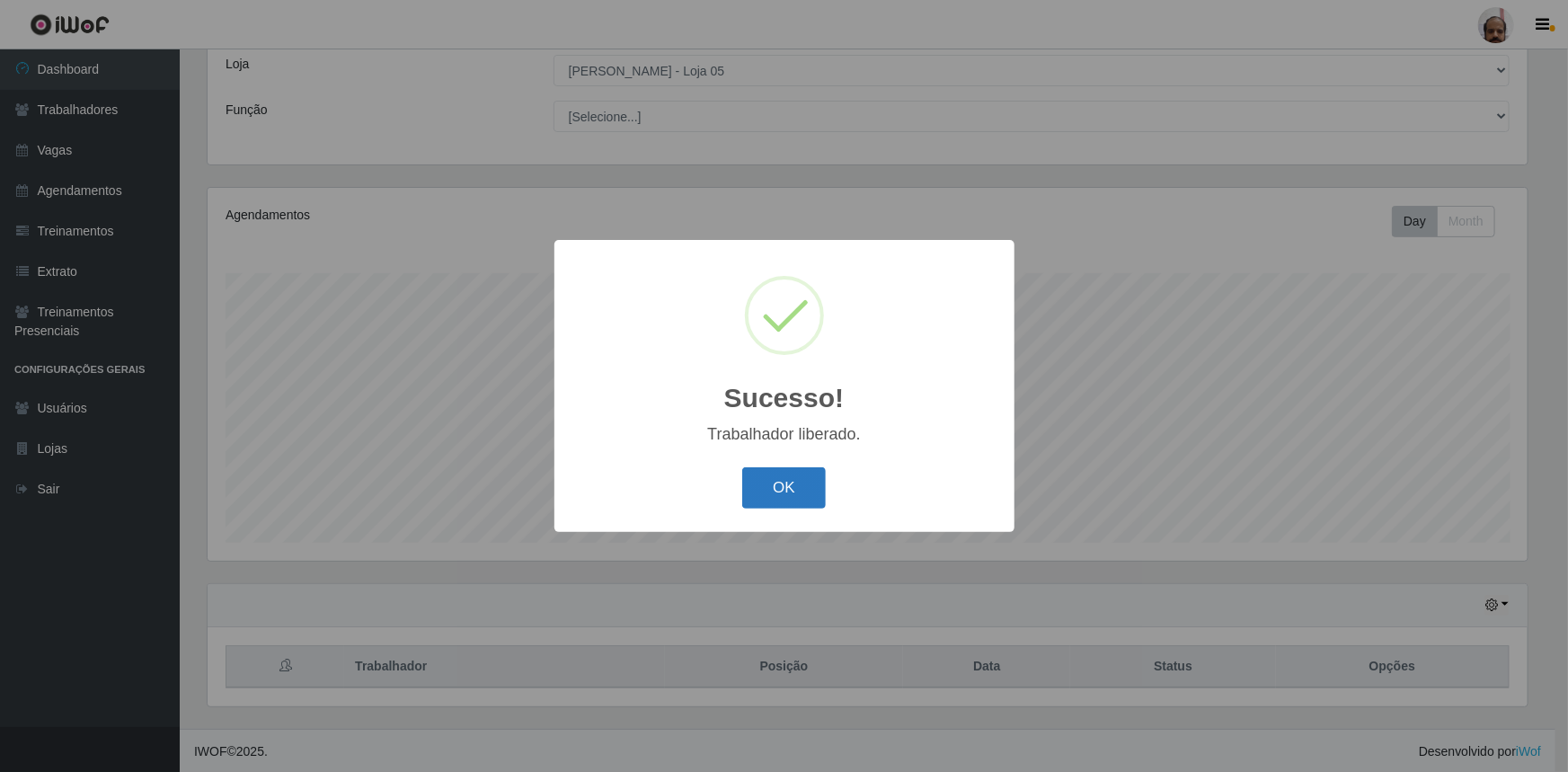
click at [775, 491] on button "OK" at bounding box center [784, 488] width 84 height 42
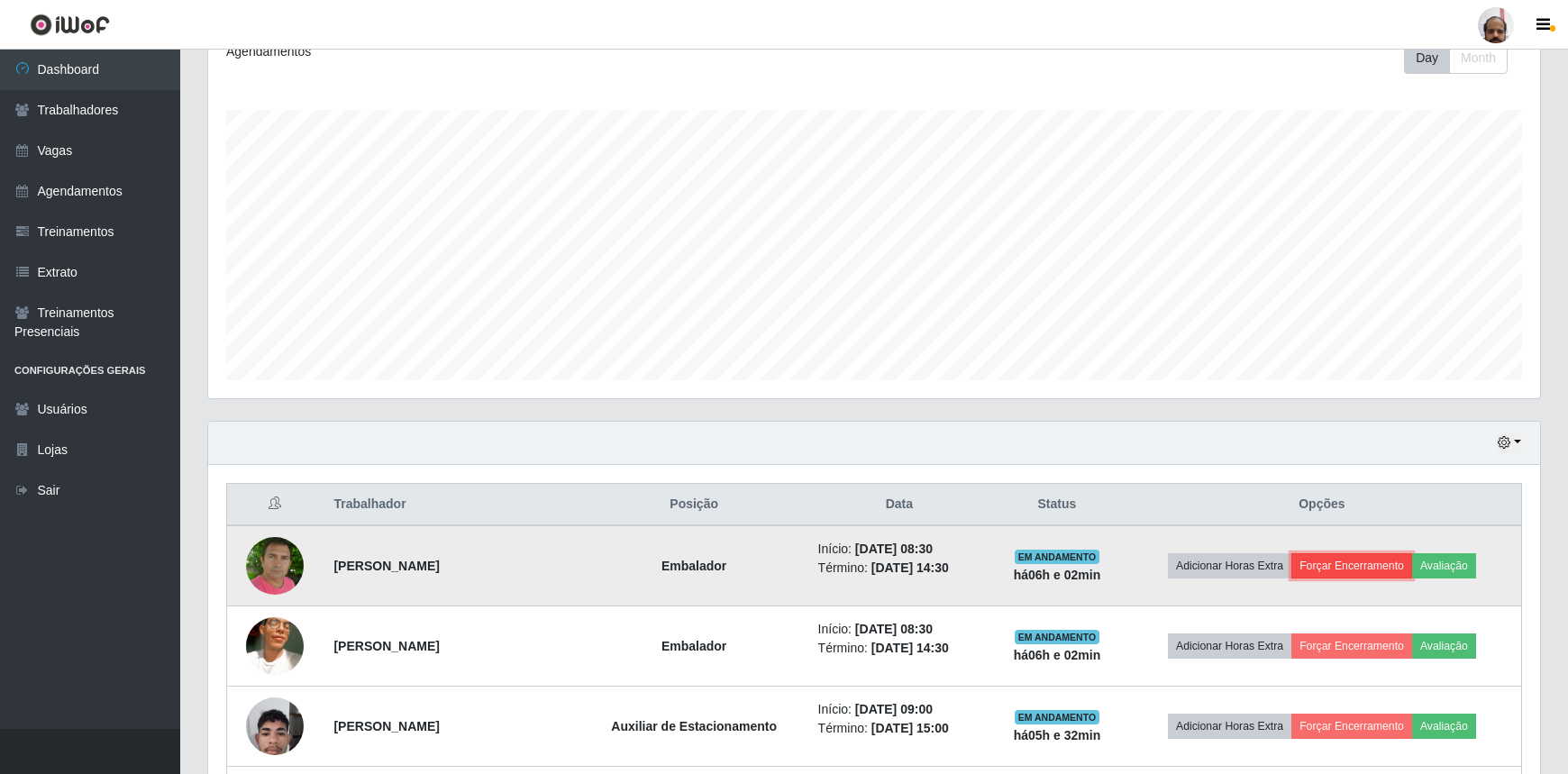
click at [1366, 563] on button "Forçar Encerramento" at bounding box center [1352, 566] width 120 height 26
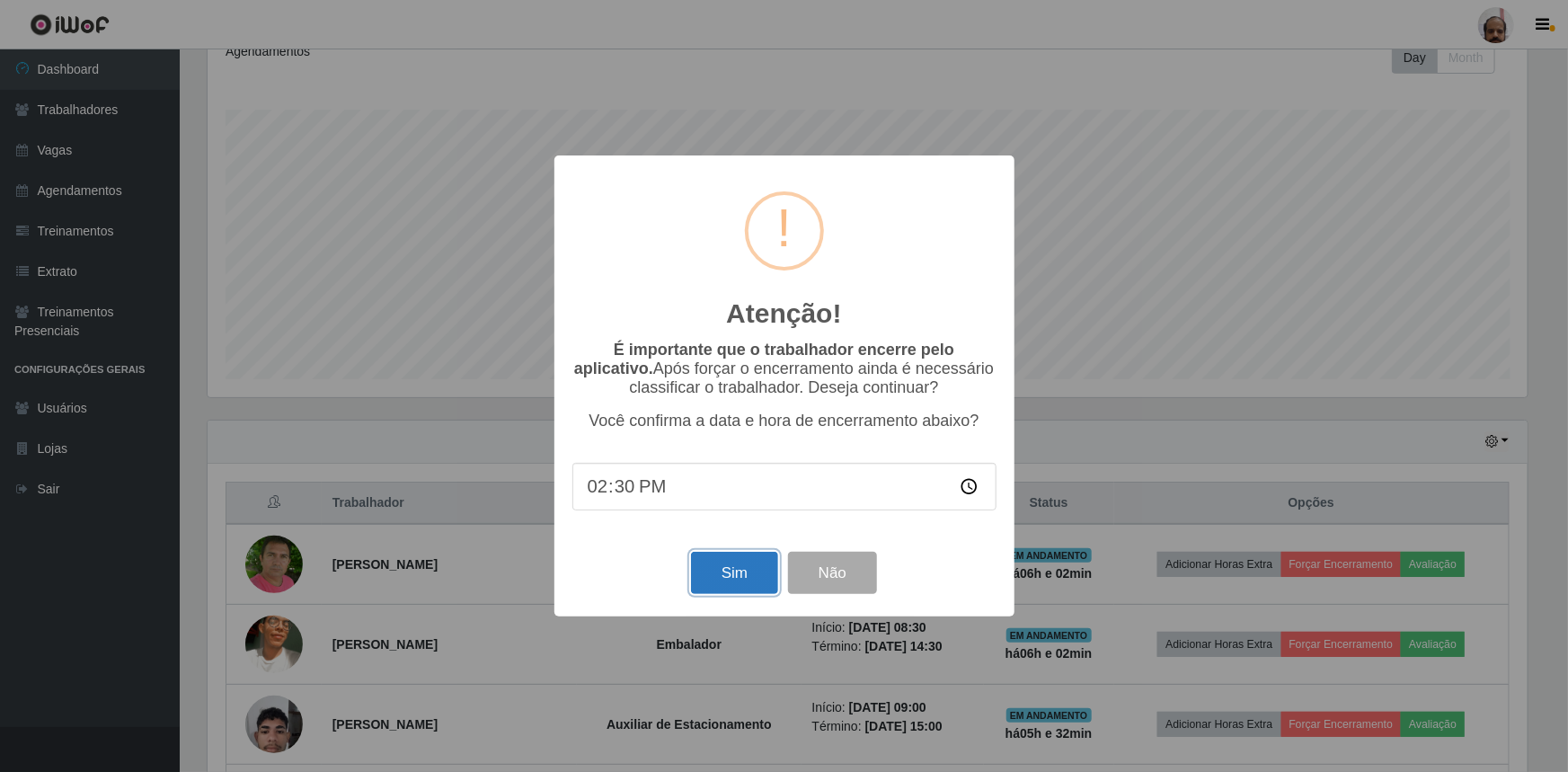
click at [729, 582] on button "Sim" at bounding box center [734, 573] width 87 height 42
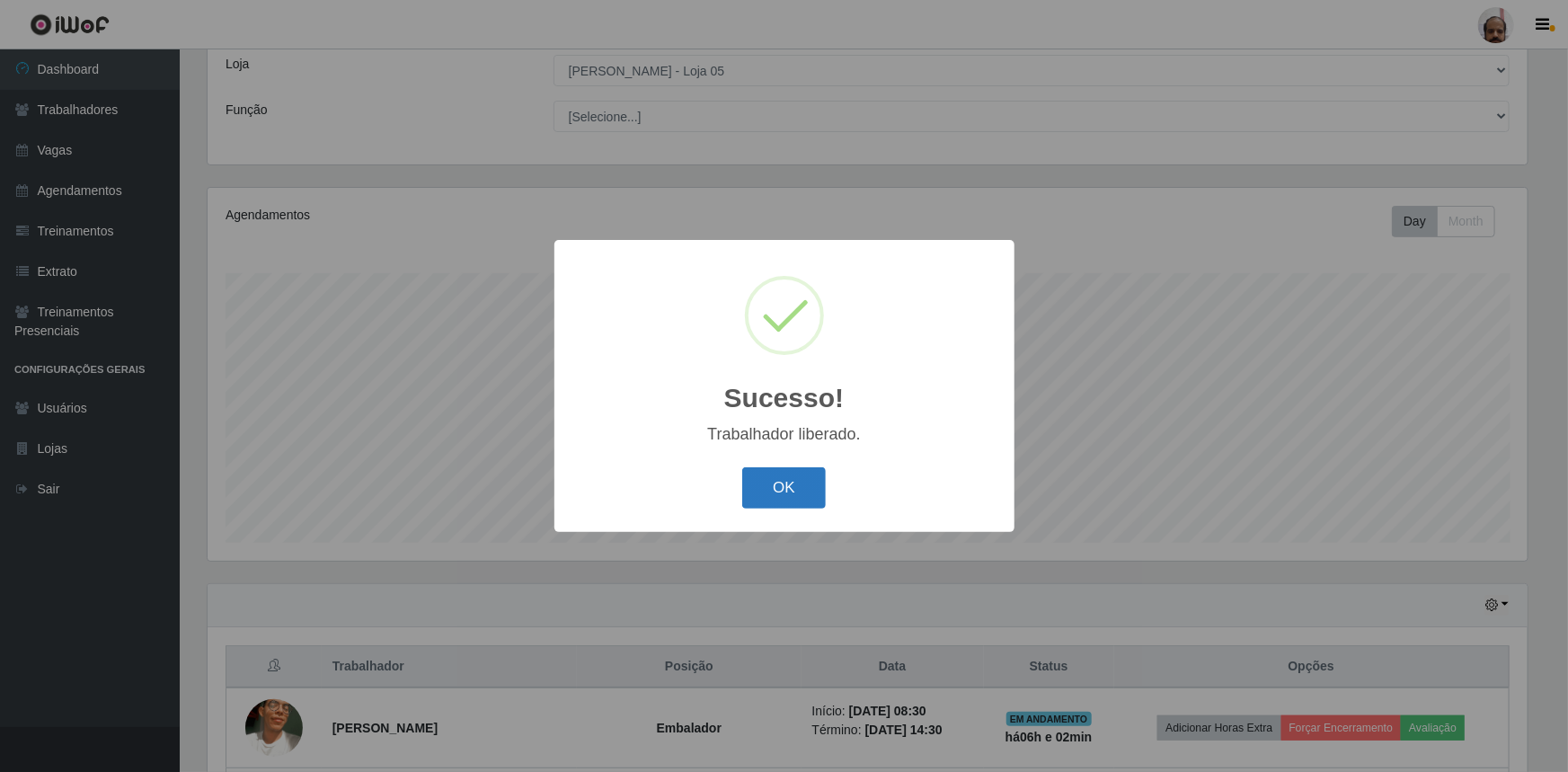
click at [770, 503] on button "OK" at bounding box center [784, 488] width 84 height 42
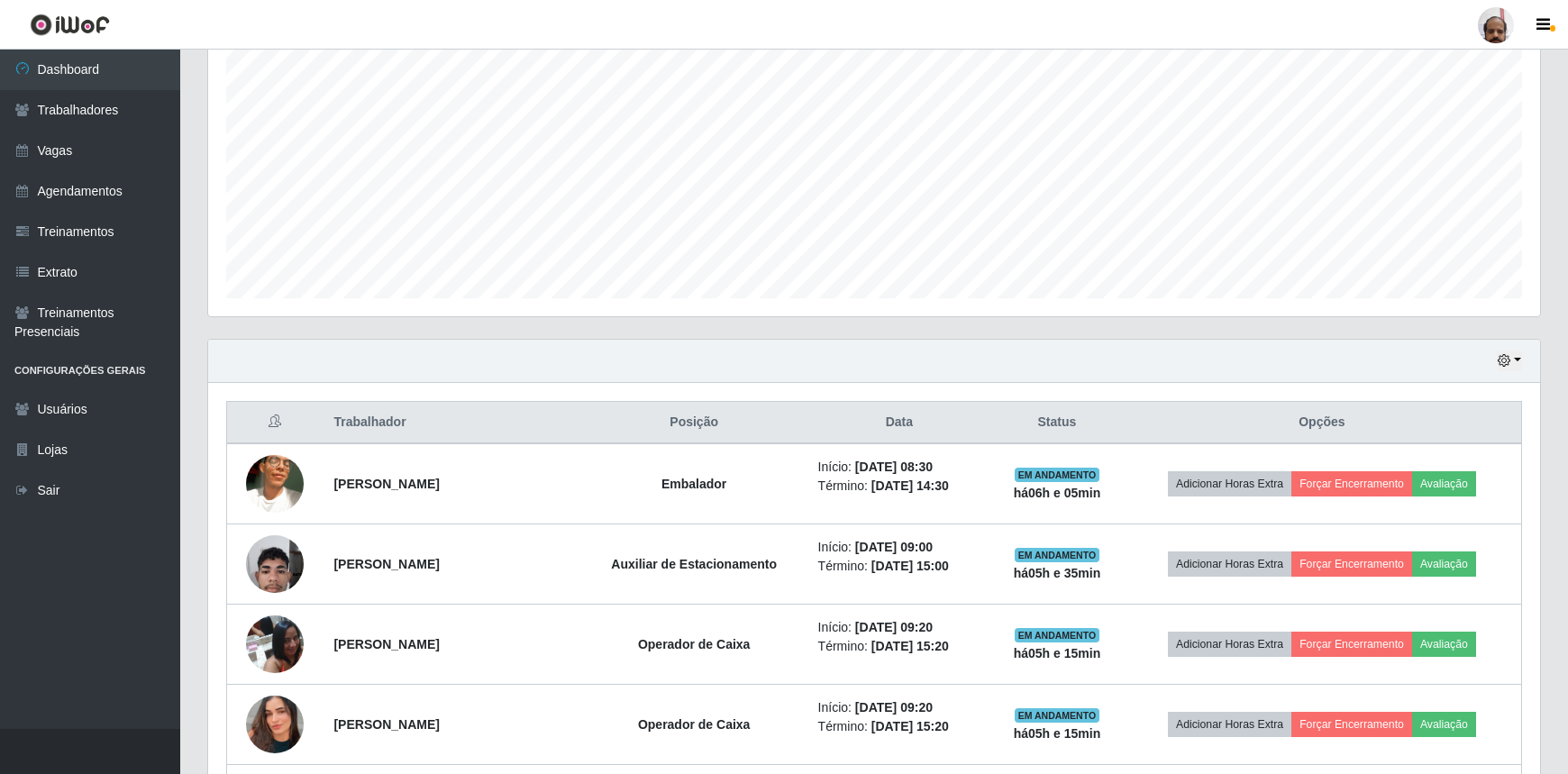
scroll to position [428, 0]
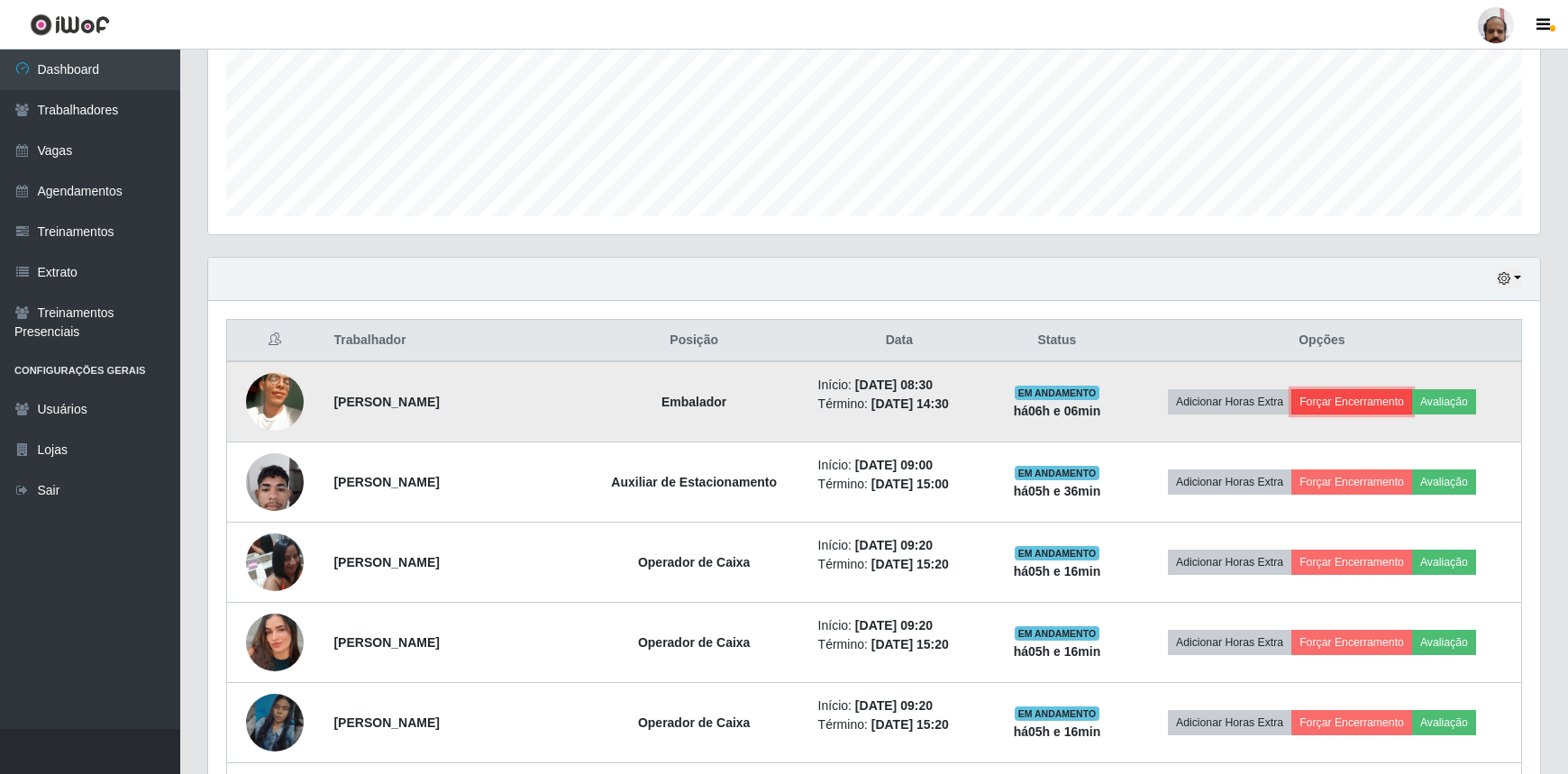
click at [1344, 397] on button "Forçar Encerramento" at bounding box center [1352, 402] width 120 height 26
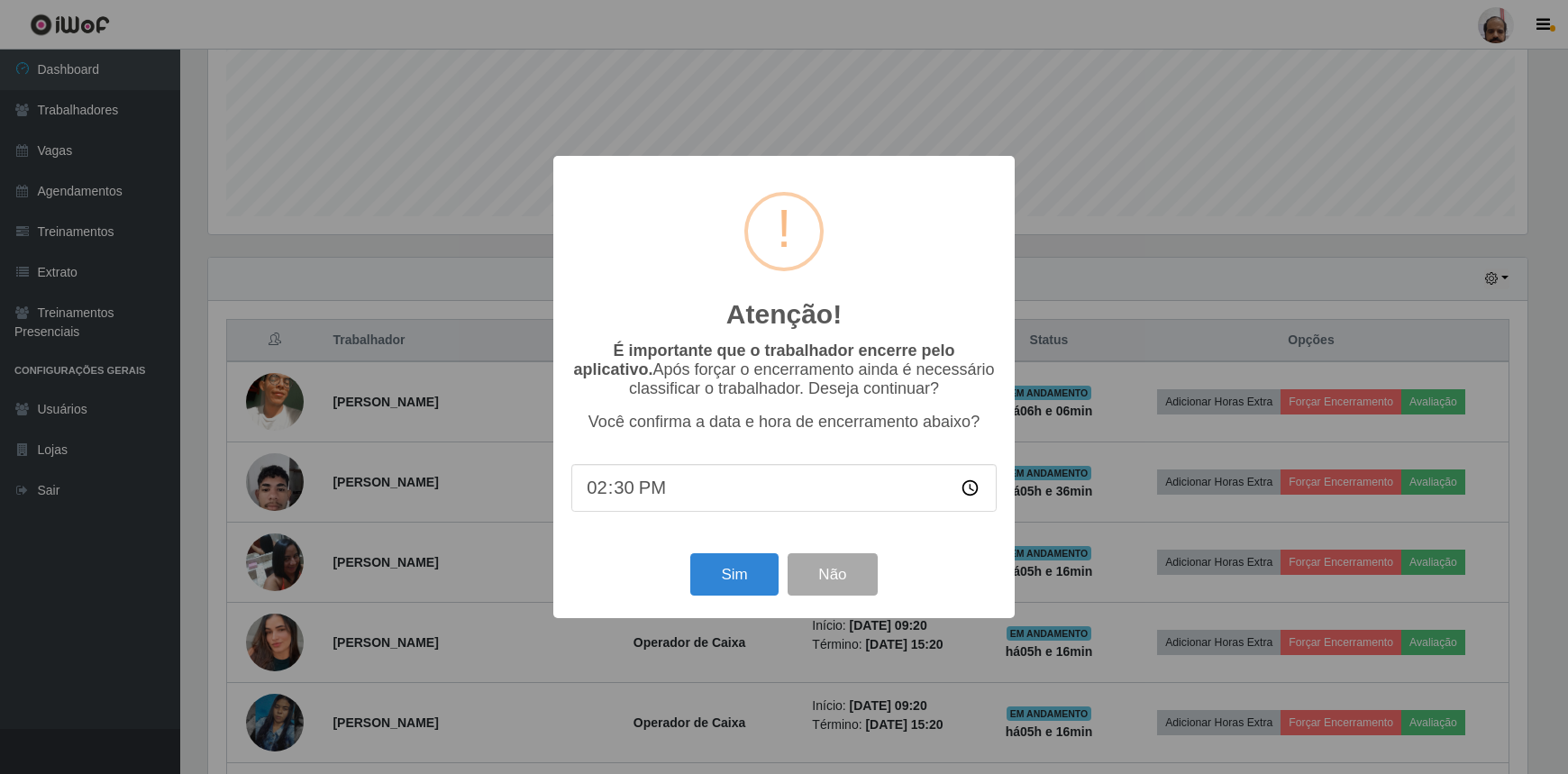
scroll to position [374, 1324]
click at [752, 580] on button "Sim" at bounding box center [737, 574] width 88 height 42
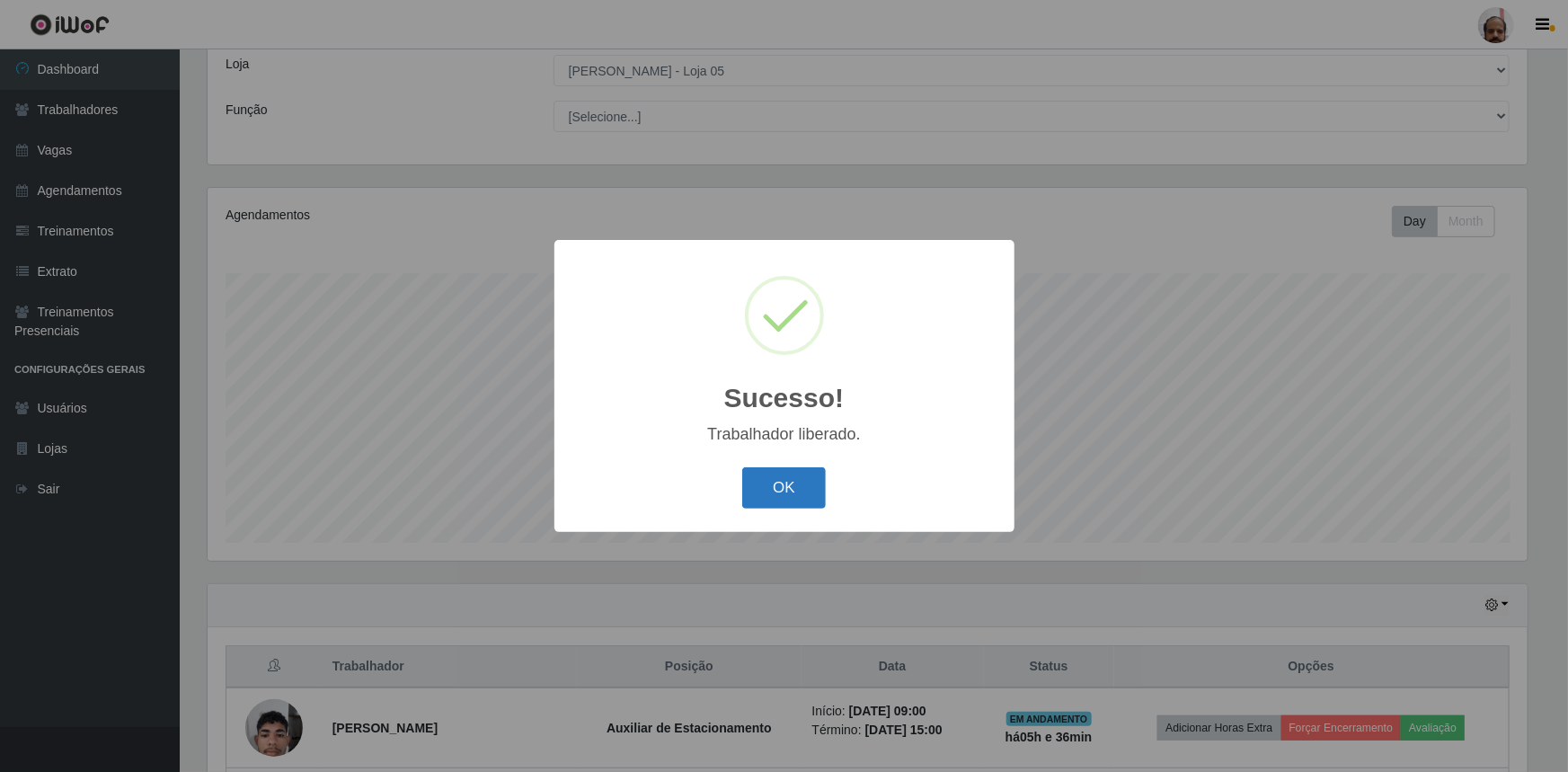
click at [764, 504] on button "OK" at bounding box center [784, 488] width 84 height 42
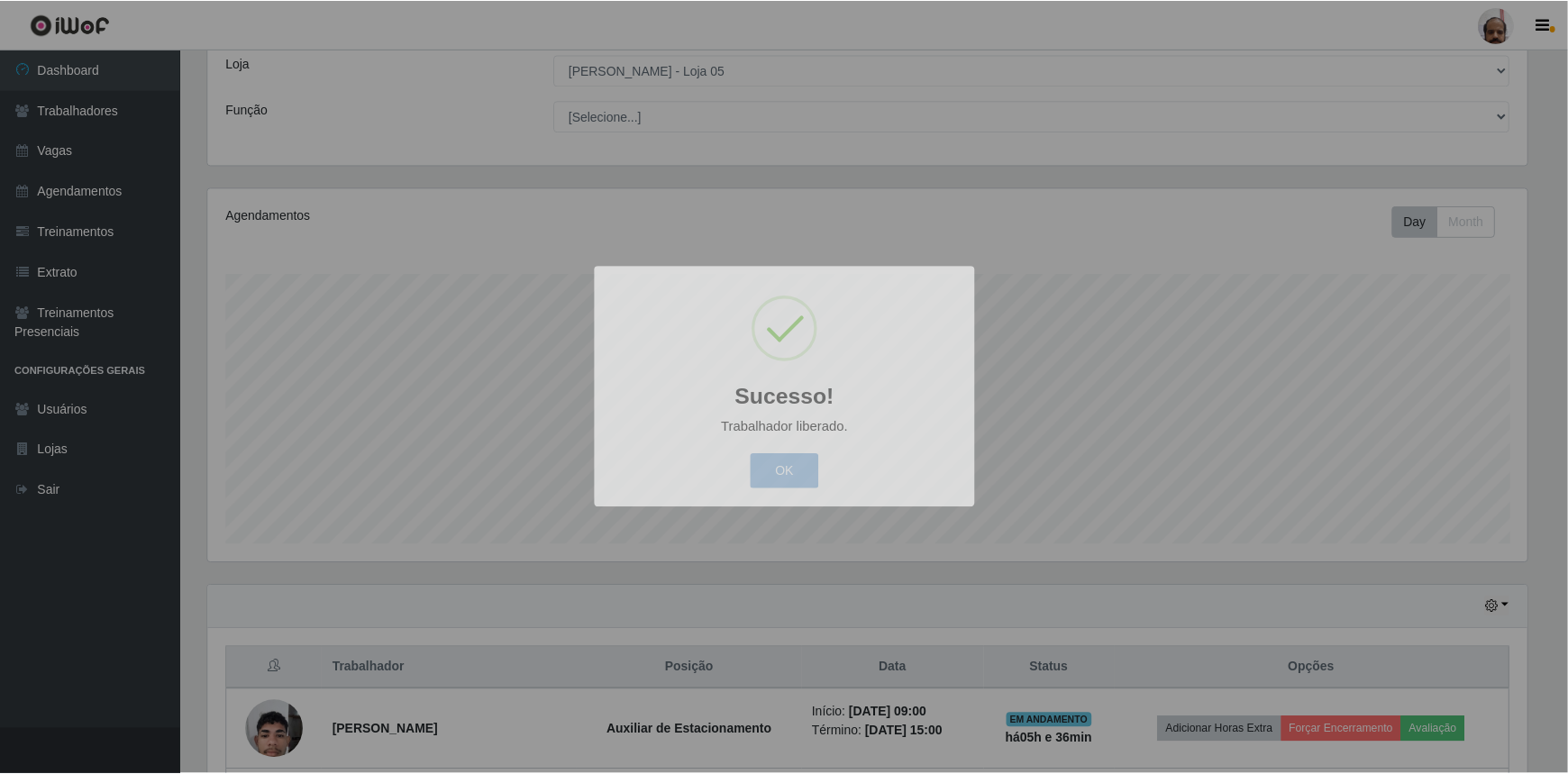
scroll to position [374, 1332]
